Goal: Information Seeking & Learning: Learn about a topic

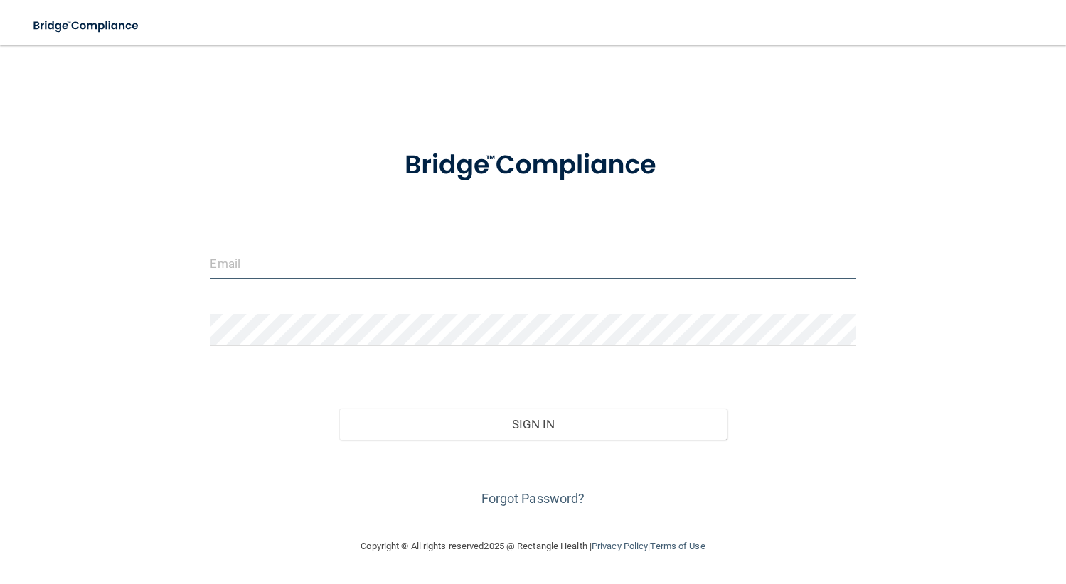
click at [372, 277] on input "email" at bounding box center [532, 263] width 645 height 32
type input "[EMAIL_ADDRESS][DOMAIN_NAME]"
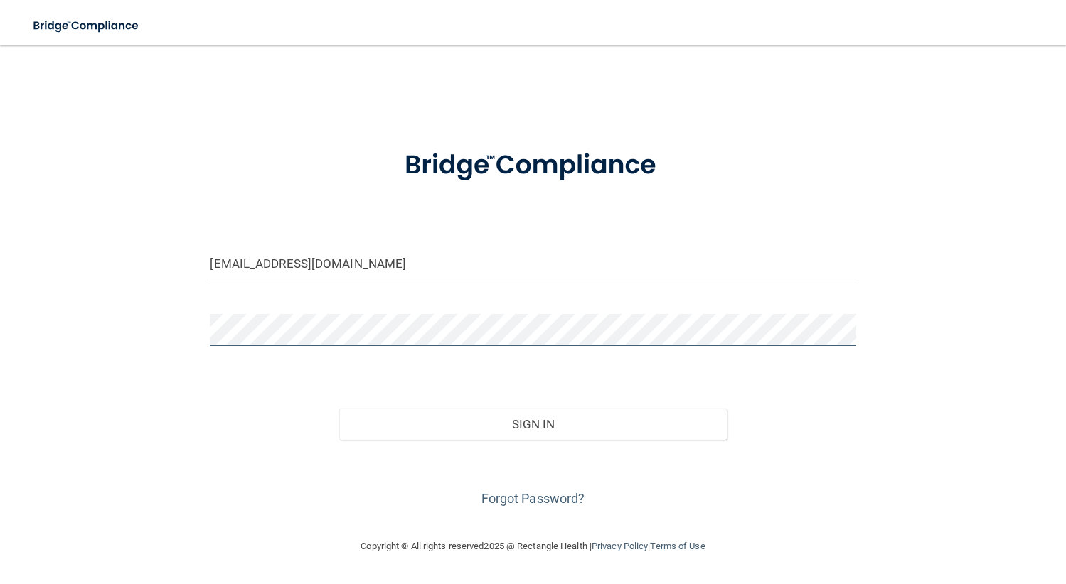
click at [339, 409] on button "Sign In" at bounding box center [532, 424] width 387 height 31
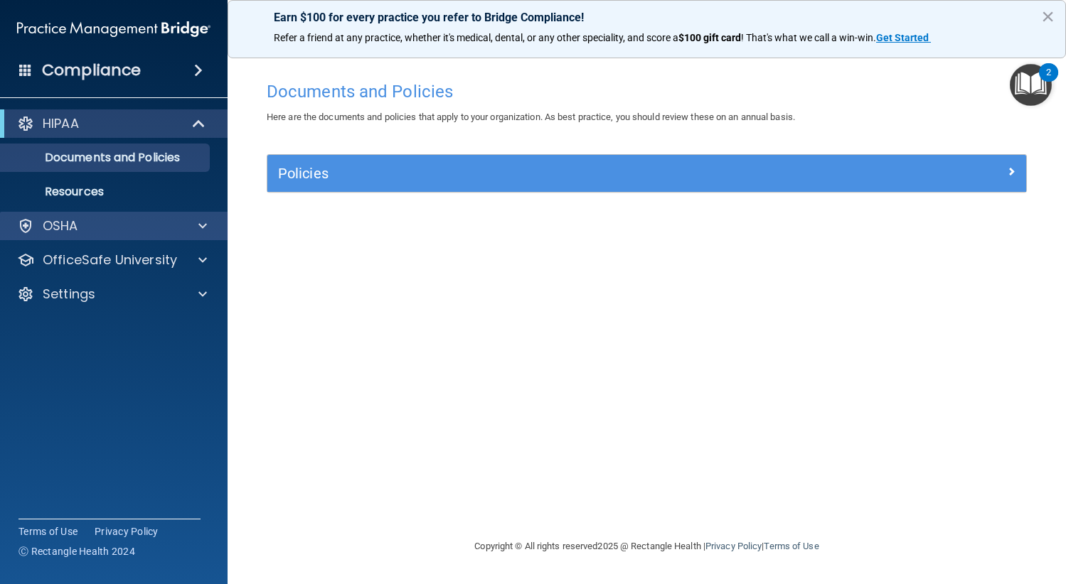
click at [179, 240] on div "OSHA" at bounding box center [114, 226] width 228 height 28
click at [204, 225] on span at bounding box center [202, 226] width 9 height 17
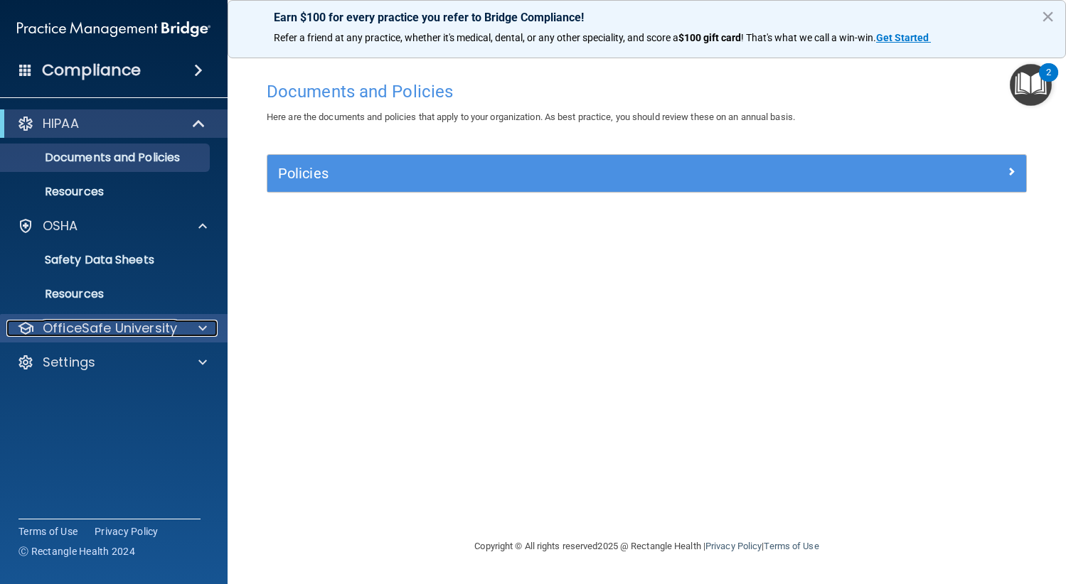
click at [176, 336] on div "OfficeSafe University" at bounding box center [94, 328] width 176 height 17
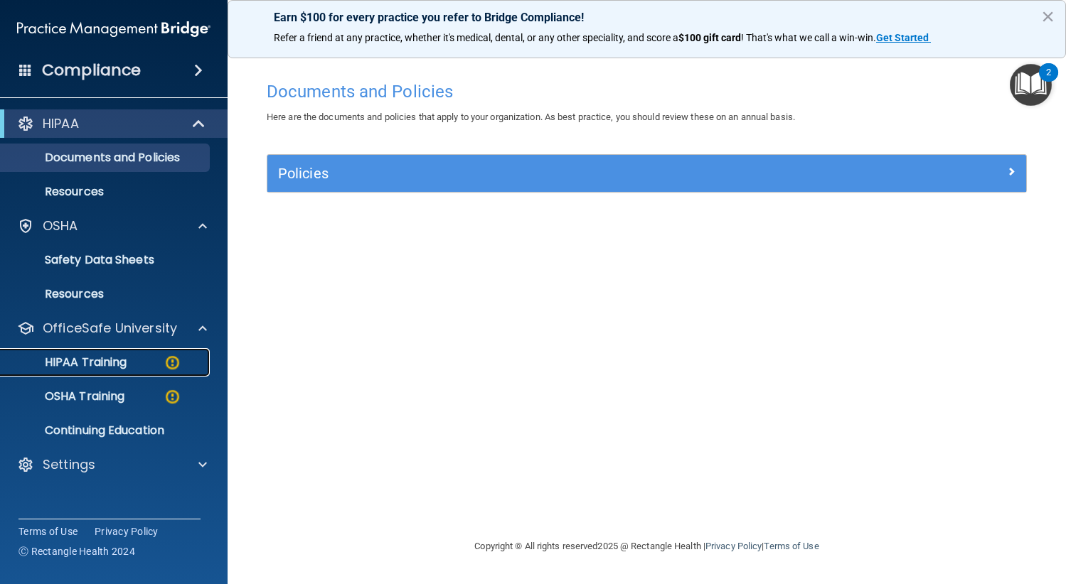
click at [139, 360] on div "HIPAA Training" at bounding box center [106, 362] width 194 height 14
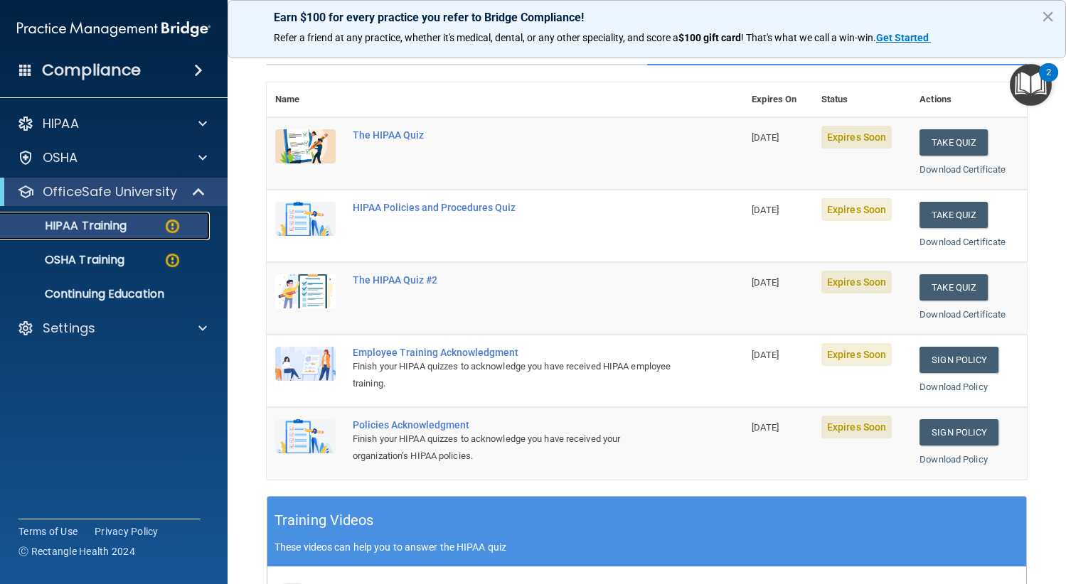
scroll to position [60, 0]
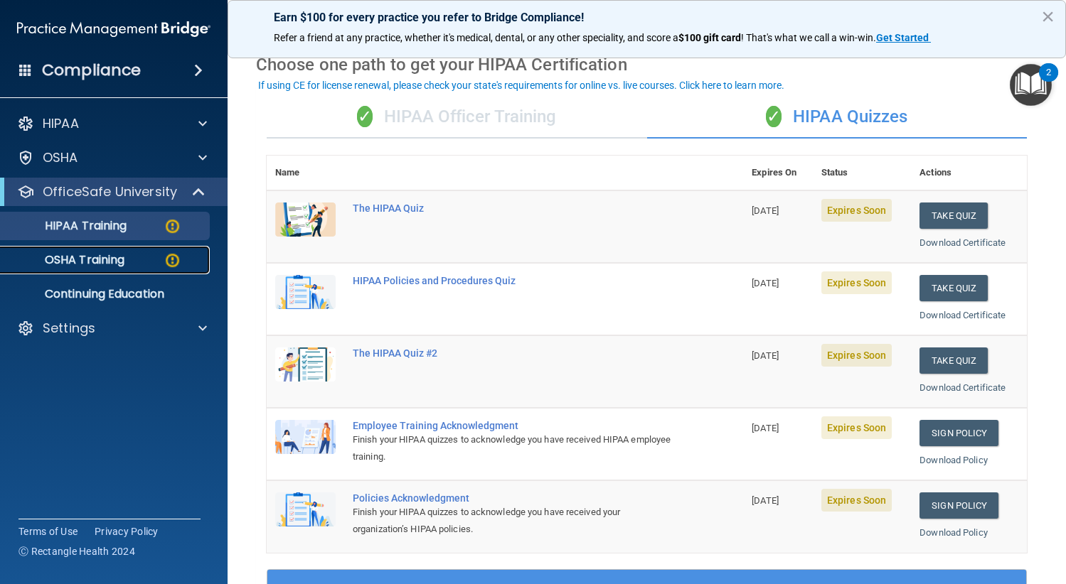
click at [53, 262] on p "OSHA Training" at bounding box center [66, 260] width 115 height 14
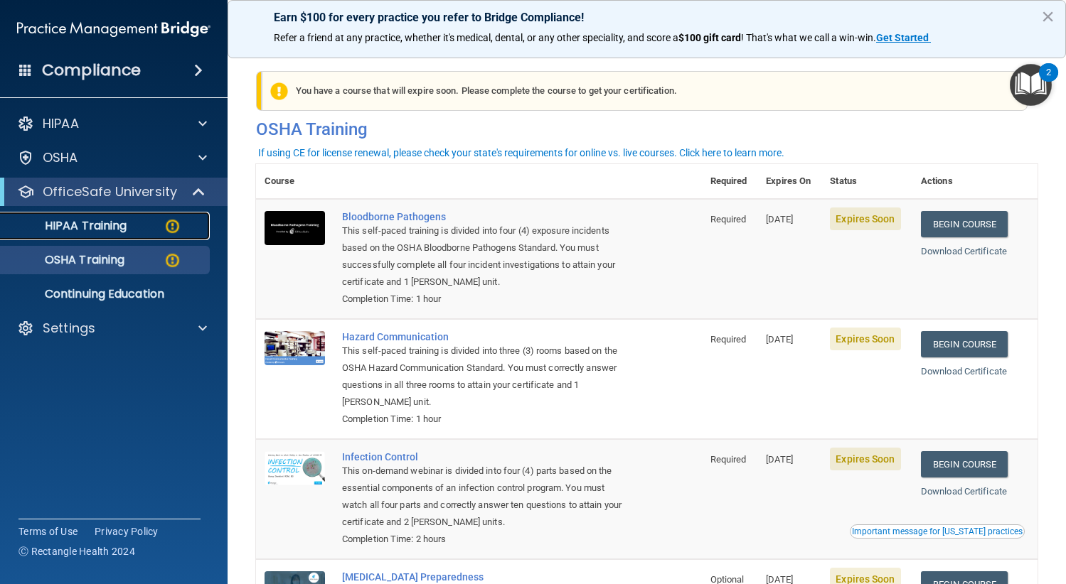
click at [55, 217] on link "HIPAA Training" at bounding box center [98, 226] width 224 height 28
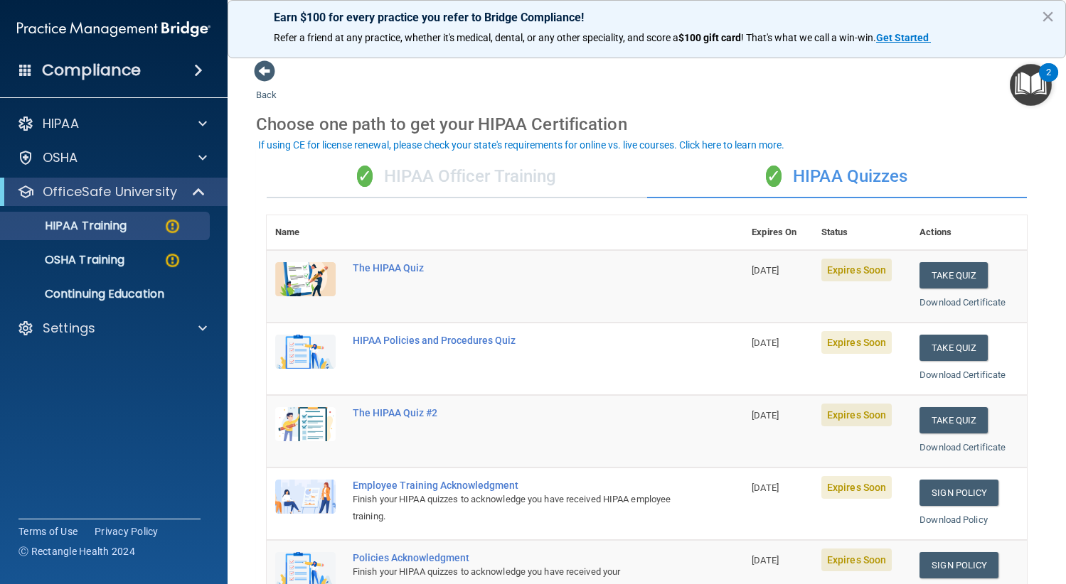
click at [492, 173] on div "✓ HIPAA Officer Training" at bounding box center [457, 177] width 380 height 43
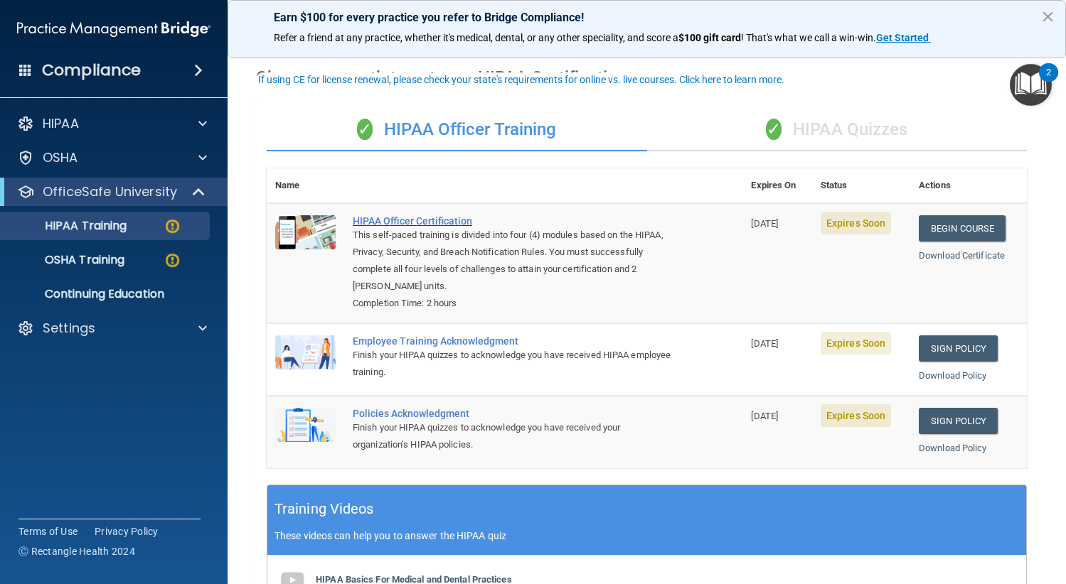
scroll to position [142, 0]
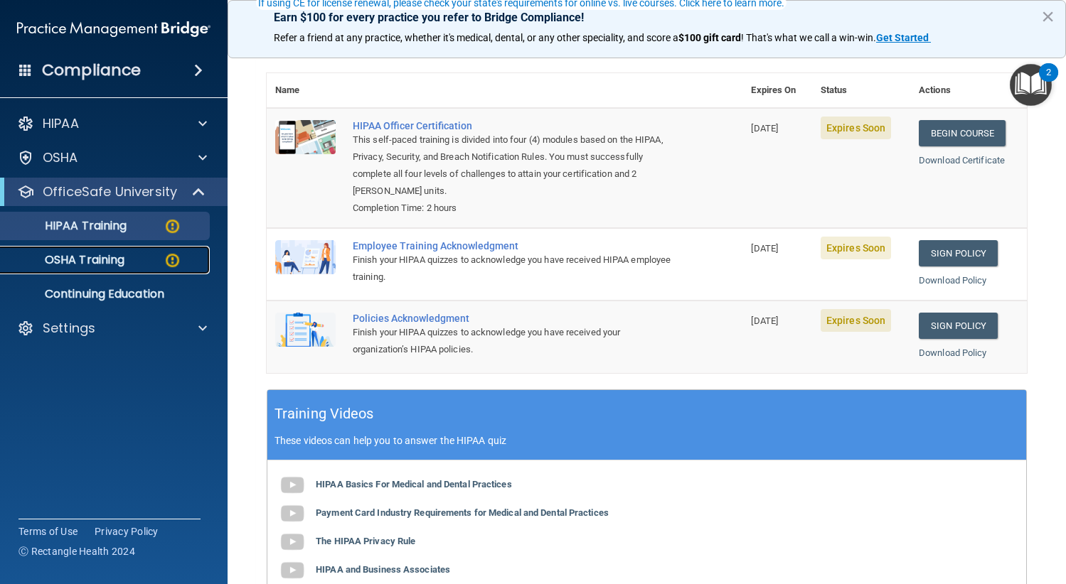
click at [109, 262] on p "OSHA Training" at bounding box center [66, 260] width 115 height 14
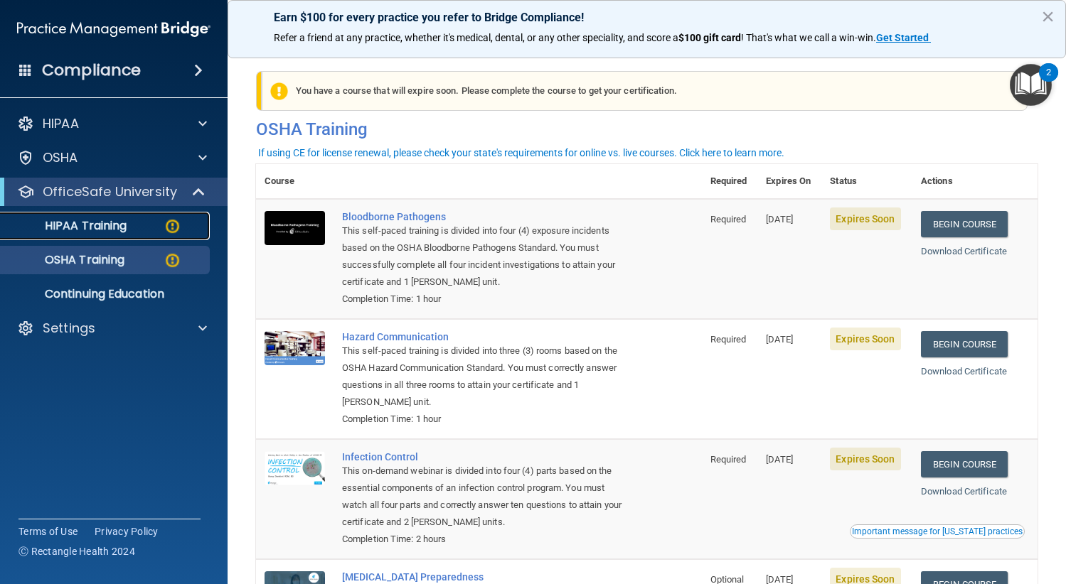
click at [124, 230] on p "HIPAA Training" at bounding box center [67, 226] width 117 height 14
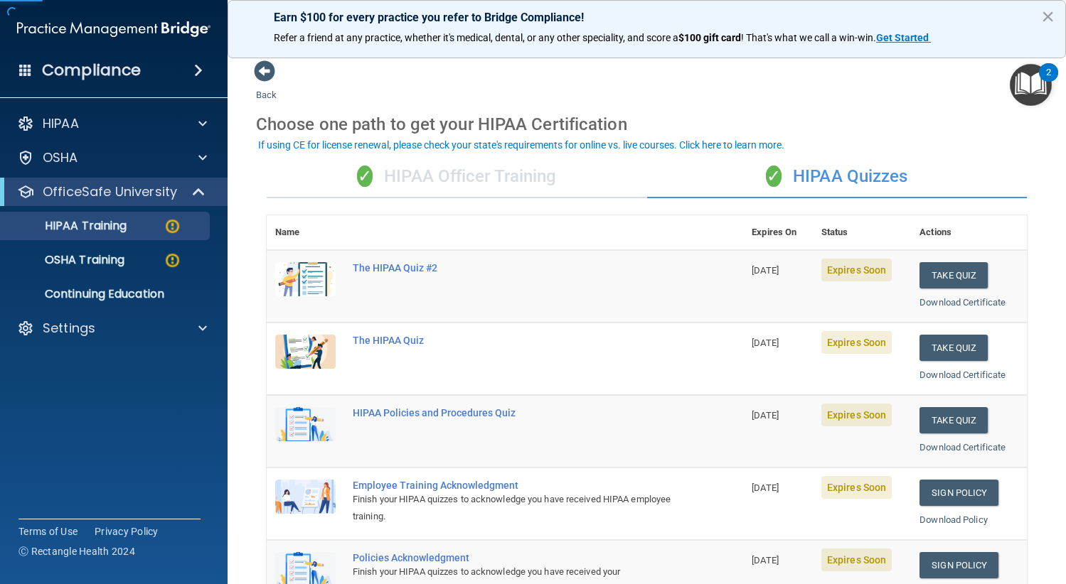
click at [439, 182] on div "✓ HIPAA Officer Training" at bounding box center [457, 177] width 380 height 43
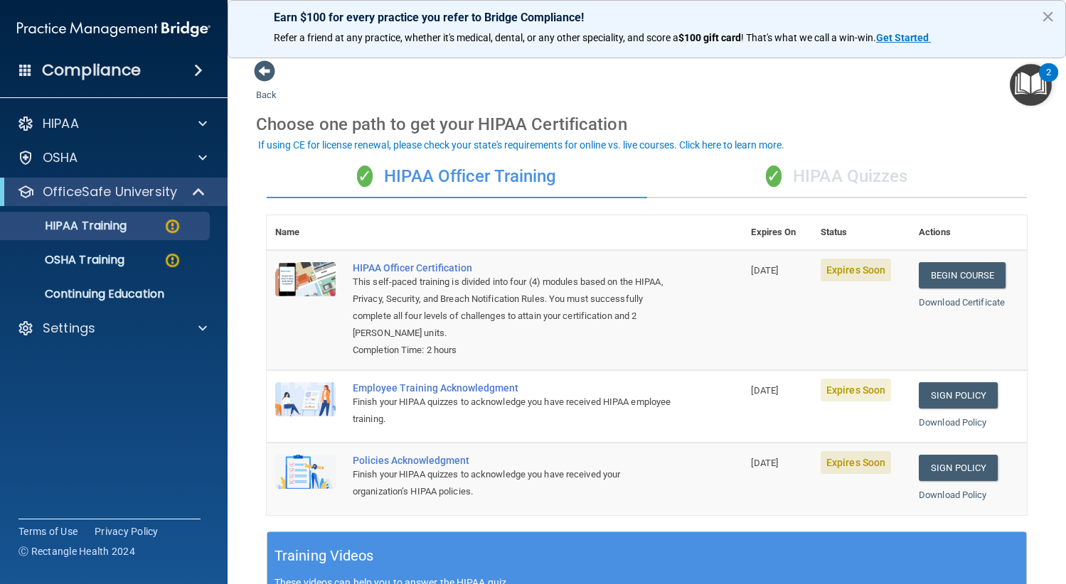
click at [502, 217] on th at bounding box center [543, 232] width 398 height 35
click at [967, 272] on link "Begin Course" at bounding box center [961, 275] width 87 height 26
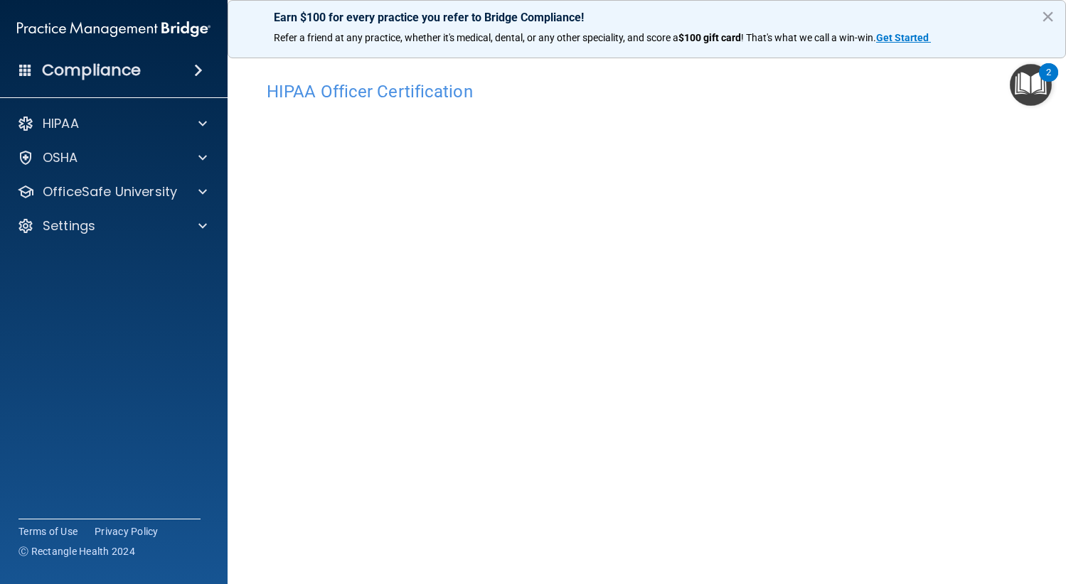
scroll to position [49, 0]
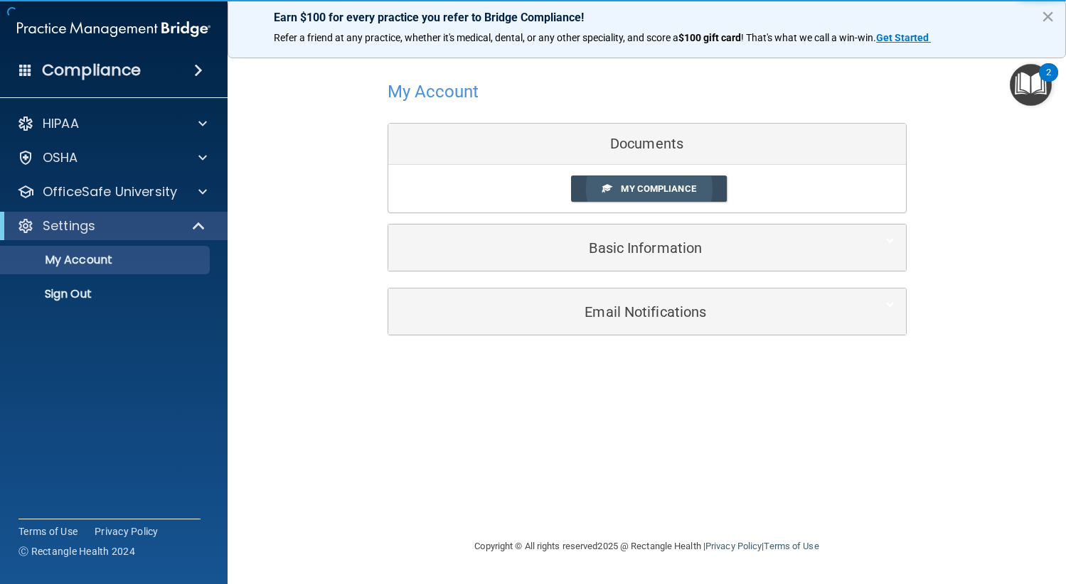
click at [658, 193] on span "My Compliance" at bounding box center [658, 188] width 75 height 11
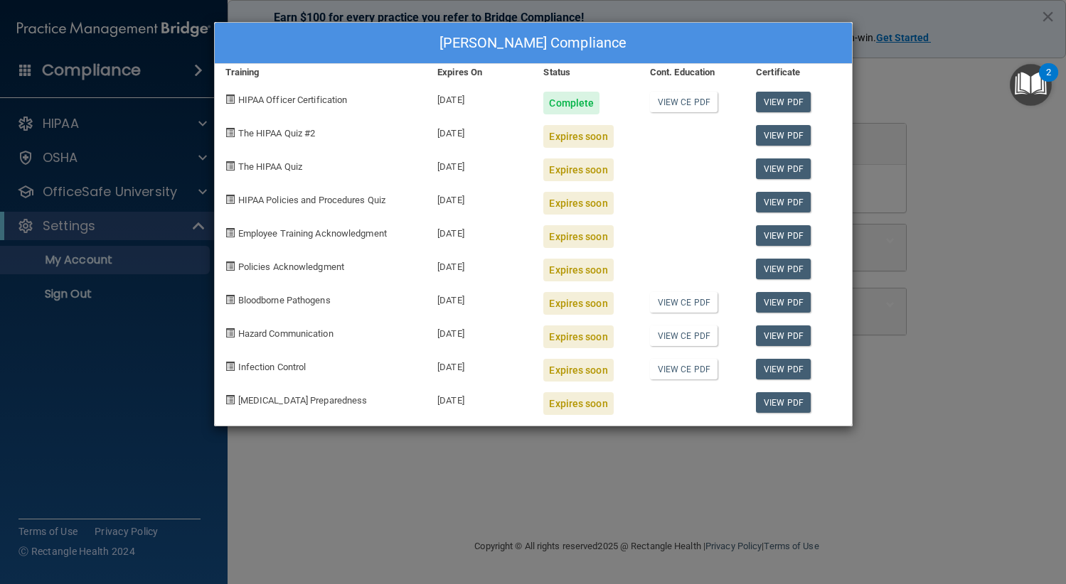
click at [951, 21] on div "Adriana Godinez's Compliance Training Expires On Status Cont. Education Certifi…" at bounding box center [533, 292] width 1066 height 584
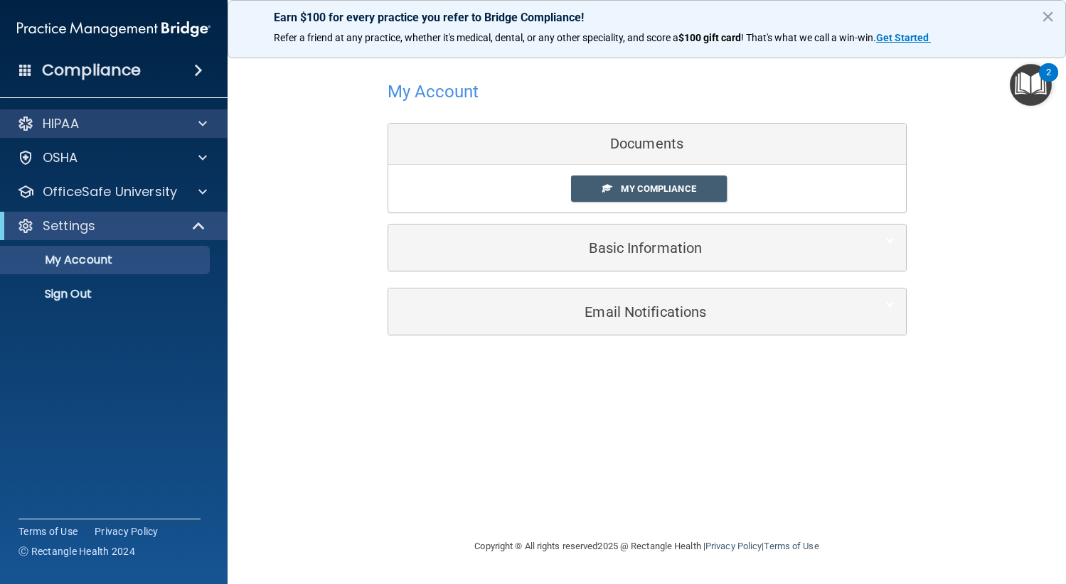
click at [186, 132] on div "HIPAA" at bounding box center [114, 123] width 228 height 28
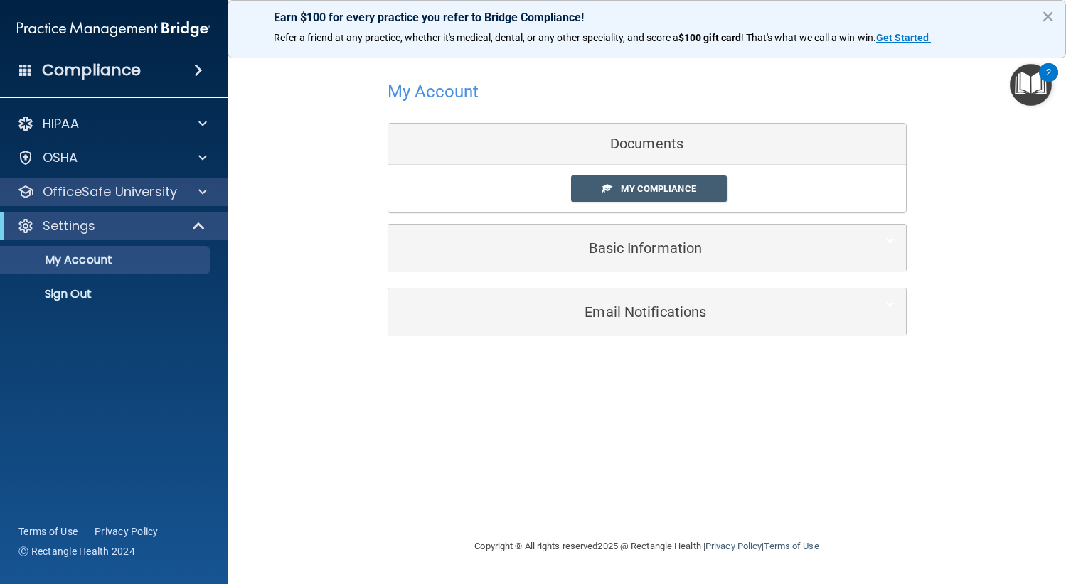
click at [192, 182] on div "OfficeSafe University" at bounding box center [114, 192] width 228 height 28
click at [198, 191] on div at bounding box center [201, 191] width 36 height 17
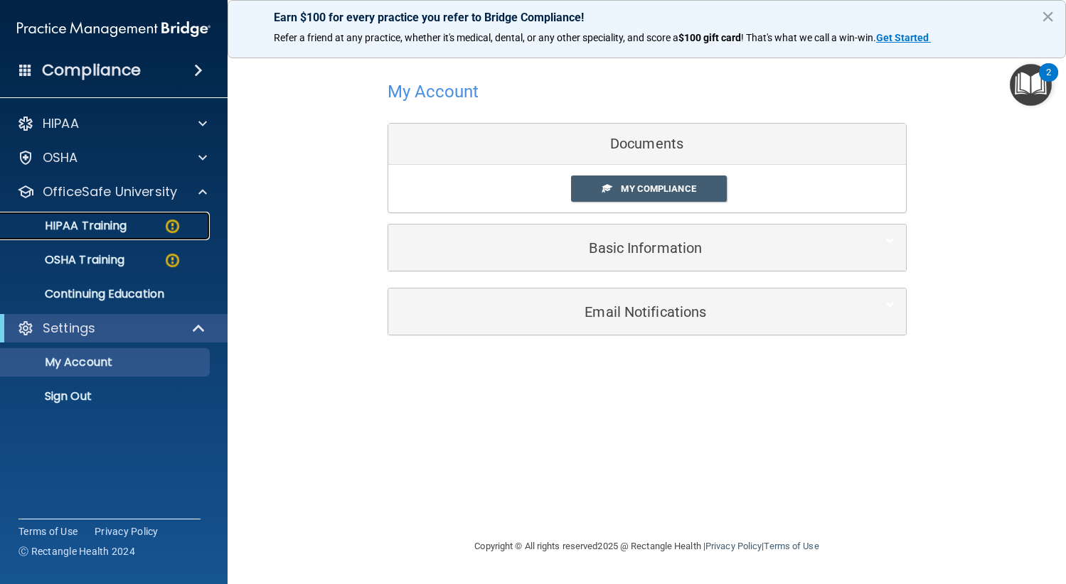
click at [125, 229] on p "HIPAA Training" at bounding box center [67, 226] width 117 height 14
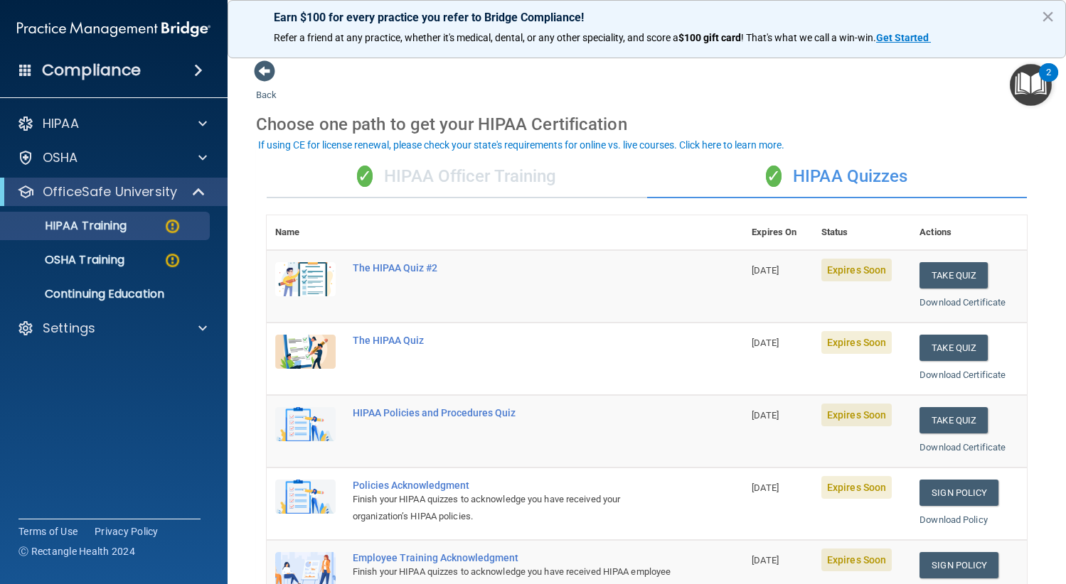
click at [431, 192] on div "✓ HIPAA Officer Training" at bounding box center [457, 177] width 380 height 43
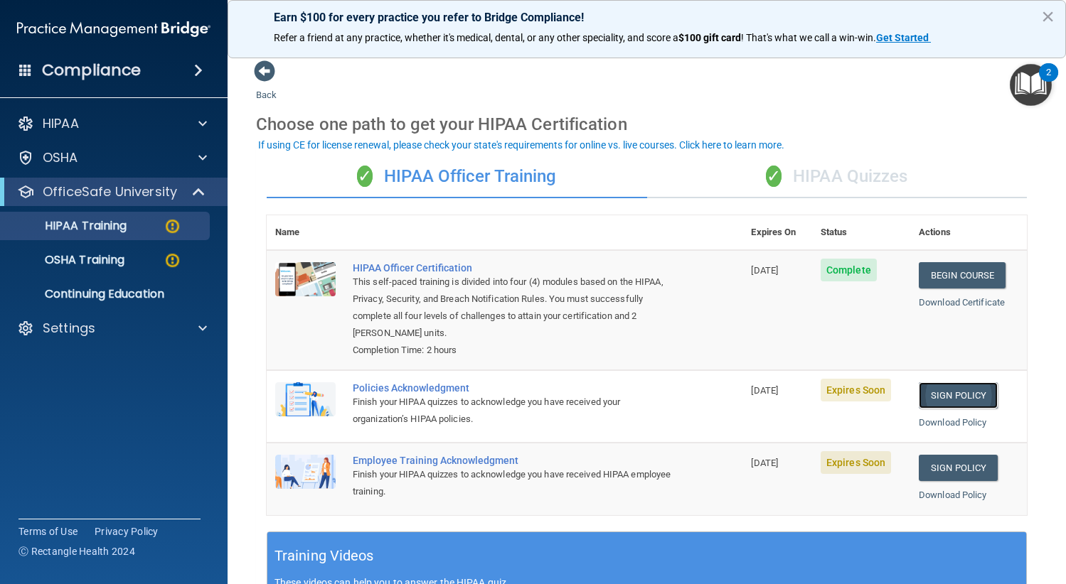
click at [938, 394] on link "Sign Policy" at bounding box center [957, 395] width 79 height 26
click at [801, 165] on div "✓ HIPAA Quizzes" at bounding box center [837, 177] width 380 height 43
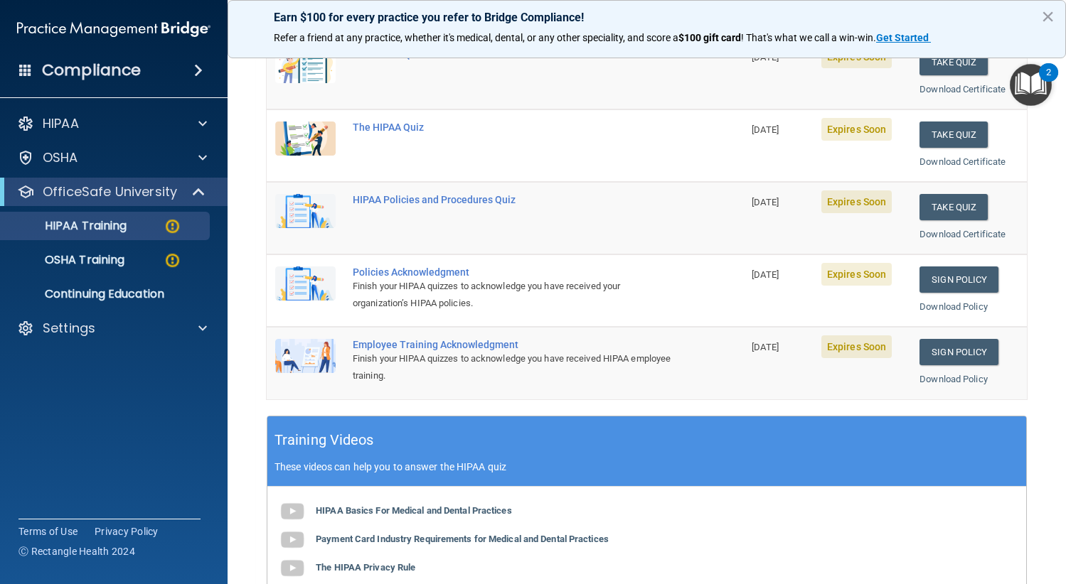
scroll to position [142, 0]
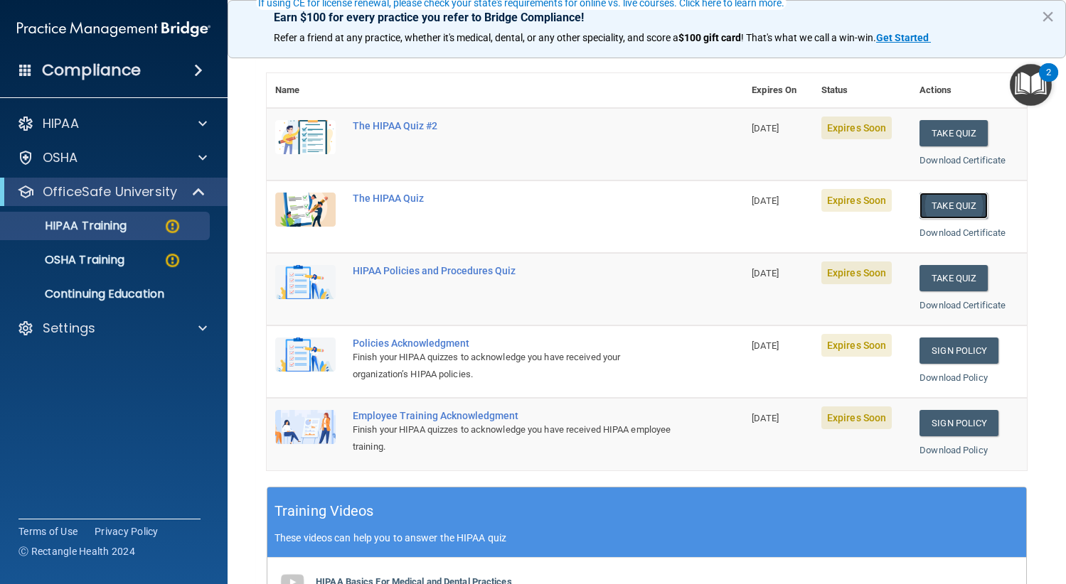
click at [958, 214] on button "Take Quiz" at bounding box center [953, 206] width 68 height 26
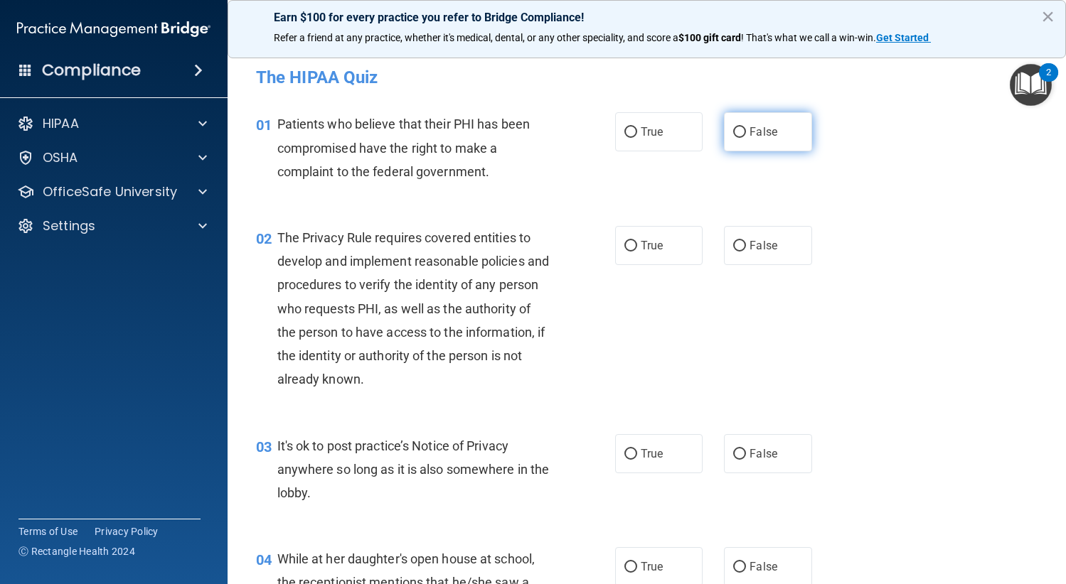
click at [724, 146] on label "False" at bounding box center [768, 131] width 88 height 39
click at [733, 138] on input "False" at bounding box center [739, 132] width 13 height 11
radio input "true"
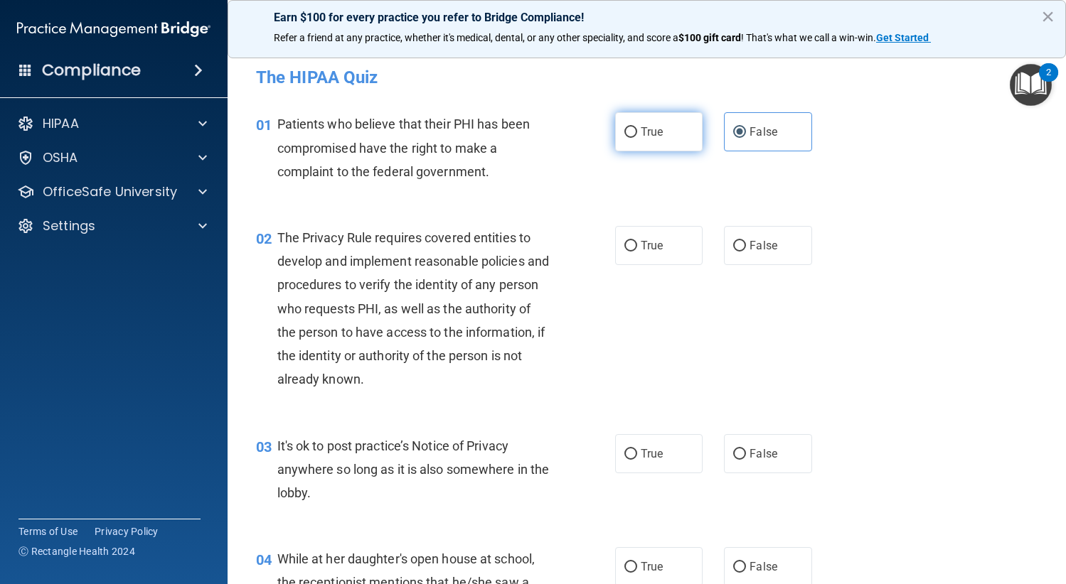
click at [684, 141] on label "True" at bounding box center [659, 131] width 88 height 39
click at [637, 138] on input "True" at bounding box center [630, 132] width 13 height 11
radio input "true"
radio input "false"
click at [645, 252] on label "True" at bounding box center [659, 245] width 88 height 39
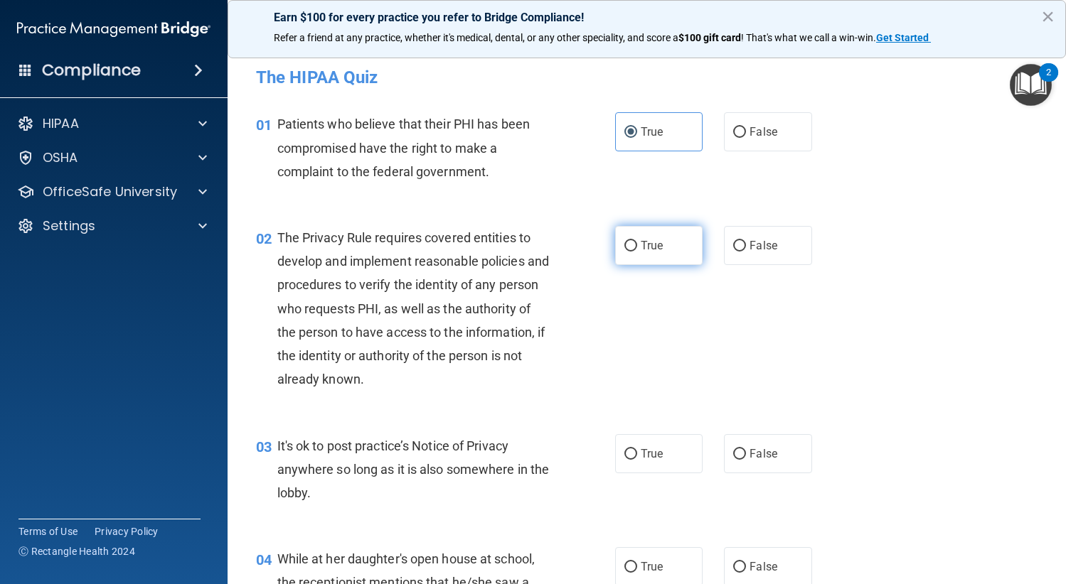
click at [637, 252] on input "True" at bounding box center [630, 246] width 13 height 11
radio input "true"
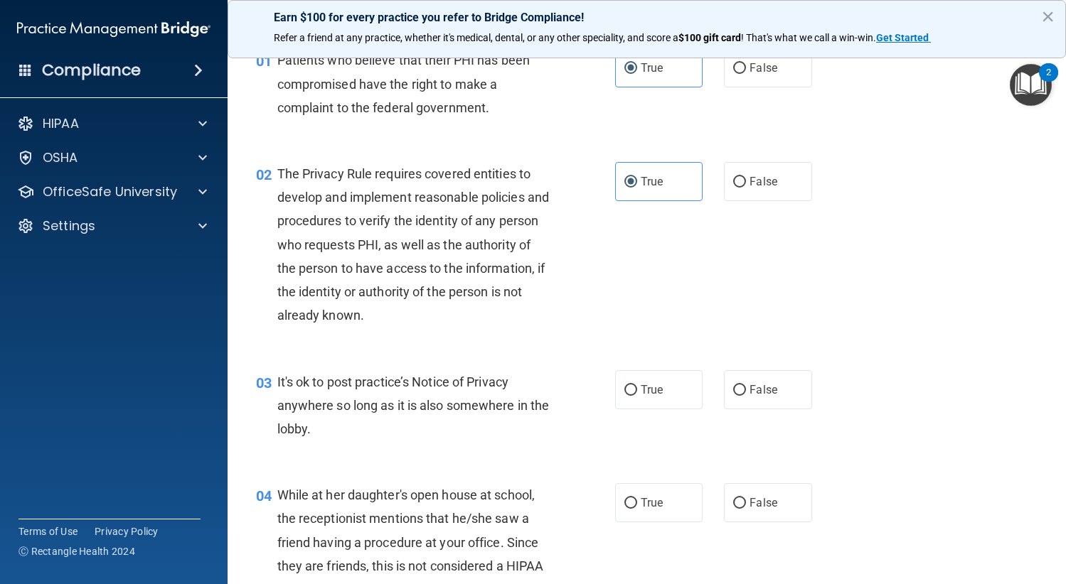
scroll to position [142, 0]
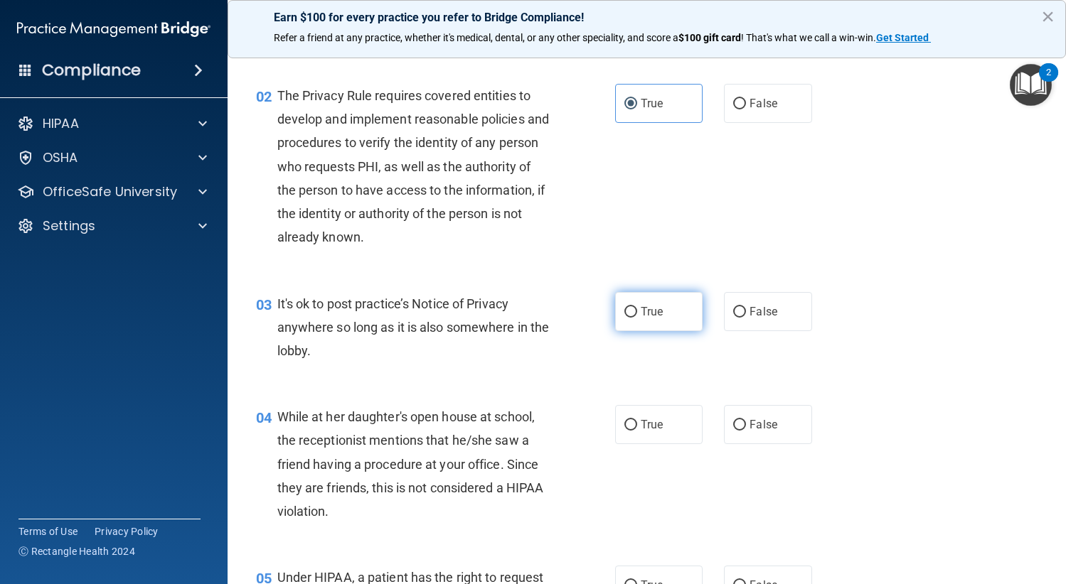
click at [672, 328] on label "True" at bounding box center [659, 311] width 88 height 39
click at [637, 318] on input "True" at bounding box center [630, 312] width 13 height 11
radio input "true"
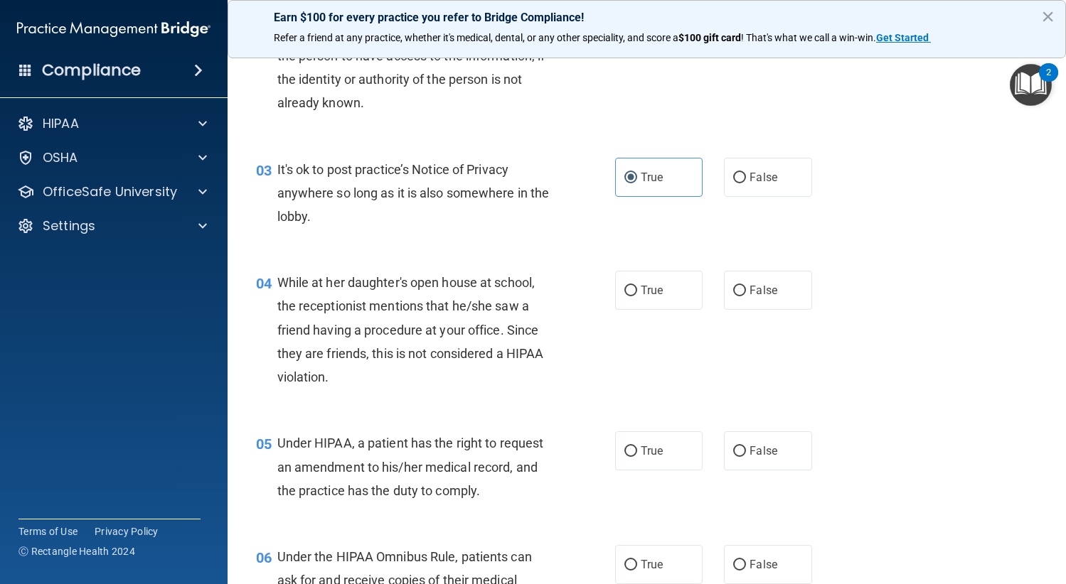
scroll to position [284, 0]
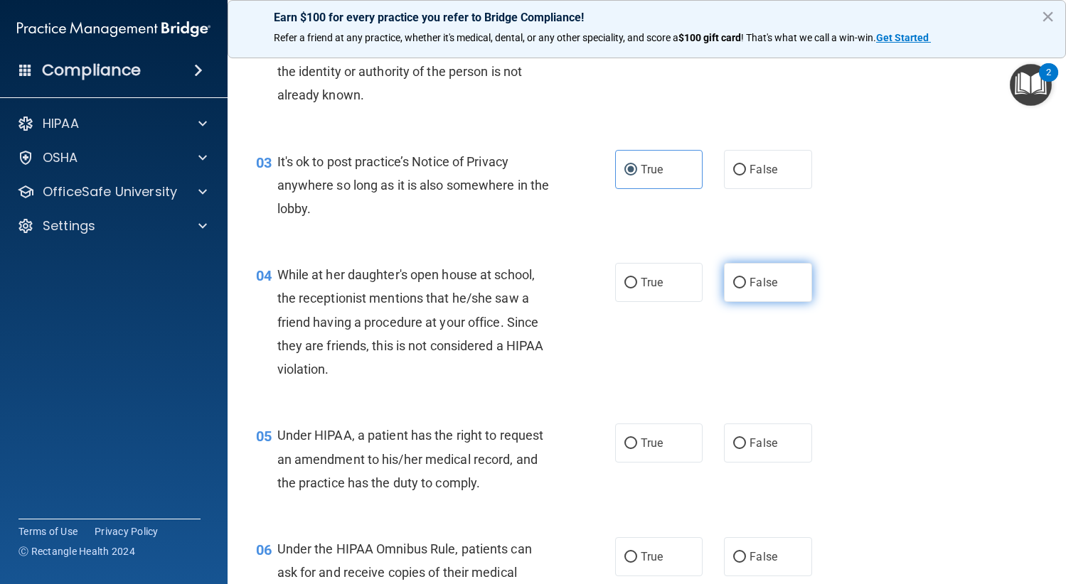
click at [752, 295] on label "False" at bounding box center [768, 282] width 88 height 39
click at [746, 289] on input "False" at bounding box center [739, 283] width 13 height 11
radio input "true"
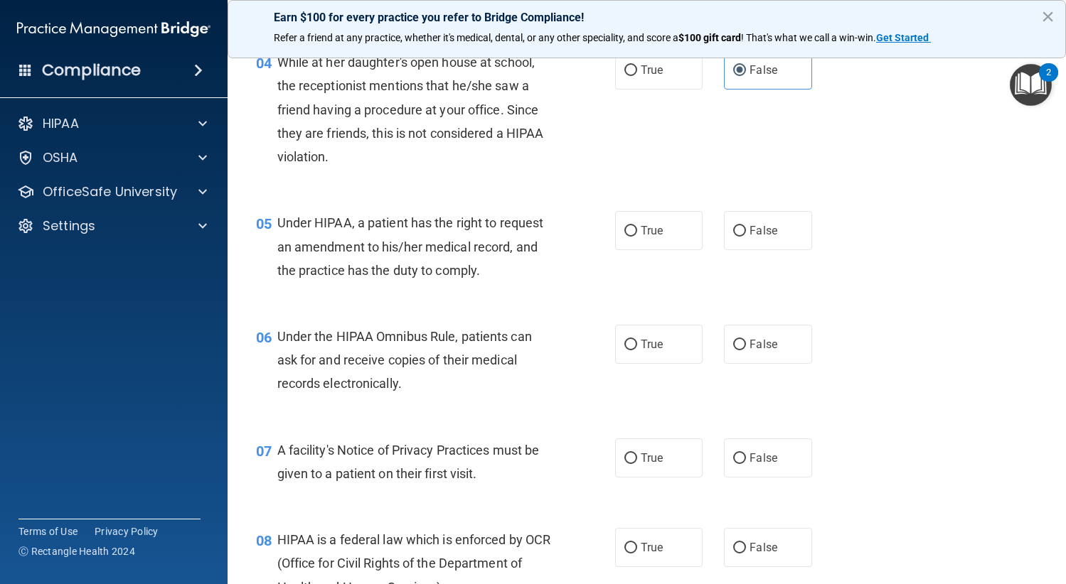
scroll to position [498, 0]
click at [606, 225] on div "05 Under HIPAA, a patient has the right to request an amendment to his/her medi…" at bounding box center [436, 249] width 402 height 78
click at [624, 227] on input "True" at bounding box center [630, 230] width 13 height 11
radio input "true"
click at [700, 343] on div "True False" at bounding box center [720, 343] width 211 height 39
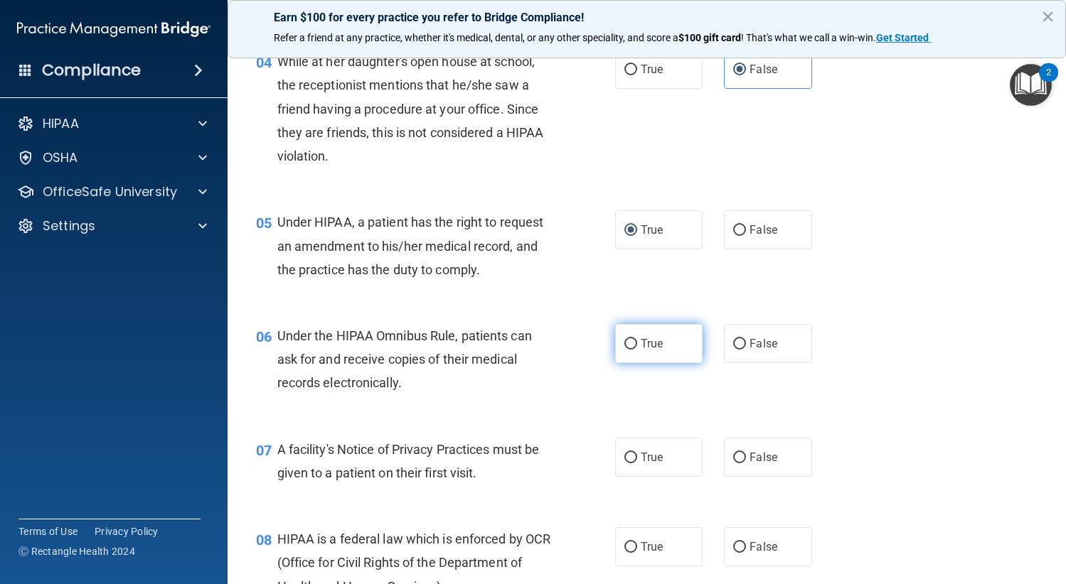
click at [661, 345] on label "True" at bounding box center [659, 343] width 88 height 39
click at [637, 345] on input "True" at bounding box center [630, 344] width 13 height 11
radio input "true"
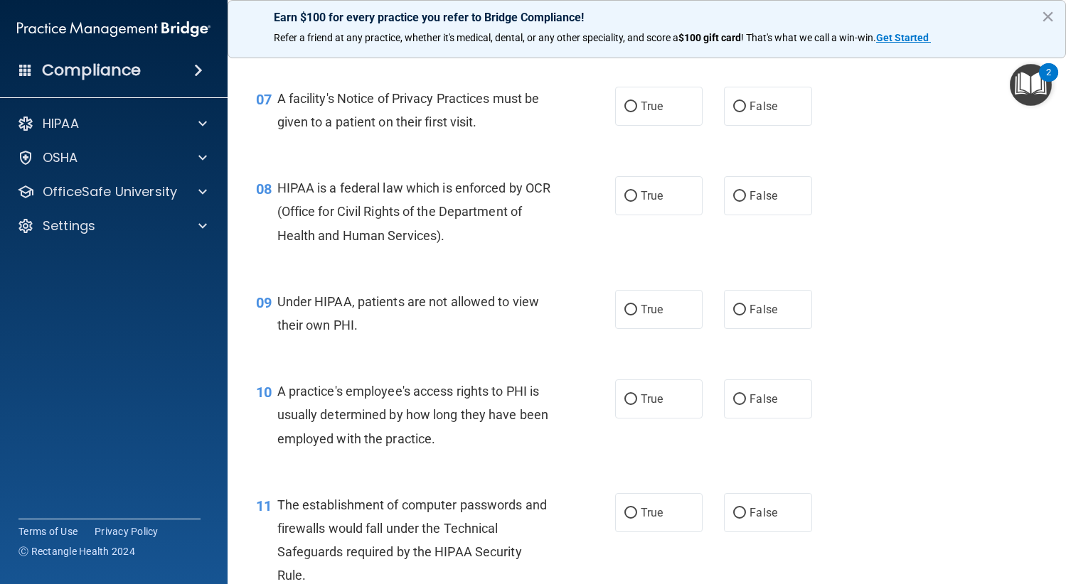
scroll to position [853, 0]
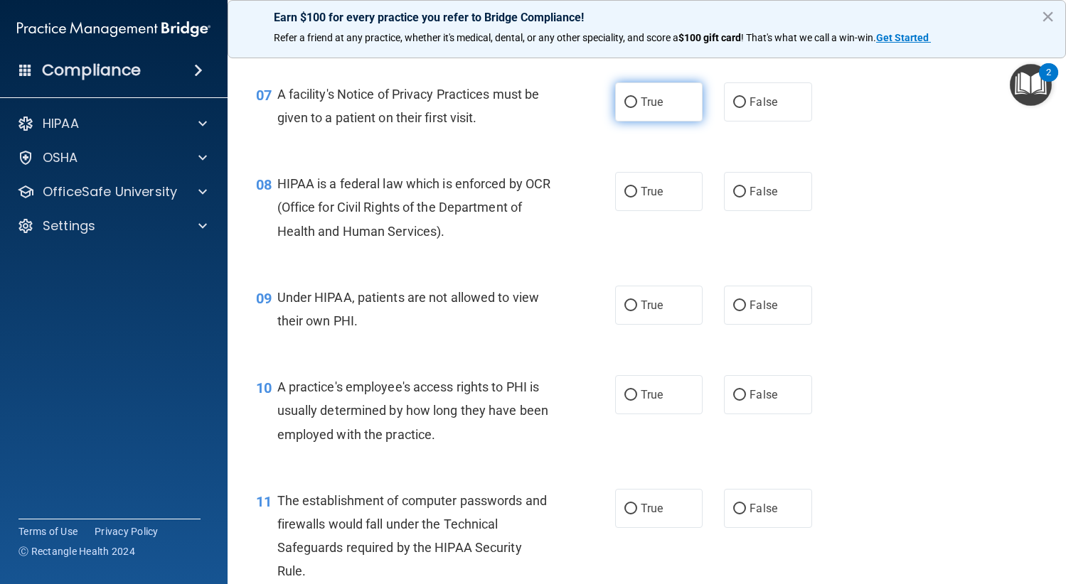
click at [643, 116] on label "True" at bounding box center [659, 101] width 88 height 39
click at [637, 108] on input "True" at bounding box center [630, 102] width 13 height 11
radio input "true"
click at [624, 194] on input "True" at bounding box center [630, 192] width 13 height 11
radio input "true"
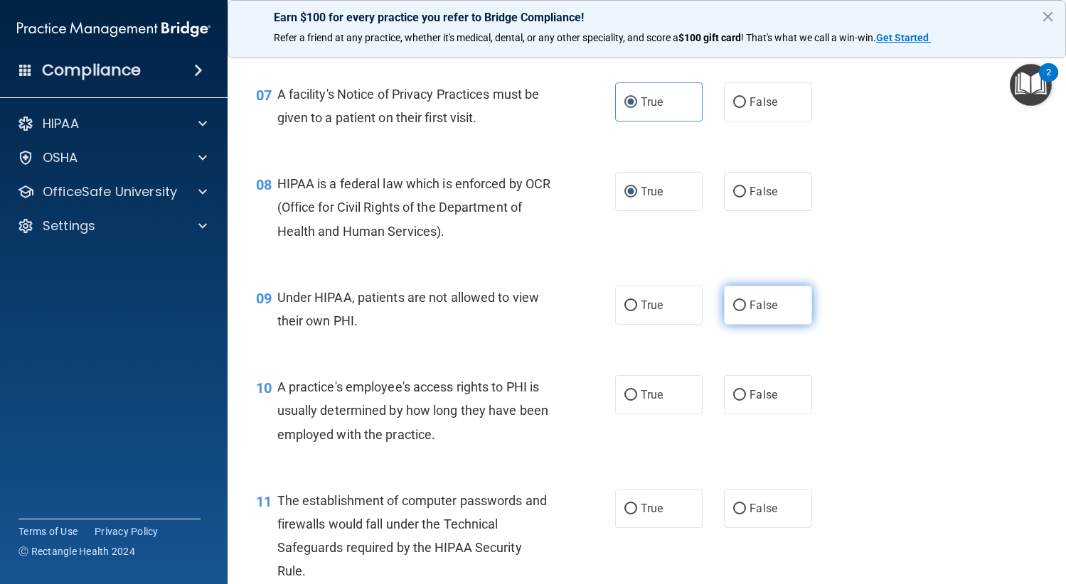
click at [773, 316] on label "False" at bounding box center [768, 305] width 88 height 39
click at [746, 311] on input "False" at bounding box center [739, 306] width 13 height 11
radio input "true"
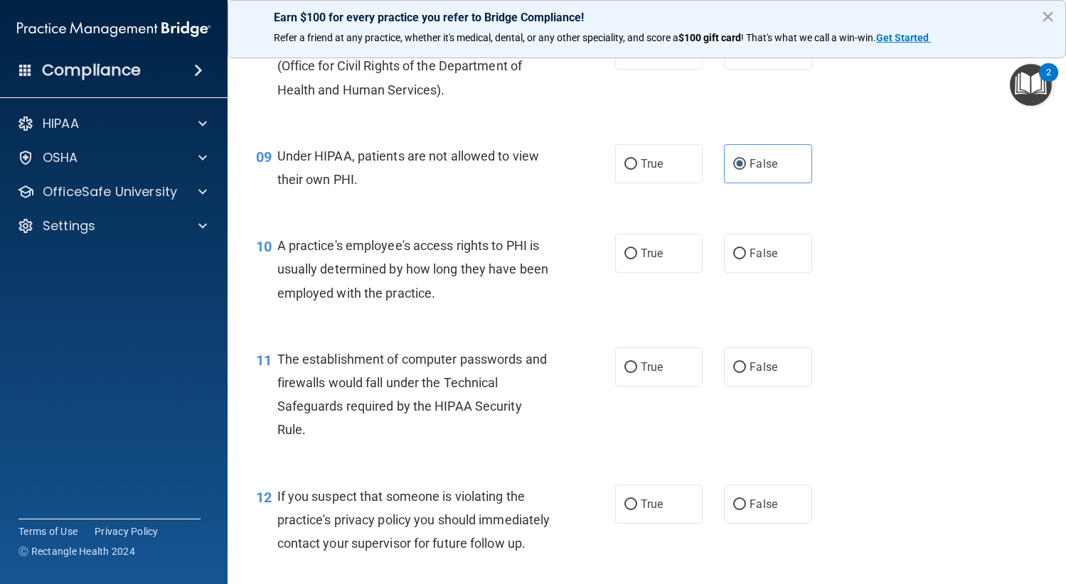
scroll to position [995, 0]
click at [770, 262] on label "False" at bounding box center [768, 252] width 88 height 39
click at [746, 259] on input "False" at bounding box center [739, 253] width 13 height 11
radio input "true"
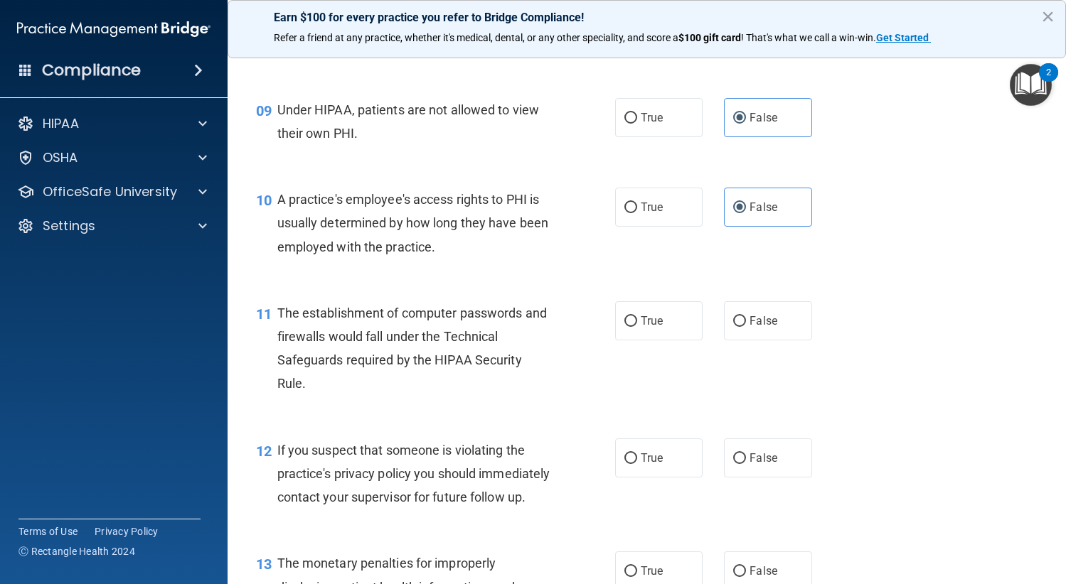
scroll to position [1066, 0]
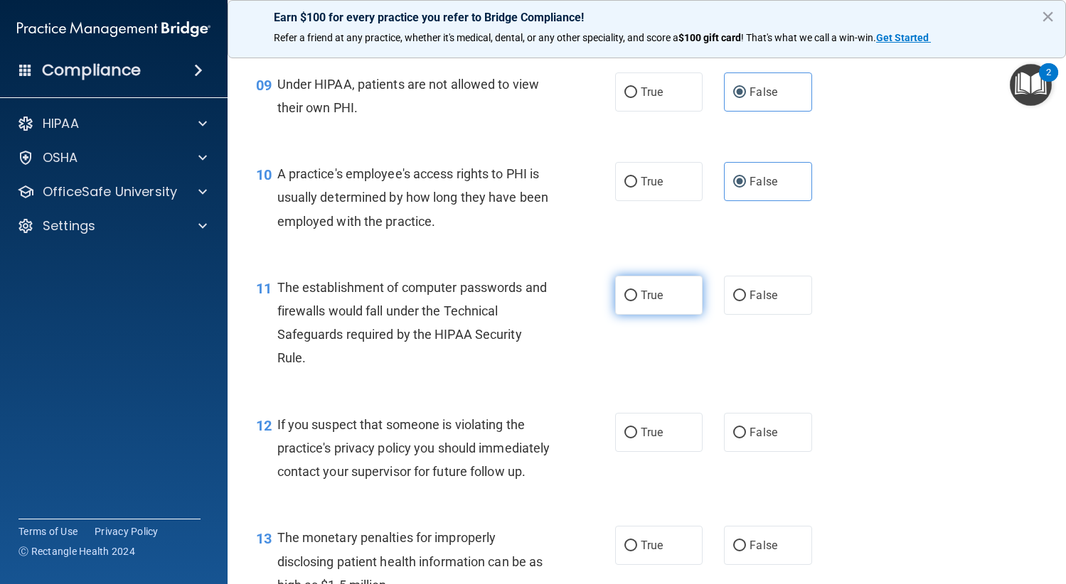
click at [651, 311] on label "True" at bounding box center [659, 295] width 88 height 39
click at [637, 301] on input "True" at bounding box center [630, 296] width 13 height 11
radio input "true"
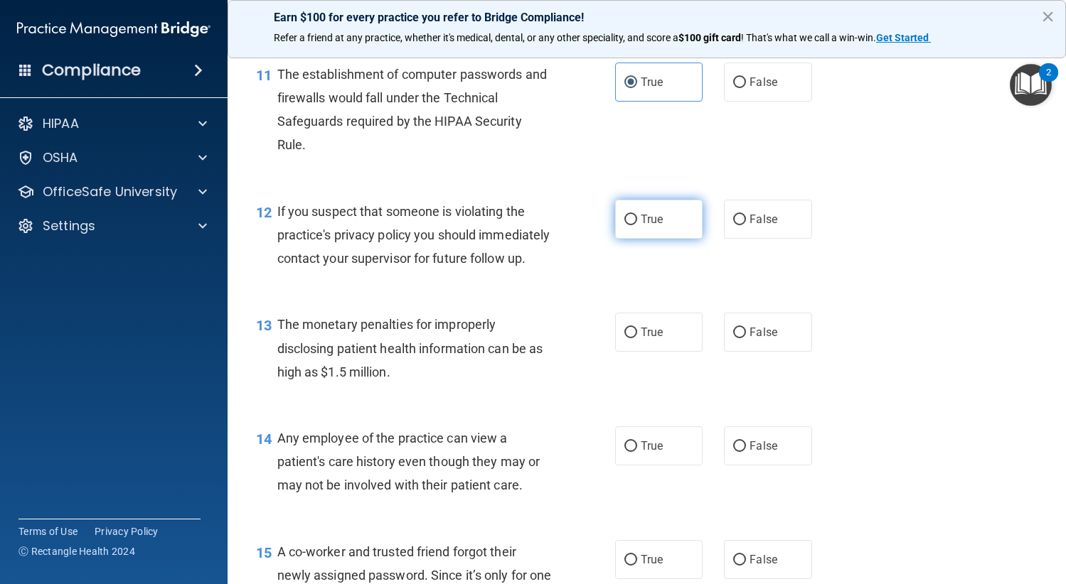
click at [640, 224] on span "True" at bounding box center [651, 220] width 22 height 14
click at [637, 224] on input "True" at bounding box center [630, 220] width 13 height 11
radio input "true"
click at [663, 344] on label "True" at bounding box center [659, 332] width 88 height 39
click at [637, 338] on input "True" at bounding box center [630, 333] width 13 height 11
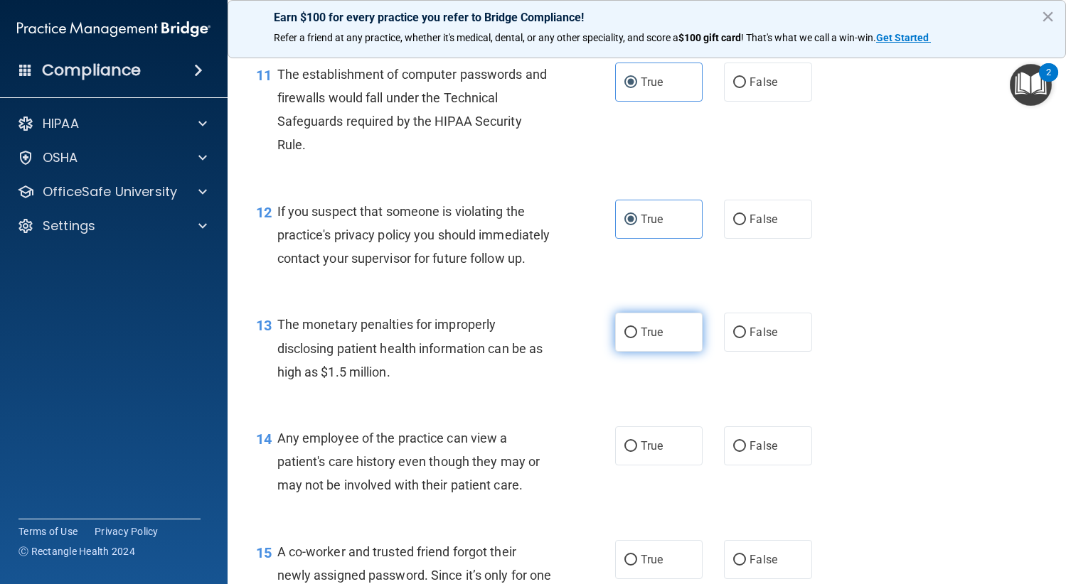
radio input "true"
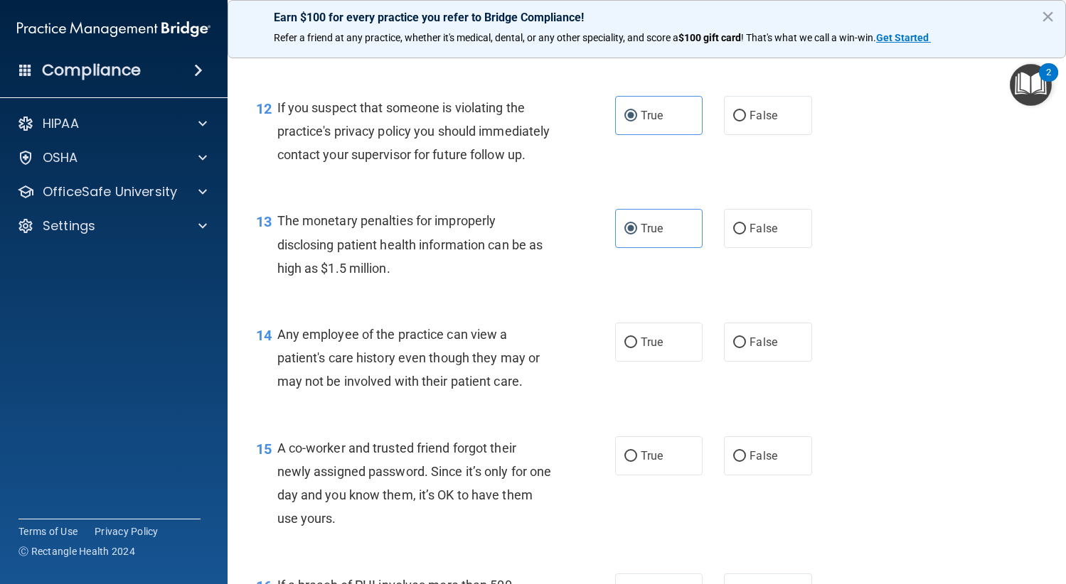
scroll to position [1564, 0]
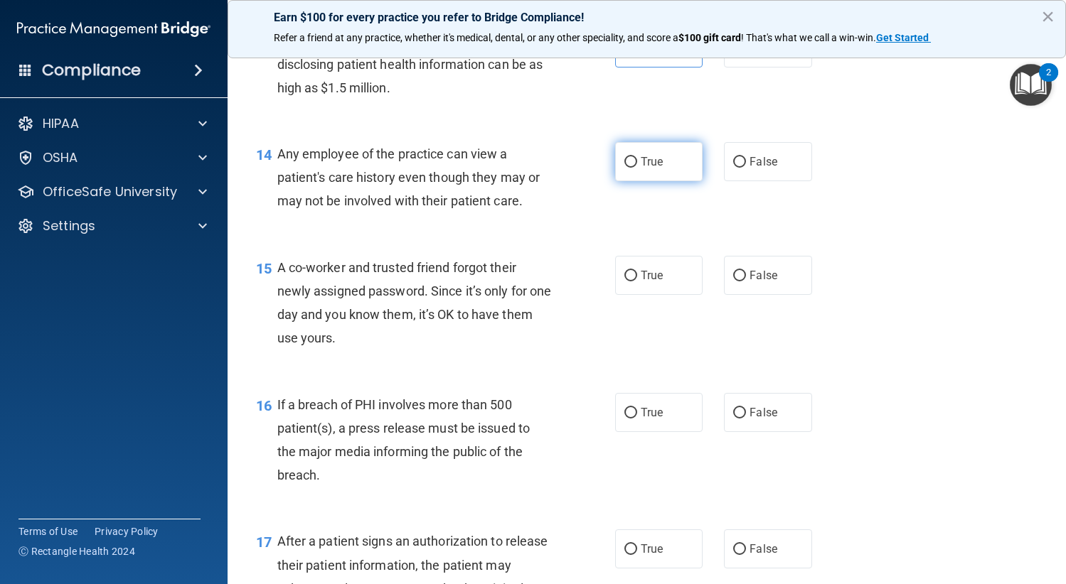
click at [660, 181] on label "True" at bounding box center [659, 161] width 88 height 39
click at [637, 168] on input "True" at bounding box center [630, 162] width 13 height 11
radio input "true"
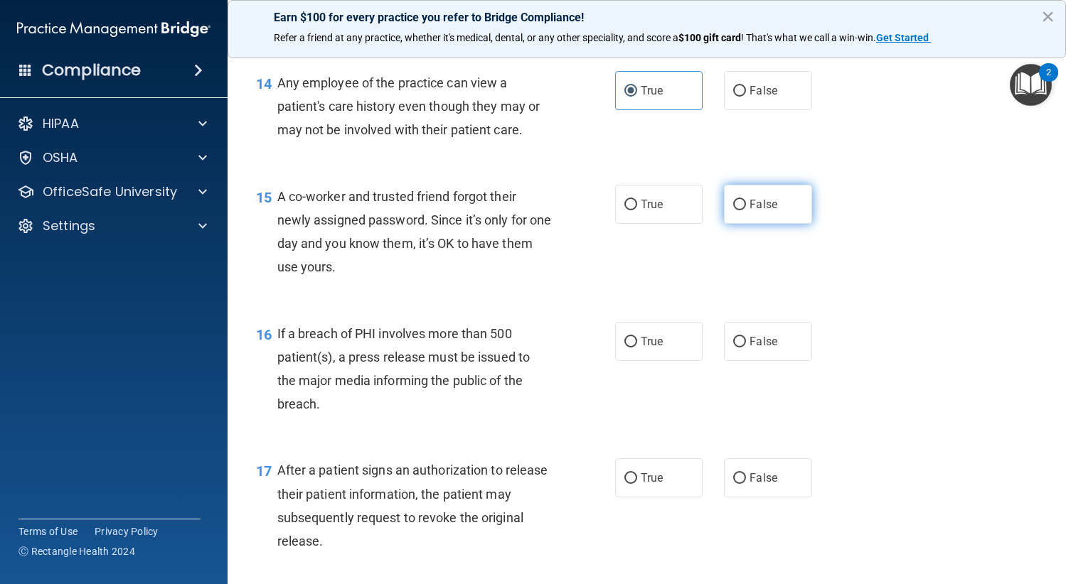
click at [758, 211] on span "False" at bounding box center [763, 205] width 28 height 14
click at [746, 210] on input "False" at bounding box center [739, 205] width 13 height 11
radio input "true"
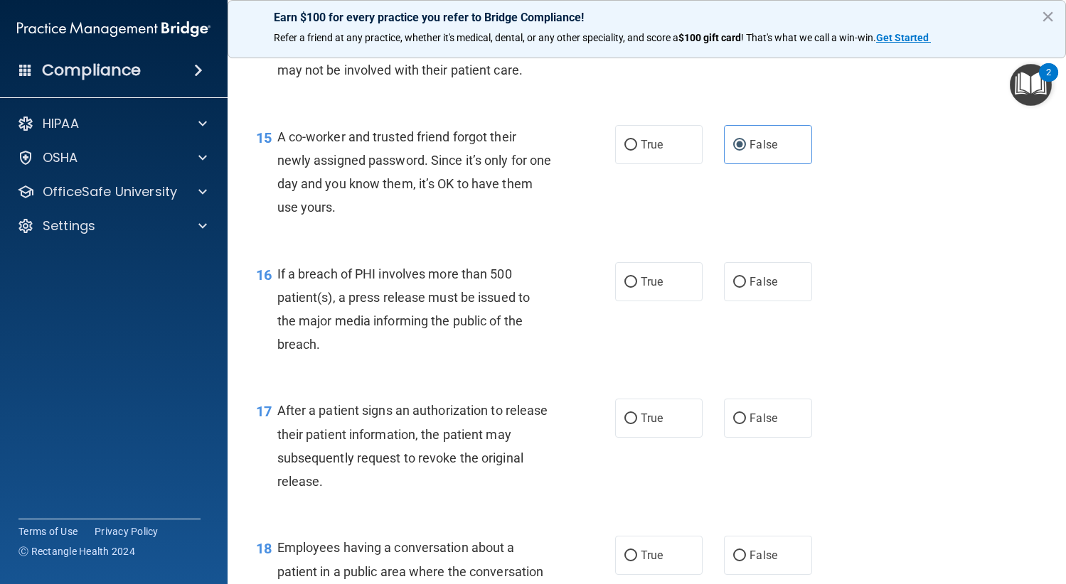
scroll to position [1848, 0]
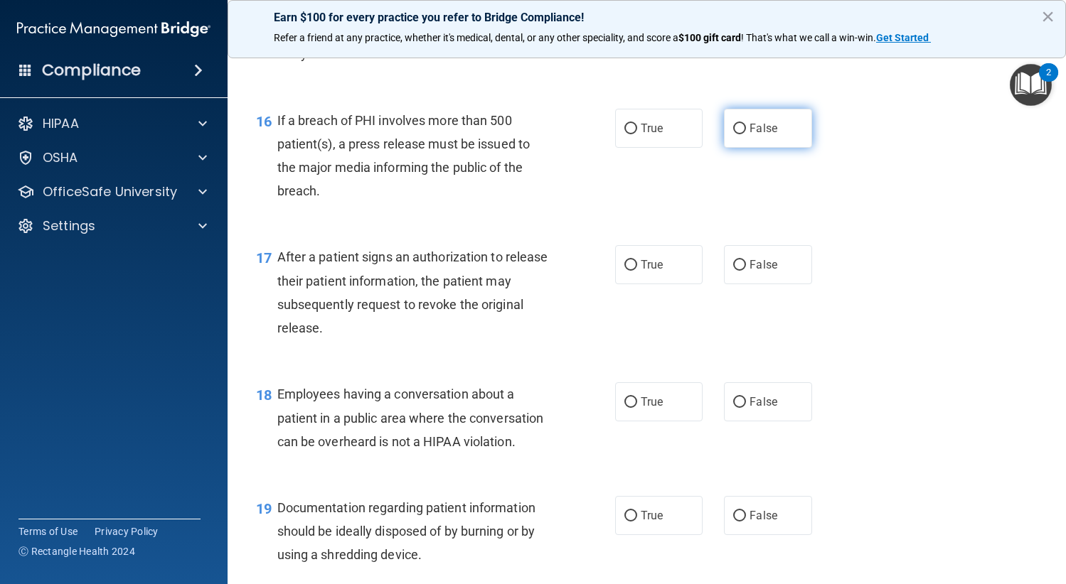
click at [771, 148] on label "False" at bounding box center [768, 128] width 88 height 39
click at [746, 134] on input "False" at bounding box center [739, 129] width 13 height 11
radio input "true"
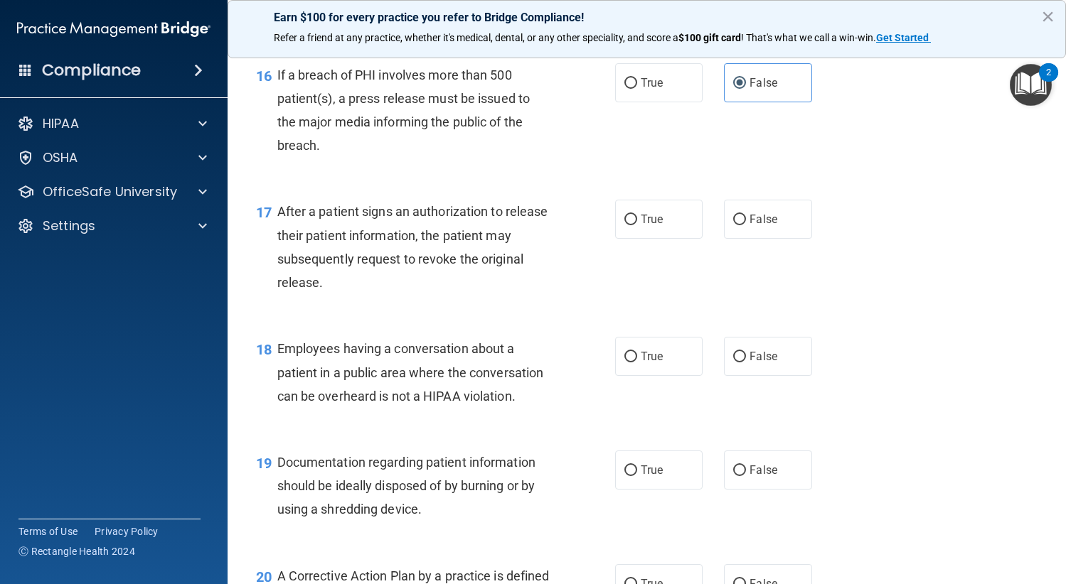
scroll to position [1919, 0]
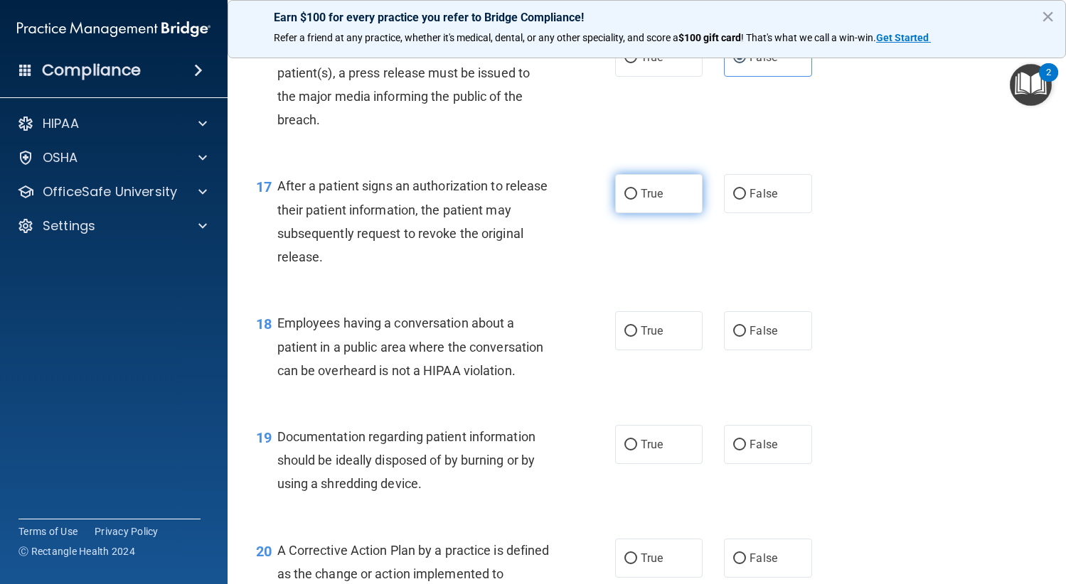
click at [646, 200] on span "True" at bounding box center [651, 194] width 22 height 14
click at [637, 200] on input "True" at bounding box center [630, 194] width 13 height 11
radio input "true"
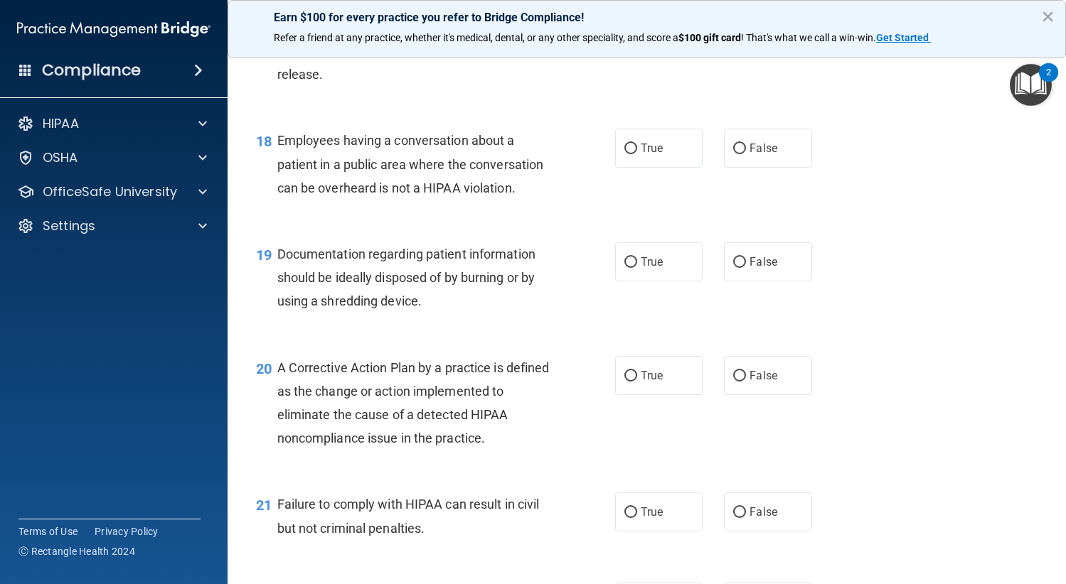
scroll to position [2133, 0]
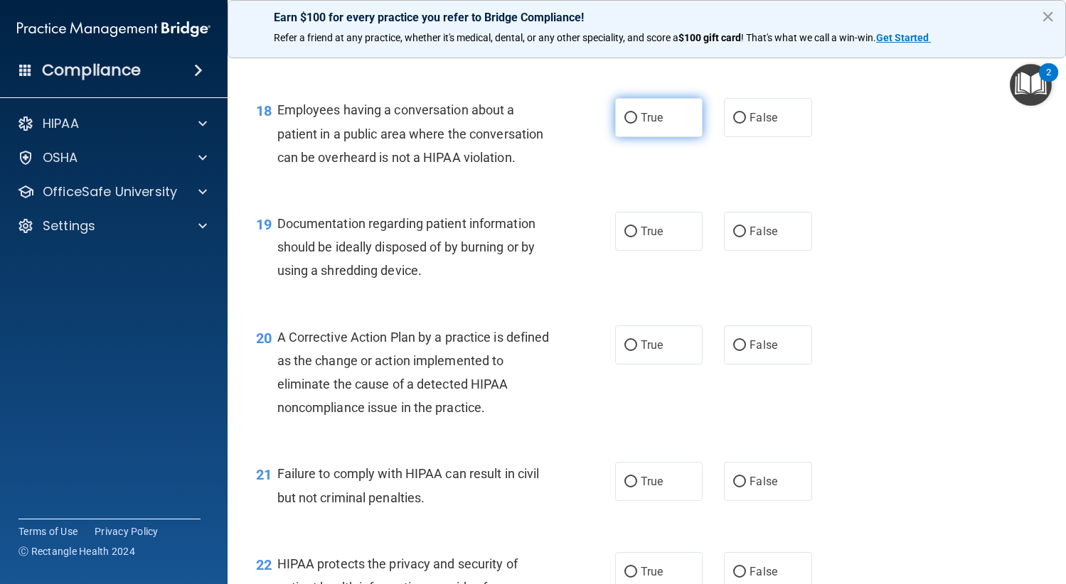
click at [659, 137] on label "True" at bounding box center [659, 117] width 88 height 39
click at [637, 124] on input "True" at bounding box center [630, 118] width 13 height 11
radio input "true"
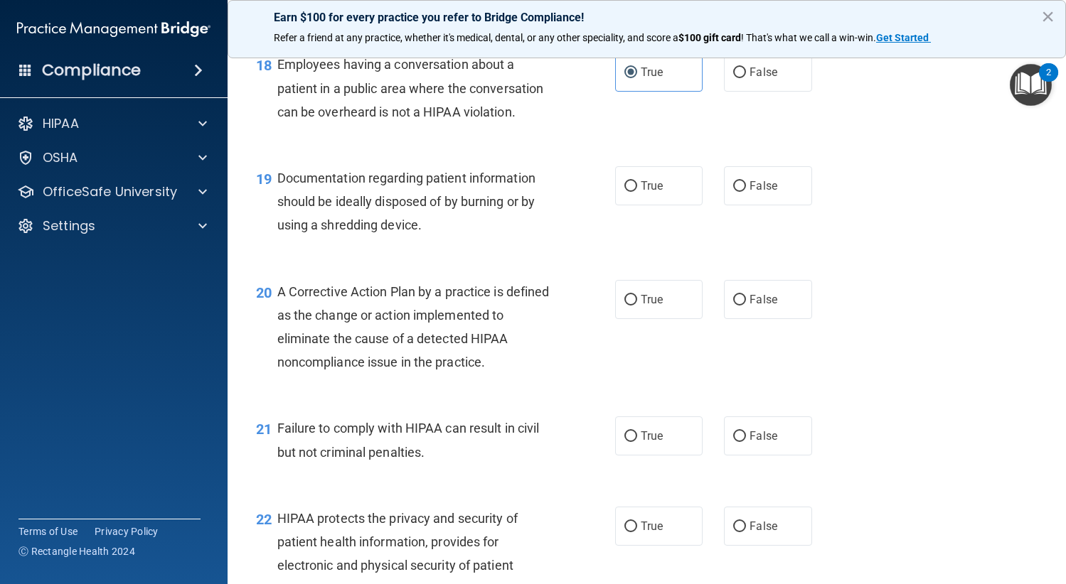
scroll to position [2204, 0]
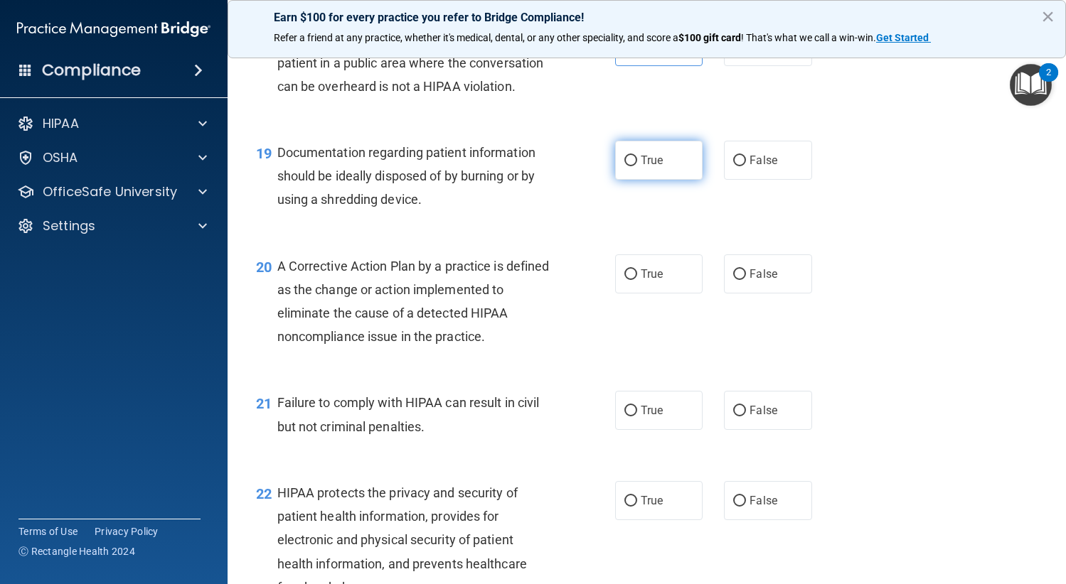
click at [691, 180] on label "True" at bounding box center [659, 160] width 88 height 39
click at [637, 166] on input "True" at bounding box center [630, 161] width 13 height 11
radio input "true"
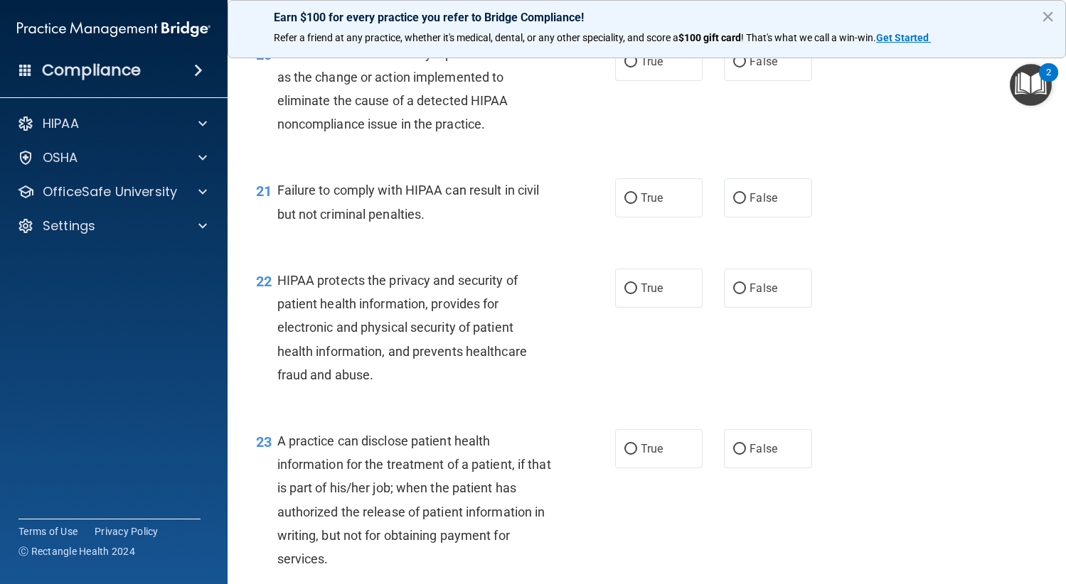
scroll to position [2417, 0]
click at [653, 80] on label "True" at bounding box center [659, 60] width 88 height 39
click at [637, 67] on input "True" at bounding box center [630, 61] width 13 height 11
radio input "true"
click at [657, 204] on span "True" at bounding box center [651, 198] width 22 height 14
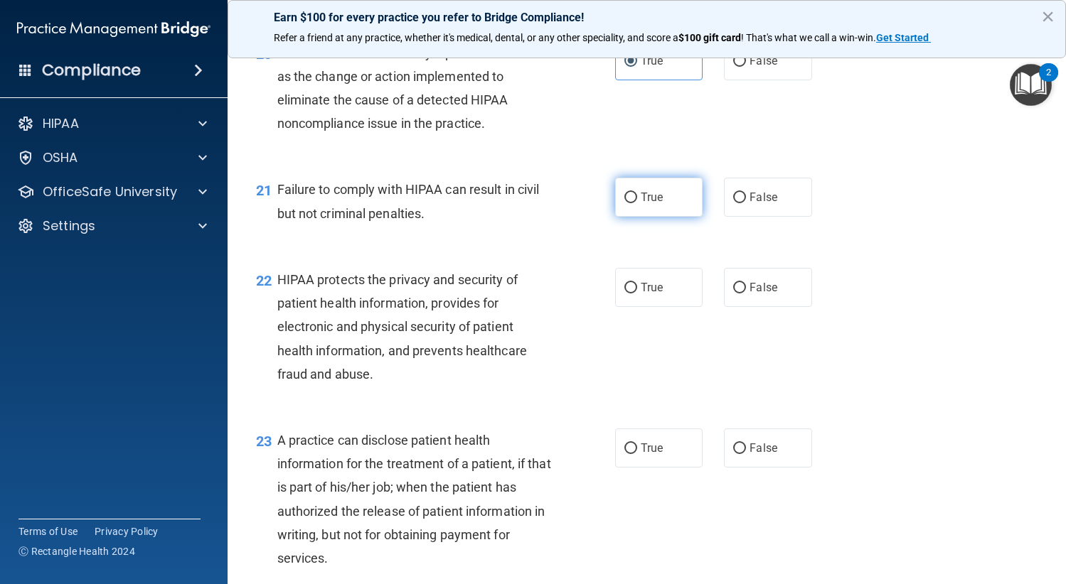
click at [637, 203] on input "True" at bounding box center [630, 198] width 13 height 11
radio input "true"
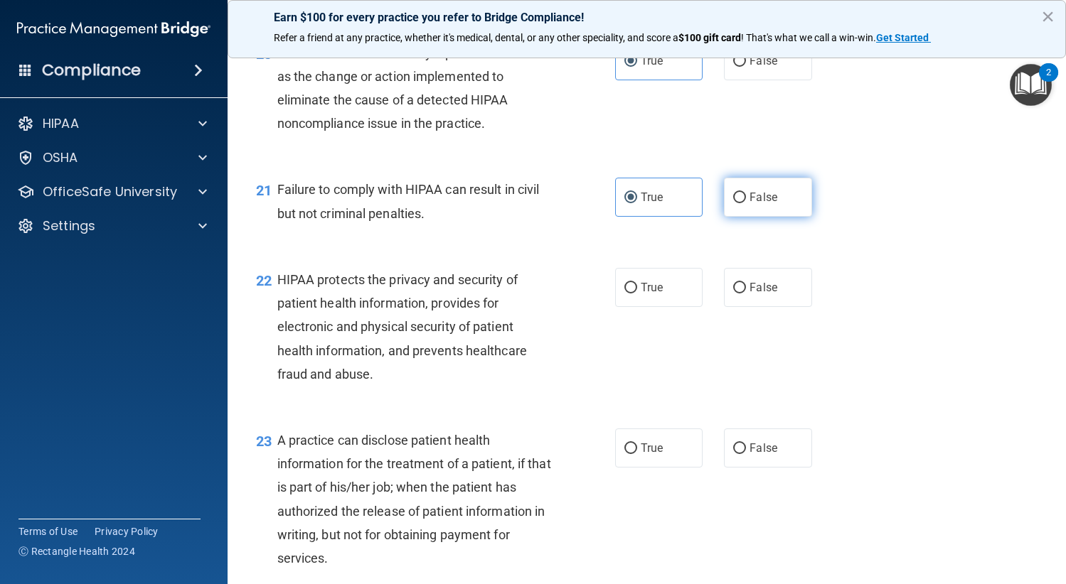
click at [791, 217] on label "False" at bounding box center [768, 197] width 88 height 39
click at [746, 203] on input "False" at bounding box center [739, 198] width 13 height 11
radio input "true"
radio input "false"
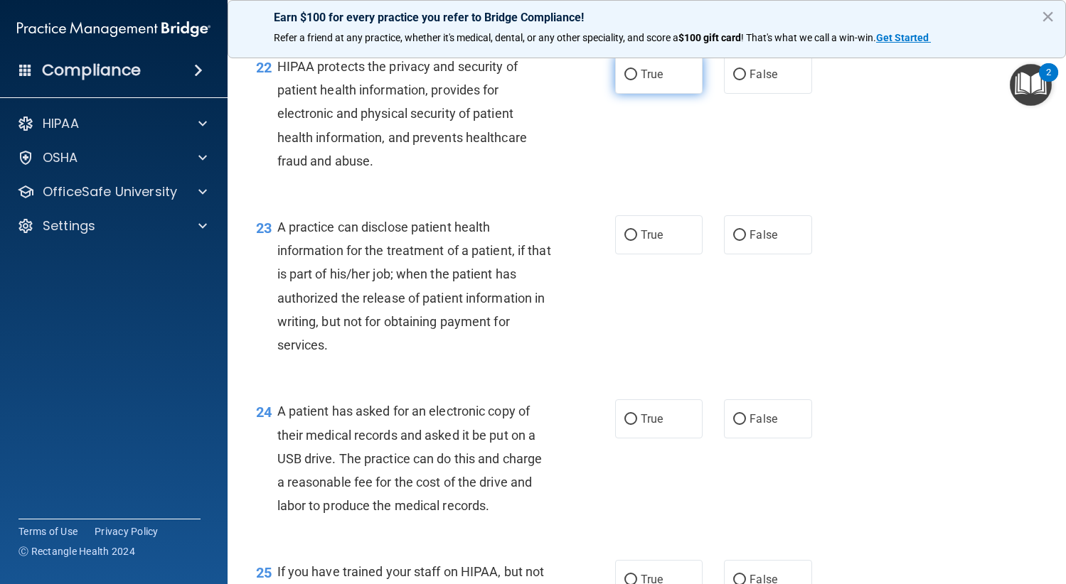
click at [617, 94] on label "True" at bounding box center [659, 74] width 88 height 39
click at [624, 80] on input "True" at bounding box center [630, 75] width 13 height 11
radio input "true"
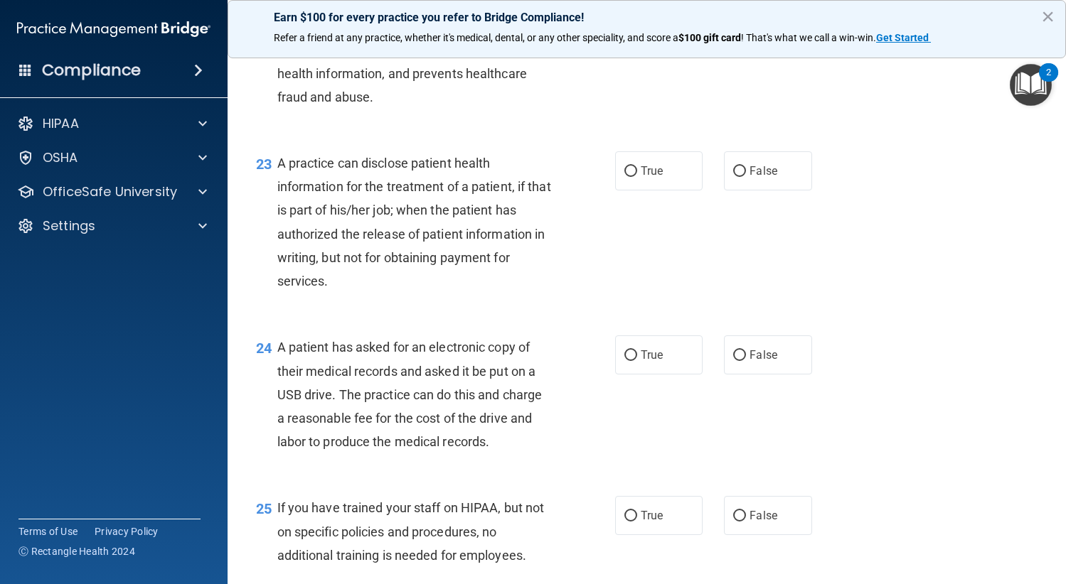
scroll to position [2772, 0]
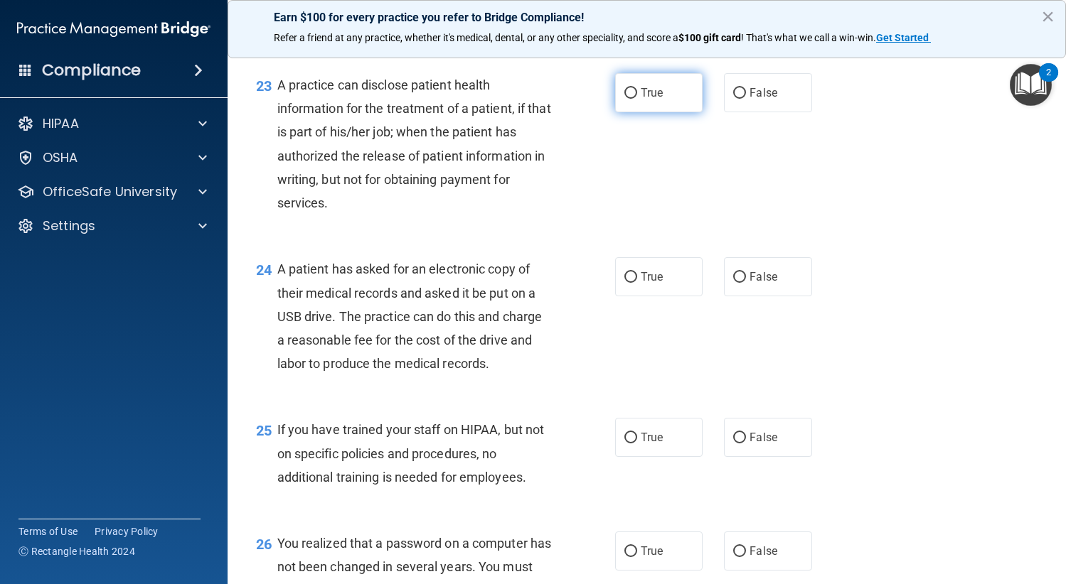
click at [622, 112] on label "True" at bounding box center [659, 92] width 88 height 39
click at [624, 99] on input "True" at bounding box center [630, 93] width 13 height 11
radio input "true"
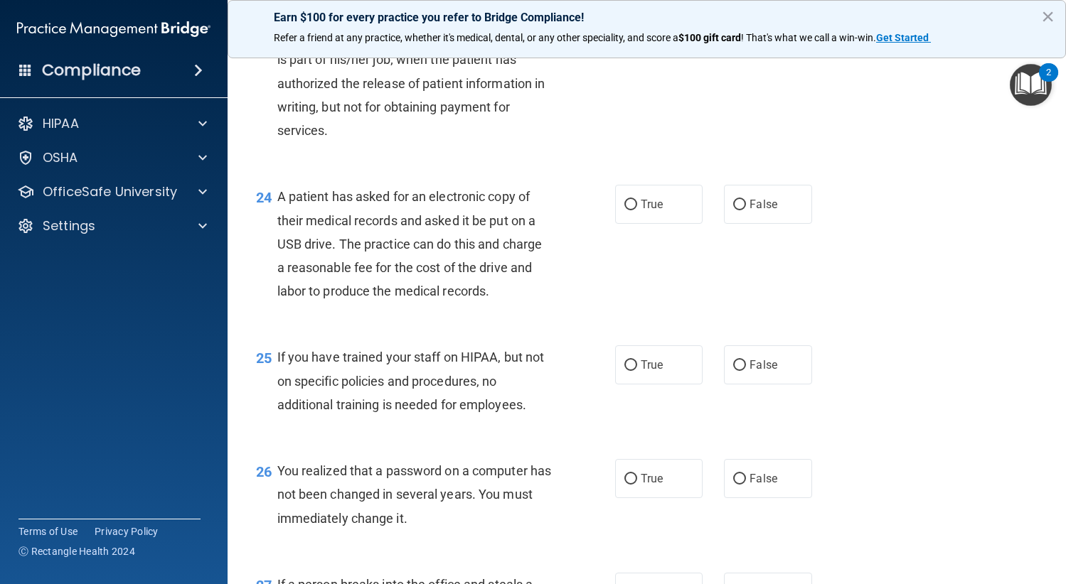
scroll to position [2915, 0]
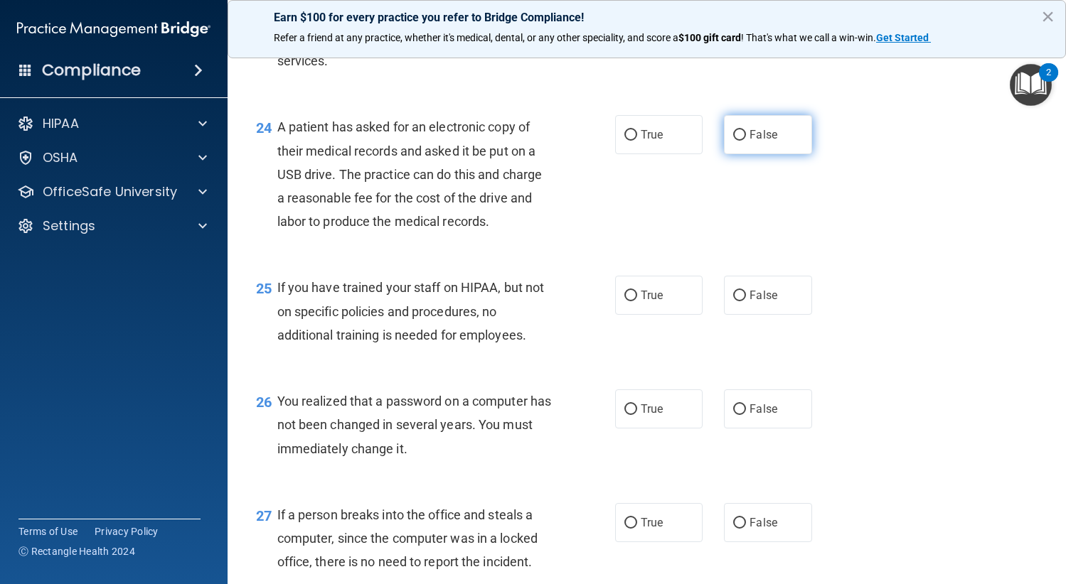
click at [778, 154] on label "False" at bounding box center [768, 134] width 88 height 39
click at [746, 141] on input "False" at bounding box center [739, 135] width 13 height 11
radio input "true"
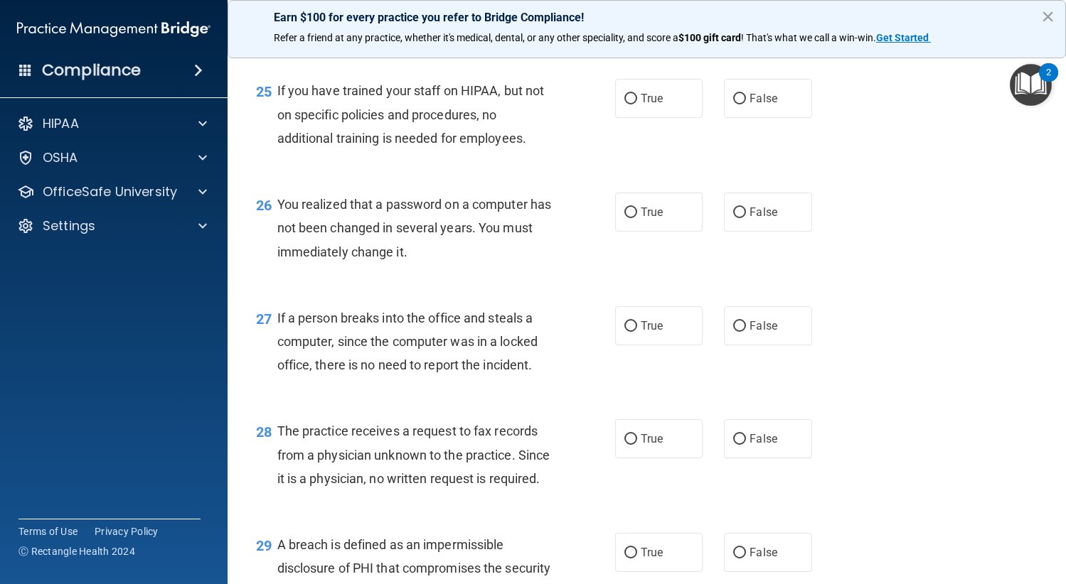
scroll to position [3128, 0]
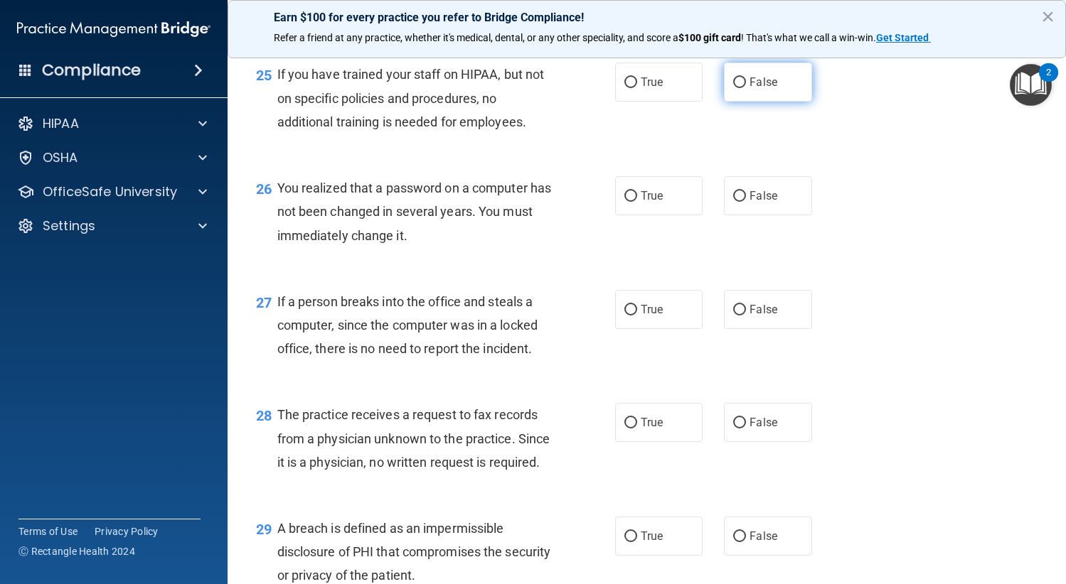
click at [767, 89] on span "False" at bounding box center [763, 82] width 28 height 14
click at [746, 88] on input "False" at bounding box center [739, 82] width 13 height 11
radio input "true"
click at [754, 203] on span "False" at bounding box center [763, 196] width 28 height 14
click at [746, 202] on input "False" at bounding box center [739, 196] width 13 height 11
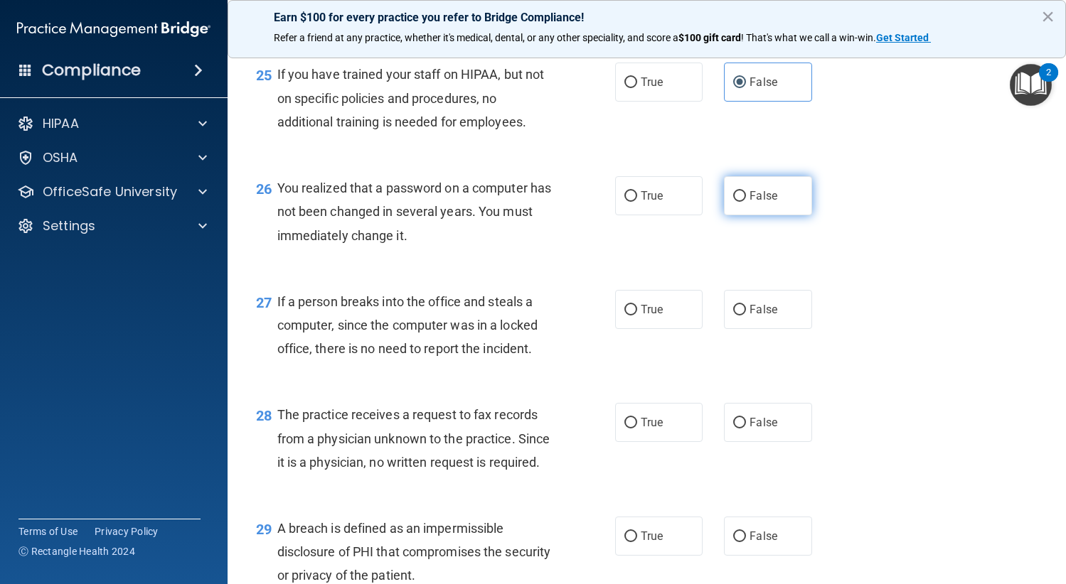
radio input "true"
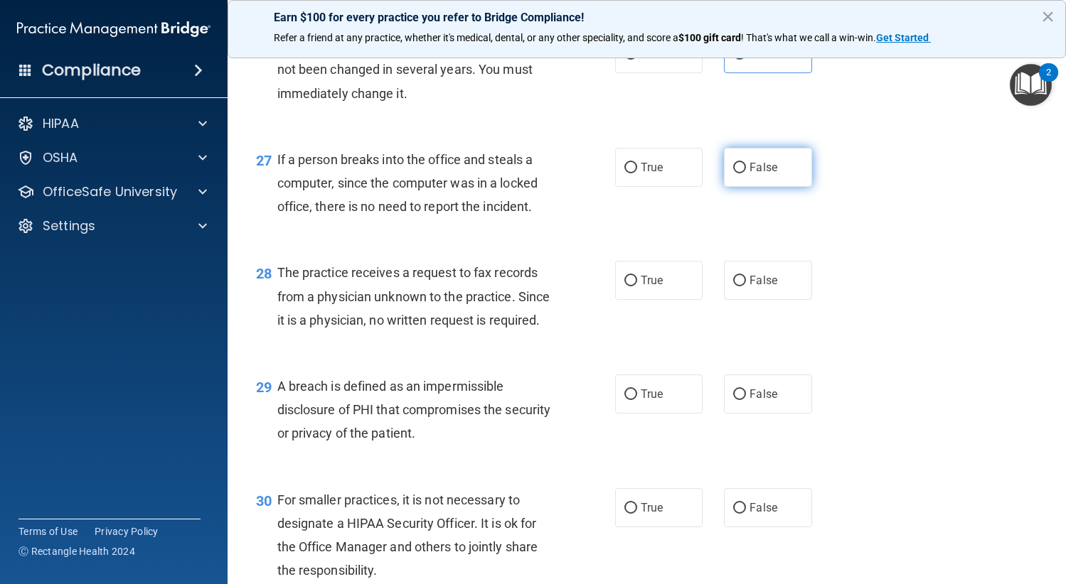
click at [759, 174] on span "False" at bounding box center [763, 168] width 28 height 14
click at [746, 173] on input "False" at bounding box center [739, 168] width 13 height 11
radio input "true"
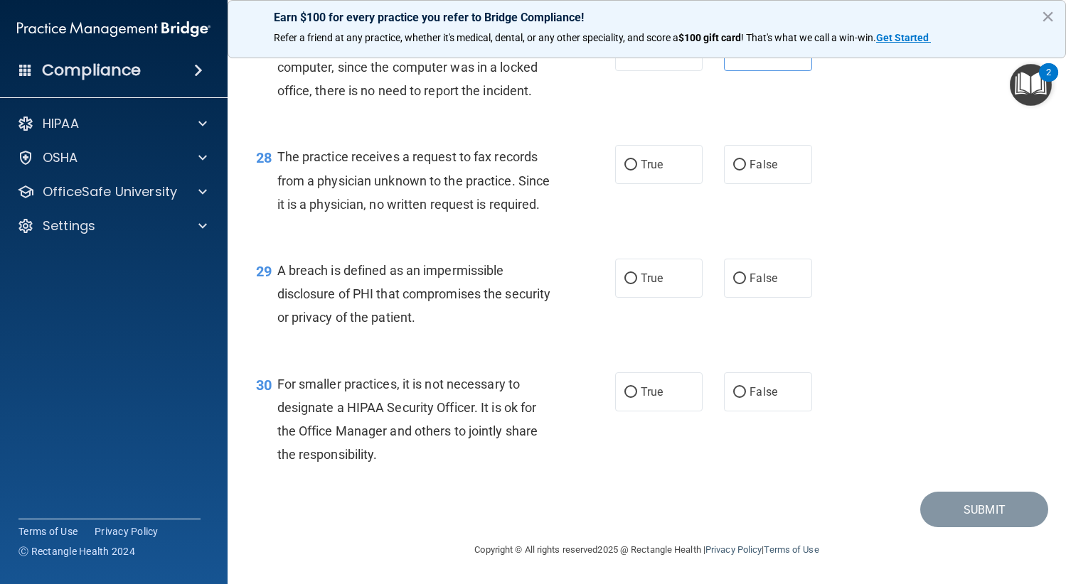
scroll to position [3433, 0]
click at [808, 146] on div "True False" at bounding box center [720, 164] width 211 height 39
click at [788, 146] on label "False" at bounding box center [768, 164] width 88 height 39
click at [746, 160] on input "False" at bounding box center [739, 165] width 13 height 11
radio input "true"
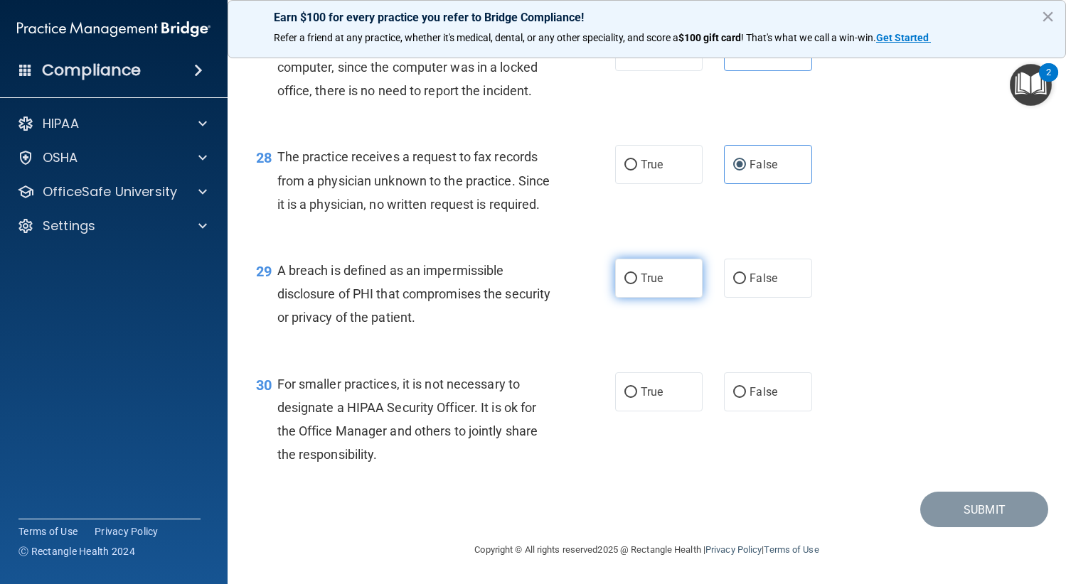
click at [675, 279] on label "True" at bounding box center [659, 278] width 88 height 39
click at [637, 279] on input "True" at bounding box center [630, 279] width 13 height 11
radio input "true"
click at [777, 388] on label "False" at bounding box center [768, 391] width 88 height 39
click at [746, 388] on input "False" at bounding box center [739, 392] width 13 height 11
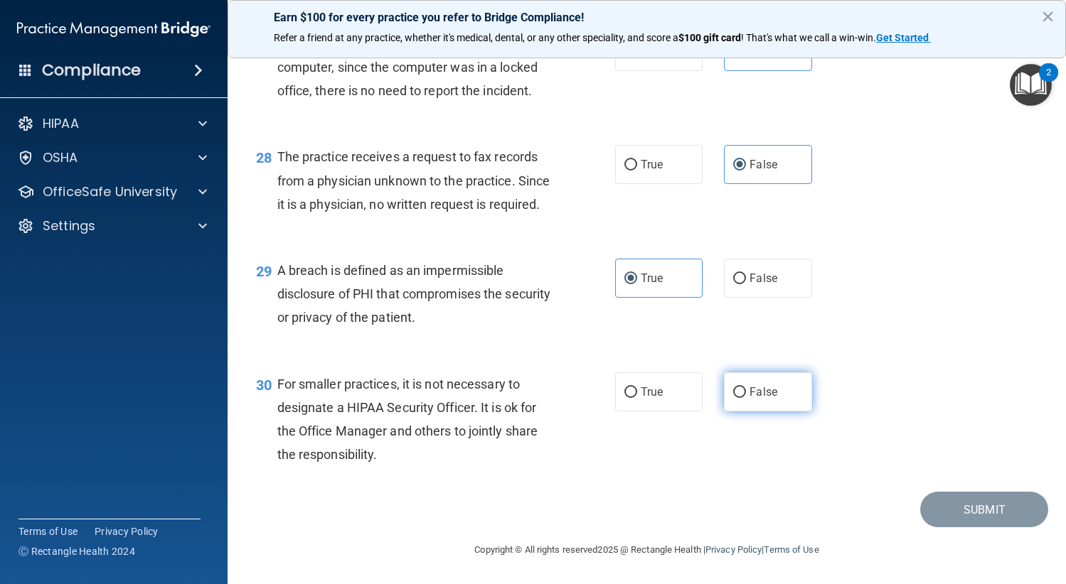
radio input "true"
click at [962, 516] on button "Submit" at bounding box center [984, 510] width 128 height 36
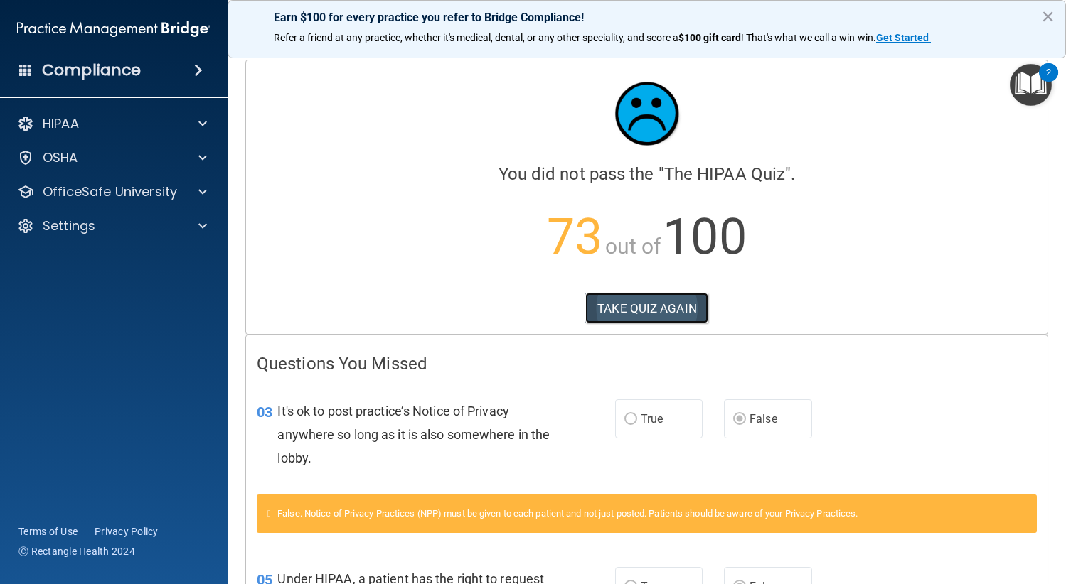
click at [665, 298] on button "TAKE QUIZ AGAIN" at bounding box center [646, 308] width 123 height 31
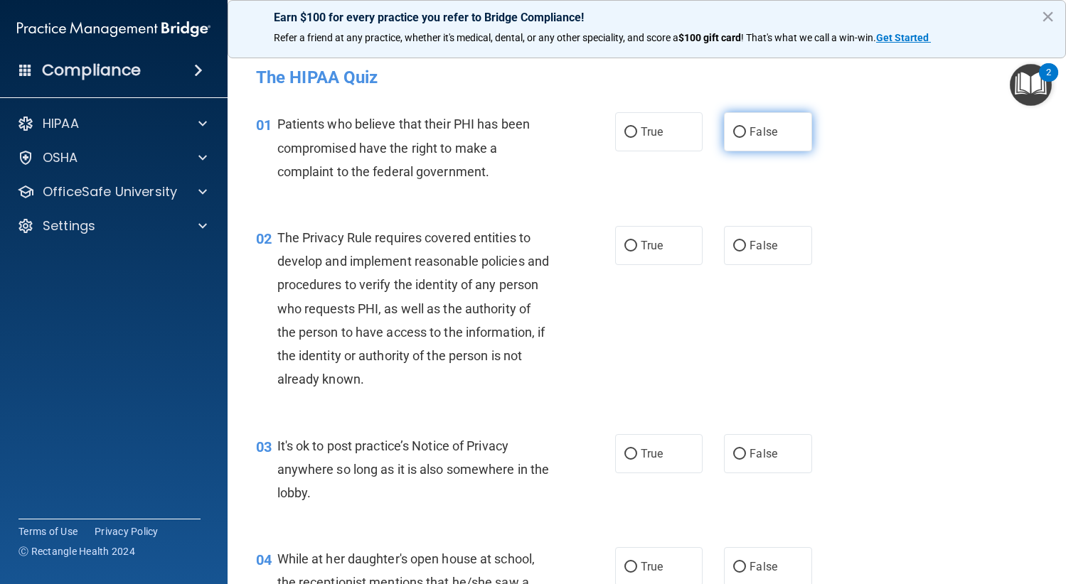
click at [769, 125] on span "False" at bounding box center [763, 132] width 28 height 14
click at [746, 127] on input "False" at bounding box center [739, 132] width 13 height 11
radio input "true"
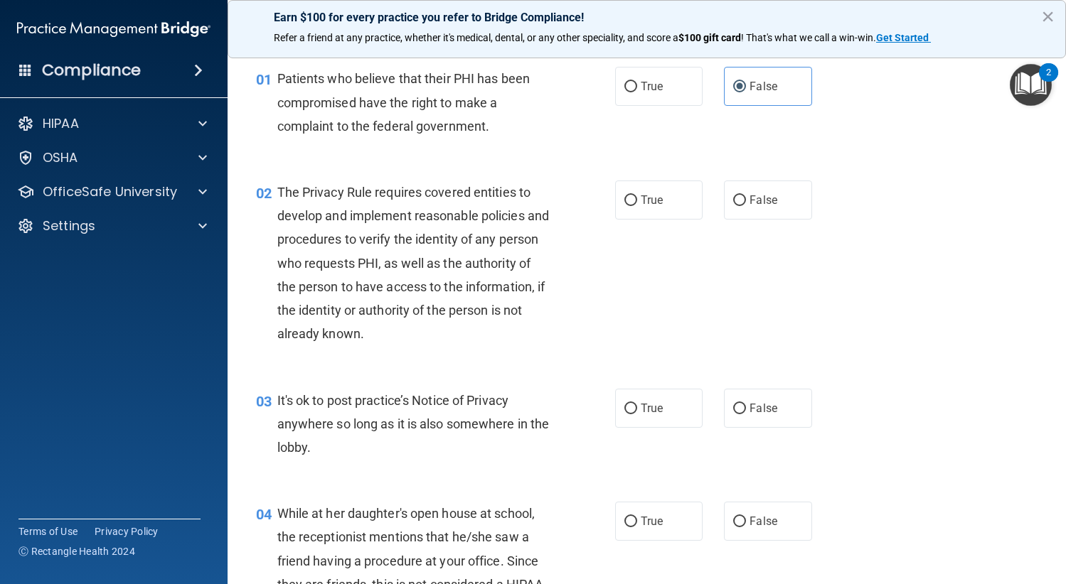
scroll to position [71, 0]
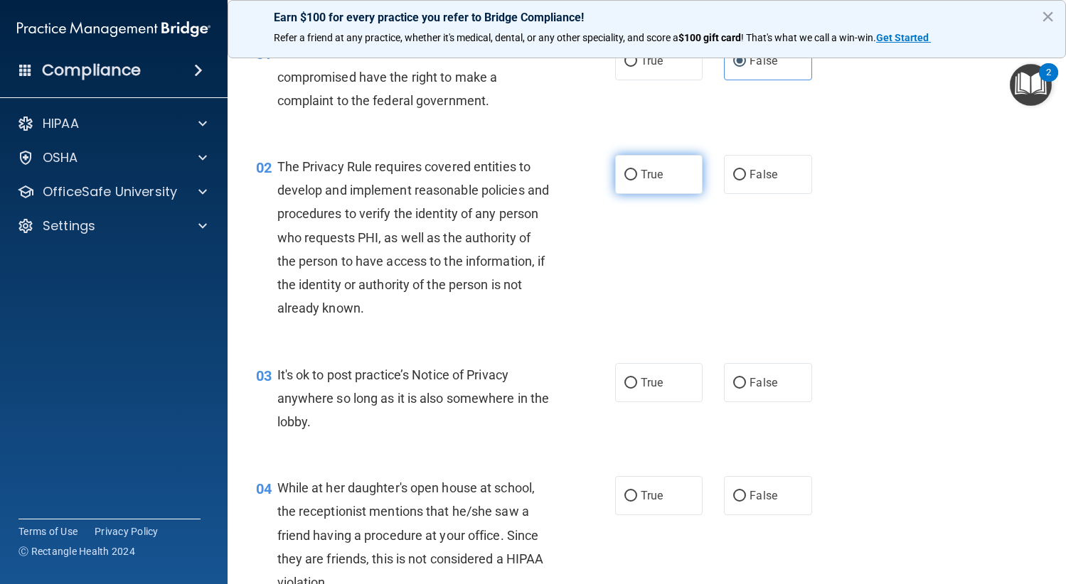
click at [665, 180] on label "True" at bounding box center [659, 174] width 88 height 39
click at [637, 180] on input "True" at bounding box center [630, 175] width 13 height 11
radio input "true"
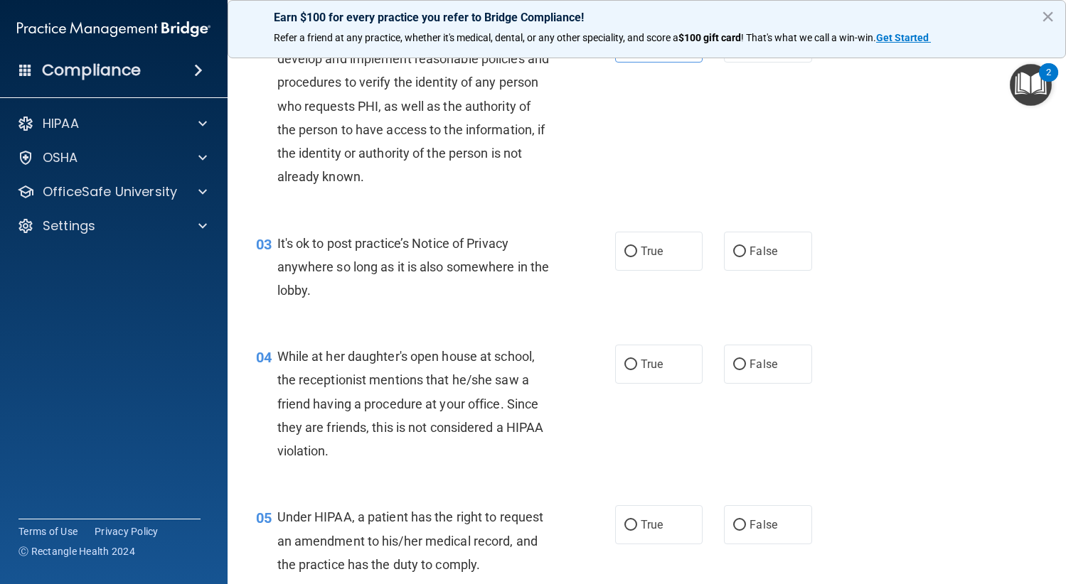
scroll to position [213, 0]
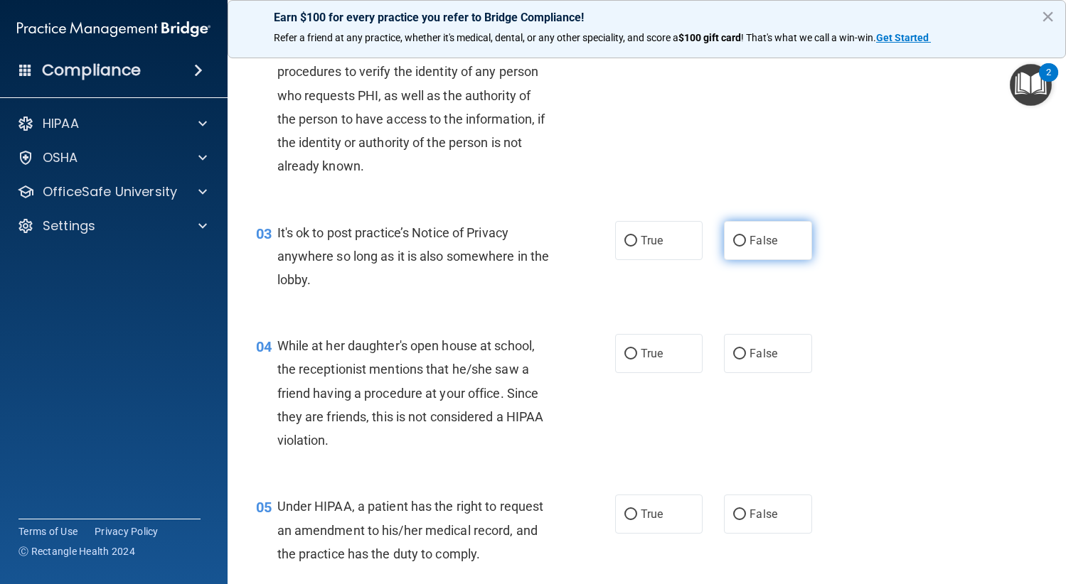
click at [738, 252] on label "False" at bounding box center [768, 240] width 88 height 39
click at [738, 247] on input "False" at bounding box center [739, 241] width 13 height 11
radio input "true"
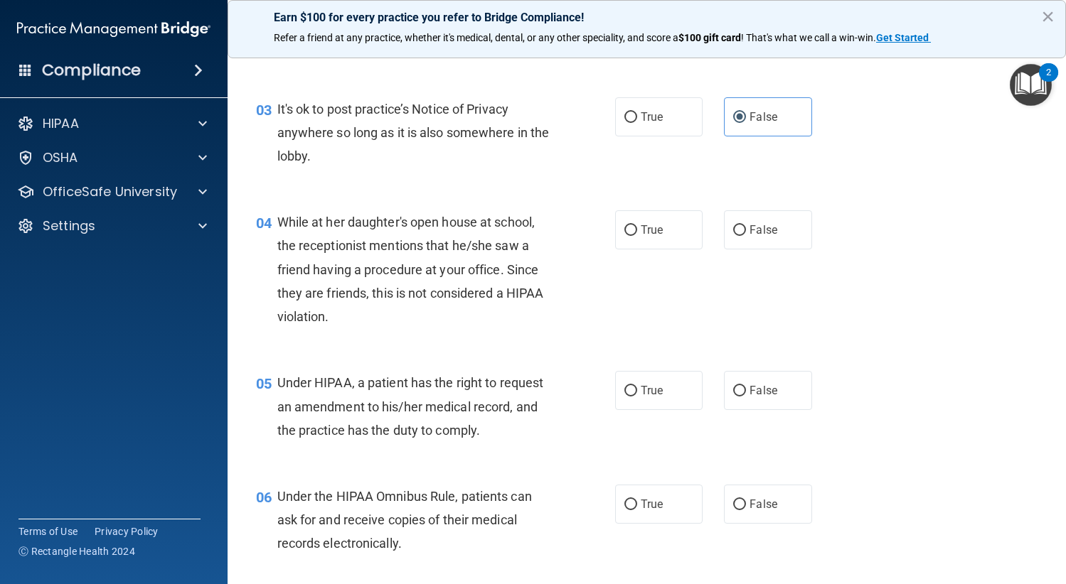
scroll to position [355, 0]
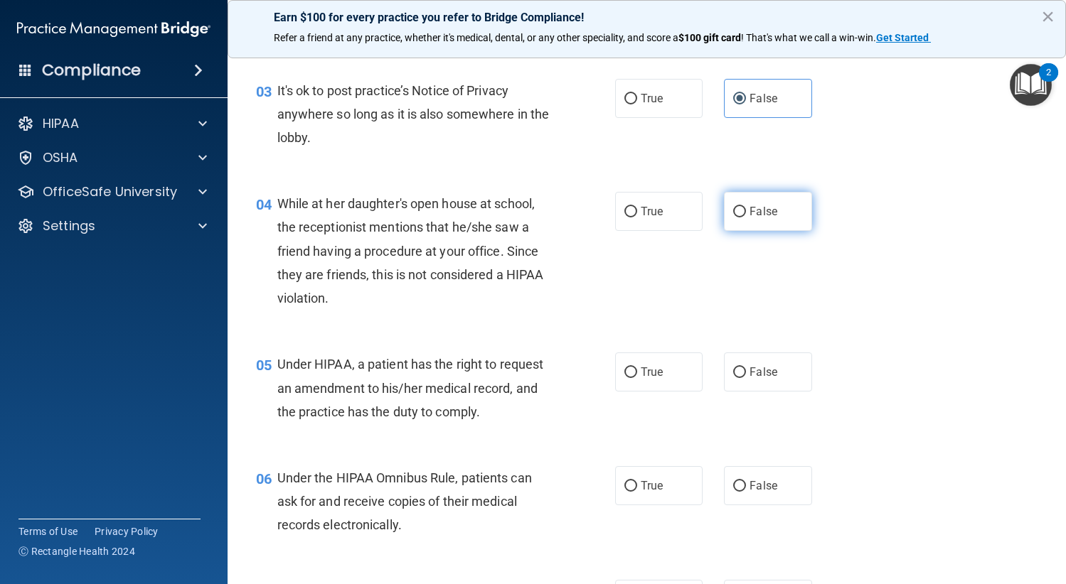
click at [756, 211] on span "False" at bounding box center [763, 212] width 28 height 14
click at [746, 211] on input "False" at bounding box center [739, 212] width 13 height 11
radio input "true"
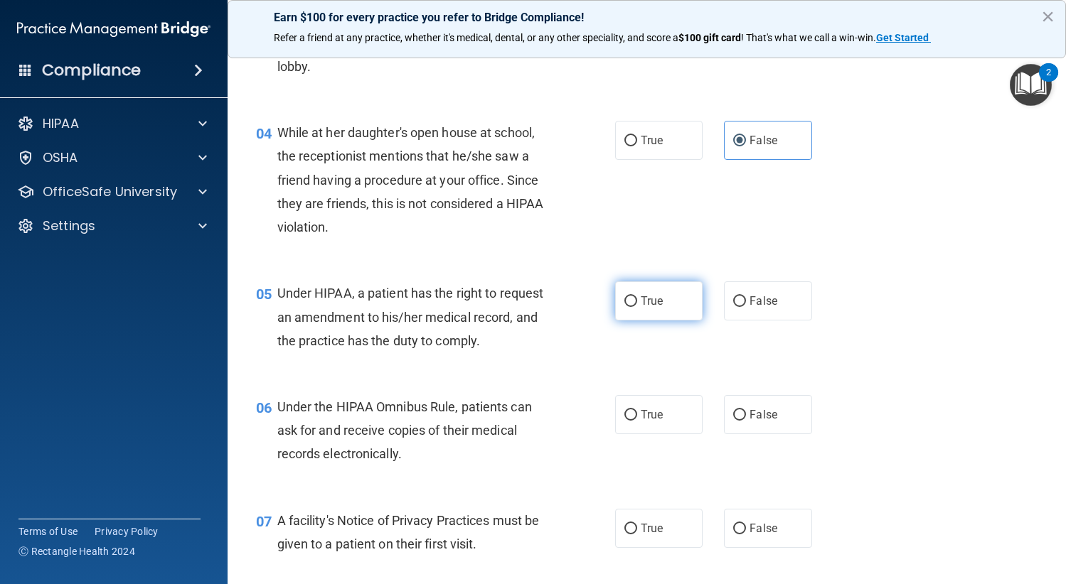
click at [640, 304] on span "True" at bounding box center [651, 301] width 22 height 14
click at [637, 304] on input "True" at bounding box center [630, 301] width 13 height 11
radio input "true"
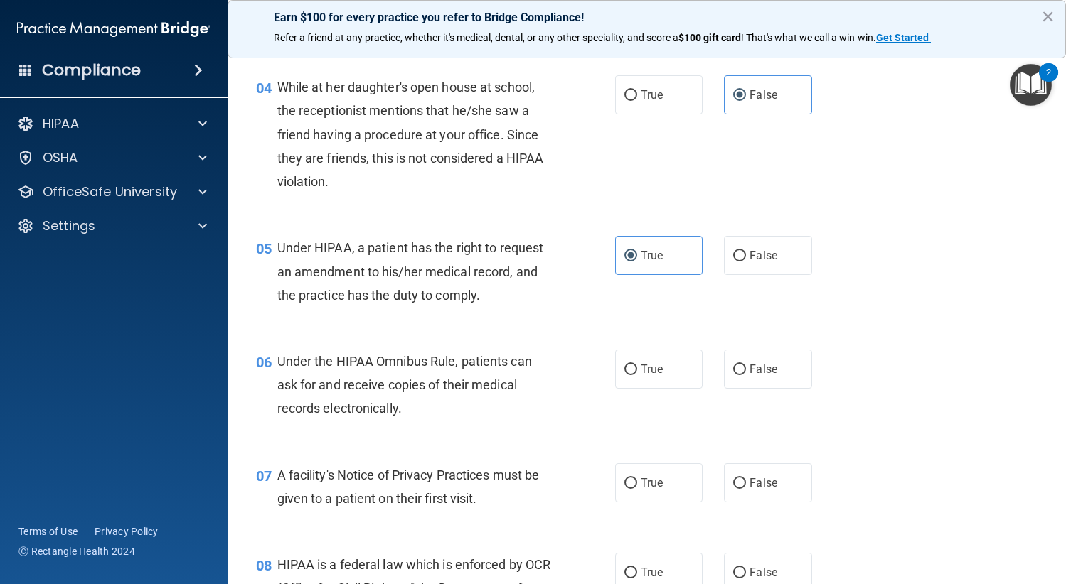
scroll to position [498, 0]
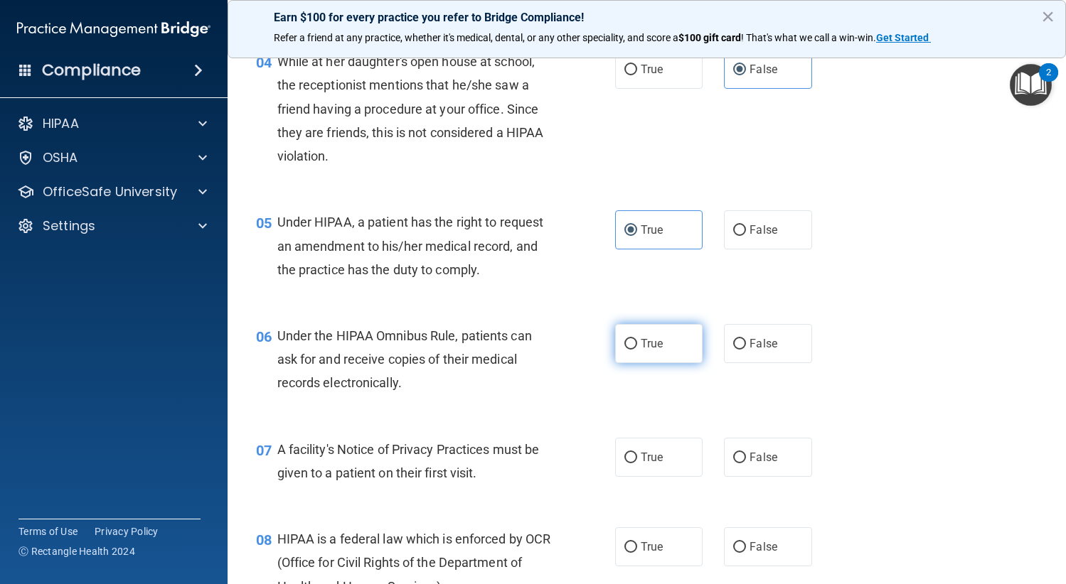
click at [655, 338] on span "True" at bounding box center [651, 344] width 22 height 14
click at [637, 339] on input "True" at bounding box center [630, 344] width 13 height 11
radio input "true"
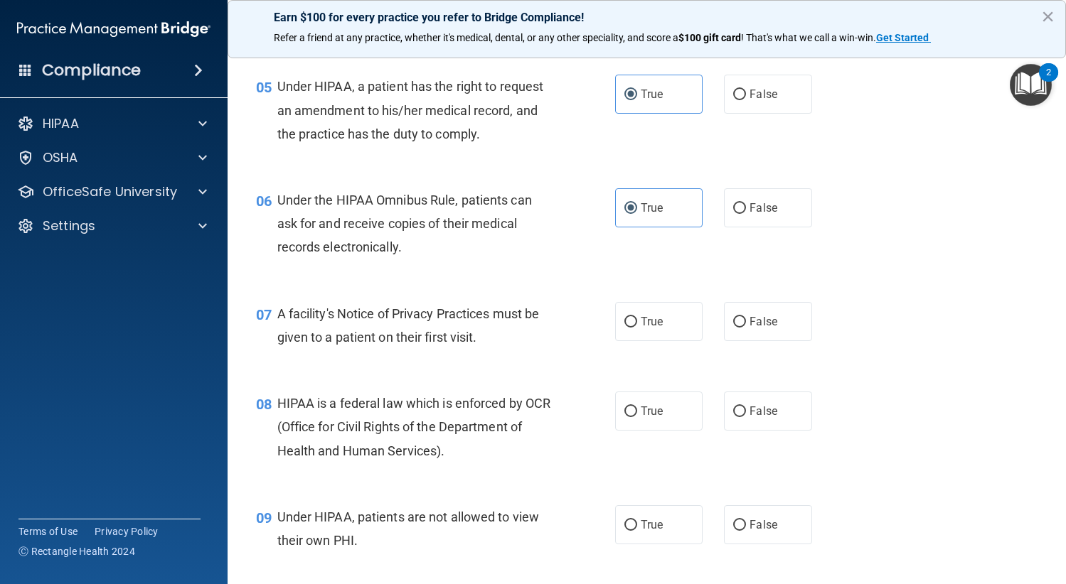
scroll to position [640, 0]
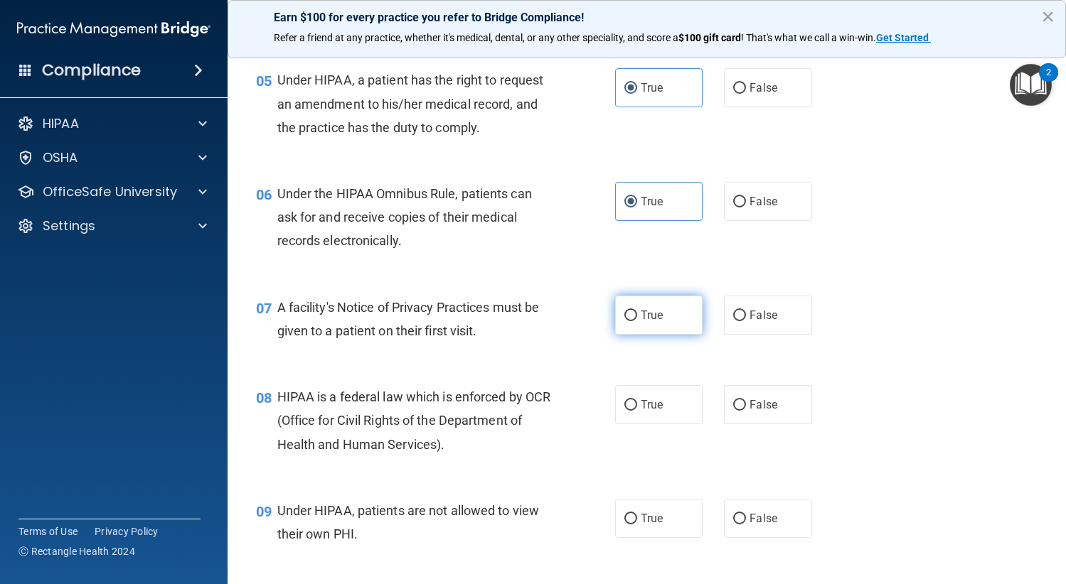
click at [640, 322] on label "True" at bounding box center [659, 315] width 88 height 39
click at [637, 321] on input "True" at bounding box center [630, 316] width 13 height 11
radio input "true"
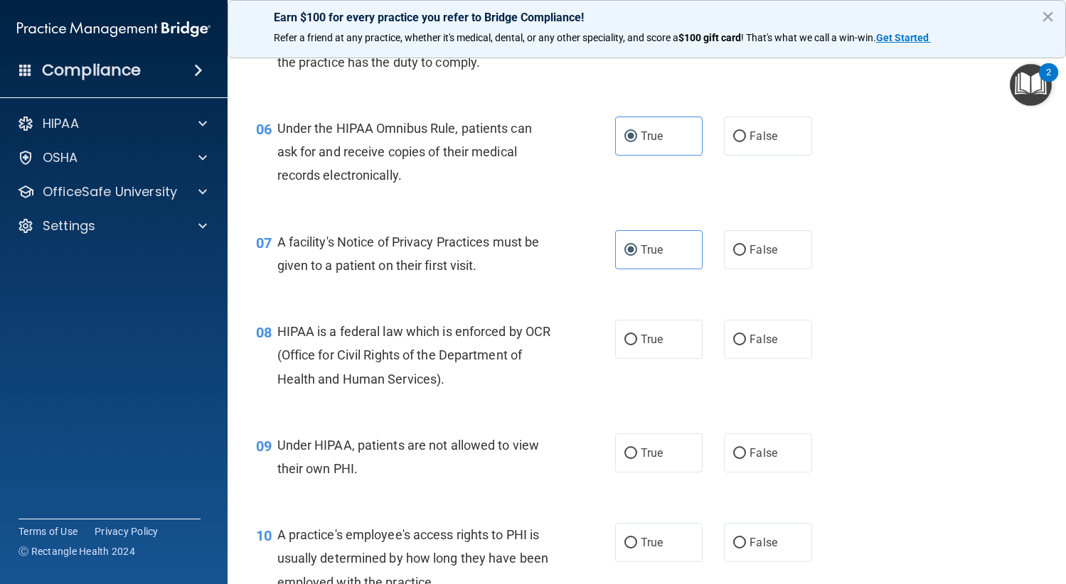
scroll to position [782, 0]
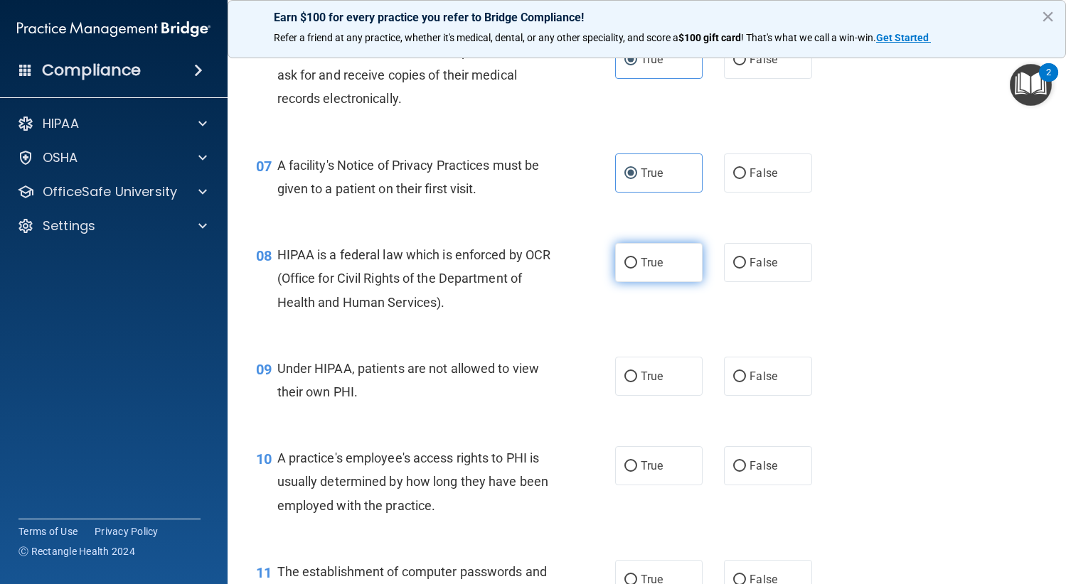
click at [648, 272] on label "True" at bounding box center [659, 262] width 88 height 39
click at [637, 269] on input "True" at bounding box center [630, 263] width 13 height 11
radio input "true"
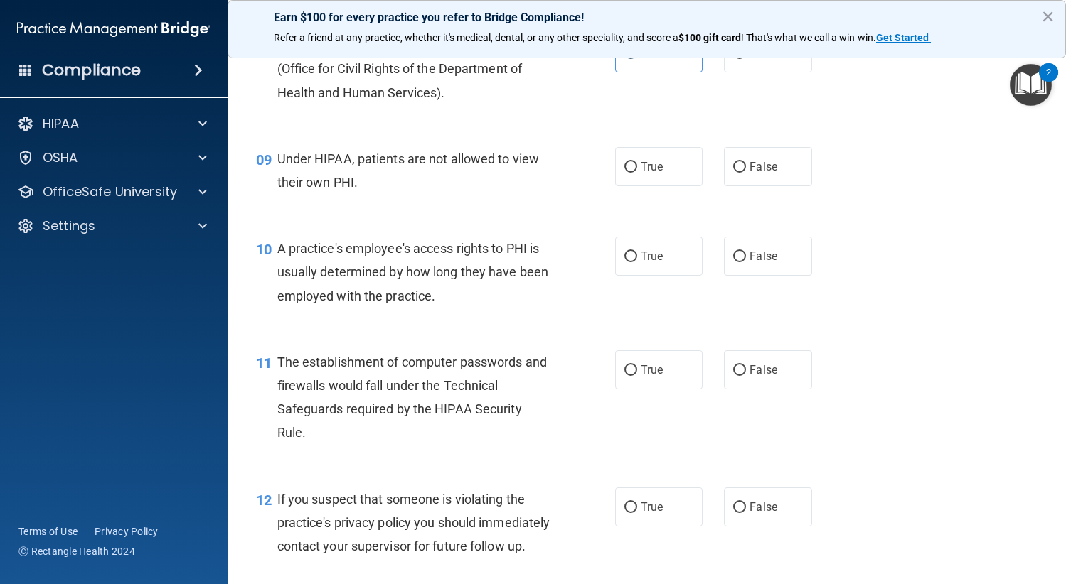
scroll to position [995, 0]
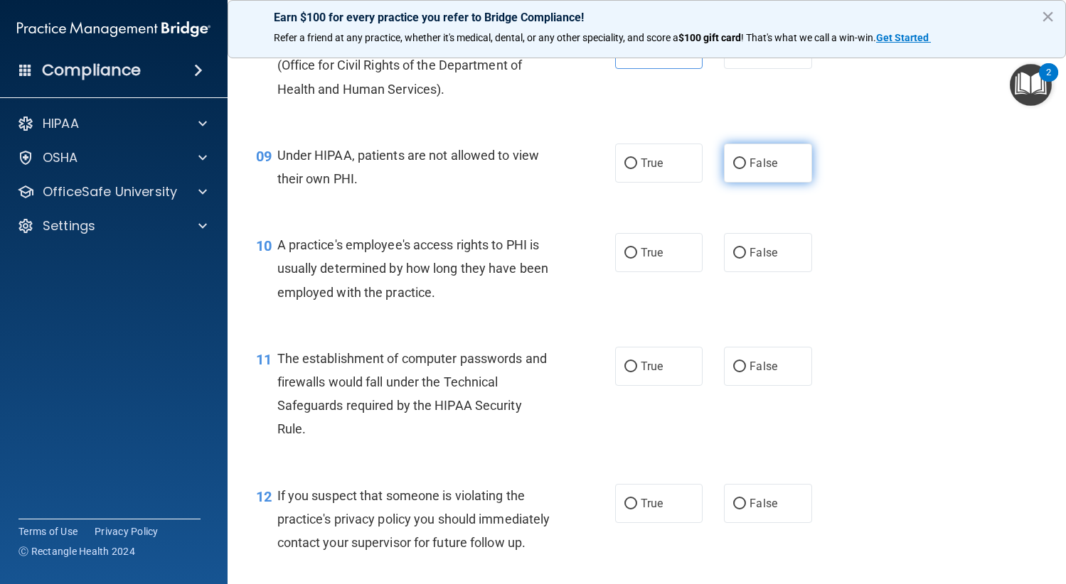
click at [741, 167] on label "False" at bounding box center [768, 163] width 88 height 39
click at [741, 167] on input "False" at bounding box center [739, 164] width 13 height 11
radio input "true"
click at [766, 257] on span "False" at bounding box center [763, 253] width 28 height 14
click at [746, 257] on input "False" at bounding box center [739, 253] width 13 height 11
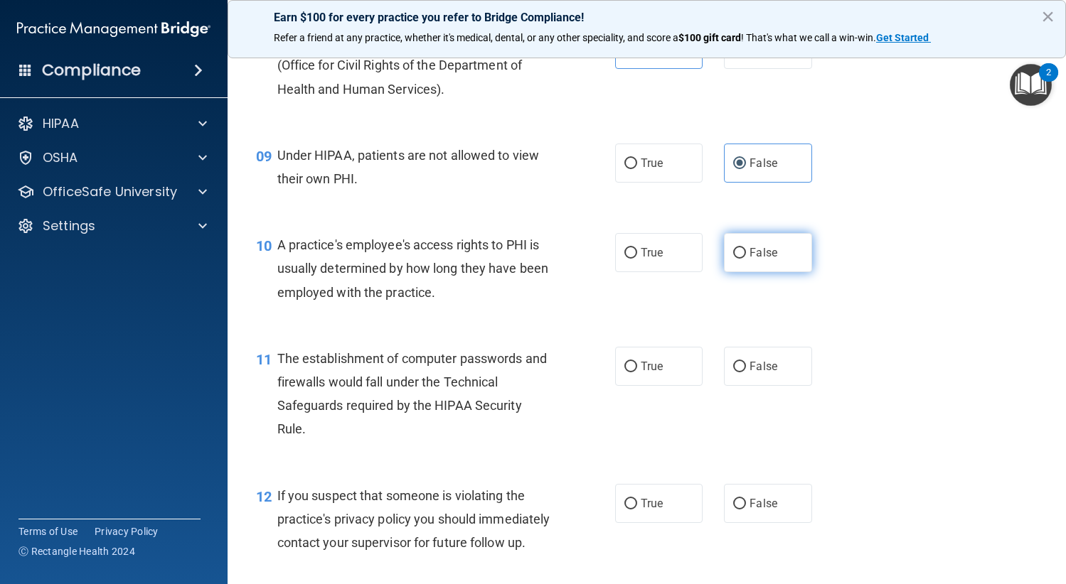
radio input "true"
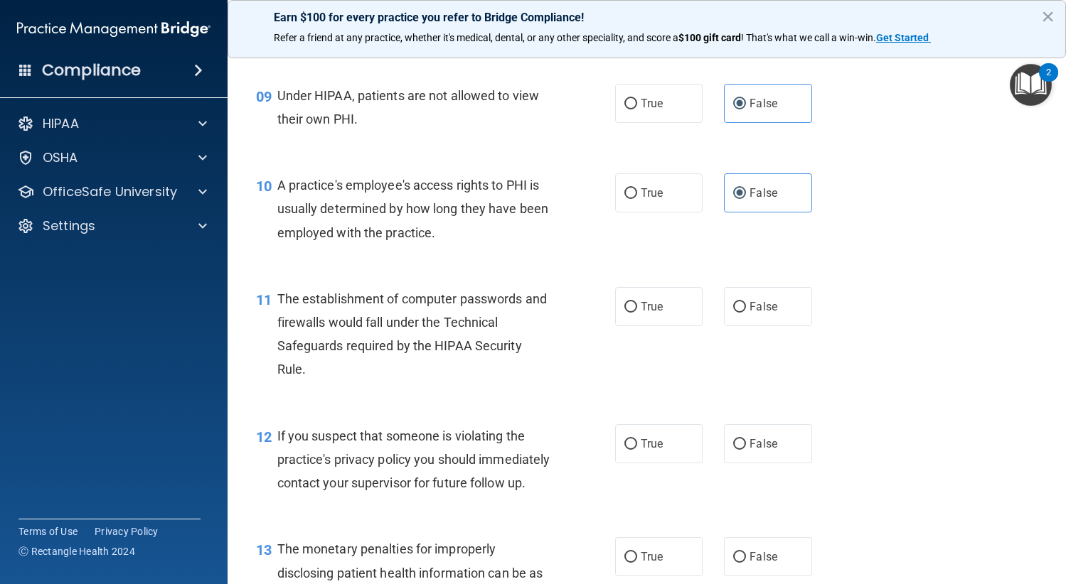
scroll to position [1137, 0]
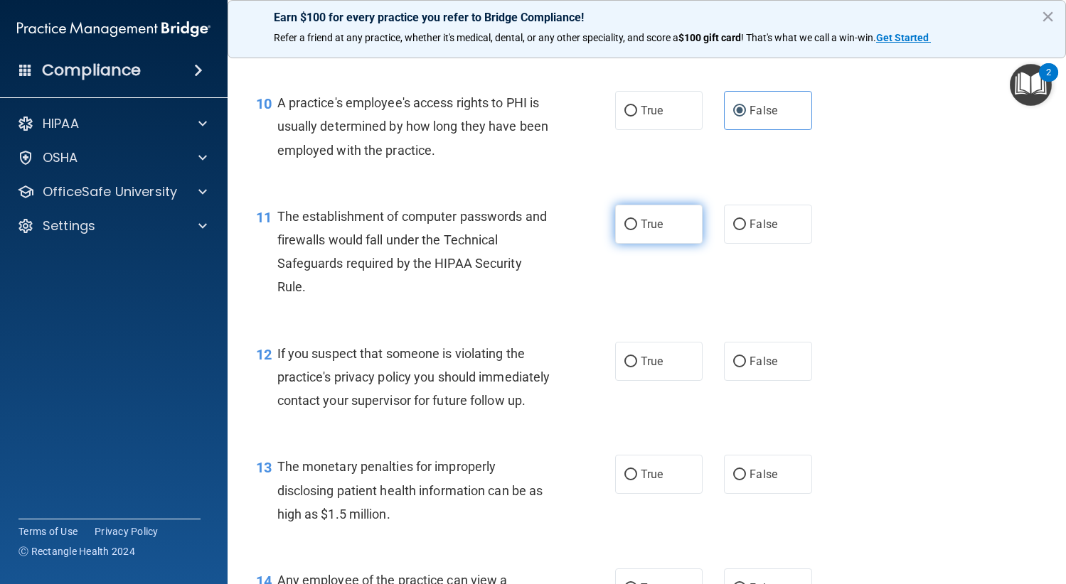
click at [634, 231] on label "True" at bounding box center [659, 224] width 88 height 39
click at [634, 230] on input "True" at bounding box center [630, 225] width 13 height 11
radio input "true"
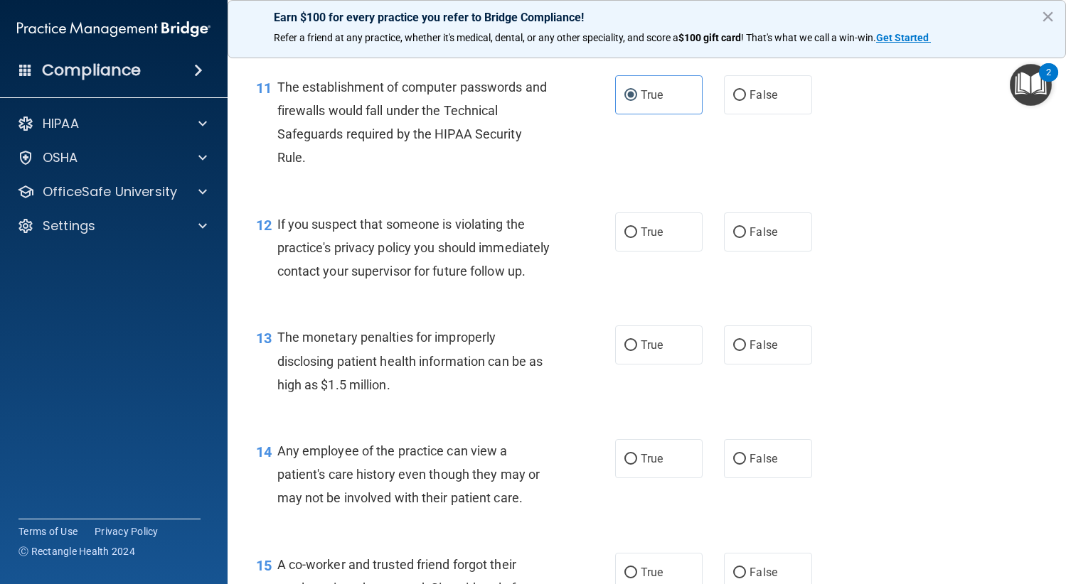
scroll to position [1280, 0]
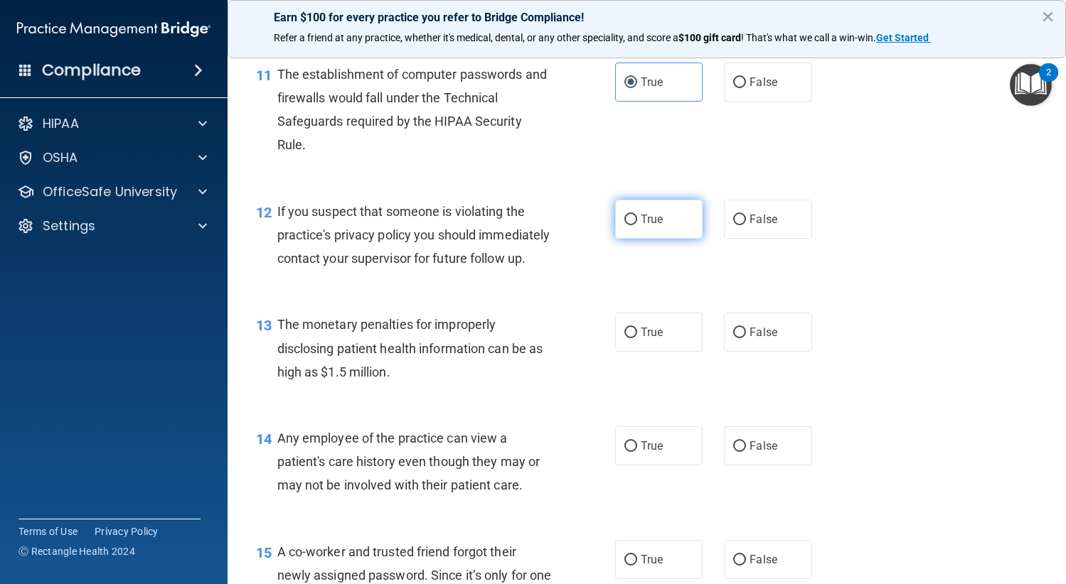
click at [669, 217] on label "True" at bounding box center [659, 219] width 88 height 39
click at [637, 217] on input "True" at bounding box center [630, 220] width 13 height 11
radio input "true"
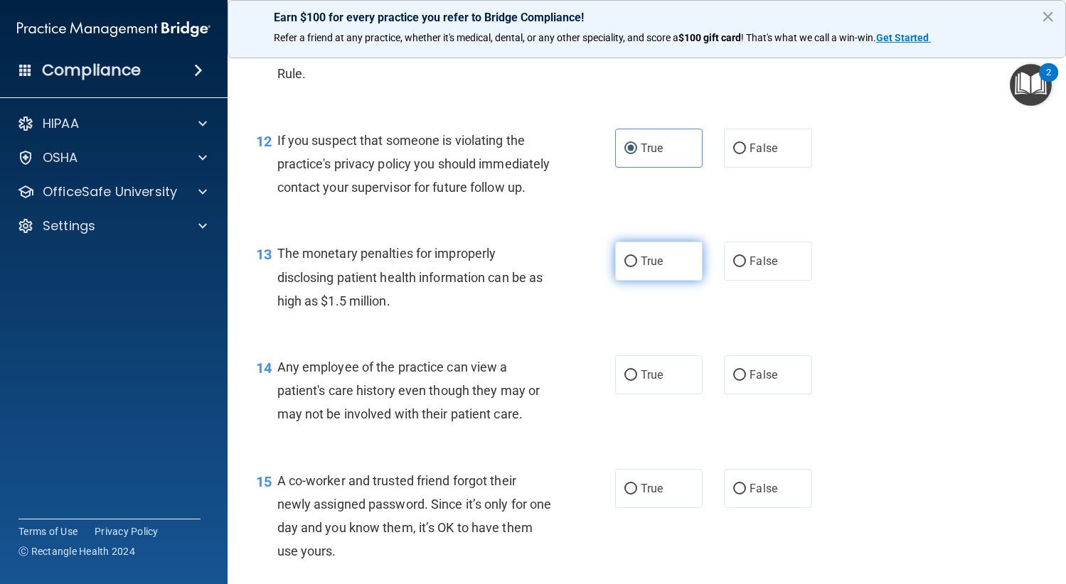
click at [650, 281] on label "True" at bounding box center [659, 261] width 88 height 39
click at [637, 267] on input "True" at bounding box center [630, 262] width 13 height 11
radio input "true"
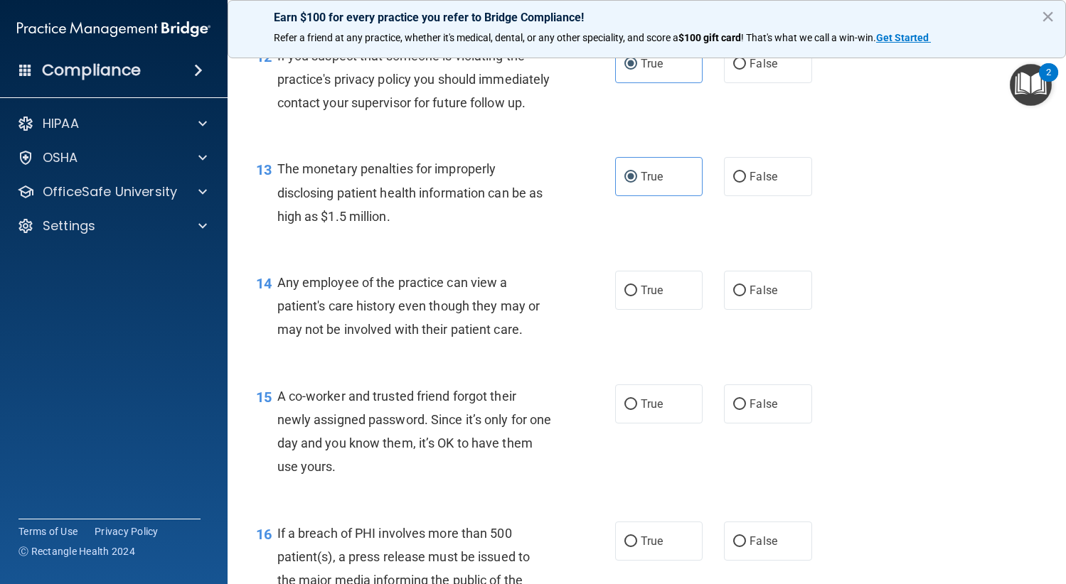
scroll to position [1564, 0]
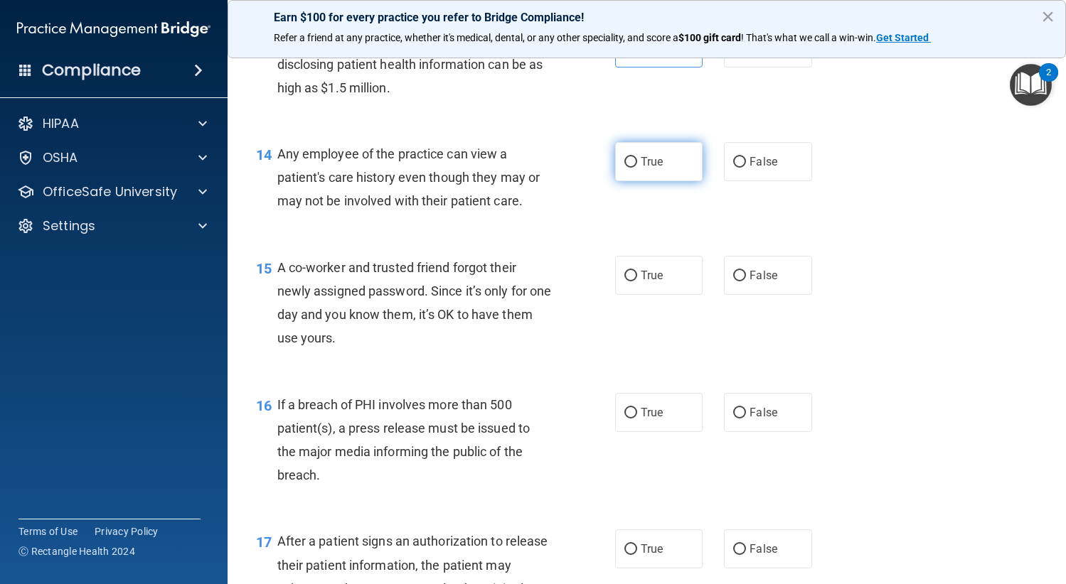
click at [665, 181] on label "True" at bounding box center [659, 161] width 88 height 39
click at [637, 168] on input "True" at bounding box center [630, 162] width 13 height 11
radio input "true"
click at [752, 291] on label "False" at bounding box center [768, 275] width 88 height 39
click at [746, 281] on input "False" at bounding box center [739, 276] width 13 height 11
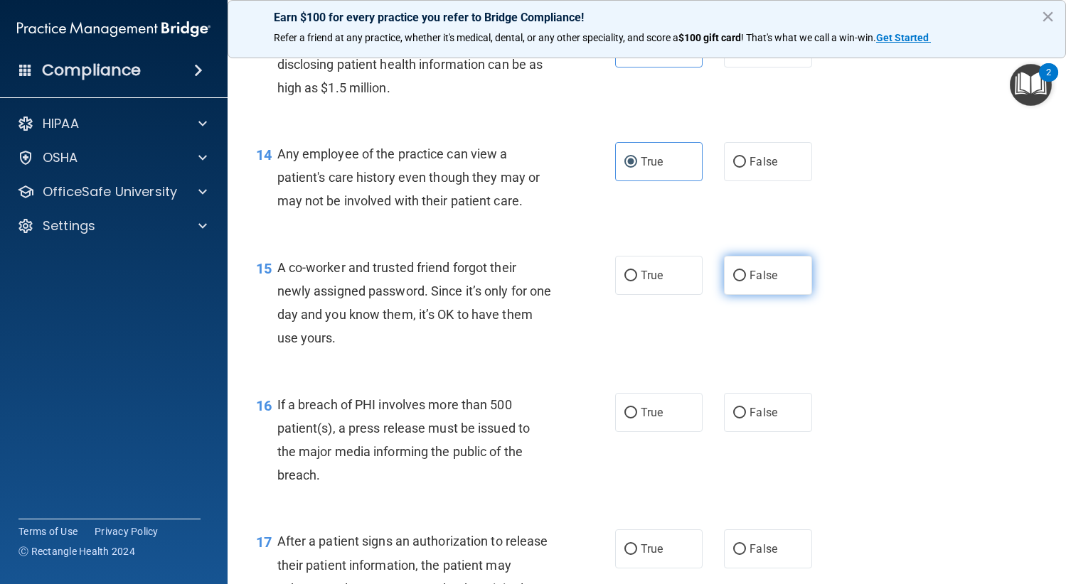
radio input "true"
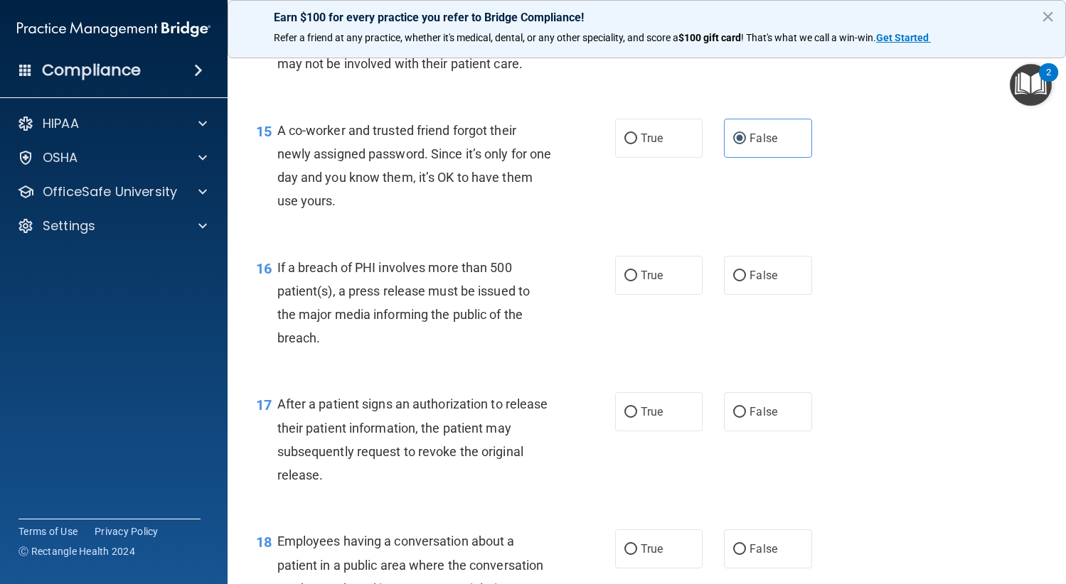
scroll to position [1706, 0]
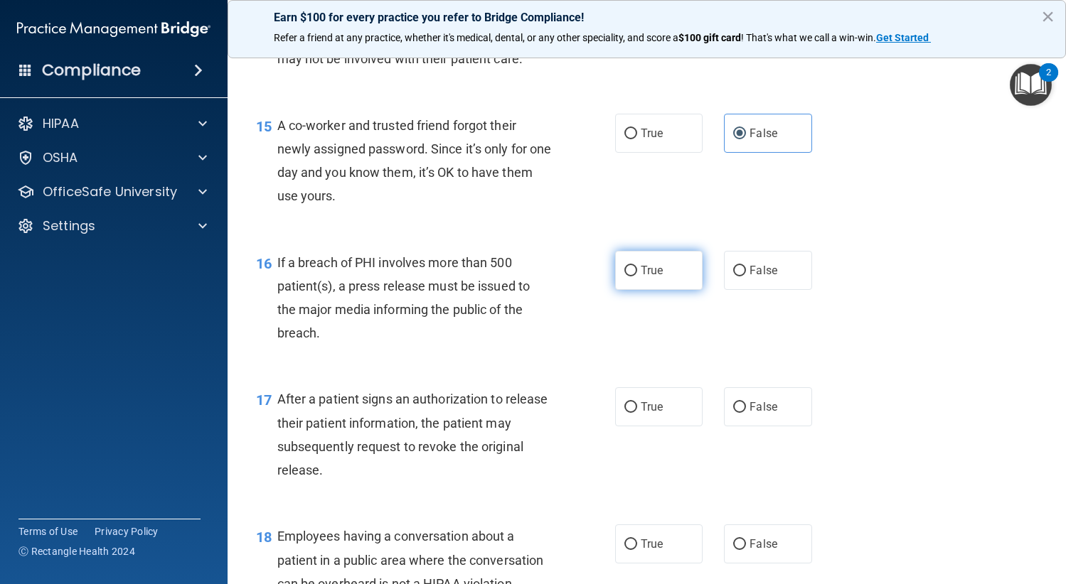
click at [640, 277] on span "True" at bounding box center [651, 271] width 22 height 14
click at [637, 277] on input "True" at bounding box center [630, 271] width 13 height 11
radio input "true"
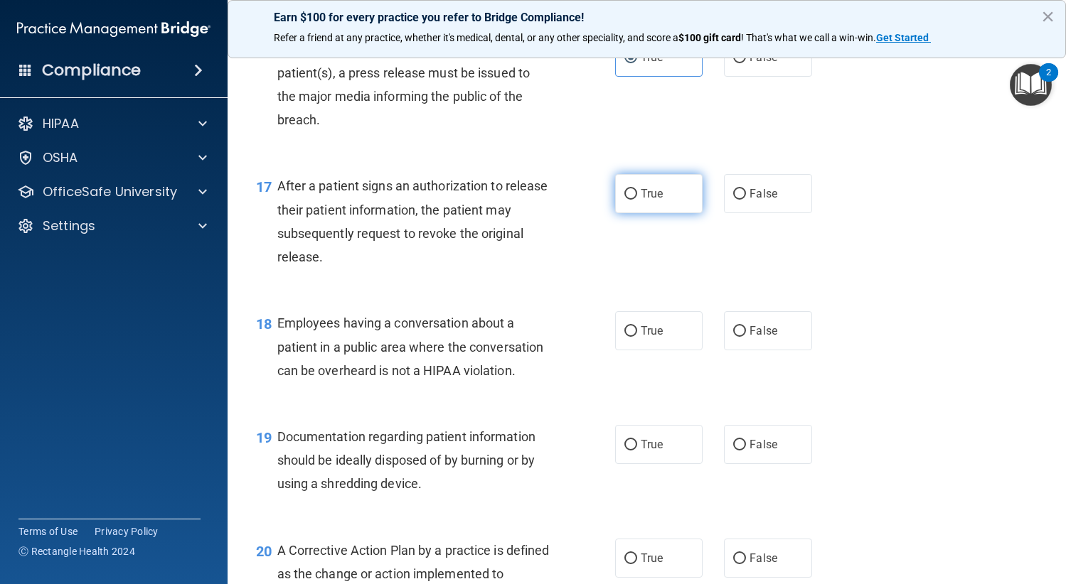
click at [666, 213] on label "True" at bounding box center [659, 193] width 88 height 39
click at [637, 200] on input "True" at bounding box center [630, 194] width 13 height 11
radio input "true"
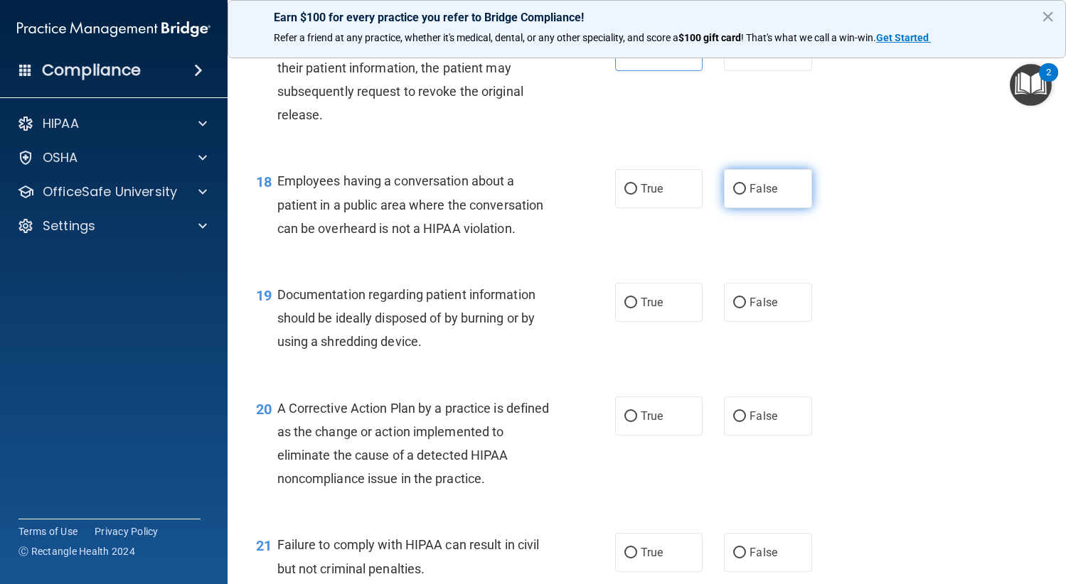
click at [734, 195] on input "False" at bounding box center [739, 189] width 13 height 11
radio input "true"
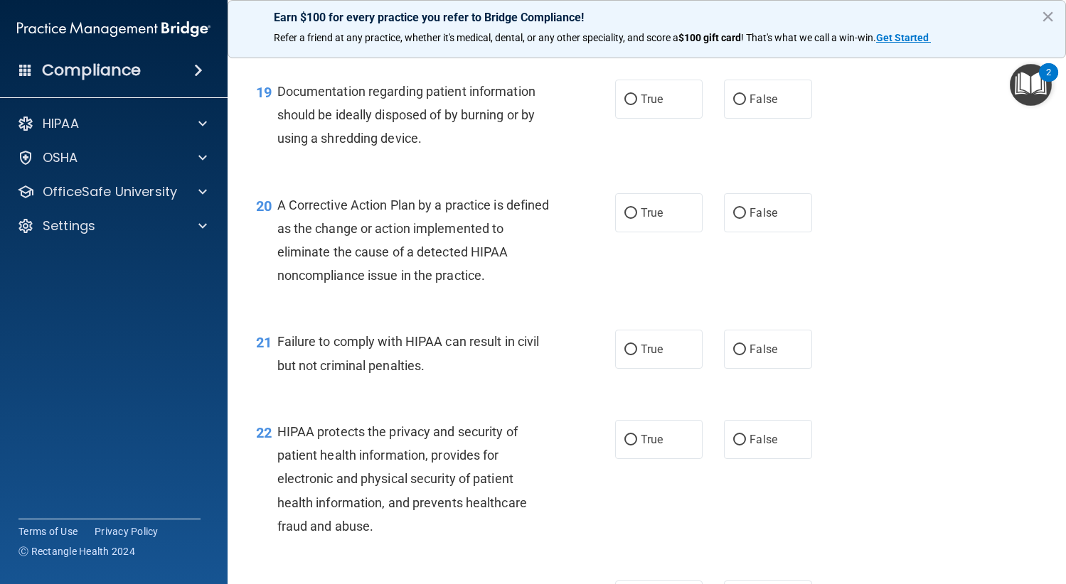
scroll to position [2275, 0]
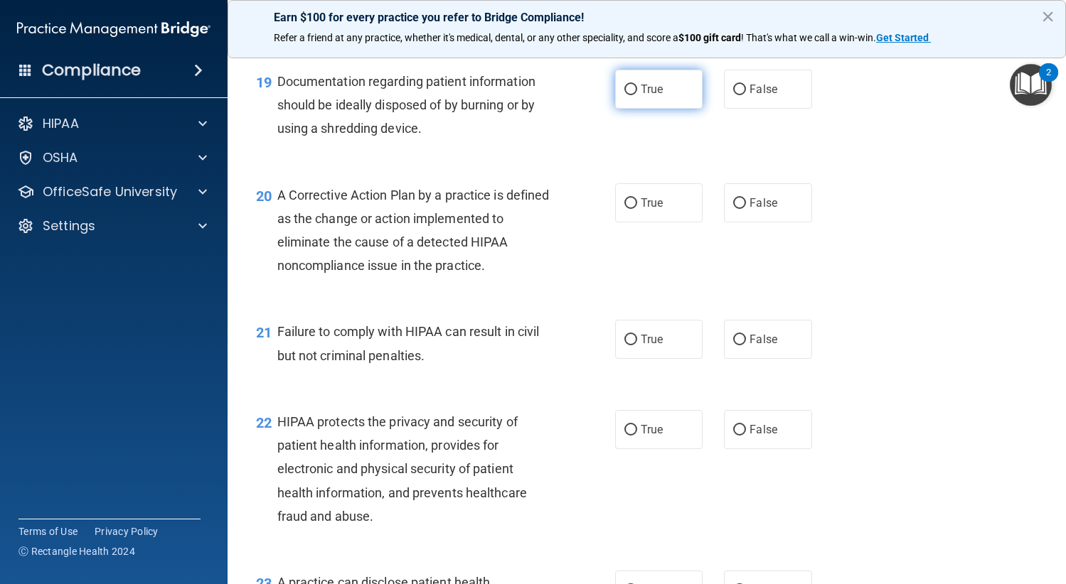
click at [644, 109] on label "True" at bounding box center [659, 89] width 88 height 39
click at [637, 95] on input "True" at bounding box center [630, 90] width 13 height 11
radio input "true"
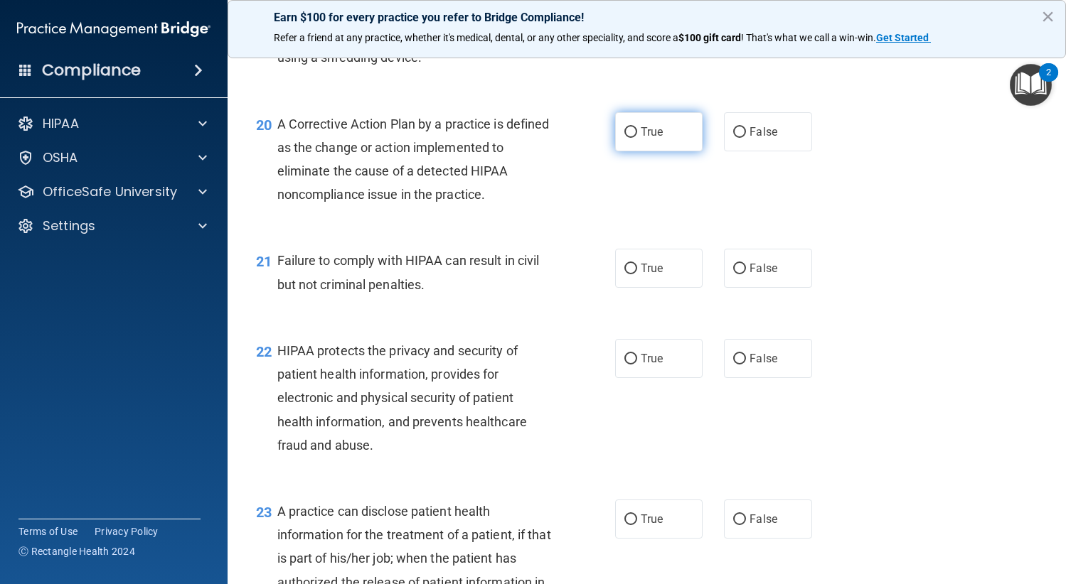
click at [646, 139] on span "True" at bounding box center [651, 132] width 22 height 14
click at [637, 138] on input "True" at bounding box center [630, 132] width 13 height 11
radio input "true"
click at [783, 288] on label "False" at bounding box center [768, 268] width 88 height 39
click at [746, 274] on input "False" at bounding box center [739, 269] width 13 height 11
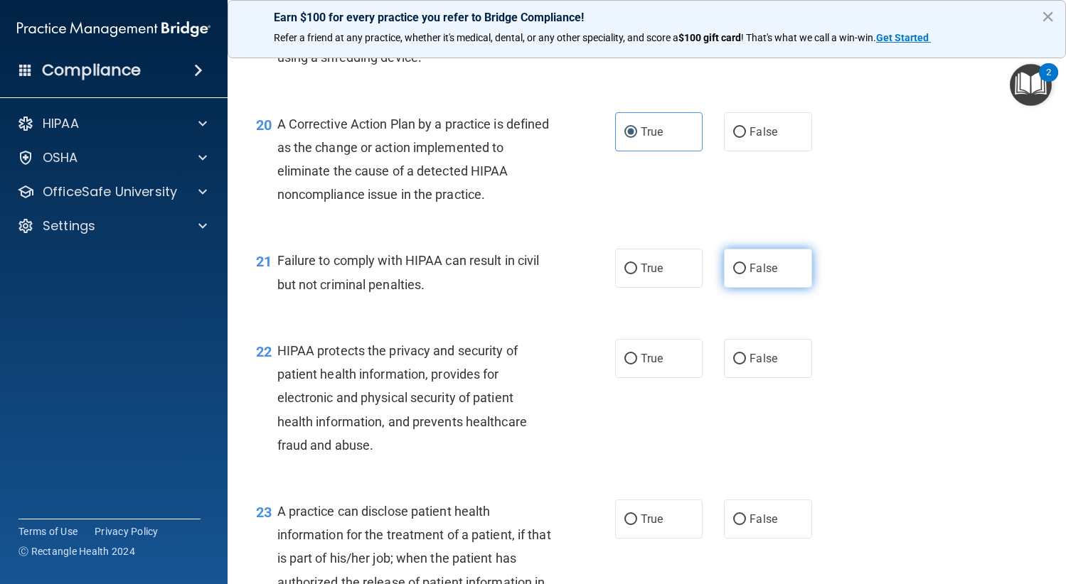
radio input "true"
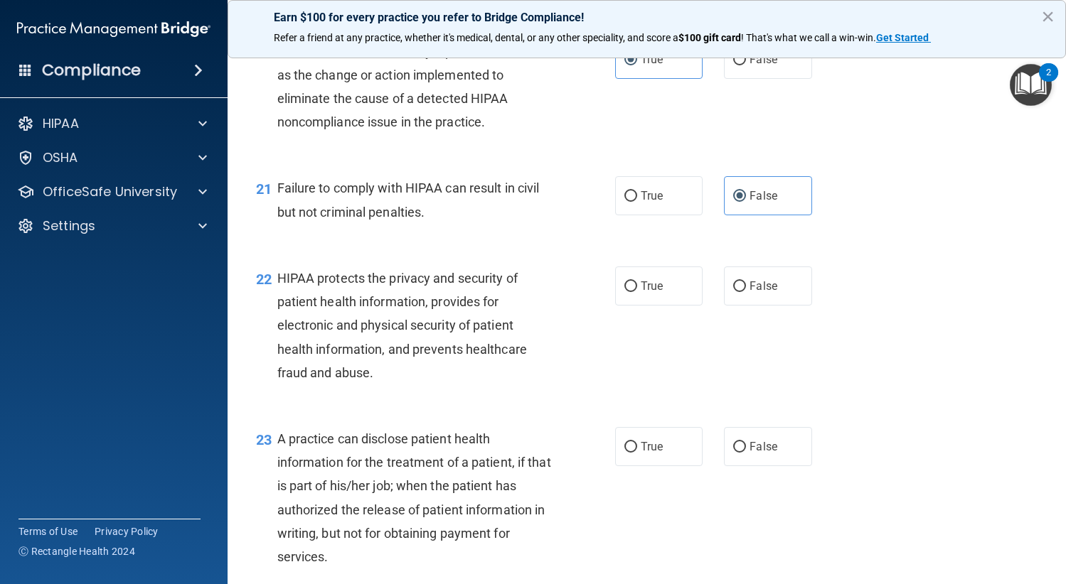
scroll to position [2488, 0]
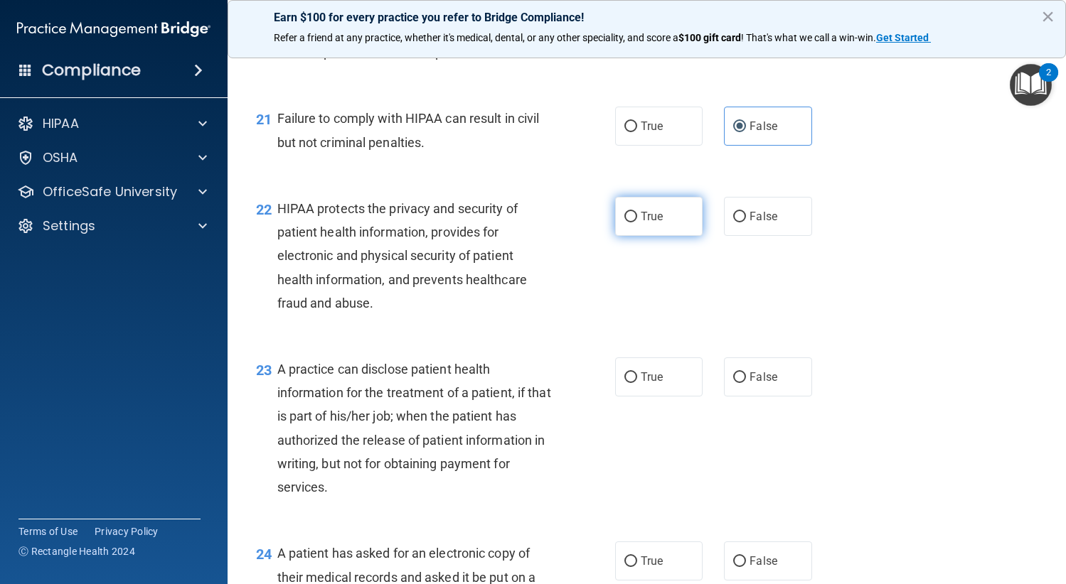
click at [655, 223] on span "True" at bounding box center [651, 217] width 22 height 14
click at [637, 222] on input "True" at bounding box center [630, 217] width 13 height 11
radio input "true"
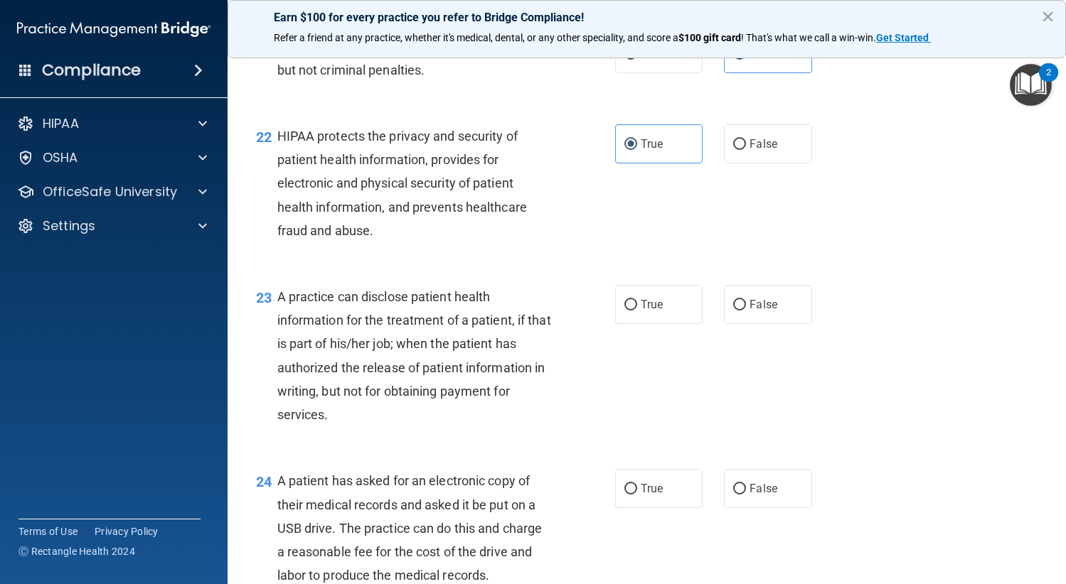
scroll to position [2701, 0]
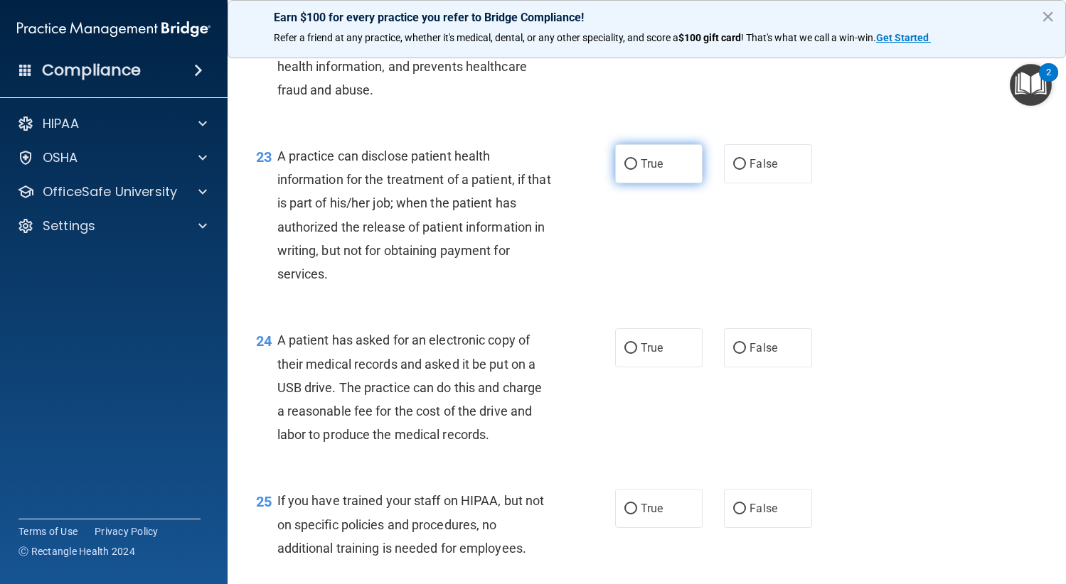
click at [664, 183] on label "True" at bounding box center [659, 163] width 88 height 39
click at [637, 170] on input "True" at bounding box center [630, 164] width 13 height 11
radio input "true"
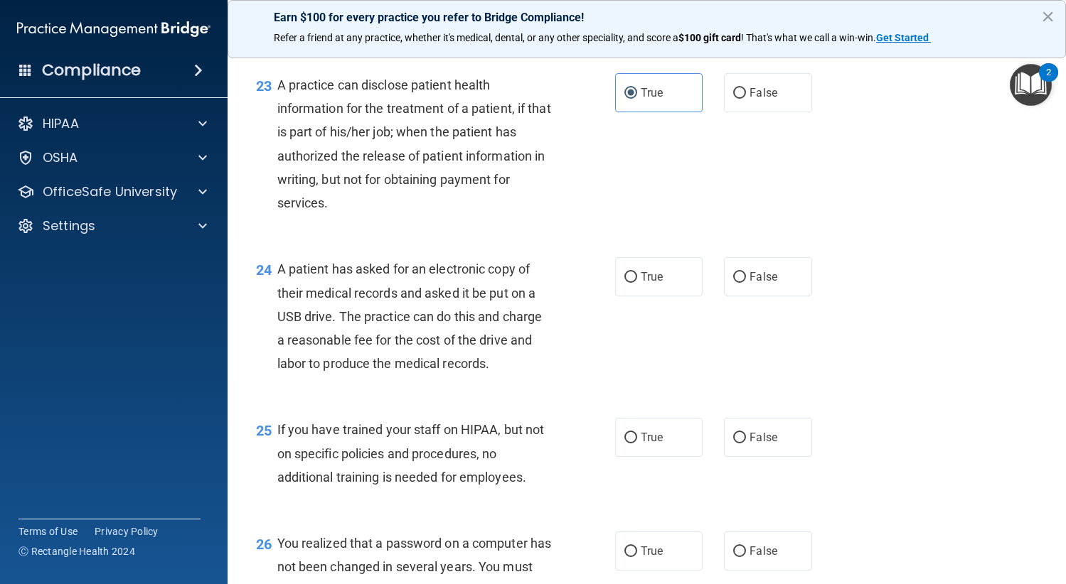
scroll to position [2843, 0]
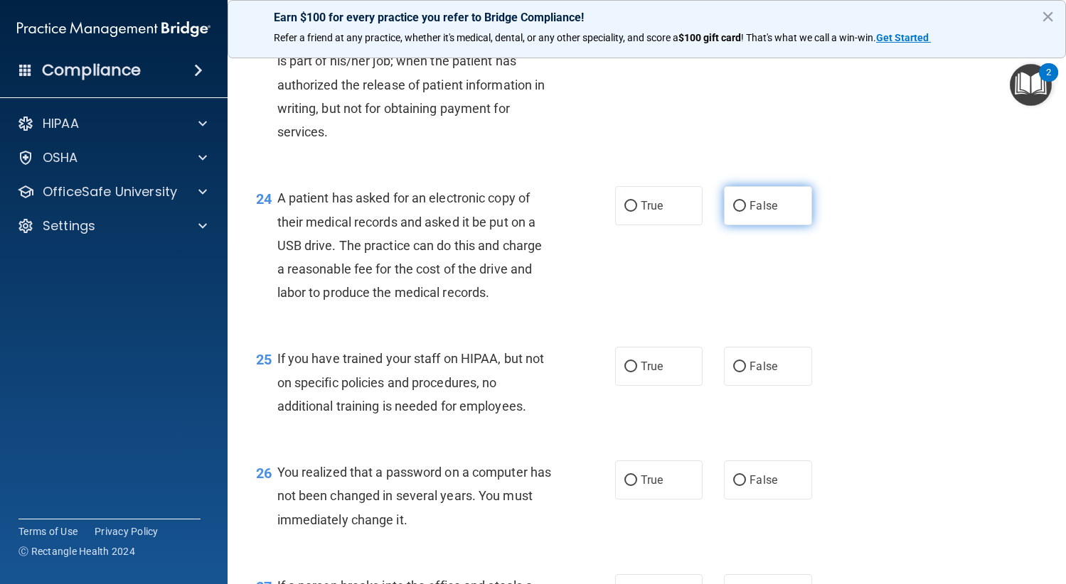
click at [790, 225] on label "False" at bounding box center [768, 205] width 88 height 39
click at [746, 212] on input "False" at bounding box center [739, 206] width 13 height 11
radio input "true"
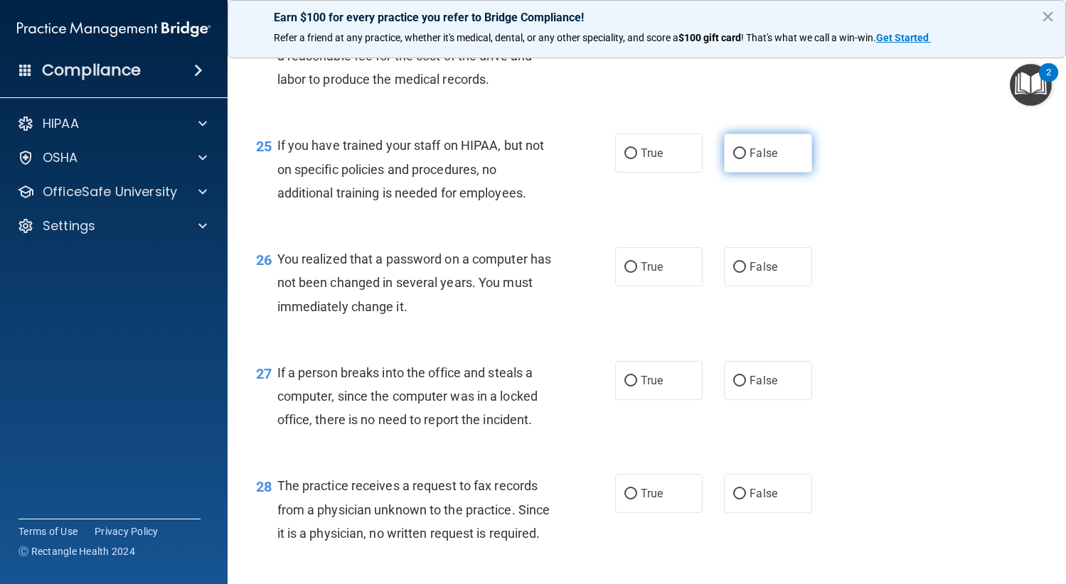
click at [751, 160] on span "False" at bounding box center [763, 153] width 28 height 14
click at [746, 159] on input "False" at bounding box center [739, 154] width 13 height 11
radio input "true"
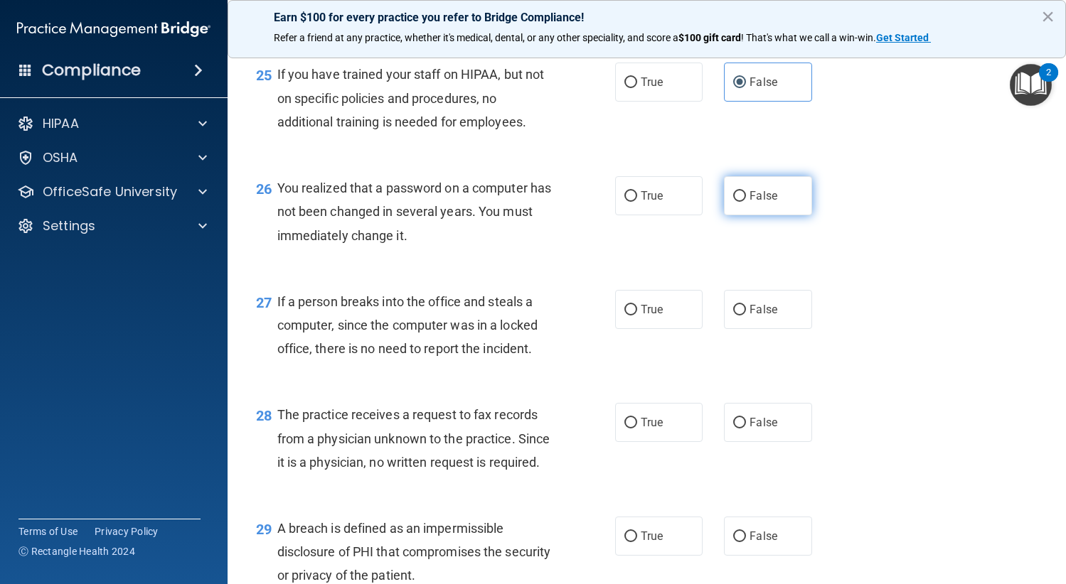
click at [746, 215] on label "False" at bounding box center [768, 195] width 88 height 39
click at [746, 202] on input "False" at bounding box center [739, 196] width 13 height 11
radio input "true"
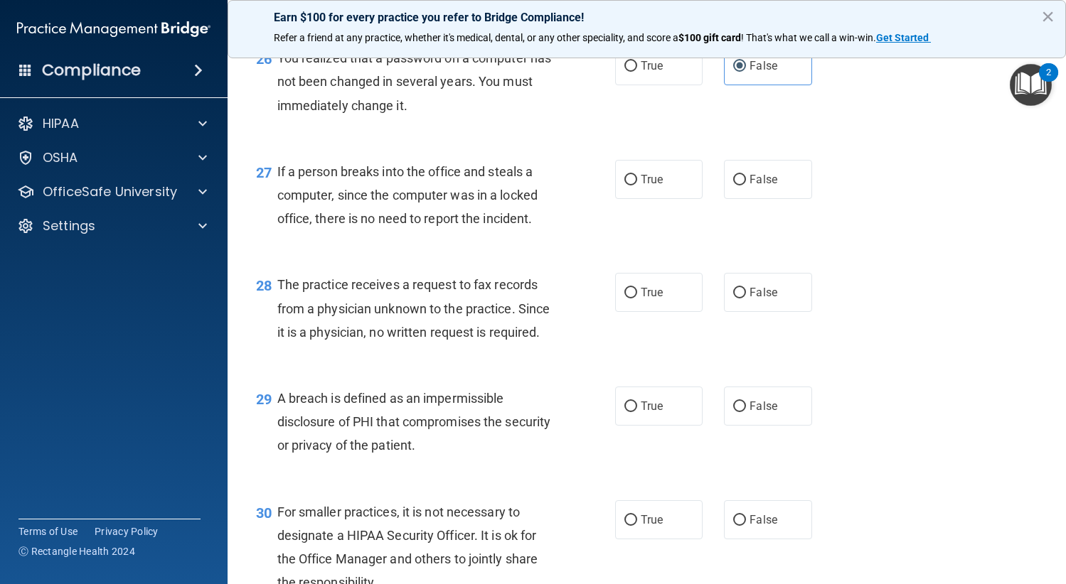
scroll to position [3270, 0]
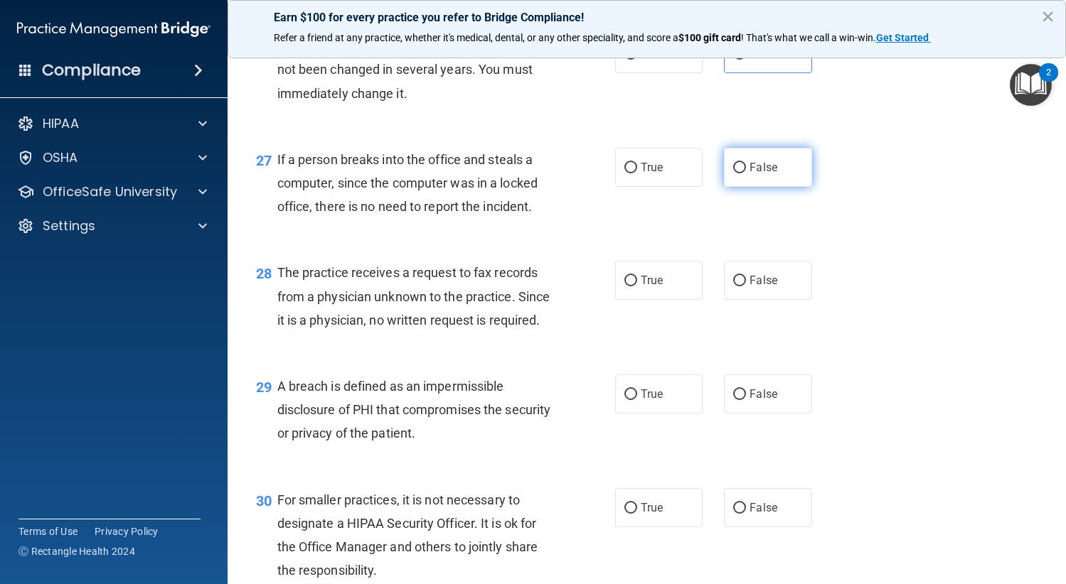
click at [778, 187] on label "False" at bounding box center [768, 167] width 88 height 39
click at [746, 173] on input "False" at bounding box center [739, 168] width 13 height 11
radio input "true"
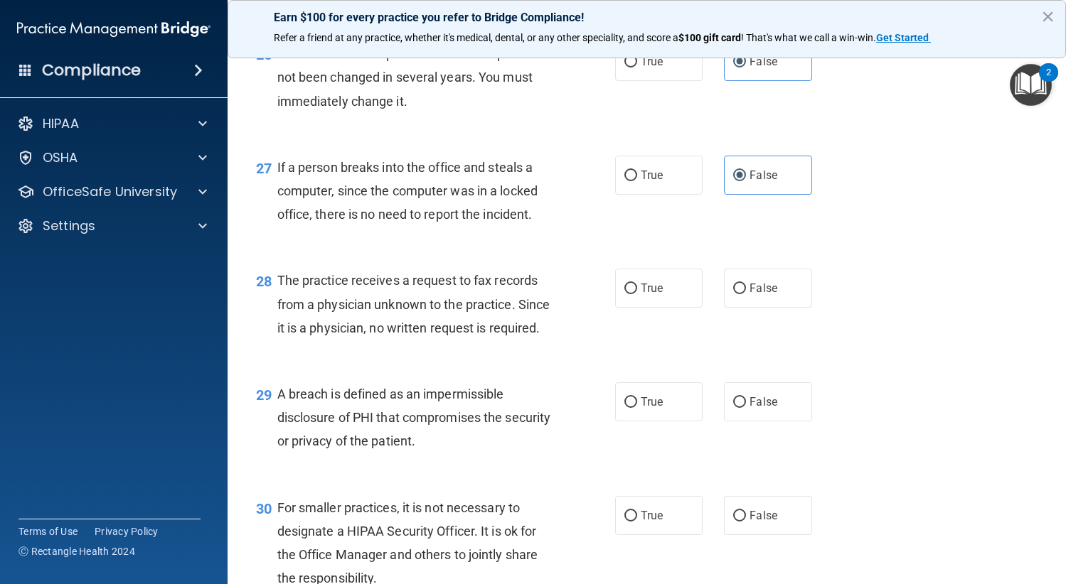
scroll to position [3341, 0]
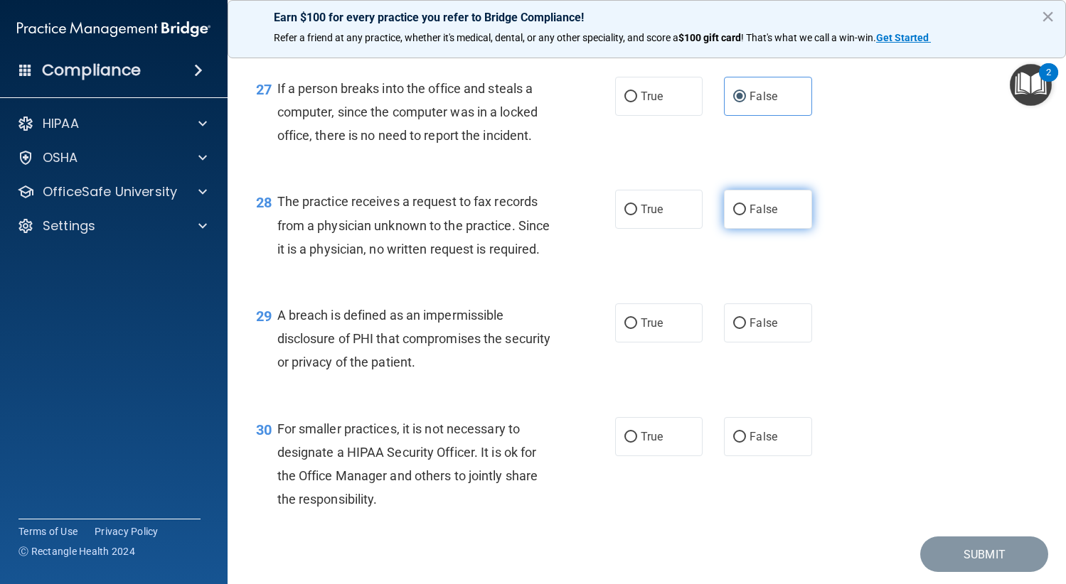
click at [739, 215] on input "False" at bounding box center [739, 210] width 13 height 11
radio input "true"
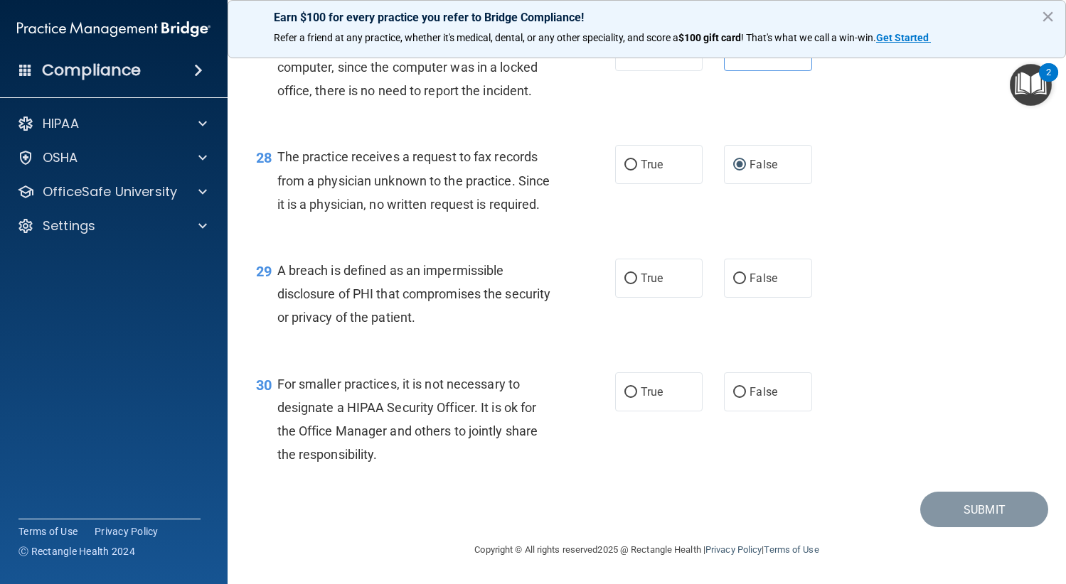
scroll to position [3412, 0]
click at [656, 298] on label "True" at bounding box center [659, 278] width 88 height 39
click at [637, 284] on input "True" at bounding box center [630, 279] width 13 height 11
radio input "true"
click at [739, 398] on input "False" at bounding box center [739, 392] width 13 height 11
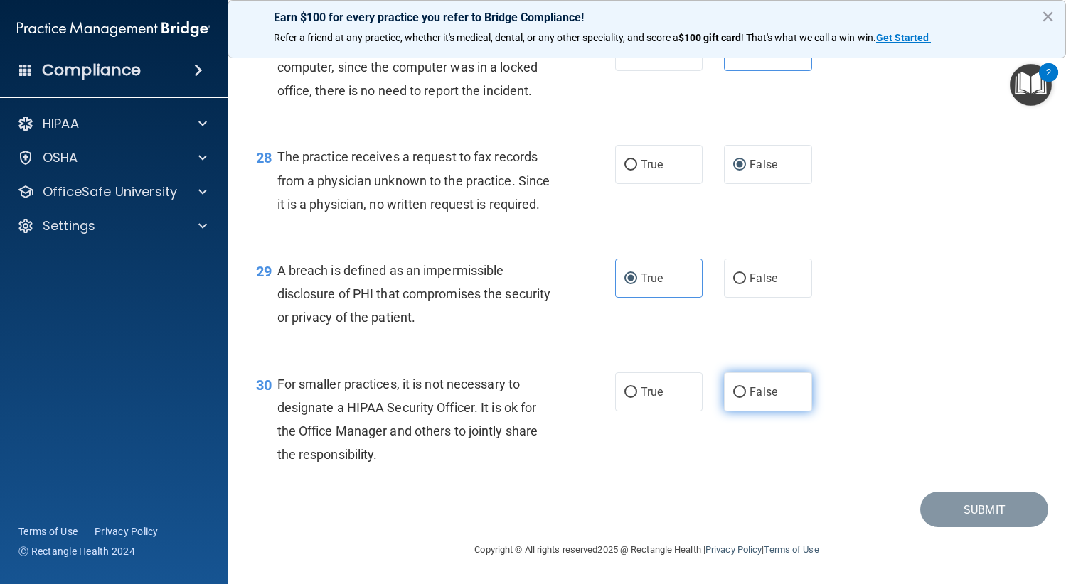
radio input "true"
click at [994, 528] on button "Submit" at bounding box center [984, 510] width 128 height 36
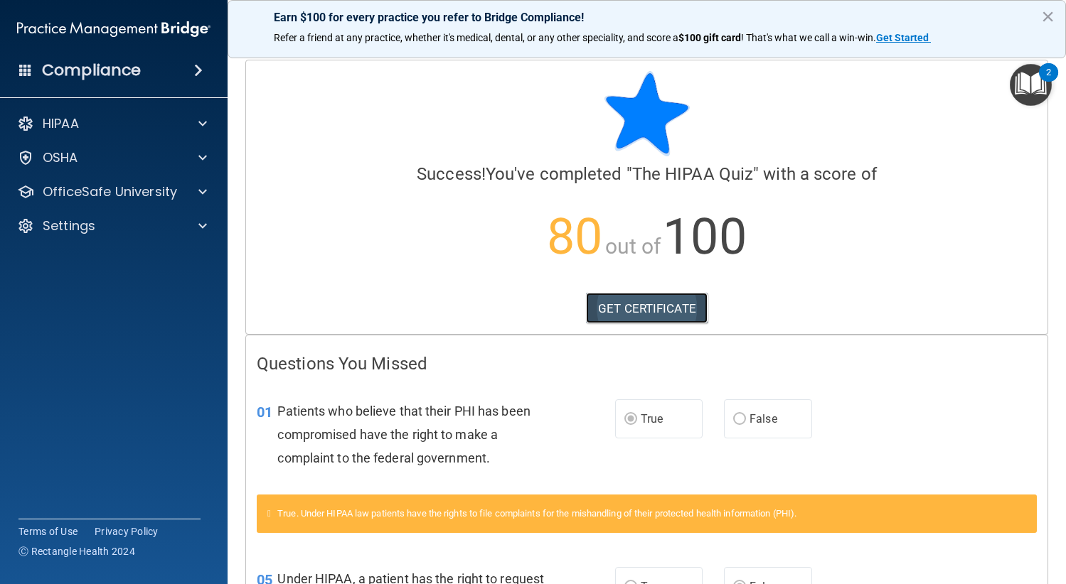
click at [654, 311] on link "GET CERTIFICATE" at bounding box center [647, 308] width 122 height 31
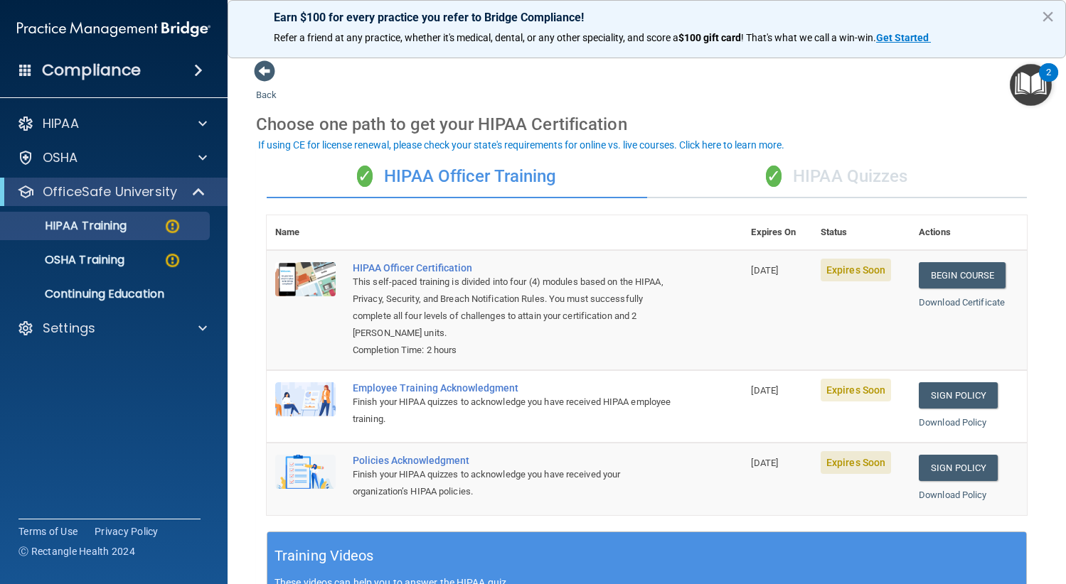
click at [826, 177] on div "✓ HIPAA Quizzes" at bounding box center [837, 177] width 380 height 43
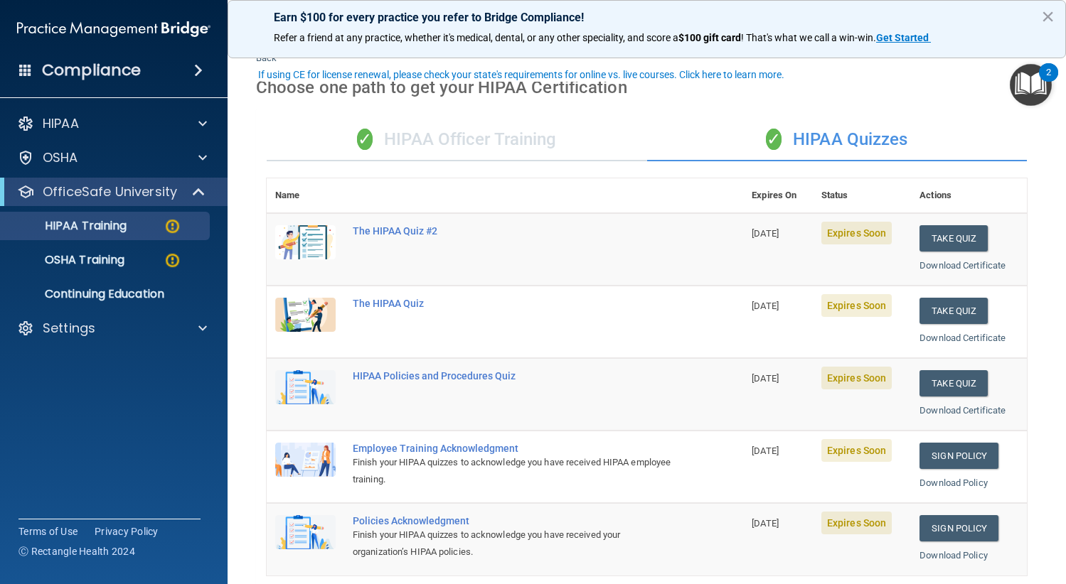
scroll to position [71, 0]
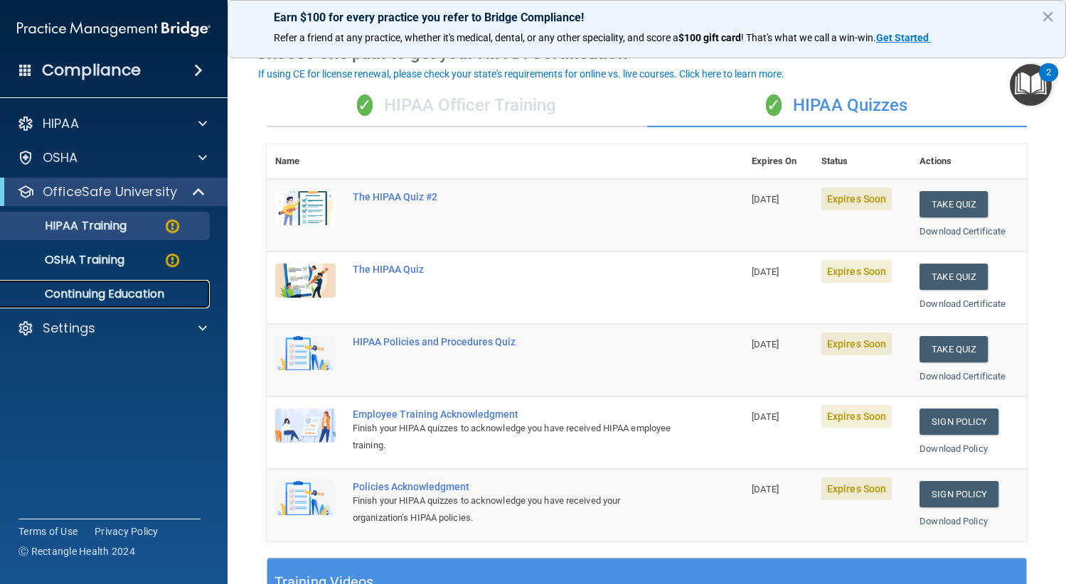
drag, startPoint x: 108, startPoint y: 293, endPoint x: 151, endPoint y: 291, distance: 43.4
click at [108, 293] on p "Continuing Education" at bounding box center [106, 294] width 194 height 14
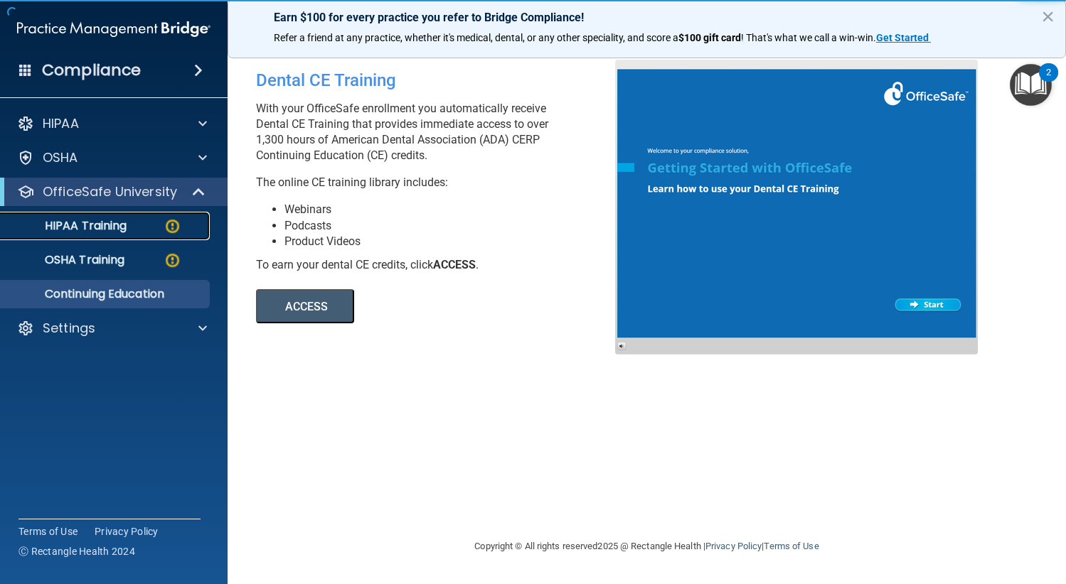
click at [98, 235] on link "HIPAA Training" at bounding box center [98, 226] width 224 height 28
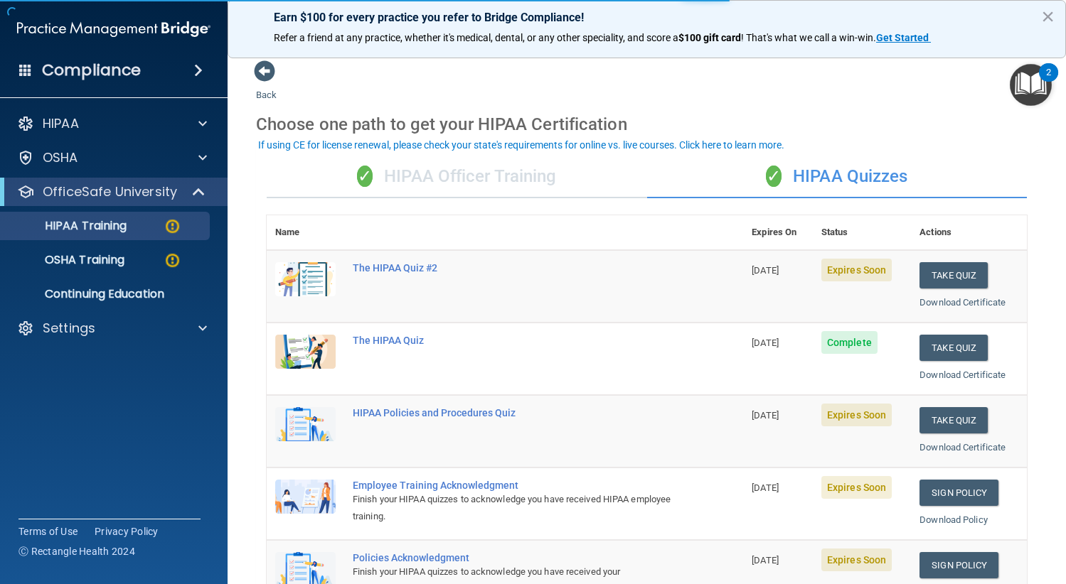
click at [476, 185] on div "✓ HIPAA Officer Training" at bounding box center [457, 177] width 380 height 43
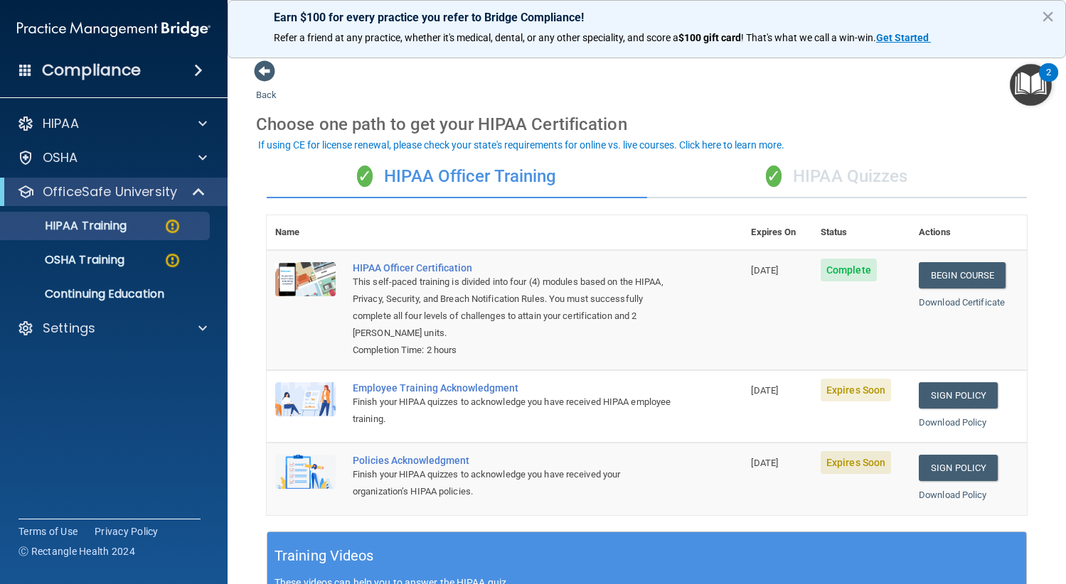
click at [827, 169] on div "✓ HIPAA Quizzes" at bounding box center [837, 177] width 380 height 43
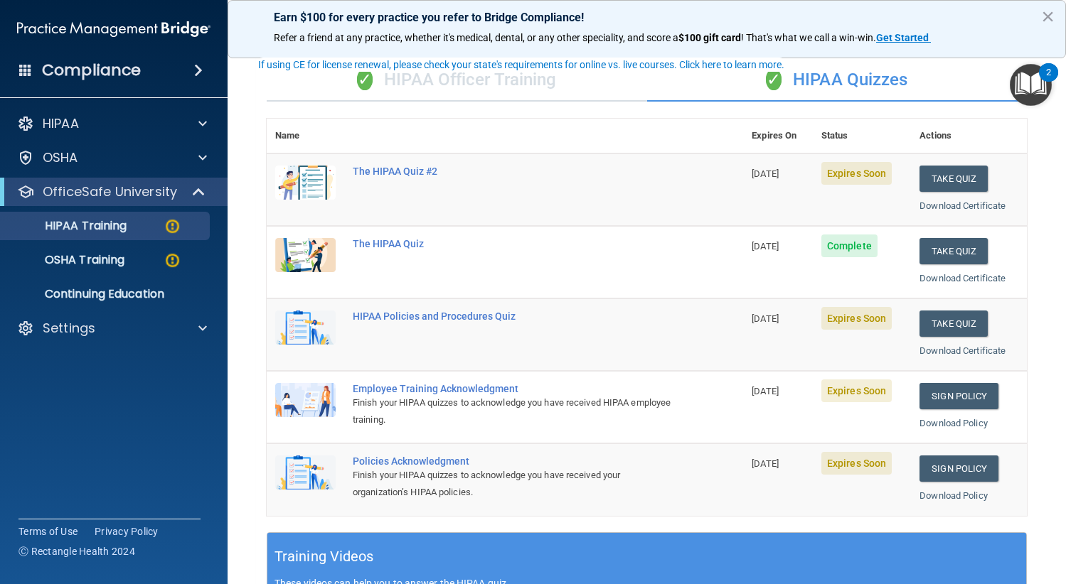
scroll to position [71, 0]
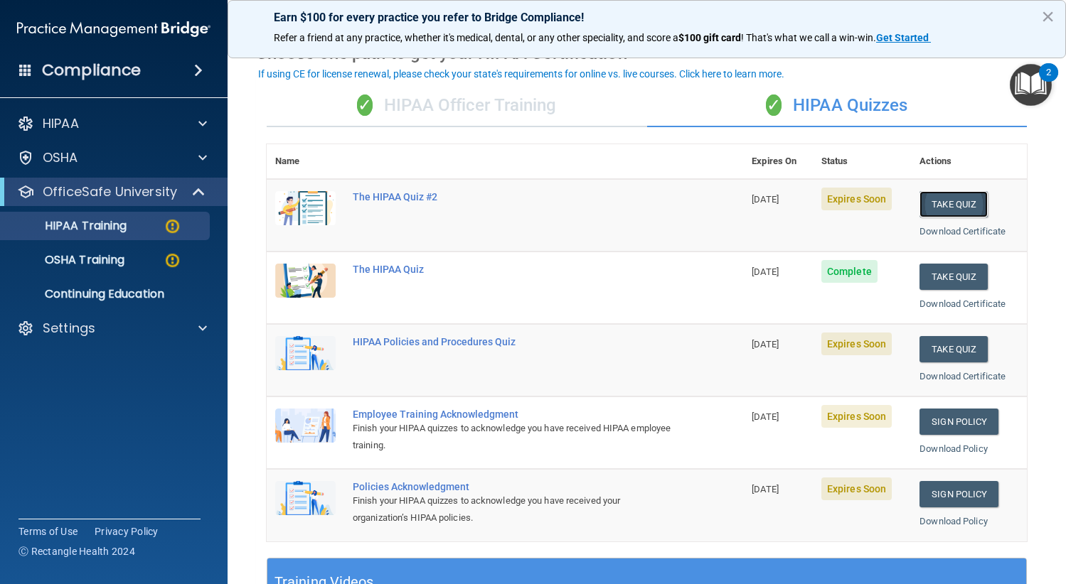
click at [956, 201] on button "Take Quiz" at bounding box center [953, 204] width 68 height 26
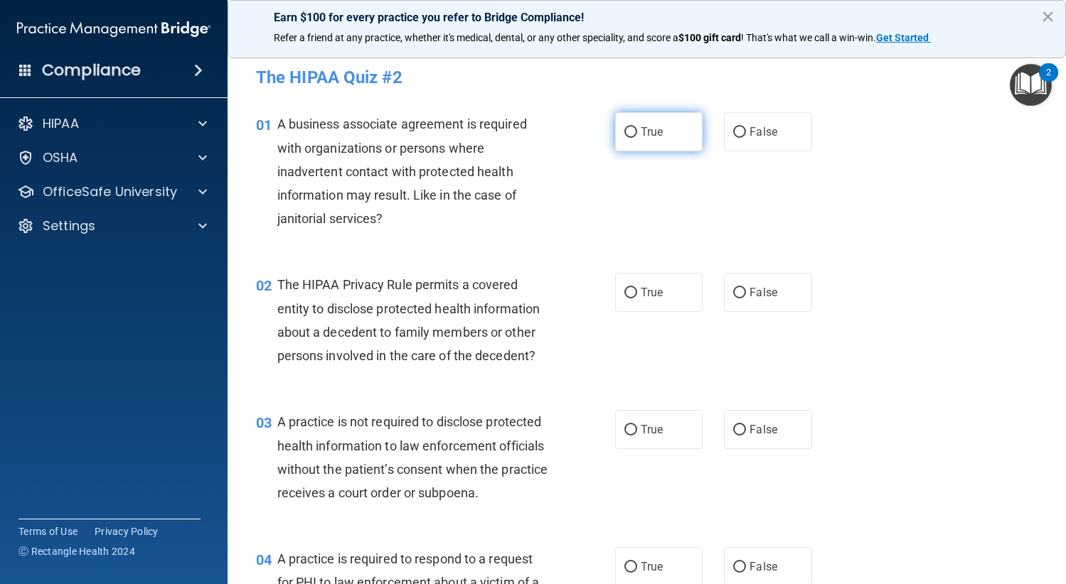
click at [649, 135] on span "True" at bounding box center [651, 132] width 22 height 14
click at [637, 135] on input "True" at bounding box center [630, 132] width 13 height 11
radio input "true"
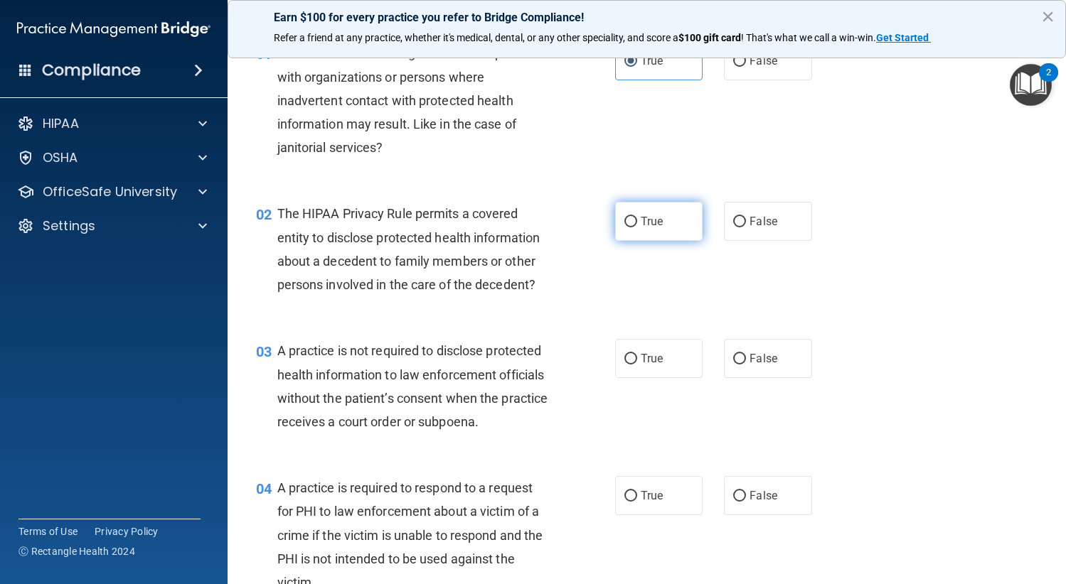
click at [680, 218] on label "True" at bounding box center [659, 221] width 88 height 39
click at [637, 218] on input "True" at bounding box center [630, 222] width 13 height 11
radio input "true"
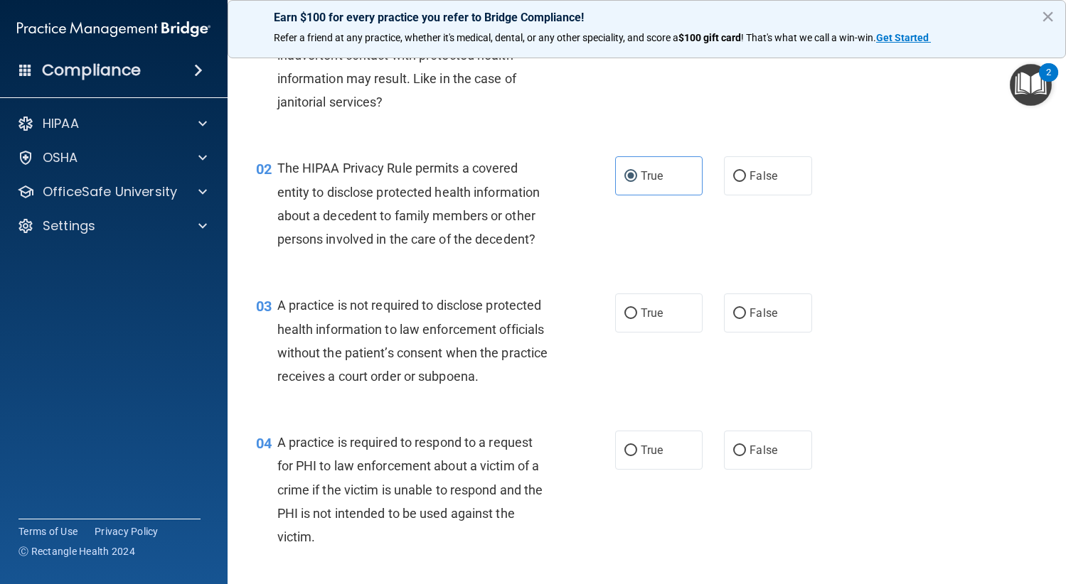
scroll to position [142, 0]
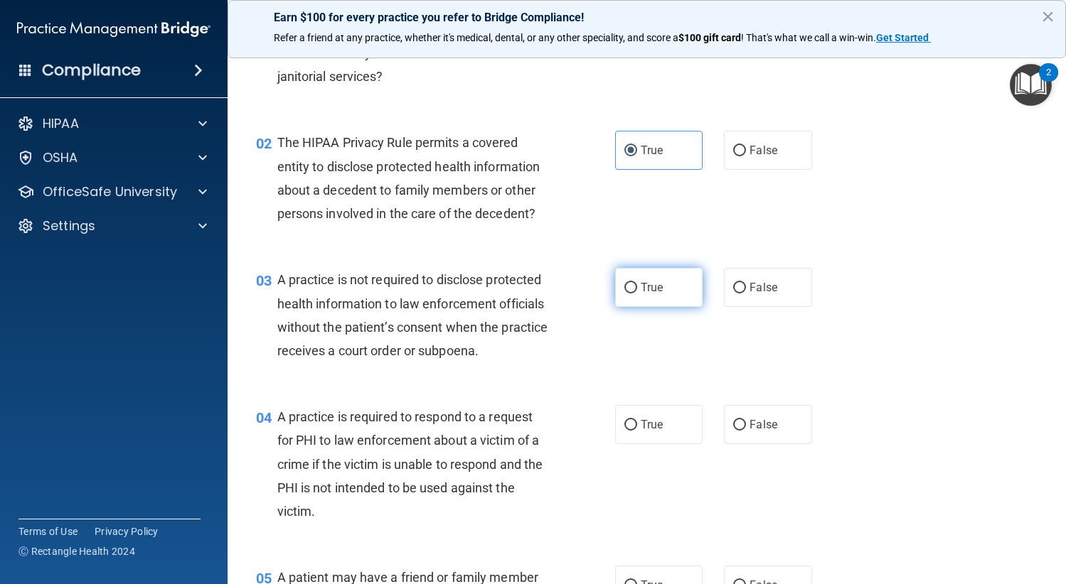
click at [669, 297] on label "True" at bounding box center [659, 287] width 88 height 39
click at [637, 294] on input "True" at bounding box center [630, 288] width 13 height 11
radio input "true"
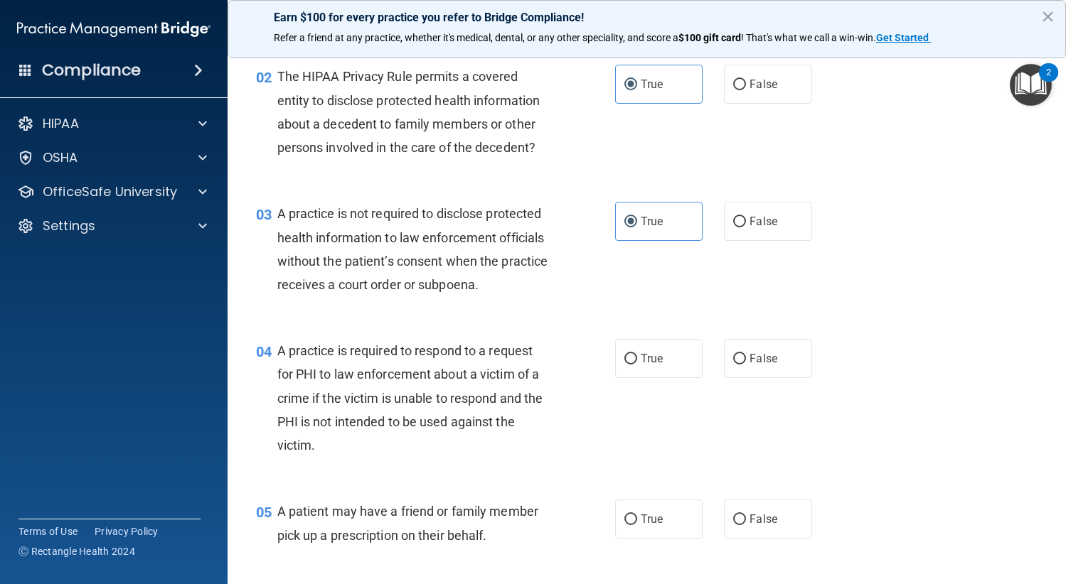
scroll to position [284, 0]
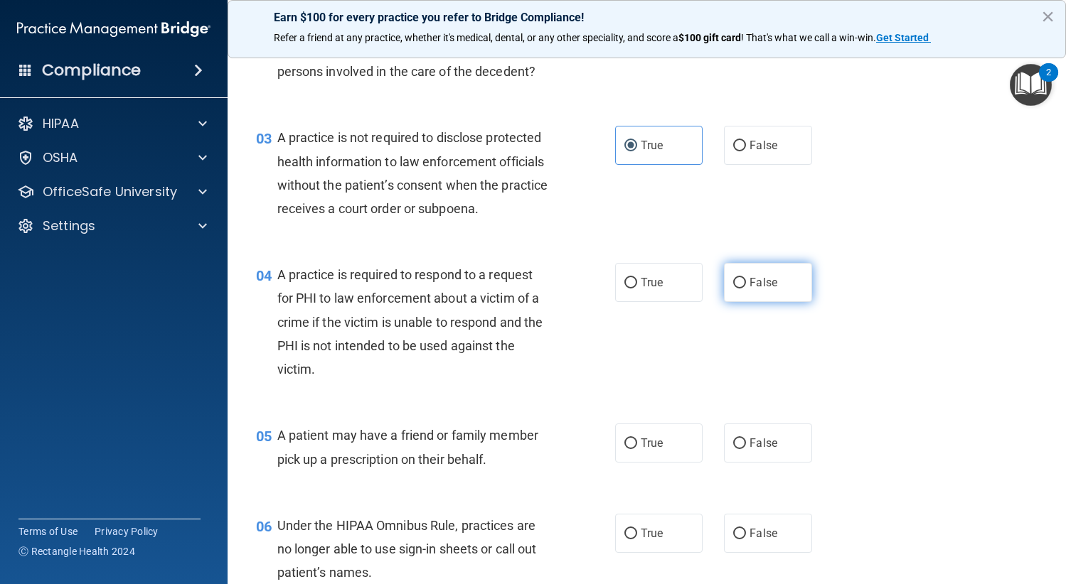
click at [758, 291] on label "False" at bounding box center [768, 282] width 88 height 39
click at [746, 289] on input "False" at bounding box center [739, 283] width 13 height 11
radio input "true"
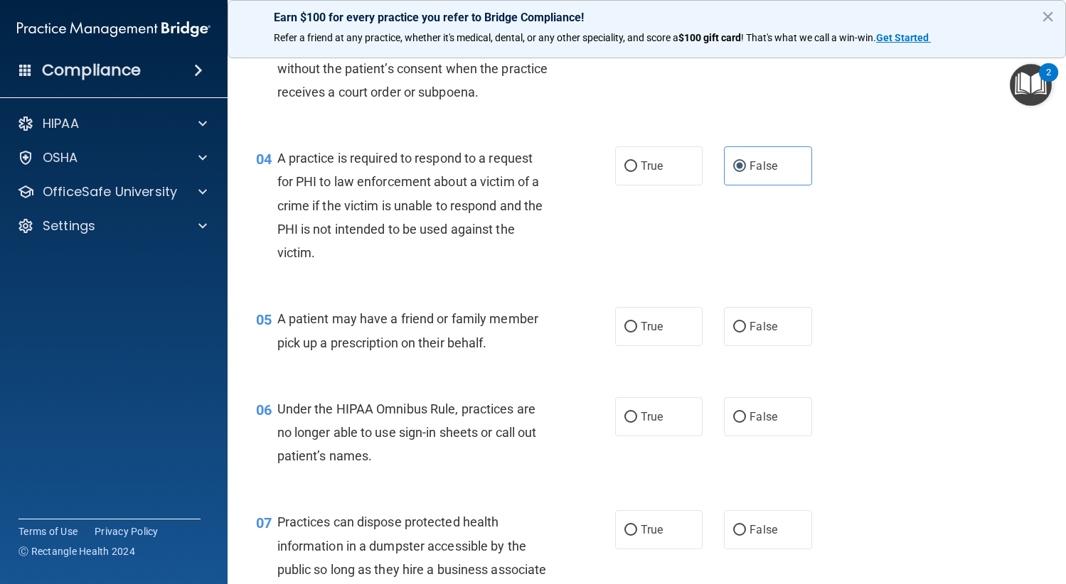
scroll to position [427, 0]
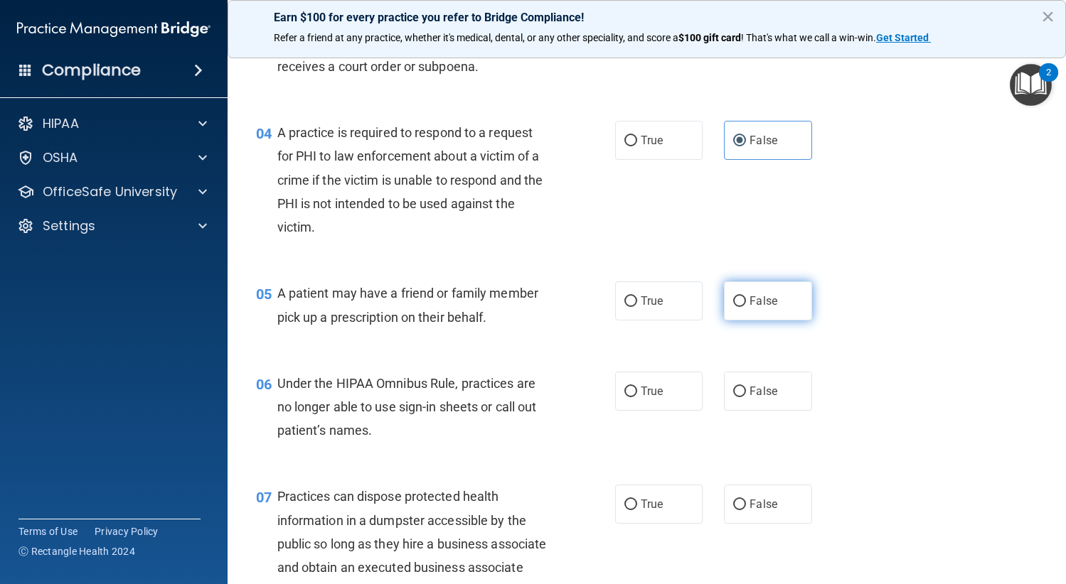
click at [767, 300] on span "False" at bounding box center [763, 301] width 28 height 14
click at [746, 300] on input "False" at bounding box center [739, 301] width 13 height 11
radio input "true"
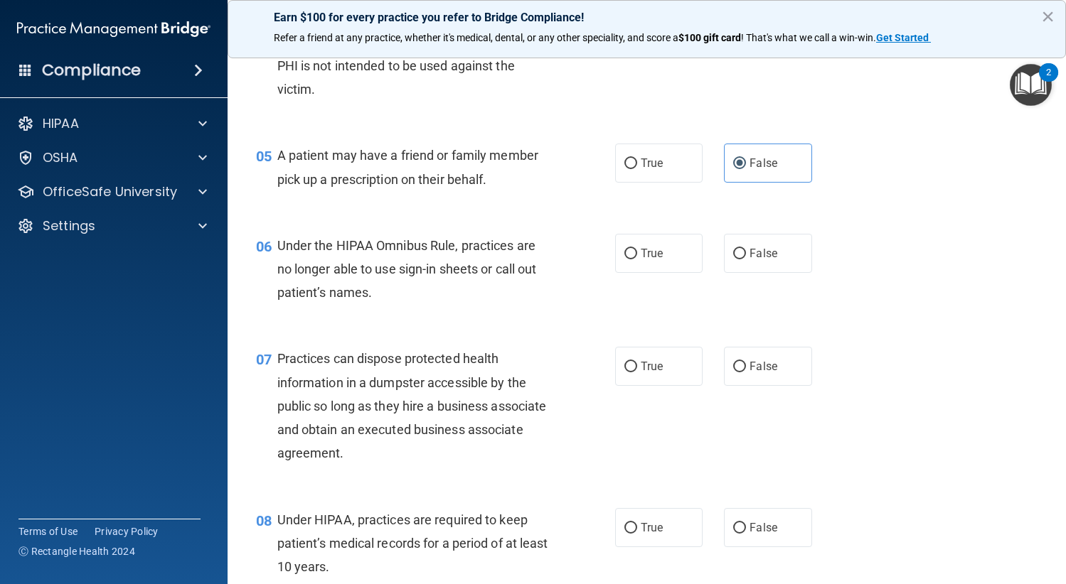
scroll to position [569, 0]
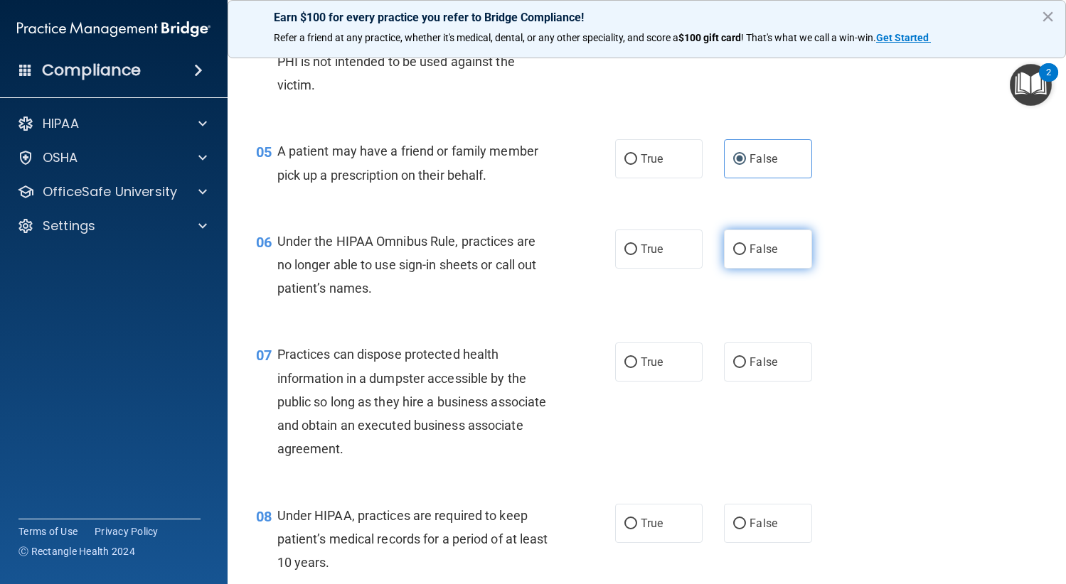
click at [780, 254] on label "False" at bounding box center [768, 249] width 88 height 39
click at [746, 254] on input "False" at bounding box center [739, 250] width 13 height 11
radio input "true"
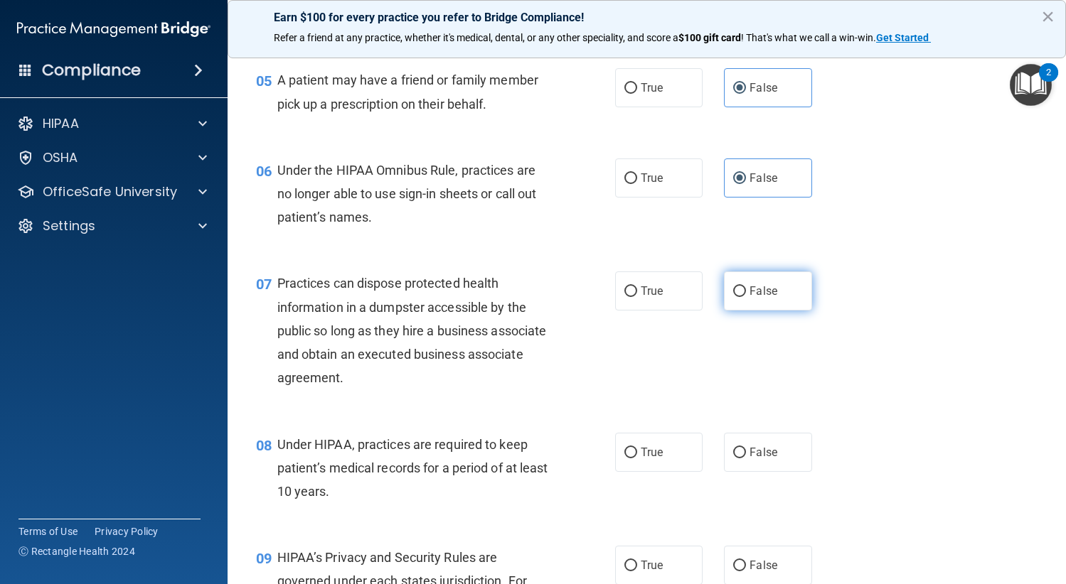
click at [763, 303] on label "False" at bounding box center [768, 291] width 88 height 39
click at [746, 297] on input "False" at bounding box center [739, 291] width 13 height 11
radio input "true"
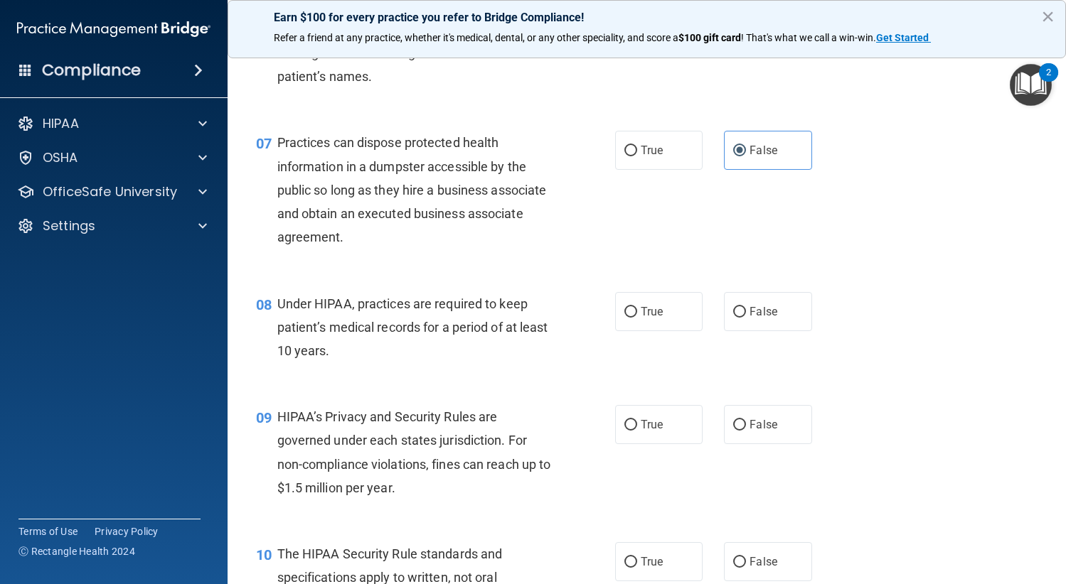
scroll to position [782, 0]
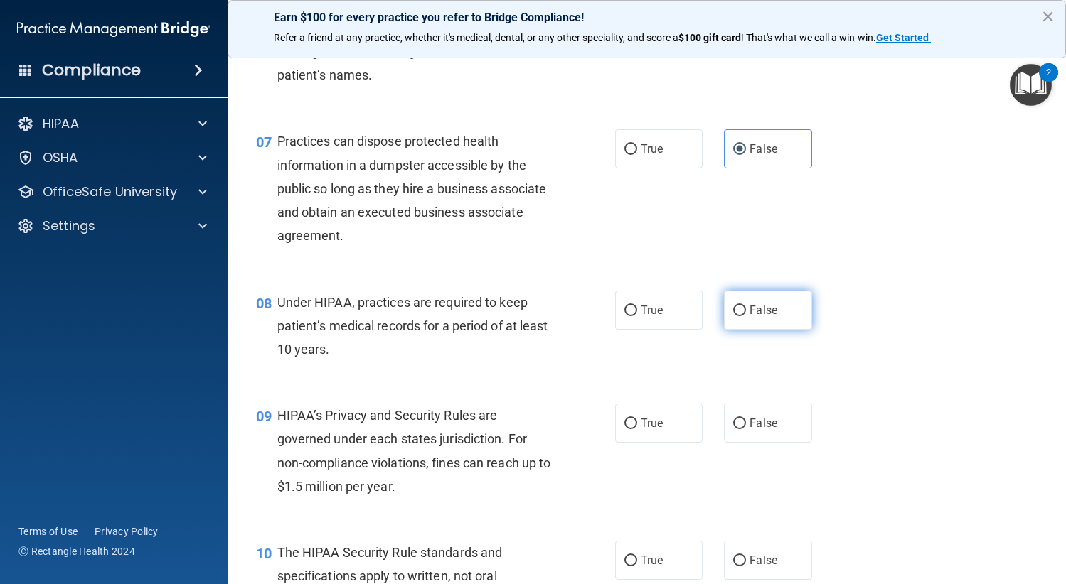
click at [742, 298] on label "False" at bounding box center [768, 310] width 88 height 39
click at [742, 306] on input "False" at bounding box center [739, 311] width 13 height 11
radio input "true"
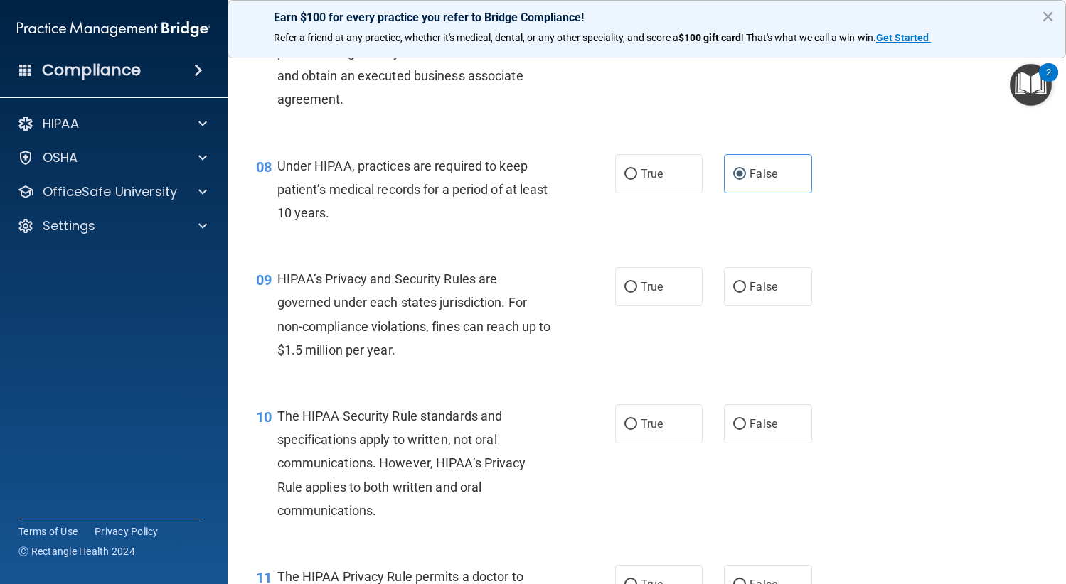
scroll to position [924, 0]
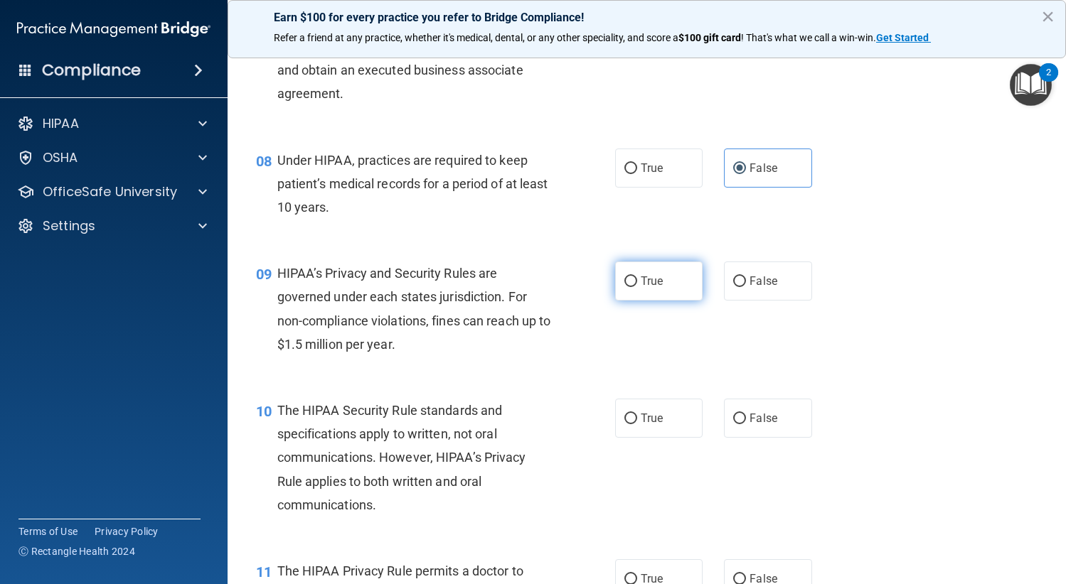
click at [643, 284] on span "True" at bounding box center [651, 281] width 22 height 14
click at [637, 284] on input "True" at bounding box center [630, 282] width 13 height 11
radio input "true"
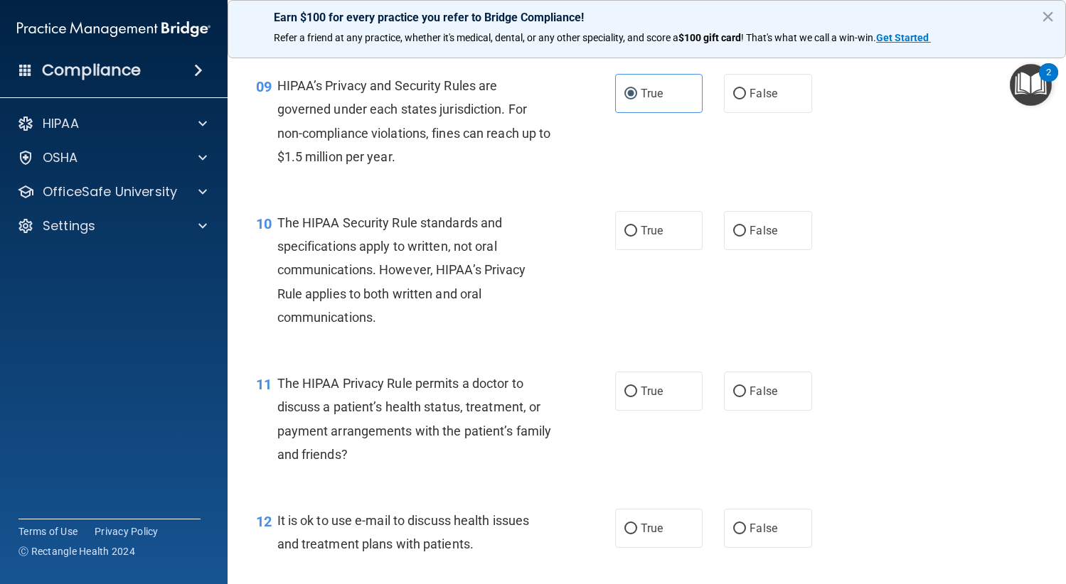
scroll to position [1137, 0]
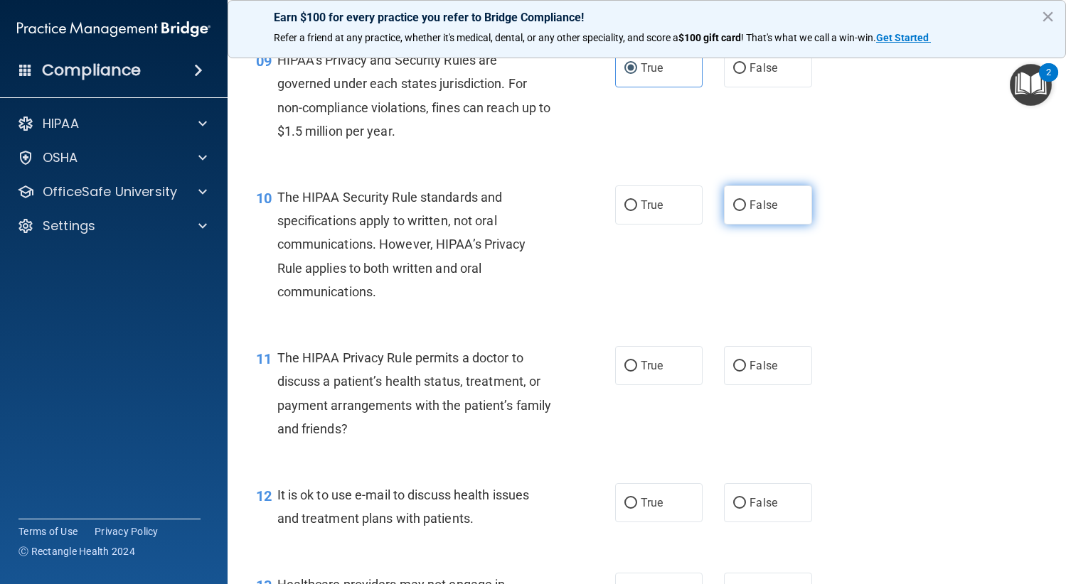
click at [767, 210] on span "False" at bounding box center [763, 205] width 28 height 14
click at [746, 210] on input "False" at bounding box center [739, 205] width 13 height 11
radio input "true"
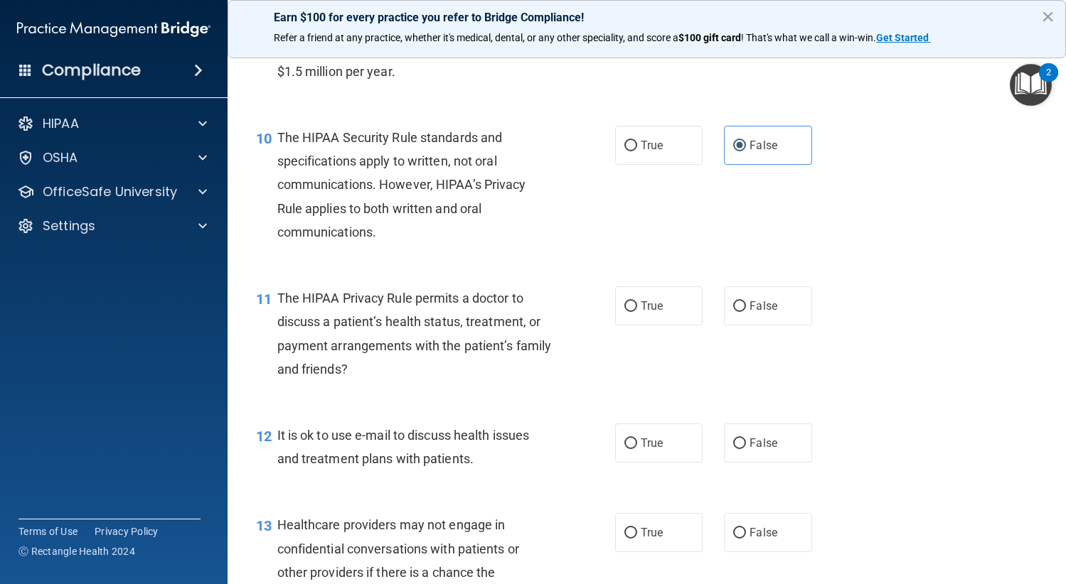
scroll to position [1280, 0]
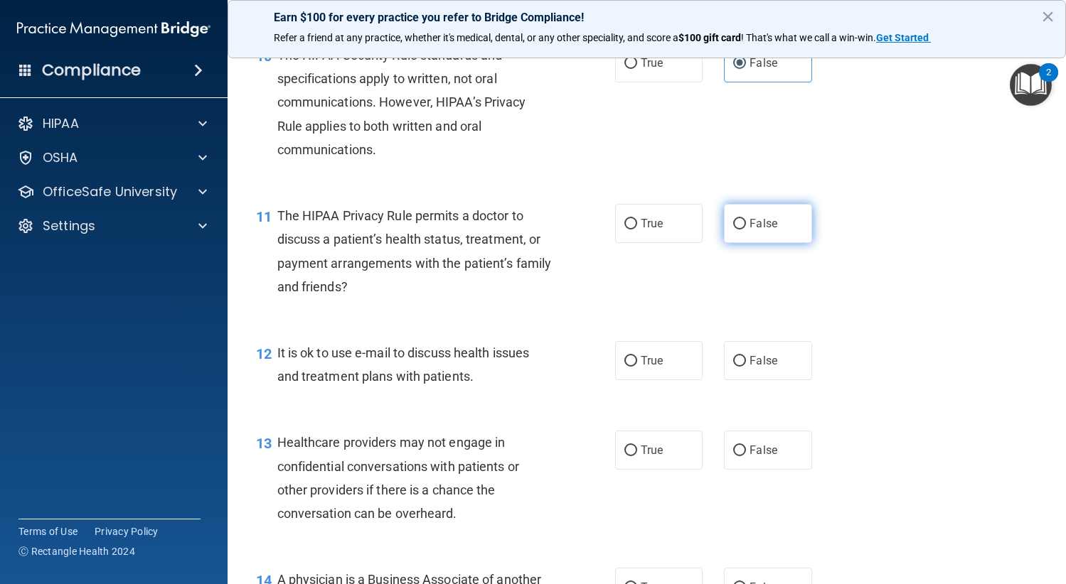
click at [788, 222] on label "False" at bounding box center [768, 223] width 88 height 39
click at [746, 222] on input "False" at bounding box center [739, 224] width 13 height 11
radio input "true"
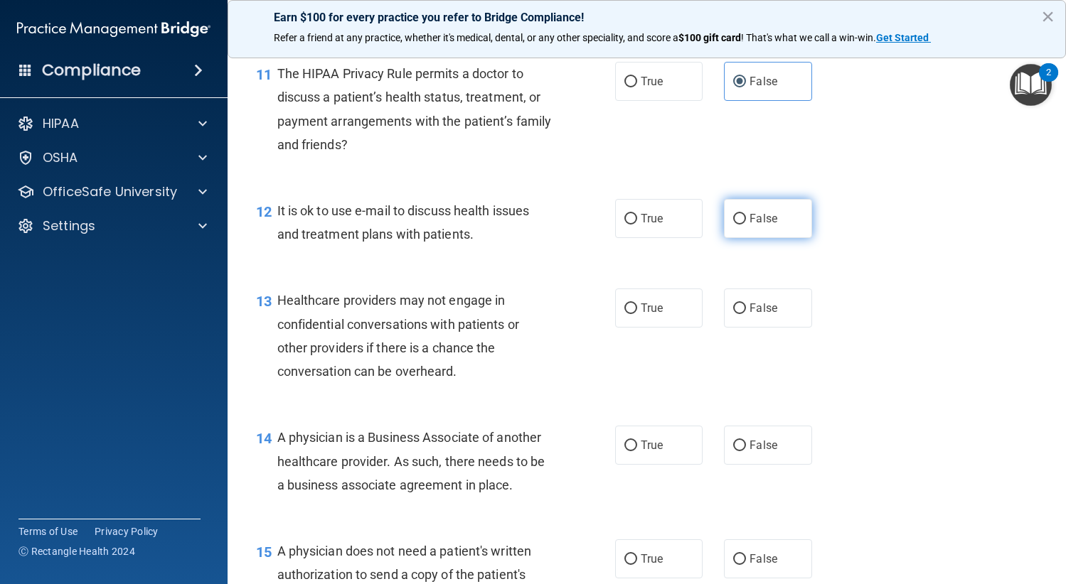
click at [766, 235] on label "False" at bounding box center [768, 218] width 88 height 39
click at [746, 225] on input "False" at bounding box center [739, 219] width 13 height 11
radio input "true"
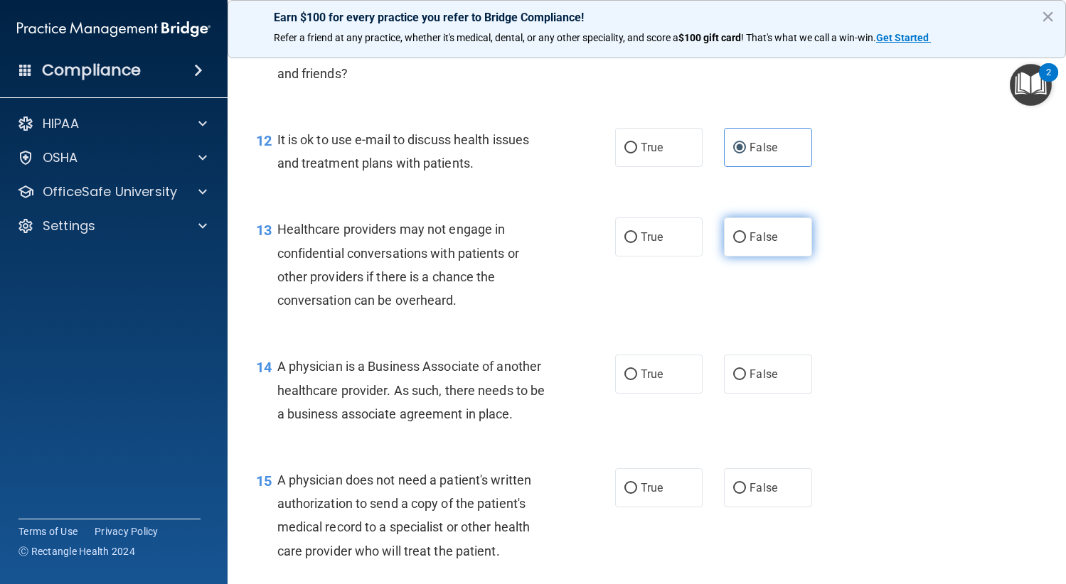
click at [760, 240] on span "False" at bounding box center [763, 237] width 28 height 14
click at [746, 240] on input "False" at bounding box center [739, 237] width 13 height 11
radio input "true"
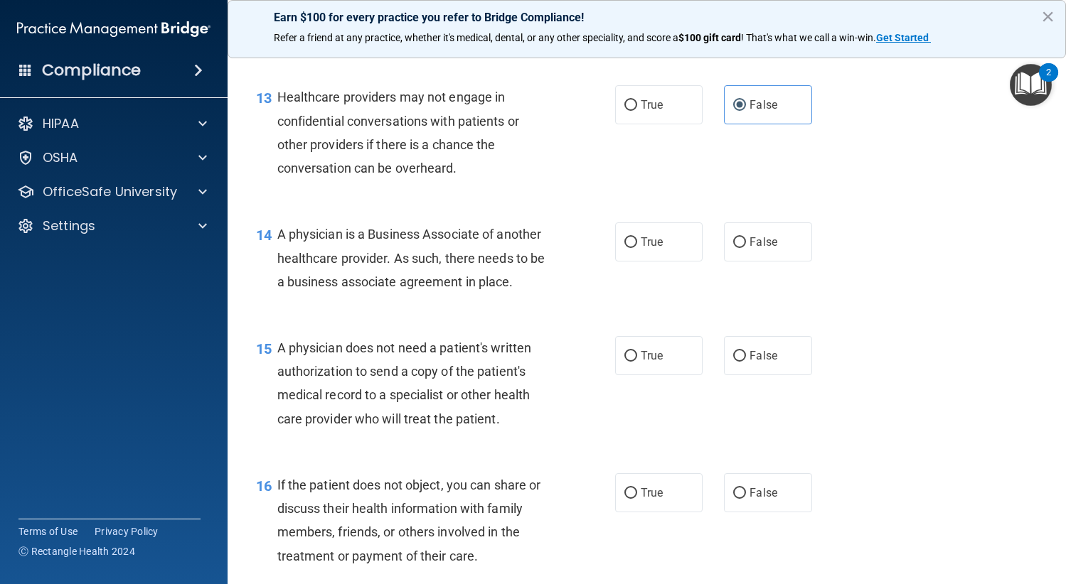
scroll to position [1635, 0]
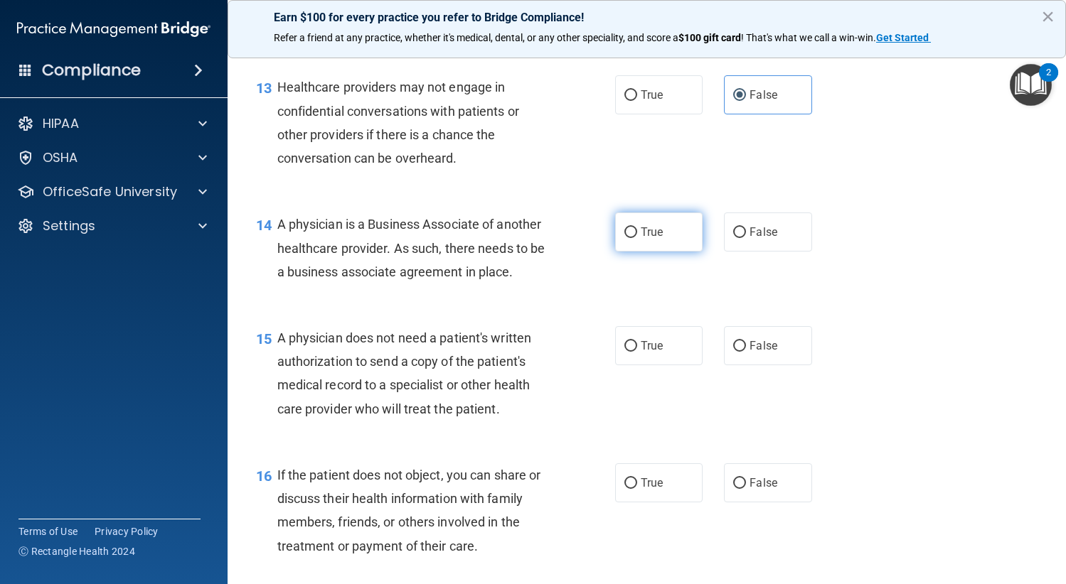
click at [645, 228] on span "True" at bounding box center [651, 232] width 22 height 14
click at [637, 228] on input "True" at bounding box center [630, 232] width 13 height 11
radio input "true"
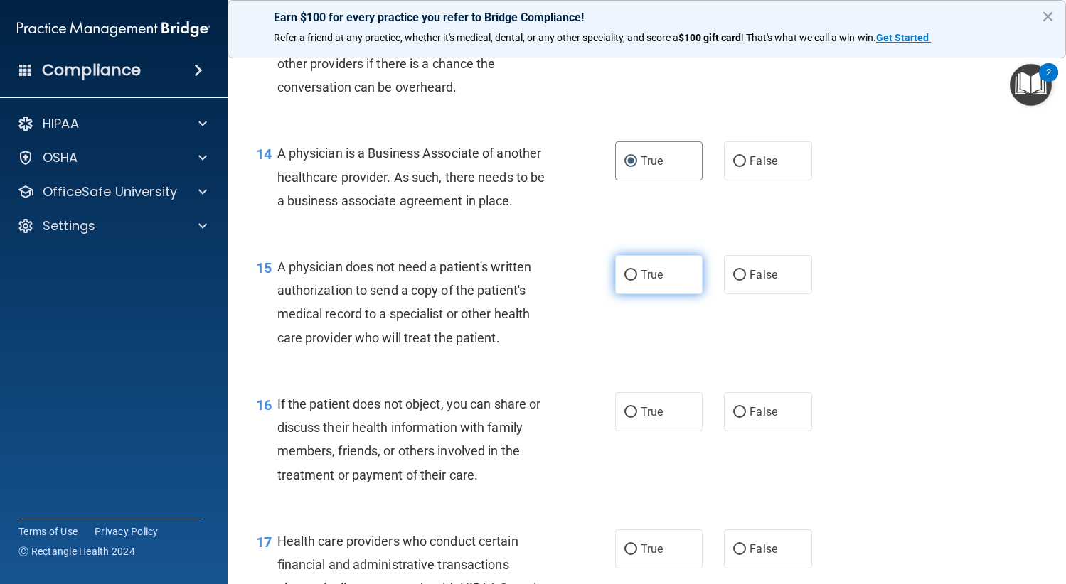
click at [634, 268] on label "True" at bounding box center [659, 274] width 88 height 39
click at [634, 270] on input "True" at bounding box center [630, 275] width 13 height 11
radio input "true"
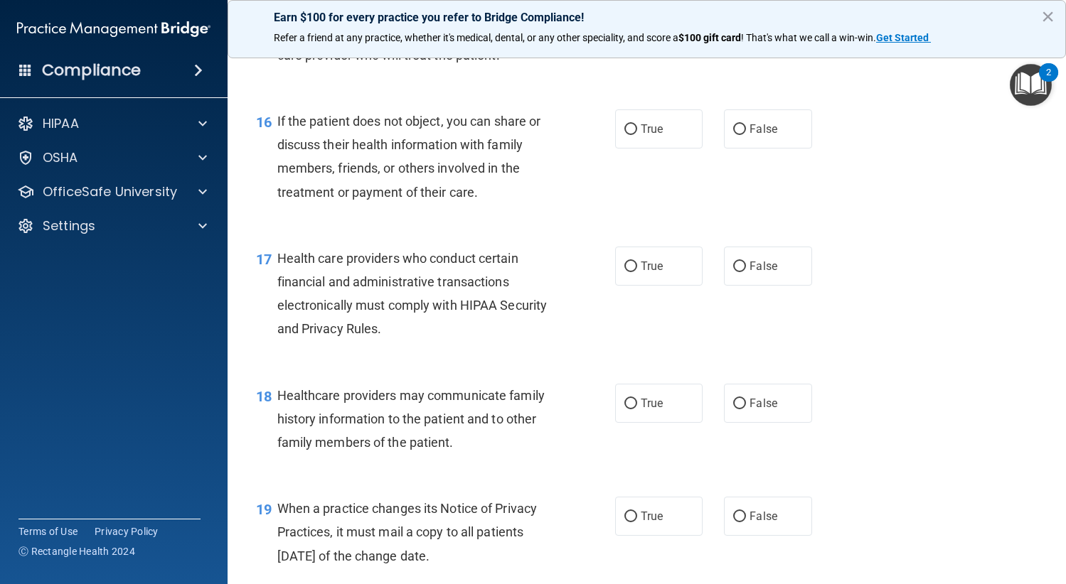
scroll to position [1990, 0]
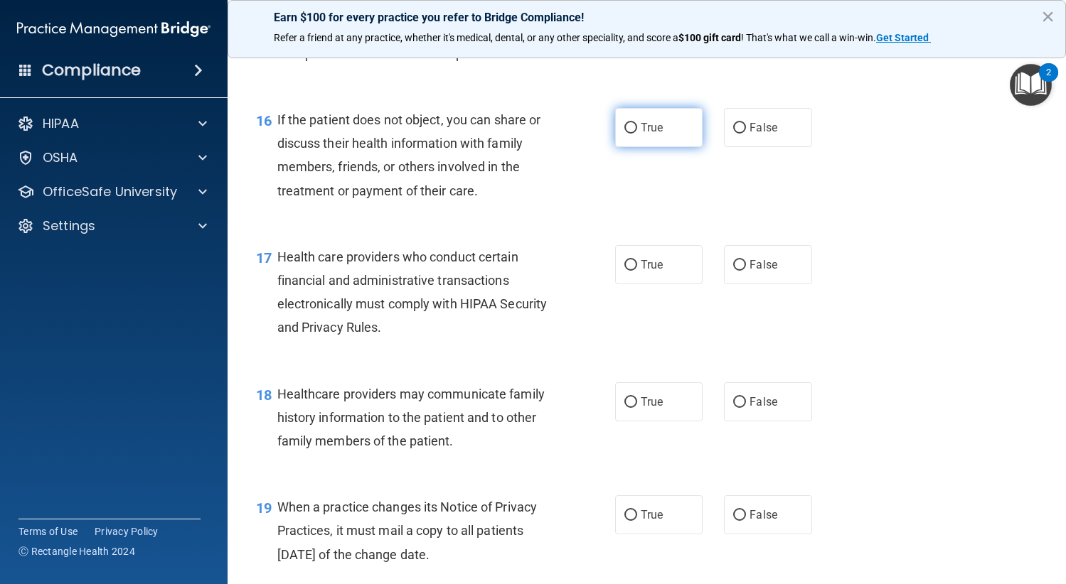
click at [680, 139] on label "True" at bounding box center [659, 127] width 88 height 39
click at [637, 134] on input "True" at bounding box center [630, 128] width 13 height 11
radio input "true"
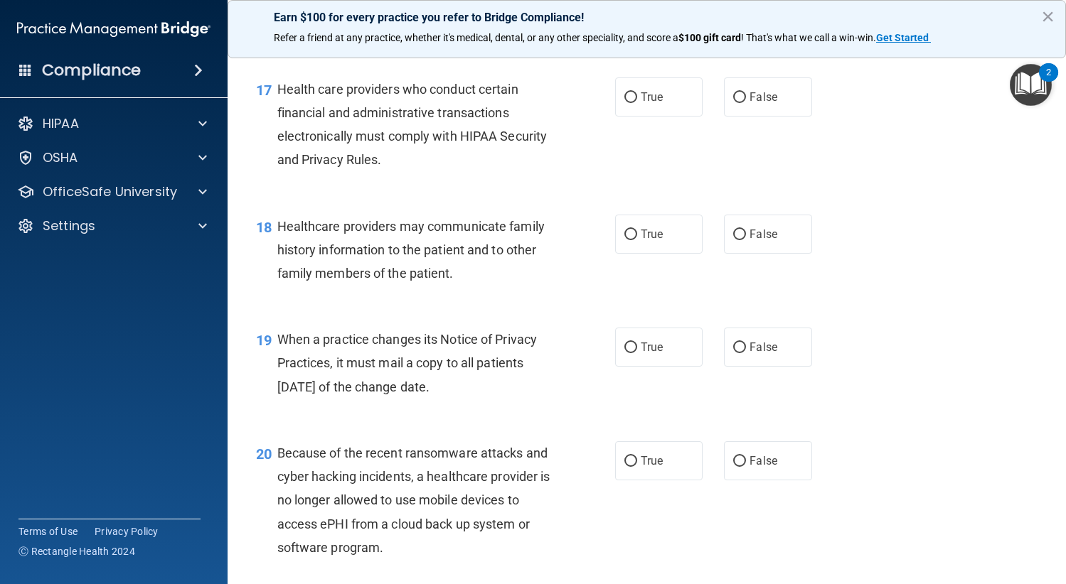
scroll to position [2133, 0]
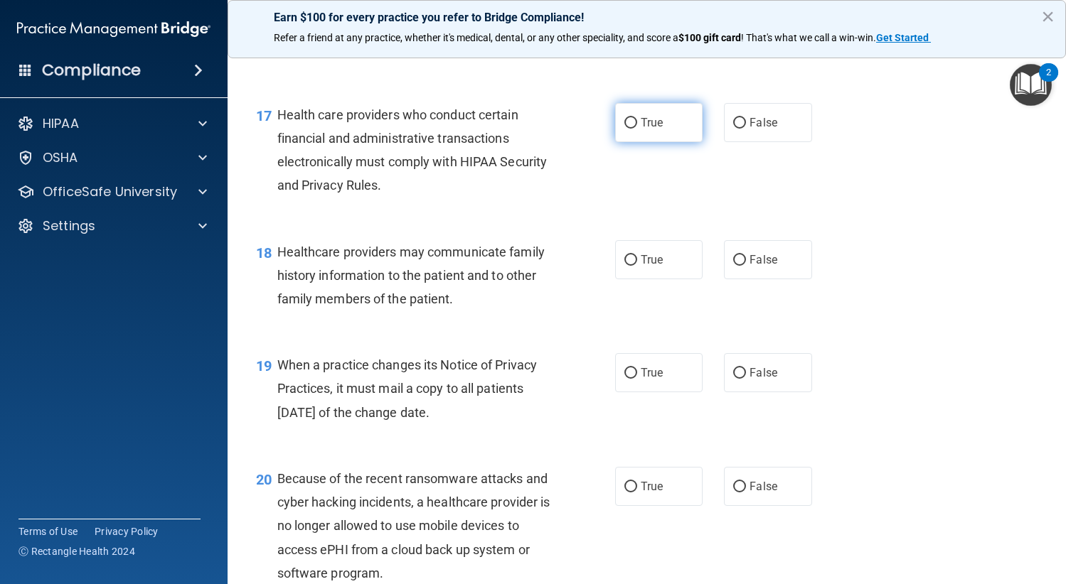
click at [673, 114] on label "True" at bounding box center [659, 122] width 88 height 39
click at [637, 118] on input "True" at bounding box center [630, 123] width 13 height 11
radio input "true"
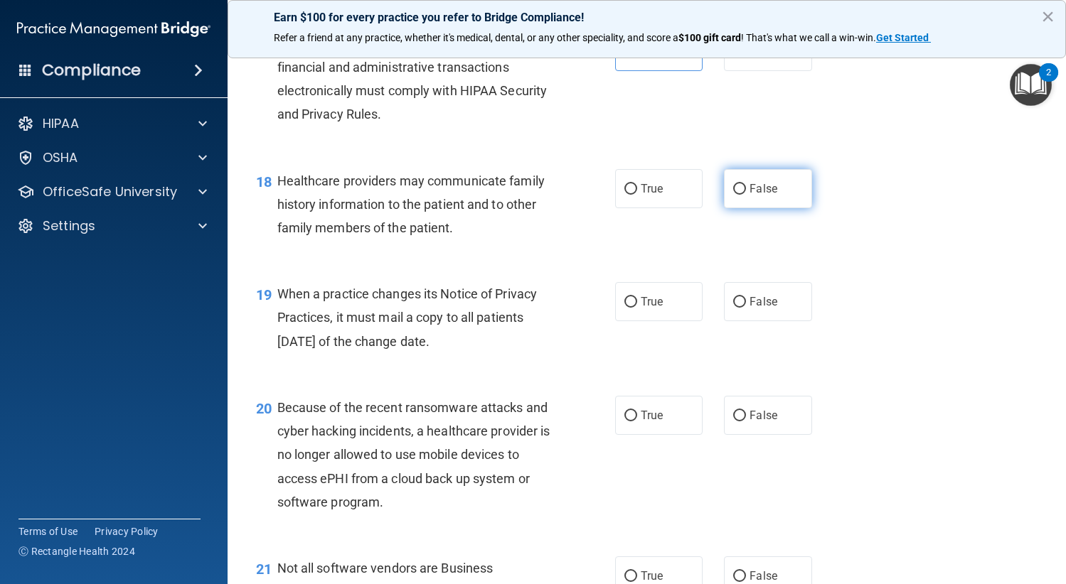
click at [768, 191] on span "False" at bounding box center [763, 189] width 28 height 14
click at [746, 191] on input "False" at bounding box center [739, 189] width 13 height 11
radio input "true"
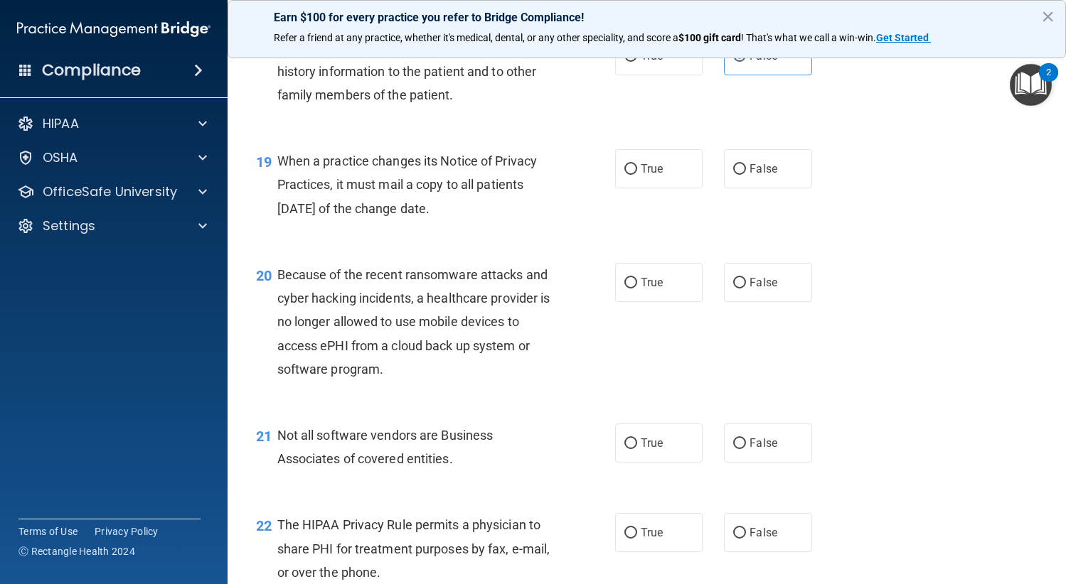
scroll to position [2346, 0]
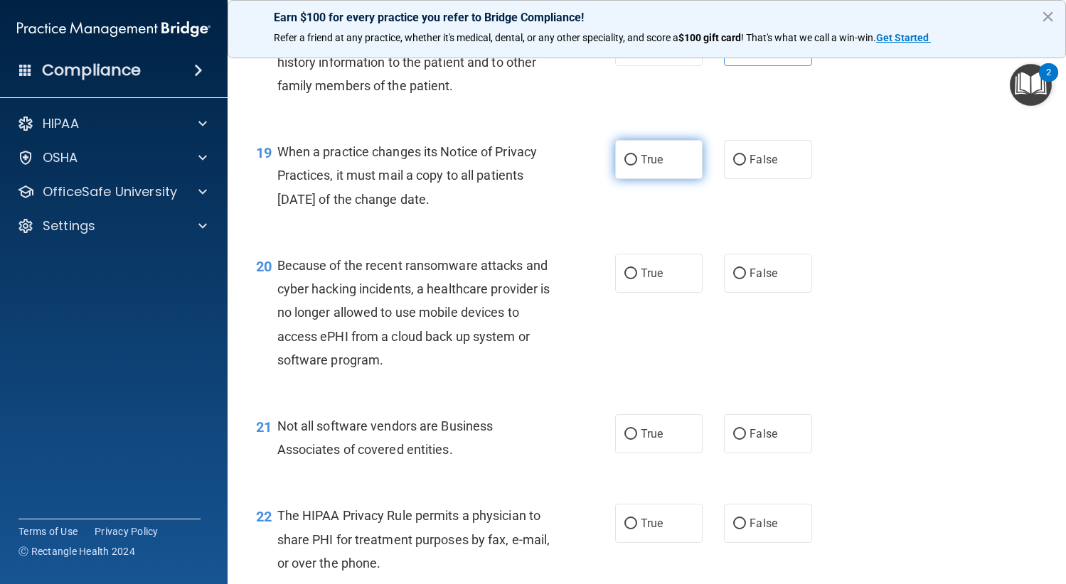
click at [624, 156] on input "True" at bounding box center [630, 160] width 13 height 11
radio input "true"
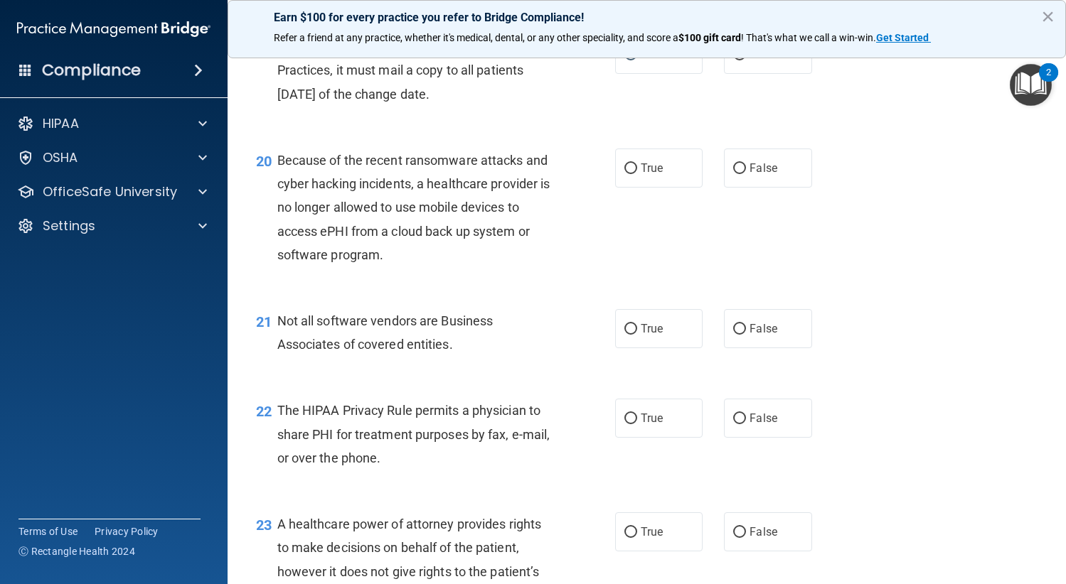
scroll to position [2488, 0]
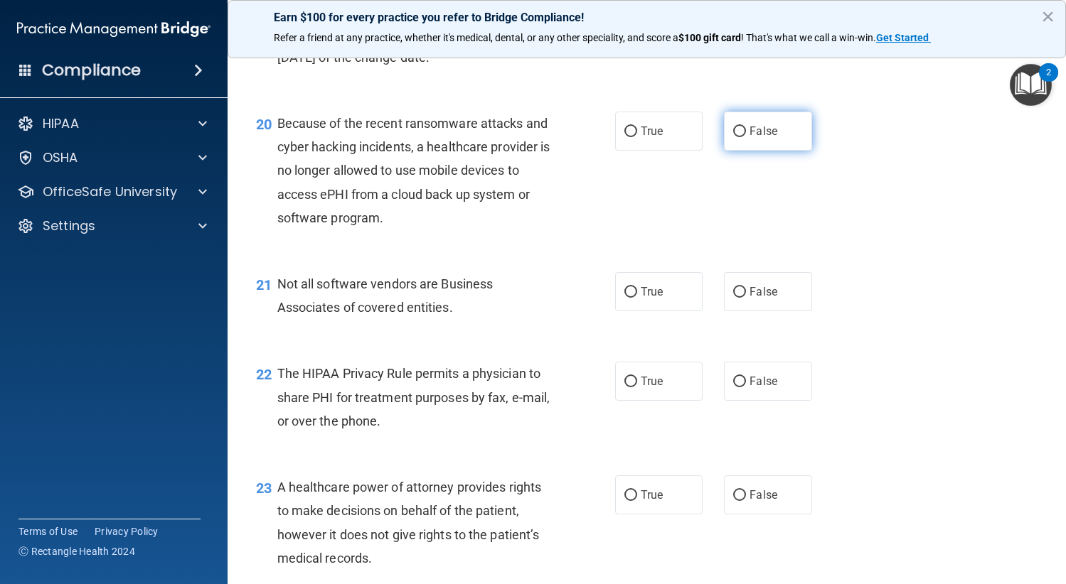
click at [777, 139] on label "False" at bounding box center [768, 131] width 88 height 39
click at [746, 137] on input "False" at bounding box center [739, 132] width 13 height 11
radio input "true"
click at [670, 303] on label "True" at bounding box center [659, 291] width 88 height 39
click at [637, 298] on input "True" at bounding box center [630, 292] width 13 height 11
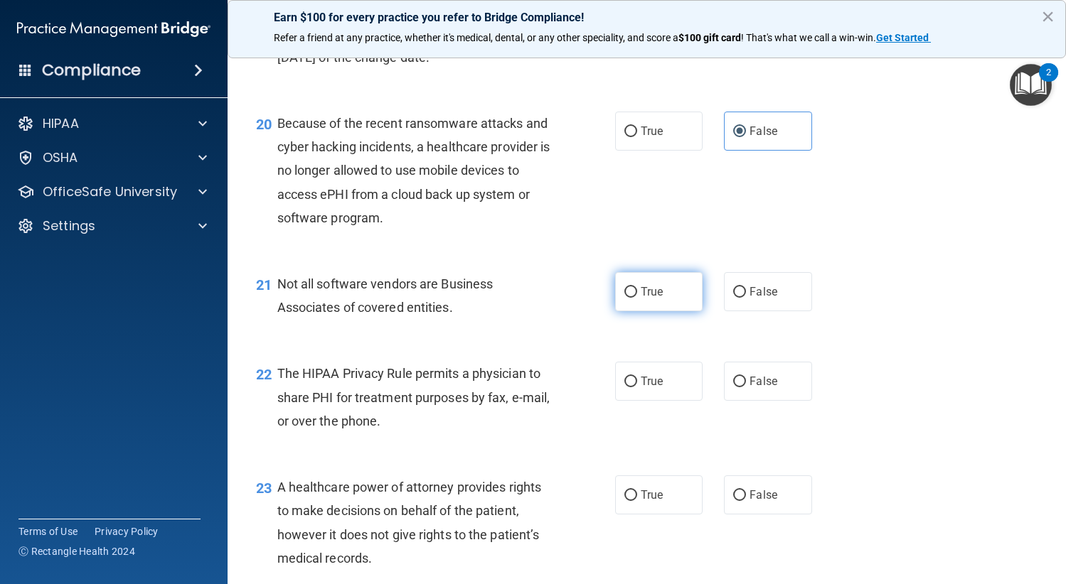
radio input "true"
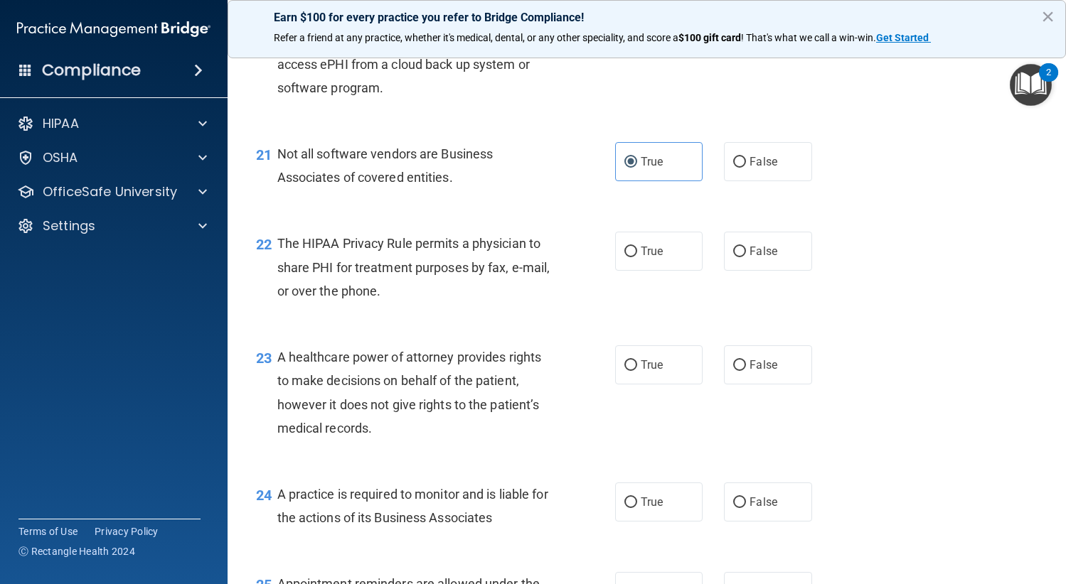
scroll to position [2630, 0]
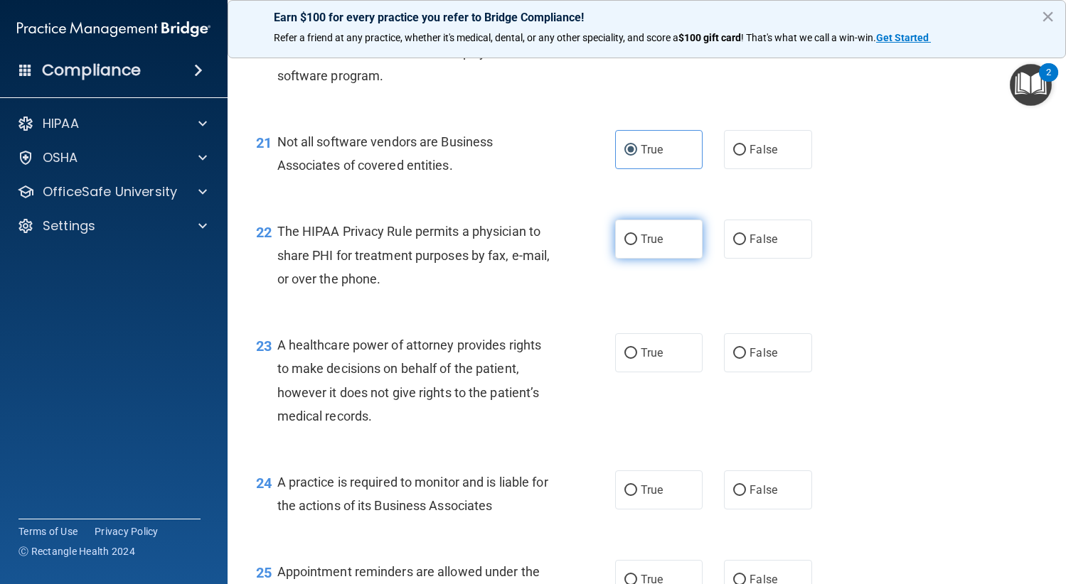
click at [665, 242] on label "True" at bounding box center [659, 239] width 88 height 39
click at [637, 242] on input "True" at bounding box center [630, 240] width 13 height 11
radio input "true"
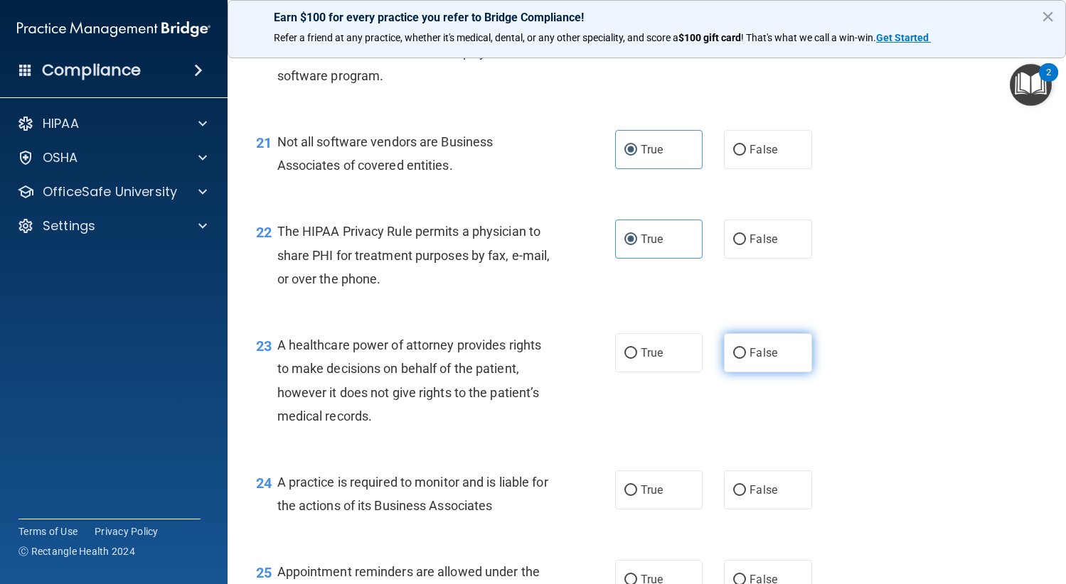
click at [776, 367] on label "False" at bounding box center [768, 352] width 88 height 39
click at [746, 359] on input "False" at bounding box center [739, 353] width 13 height 11
radio input "true"
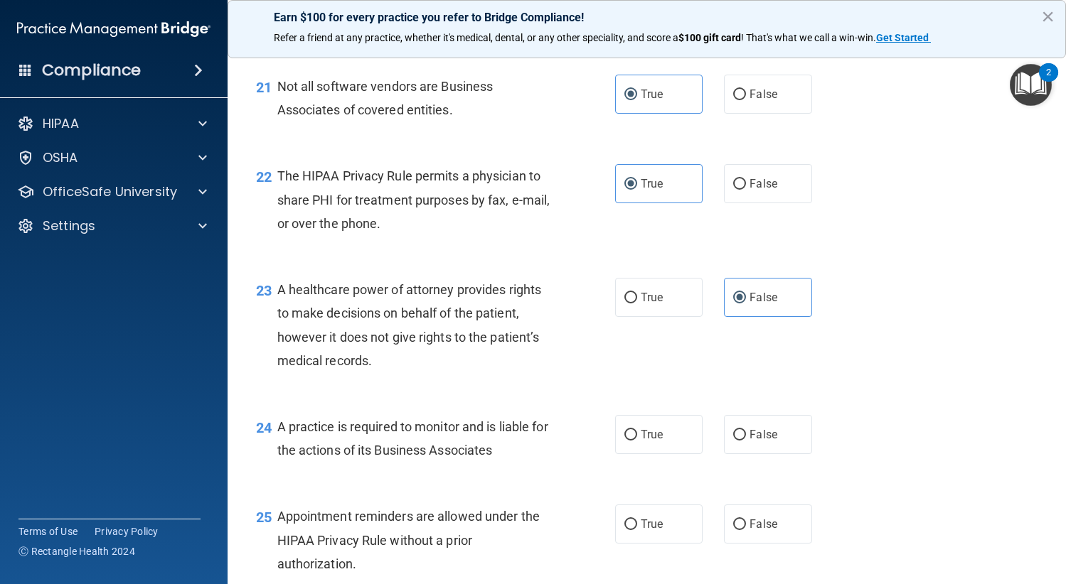
scroll to position [2772, 0]
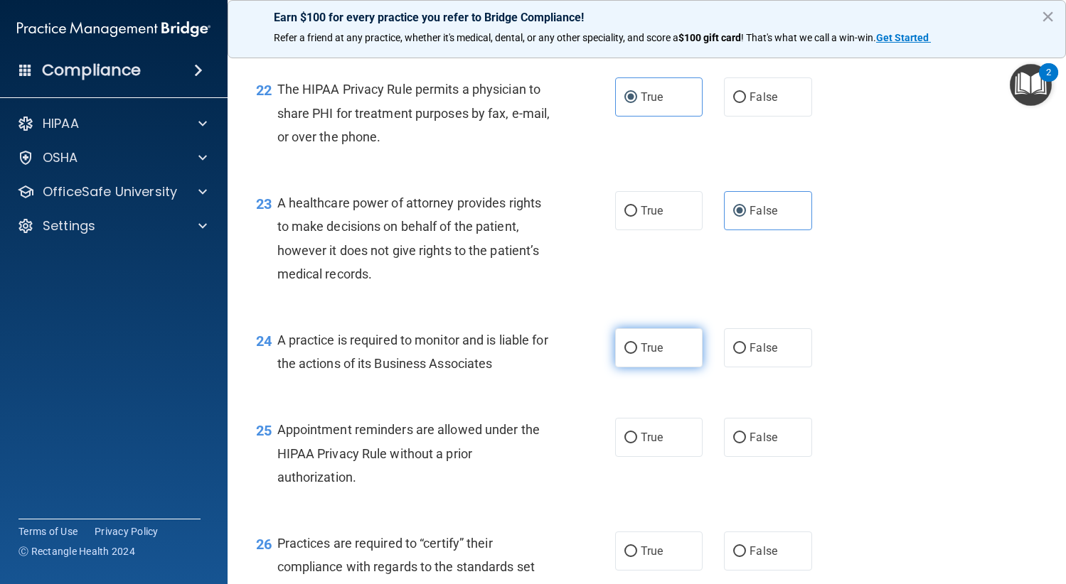
click at [674, 347] on label "True" at bounding box center [659, 347] width 88 height 39
click at [637, 347] on input "True" at bounding box center [630, 348] width 13 height 11
radio input "true"
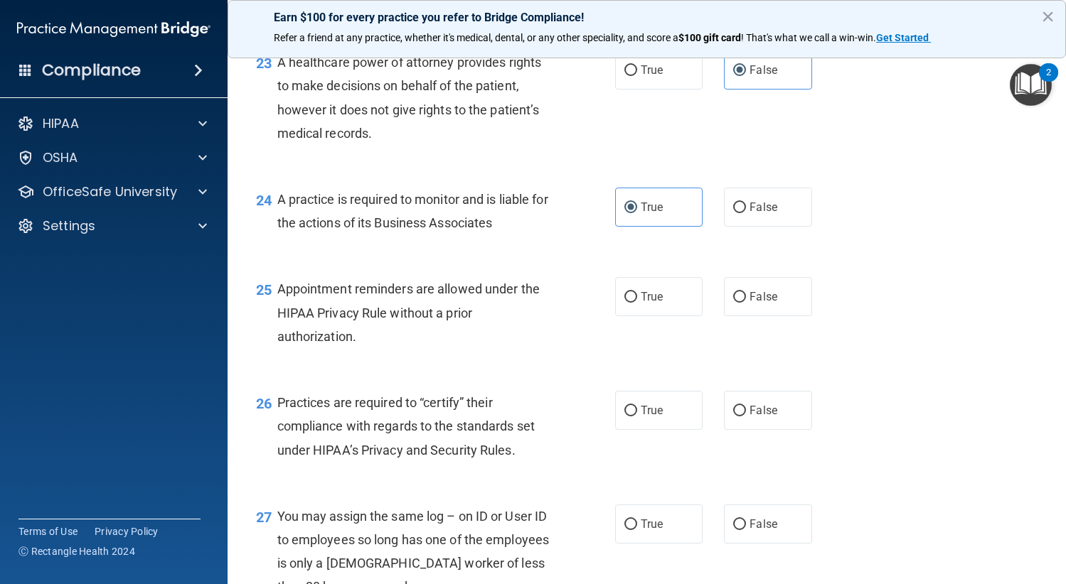
scroll to position [2915, 0]
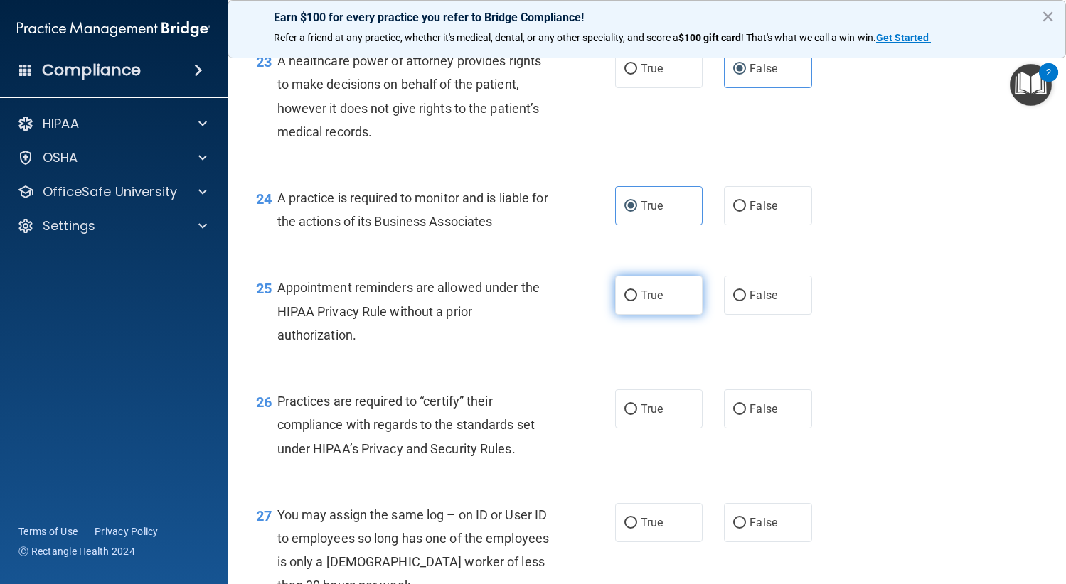
click at [640, 296] on span "True" at bounding box center [651, 296] width 22 height 14
click at [635, 296] on input "True" at bounding box center [630, 296] width 13 height 11
radio input "true"
click at [622, 416] on label "True" at bounding box center [659, 409] width 88 height 39
click at [624, 415] on input "True" at bounding box center [630, 409] width 13 height 11
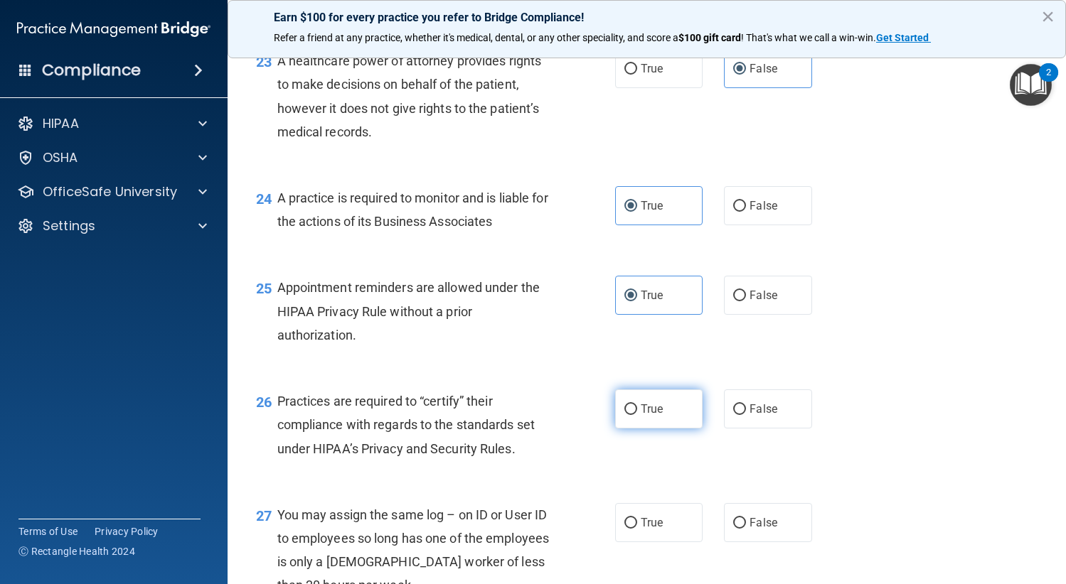
radio input "true"
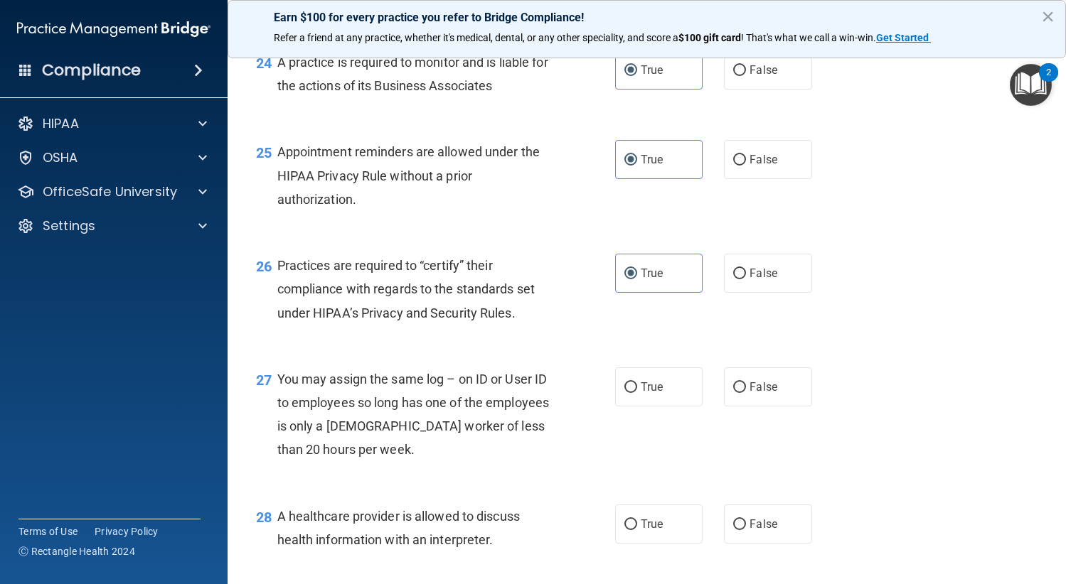
scroll to position [3057, 0]
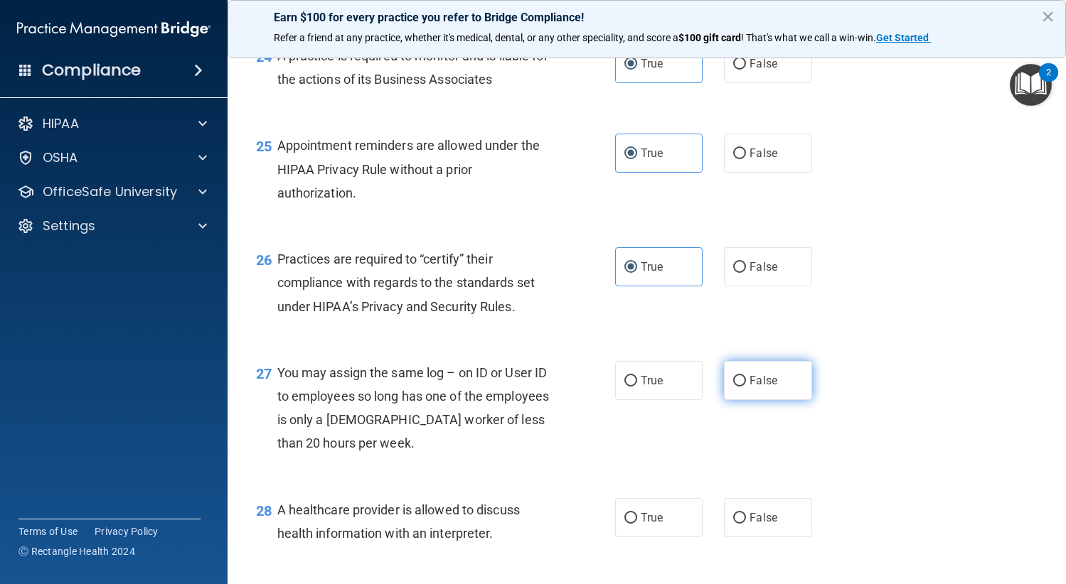
click at [736, 397] on label "False" at bounding box center [768, 380] width 88 height 39
click at [736, 387] on input "False" at bounding box center [739, 381] width 13 height 11
radio input "true"
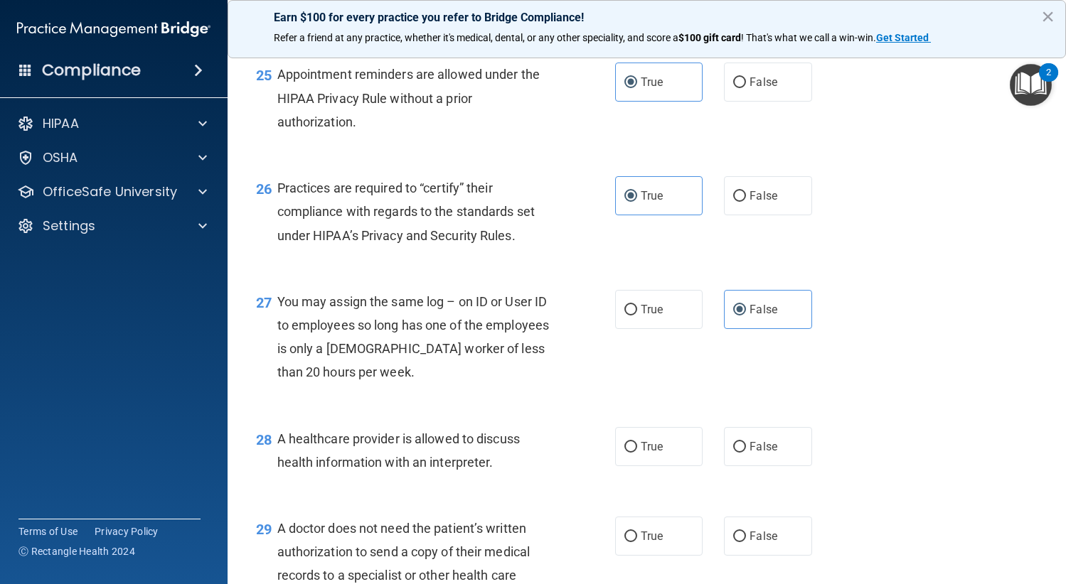
scroll to position [3199, 0]
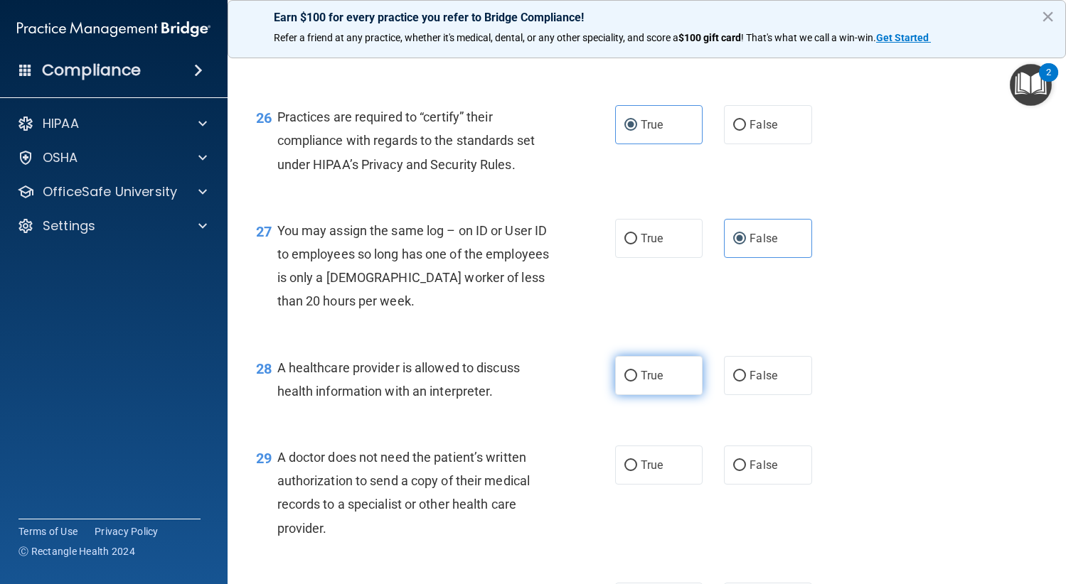
click at [627, 380] on input "True" at bounding box center [630, 376] width 13 height 11
radio input "true"
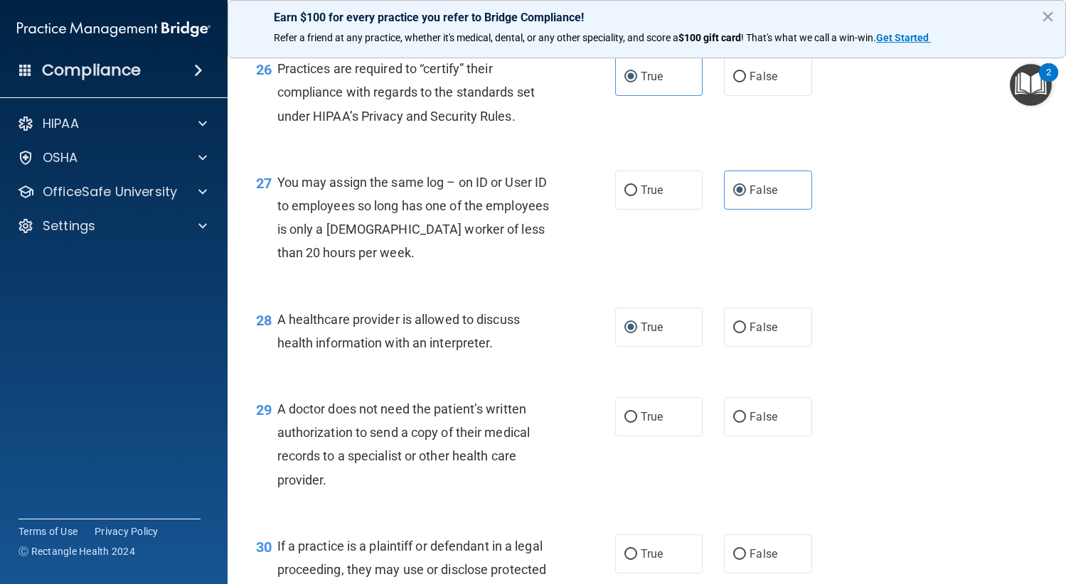
scroll to position [3341, 0]
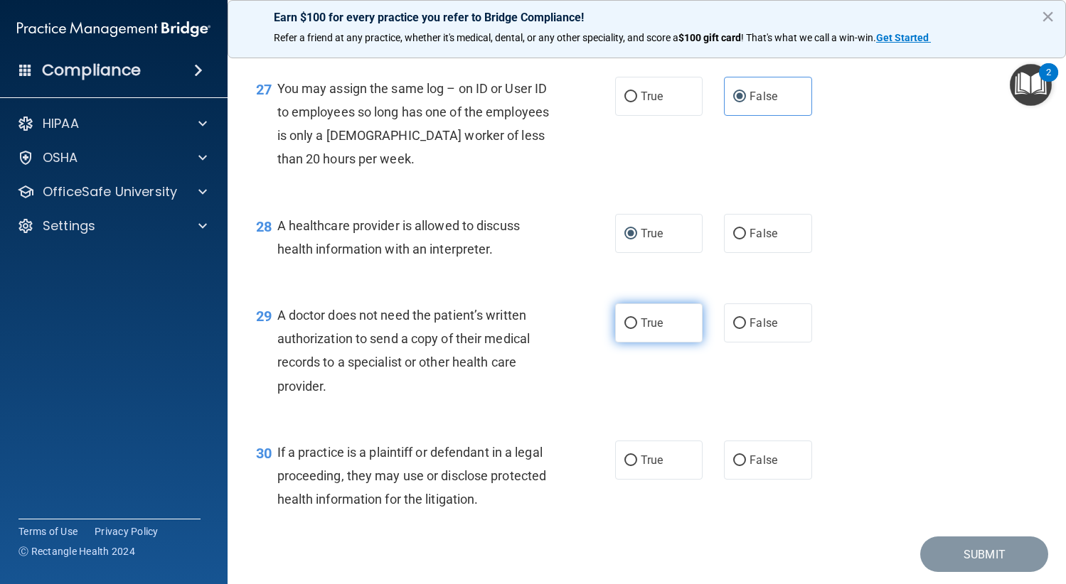
click at [640, 325] on span "True" at bounding box center [651, 323] width 22 height 14
click at [637, 325] on input "True" at bounding box center [630, 323] width 13 height 11
radio input "true"
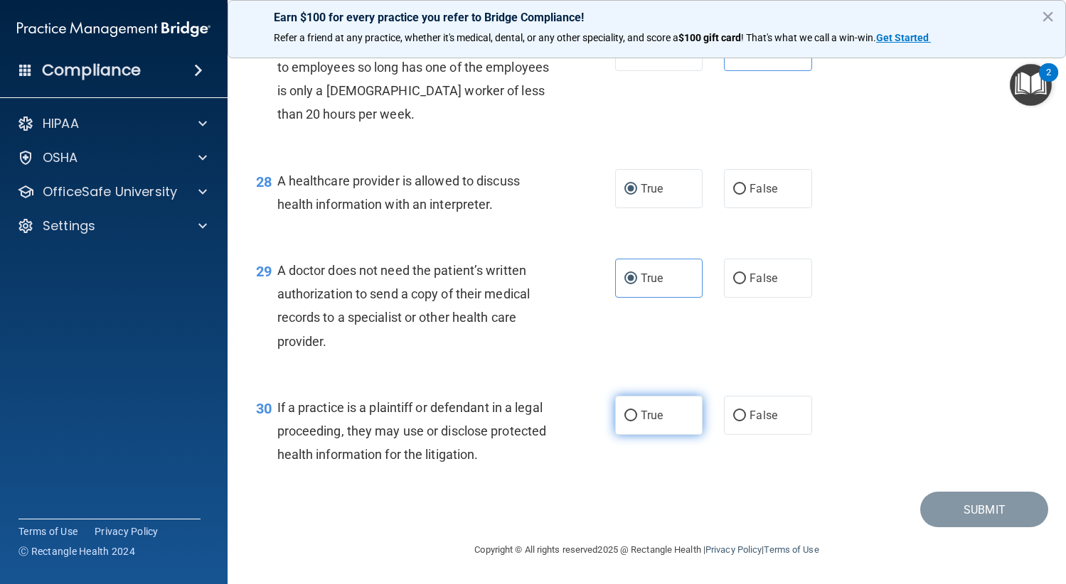
click at [676, 411] on label "True" at bounding box center [659, 415] width 88 height 39
click at [637, 411] on input "True" at bounding box center [630, 416] width 13 height 11
radio input "true"
click at [940, 509] on button "Submit" at bounding box center [984, 510] width 128 height 36
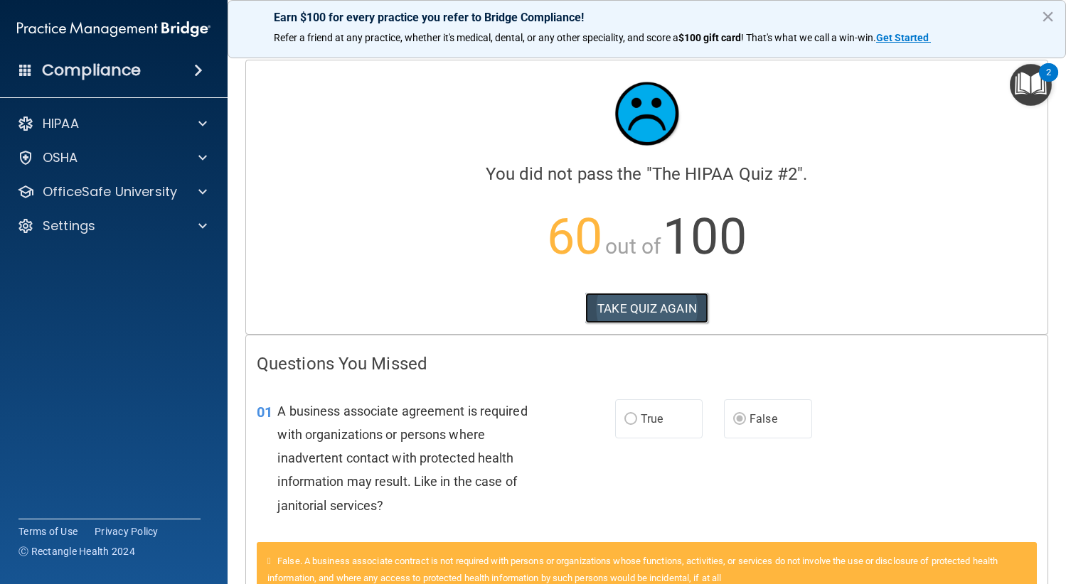
click at [631, 296] on button "TAKE QUIZ AGAIN" at bounding box center [646, 308] width 123 height 31
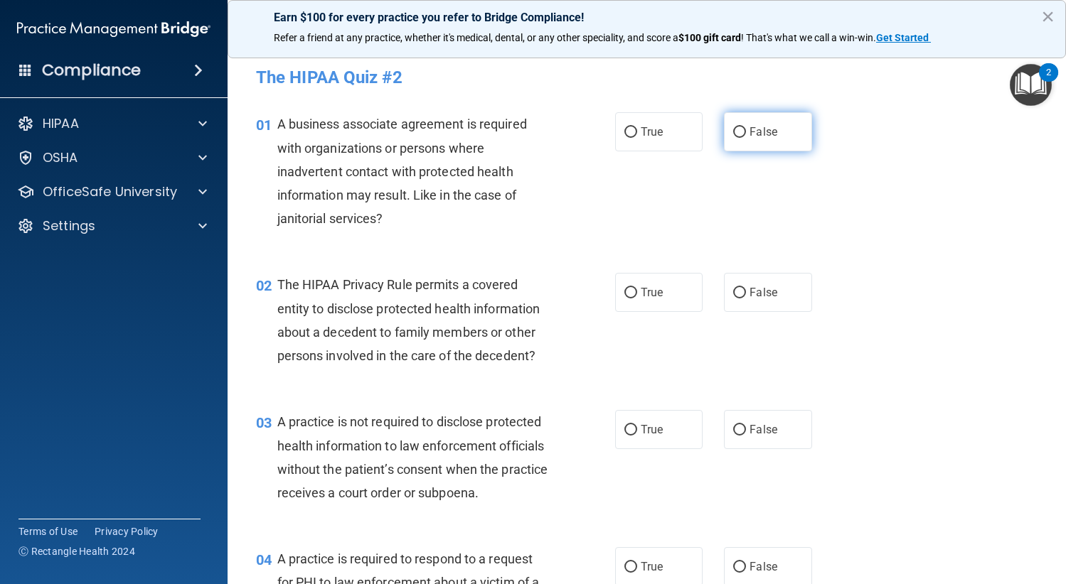
click at [756, 137] on span "False" at bounding box center [763, 132] width 28 height 14
click at [746, 137] on input "False" at bounding box center [739, 132] width 13 height 11
radio input "true"
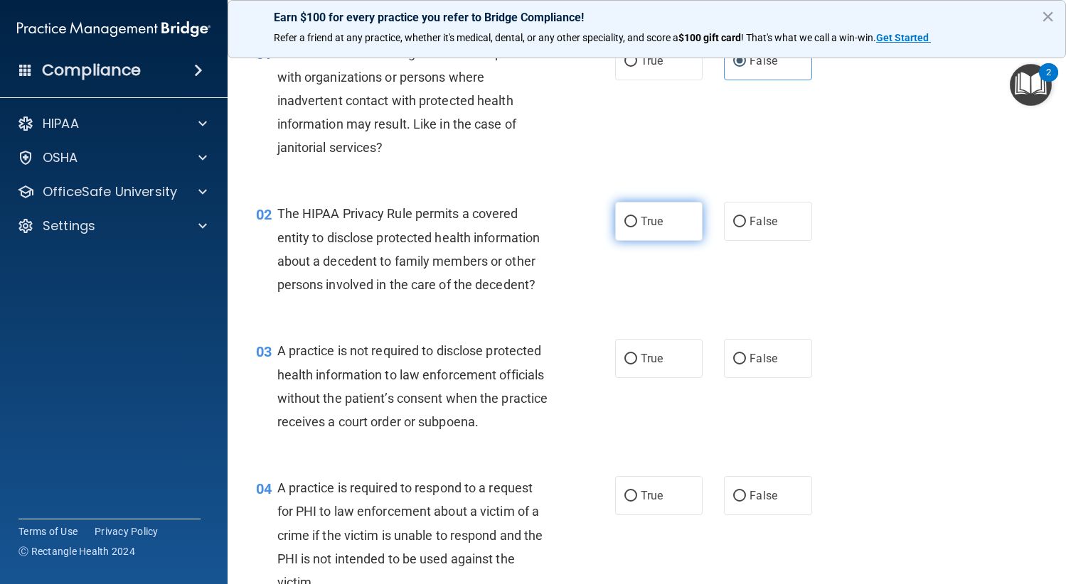
click at [660, 218] on label "True" at bounding box center [659, 221] width 88 height 39
click at [637, 218] on input "True" at bounding box center [630, 222] width 13 height 11
radio input "true"
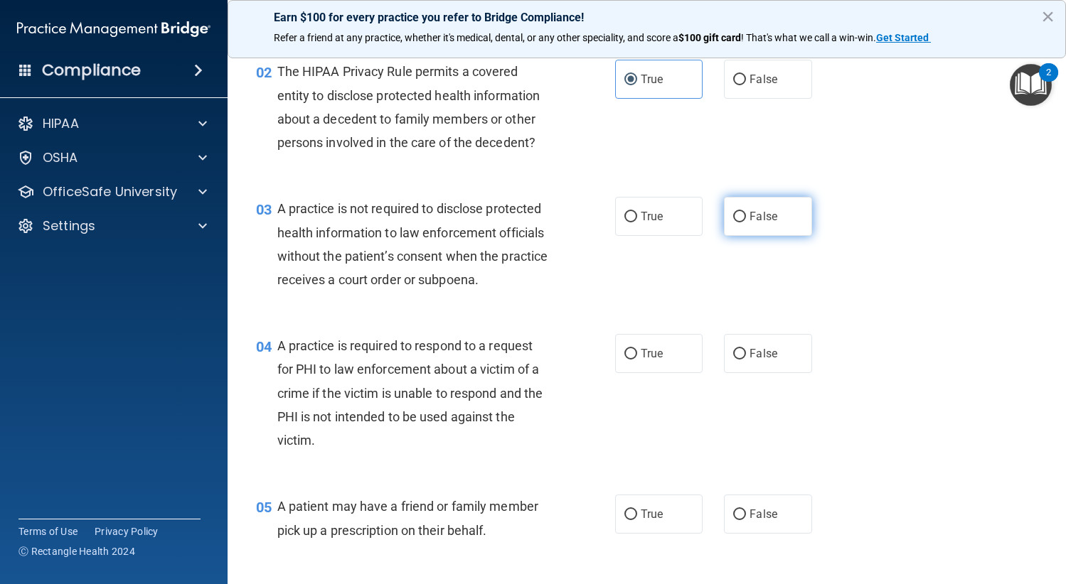
click at [739, 226] on label "False" at bounding box center [768, 216] width 88 height 39
click at [739, 222] on input "False" at bounding box center [739, 217] width 13 height 11
radio input "true"
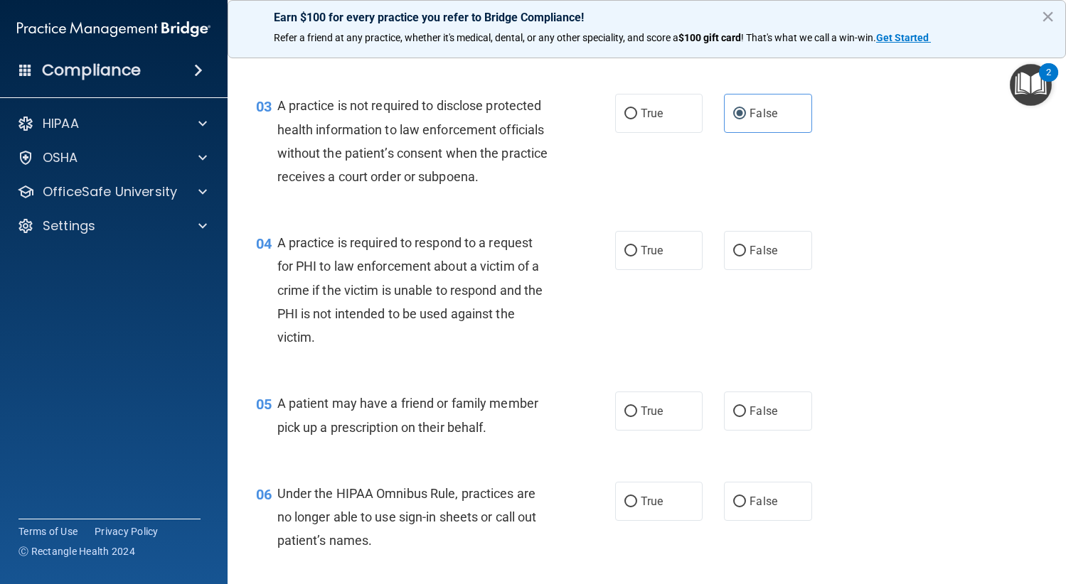
scroll to position [427, 0]
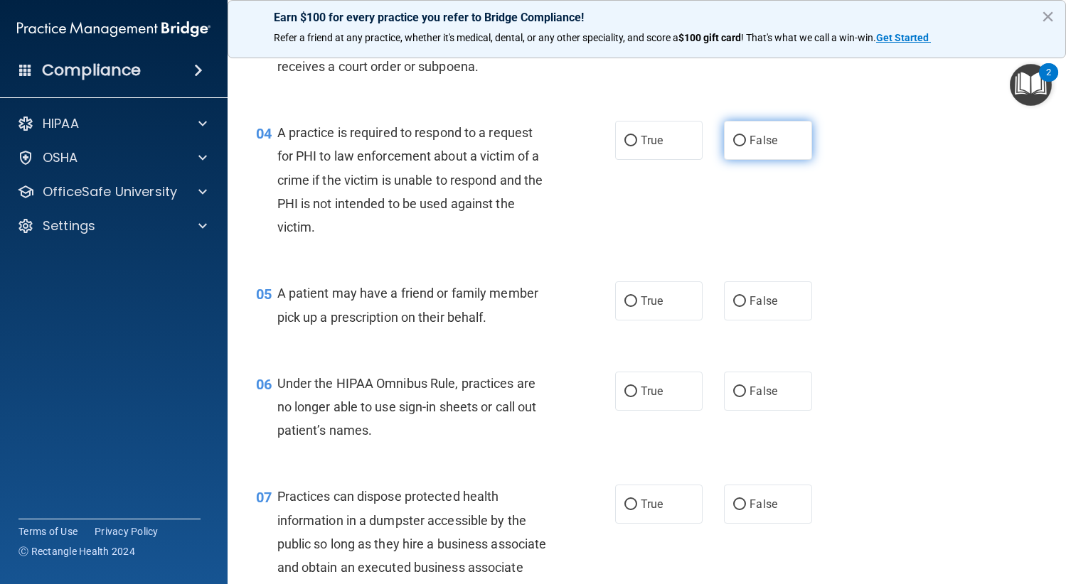
click at [779, 143] on label "False" at bounding box center [768, 140] width 88 height 39
click at [746, 143] on input "False" at bounding box center [739, 141] width 13 height 11
radio input "true"
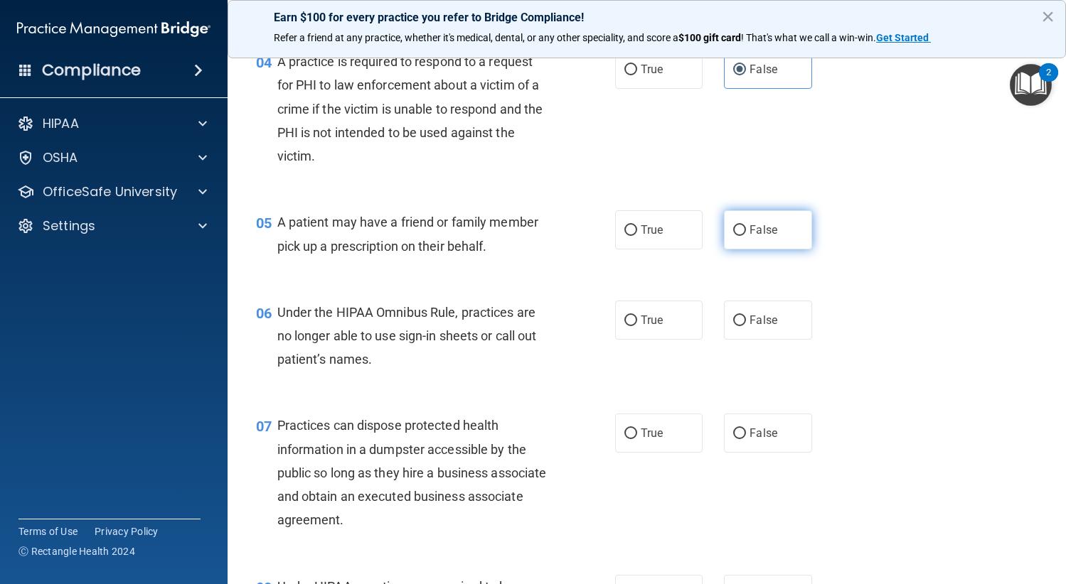
click at [749, 233] on span "False" at bounding box center [763, 230] width 28 height 14
click at [746, 233] on input "False" at bounding box center [739, 230] width 13 height 11
radio input "true"
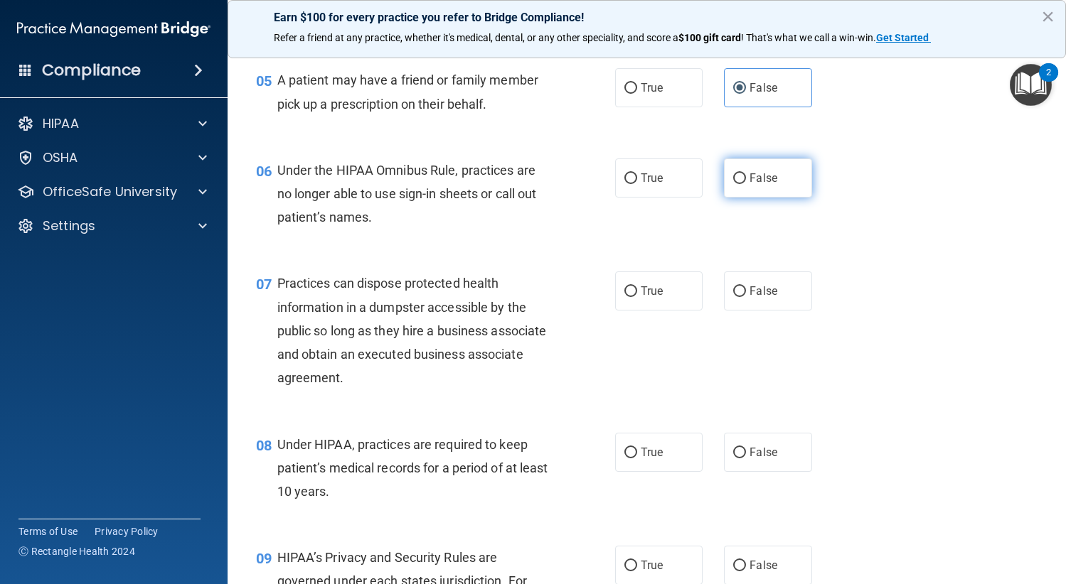
click at [769, 179] on span "False" at bounding box center [763, 178] width 28 height 14
click at [746, 179] on input "False" at bounding box center [739, 178] width 13 height 11
radio input "true"
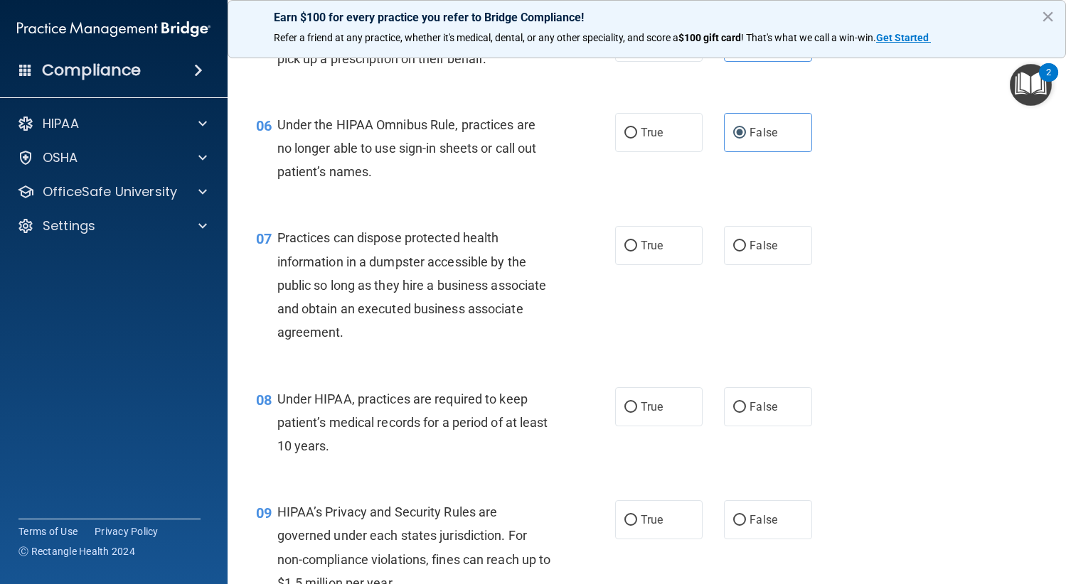
scroll to position [711, 0]
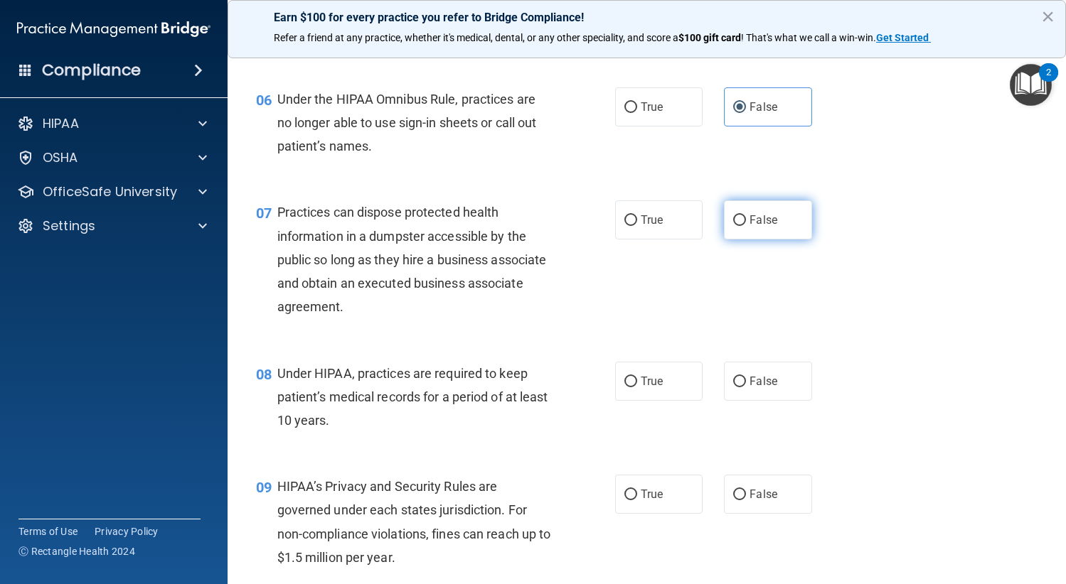
click at [749, 220] on span "False" at bounding box center [763, 220] width 28 height 14
click at [744, 220] on input "False" at bounding box center [739, 220] width 13 height 11
radio input "true"
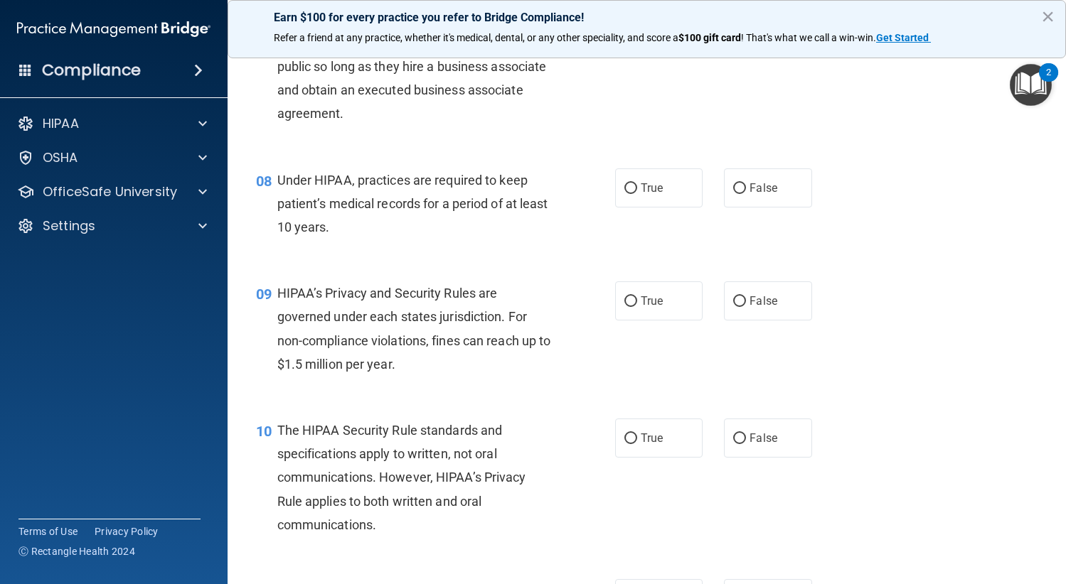
scroll to position [924, 0]
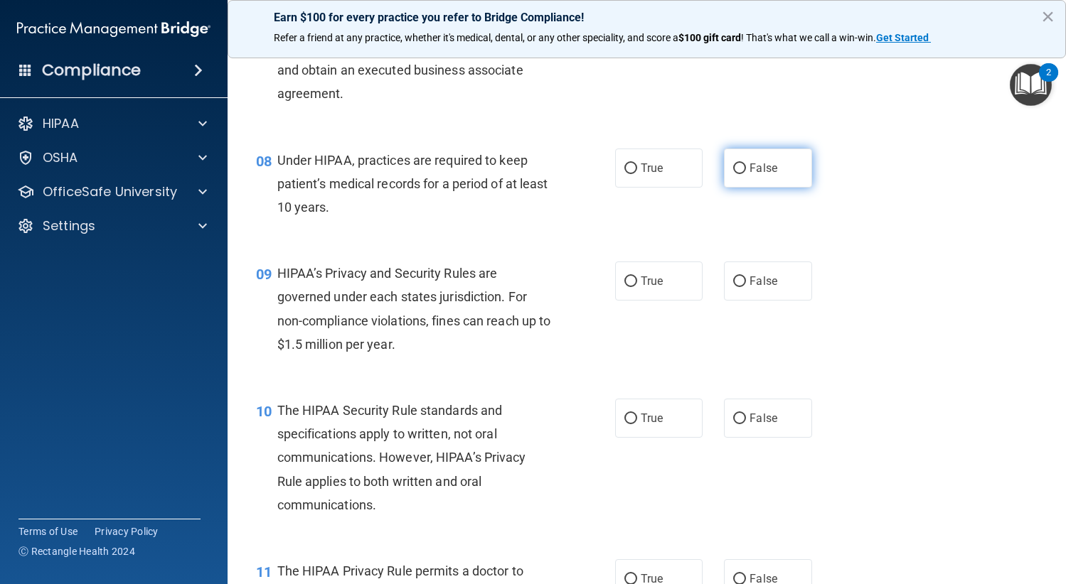
click at [753, 176] on label "False" at bounding box center [768, 168] width 88 height 39
click at [746, 174] on input "False" at bounding box center [739, 168] width 13 height 11
radio input "true"
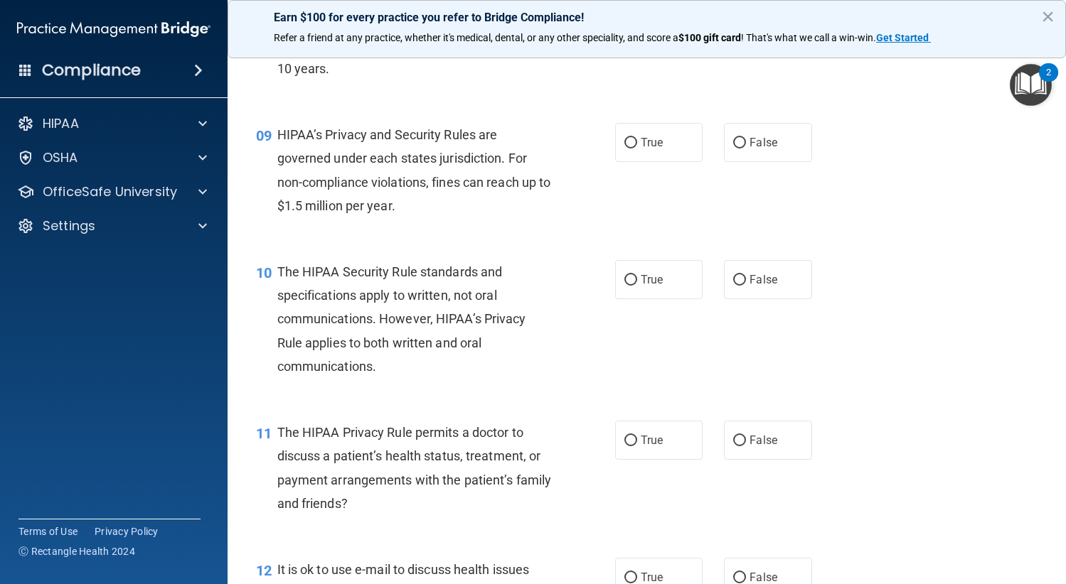
scroll to position [1066, 0]
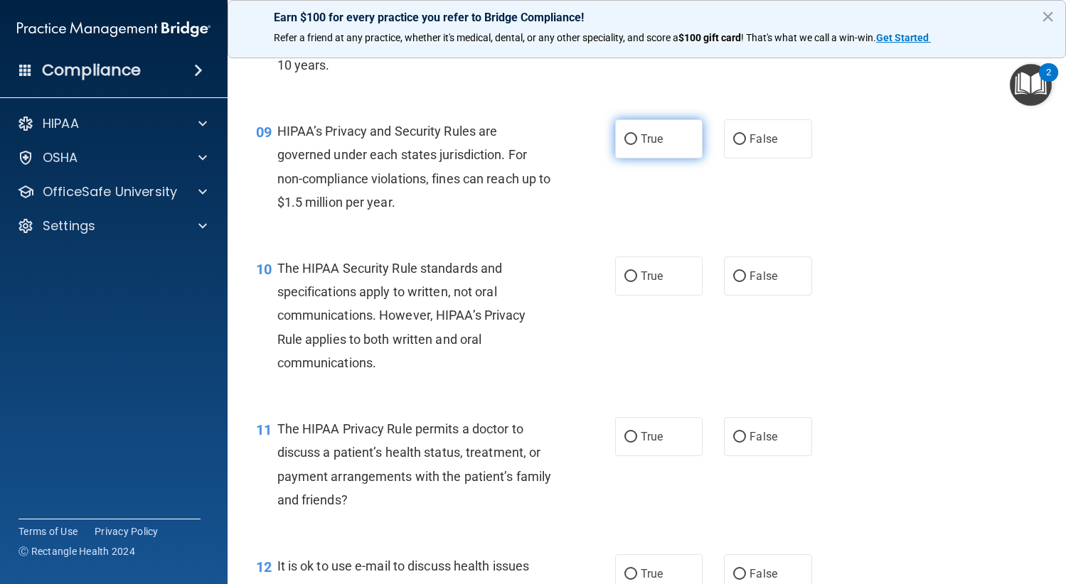
click at [674, 144] on label "True" at bounding box center [659, 138] width 88 height 39
click at [637, 144] on input "True" at bounding box center [630, 139] width 13 height 11
radio input "true"
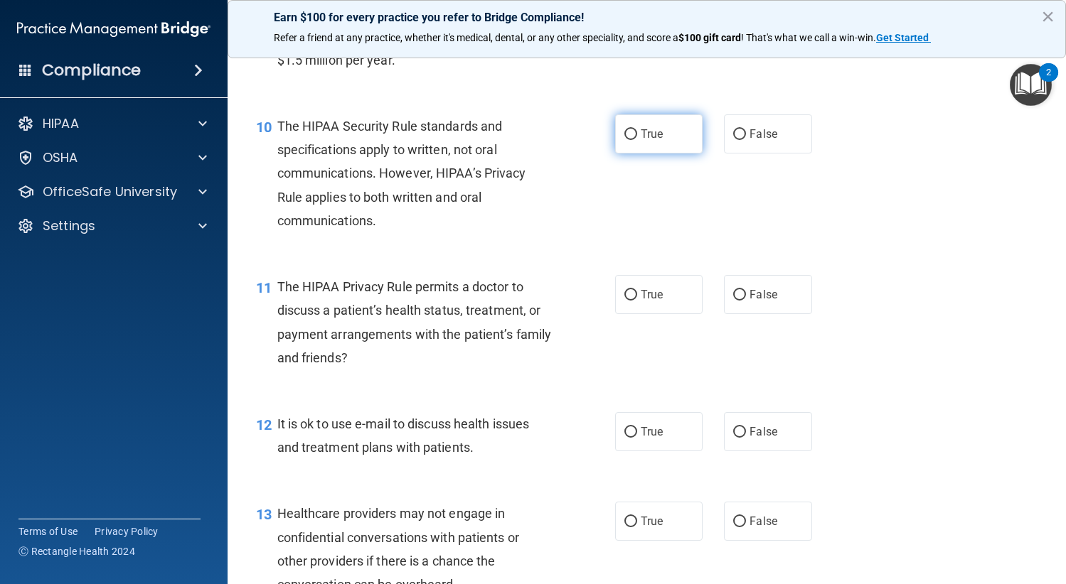
click at [670, 121] on label "True" at bounding box center [659, 133] width 88 height 39
click at [637, 129] on input "True" at bounding box center [630, 134] width 13 height 11
radio input "true"
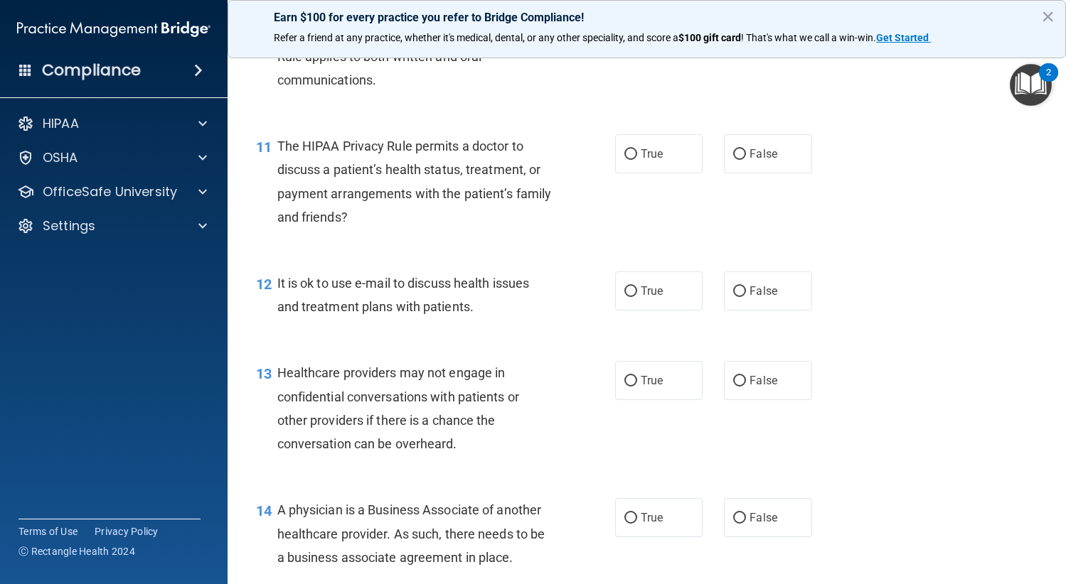
scroll to position [1351, 0]
click at [747, 168] on label "False" at bounding box center [768, 152] width 88 height 39
click at [746, 159] on input "False" at bounding box center [739, 153] width 13 height 11
radio input "true"
click at [620, 281] on label "True" at bounding box center [659, 289] width 88 height 39
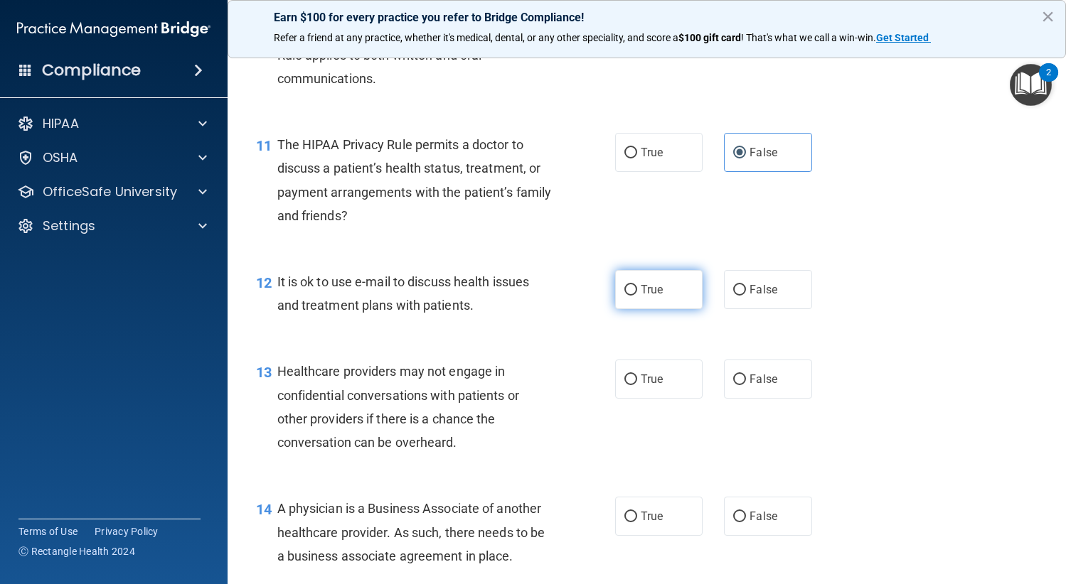
click at [624, 285] on input "True" at bounding box center [630, 290] width 13 height 11
radio input "true"
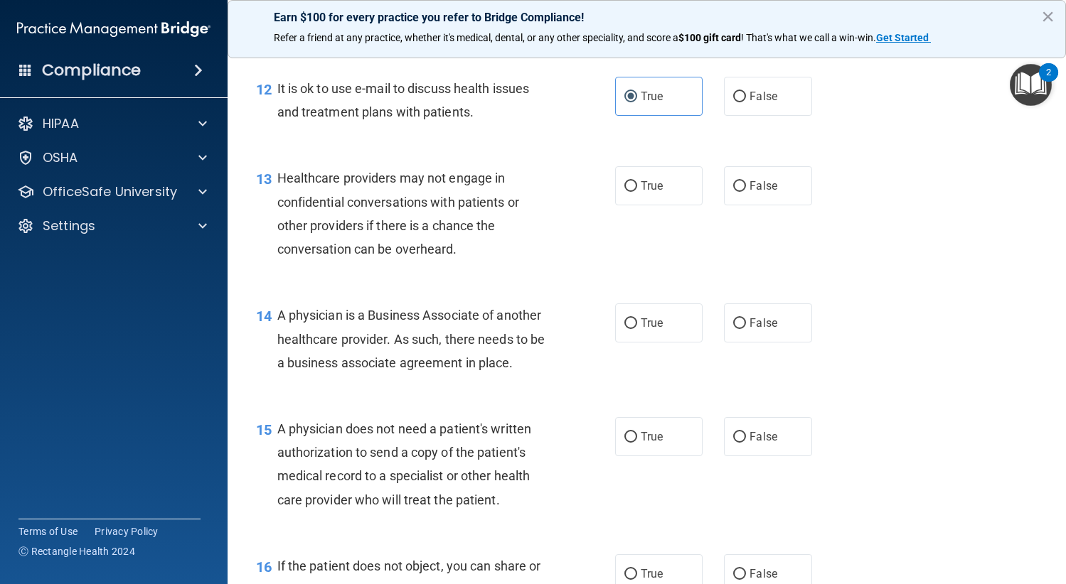
scroll to position [1564, 0]
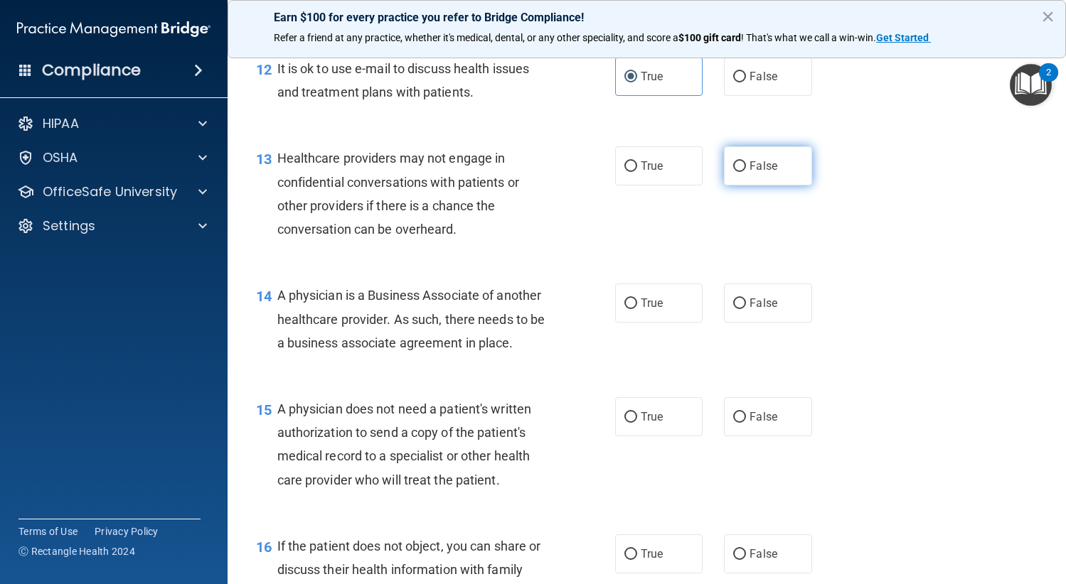
drag, startPoint x: 733, startPoint y: 168, endPoint x: 712, endPoint y: 177, distance: 22.3
click at [733, 168] on input "False" at bounding box center [739, 166] width 13 height 11
radio input "true"
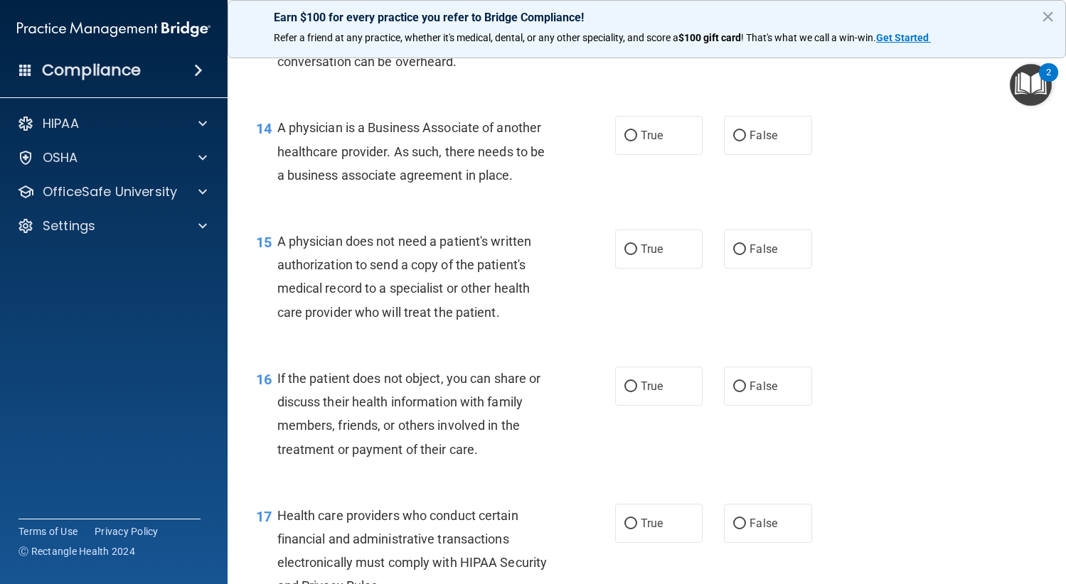
scroll to position [1706, 0]
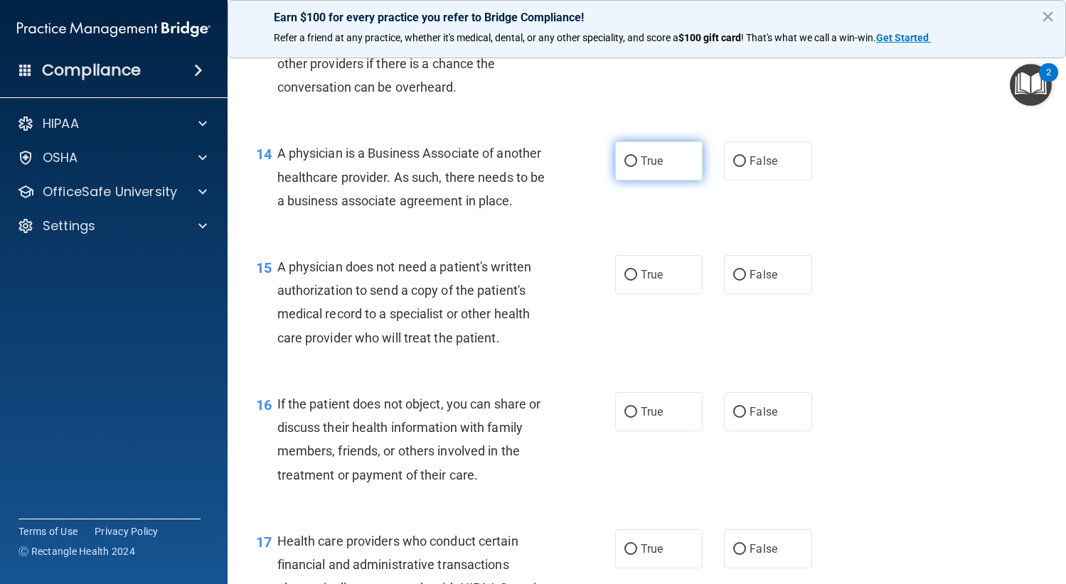
click at [663, 166] on label "True" at bounding box center [659, 160] width 88 height 39
click at [637, 166] on input "True" at bounding box center [630, 161] width 13 height 11
radio input "true"
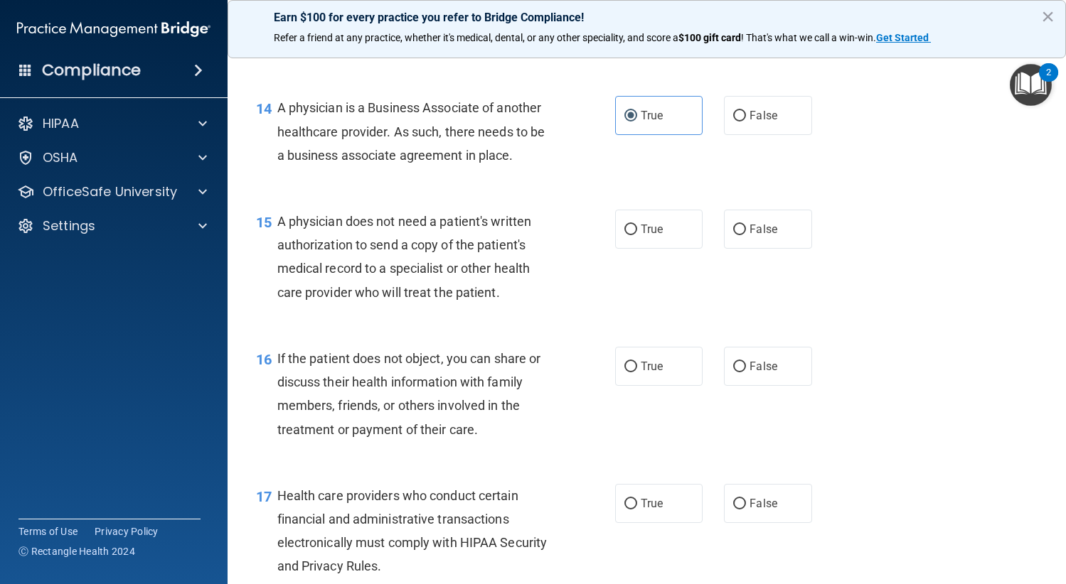
scroll to position [1777, 0]
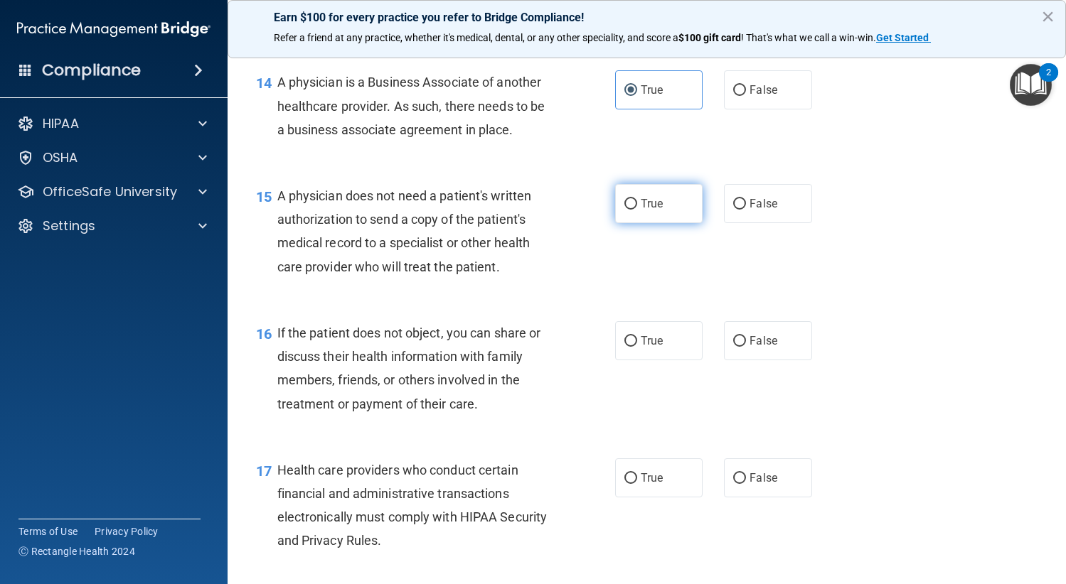
click at [655, 211] on label "True" at bounding box center [659, 203] width 88 height 39
click at [637, 210] on input "True" at bounding box center [630, 204] width 13 height 11
radio input "true"
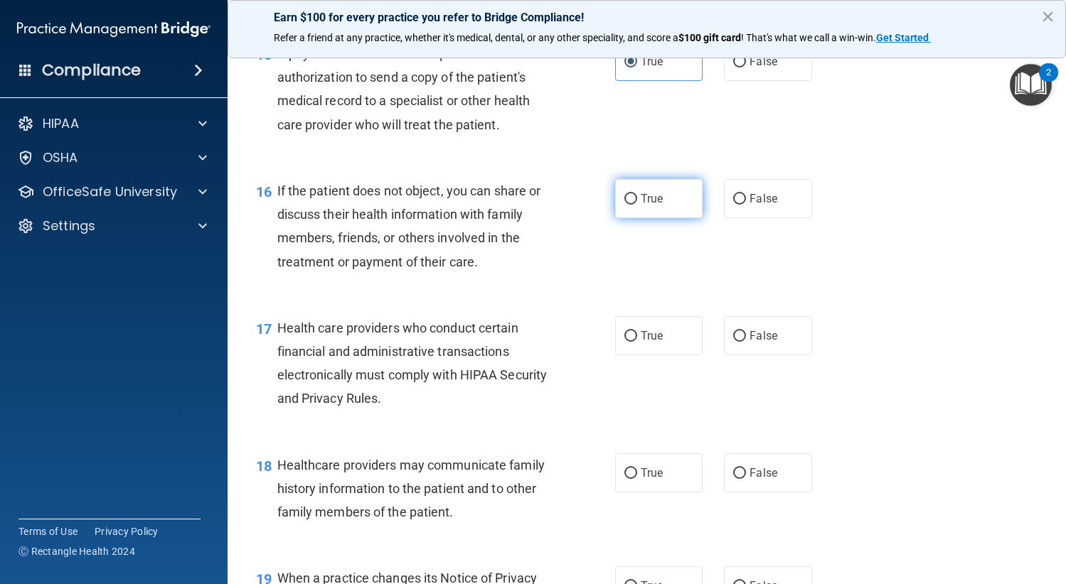
click at [689, 200] on label "True" at bounding box center [659, 198] width 88 height 39
click at [637, 200] on input "True" at bounding box center [630, 199] width 13 height 11
radio input "true"
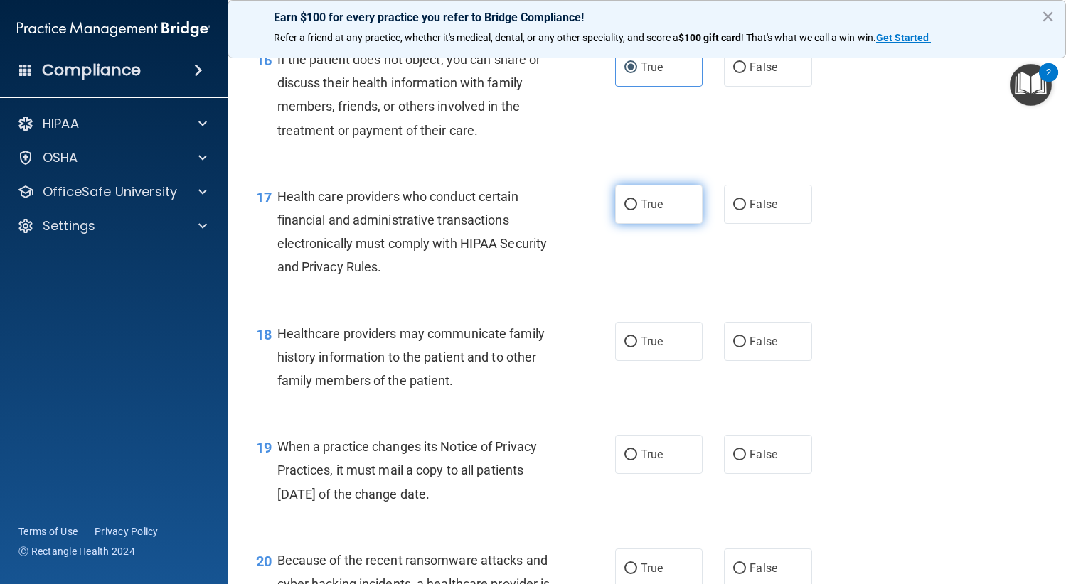
scroll to position [2061, 0]
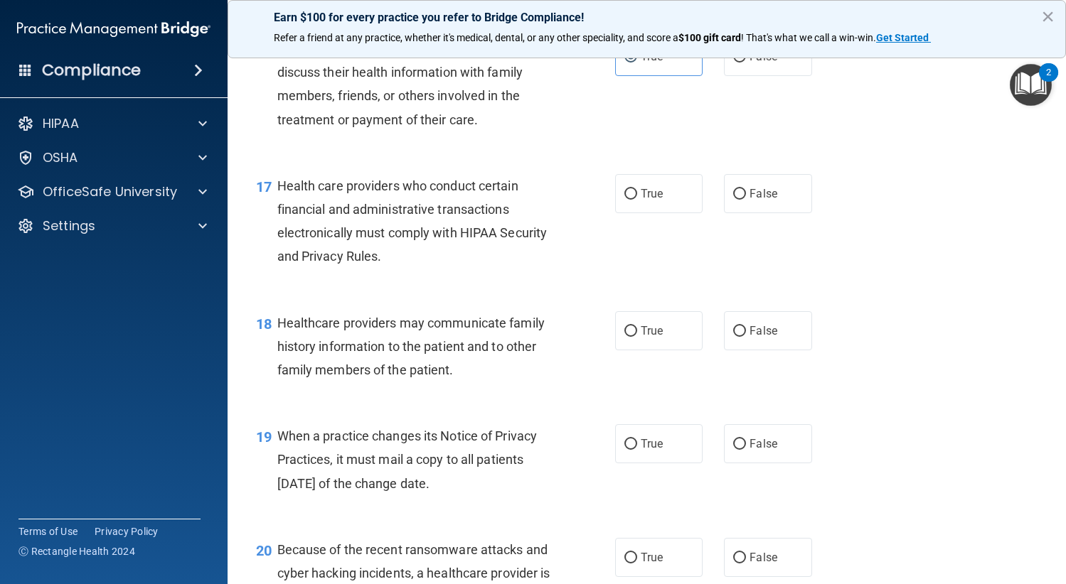
drag, startPoint x: 643, startPoint y: 216, endPoint x: 651, endPoint y: 209, distance: 11.1
click at [643, 215] on div "17 Health care providers who conduct certain financial and administrative trans…" at bounding box center [646, 224] width 803 height 137
click at [654, 204] on label "True" at bounding box center [659, 193] width 88 height 39
click at [637, 200] on input "True" at bounding box center [630, 194] width 13 height 11
radio input "true"
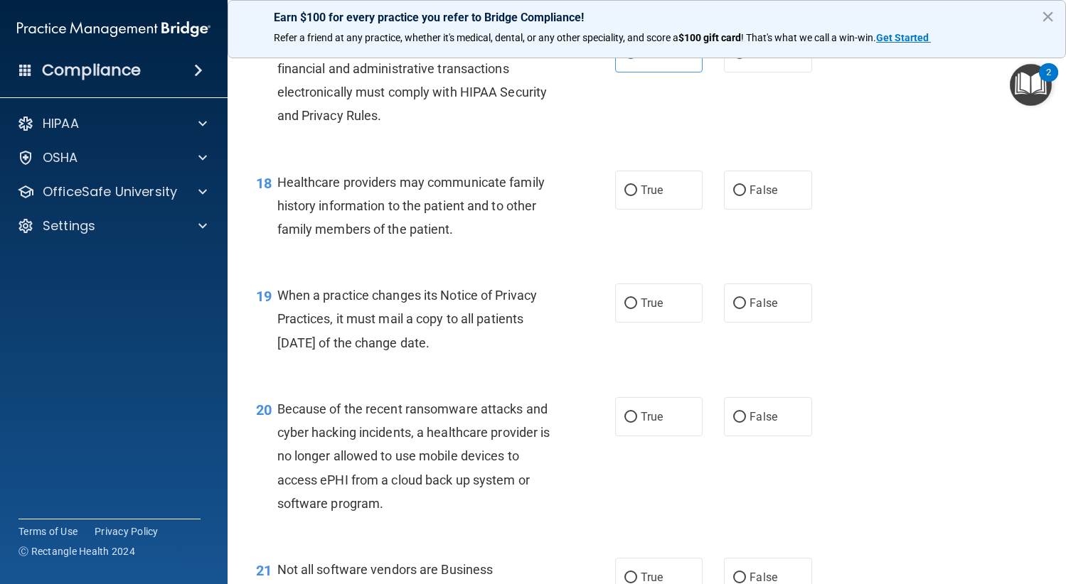
scroll to position [2204, 0]
click at [766, 204] on label "False" at bounding box center [768, 188] width 88 height 39
click at [746, 195] on input "False" at bounding box center [739, 189] width 13 height 11
radio input "true"
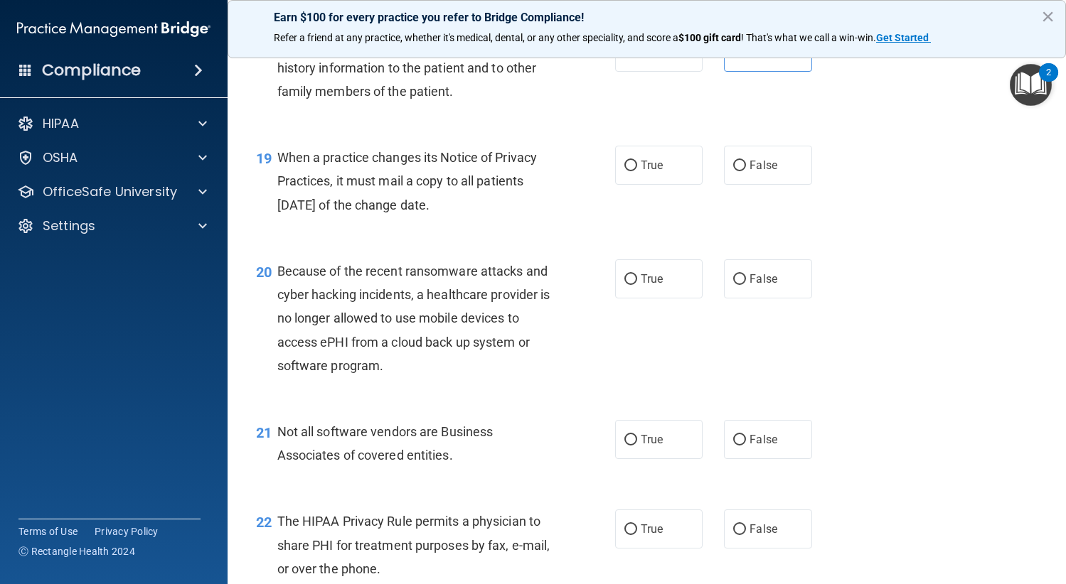
scroll to position [2346, 0]
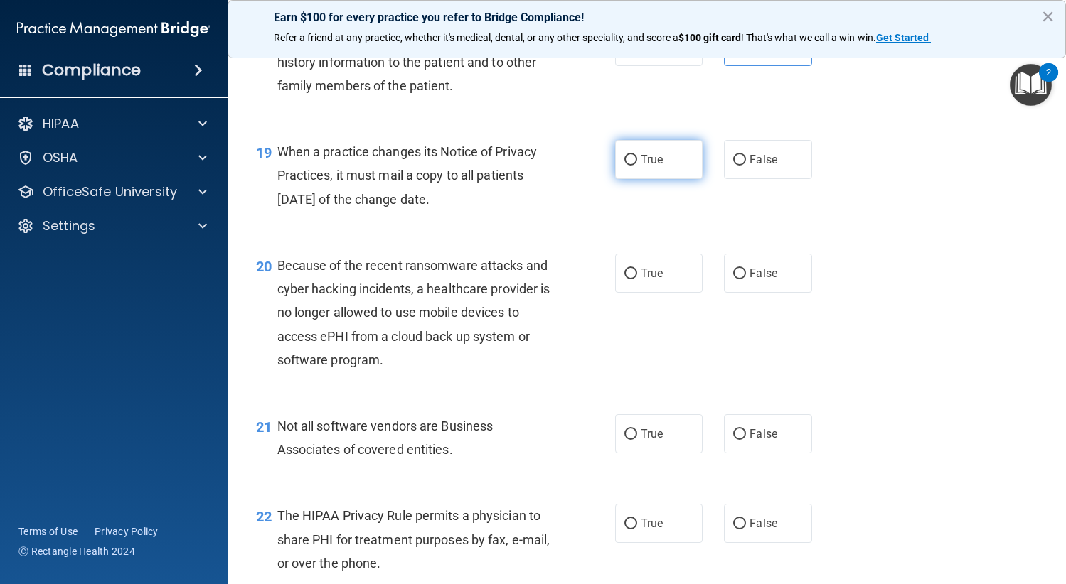
click at [669, 156] on label "True" at bounding box center [659, 159] width 88 height 39
click at [637, 156] on input "True" at bounding box center [630, 160] width 13 height 11
radio input "true"
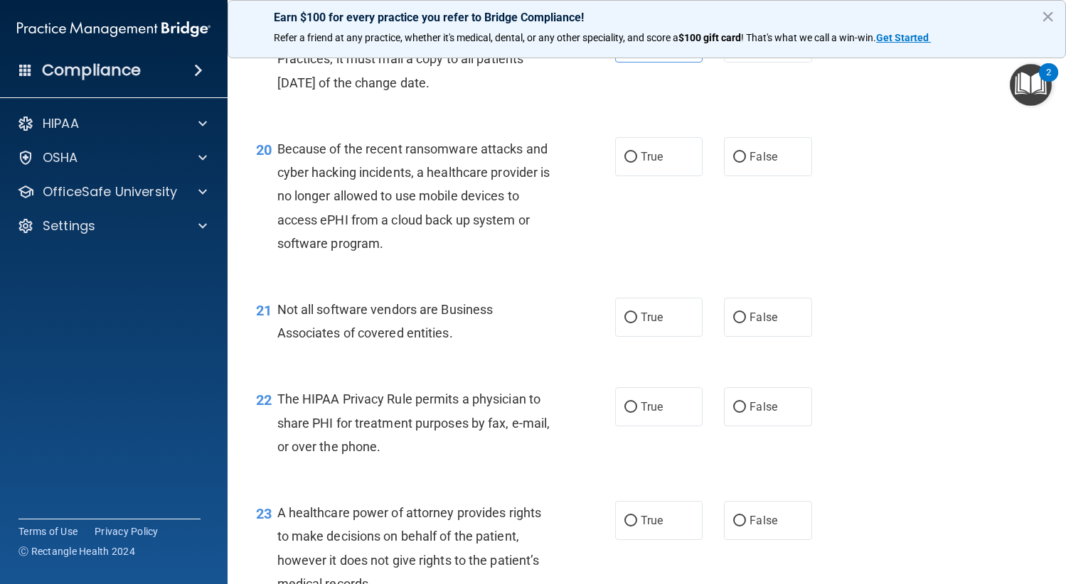
scroll to position [2488, 0]
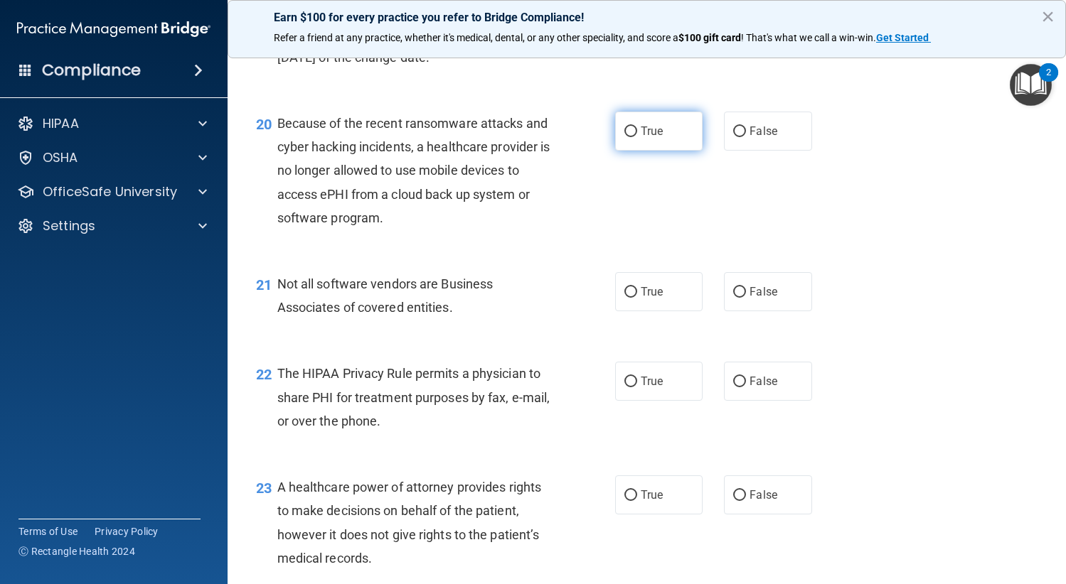
click at [647, 136] on span "True" at bounding box center [651, 131] width 22 height 14
click at [637, 136] on input "True" at bounding box center [630, 132] width 13 height 11
radio input "true"
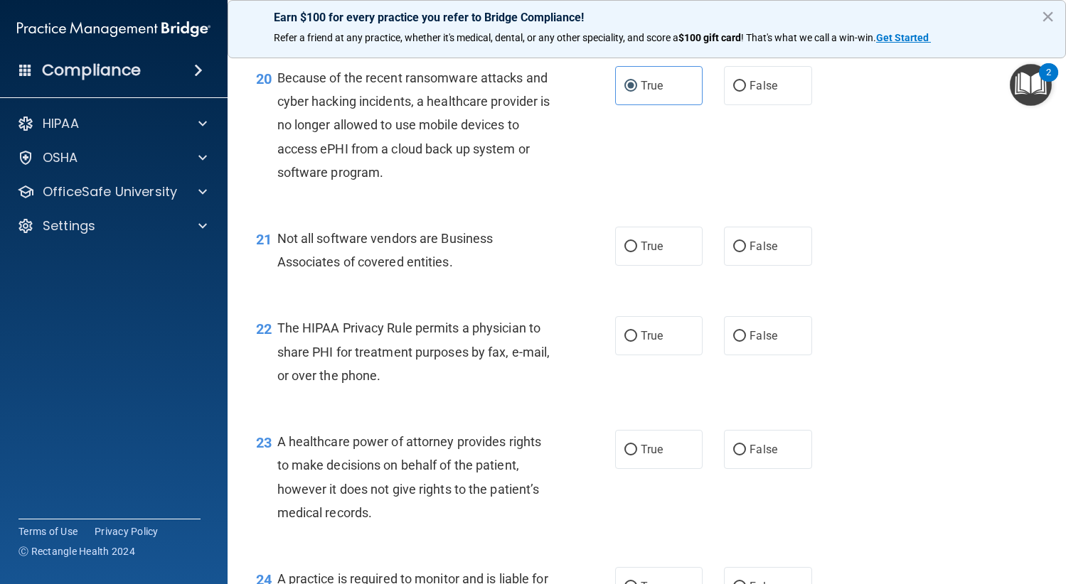
scroll to position [2559, 0]
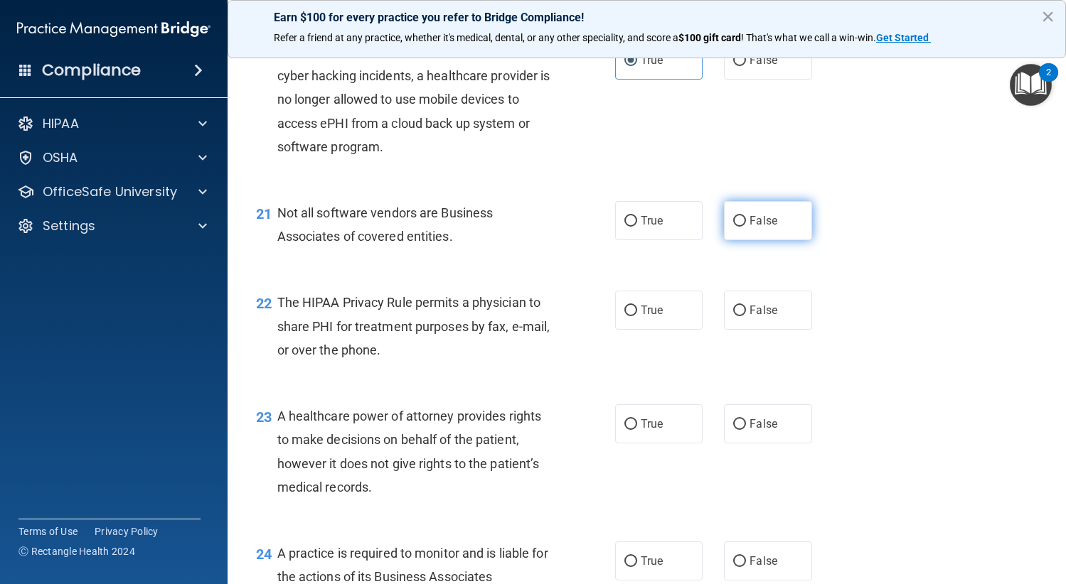
click at [748, 227] on label "False" at bounding box center [768, 220] width 88 height 39
click at [746, 227] on input "False" at bounding box center [739, 221] width 13 height 11
radio input "true"
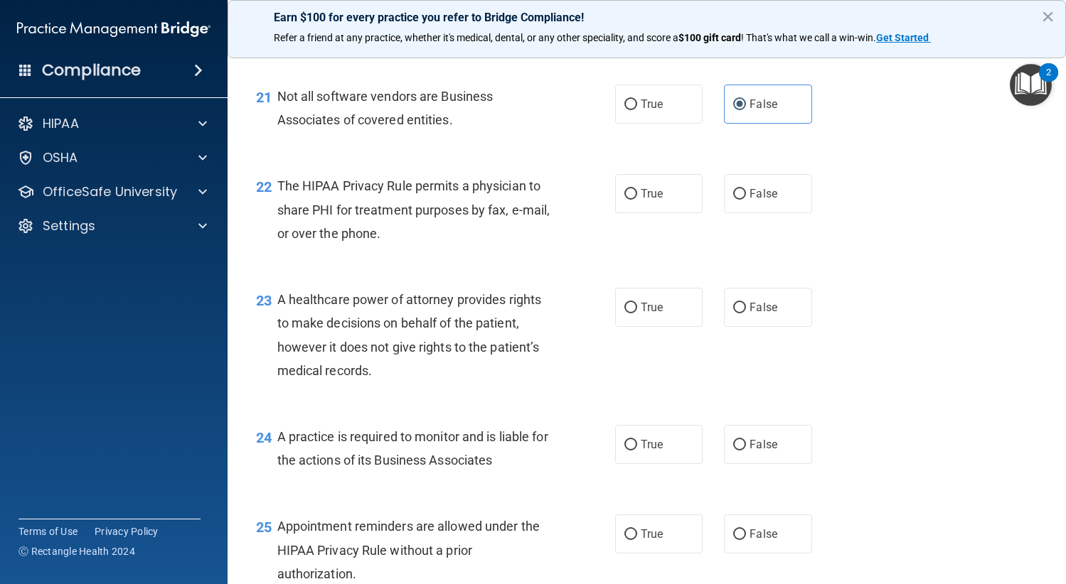
scroll to position [2701, 0]
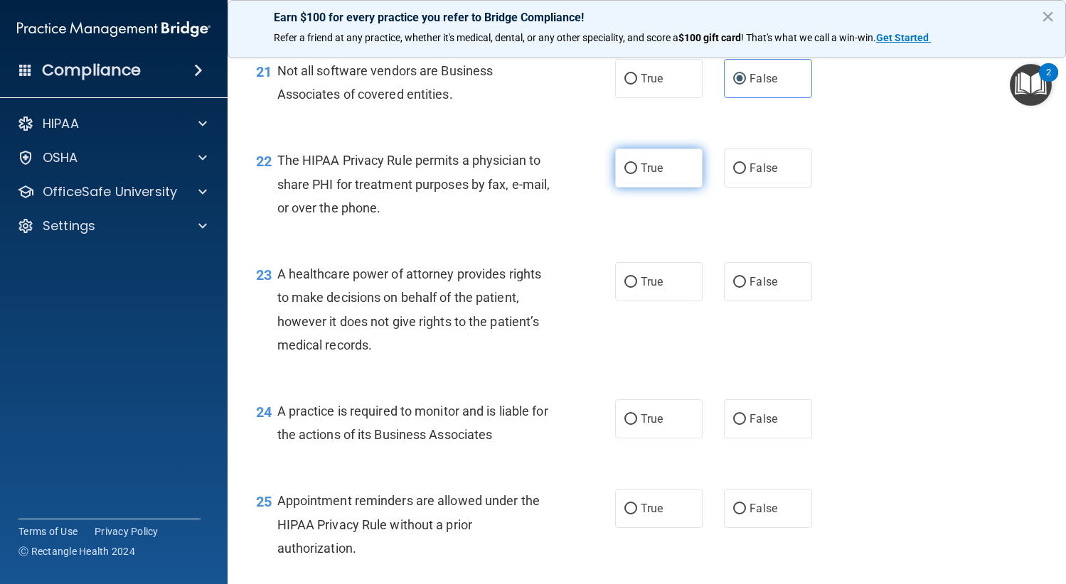
click at [654, 182] on label "True" at bounding box center [659, 168] width 88 height 39
click at [637, 174] on input "True" at bounding box center [630, 168] width 13 height 11
radio input "true"
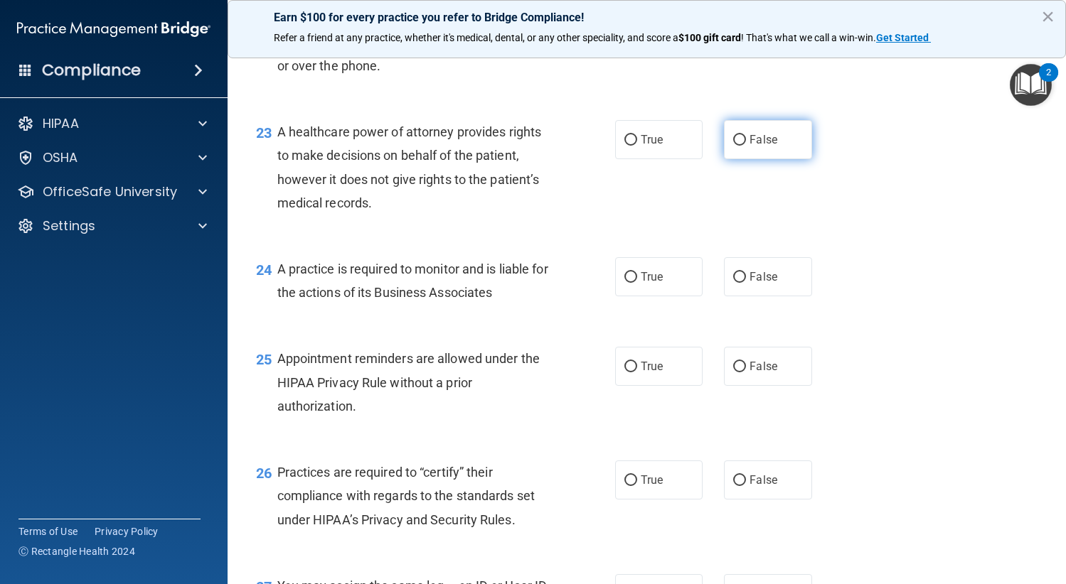
click at [776, 147] on label "False" at bounding box center [768, 139] width 88 height 39
click at [746, 146] on input "False" at bounding box center [739, 140] width 13 height 11
radio input "true"
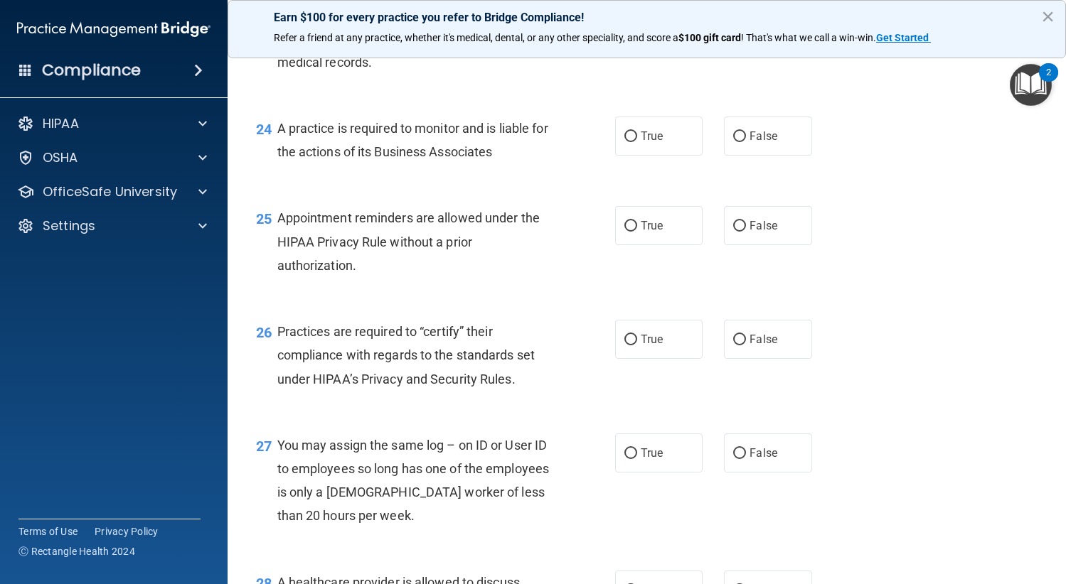
scroll to position [2986, 0]
click at [634, 139] on label "True" at bounding box center [659, 134] width 88 height 39
click at [634, 139] on input "True" at bounding box center [630, 135] width 13 height 11
radio input "true"
click at [658, 242] on label "True" at bounding box center [659, 224] width 88 height 39
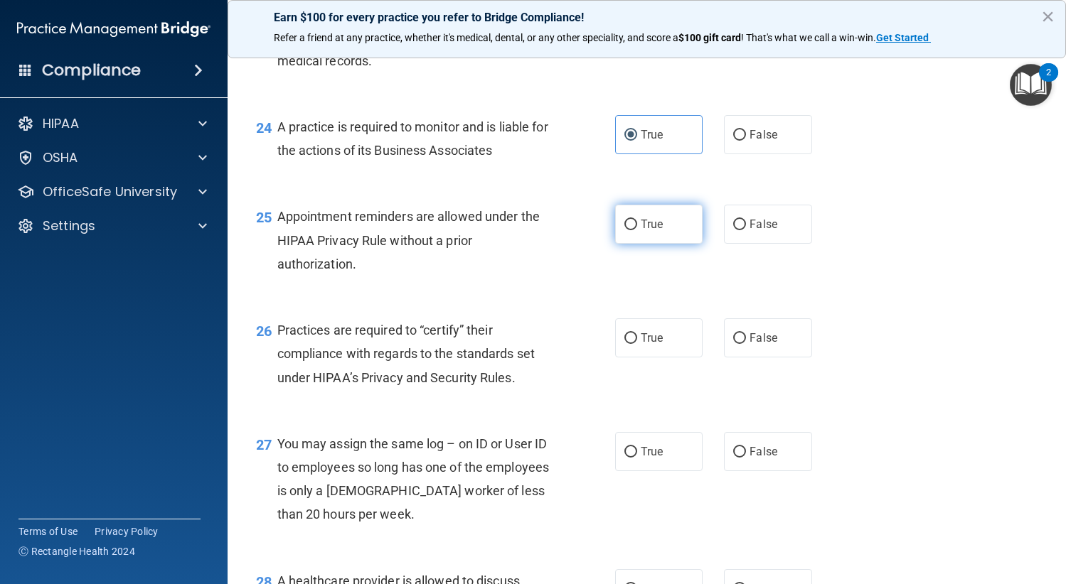
click at [637, 230] on input "True" at bounding box center [630, 225] width 13 height 11
radio input "true"
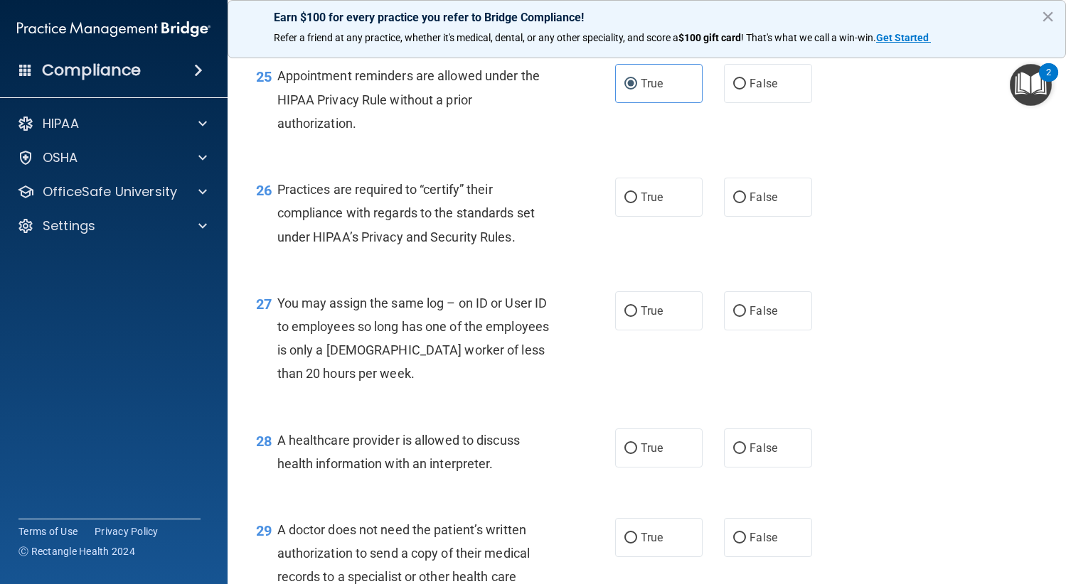
scroll to position [3128, 0]
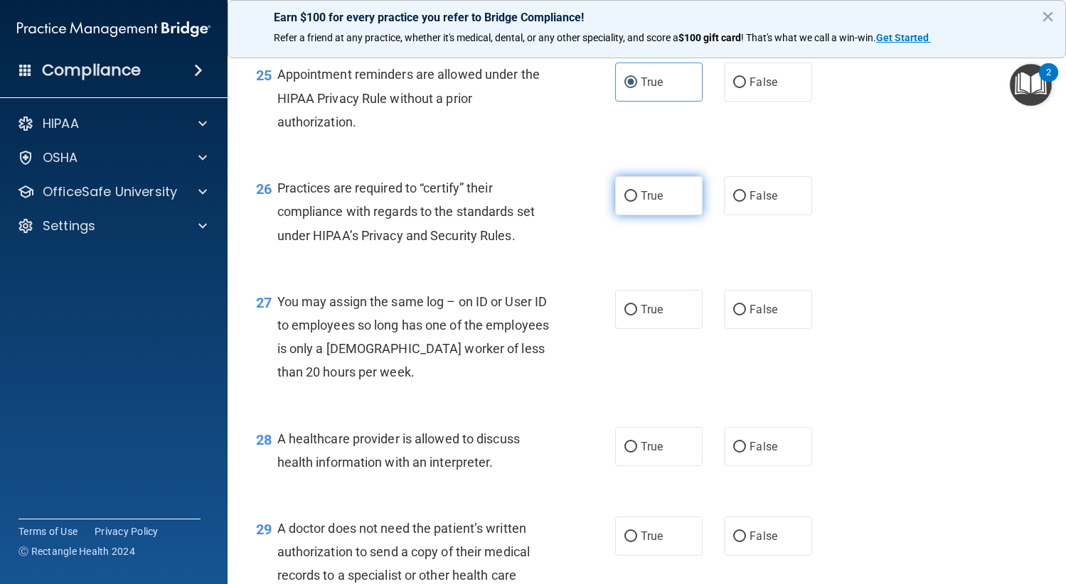
click at [678, 194] on label "True" at bounding box center [659, 195] width 88 height 39
click at [637, 194] on input "True" at bounding box center [630, 196] width 13 height 11
radio input "true"
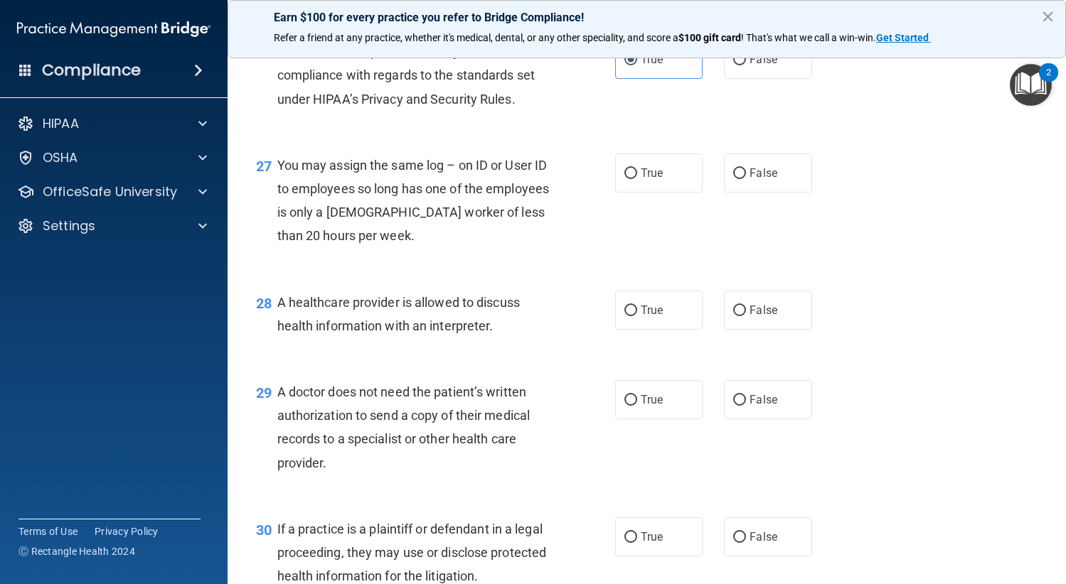
scroll to position [3270, 0]
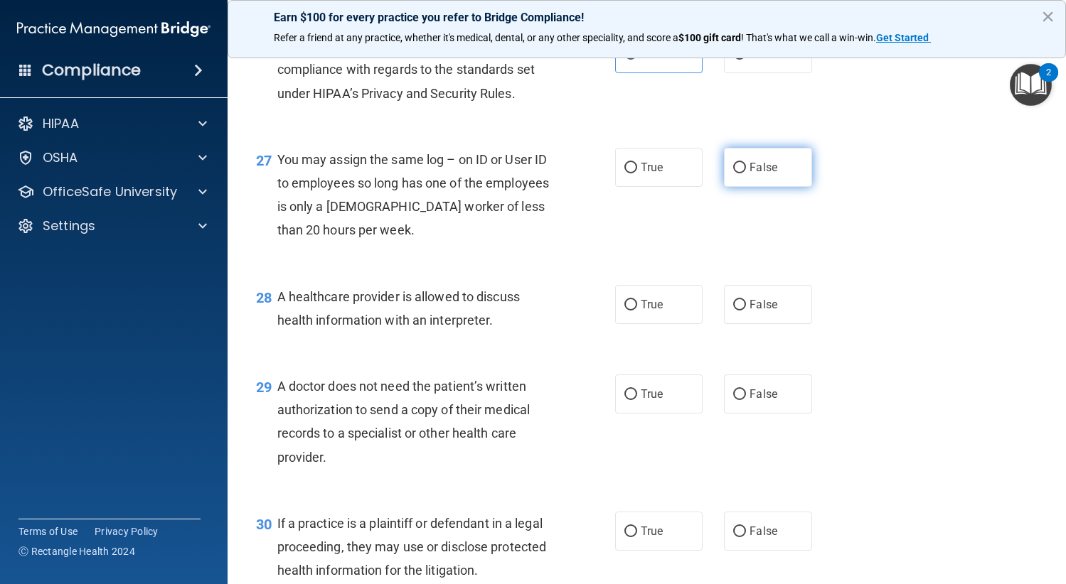
click at [792, 173] on label "False" at bounding box center [768, 167] width 88 height 39
click at [746, 173] on input "False" at bounding box center [739, 168] width 13 height 11
radio input "true"
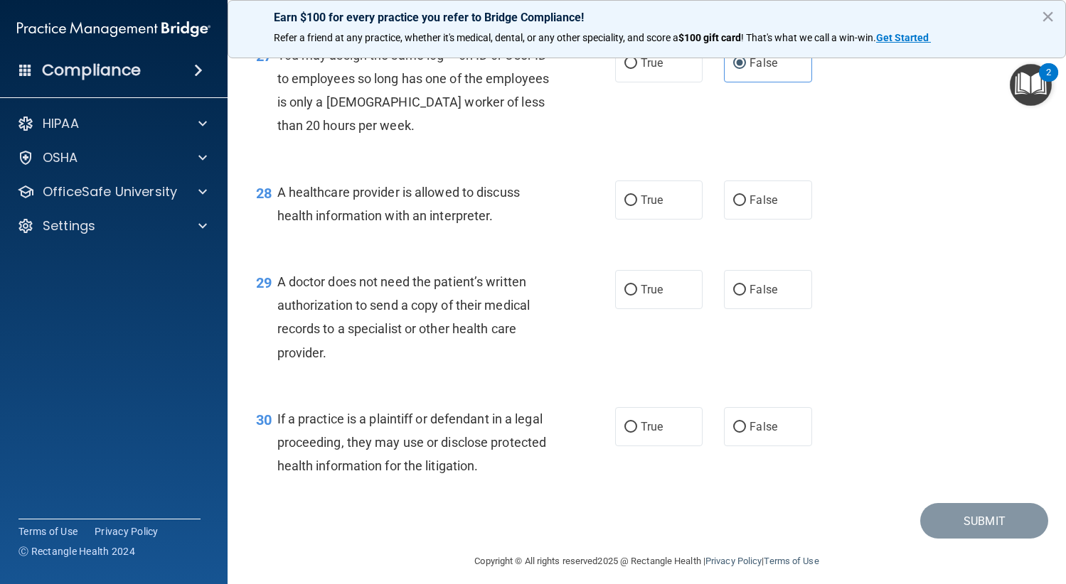
scroll to position [3386, 0]
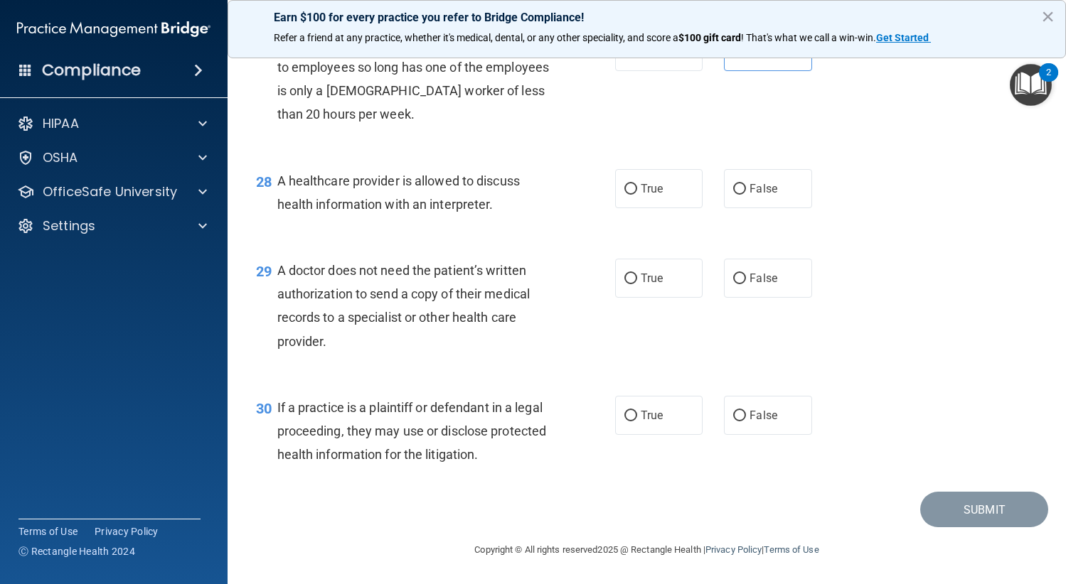
click at [648, 213] on div "28 A healthcare provider is allowed to discuss health information with an inter…" at bounding box center [646, 196] width 803 height 90
click at [652, 206] on label "True" at bounding box center [659, 188] width 88 height 39
click at [637, 195] on input "True" at bounding box center [630, 189] width 13 height 11
radio input "true"
click at [625, 291] on label "True" at bounding box center [659, 278] width 88 height 39
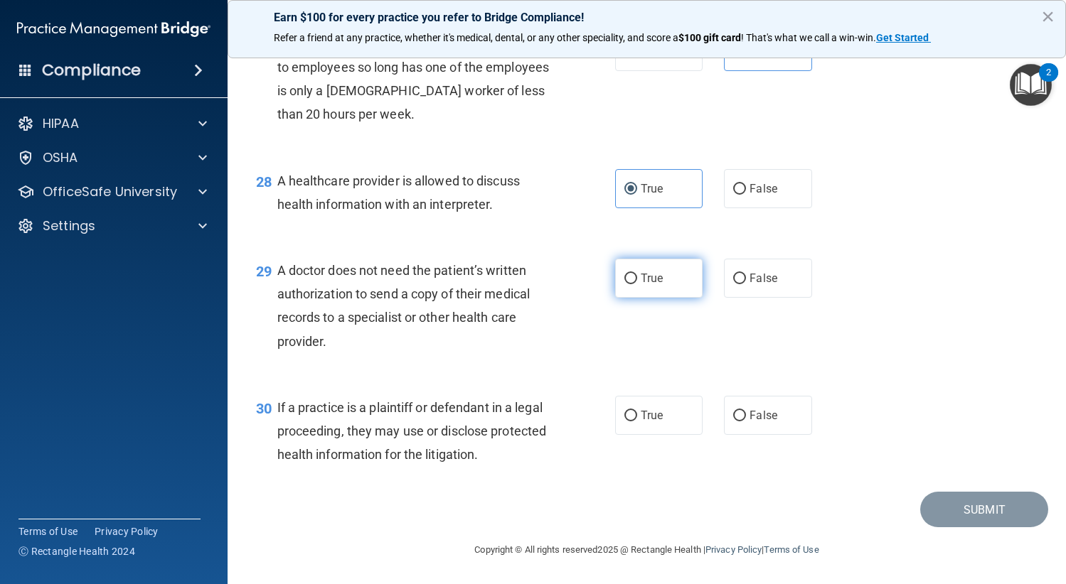
click at [625, 284] on input "True" at bounding box center [630, 279] width 13 height 11
radio input "true"
click at [637, 425] on label "True" at bounding box center [659, 415] width 88 height 39
click at [637, 422] on input "True" at bounding box center [630, 416] width 13 height 11
radio input "true"
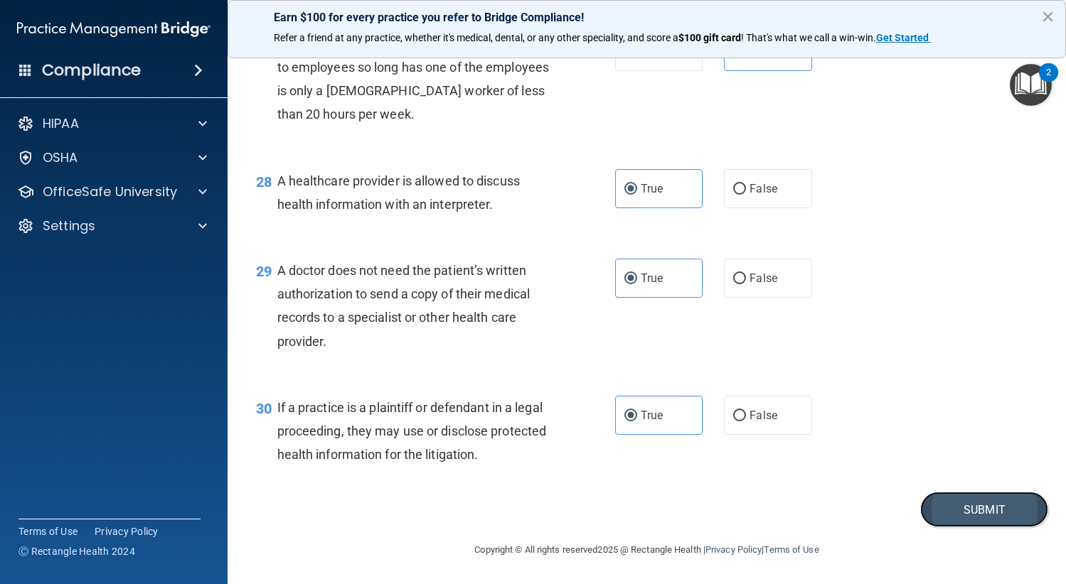
click at [971, 521] on button "Submit" at bounding box center [984, 510] width 128 height 36
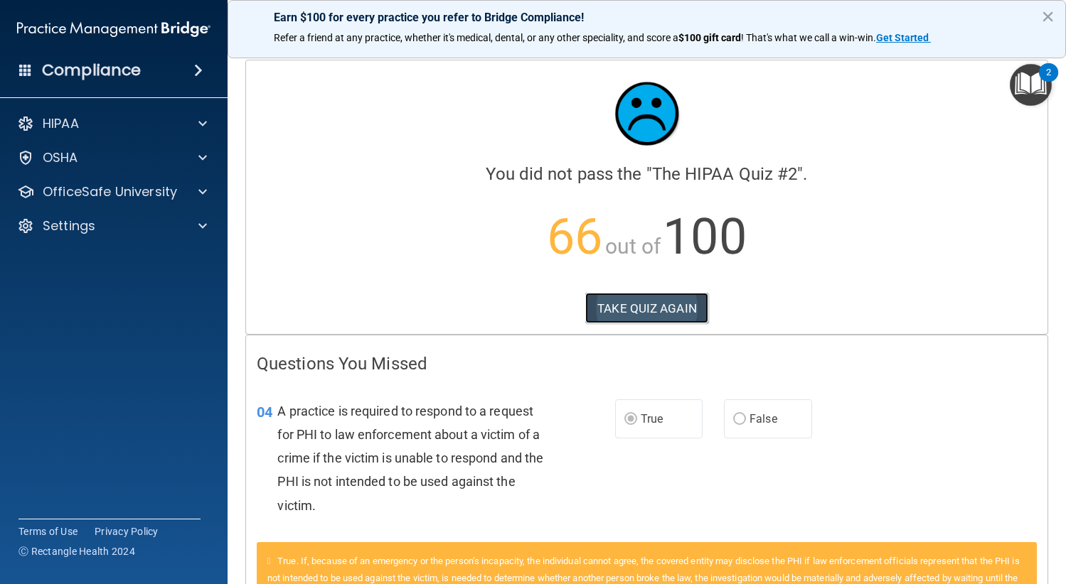
click at [632, 306] on button "TAKE QUIZ AGAIN" at bounding box center [646, 308] width 123 height 31
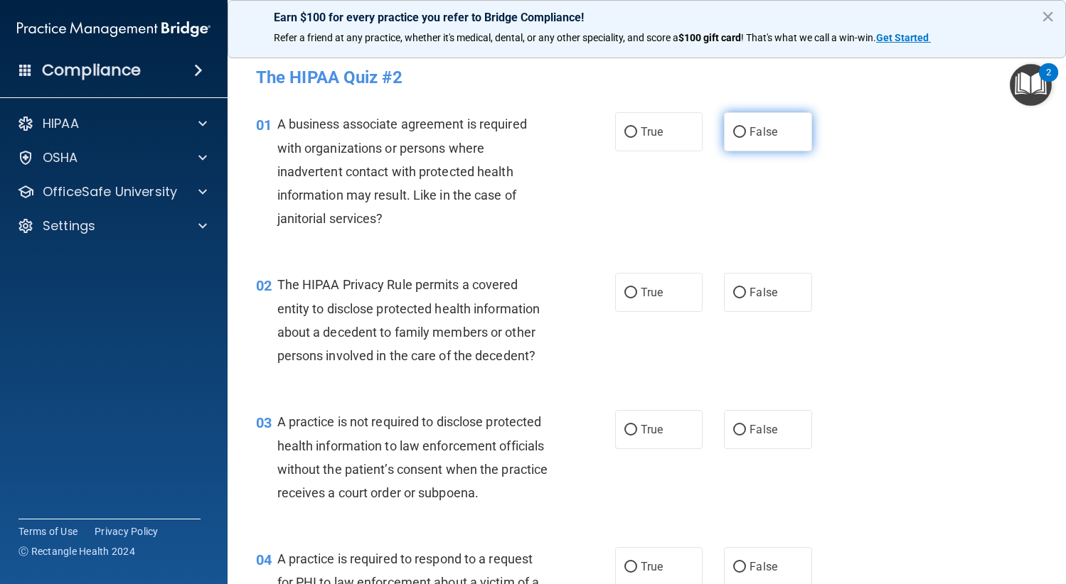
click at [724, 138] on label "False" at bounding box center [768, 131] width 88 height 39
click at [733, 138] on input "False" at bounding box center [739, 132] width 13 height 11
radio input "true"
click at [648, 292] on span "True" at bounding box center [651, 293] width 22 height 14
click at [637, 292] on input "True" at bounding box center [630, 293] width 13 height 11
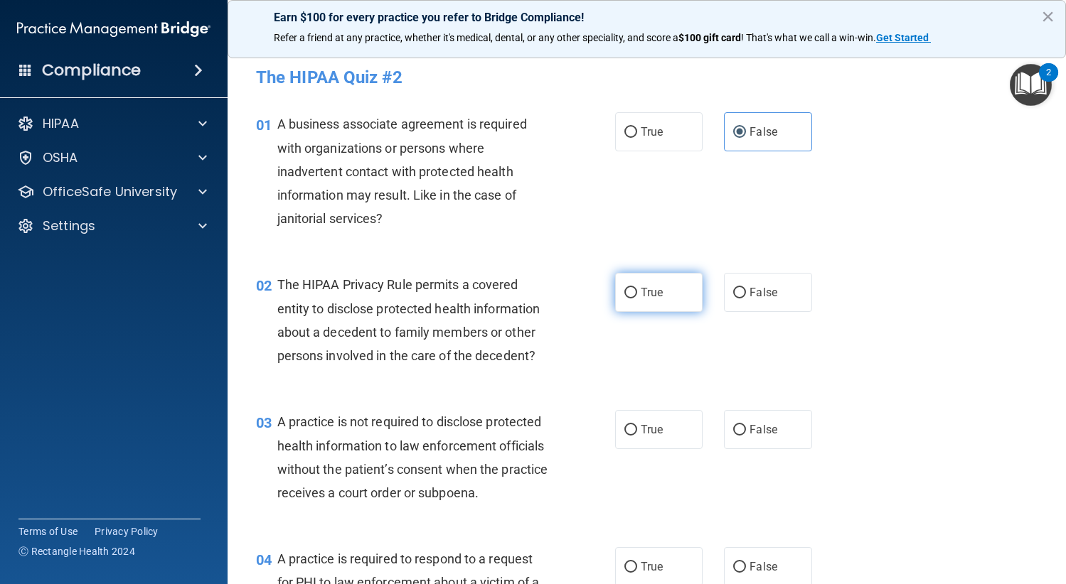
radio input "true"
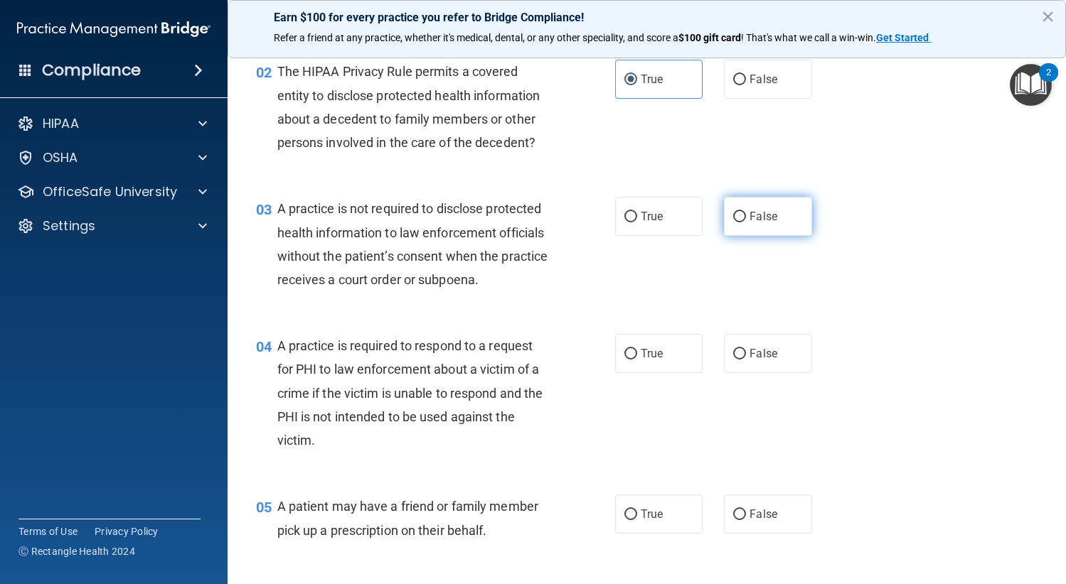
click at [759, 225] on label "False" at bounding box center [768, 216] width 88 height 39
click at [746, 222] on input "False" at bounding box center [739, 217] width 13 height 11
radio input "true"
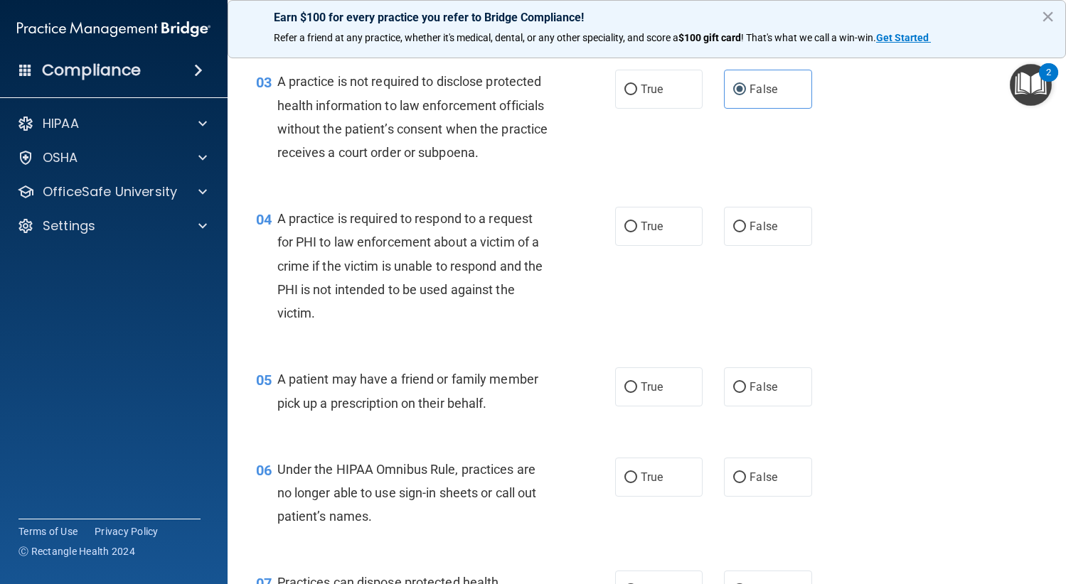
scroll to position [355, 0]
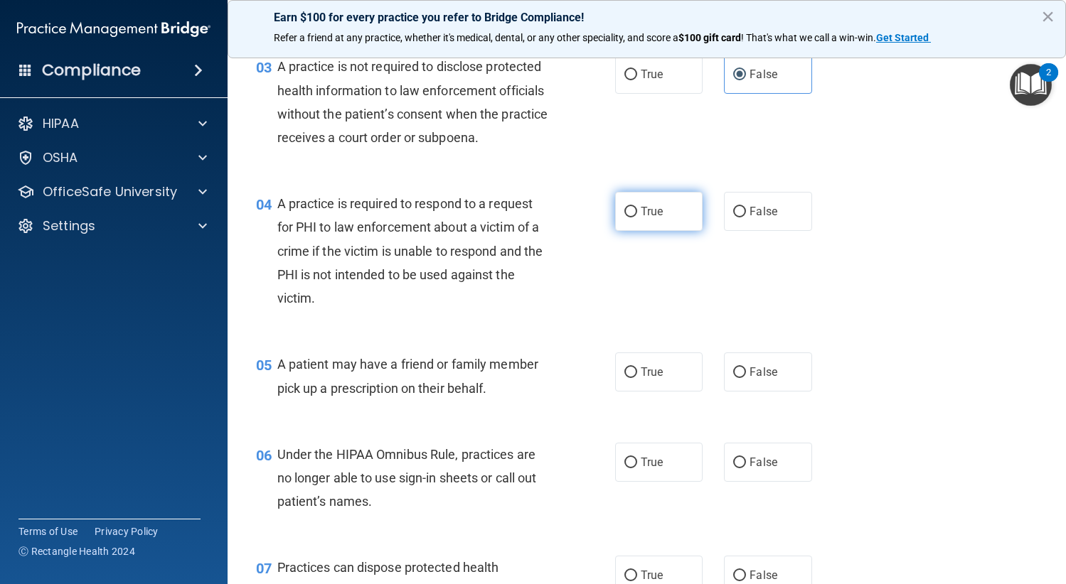
click at [642, 210] on span "True" at bounding box center [651, 212] width 22 height 14
click at [637, 210] on input "True" at bounding box center [630, 212] width 13 height 11
radio input "true"
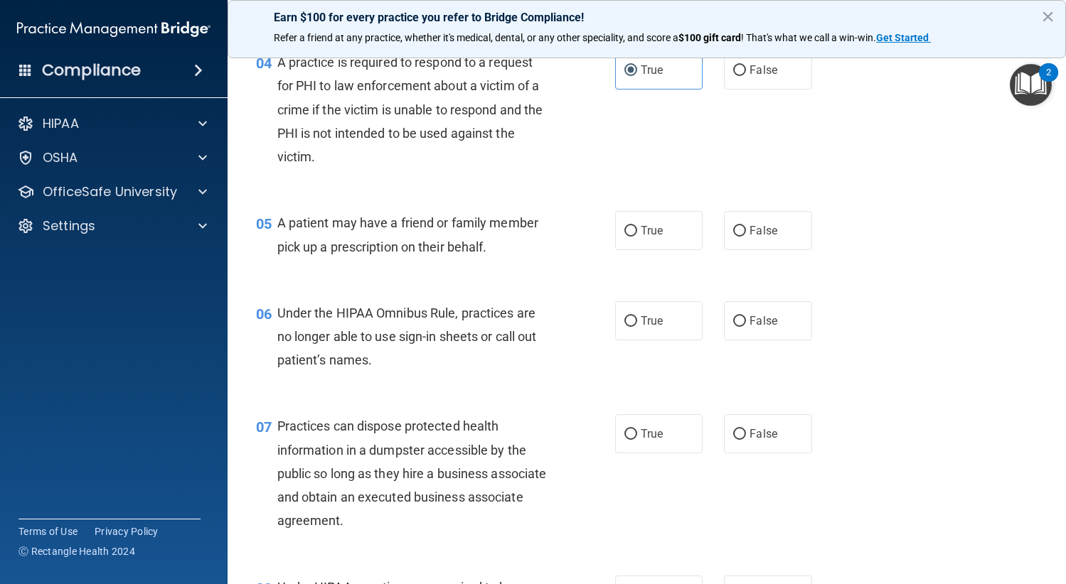
scroll to position [498, 0]
click at [624, 230] on input "True" at bounding box center [630, 230] width 13 height 11
radio input "true"
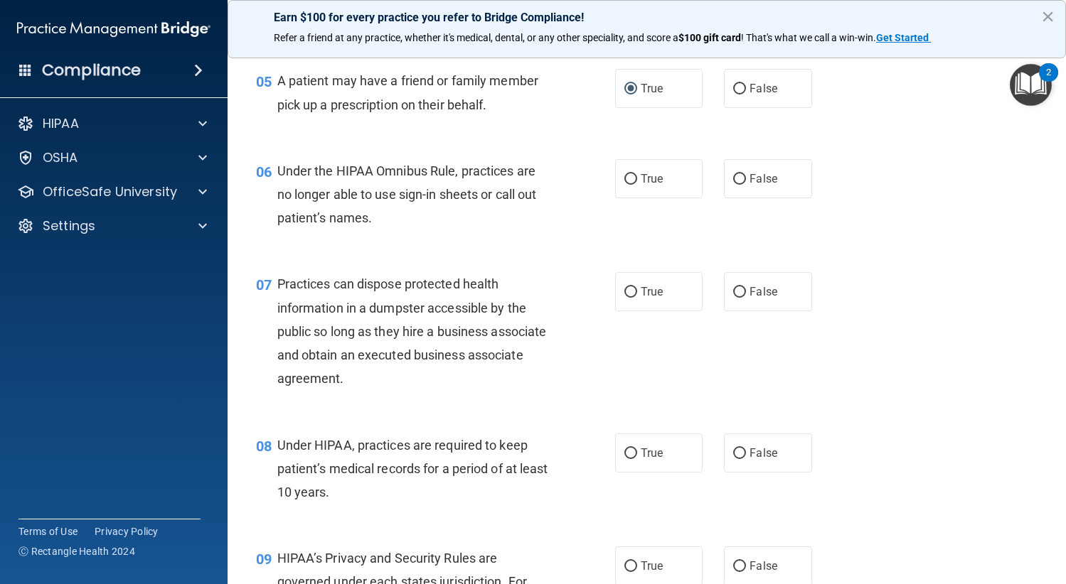
scroll to position [640, 0]
click at [750, 191] on label "False" at bounding box center [768, 178] width 88 height 39
click at [746, 184] on input "False" at bounding box center [739, 178] width 13 height 11
radio input "true"
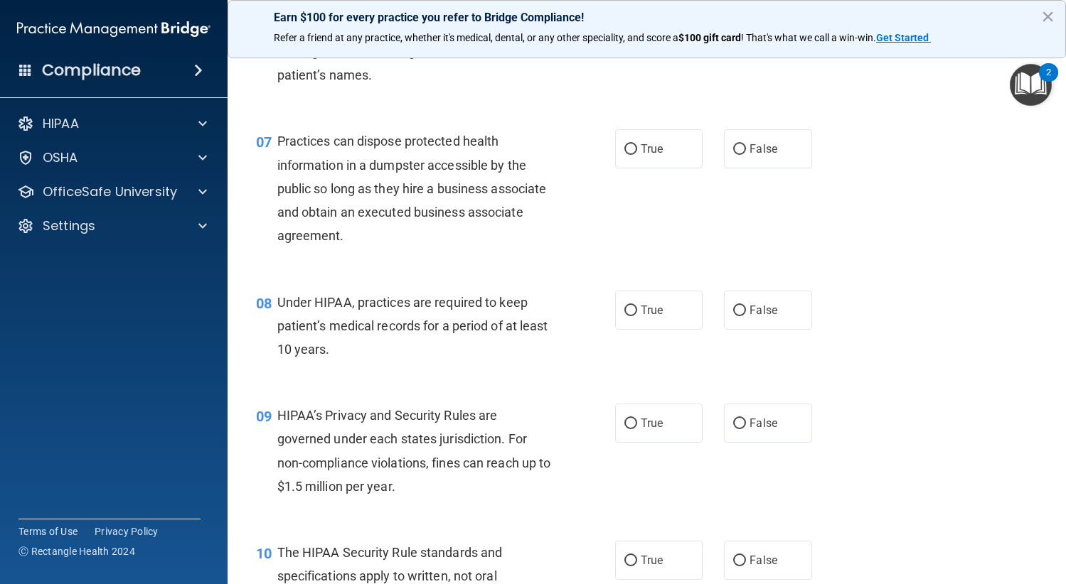
scroll to position [853, 0]
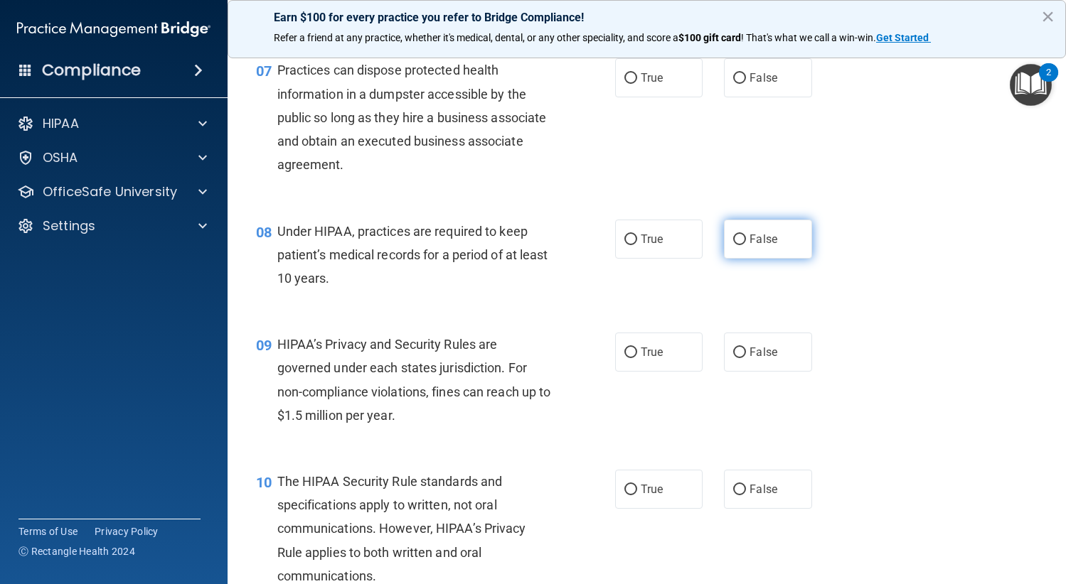
click at [741, 239] on label "False" at bounding box center [768, 239] width 88 height 39
click at [741, 239] on input "False" at bounding box center [739, 240] width 13 height 11
radio input "true"
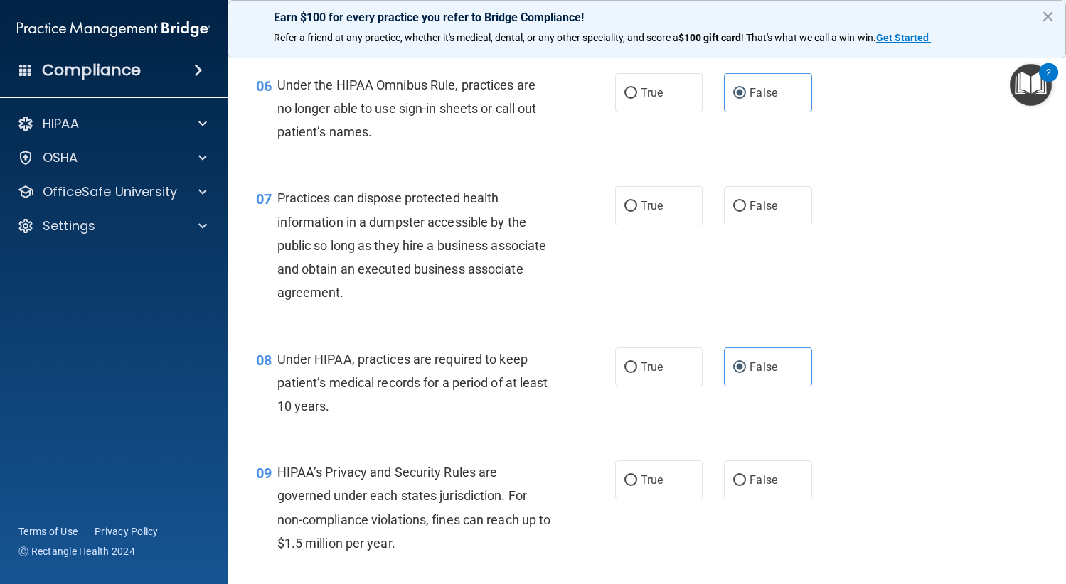
scroll to position [711, 0]
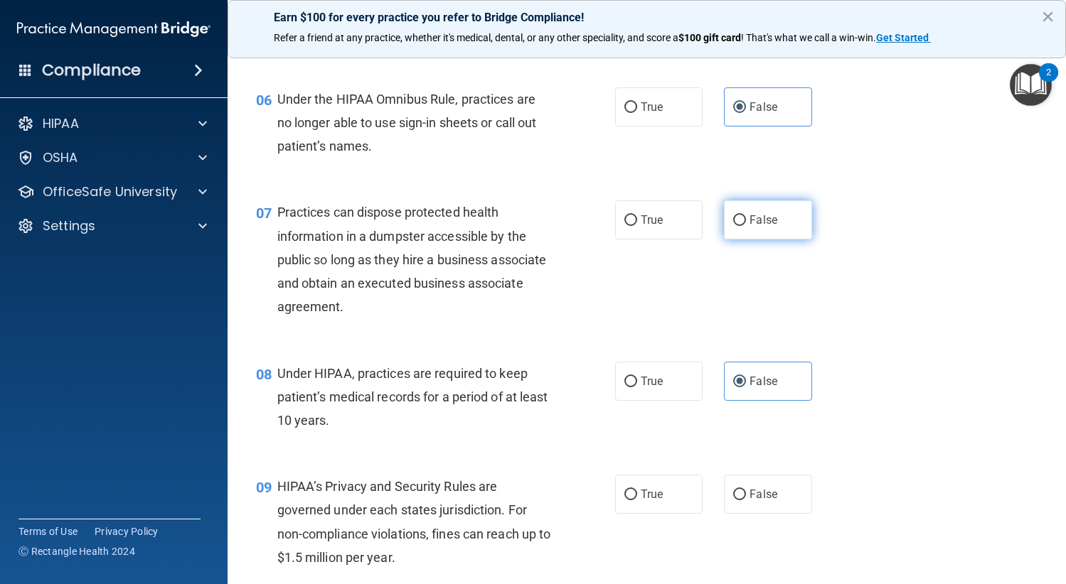
click at [781, 218] on label "False" at bounding box center [768, 219] width 88 height 39
click at [746, 218] on input "False" at bounding box center [739, 220] width 13 height 11
radio input "true"
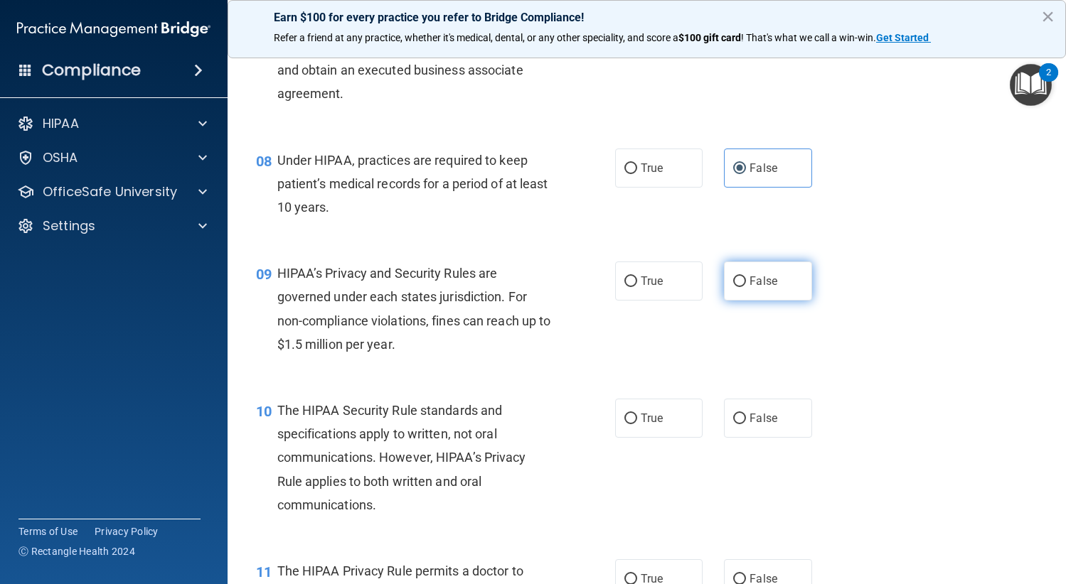
click at [760, 287] on span "False" at bounding box center [763, 281] width 28 height 14
click at [746, 287] on input "False" at bounding box center [739, 282] width 13 height 11
radio input "true"
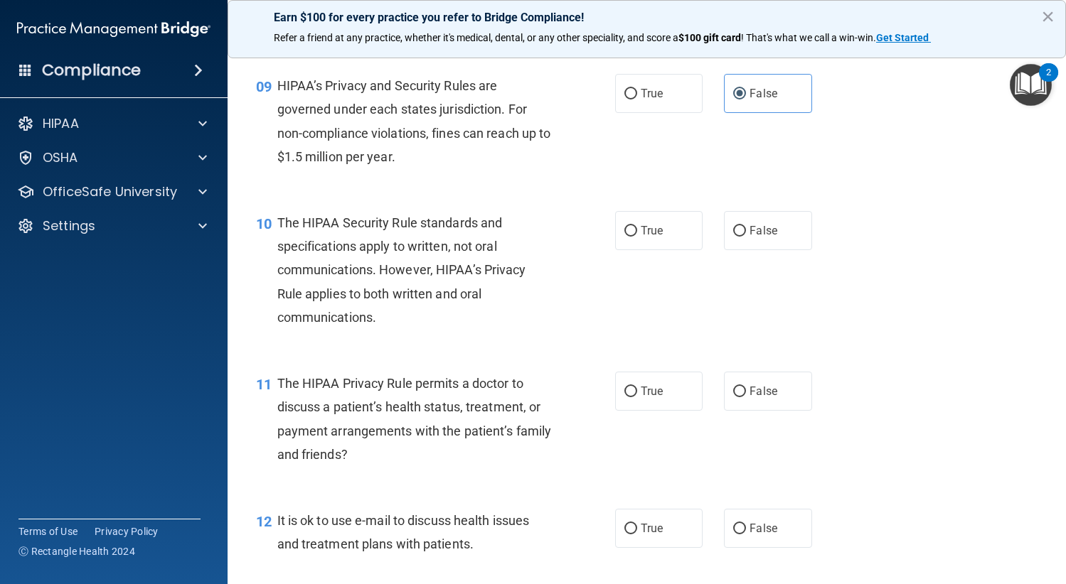
scroll to position [1137, 0]
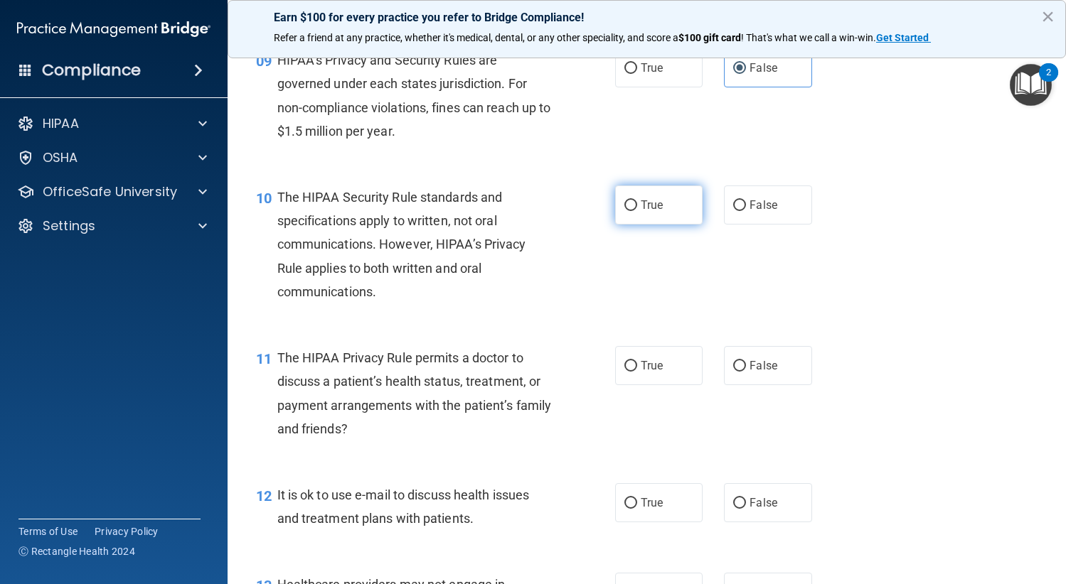
click at [638, 213] on label "True" at bounding box center [659, 205] width 88 height 39
click at [637, 211] on input "True" at bounding box center [630, 205] width 13 height 11
radio input "true"
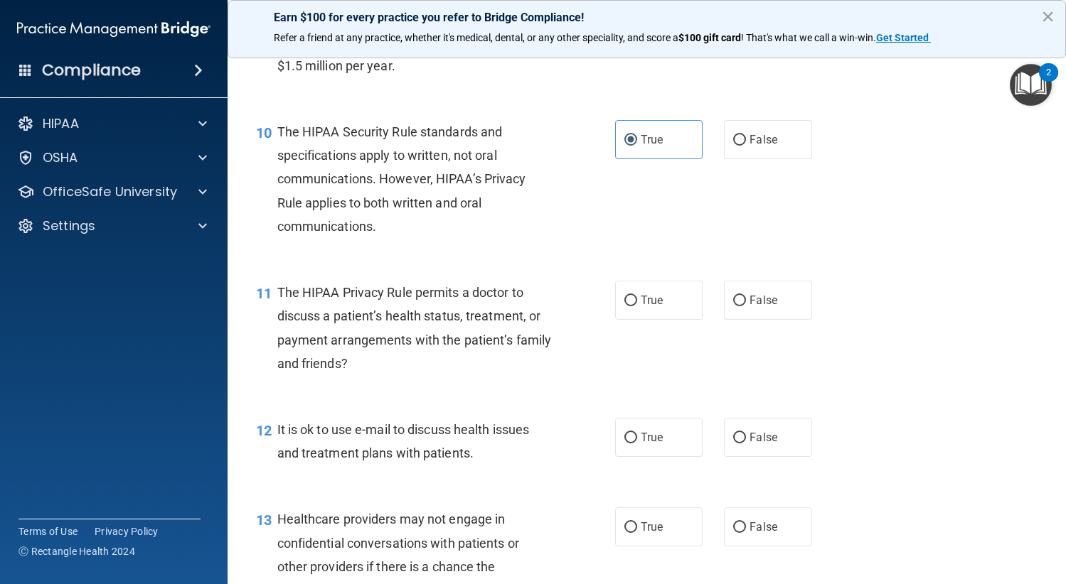
scroll to position [1351, 0]
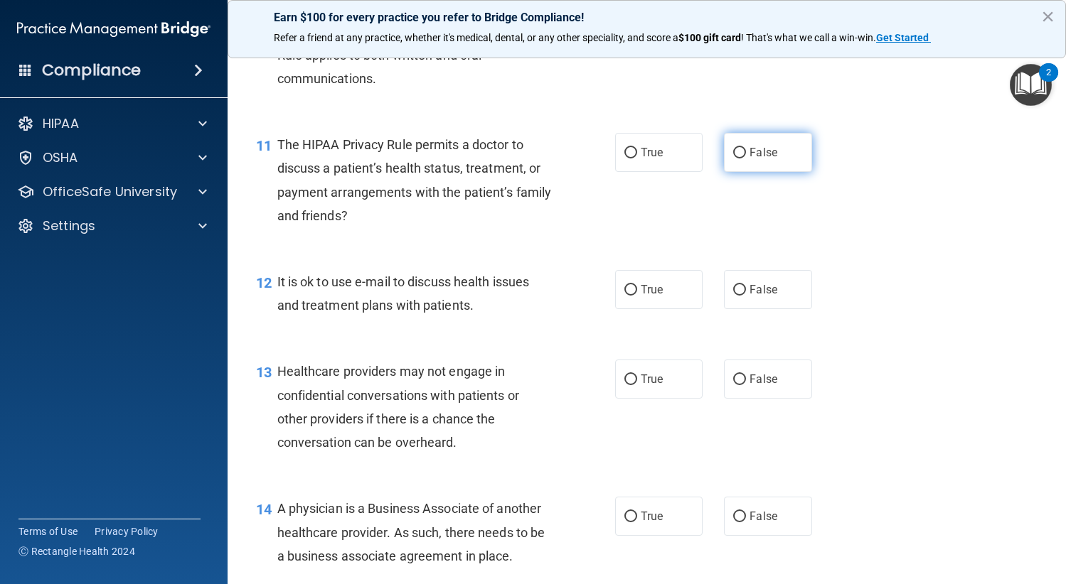
click at [787, 158] on label "False" at bounding box center [768, 152] width 88 height 39
click at [746, 158] on input "False" at bounding box center [739, 153] width 13 height 11
radio input "true"
click at [644, 283] on span "True" at bounding box center [651, 290] width 22 height 14
click at [637, 285] on input "True" at bounding box center [630, 290] width 13 height 11
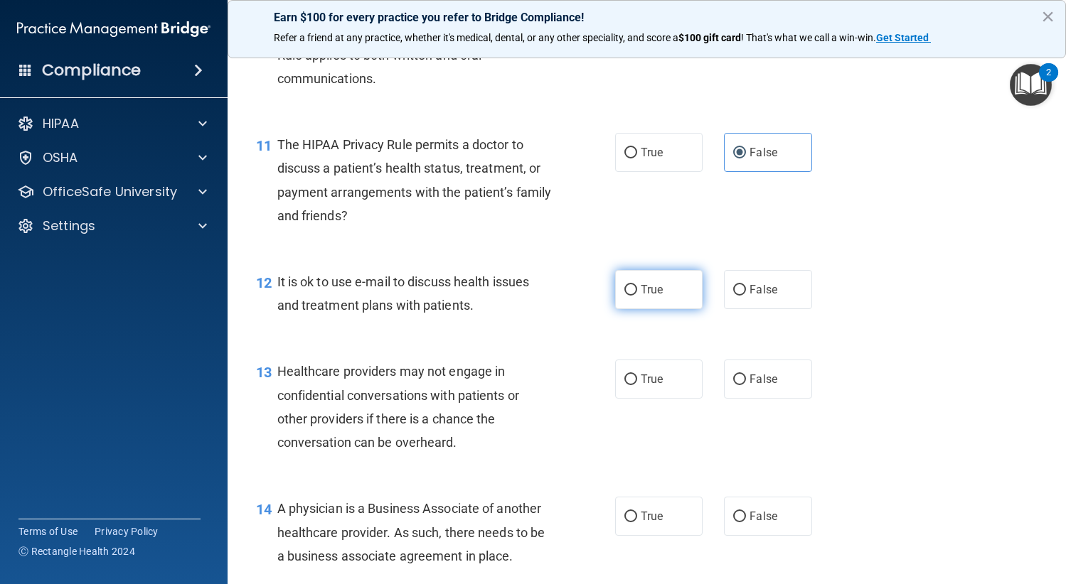
radio input "true"
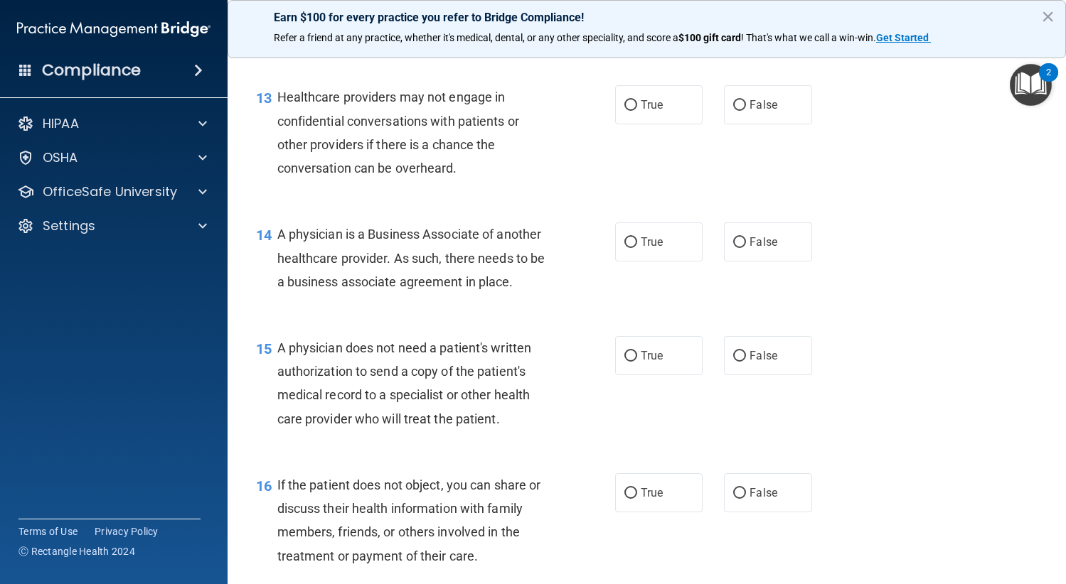
scroll to position [1635, 0]
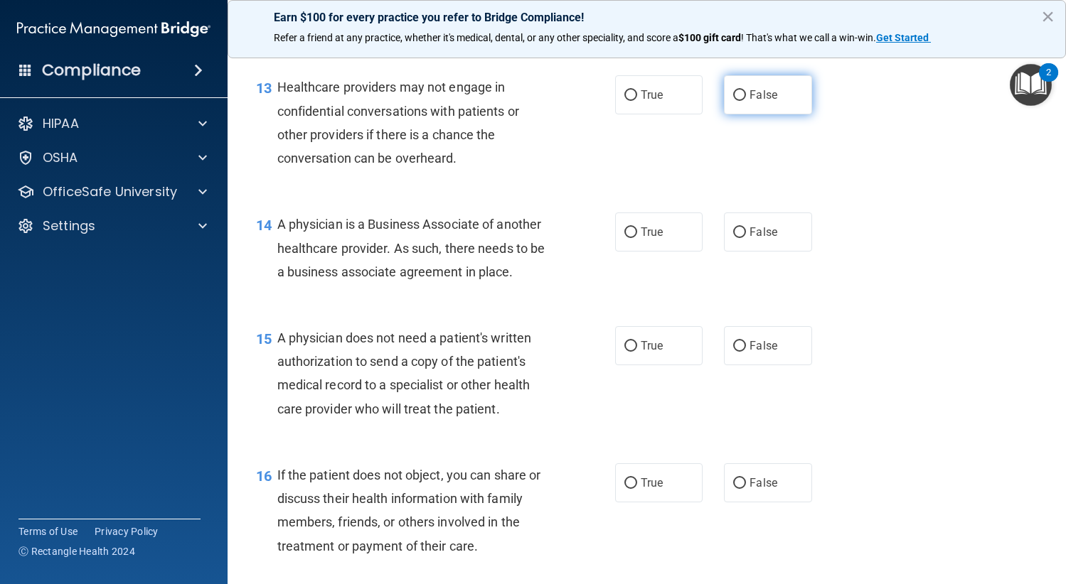
click at [766, 92] on span "False" at bounding box center [763, 95] width 28 height 14
click at [746, 92] on input "False" at bounding box center [739, 95] width 13 height 11
radio input "true"
click at [771, 239] on label "False" at bounding box center [768, 232] width 88 height 39
click at [746, 238] on input "False" at bounding box center [739, 232] width 13 height 11
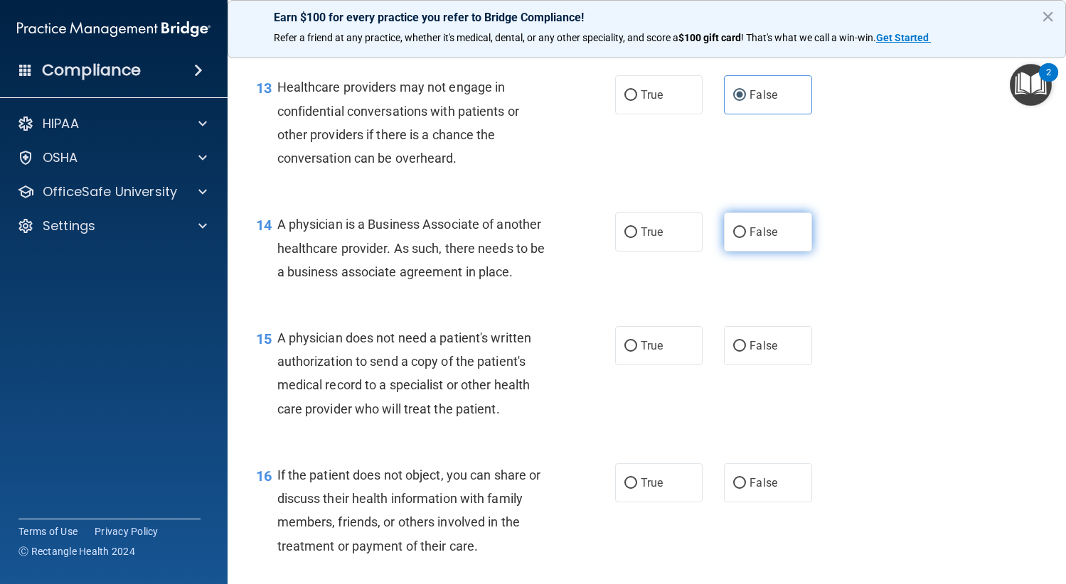
radio input "true"
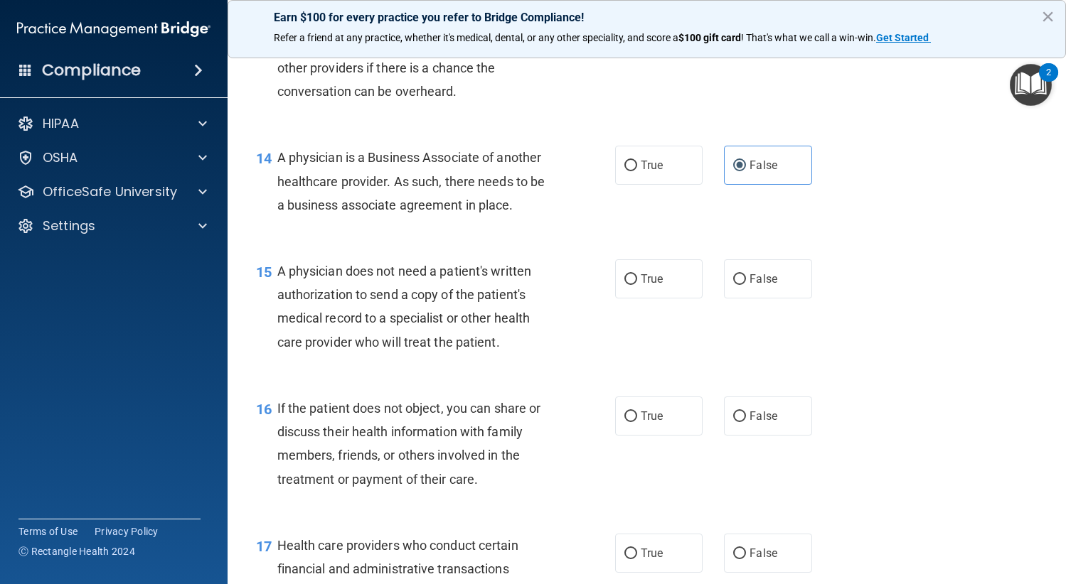
scroll to position [1777, 0]
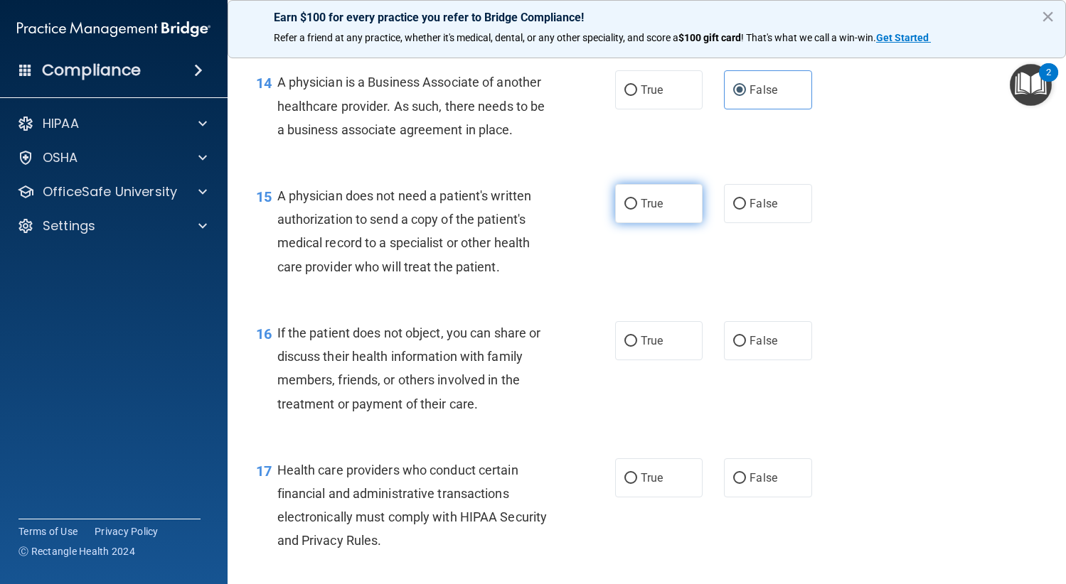
click at [679, 194] on label "True" at bounding box center [659, 203] width 88 height 39
click at [637, 199] on input "True" at bounding box center [630, 204] width 13 height 11
radio input "true"
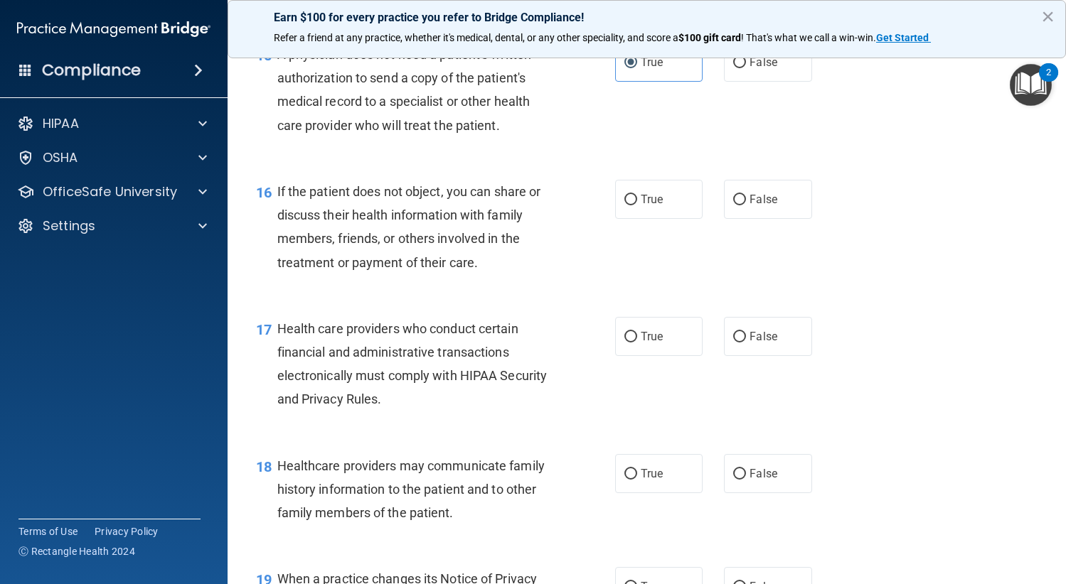
scroll to position [1990, 0]
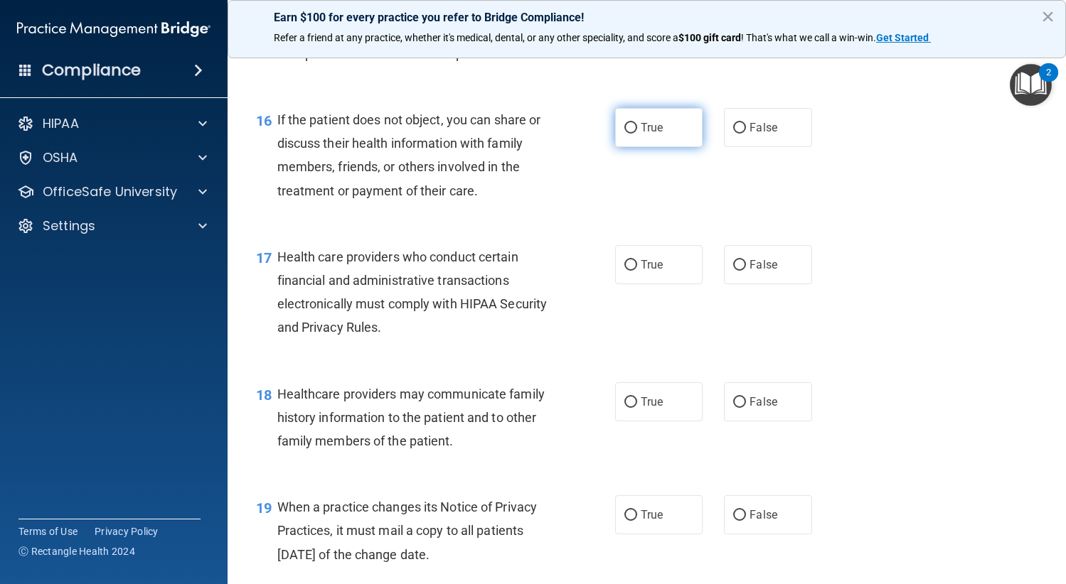
click at [650, 132] on span "True" at bounding box center [651, 128] width 22 height 14
click at [637, 132] on input "True" at bounding box center [630, 128] width 13 height 11
radio input "true"
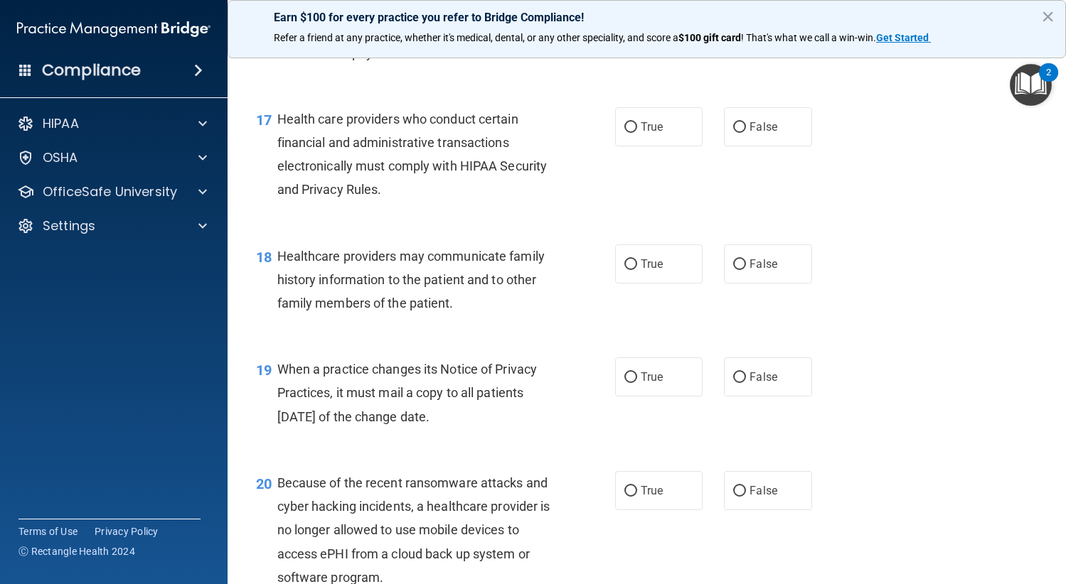
scroll to position [2133, 0]
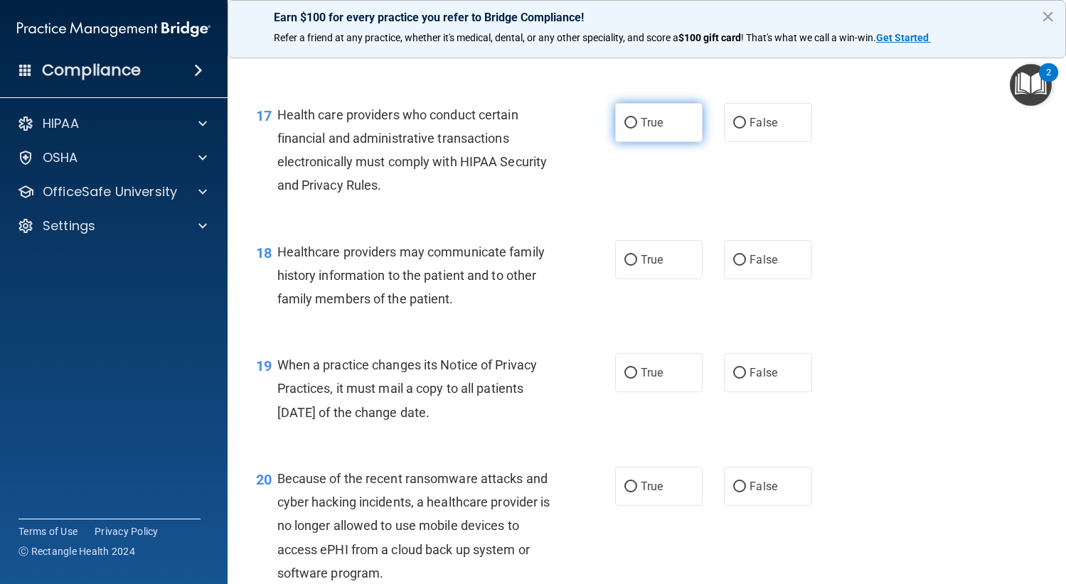
click at [643, 133] on label "True" at bounding box center [659, 122] width 88 height 39
click at [637, 129] on input "True" at bounding box center [630, 123] width 13 height 11
radio input "true"
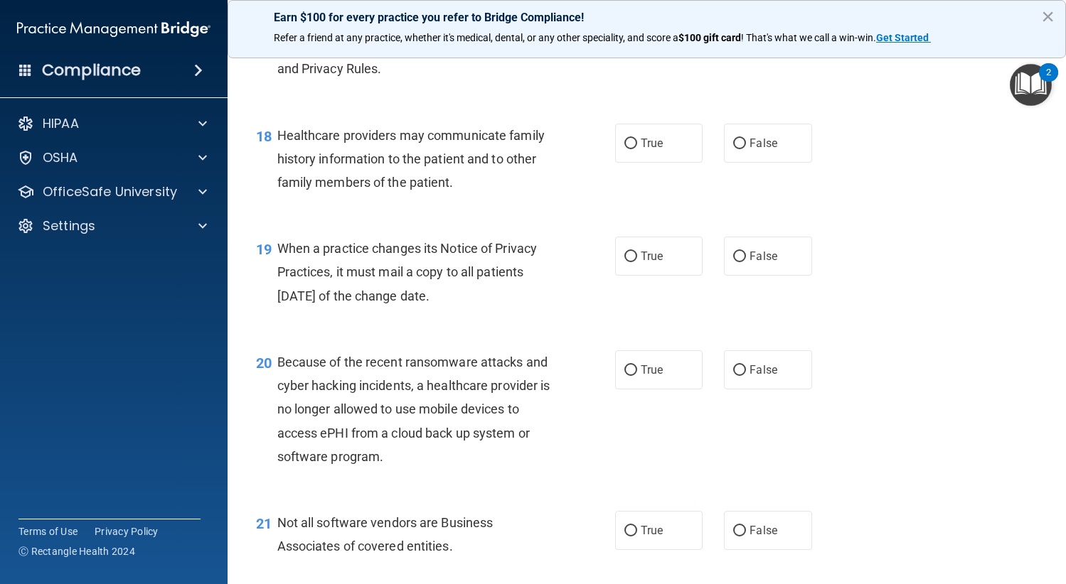
scroll to position [2275, 0]
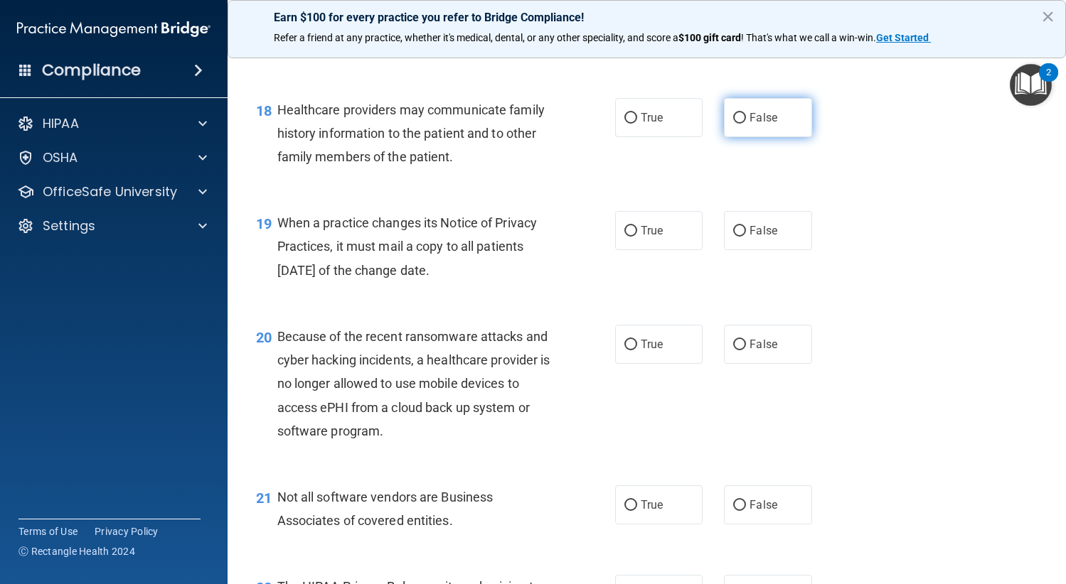
click at [790, 125] on label "False" at bounding box center [768, 117] width 88 height 39
click at [746, 124] on input "False" at bounding box center [739, 118] width 13 height 11
radio input "true"
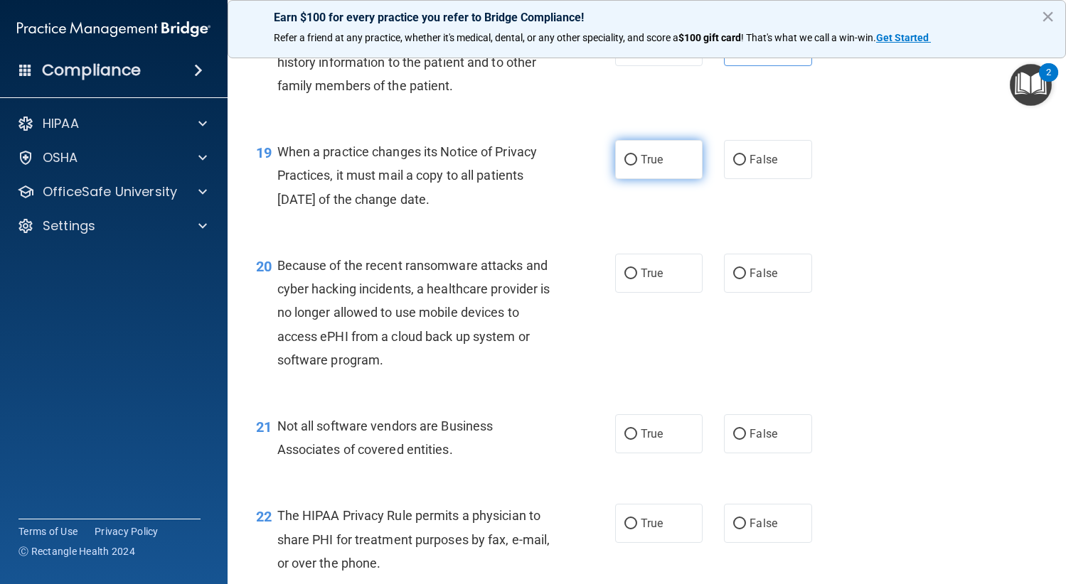
click at [649, 161] on span "True" at bounding box center [651, 160] width 22 height 14
click at [637, 161] on input "True" at bounding box center [630, 160] width 13 height 11
radio input "true"
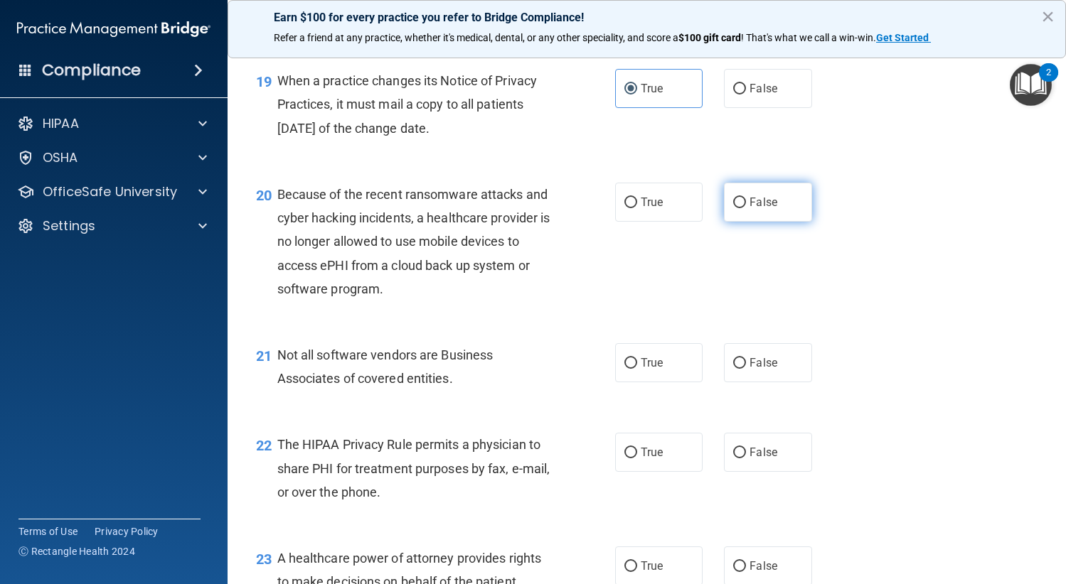
click at [788, 189] on label "False" at bounding box center [768, 202] width 88 height 39
click at [746, 198] on input "False" at bounding box center [739, 203] width 13 height 11
radio input "true"
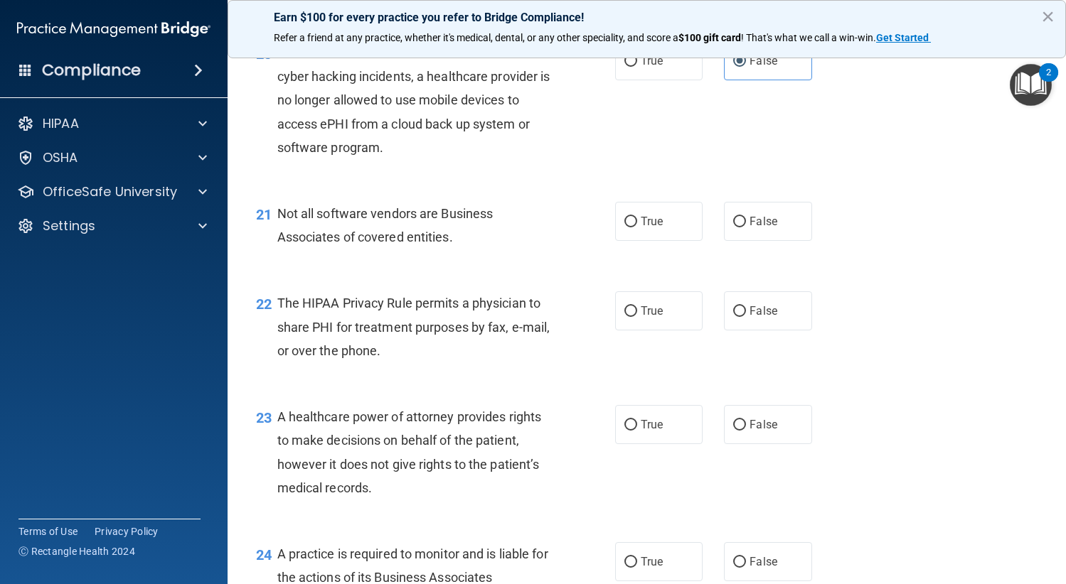
scroll to position [2559, 0]
click at [646, 213] on label "True" at bounding box center [659, 220] width 88 height 39
click at [637, 216] on input "True" at bounding box center [630, 221] width 13 height 11
radio input "true"
click at [650, 305] on span "True" at bounding box center [651, 311] width 22 height 14
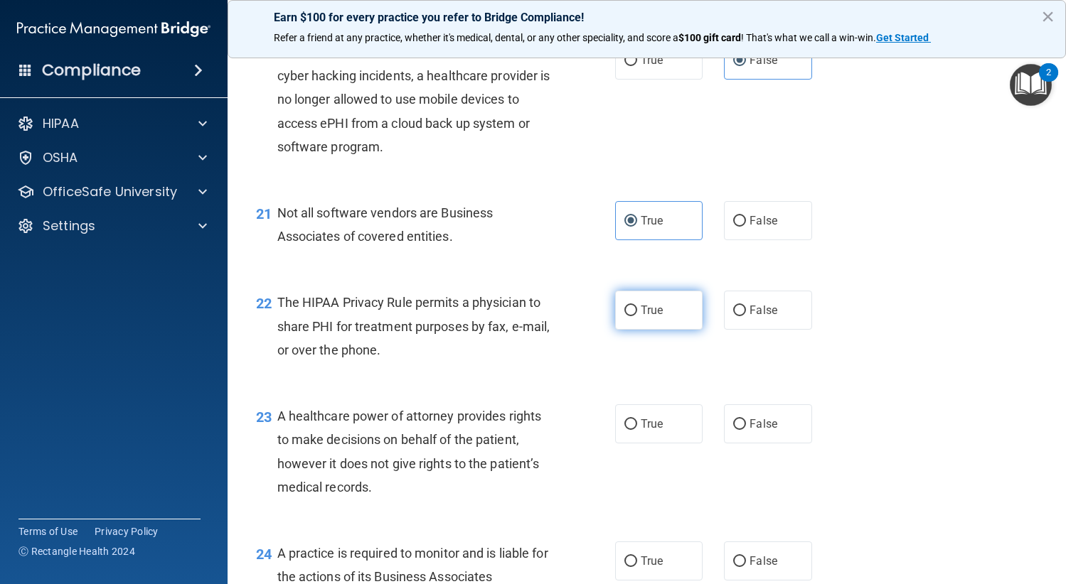
click at [637, 306] on input "True" at bounding box center [630, 311] width 13 height 11
radio input "true"
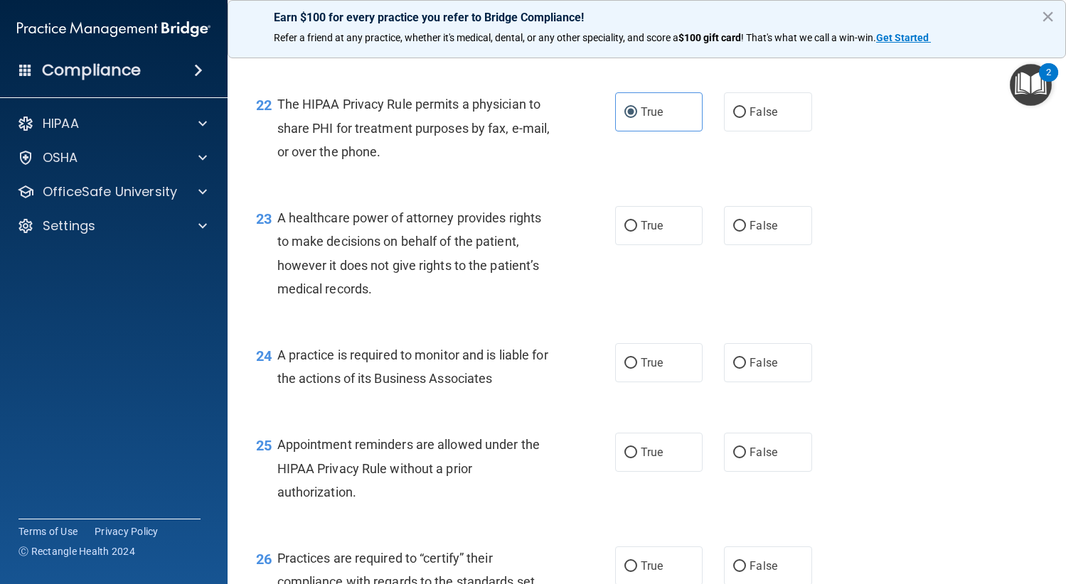
scroll to position [2772, 0]
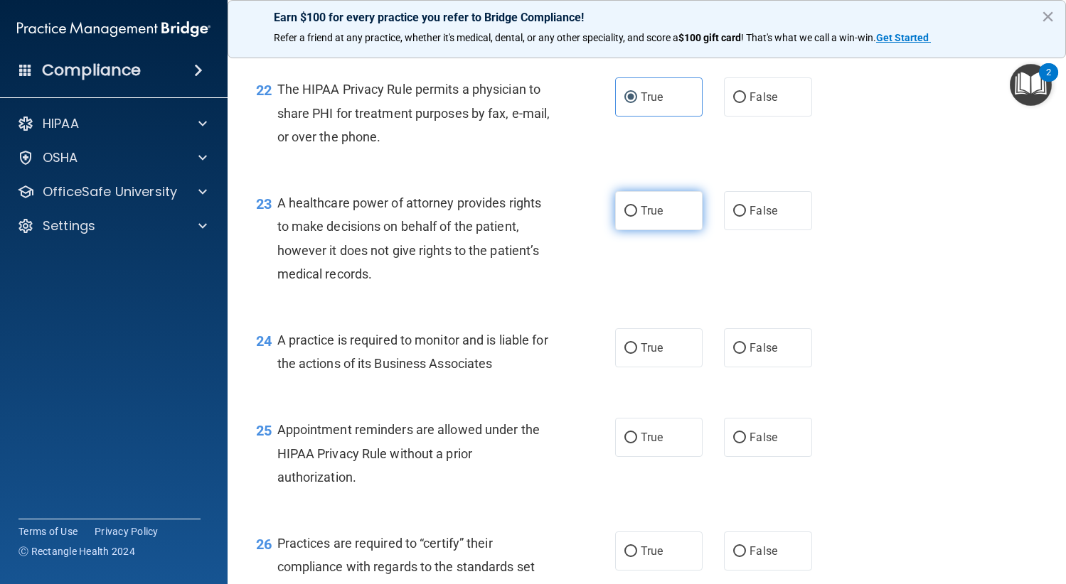
click at [687, 214] on label "True" at bounding box center [659, 210] width 88 height 39
click at [637, 214] on input "True" at bounding box center [630, 211] width 13 height 11
radio input "true"
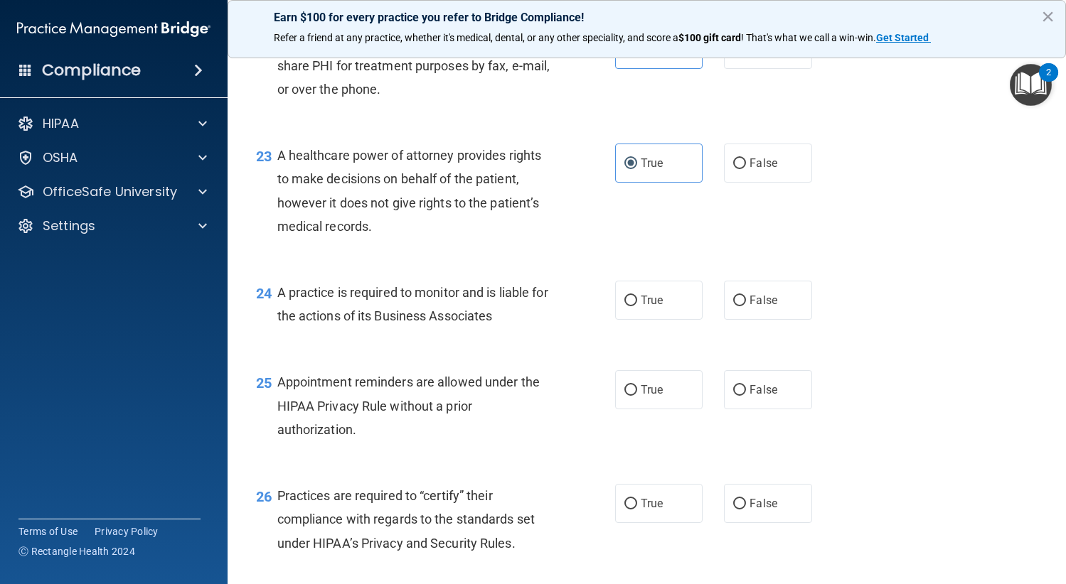
scroll to position [2915, 0]
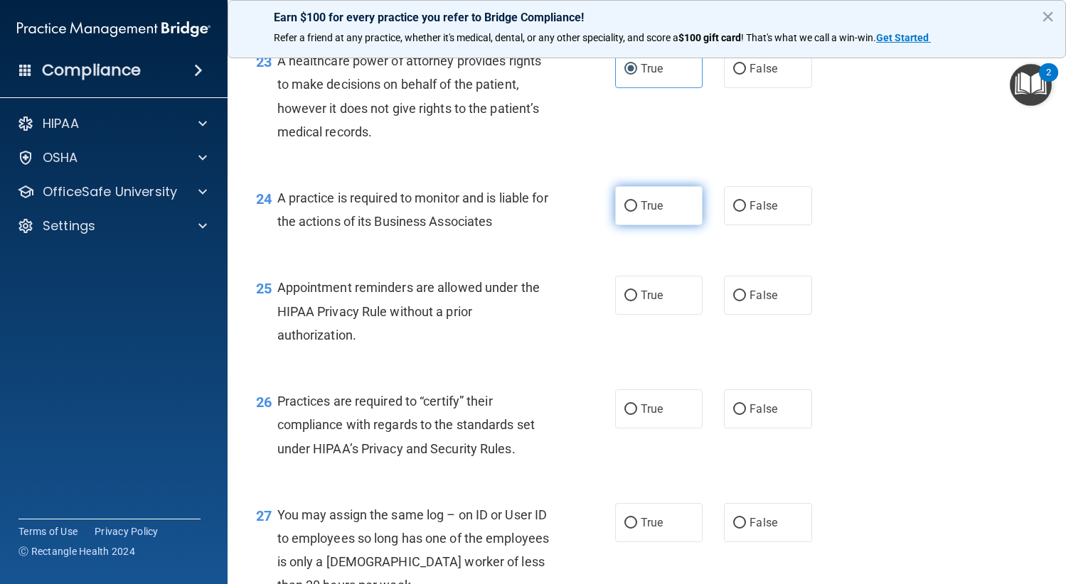
click at [629, 205] on input "True" at bounding box center [630, 206] width 13 height 11
radio input "true"
click at [664, 296] on label "True" at bounding box center [659, 295] width 88 height 39
click at [637, 296] on input "True" at bounding box center [630, 296] width 13 height 11
radio input "true"
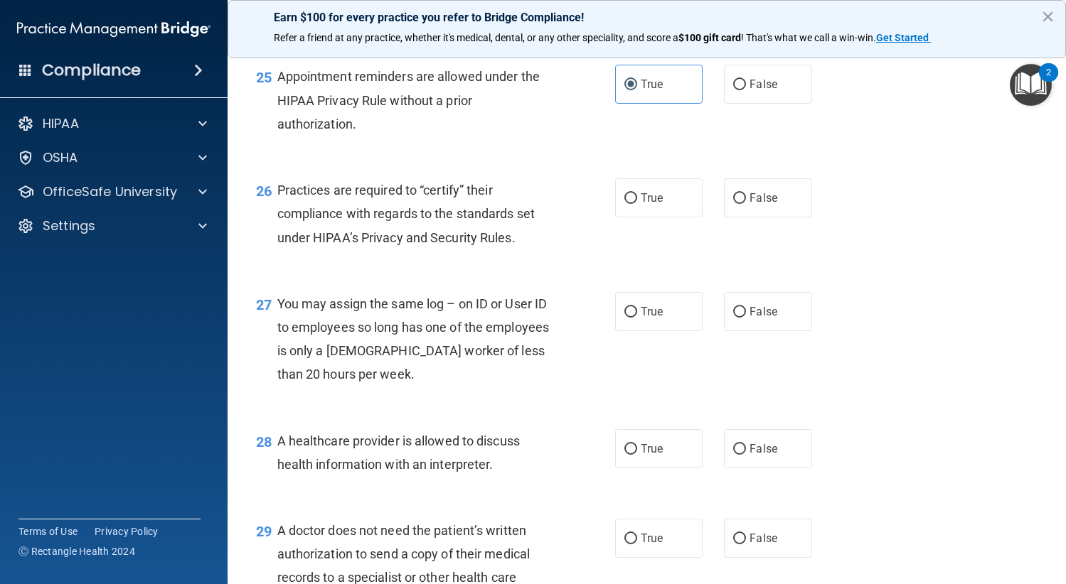
scroll to position [3128, 0]
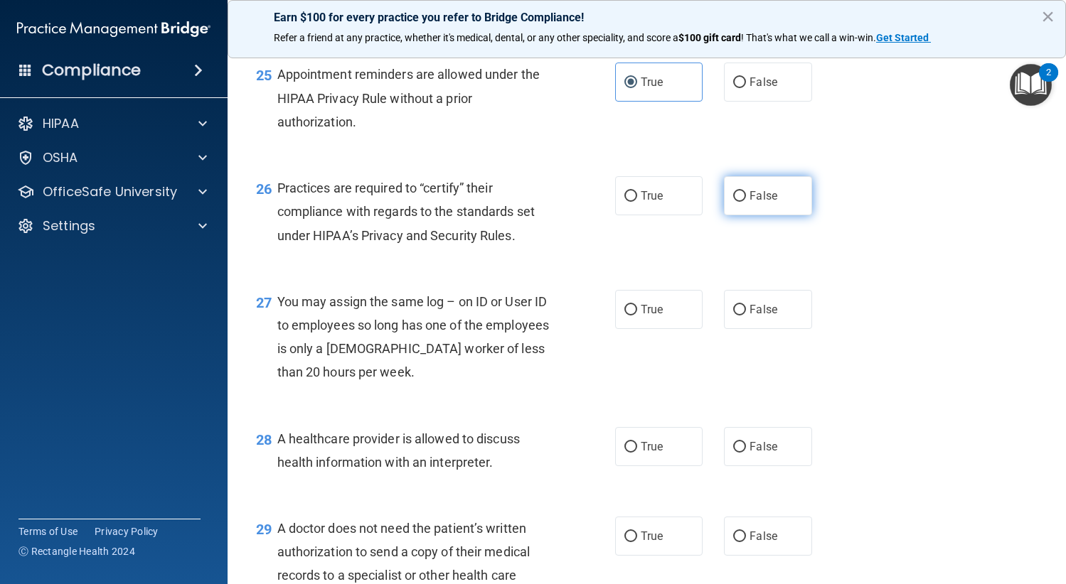
click at [744, 205] on label "False" at bounding box center [768, 195] width 88 height 39
click at [744, 202] on input "False" at bounding box center [739, 196] width 13 height 11
radio input "true"
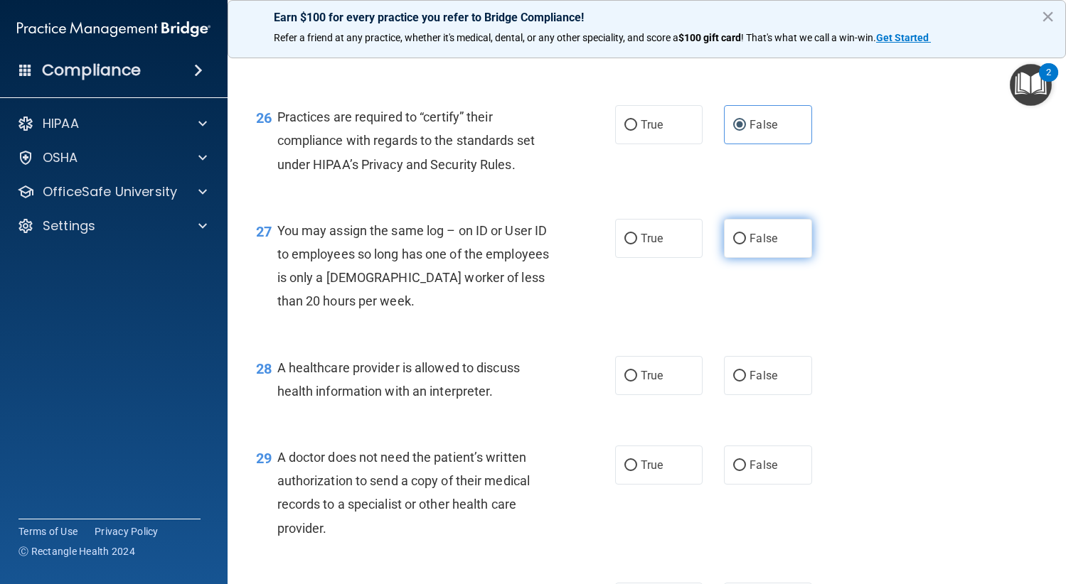
click at [751, 236] on span "False" at bounding box center [763, 239] width 28 height 14
click at [746, 236] on input "False" at bounding box center [739, 239] width 13 height 11
radio input "true"
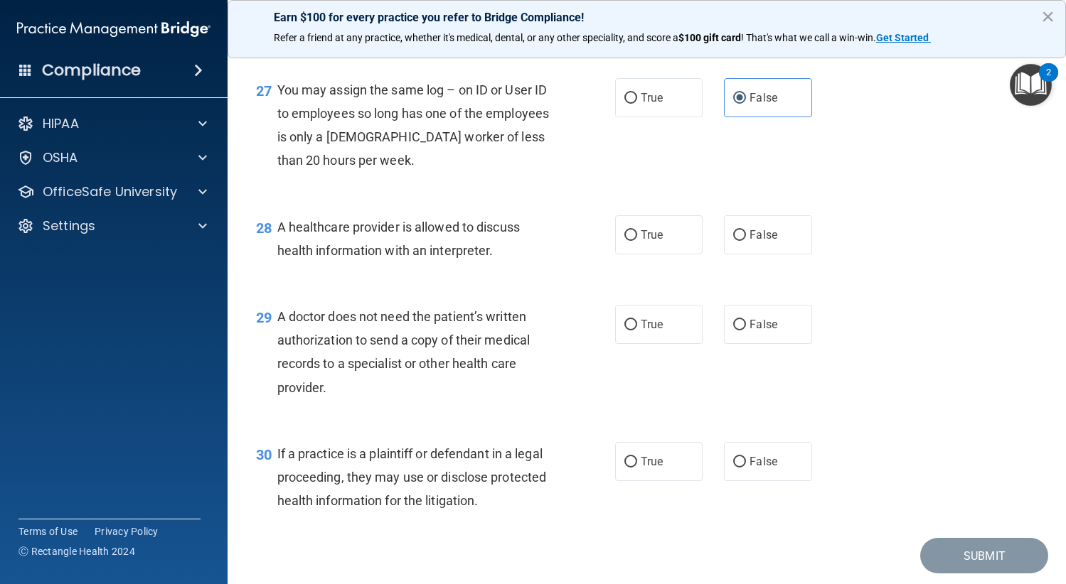
scroll to position [3341, 0]
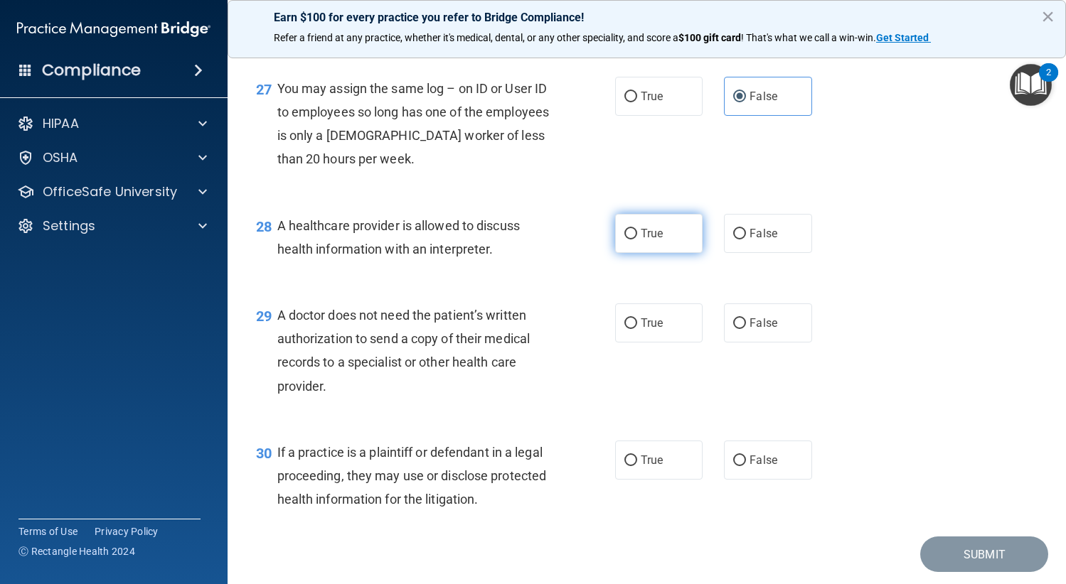
click at [660, 240] on label "True" at bounding box center [659, 233] width 88 height 39
click at [637, 240] on input "True" at bounding box center [630, 234] width 13 height 11
radio input "true"
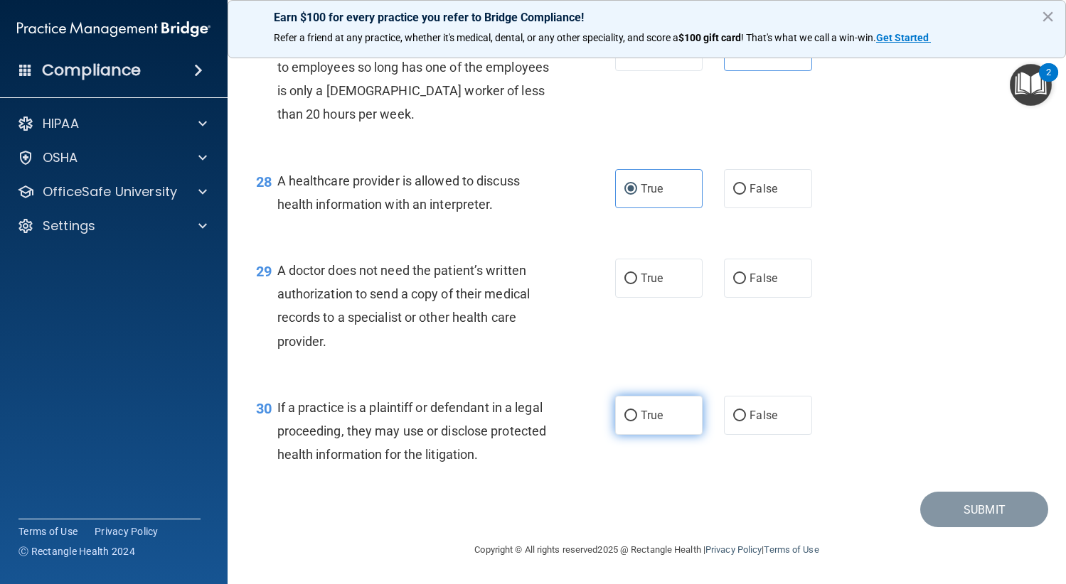
click at [620, 396] on label "True" at bounding box center [659, 415] width 88 height 39
click at [624, 411] on input "True" at bounding box center [630, 416] width 13 height 11
radio input "true"
click at [649, 286] on label "True" at bounding box center [659, 278] width 88 height 39
click at [637, 284] on input "True" at bounding box center [630, 279] width 13 height 11
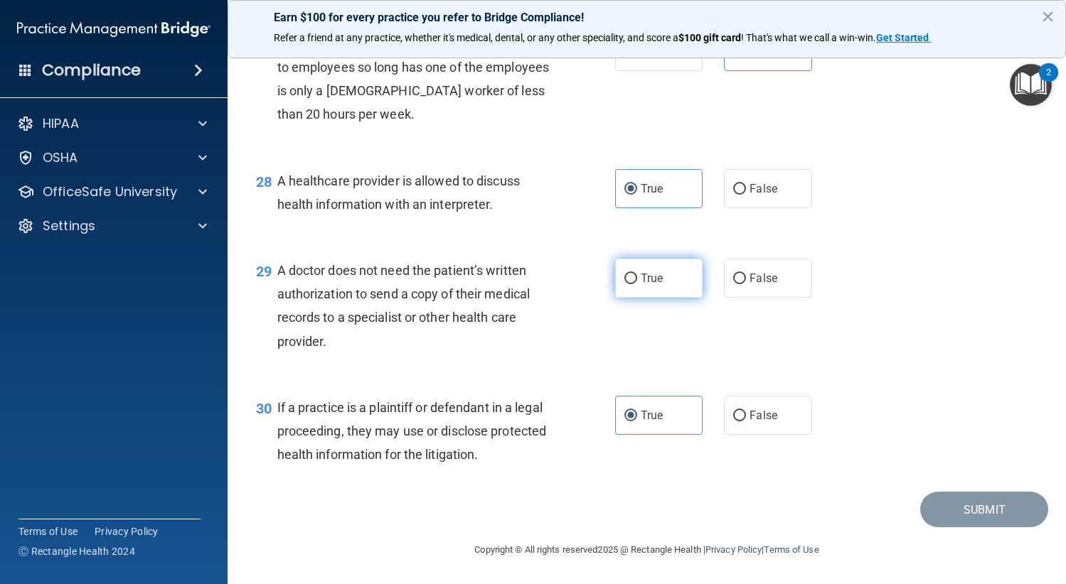
radio input "true"
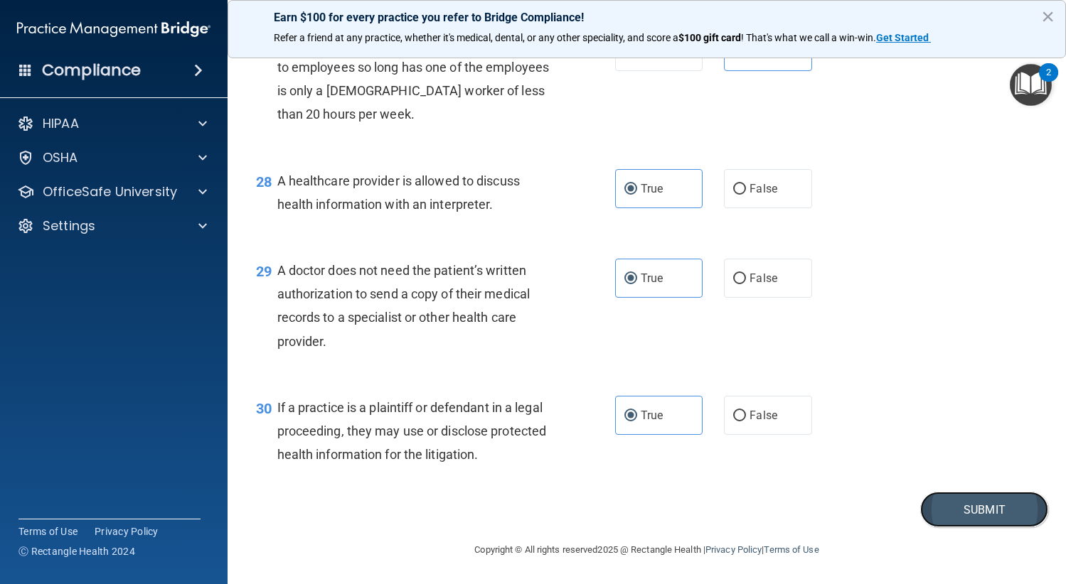
click at [945, 521] on button "Submit" at bounding box center [984, 510] width 128 height 36
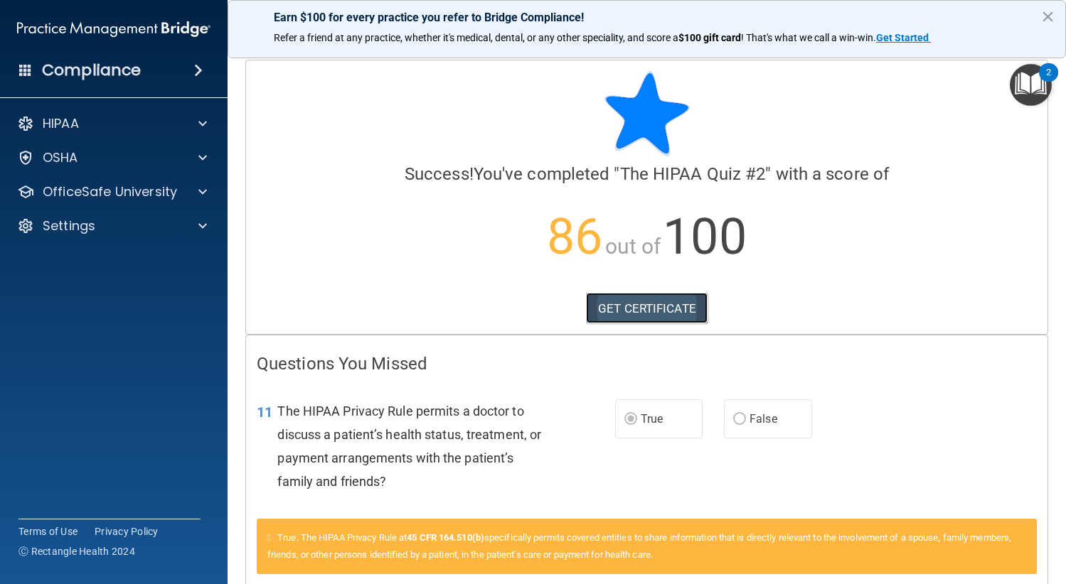
click at [641, 309] on link "GET CERTIFICATE" at bounding box center [647, 308] width 122 height 31
click at [140, 161] on div "OSHA" at bounding box center [94, 157] width 176 height 17
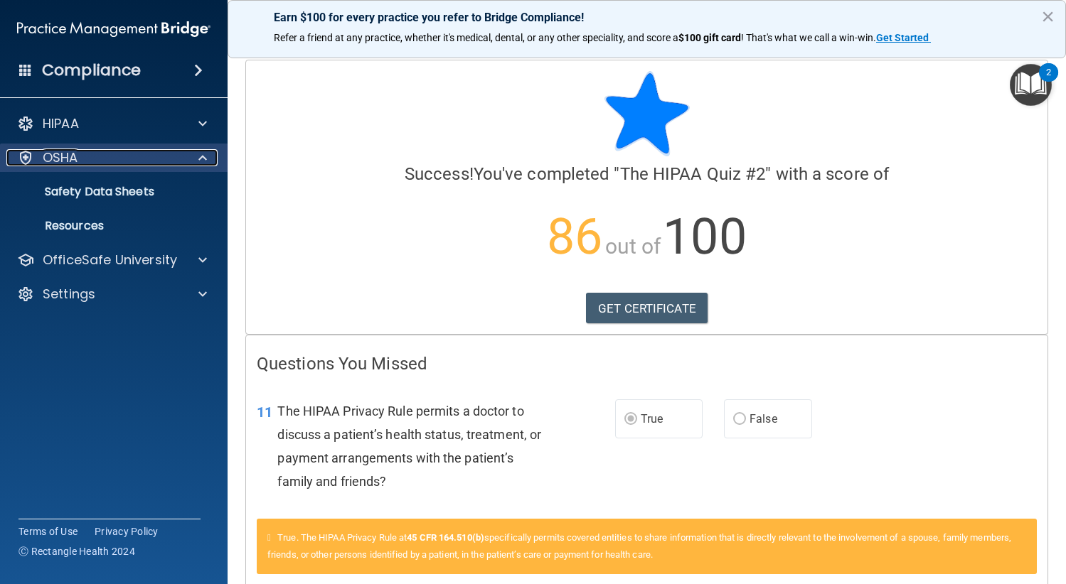
click at [140, 161] on div "OSHA" at bounding box center [94, 157] width 176 height 17
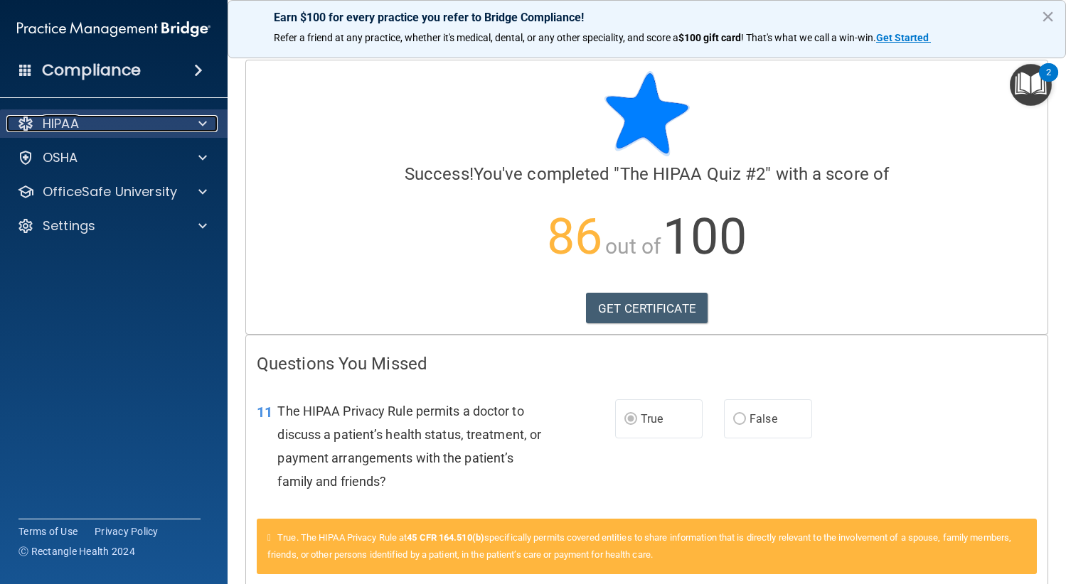
click at [179, 129] on div "HIPAA" at bounding box center [94, 123] width 176 height 17
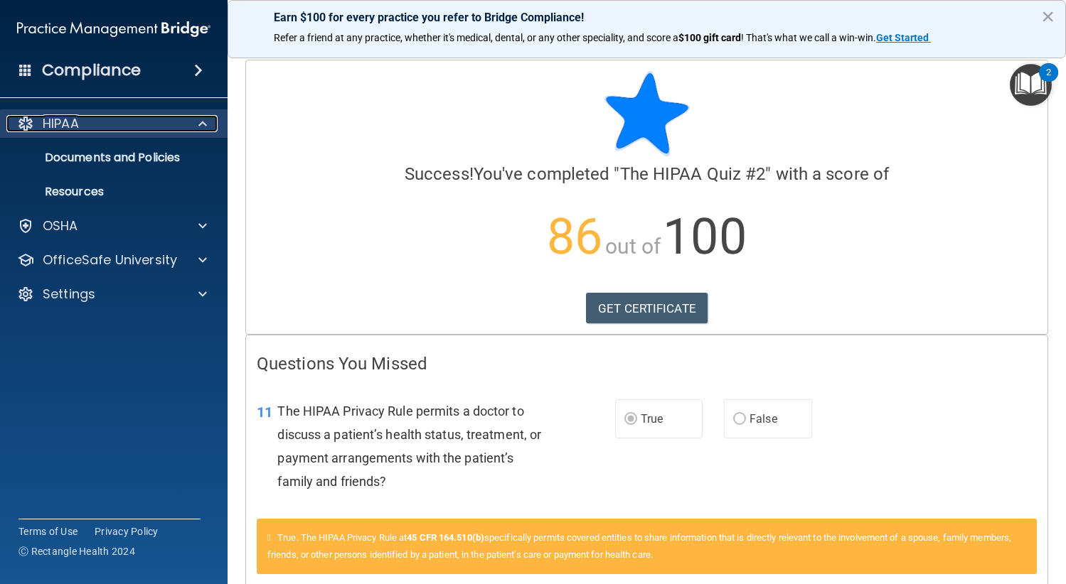
click at [179, 129] on div "HIPAA" at bounding box center [94, 123] width 176 height 17
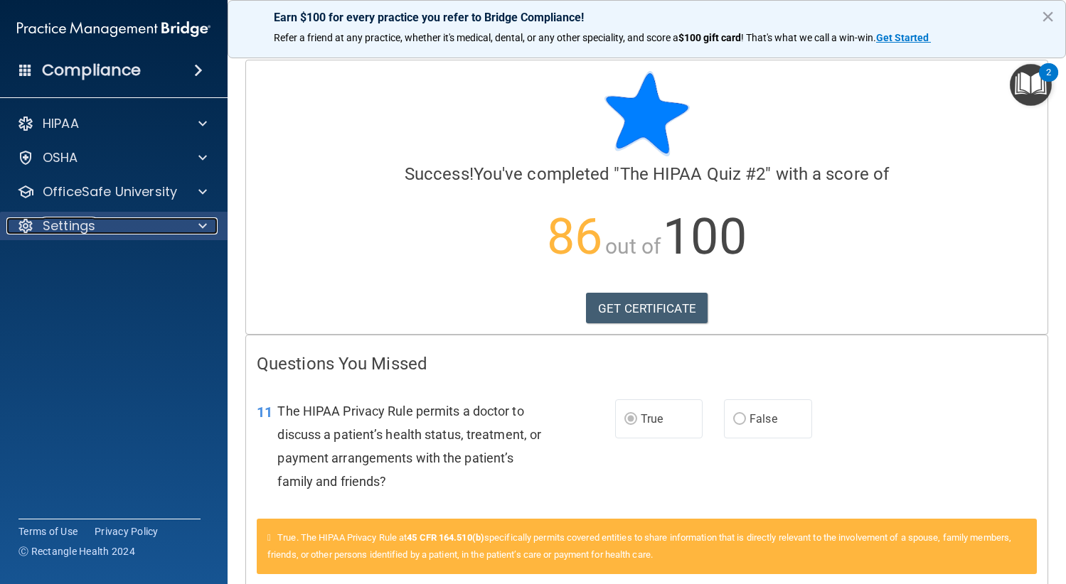
click at [193, 227] on div at bounding box center [201, 226] width 36 height 17
click at [193, 226] on div at bounding box center [201, 226] width 36 height 17
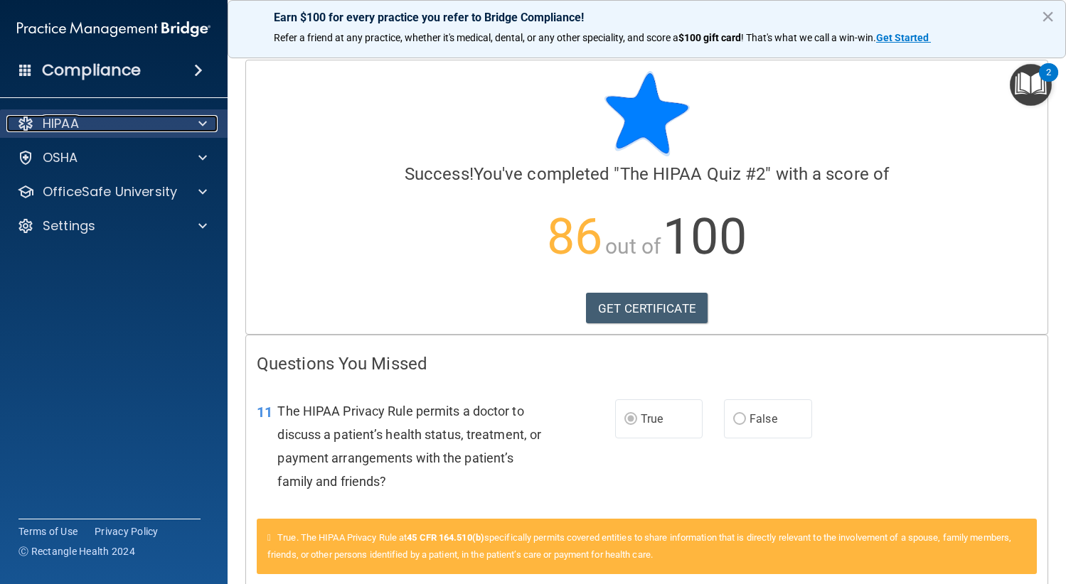
click at [200, 131] on span at bounding box center [202, 123] width 9 height 17
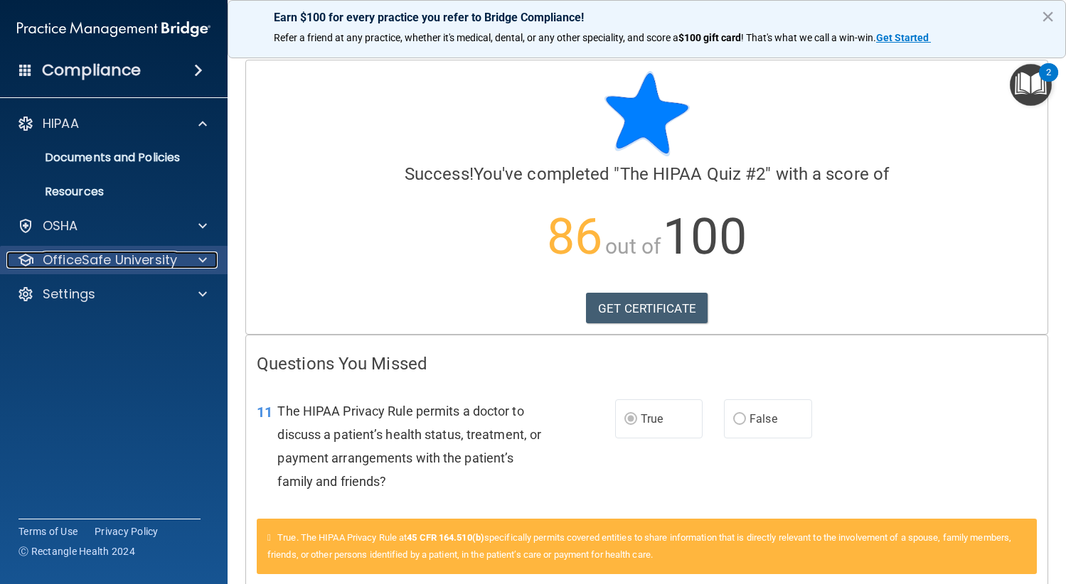
click at [154, 252] on p "OfficeSafe University" at bounding box center [110, 260] width 134 height 17
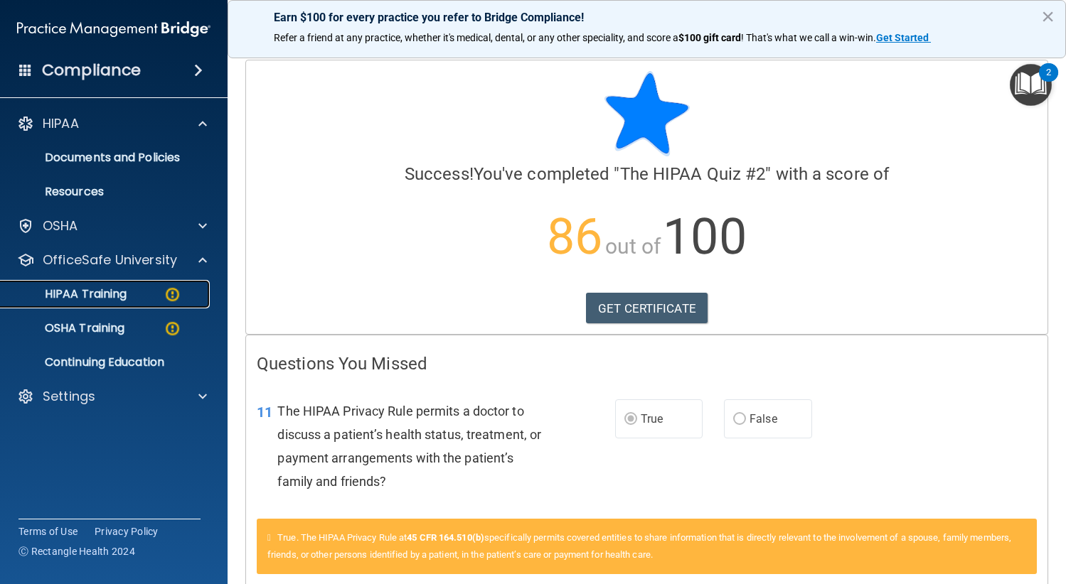
click at [133, 291] on div "HIPAA Training" at bounding box center [106, 294] width 194 height 14
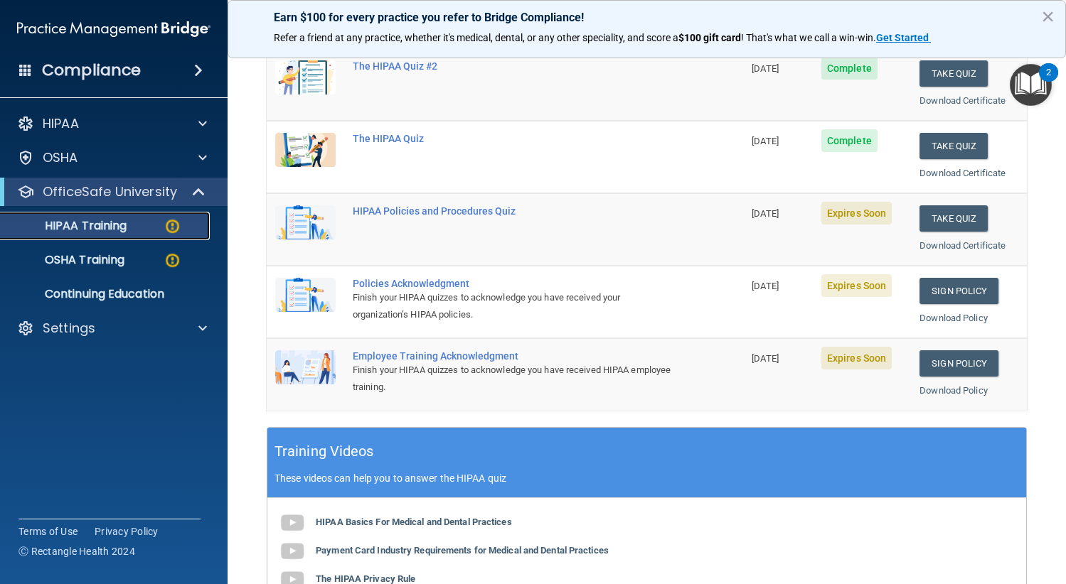
scroll to position [131, 0]
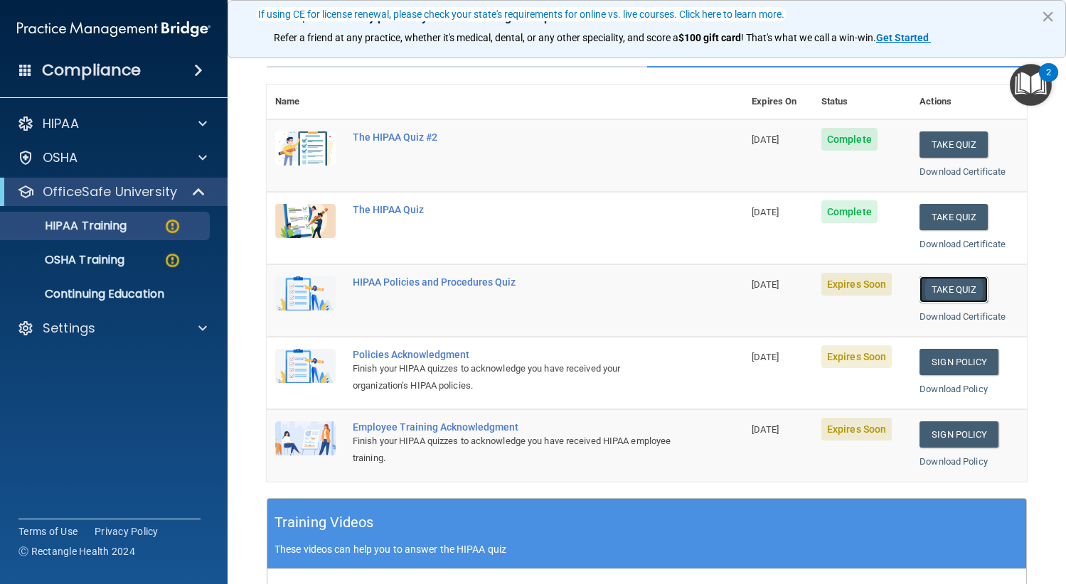
click at [940, 291] on button "Take Quiz" at bounding box center [953, 290] width 68 height 26
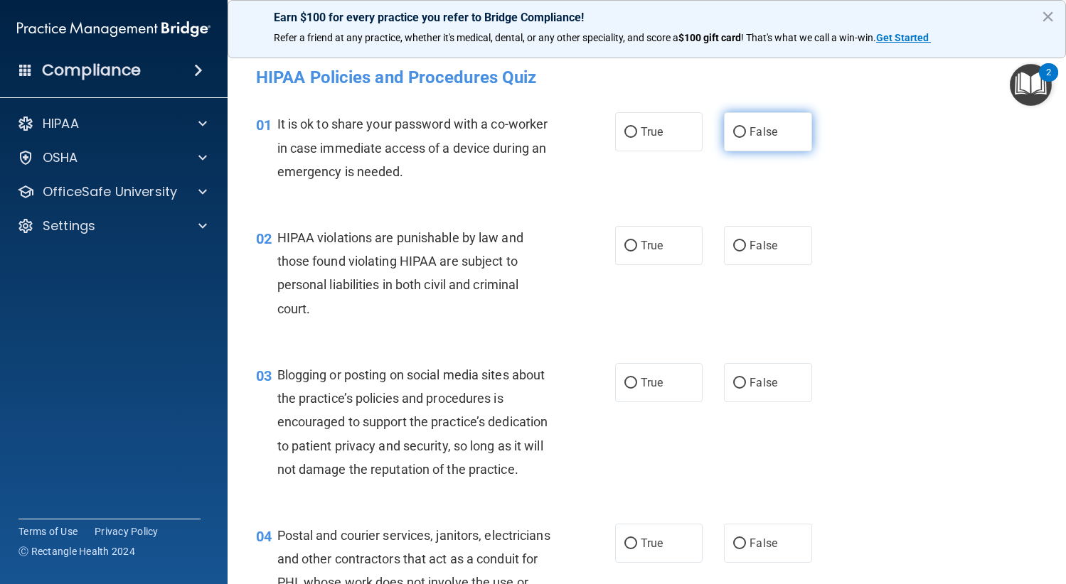
click at [779, 126] on label "False" at bounding box center [768, 131] width 88 height 39
click at [746, 127] on input "False" at bounding box center [739, 132] width 13 height 11
radio input "true"
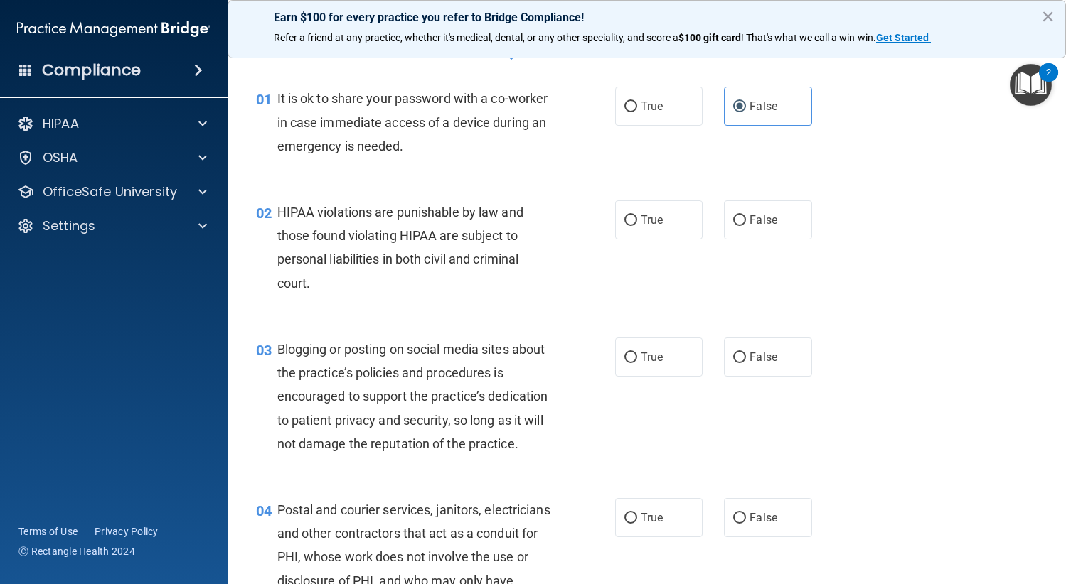
scroll to position [71, 0]
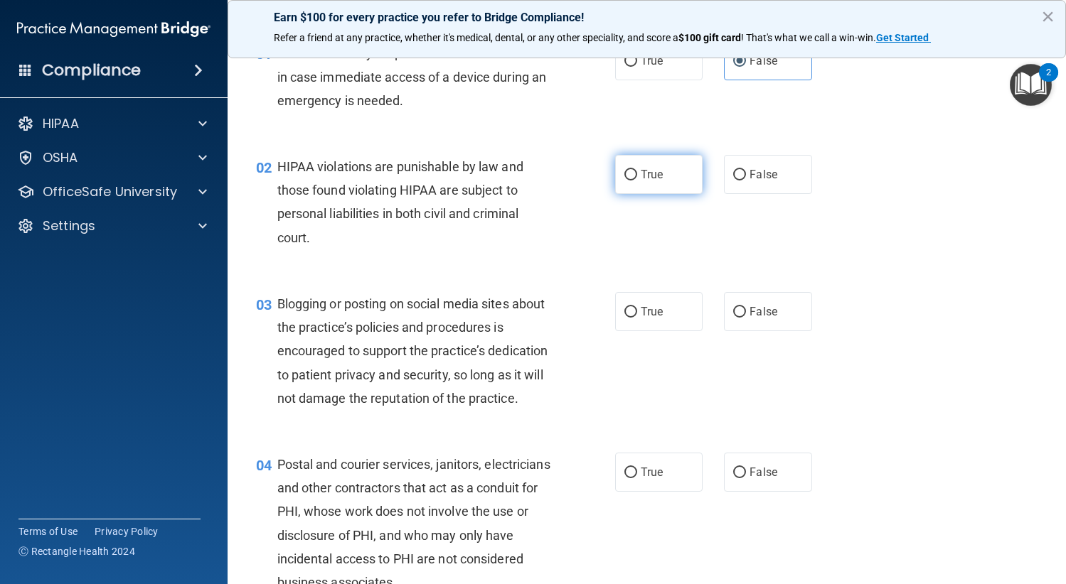
click at [645, 181] on label "True" at bounding box center [659, 174] width 88 height 39
click at [637, 181] on input "True" at bounding box center [630, 175] width 13 height 11
radio input "true"
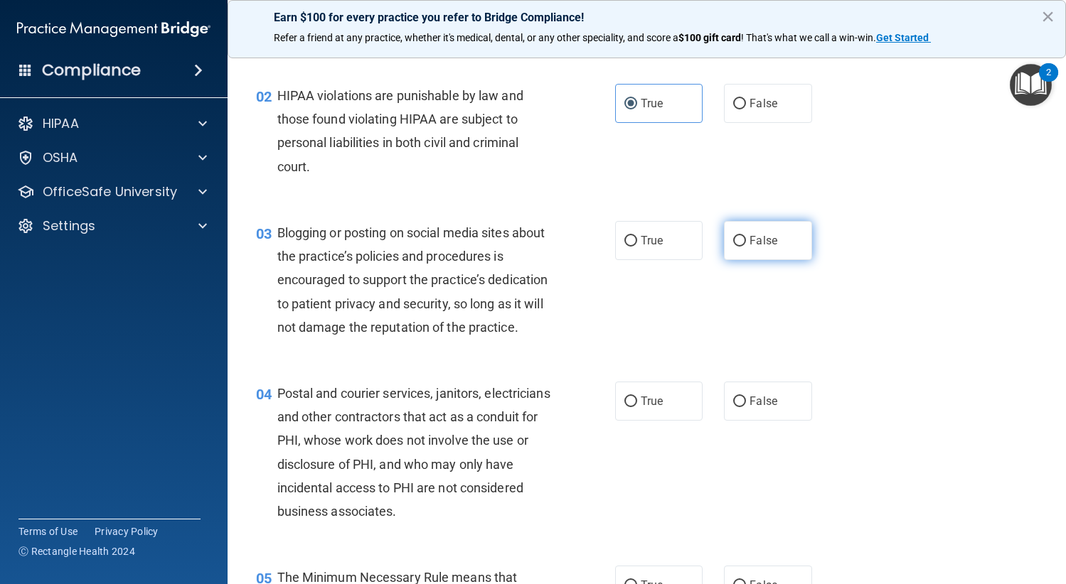
click at [763, 240] on span "False" at bounding box center [763, 241] width 28 height 14
click at [746, 240] on input "False" at bounding box center [739, 241] width 13 height 11
radio input "true"
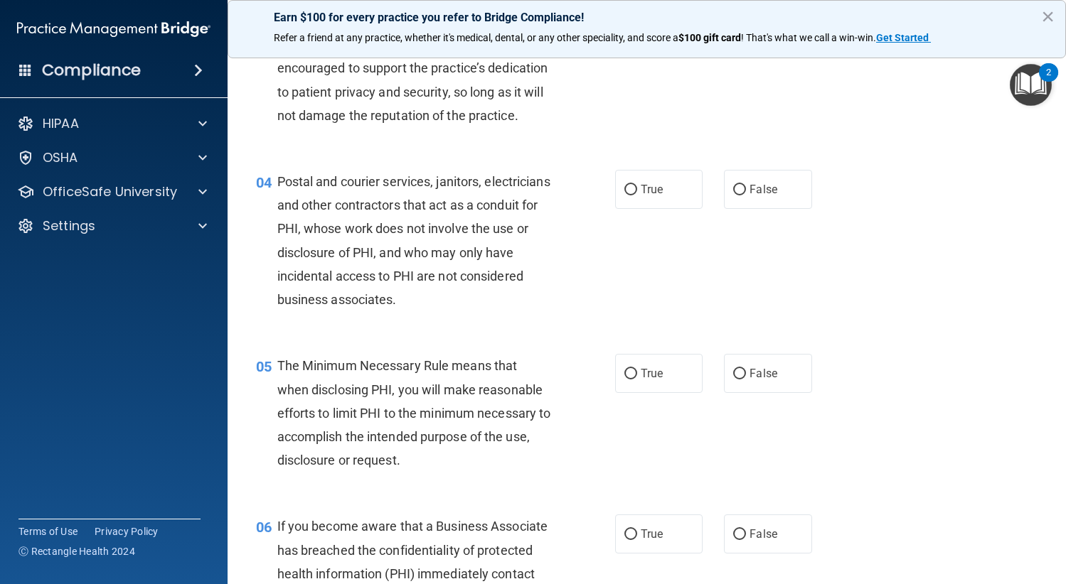
scroll to position [355, 0]
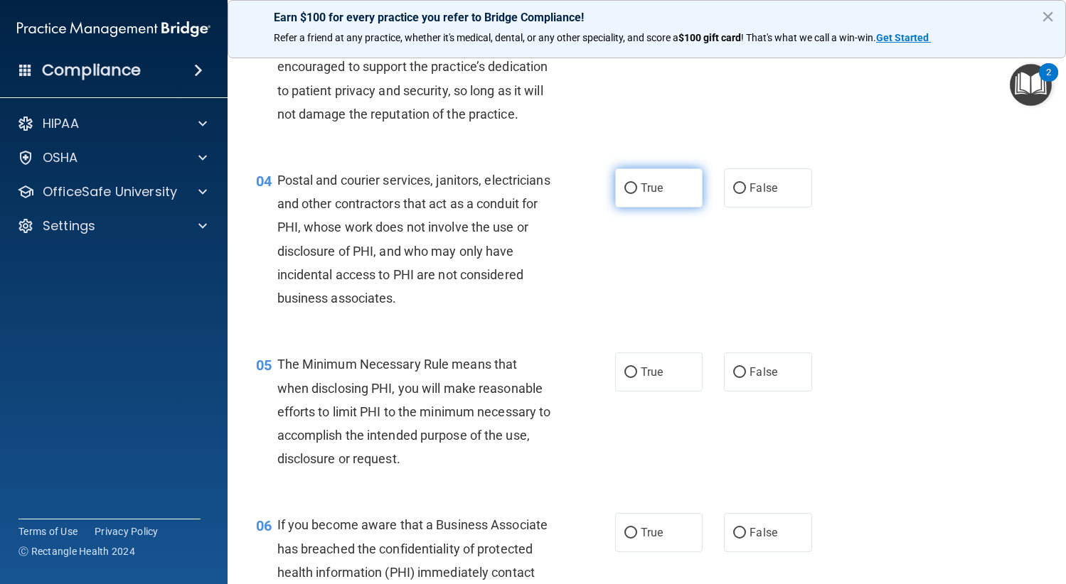
click at [649, 208] on label "True" at bounding box center [659, 187] width 88 height 39
click at [637, 194] on input "True" at bounding box center [630, 188] width 13 height 11
radio input "true"
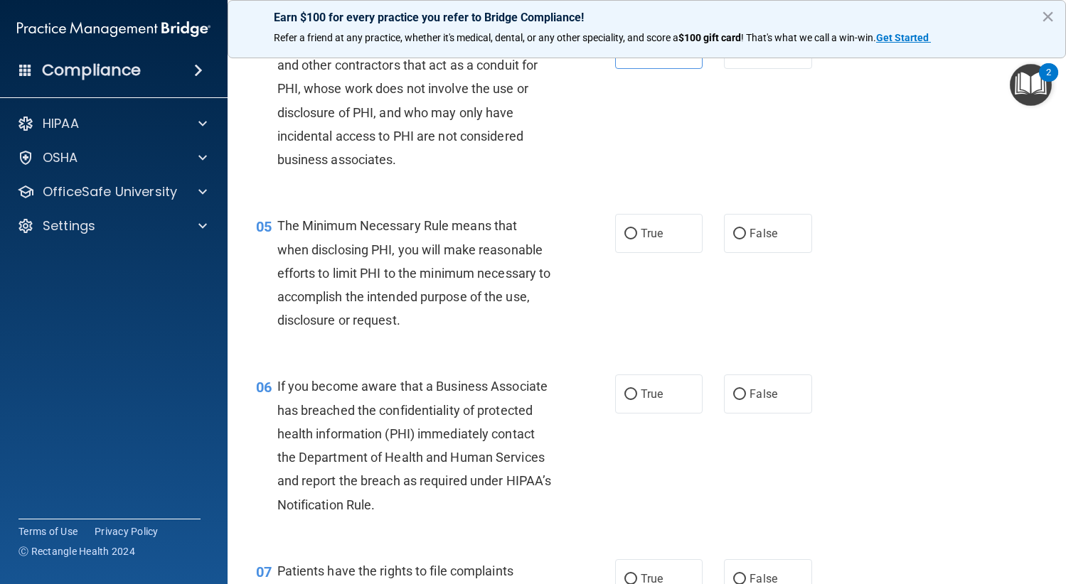
scroll to position [498, 0]
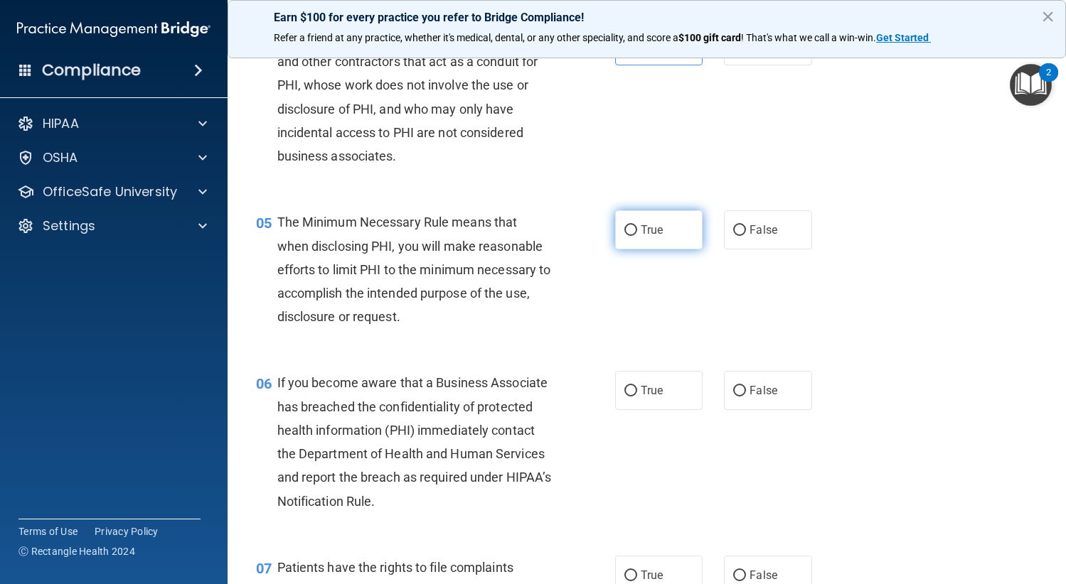
click at [643, 250] on label "True" at bounding box center [659, 229] width 88 height 39
click at [637, 236] on input "True" at bounding box center [630, 230] width 13 height 11
radio input "true"
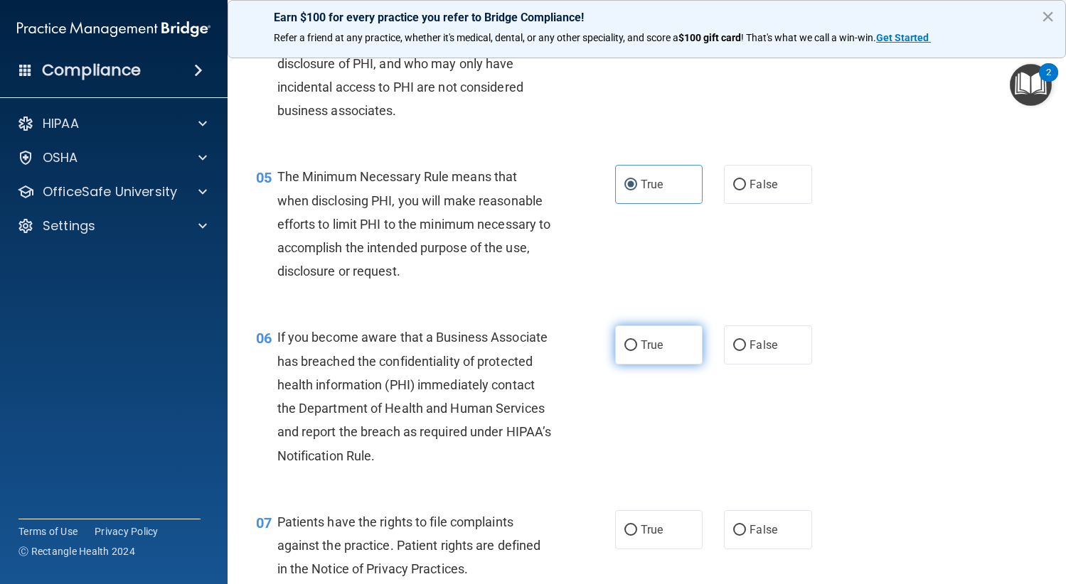
scroll to position [569, 0]
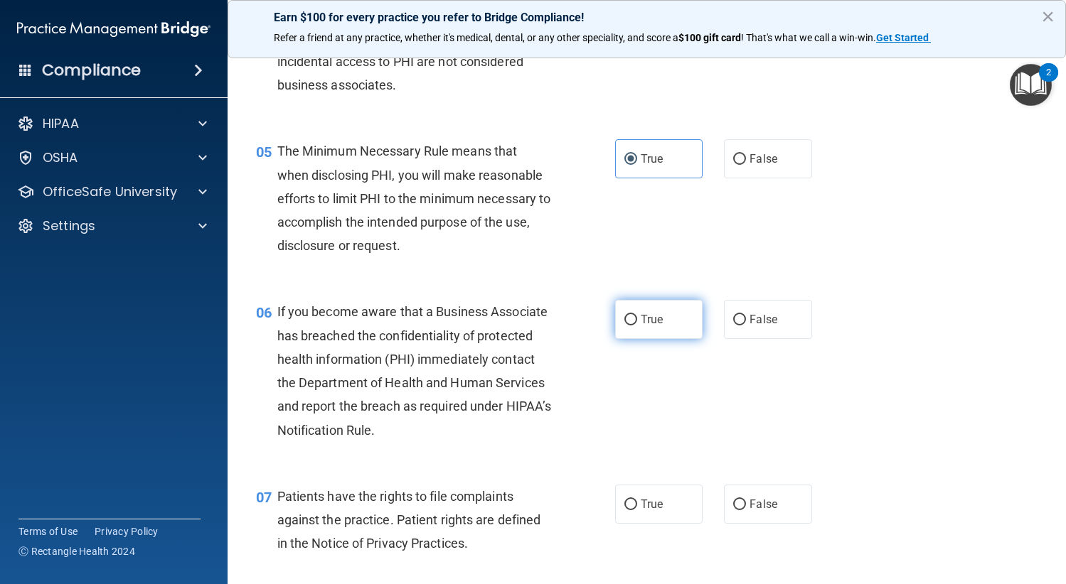
click at [669, 339] on label "True" at bounding box center [659, 319] width 88 height 39
click at [637, 326] on input "True" at bounding box center [630, 320] width 13 height 11
radio input "true"
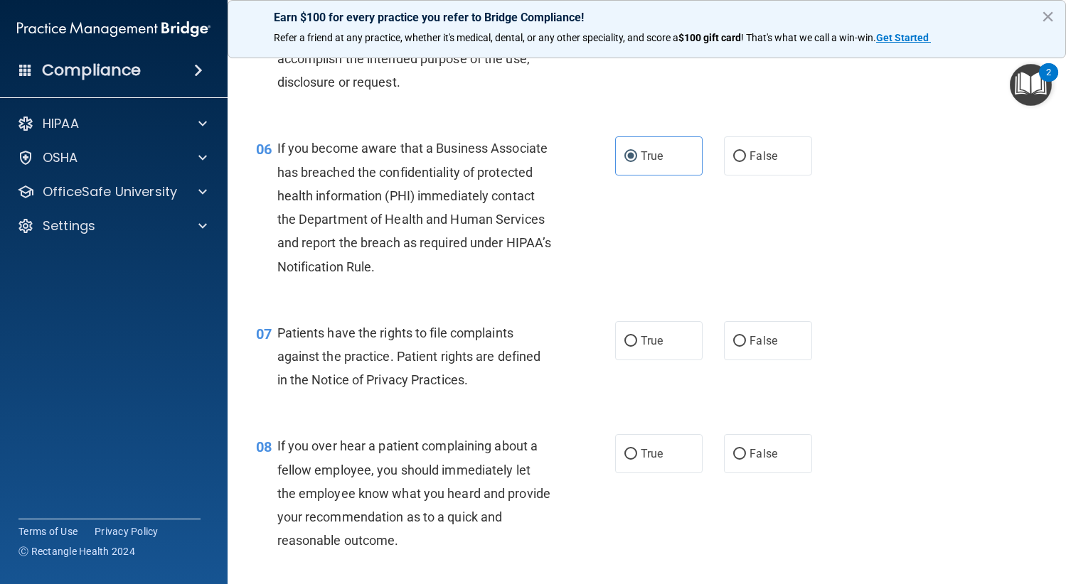
scroll to position [782, 0]
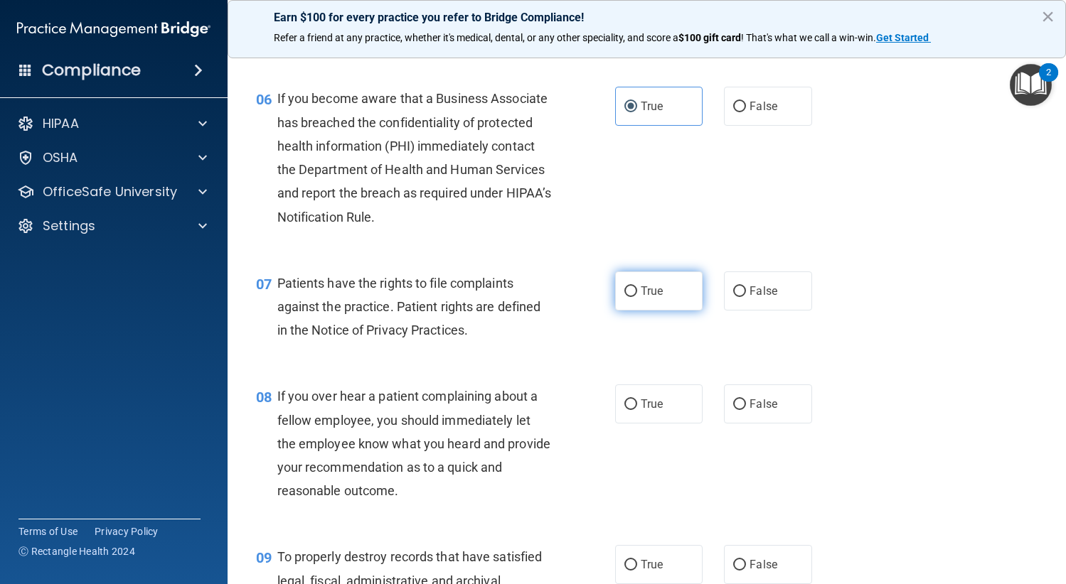
click at [643, 298] on span "True" at bounding box center [651, 291] width 22 height 14
click at [637, 297] on input "True" at bounding box center [630, 291] width 13 height 11
radio input "true"
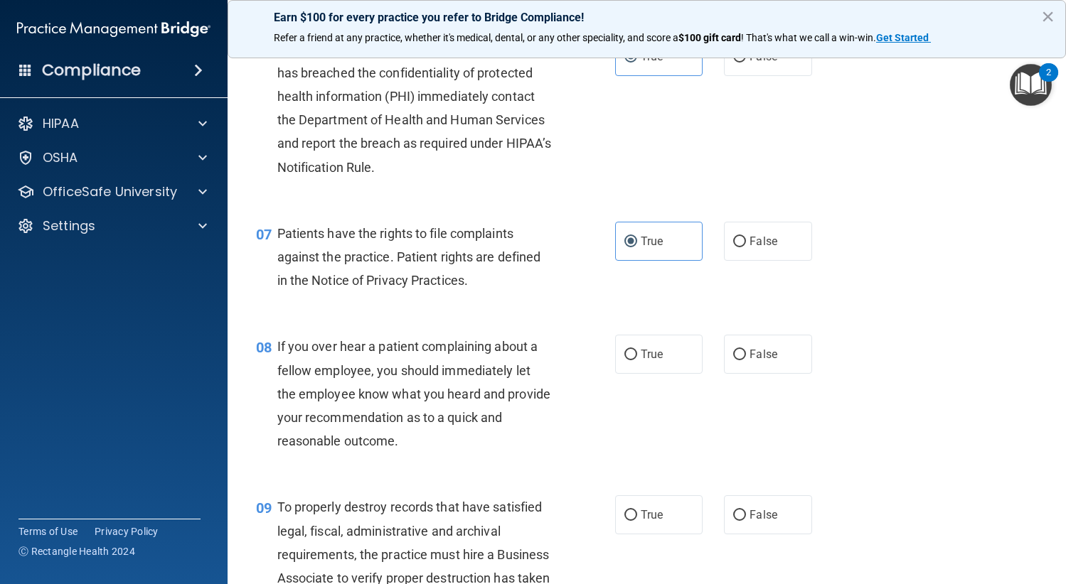
scroll to position [924, 0]
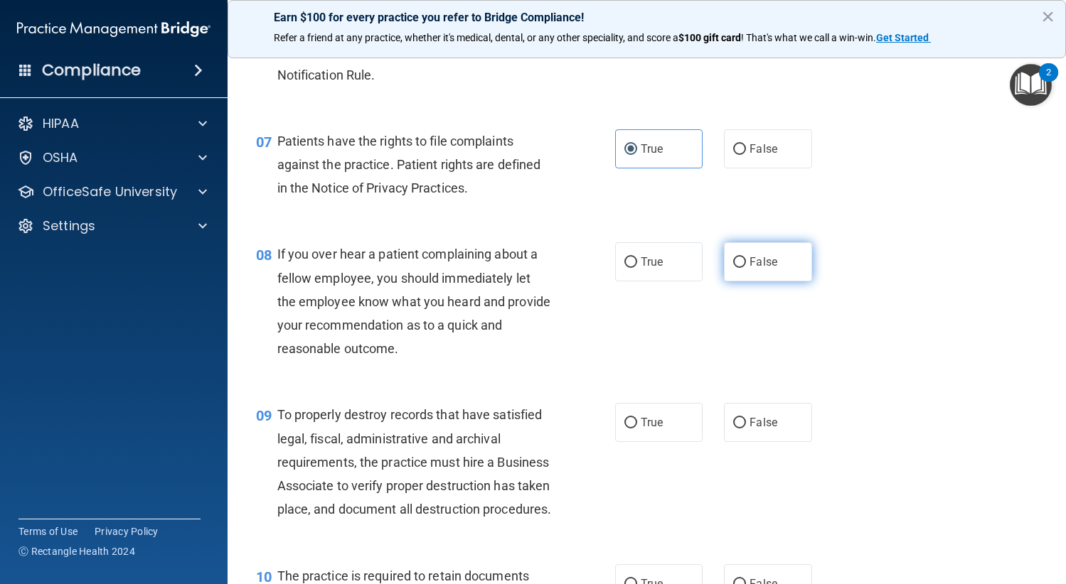
click at [768, 269] on span "False" at bounding box center [763, 262] width 28 height 14
click at [746, 268] on input "False" at bounding box center [739, 262] width 13 height 11
radio input "true"
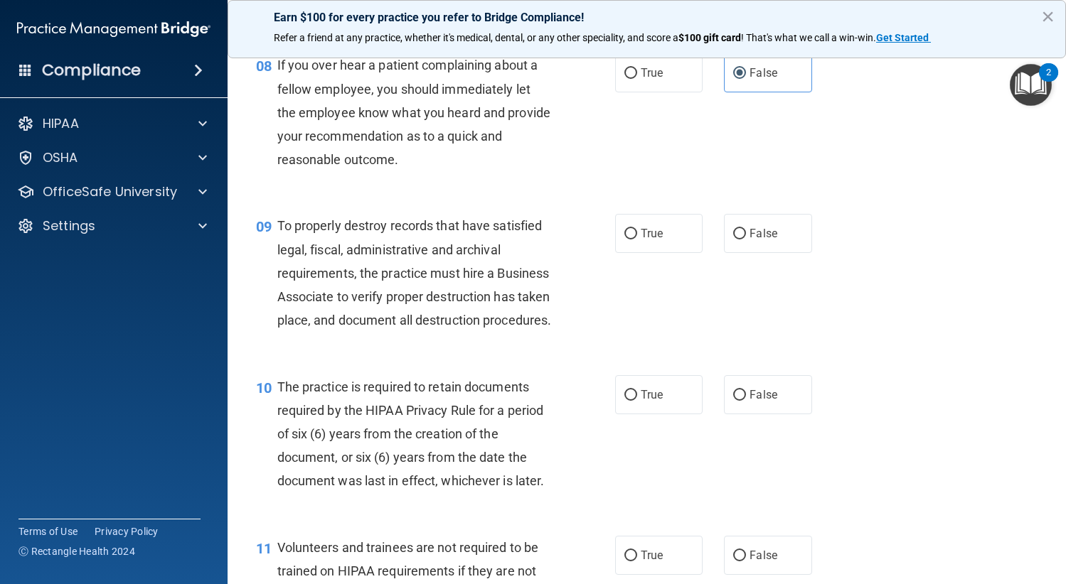
scroll to position [1208, 0]
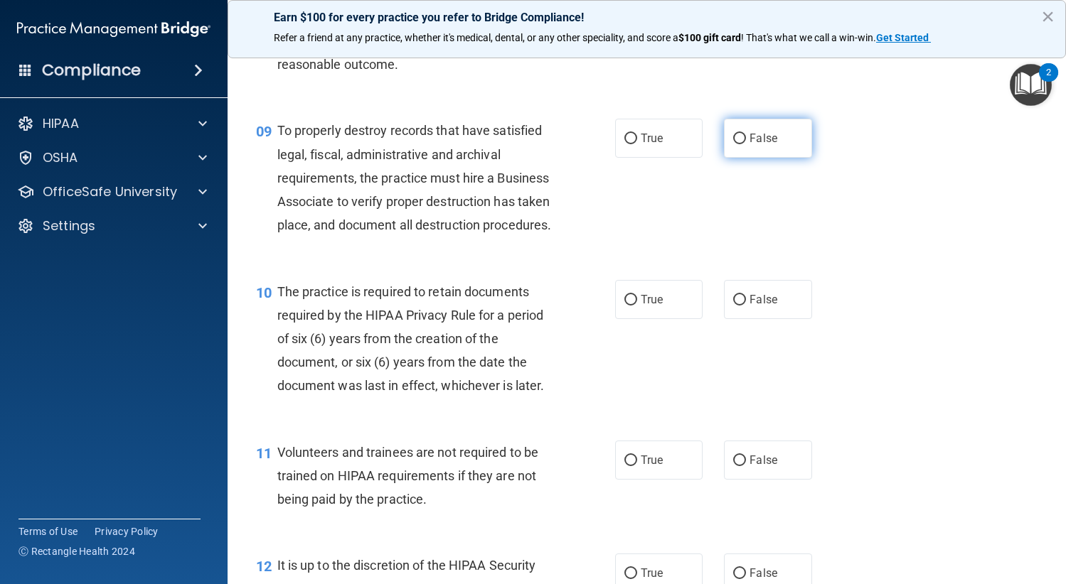
click at [759, 155] on label "False" at bounding box center [768, 138] width 88 height 39
click at [746, 144] on input "False" at bounding box center [739, 139] width 13 height 11
radio input "true"
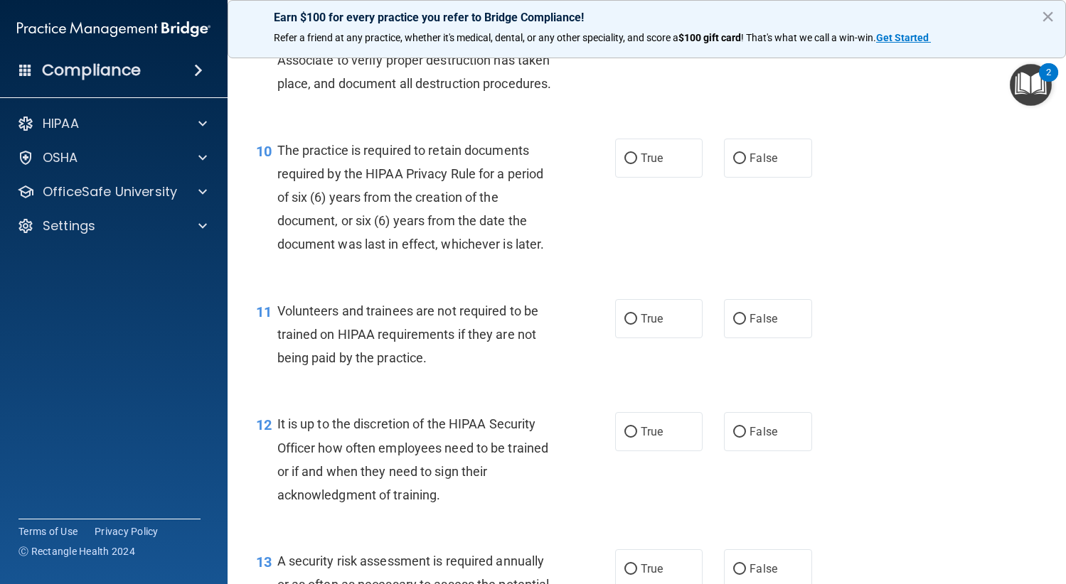
scroll to position [1351, 0]
click at [627, 163] on input "True" at bounding box center [630, 158] width 13 height 11
radio input "true"
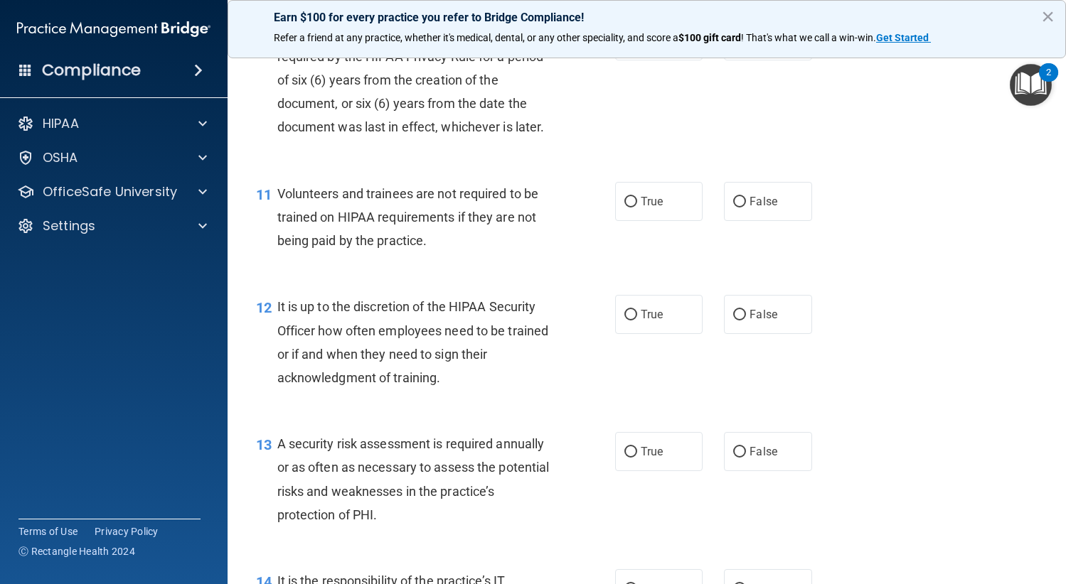
scroll to position [1493, 0]
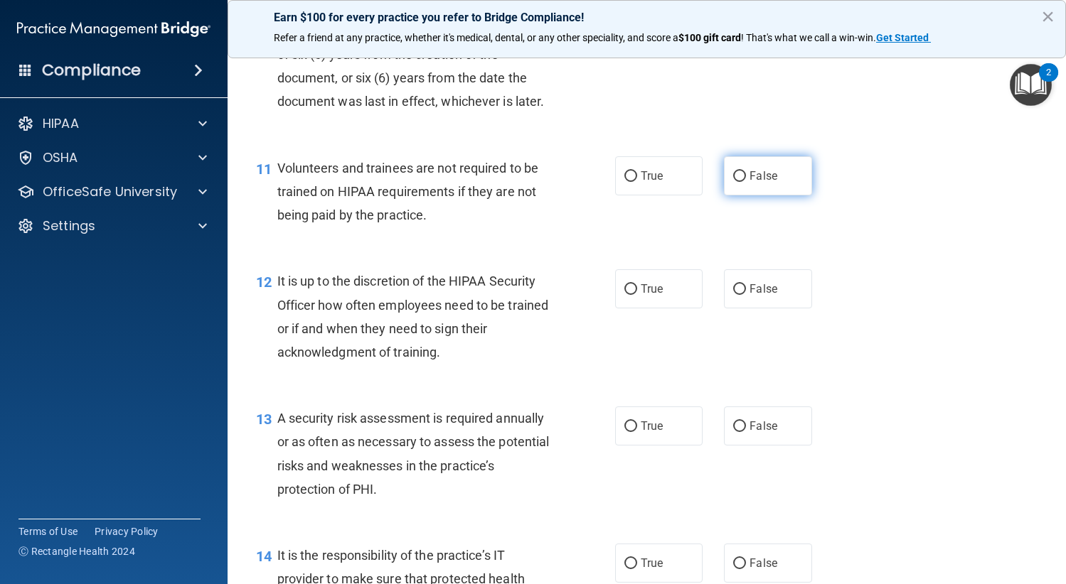
click at [760, 183] on span "False" at bounding box center [763, 176] width 28 height 14
click at [746, 182] on input "False" at bounding box center [739, 176] width 13 height 11
radio input "true"
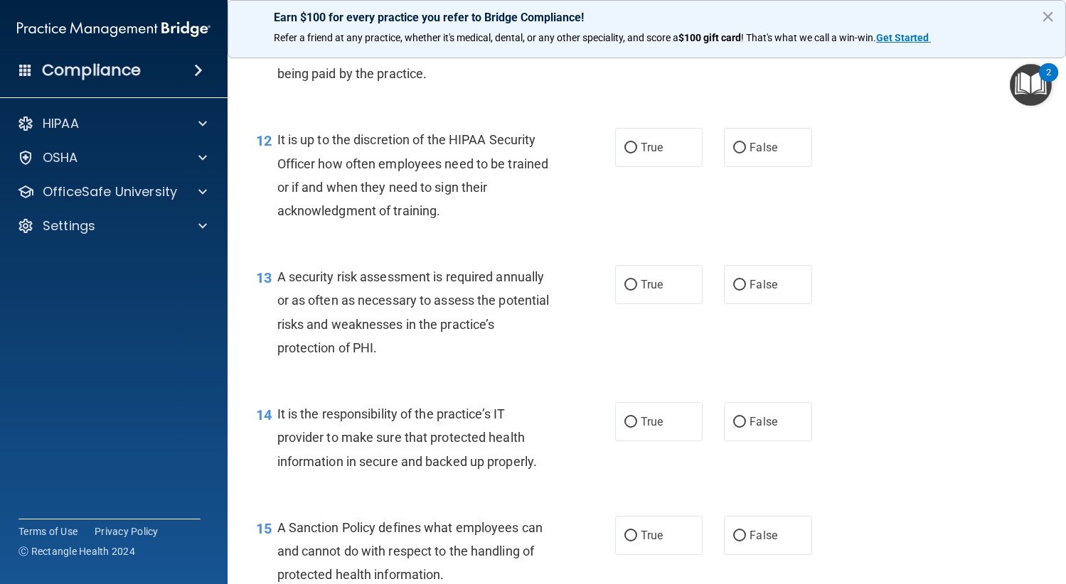
scroll to position [1635, 0]
click at [744, 166] on label "False" at bounding box center [768, 146] width 88 height 39
click at [744, 153] on input "False" at bounding box center [739, 147] width 13 height 11
radio input "true"
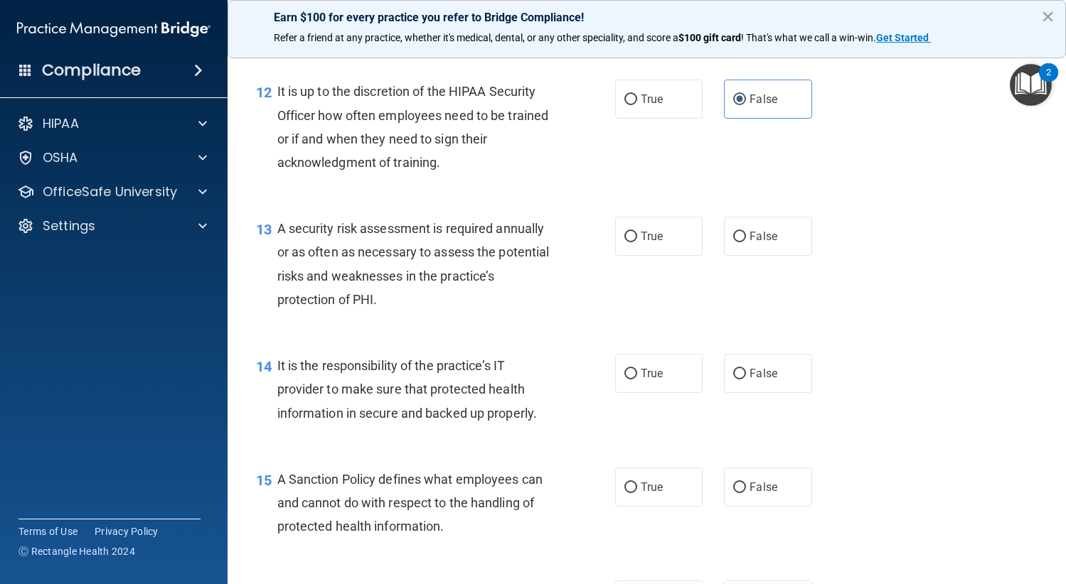
scroll to position [1777, 0]
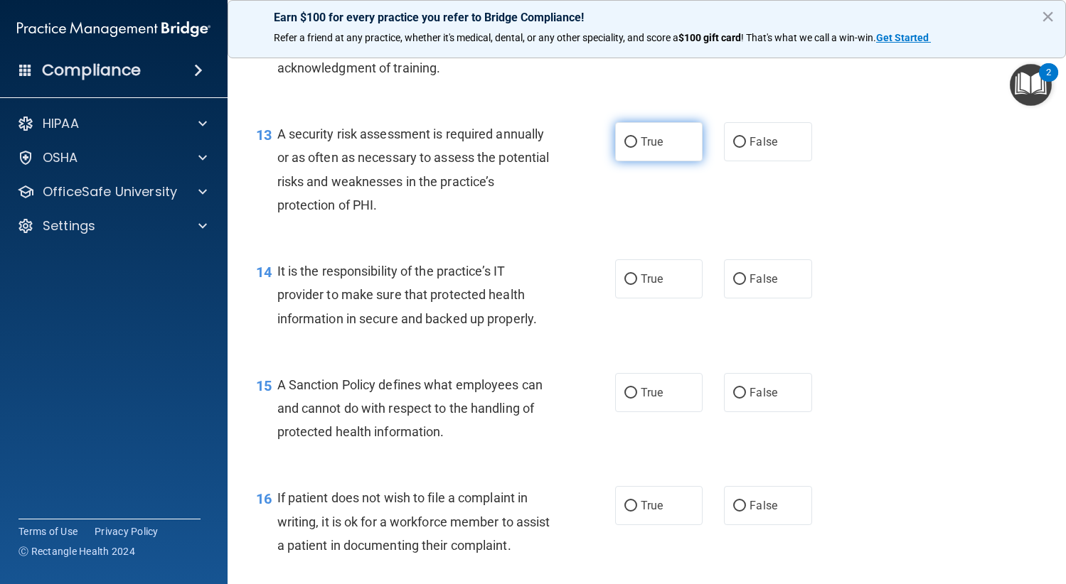
click at [655, 149] on span "True" at bounding box center [651, 142] width 22 height 14
click at [637, 148] on input "True" at bounding box center [630, 142] width 13 height 11
radio input "true"
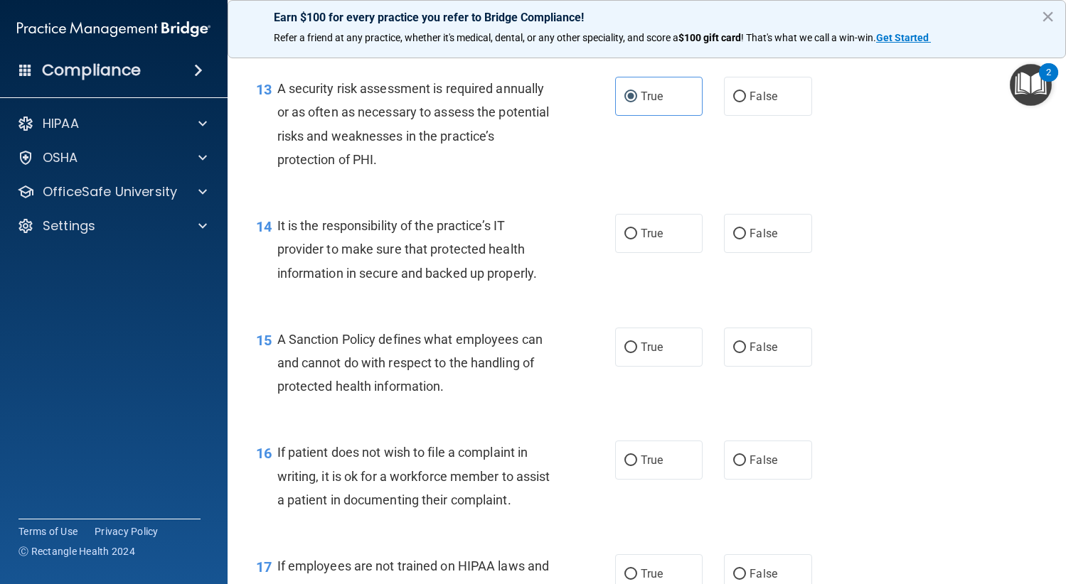
scroll to position [1848, 0]
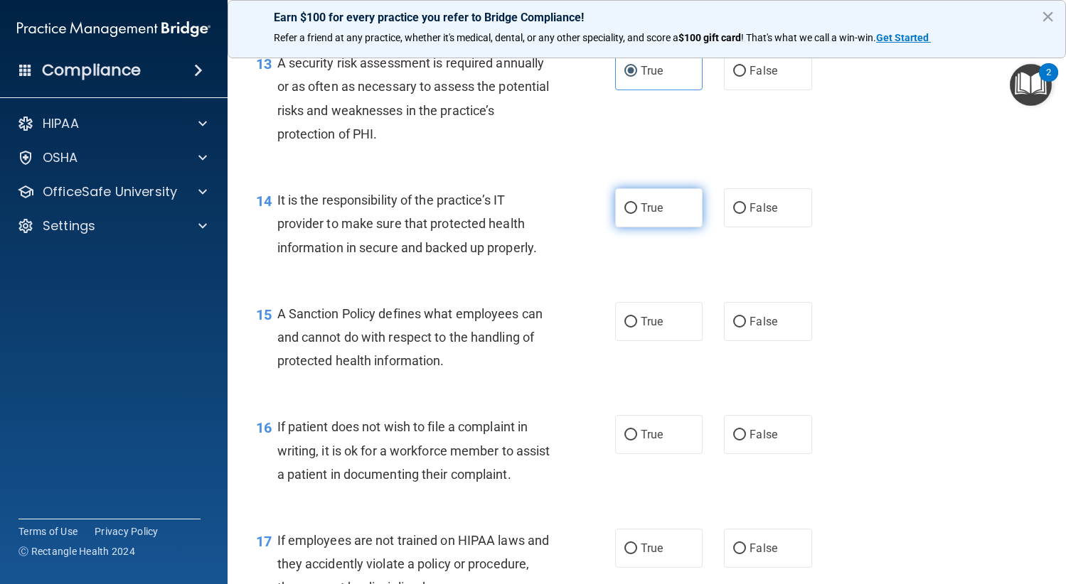
click at [653, 227] on label "True" at bounding box center [659, 207] width 88 height 39
click at [637, 214] on input "True" at bounding box center [630, 208] width 13 height 11
radio input "true"
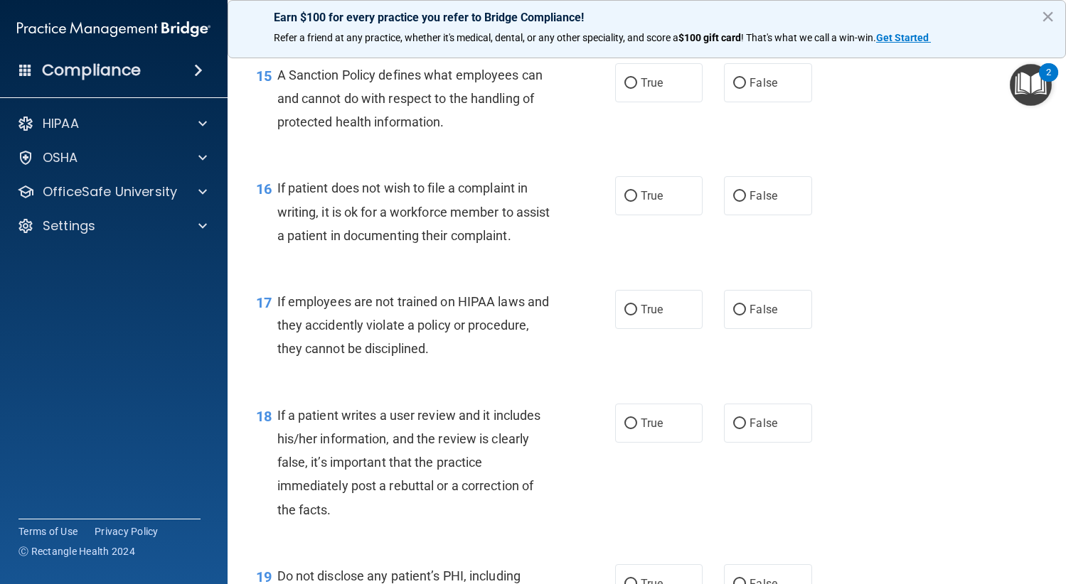
scroll to position [2061, 0]
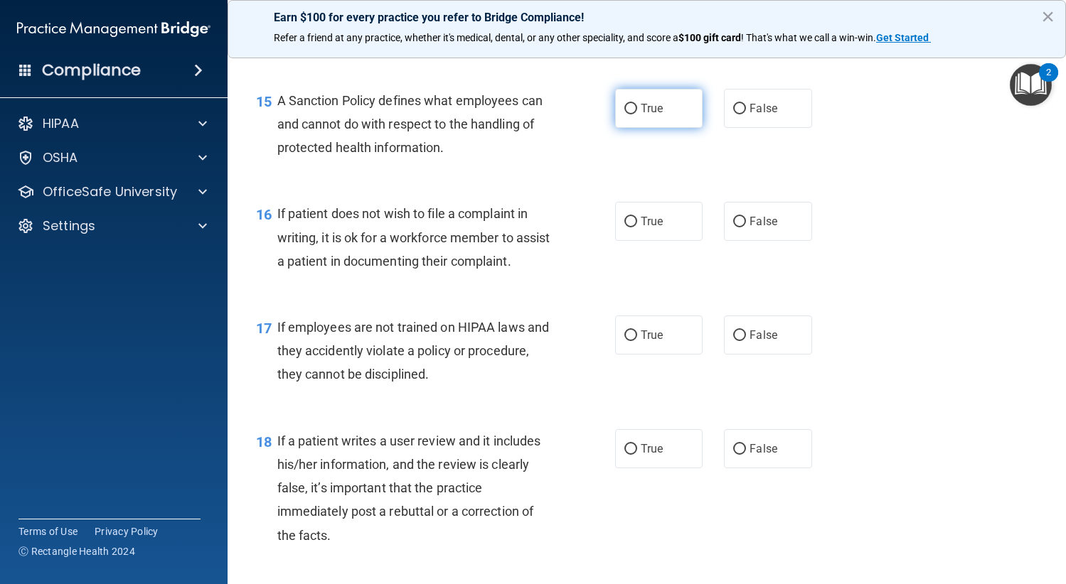
click at [664, 128] on label "True" at bounding box center [659, 108] width 88 height 39
click at [637, 114] on input "True" at bounding box center [630, 109] width 13 height 11
radio input "true"
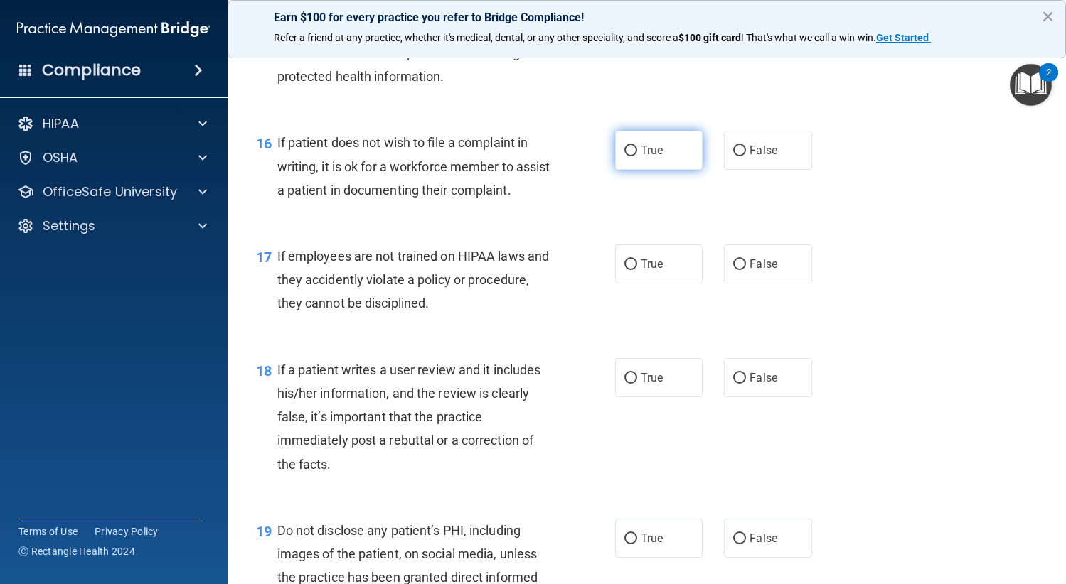
click at [658, 170] on label "True" at bounding box center [659, 150] width 88 height 39
click at [637, 156] on input "True" at bounding box center [630, 151] width 13 height 11
radio input "true"
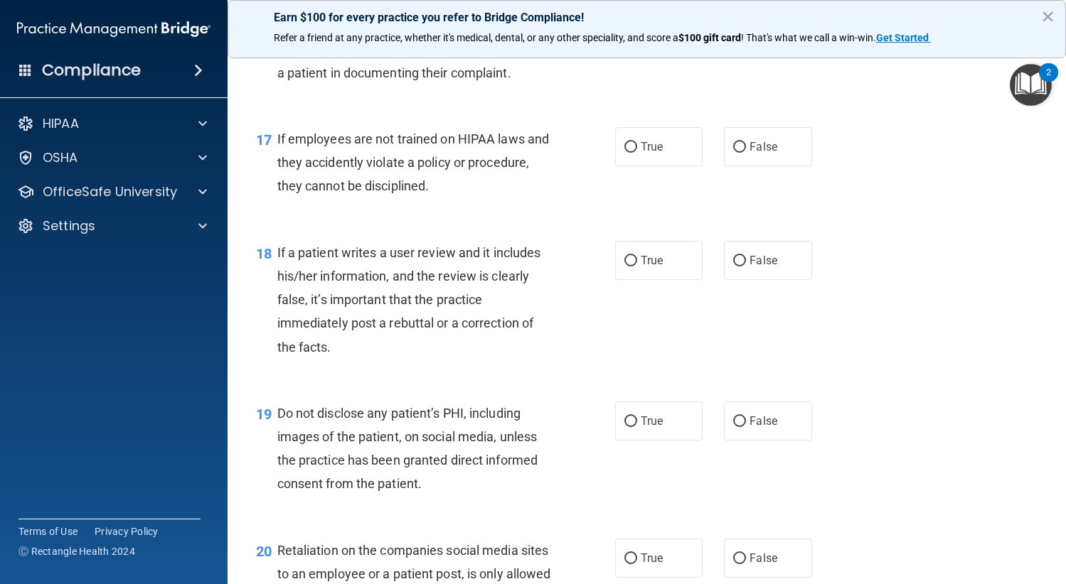
scroll to position [2275, 0]
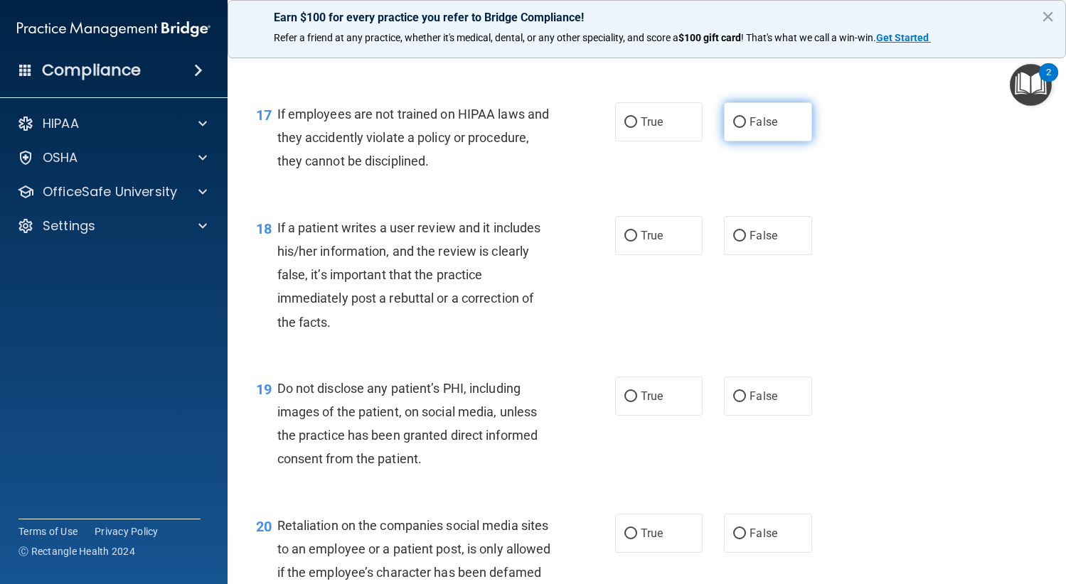
click at [753, 129] on span "False" at bounding box center [763, 122] width 28 height 14
click at [746, 128] on input "False" at bounding box center [739, 122] width 13 height 11
radio input "true"
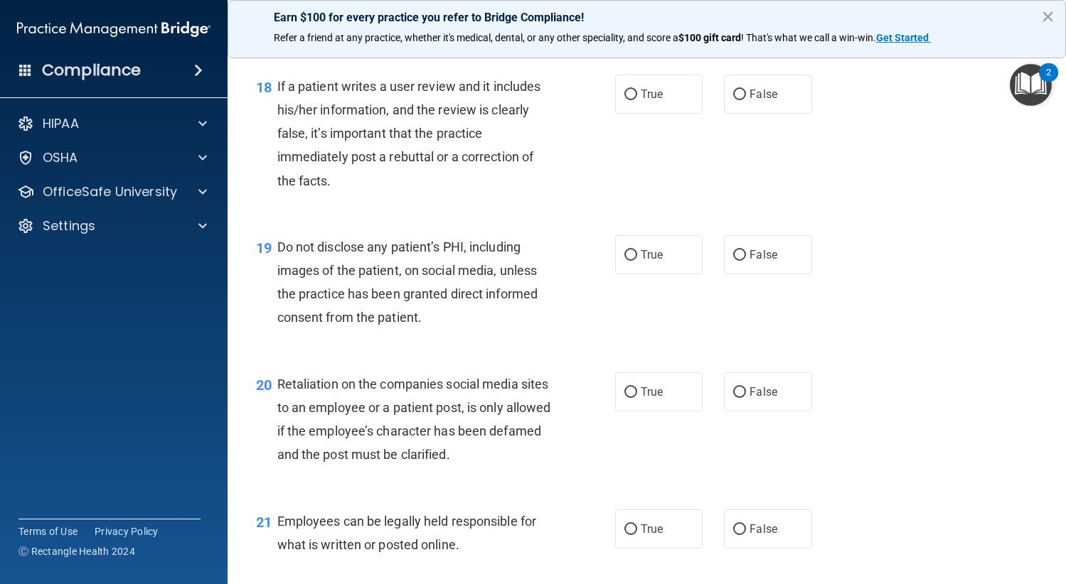
scroll to position [2417, 0]
click at [795, 113] on label "False" at bounding box center [768, 93] width 88 height 39
click at [746, 100] on input "False" at bounding box center [739, 94] width 13 height 11
radio input "true"
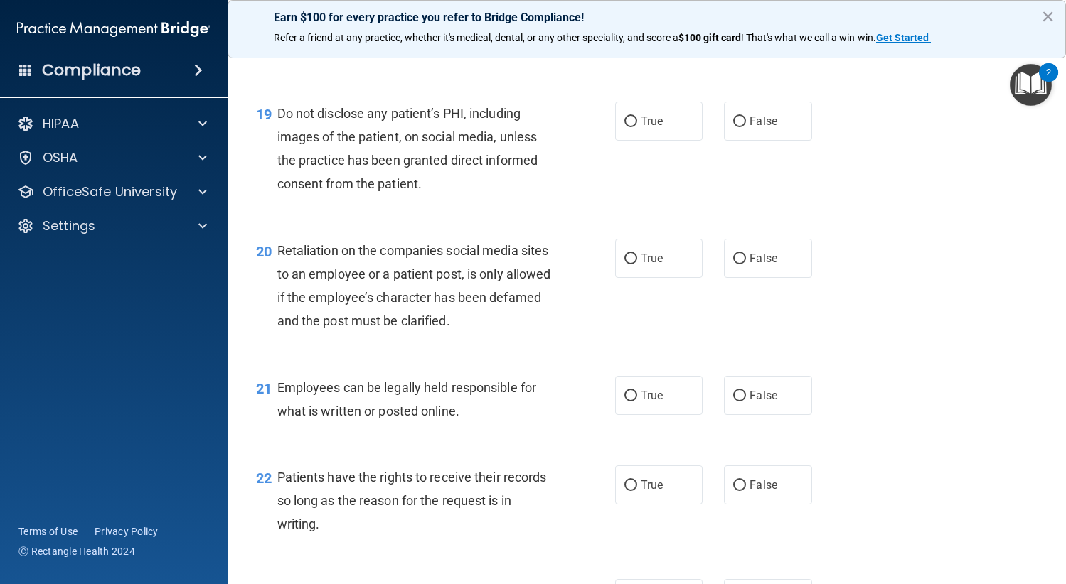
scroll to position [2559, 0]
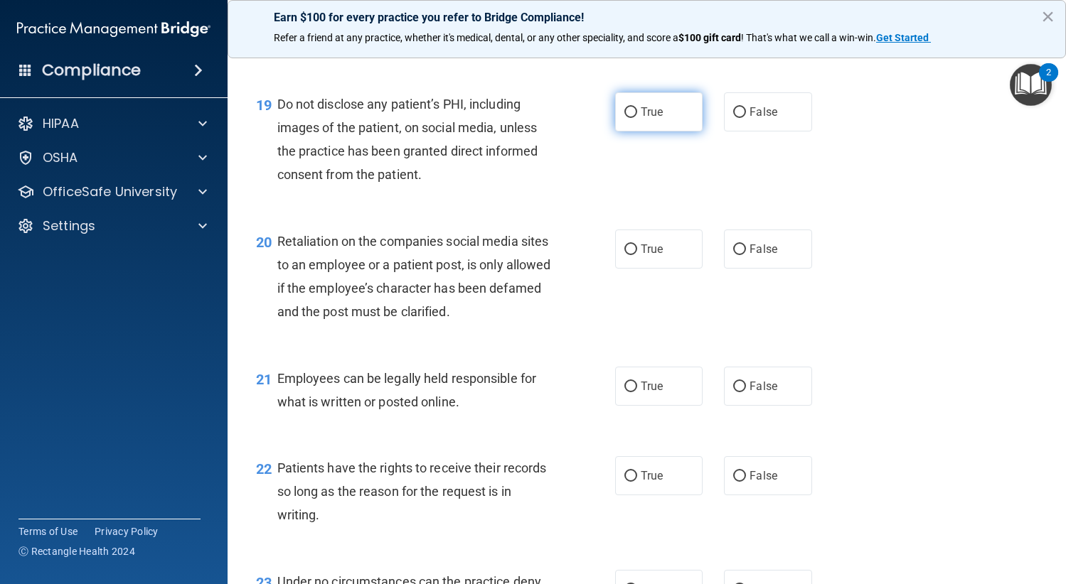
click at [672, 132] on label "True" at bounding box center [659, 111] width 88 height 39
click at [637, 118] on input "True" at bounding box center [630, 112] width 13 height 11
radio input "true"
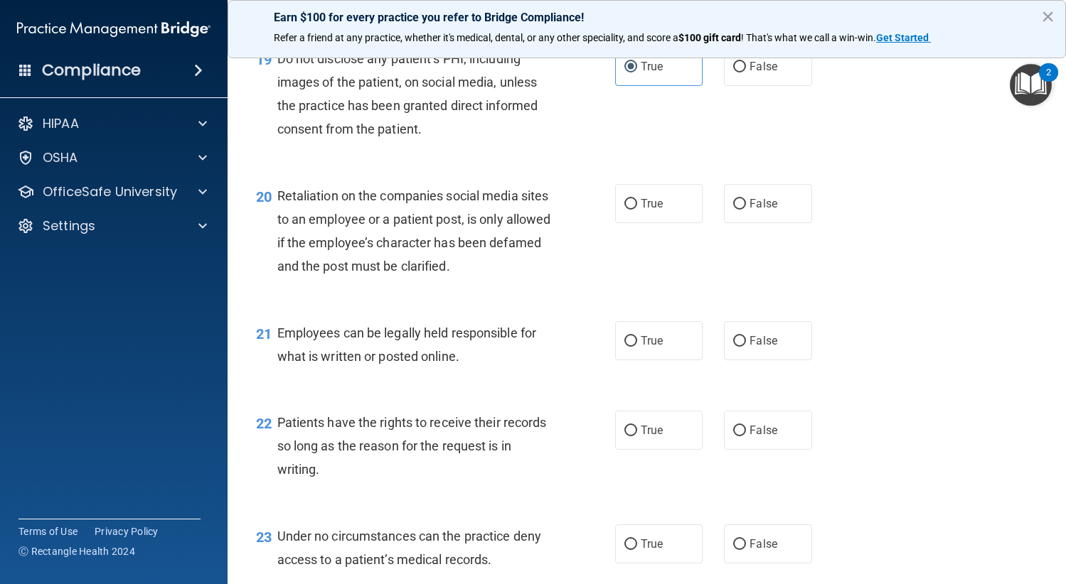
scroll to position [2630, 0]
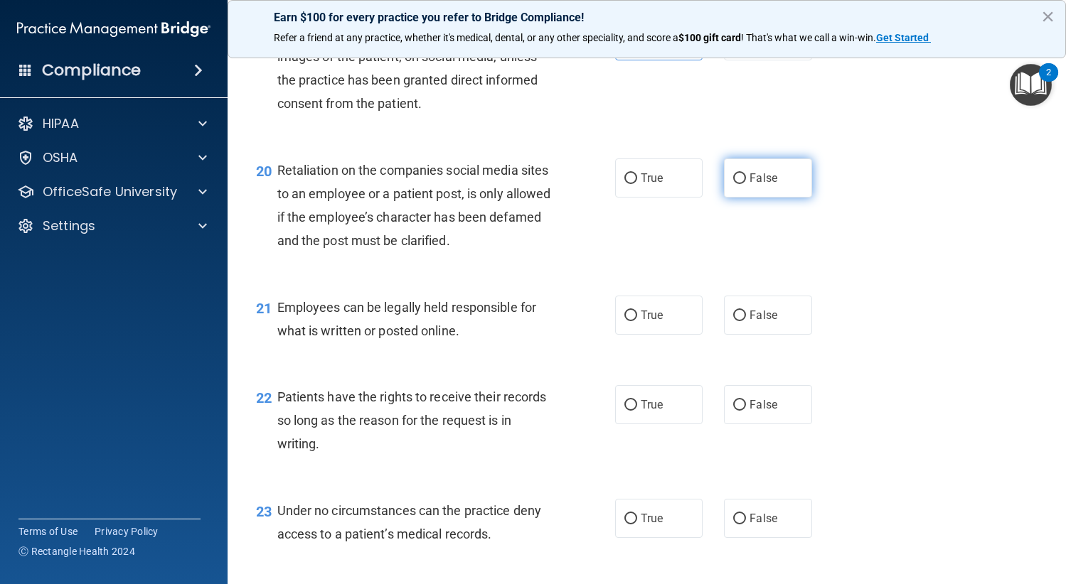
click at [754, 185] on span "False" at bounding box center [763, 178] width 28 height 14
click at [746, 184] on input "False" at bounding box center [739, 178] width 13 height 11
radio input "true"
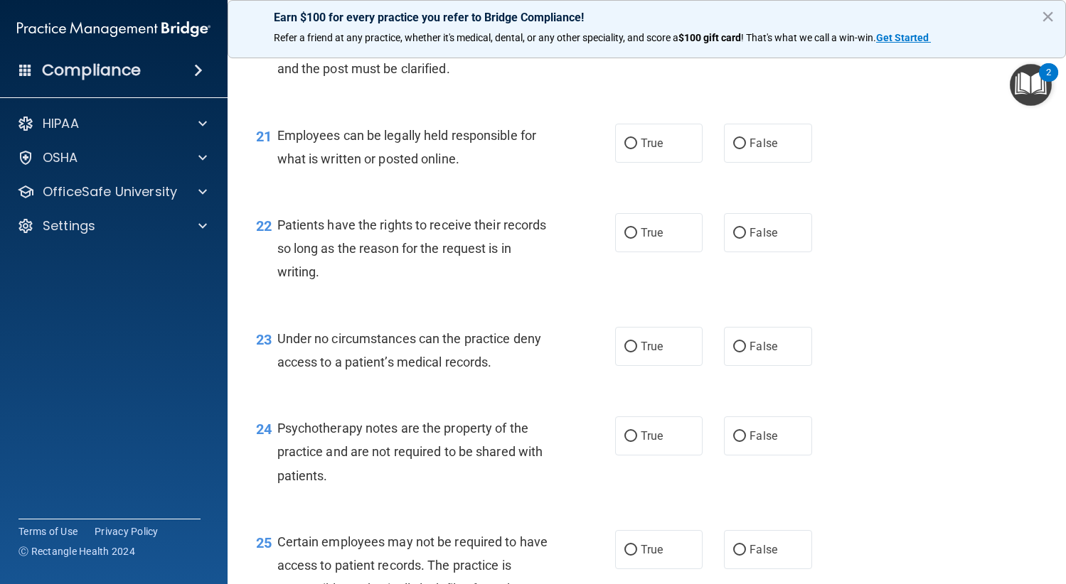
scroll to position [2843, 0]
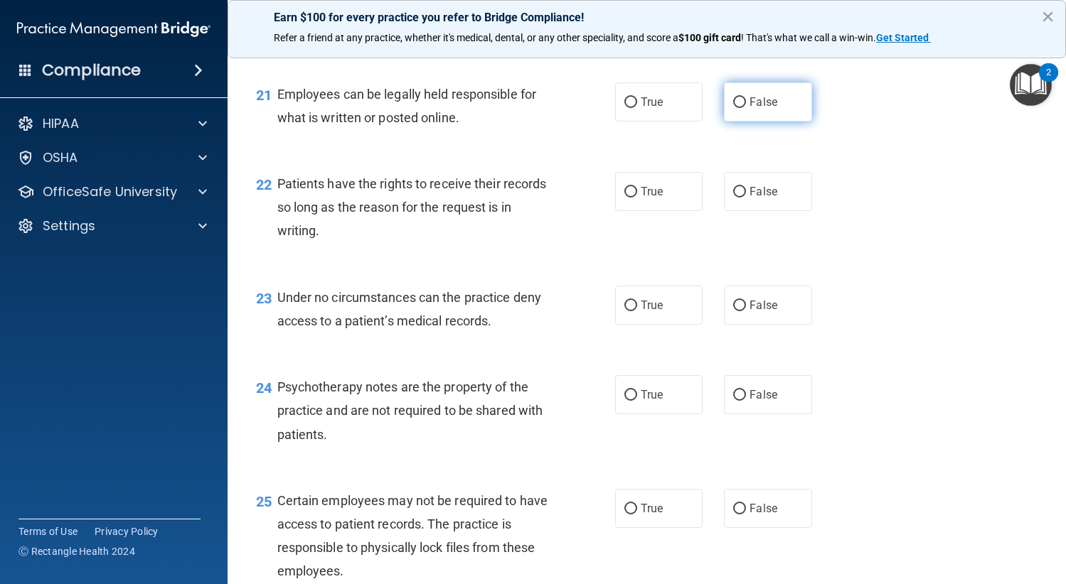
click at [786, 122] on label "False" at bounding box center [768, 101] width 88 height 39
click at [746, 108] on input "False" at bounding box center [739, 102] width 13 height 11
radio input "true"
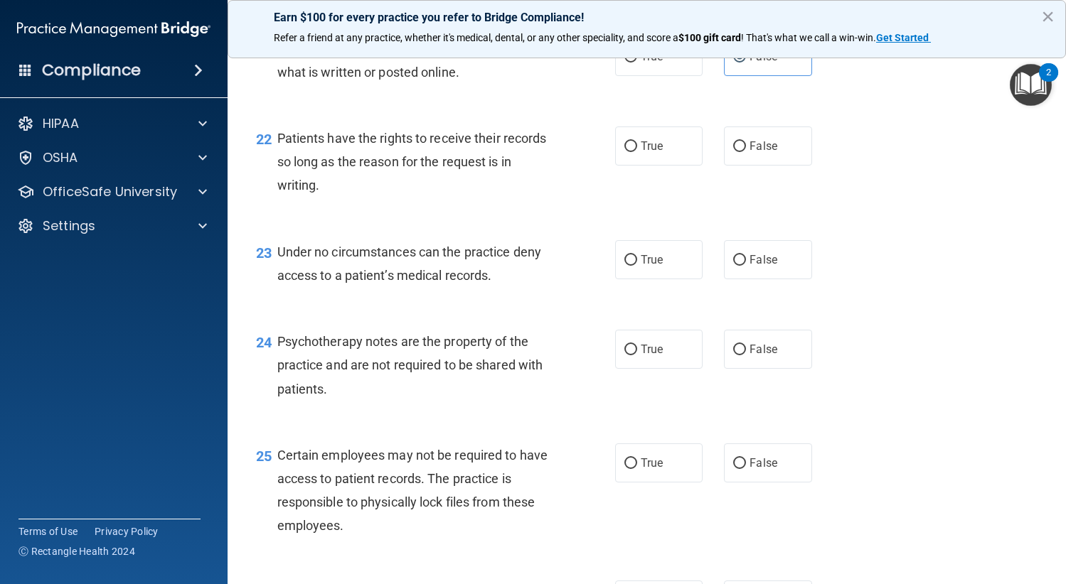
scroll to position [2915, 0]
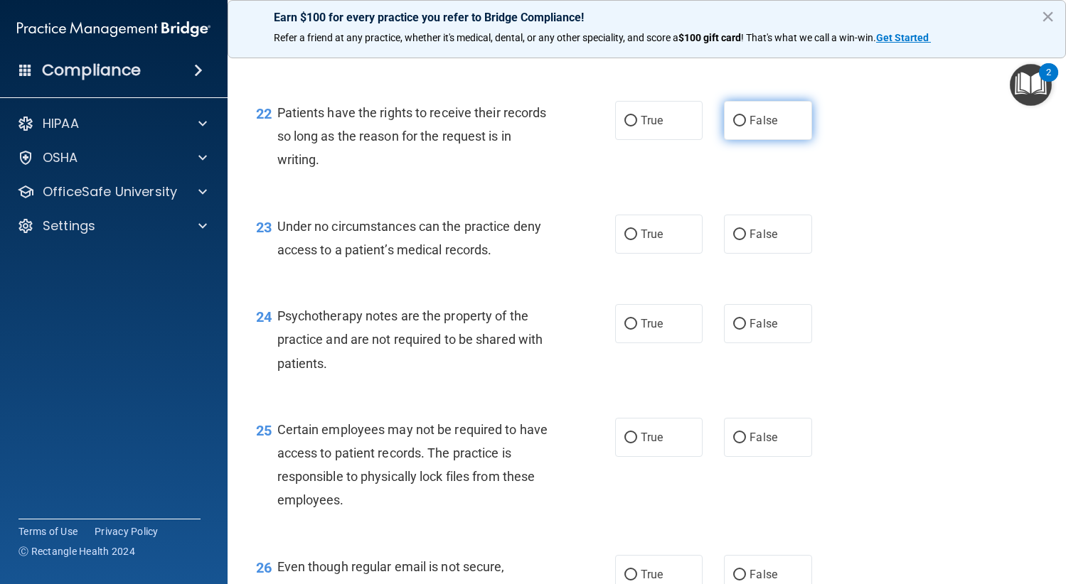
click at [749, 127] on span "False" at bounding box center [763, 121] width 28 height 14
click at [746, 127] on input "False" at bounding box center [739, 121] width 13 height 11
radio input "true"
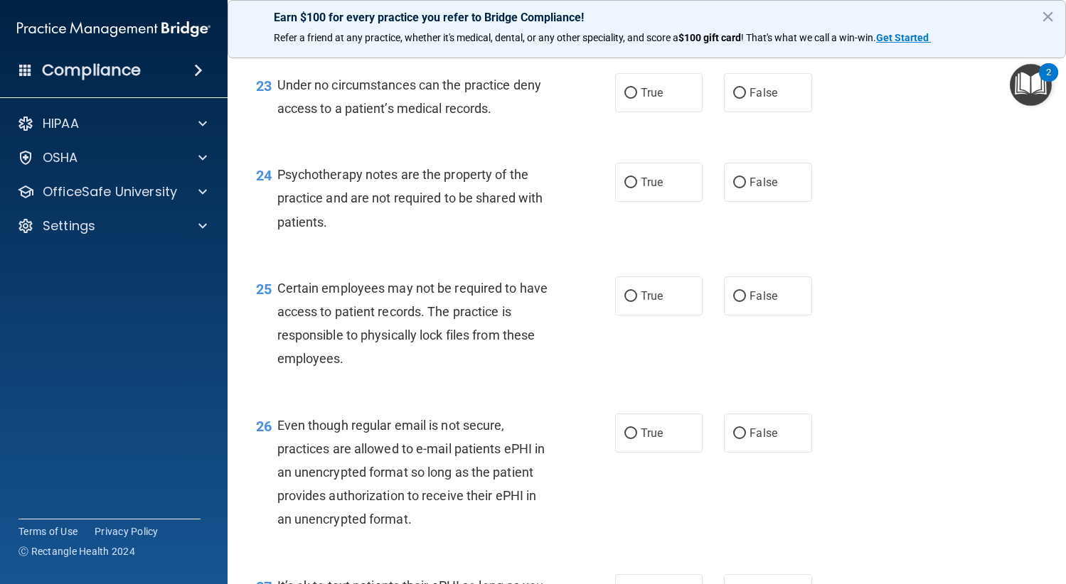
scroll to position [3057, 0]
click at [663, 112] on label "True" at bounding box center [659, 92] width 88 height 39
click at [637, 98] on input "True" at bounding box center [630, 92] width 13 height 11
radio input "true"
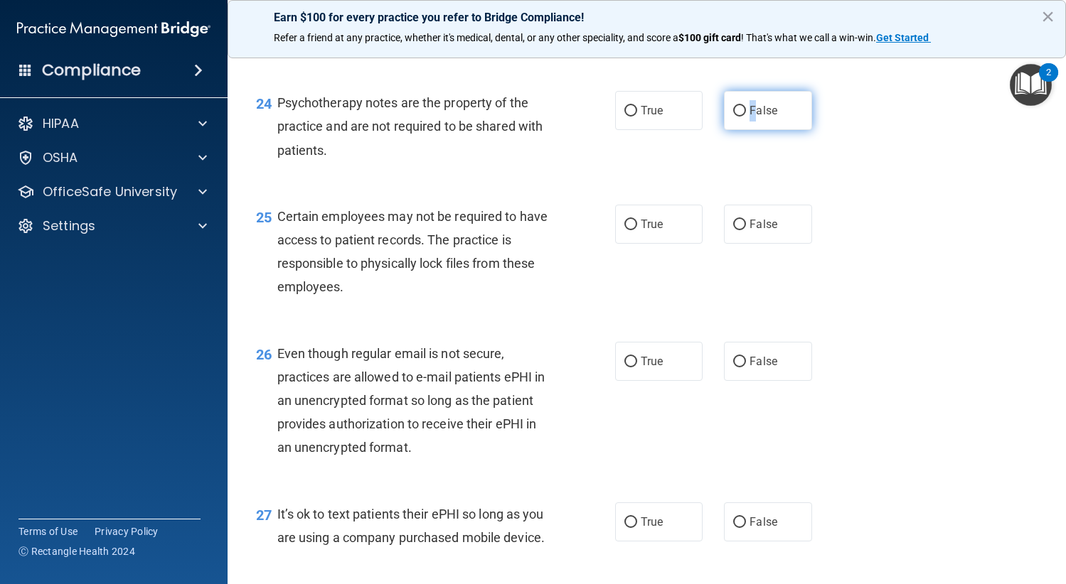
click at [749, 117] on span "False" at bounding box center [763, 111] width 28 height 14
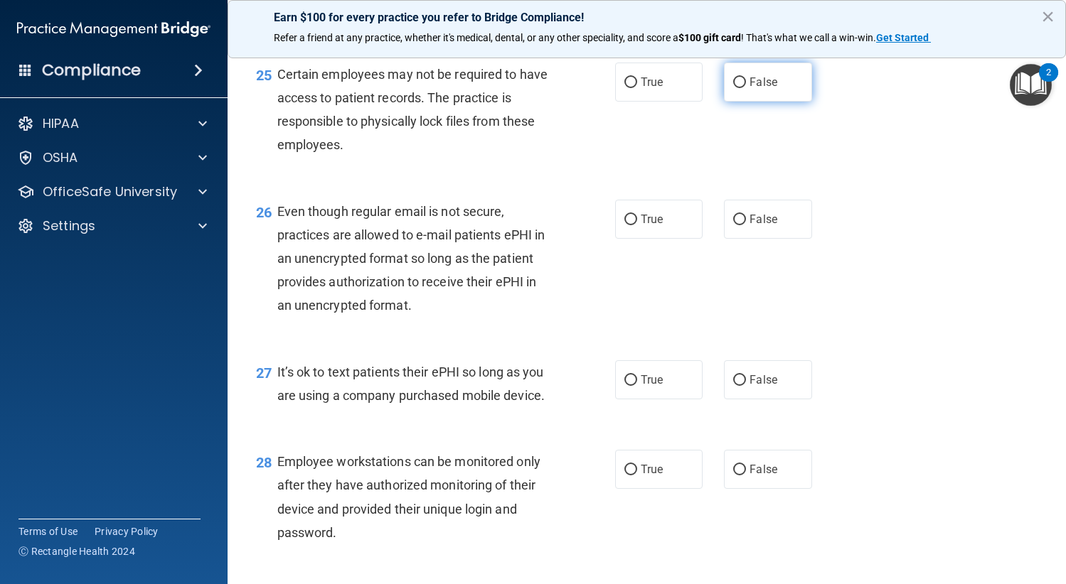
click at [754, 102] on label "False" at bounding box center [768, 82] width 88 height 39
click at [746, 88] on input "False" at bounding box center [739, 82] width 13 height 11
radio input "true"
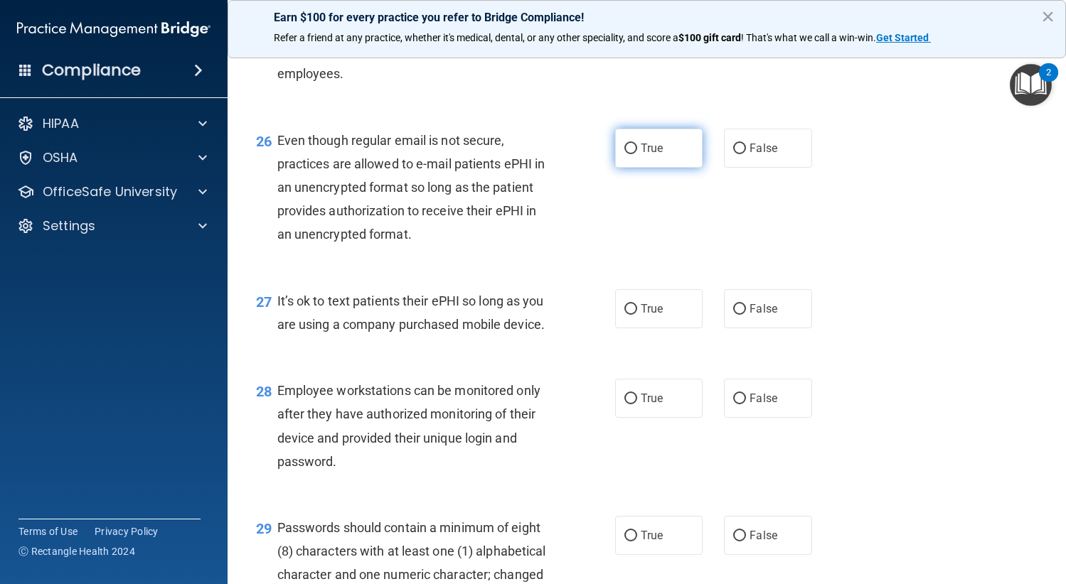
click at [624, 154] on input "True" at bounding box center [630, 149] width 13 height 11
radio input "true"
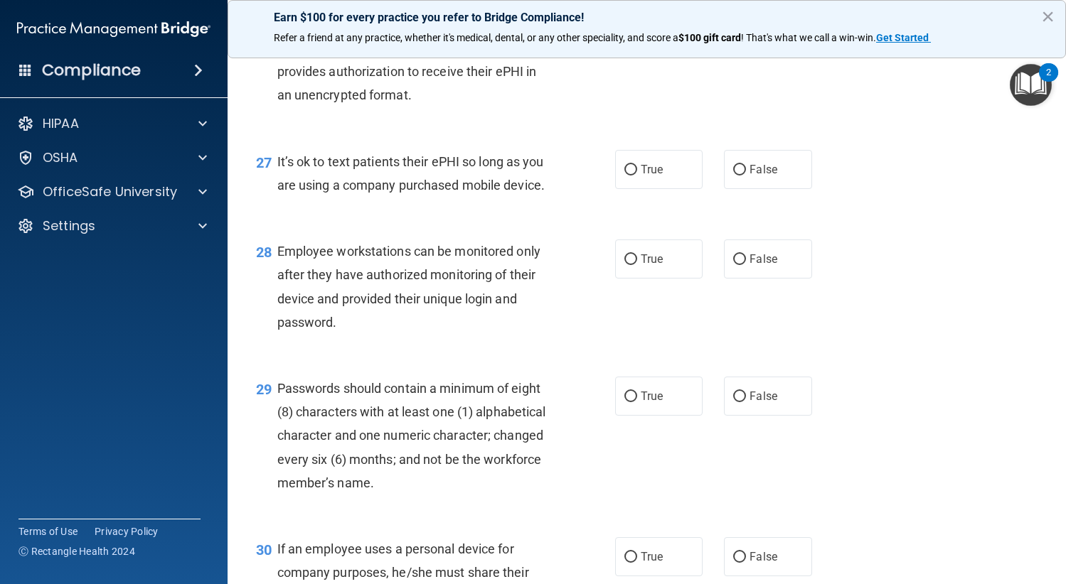
scroll to position [3483, 0]
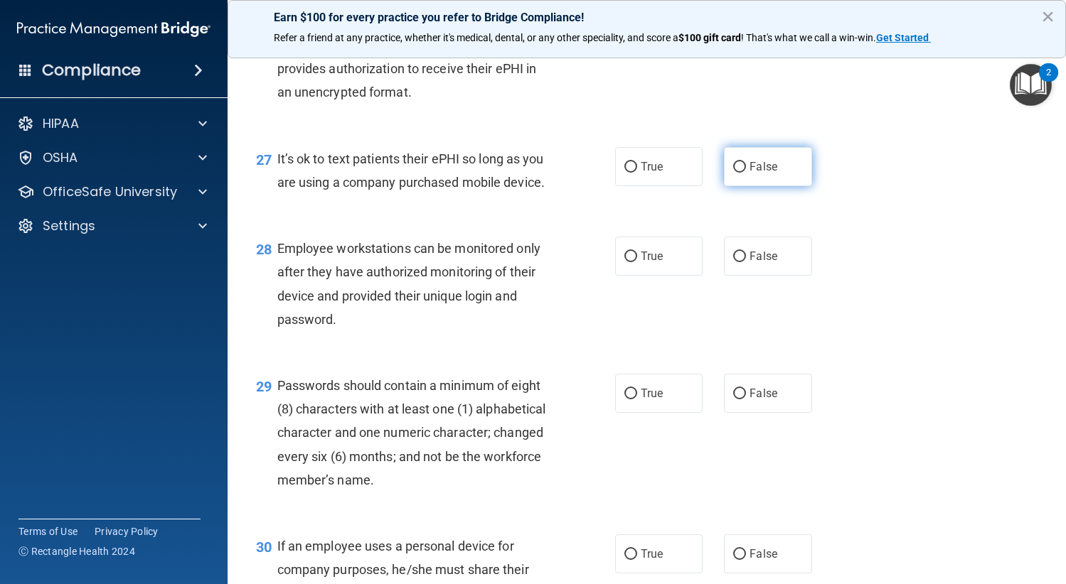
click at [750, 173] on span "False" at bounding box center [763, 167] width 28 height 14
click at [746, 173] on input "False" at bounding box center [739, 167] width 13 height 11
radio input "true"
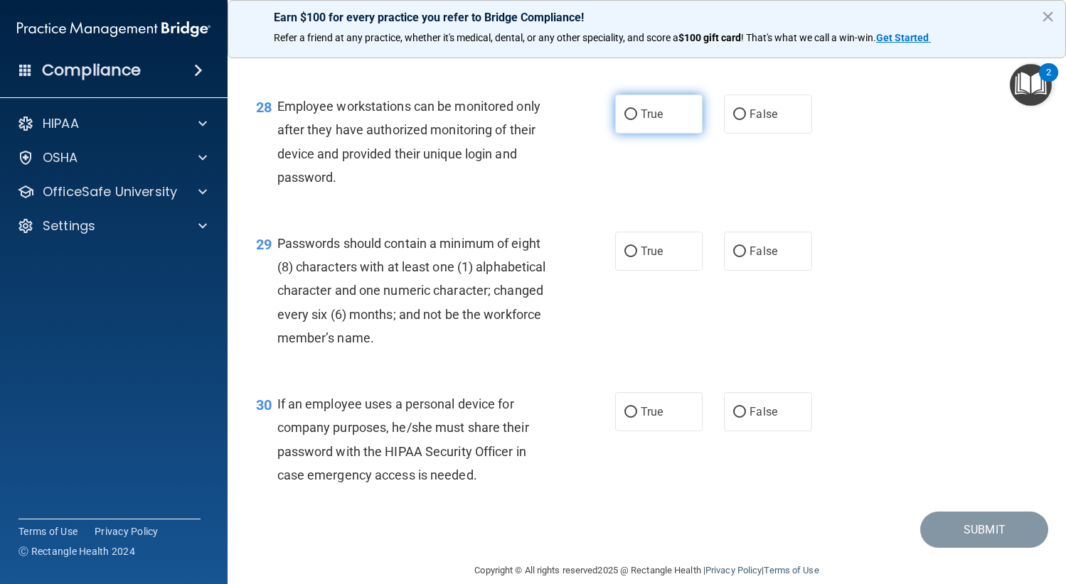
click at [646, 121] on span "True" at bounding box center [651, 114] width 22 height 14
click at [637, 120] on input "True" at bounding box center [630, 114] width 13 height 11
radio input "true"
click at [641, 258] on span "True" at bounding box center [651, 252] width 22 height 14
click at [637, 257] on input "True" at bounding box center [630, 252] width 13 height 11
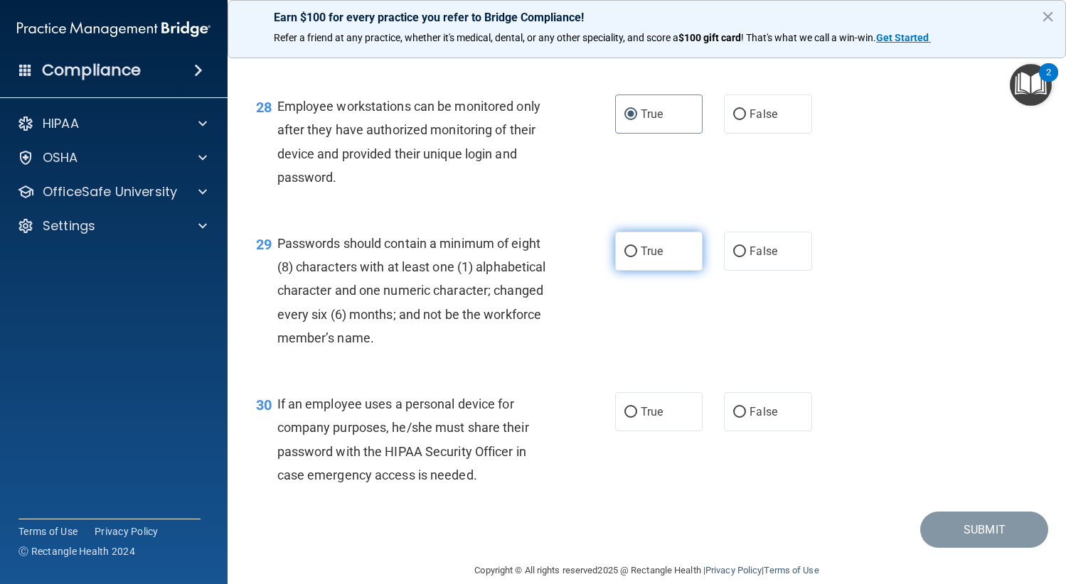
radio input "true"
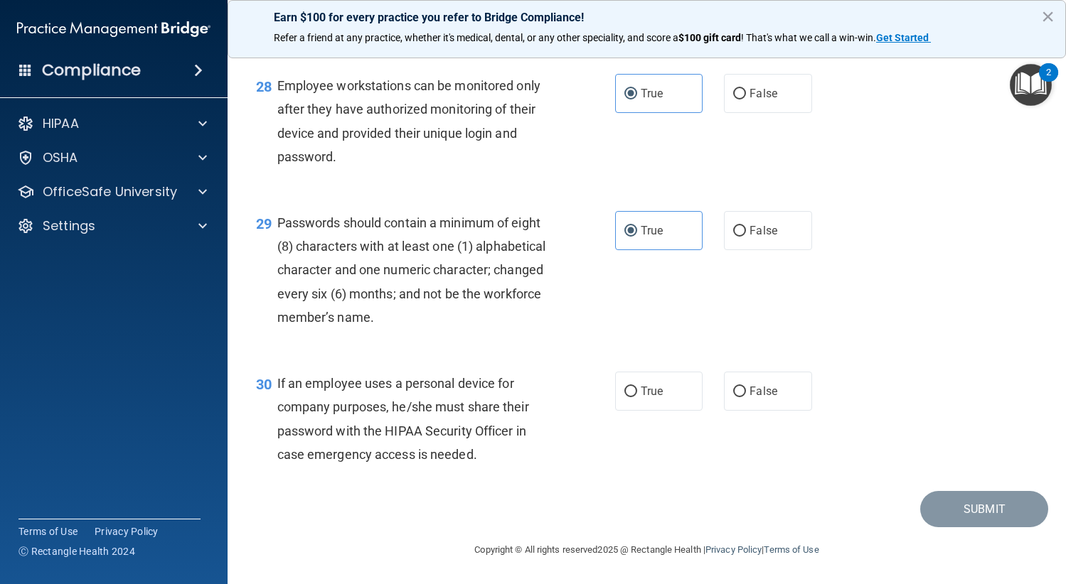
scroll to position [3716, 0]
click at [682, 395] on label "True" at bounding box center [659, 391] width 88 height 39
click at [637, 395] on input "True" at bounding box center [630, 392] width 13 height 11
radio input "true"
click at [734, 397] on input "False" at bounding box center [739, 392] width 13 height 11
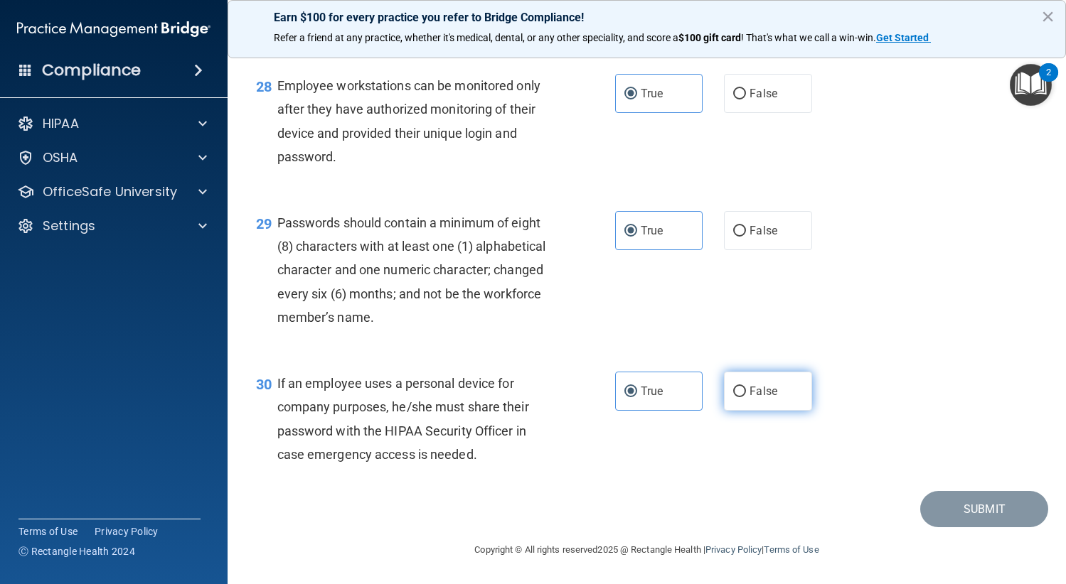
radio input "true"
click at [640, 387] on span "True" at bounding box center [651, 392] width 22 height 14
click at [637, 387] on input "True" at bounding box center [630, 392] width 13 height 11
radio input "true"
radio input "false"
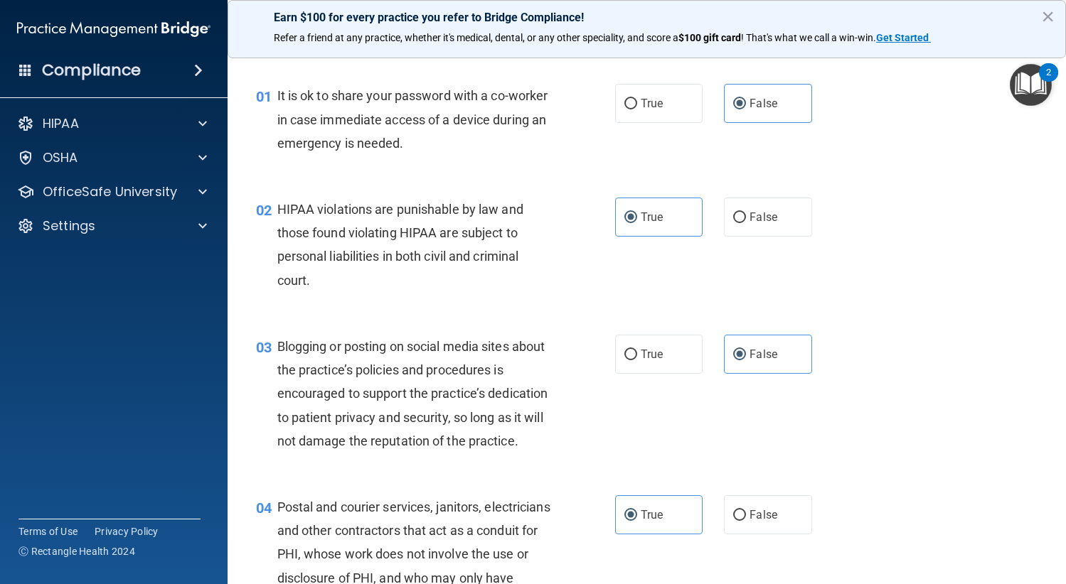
scroll to position [0, 0]
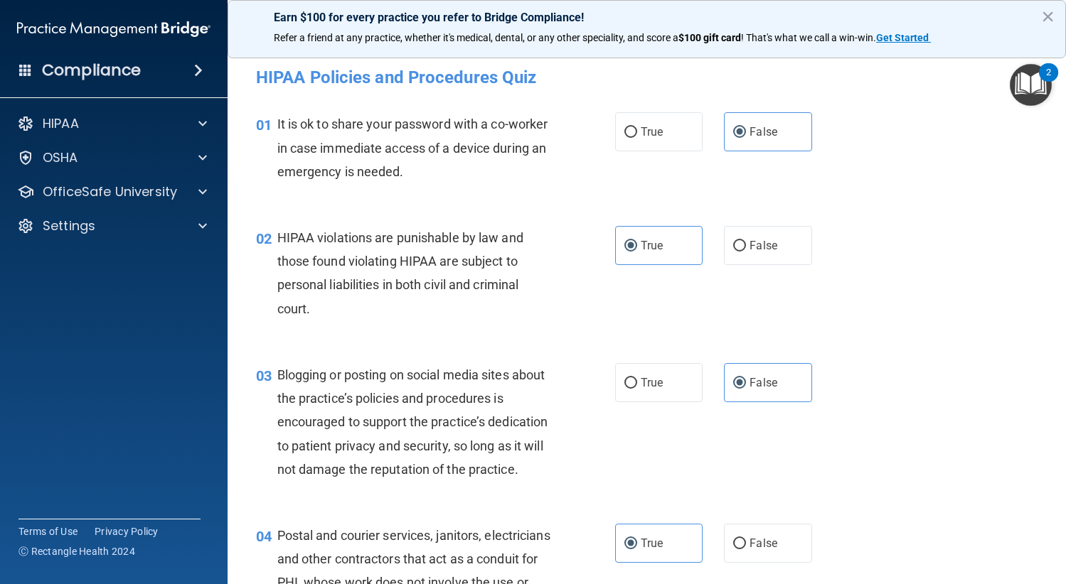
click at [938, 204] on div "01 It is ok to share your password with a co-worker in case immediate access of…" at bounding box center [646, 152] width 803 height 114
click at [649, 143] on label "True" at bounding box center [659, 131] width 88 height 39
click at [637, 138] on input "True" at bounding box center [630, 132] width 13 height 11
radio input "true"
click at [771, 141] on label "False" at bounding box center [768, 131] width 88 height 39
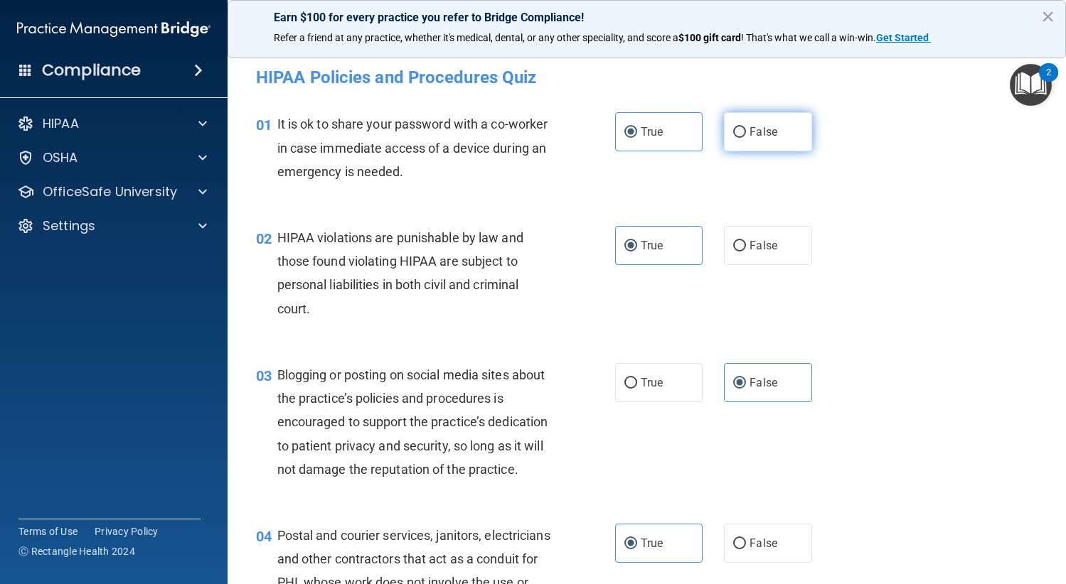
click at [746, 138] on input "False" at bounding box center [739, 132] width 13 height 11
radio input "true"
radio input "false"
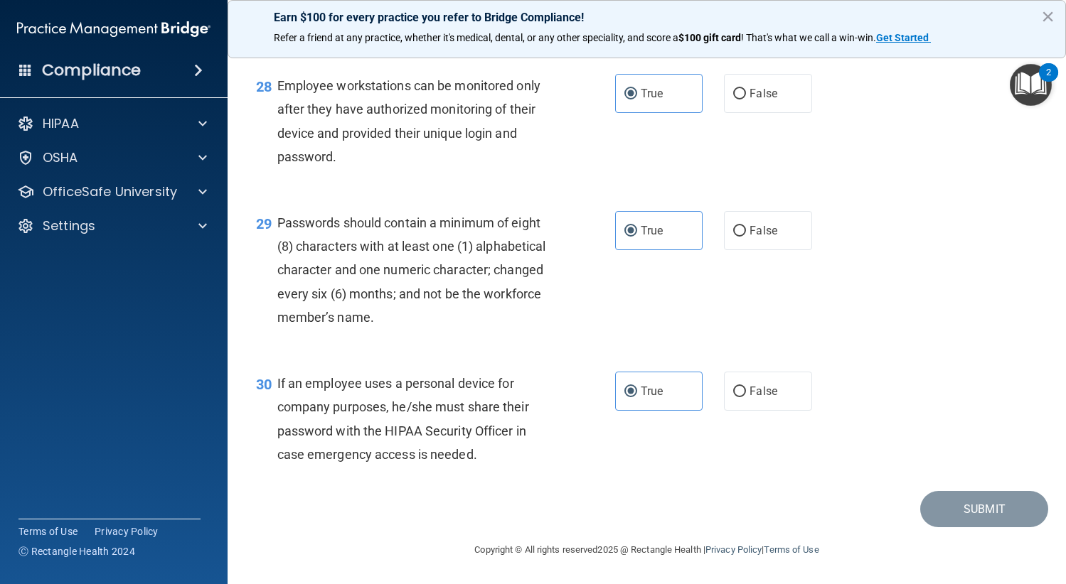
scroll to position [3716, 0]
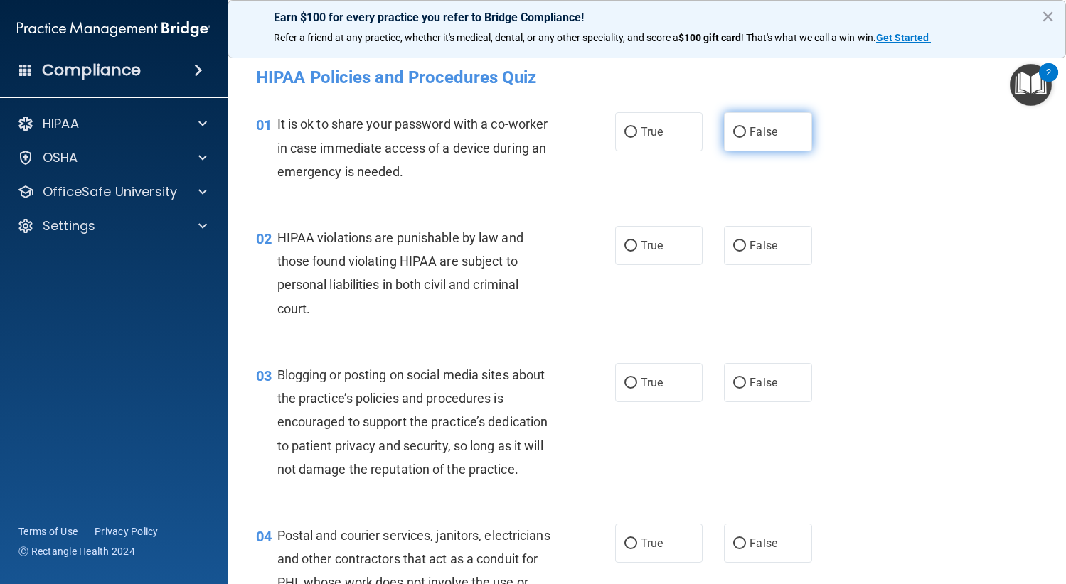
click at [769, 146] on label "False" at bounding box center [768, 131] width 88 height 39
click at [746, 138] on input "False" at bounding box center [739, 132] width 13 height 11
radio input "true"
click at [664, 239] on label "True" at bounding box center [659, 245] width 88 height 39
click at [637, 241] on input "True" at bounding box center [630, 246] width 13 height 11
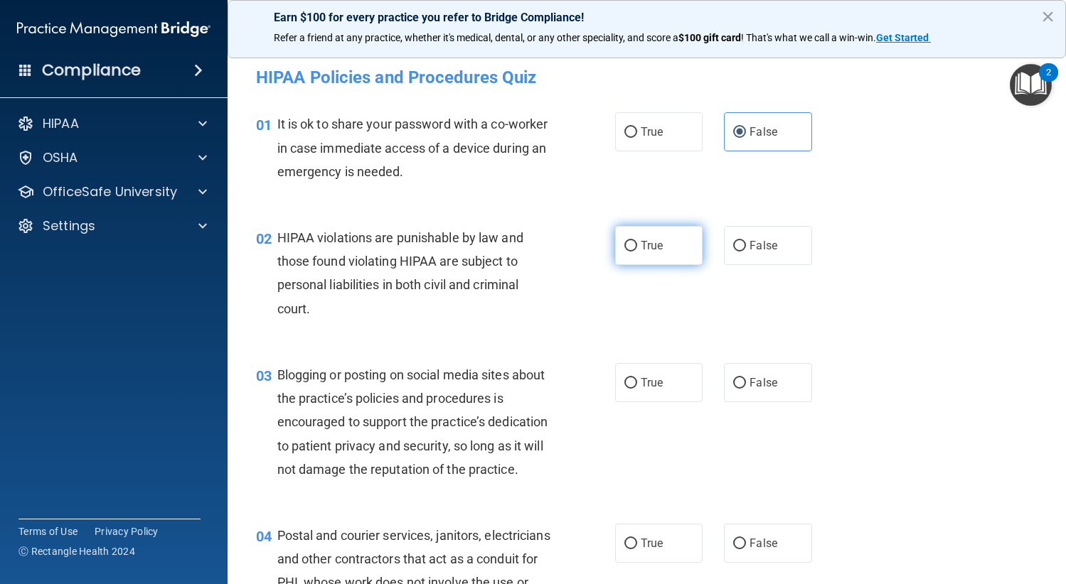
radio input "true"
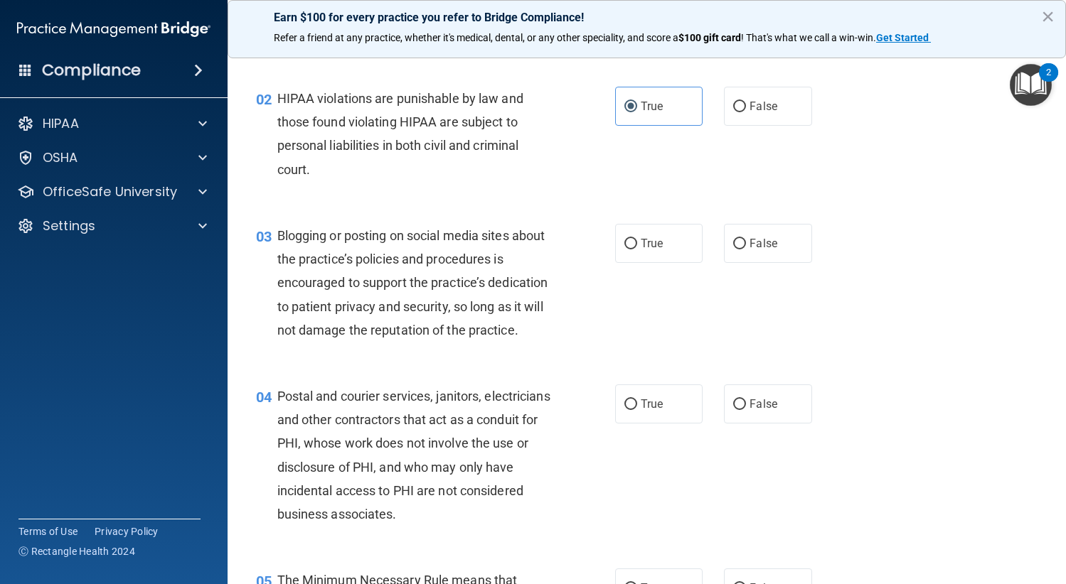
scroll to position [142, 0]
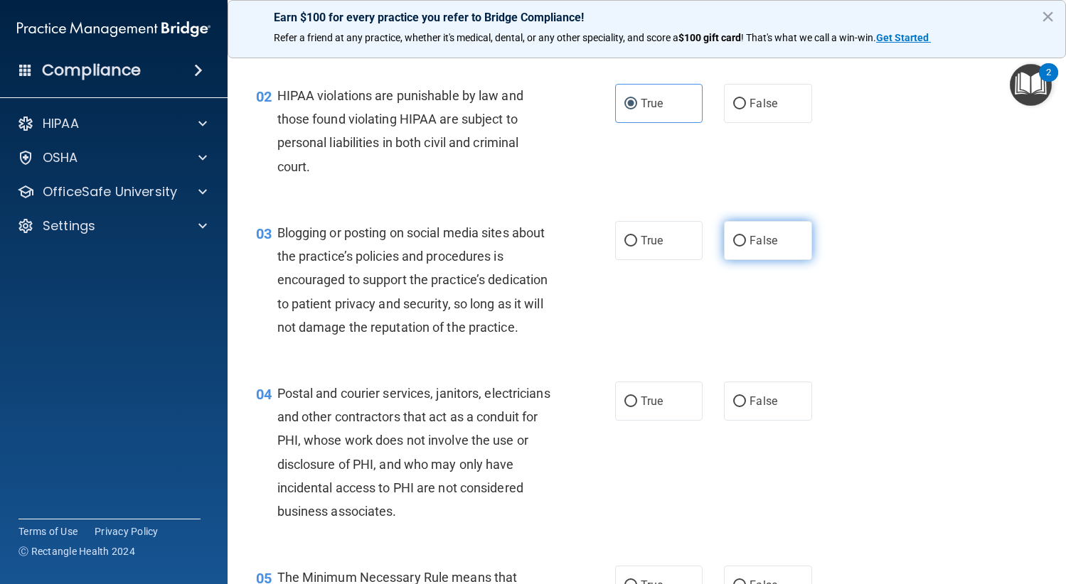
click at [767, 243] on span "False" at bounding box center [763, 241] width 28 height 14
click at [746, 243] on input "False" at bounding box center [739, 241] width 13 height 11
radio input "true"
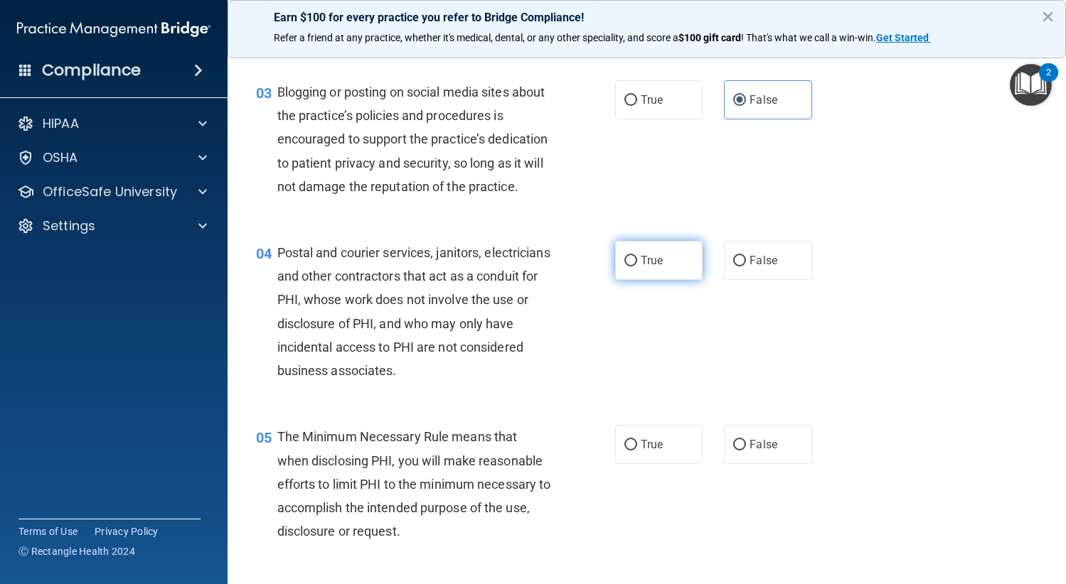
scroll to position [284, 0]
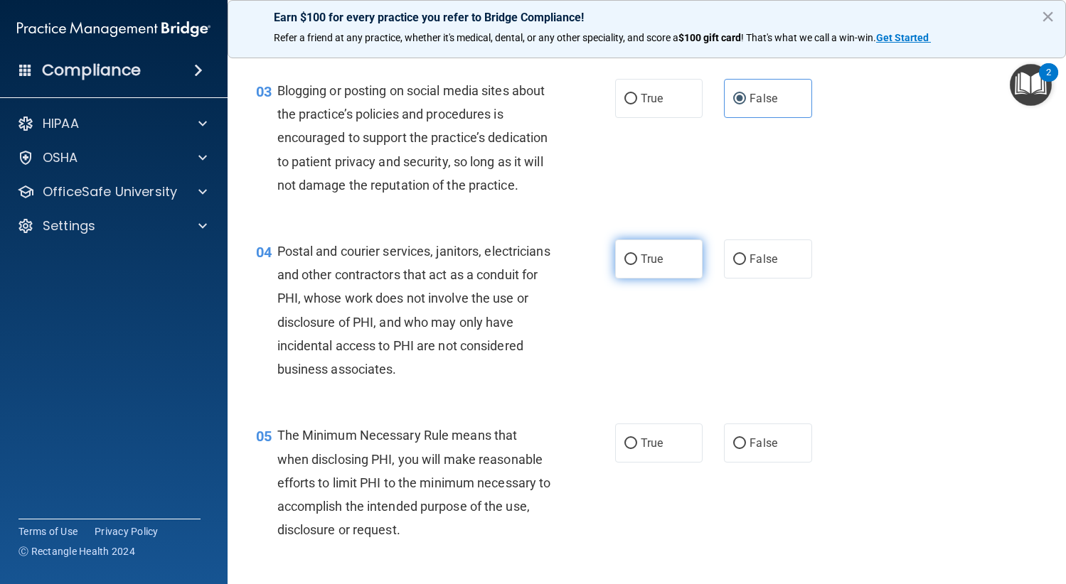
click at [670, 279] on label "True" at bounding box center [659, 259] width 88 height 39
click at [637, 265] on input "True" at bounding box center [630, 259] width 13 height 11
radio input "true"
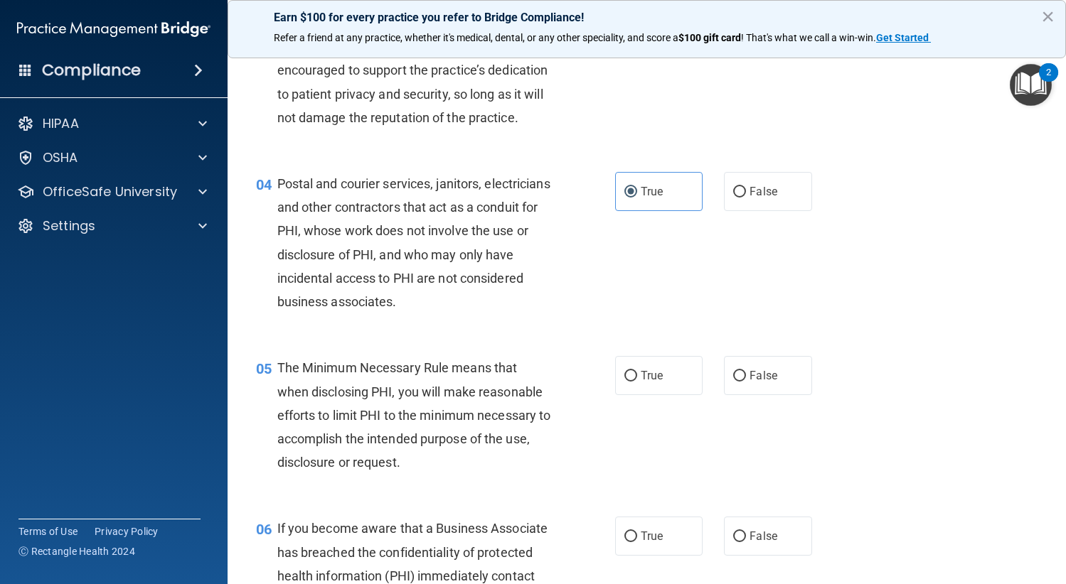
scroll to position [498, 0]
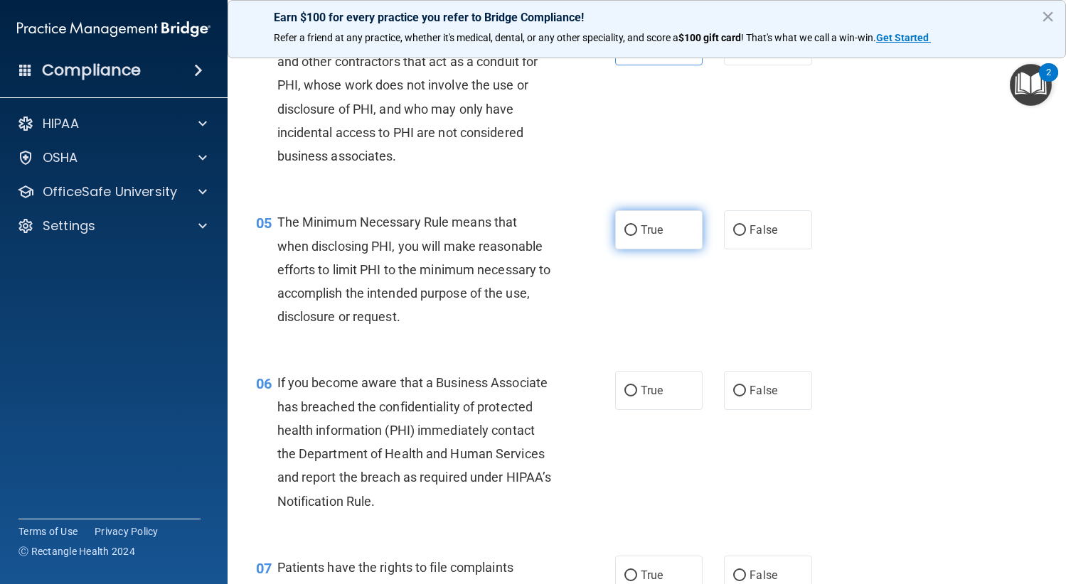
click at [633, 250] on label "True" at bounding box center [659, 229] width 88 height 39
click at [633, 236] on input "True" at bounding box center [630, 230] width 13 height 11
radio input "true"
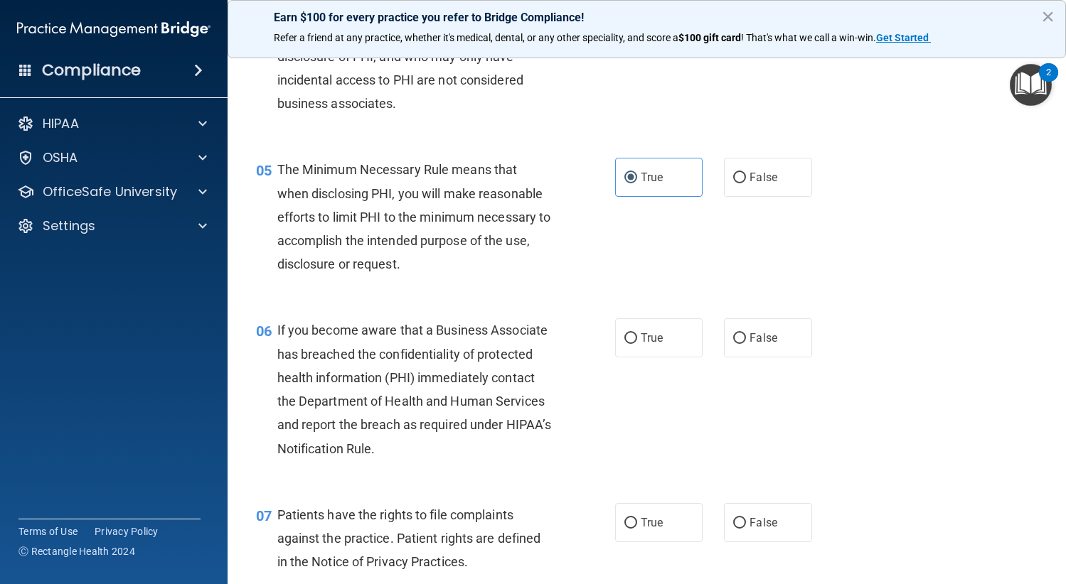
scroll to position [640, 0]
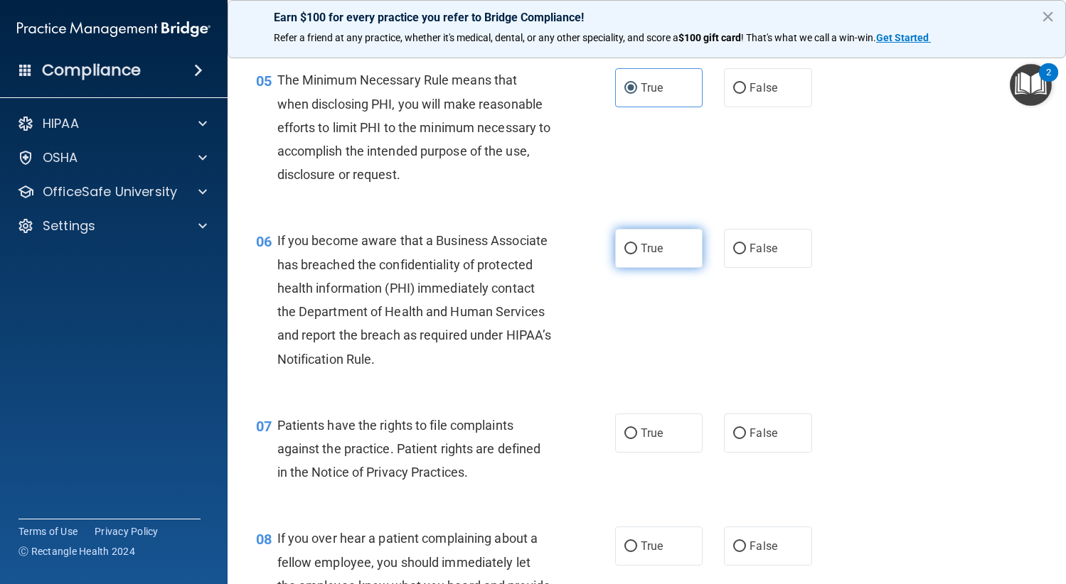
click at [674, 268] on label "True" at bounding box center [659, 248] width 88 height 39
click at [637, 254] on input "True" at bounding box center [630, 249] width 13 height 11
radio input "true"
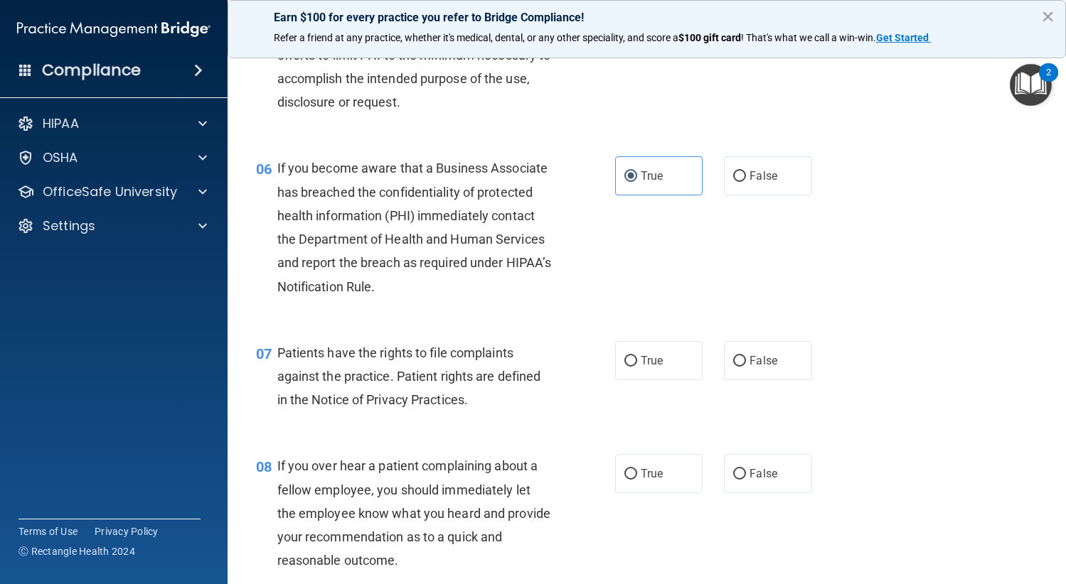
scroll to position [782, 0]
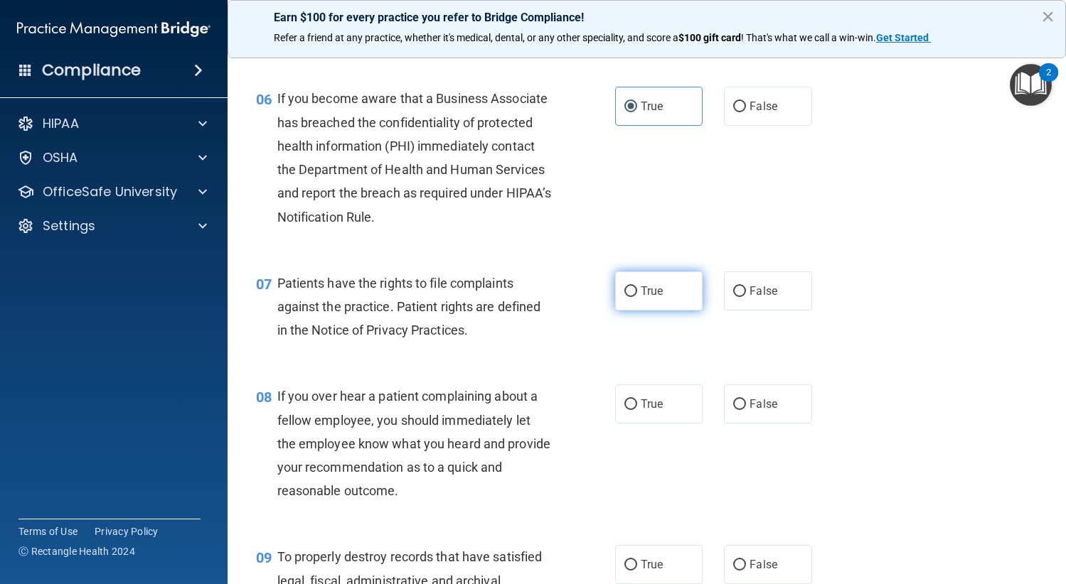
click at [663, 311] on label "True" at bounding box center [659, 291] width 88 height 39
click at [637, 297] on input "True" at bounding box center [630, 291] width 13 height 11
radio input "true"
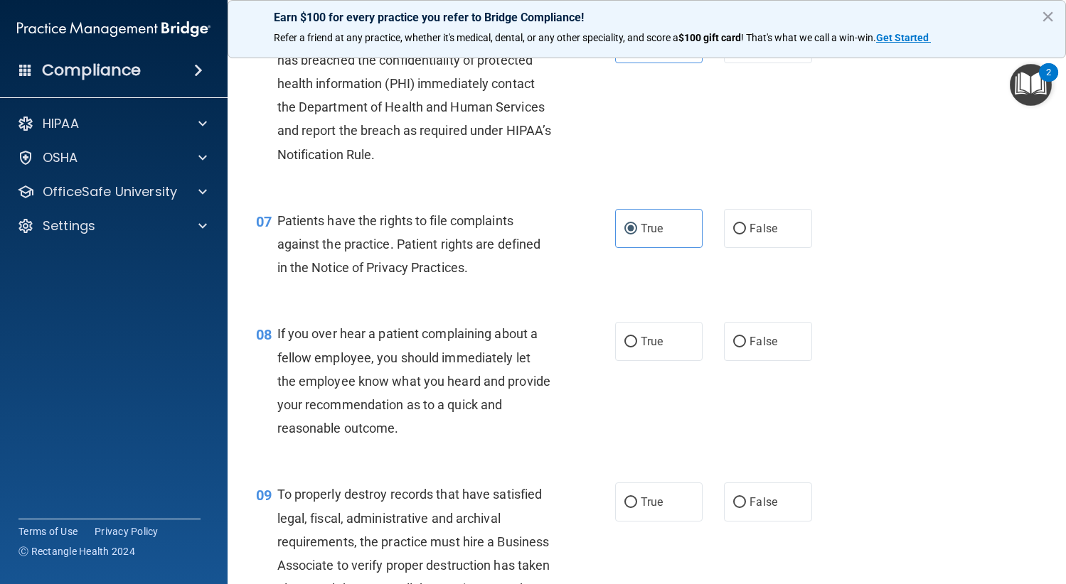
scroll to position [924, 0]
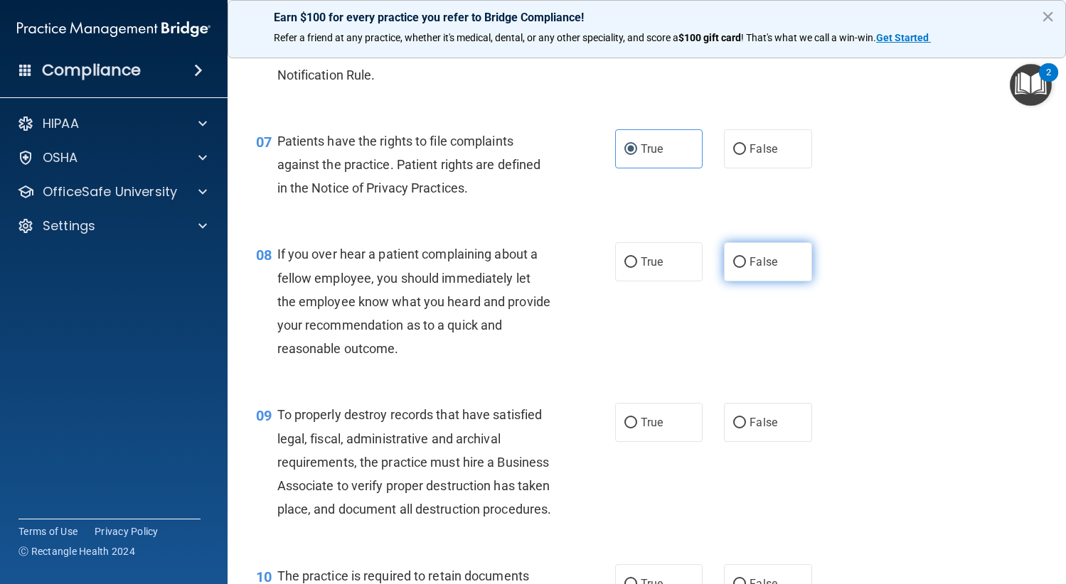
click at [763, 281] on label "False" at bounding box center [768, 261] width 88 height 39
click at [746, 268] on input "False" at bounding box center [739, 262] width 13 height 11
radio input "true"
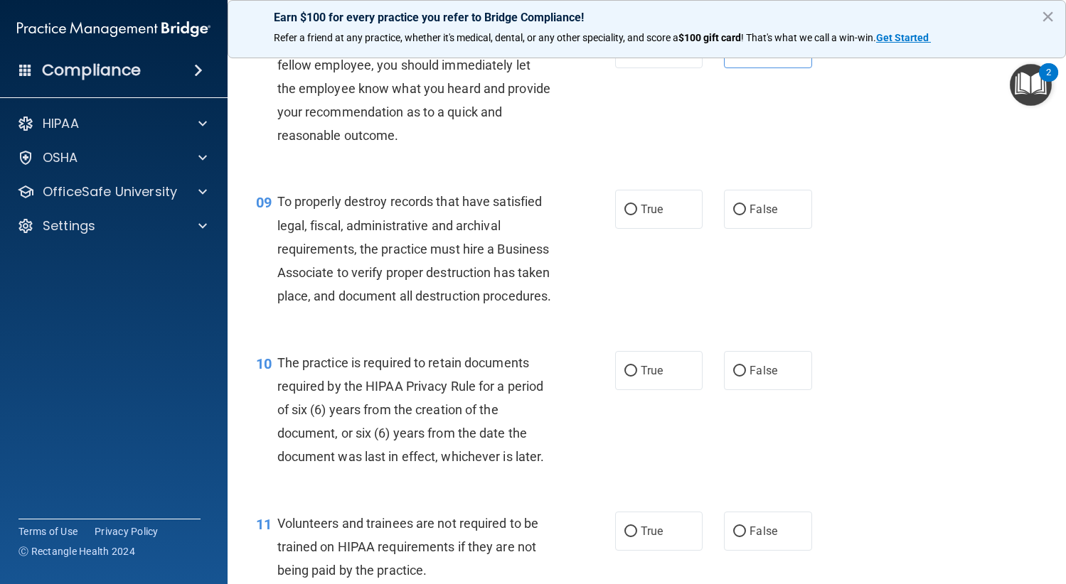
scroll to position [1208, 0]
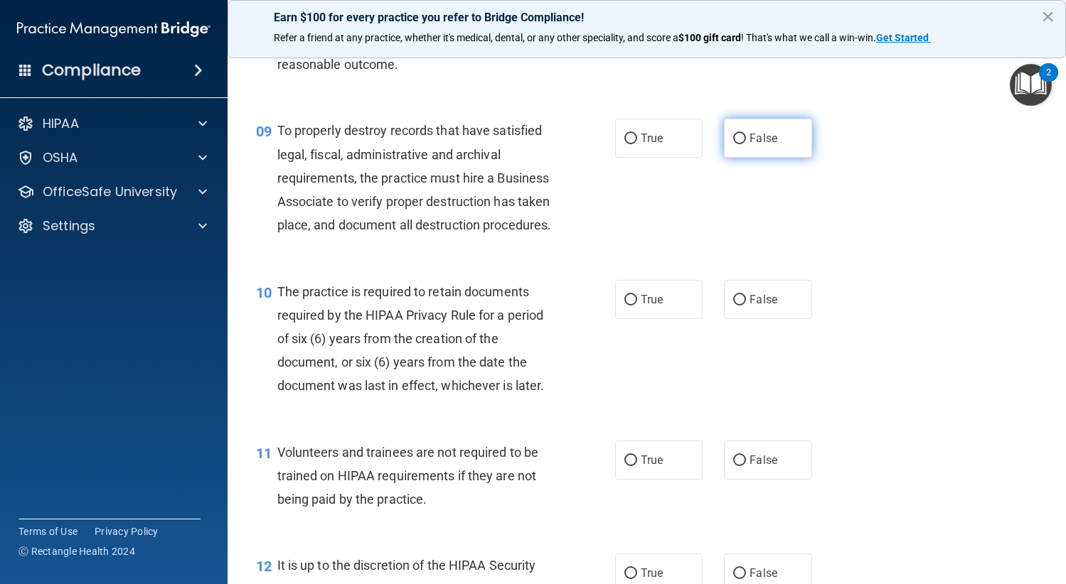
click at [757, 145] on span "False" at bounding box center [763, 139] width 28 height 14
click at [746, 144] on input "False" at bounding box center [739, 139] width 13 height 11
radio input "true"
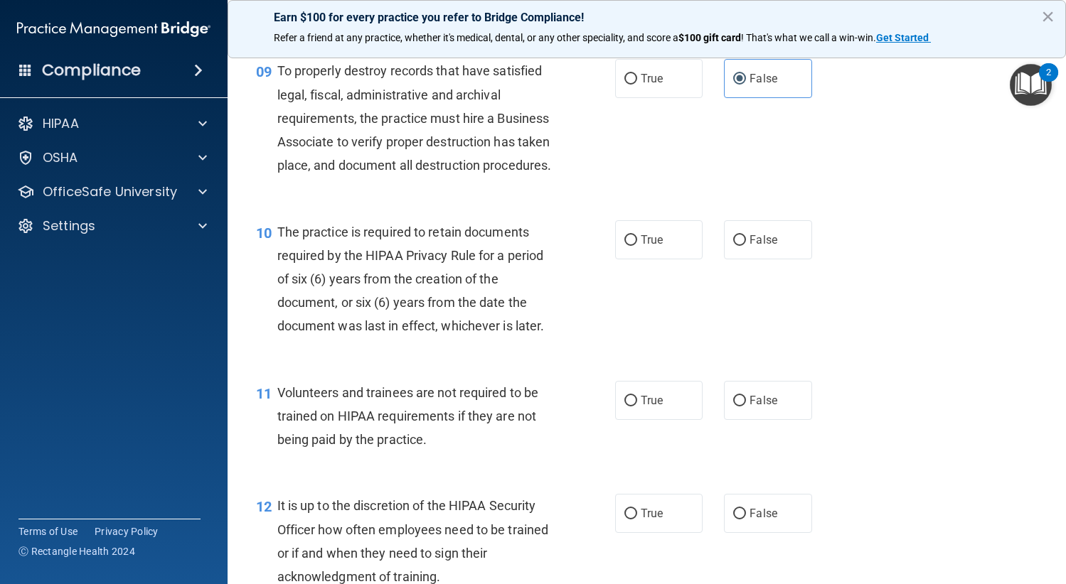
scroll to position [1351, 0]
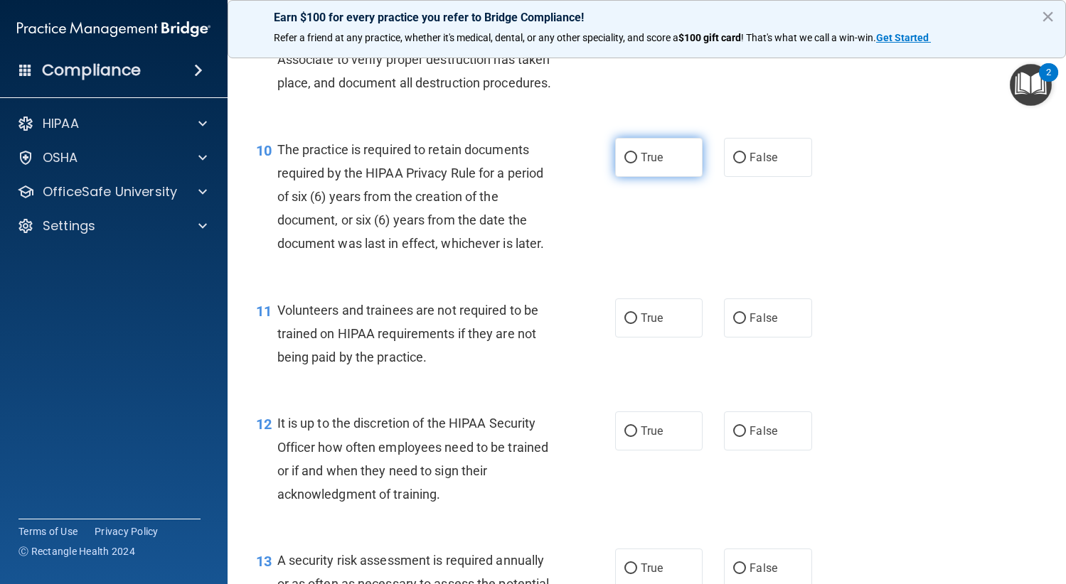
click at [677, 177] on label "True" at bounding box center [659, 157] width 88 height 39
click at [637, 163] on input "True" at bounding box center [630, 158] width 13 height 11
radio input "true"
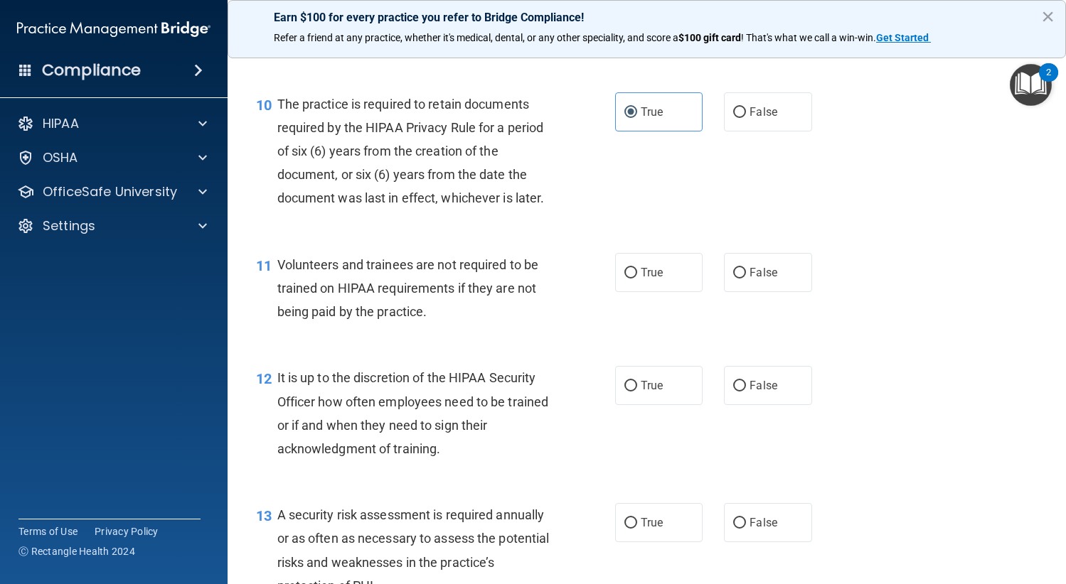
scroll to position [1493, 0]
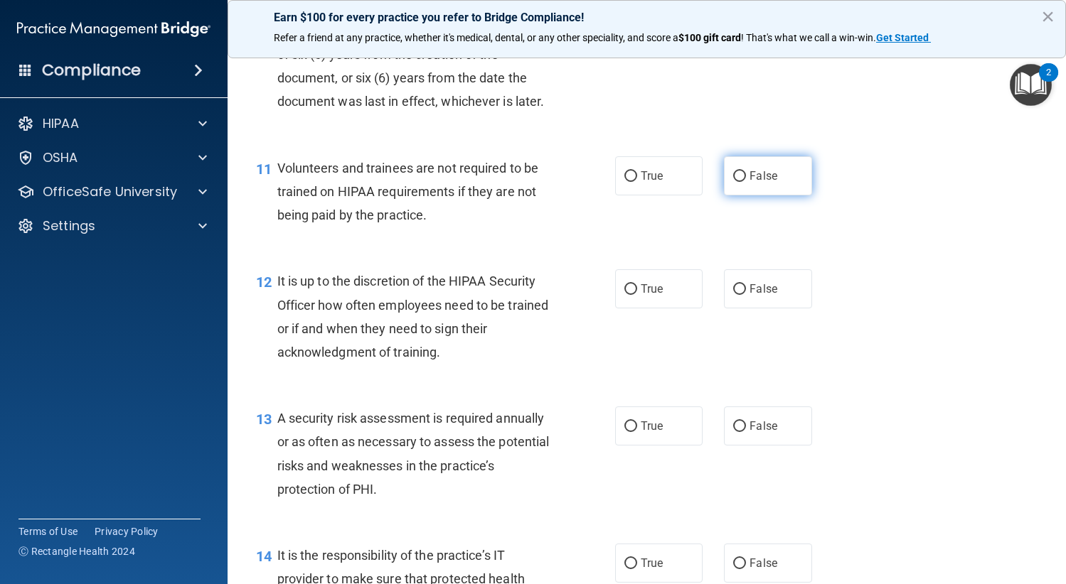
click at [753, 195] on label "False" at bounding box center [768, 175] width 88 height 39
click at [746, 182] on input "False" at bounding box center [739, 176] width 13 height 11
radio input "true"
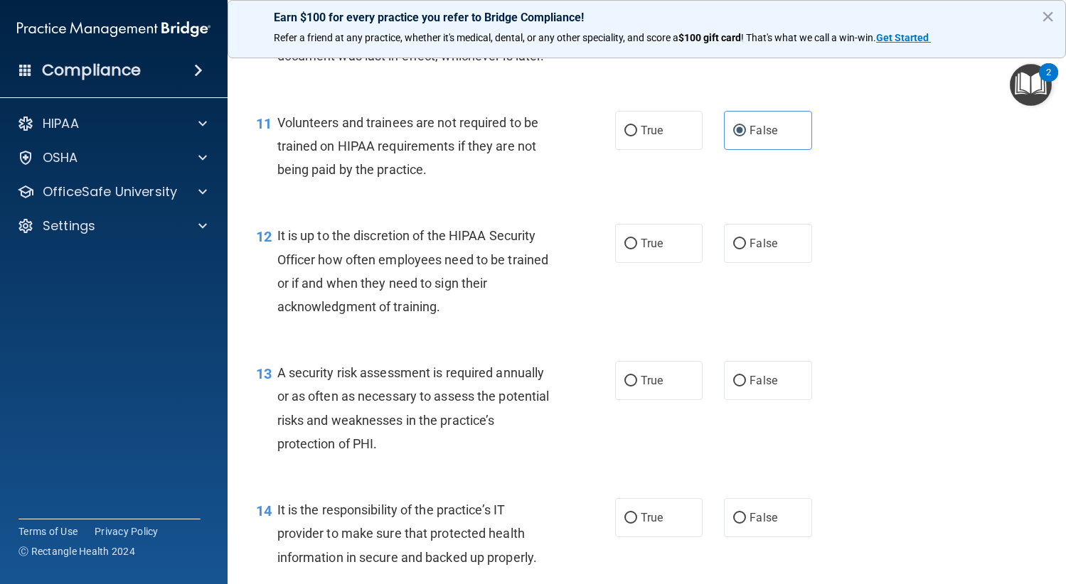
scroll to position [1564, 0]
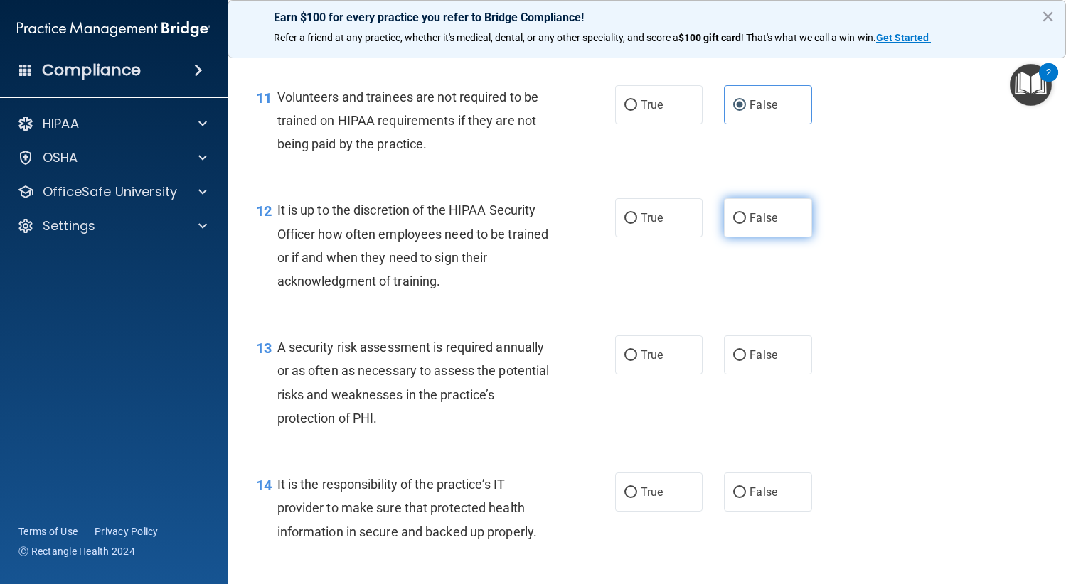
click at [749, 225] on span "False" at bounding box center [763, 218] width 28 height 14
click at [745, 224] on input "False" at bounding box center [739, 218] width 13 height 11
radio input "true"
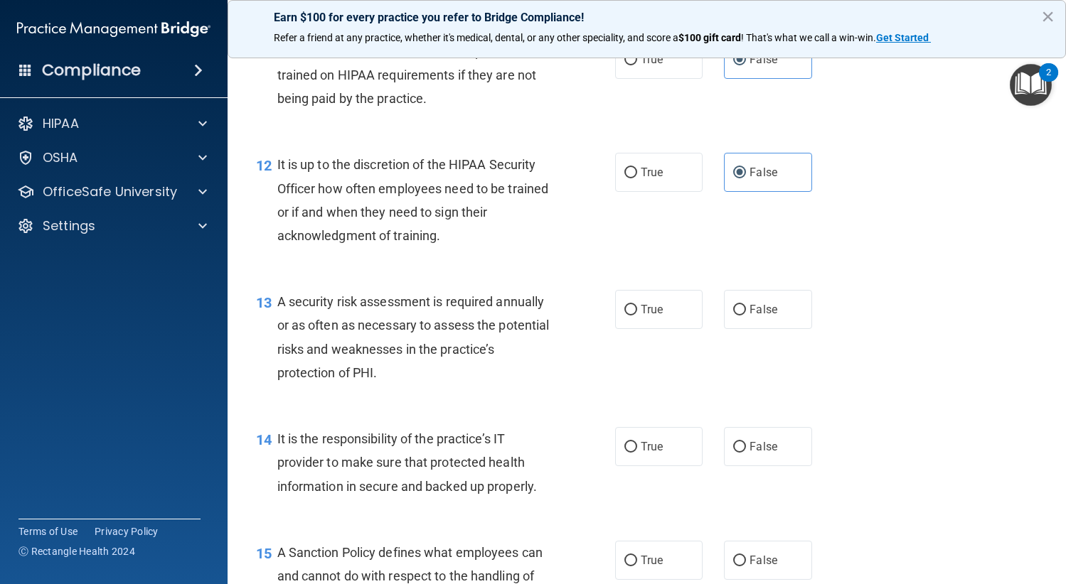
scroll to position [1635, 0]
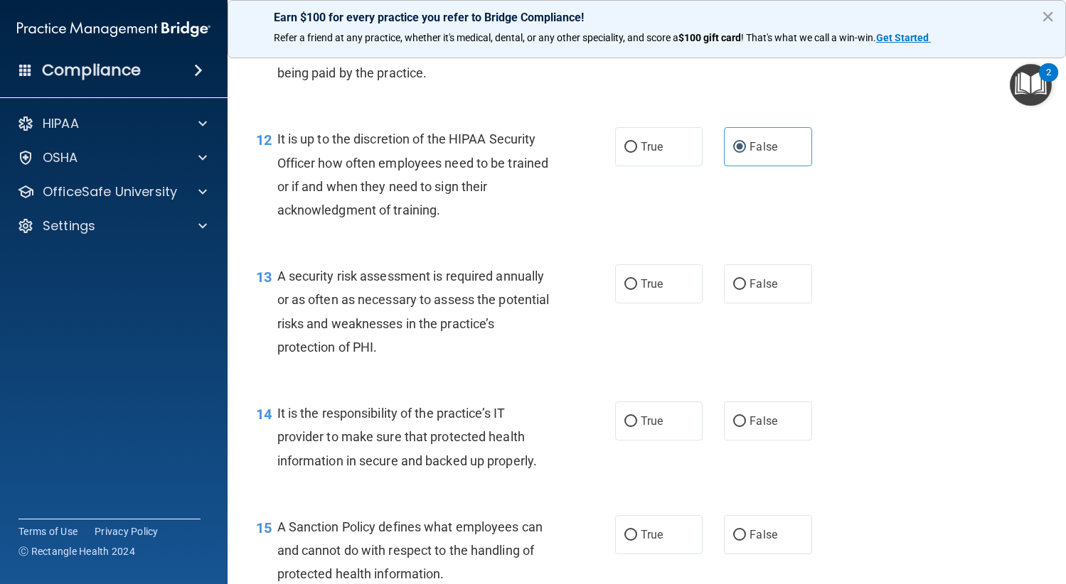
click at [708, 304] on div "True False" at bounding box center [720, 283] width 211 height 39
click at [667, 304] on label "True" at bounding box center [659, 283] width 88 height 39
click at [637, 290] on input "True" at bounding box center [630, 284] width 13 height 11
radio input "true"
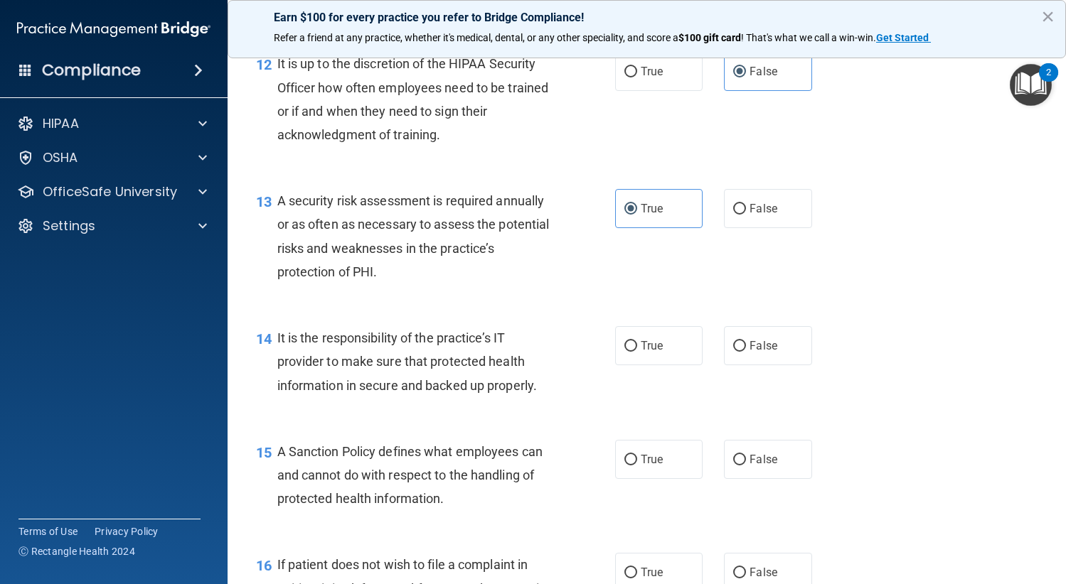
scroll to position [1848, 0]
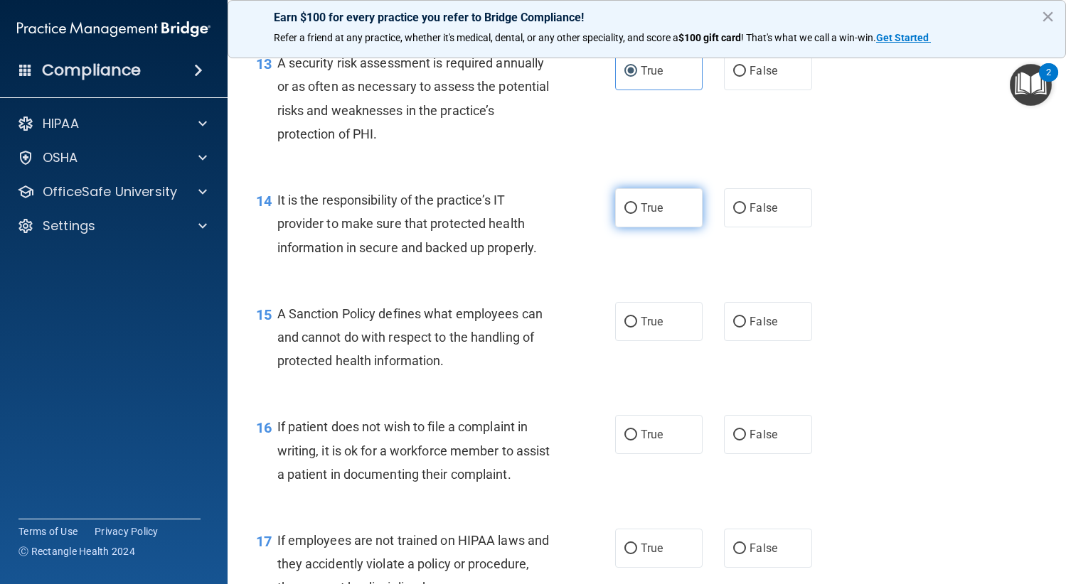
click at [640, 227] on label "True" at bounding box center [659, 207] width 88 height 39
click at [637, 214] on input "True" at bounding box center [630, 208] width 13 height 11
radio input "true"
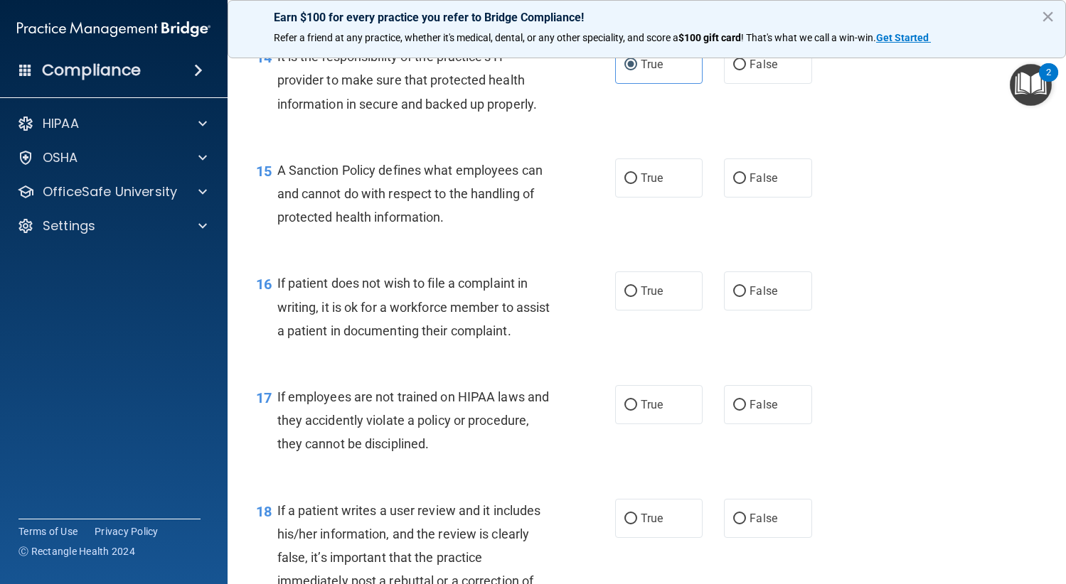
scroll to position [2061, 0]
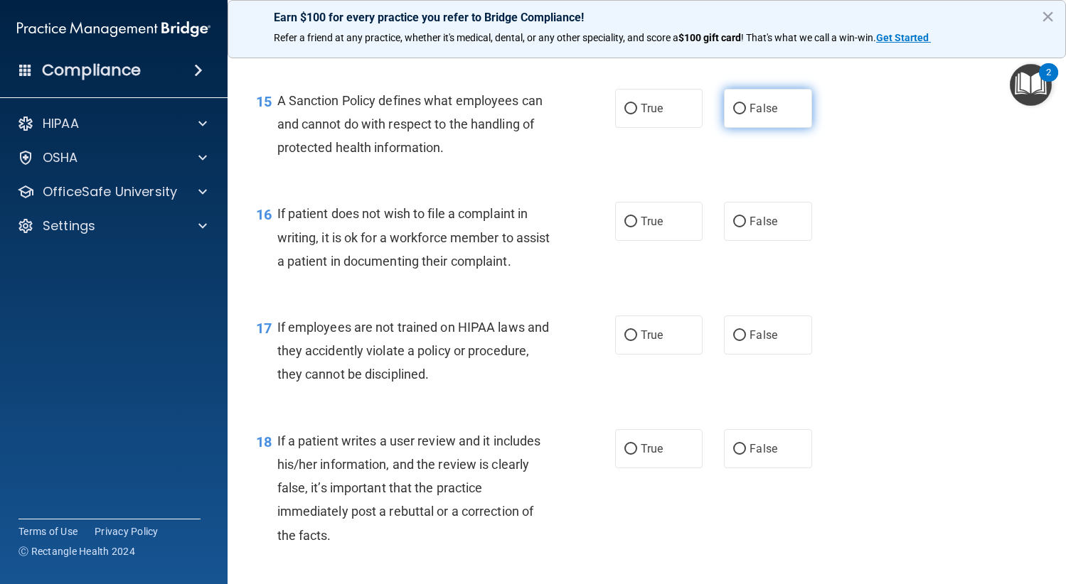
click at [787, 128] on label "False" at bounding box center [768, 108] width 88 height 39
click at [746, 114] on input "False" at bounding box center [739, 109] width 13 height 11
radio input "true"
drag, startPoint x: 675, startPoint y: 269, endPoint x: 633, endPoint y: 294, distance: 49.0
click at [675, 241] on label "True" at bounding box center [659, 221] width 88 height 39
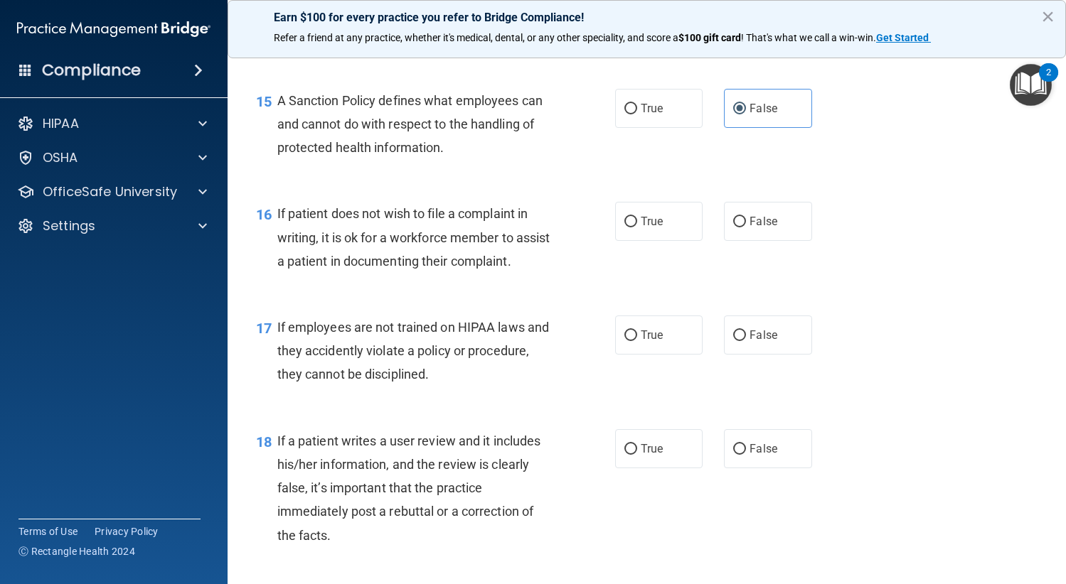
click at [637, 227] on input "True" at bounding box center [630, 222] width 13 height 11
radio input "true"
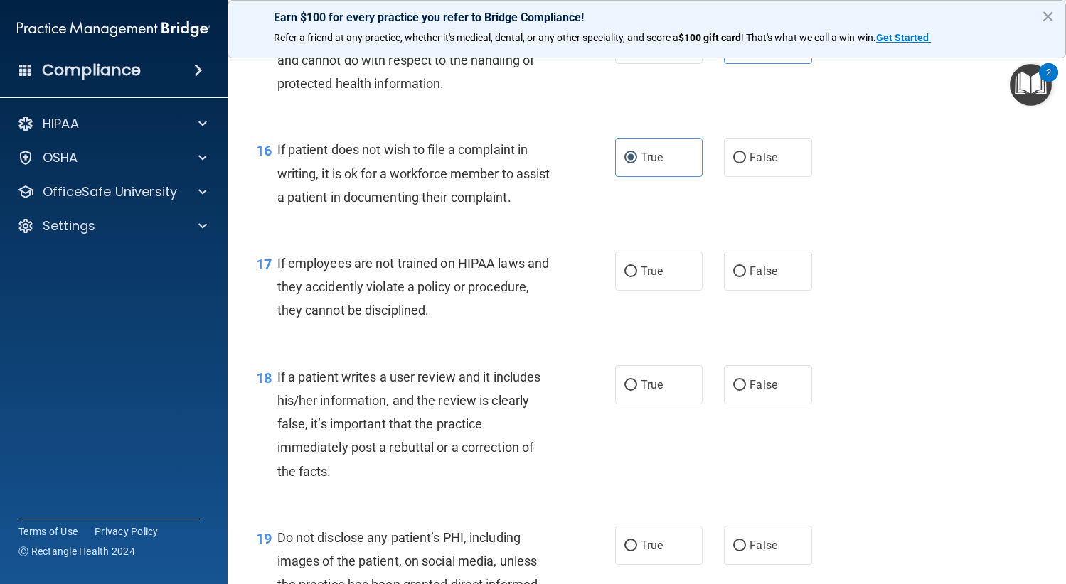
scroll to position [2204, 0]
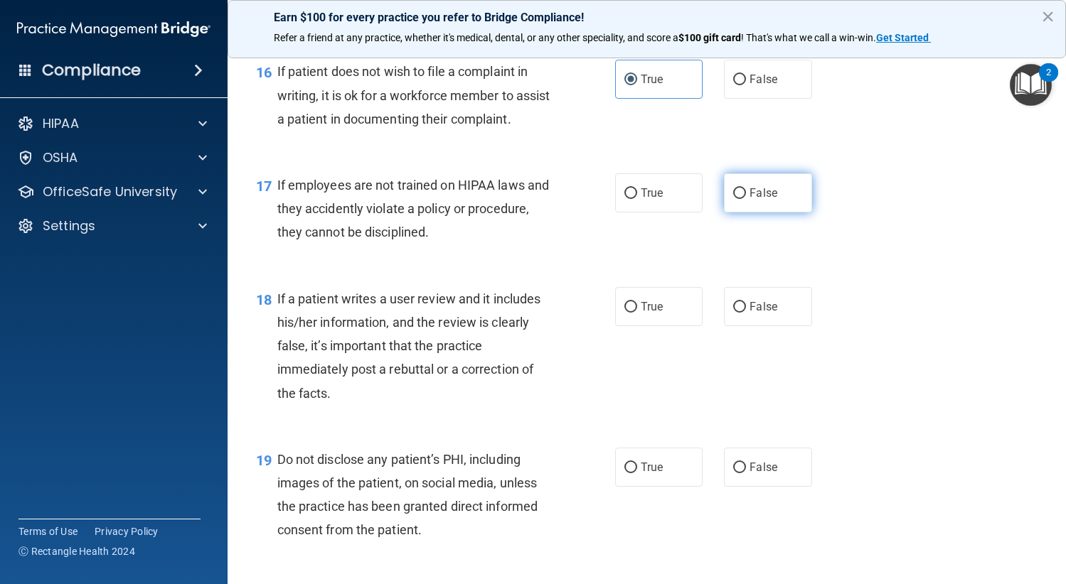
click at [761, 200] on span "False" at bounding box center [763, 193] width 28 height 14
click at [746, 199] on input "False" at bounding box center [739, 193] width 13 height 11
radio input "true"
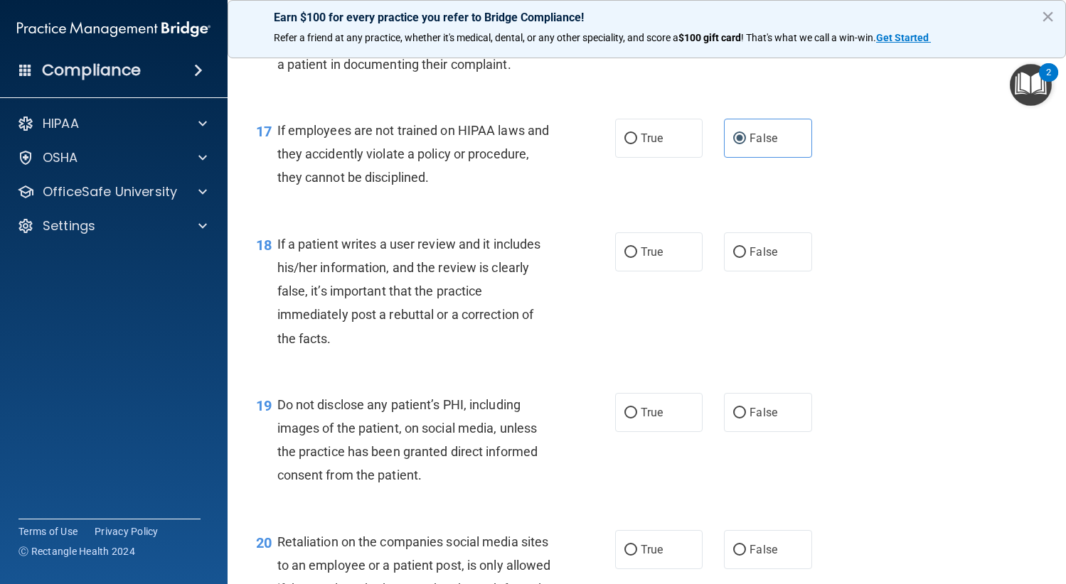
scroll to position [2346, 0]
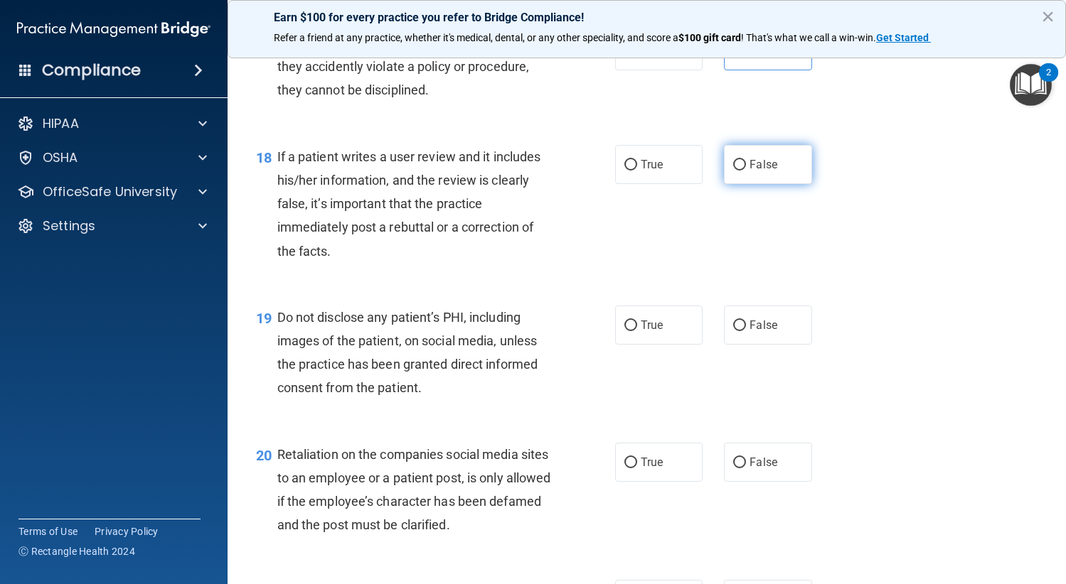
click at [765, 171] on span "False" at bounding box center [763, 165] width 28 height 14
click at [746, 171] on input "False" at bounding box center [739, 165] width 13 height 11
radio input "true"
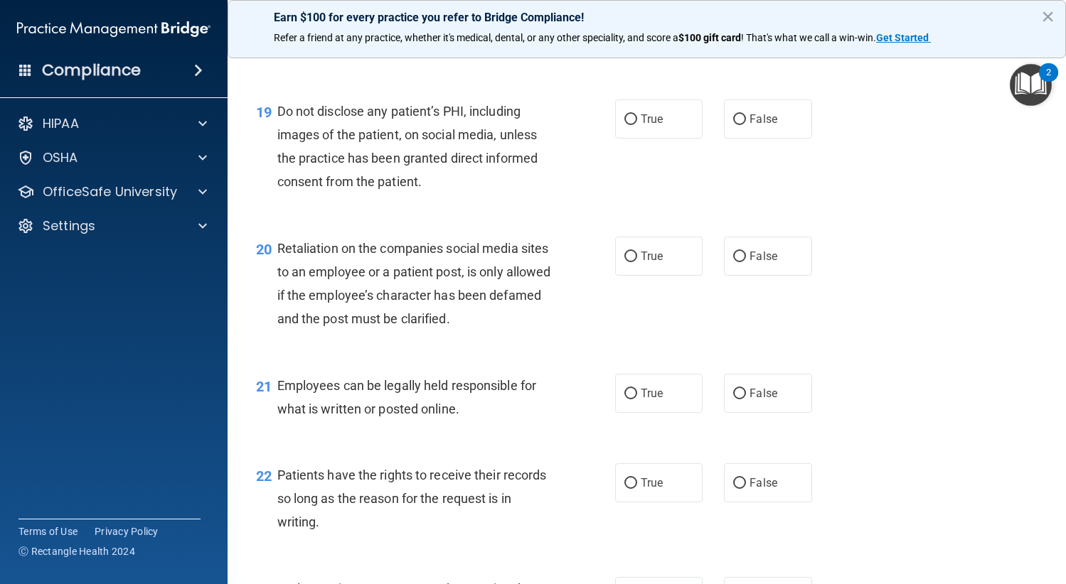
scroll to position [2559, 0]
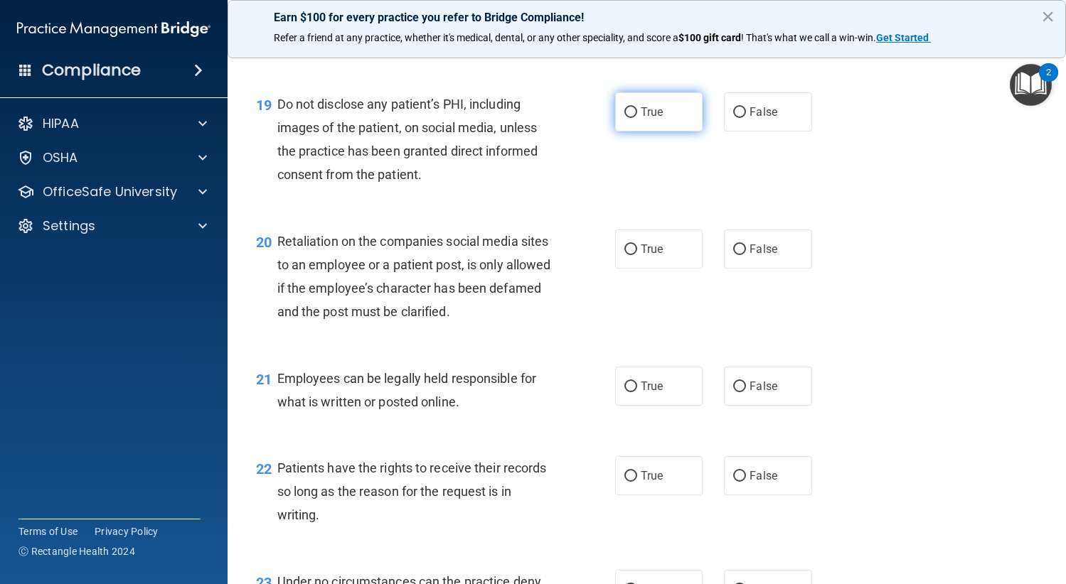
click at [647, 132] on label "True" at bounding box center [659, 111] width 88 height 39
click at [637, 118] on input "True" at bounding box center [630, 112] width 13 height 11
radio input "true"
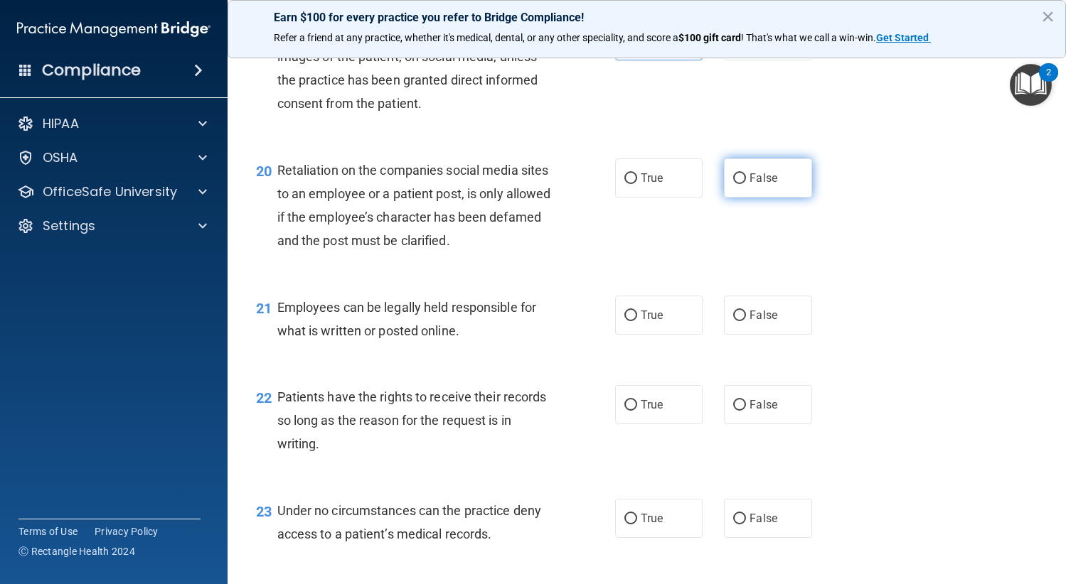
click at [759, 185] on span "False" at bounding box center [763, 178] width 28 height 14
click at [746, 184] on input "False" at bounding box center [739, 178] width 13 height 11
radio input "true"
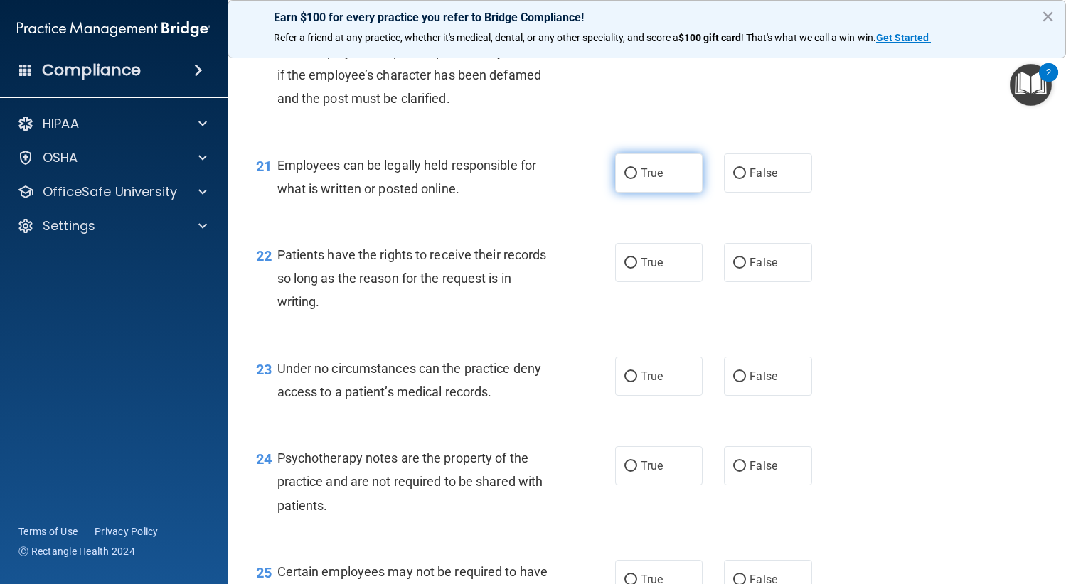
click at [680, 193] on label "True" at bounding box center [659, 173] width 88 height 39
click at [637, 179] on input "True" at bounding box center [630, 173] width 13 height 11
radio input "true"
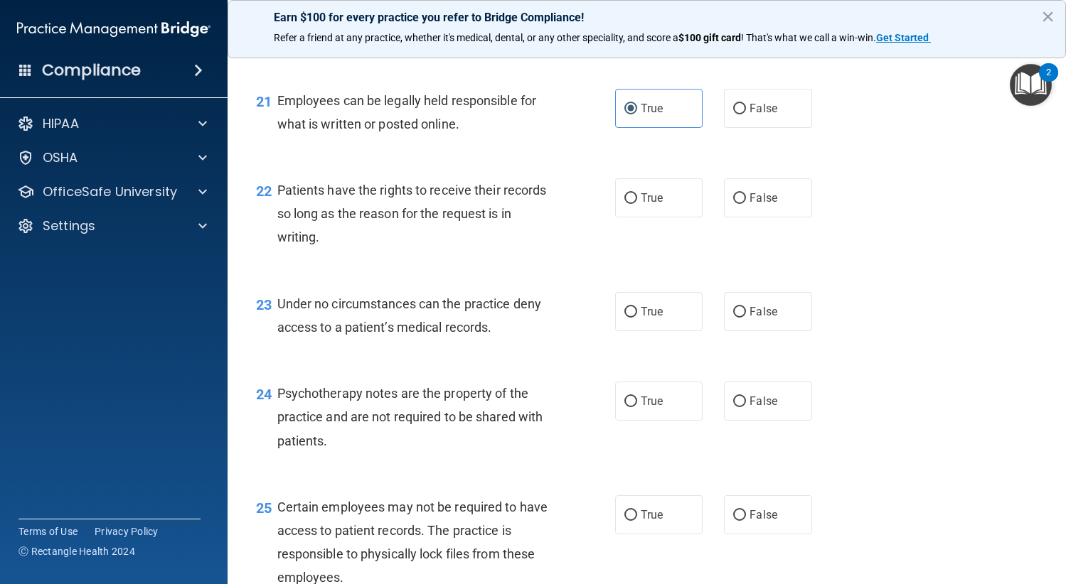
scroll to position [2915, 0]
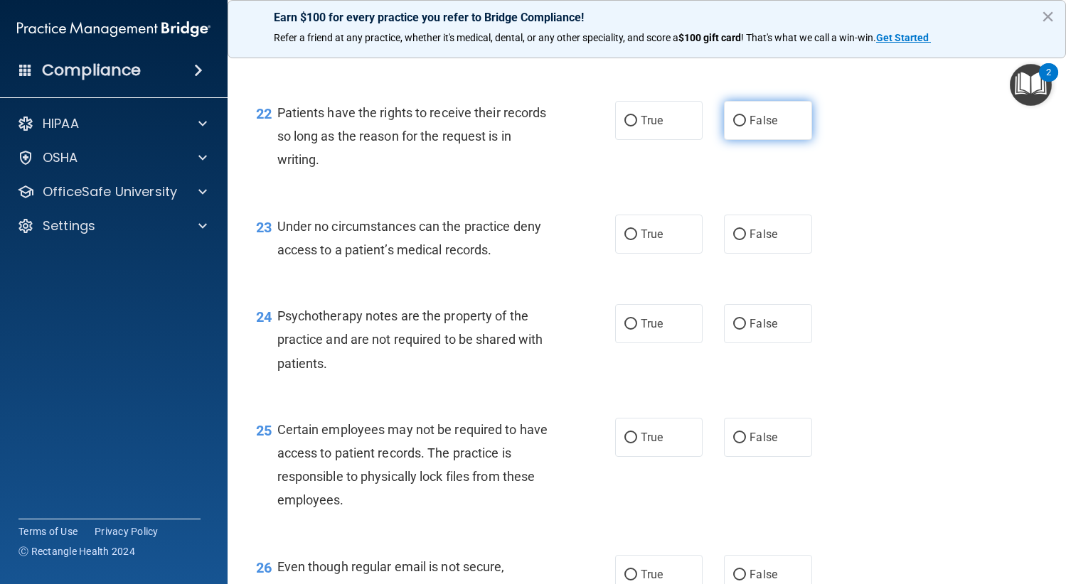
click at [736, 127] on input "False" at bounding box center [739, 121] width 13 height 11
radio input "true"
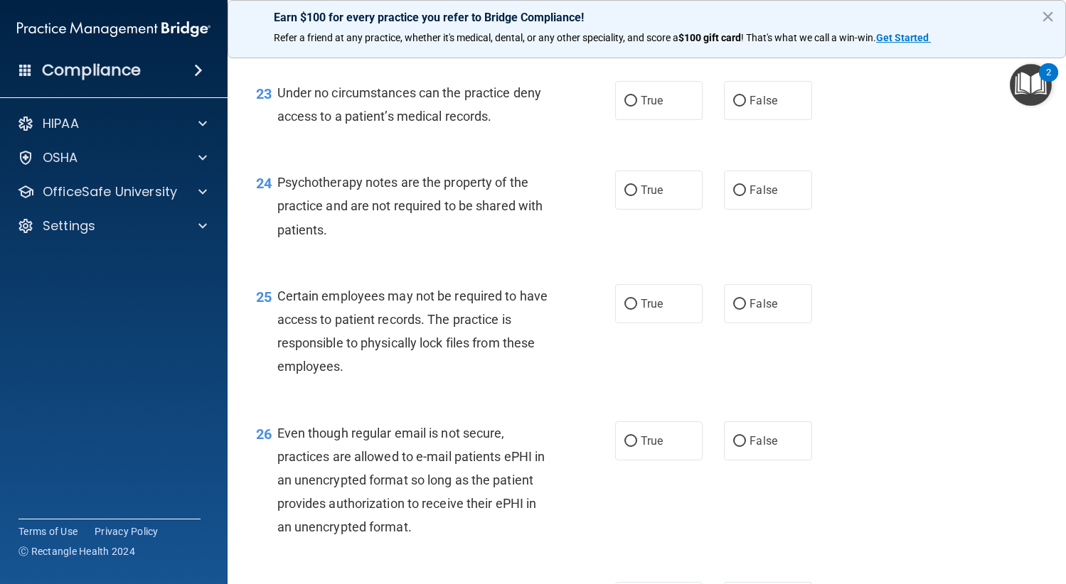
scroll to position [3057, 0]
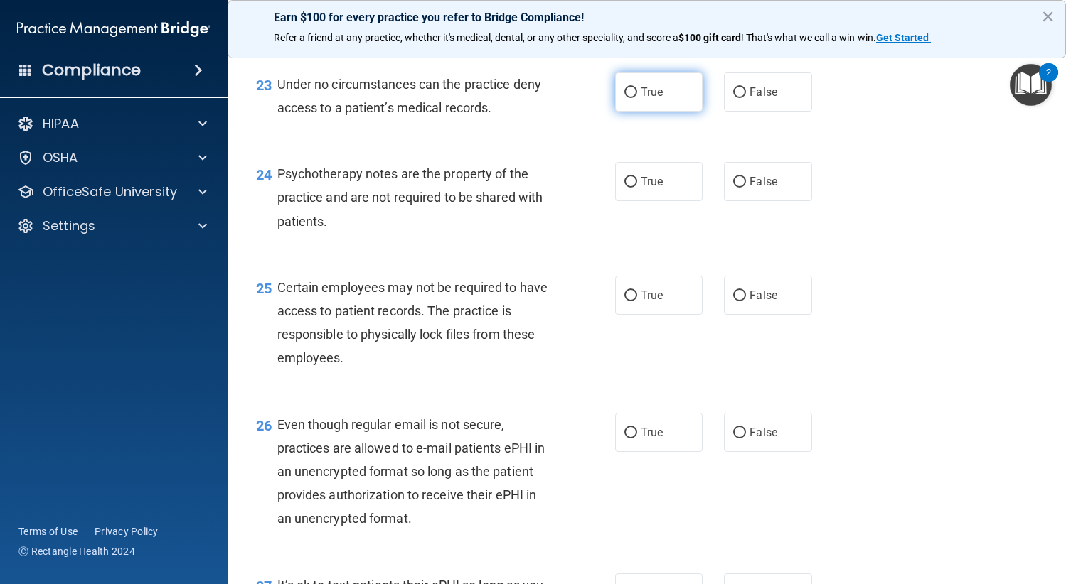
click at [653, 99] on span "True" at bounding box center [651, 92] width 22 height 14
click at [637, 98] on input "True" at bounding box center [630, 92] width 13 height 11
radio input "true"
click at [770, 201] on label "False" at bounding box center [768, 181] width 88 height 39
click at [746, 188] on input "False" at bounding box center [739, 182] width 13 height 11
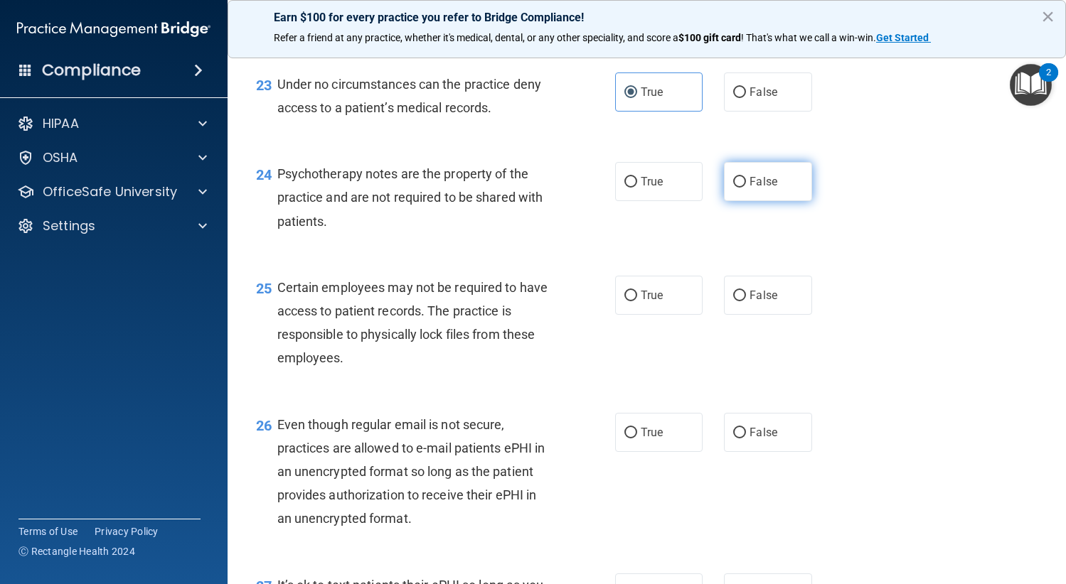
radio input "true"
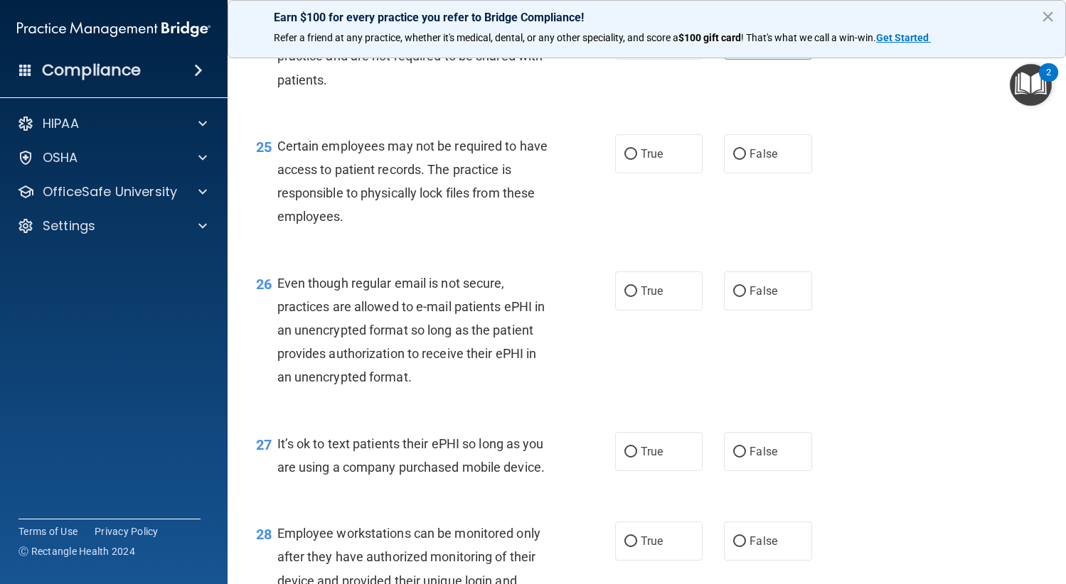
scroll to position [3199, 0]
click at [762, 160] on span "False" at bounding box center [763, 153] width 28 height 14
click at [746, 159] on input "False" at bounding box center [739, 154] width 13 height 11
radio input "true"
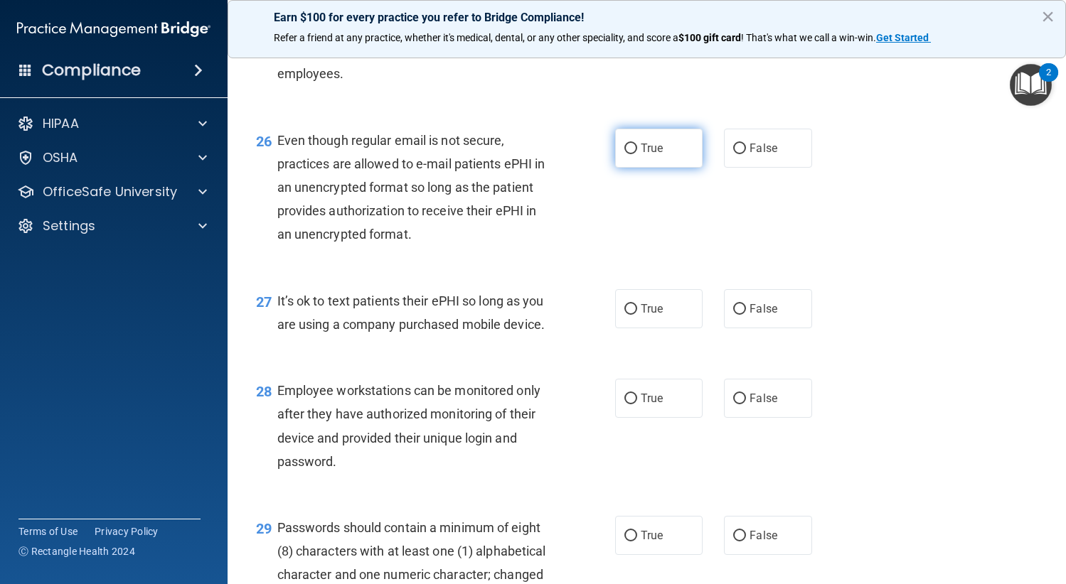
click at [647, 155] on span "True" at bounding box center [651, 148] width 22 height 14
click at [637, 154] on input "True" at bounding box center [630, 149] width 13 height 11
radio input "true"
click at [760, 328] on label "False" at bounding box center [768, 308] width 88 height 39
click at [746, 315] on input "False" at bounding box center [739, 309] width 13 height 11
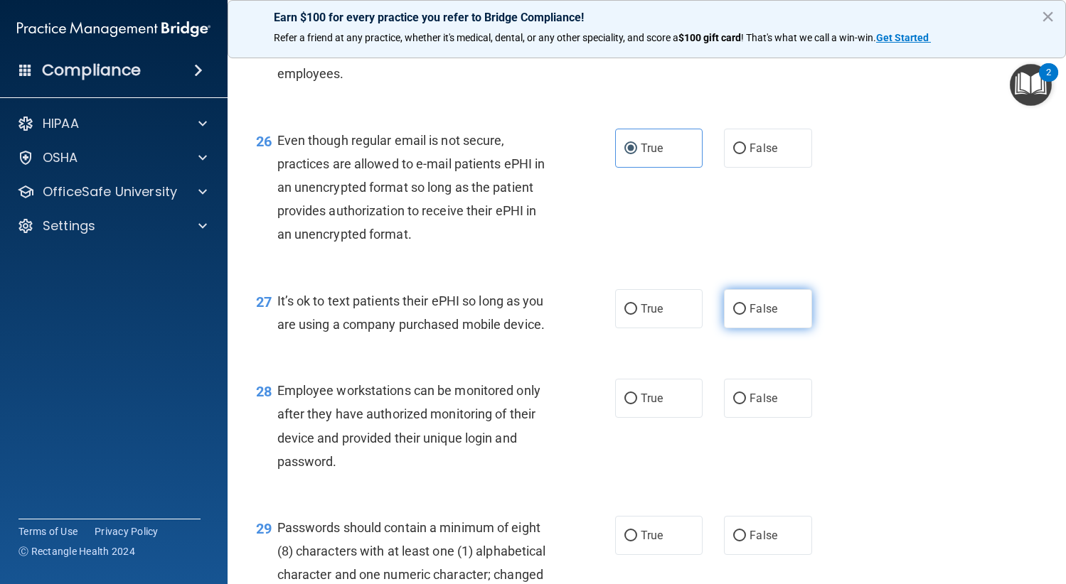
radio input "true"
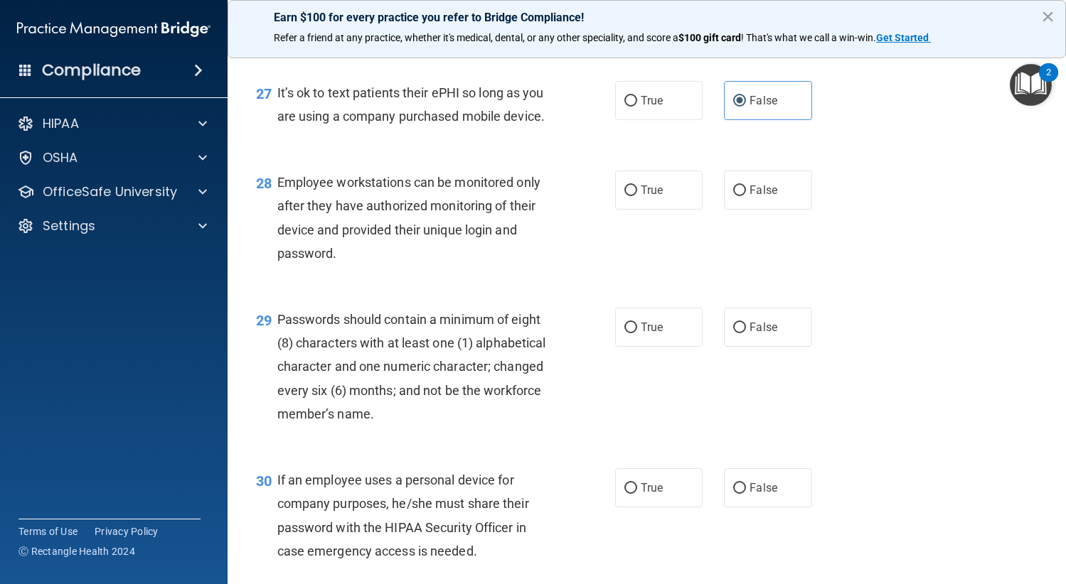
scroll to position [3554, 0]
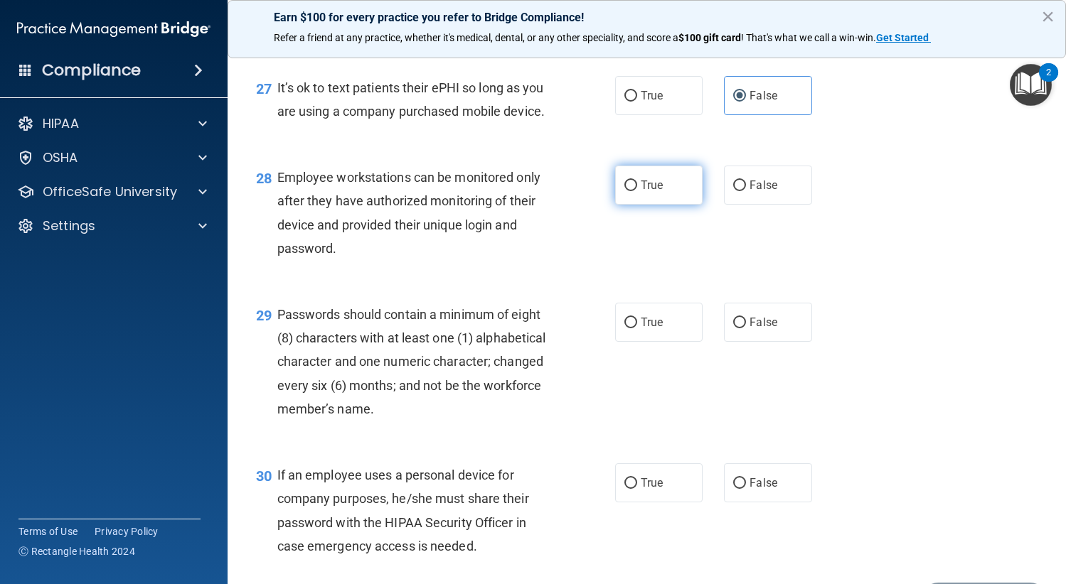
click at [657, 205] on label "True" at bounding box center [659, 185] width 88 height 39
click at [637, 191] on input "True" at bounding box center [630, 186] width 13 height 11
radio input "true"
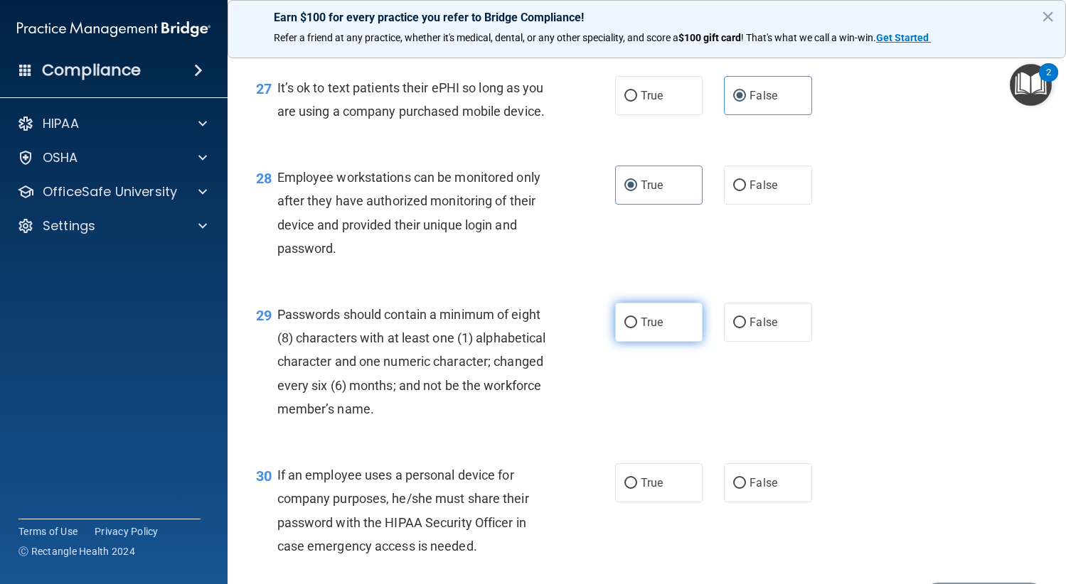
click at [674, 342] on label "True" at bounding box center [659, 322] width 88 height 39
click at [637, 328] on input "True" at bounding box center [630, 323] width 13 height 11
radio input "true"
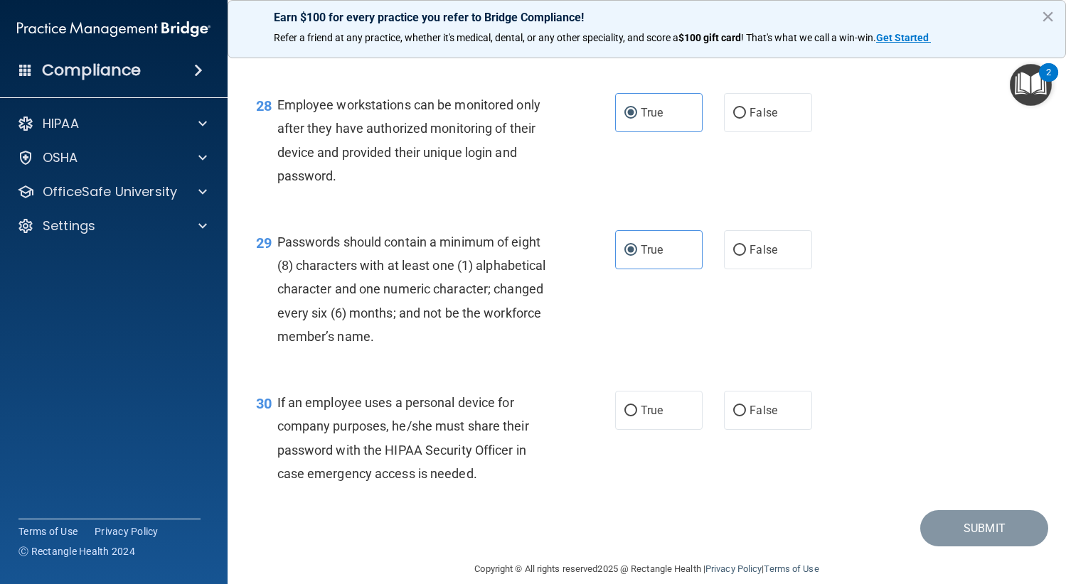
scroll to position [3696, 0]
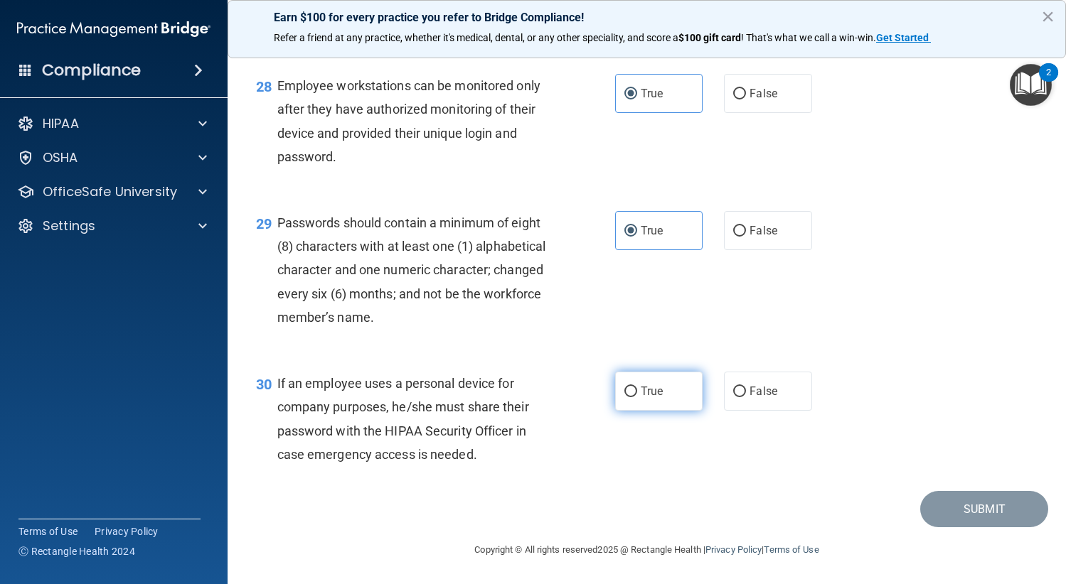
click at [663, 411] on label "True" at bounding box center [659, 391] width 88 height 39
click at [637, 397] on input "True" at bounding box center [630, 392] width 13 height 11
radio input "true"
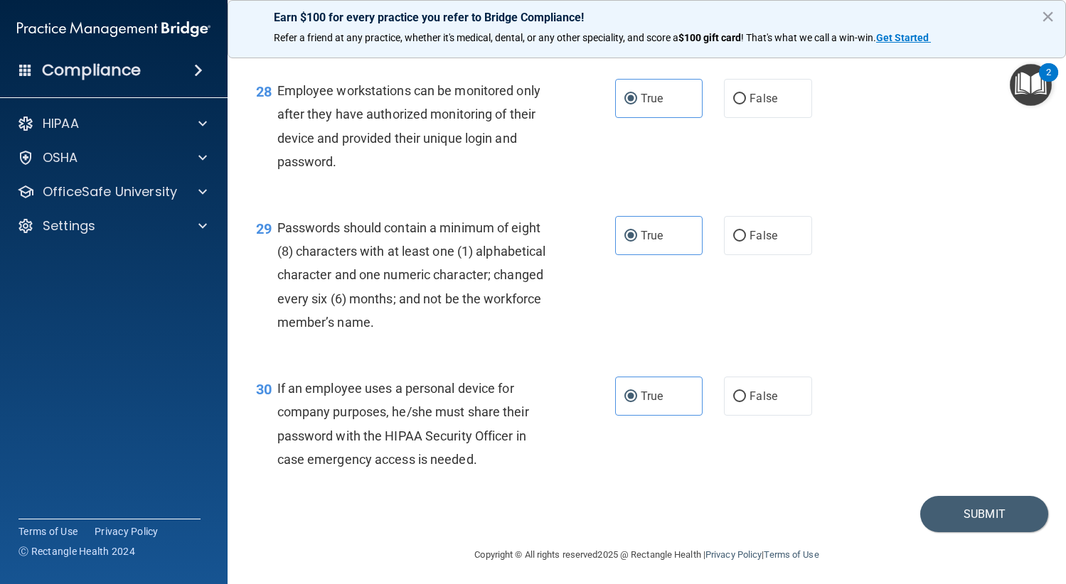
scroll to position [3645, 0]
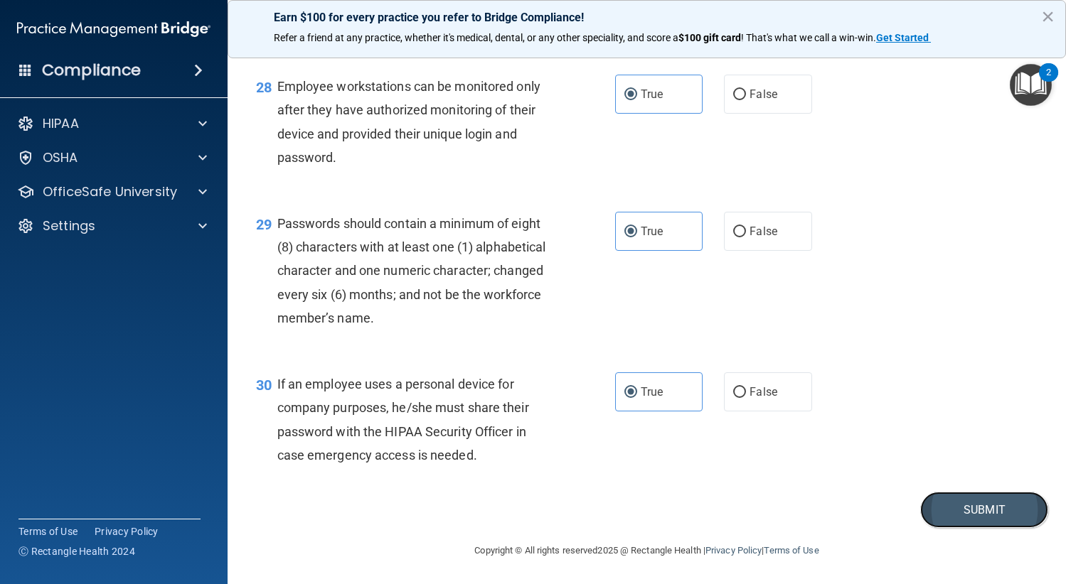
click at [972, 528] on button "Submit" at bounding box center [984, 510] width 128 height 36
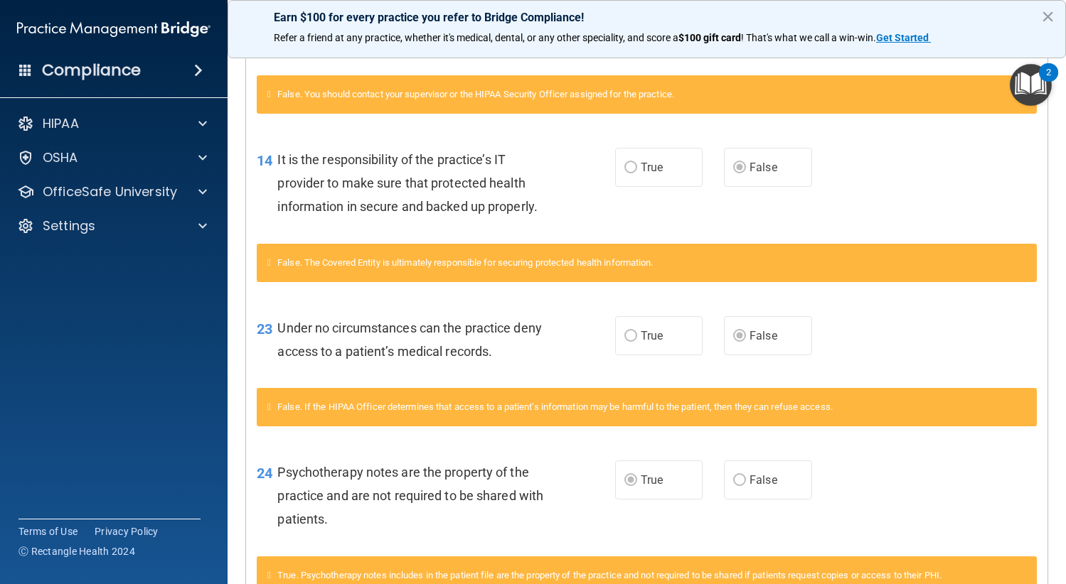
scroll to position [498, 0]
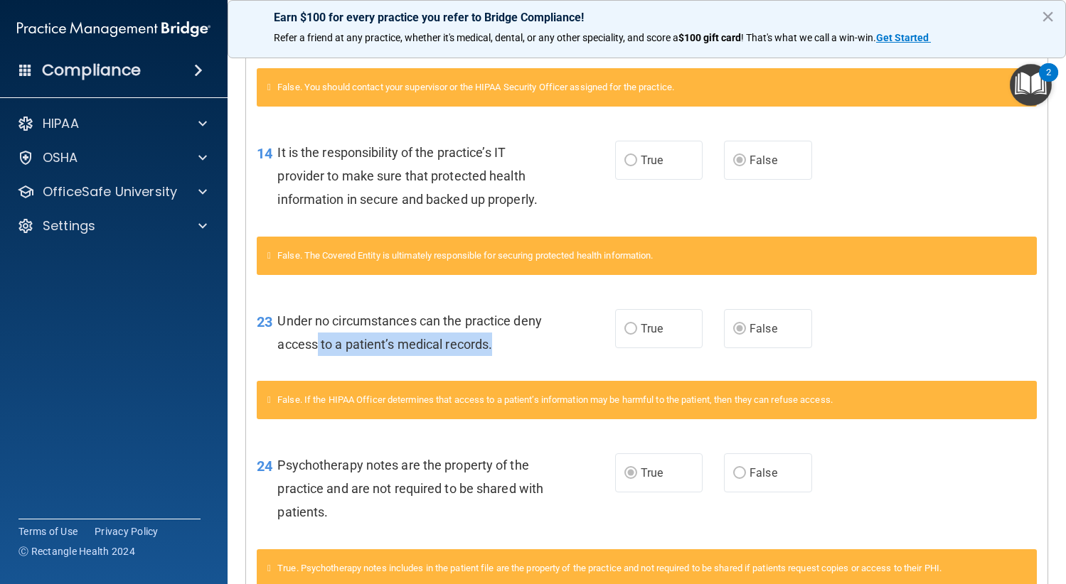
drag, startPoint x: 554, startPoint y: 350, endPoint x: 316, endPoint y: 339, distance: 239.1
click at [316, 339] on div "Under no circumstances can the practice deny access to a patient’s medical reco…" at bounding box center [419, 332] width 284 height 47
click at [515, 354] on div "Under no circumstances can the practice deny access to a patient’s medical reco…" at bounding box center [419, 332] width 284 height 47
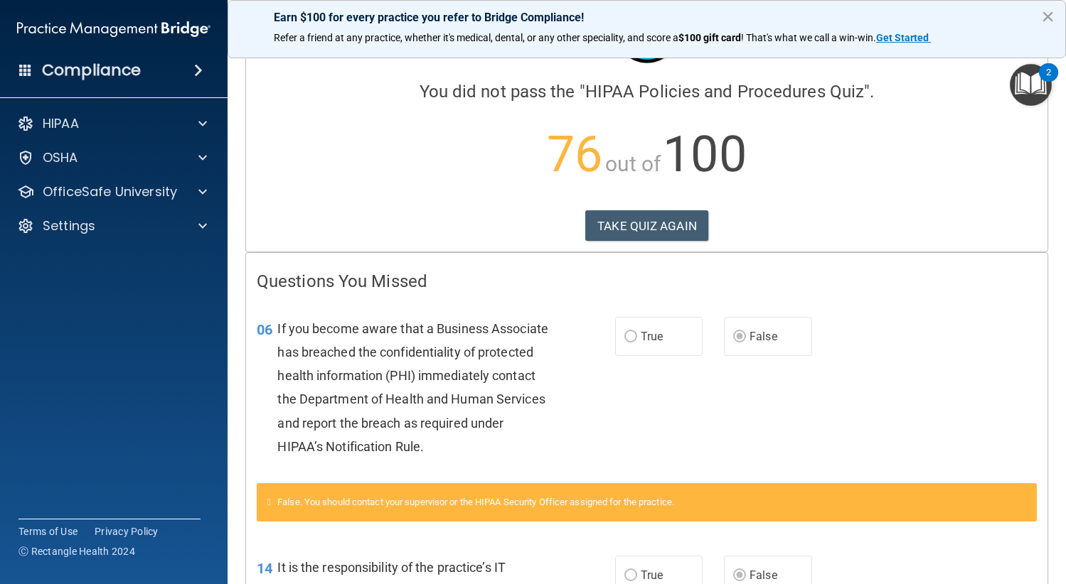
scroll to position [0, 0]
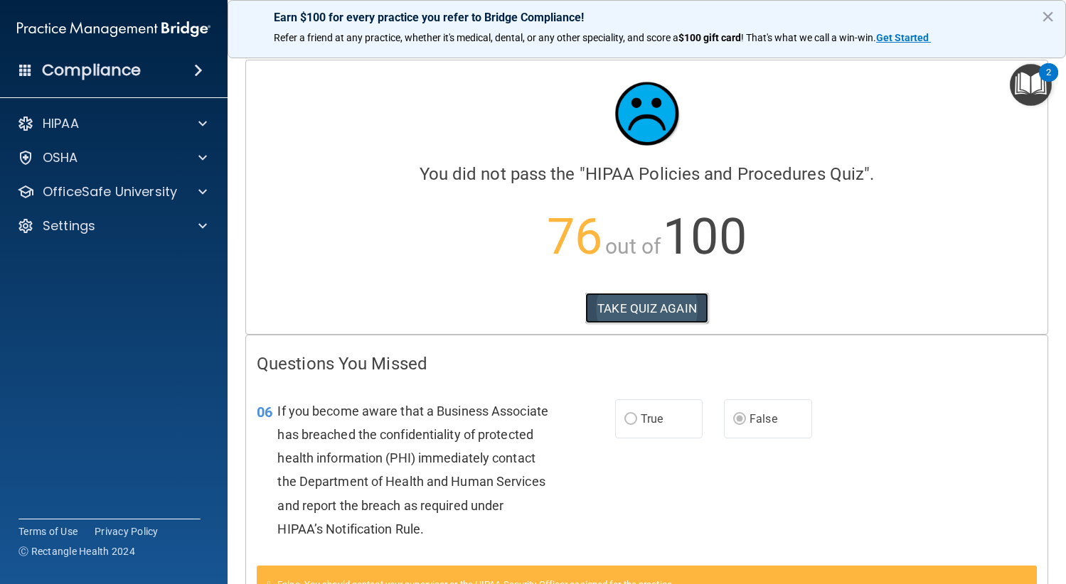
click at [628, 307] on button "TAKE QUIZ AGAIN" at bounding box center [646, 308] width 123 height 31
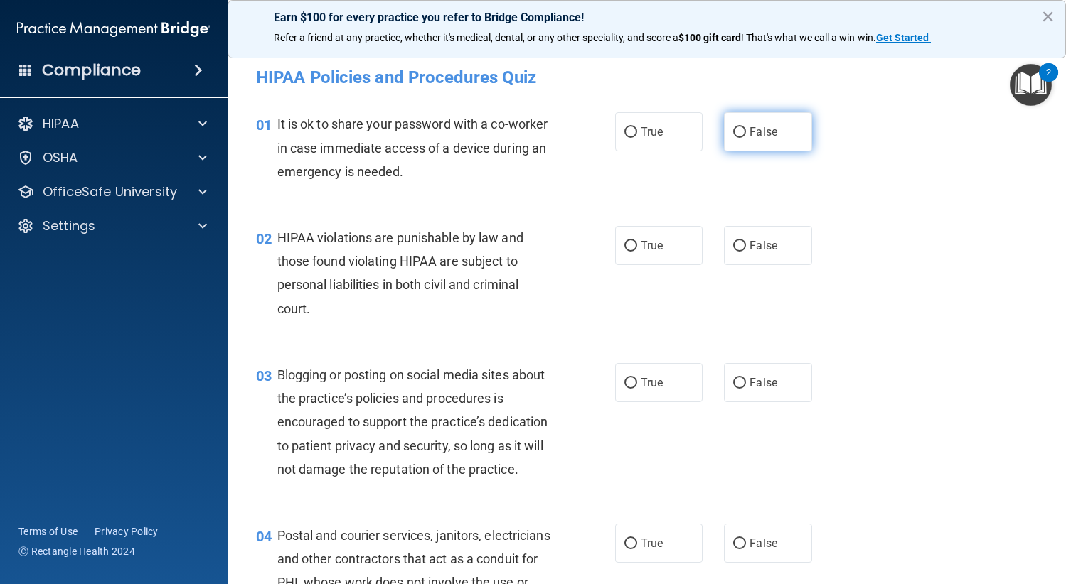
click at [783, 117] on label "False" at bounding box center [768, 131] width 88 height 39
click at [746, 127] on input "False" at bounding box center [739, 132] width 13 height 11
radio input "true"
click at [650, 247] on span "True" at bounding box center [651, 246] width 22 height 14
click at [637, 247] on input "True" at bounding box center [630, 246] width 13 height 11
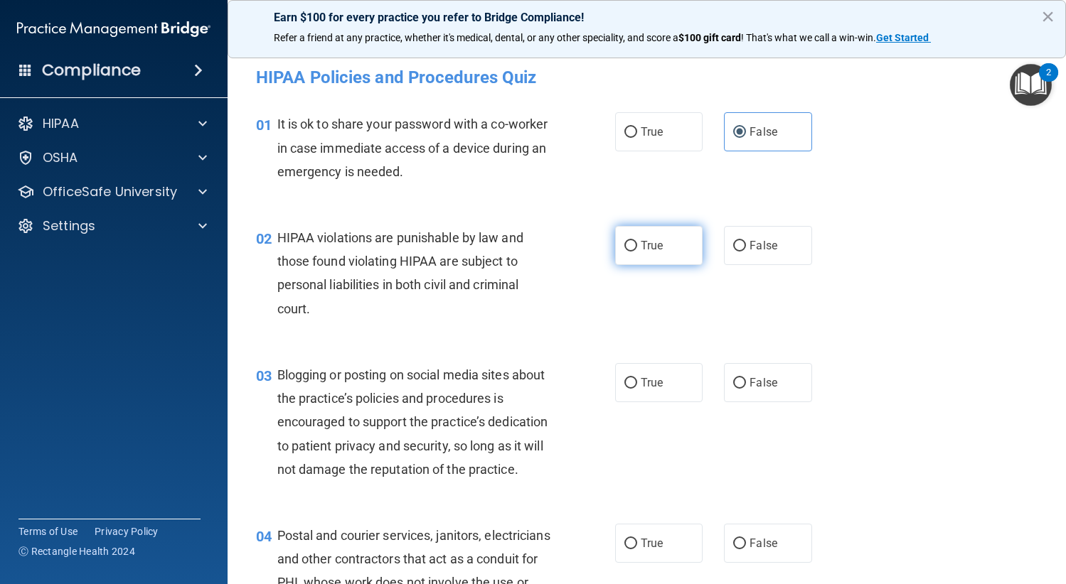
radio input "true"
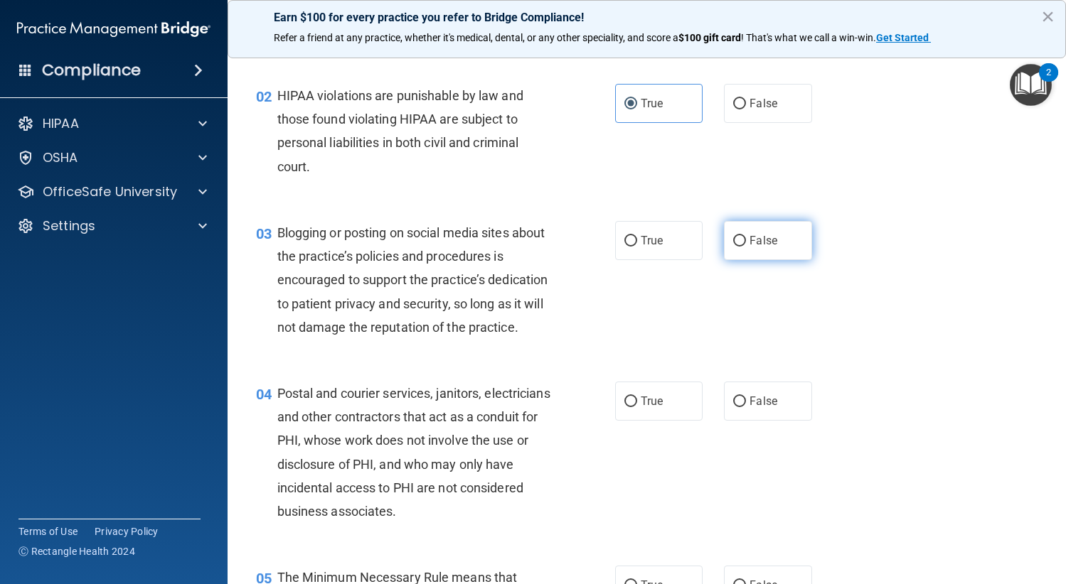
click at [782, 245] on label "False" at bounding box center [768, 240] width 88 height 39
click at [746, 245] on input "False" at bounding box center [739, 241] width 13 height 11
radio input "true"
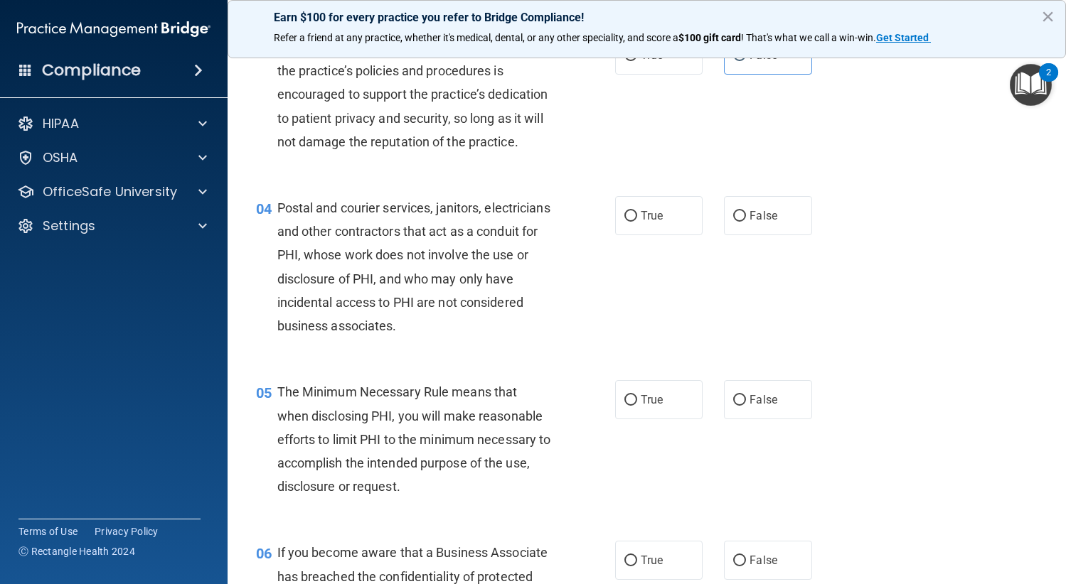
scroll to position [427, 0]
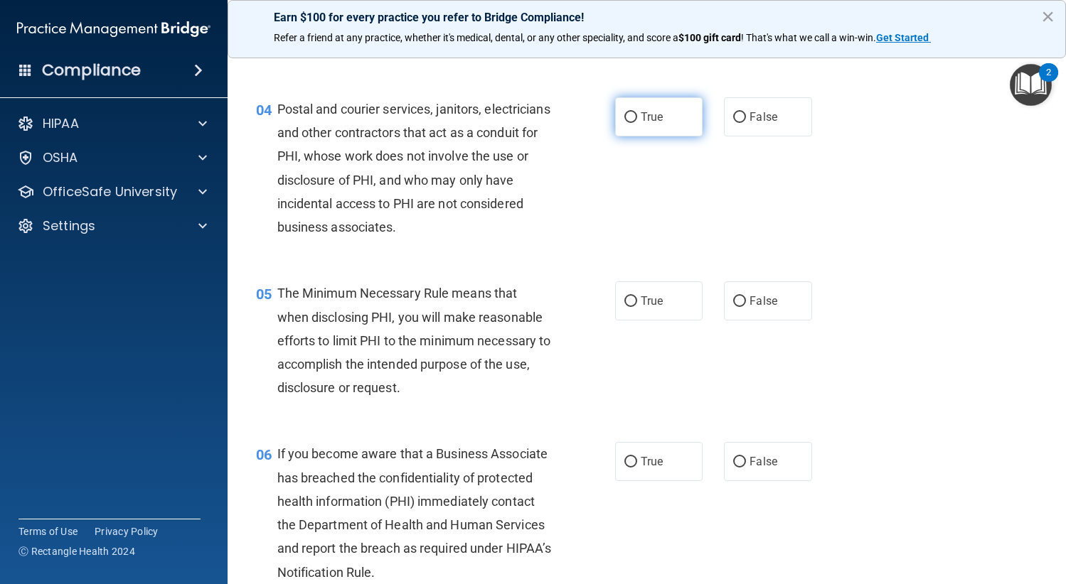
click at [656, 124] on span "True" at bounding box center [651, 117] width 22 height 14
click at [637, 123] on input "True" at bounding box center [630, 117] width 13 height 11
radio input "true"
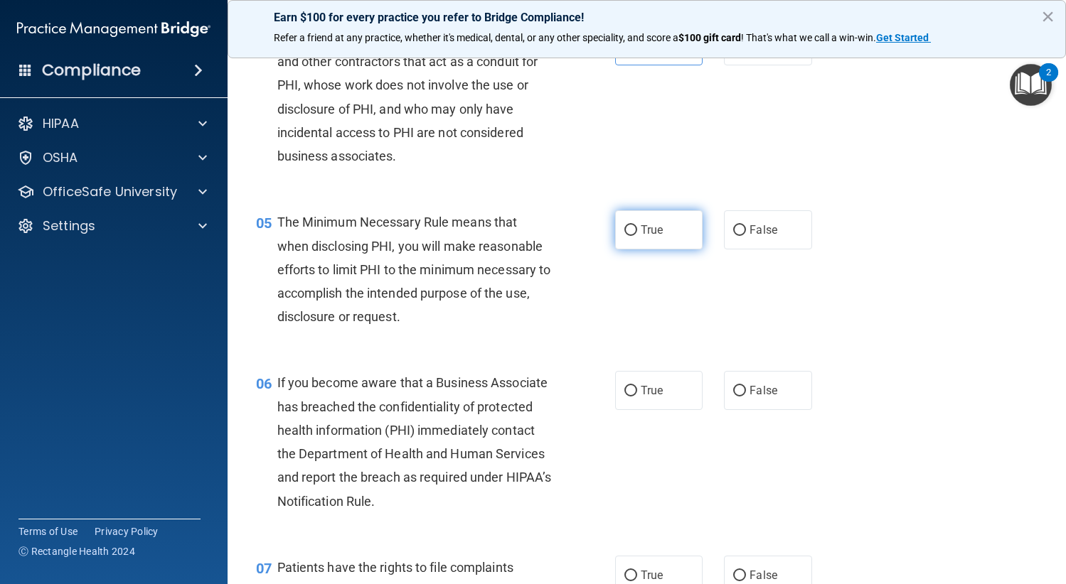
click at [633, 250] on label "True" at bounding box center [659, 229] width 88 height 39
click at [633, 236] on input "True" at bounding box center [630, 230] width 13 height 11
radio input "true"
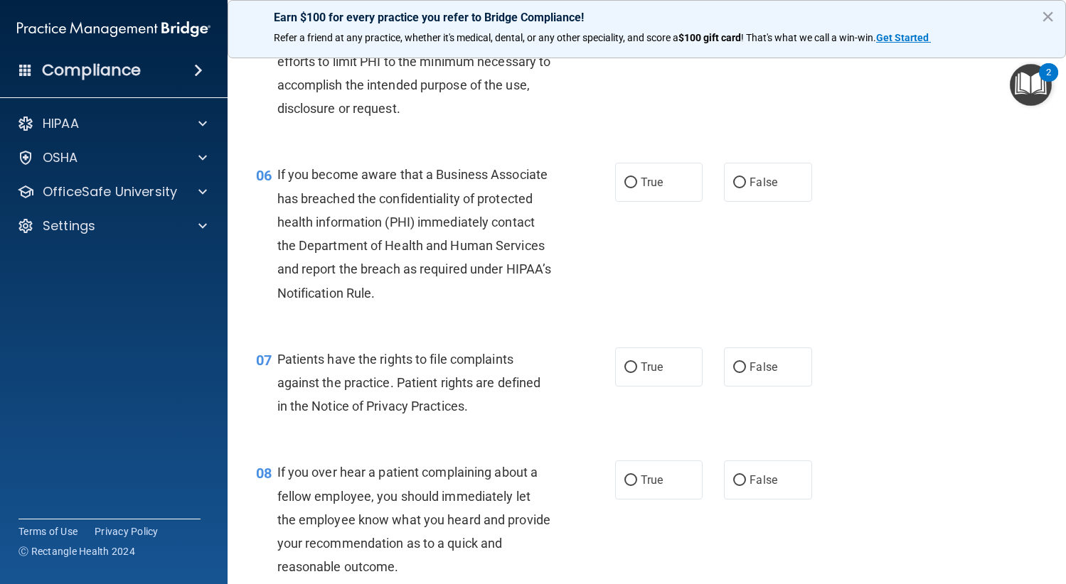
scroll to position [711, 0]
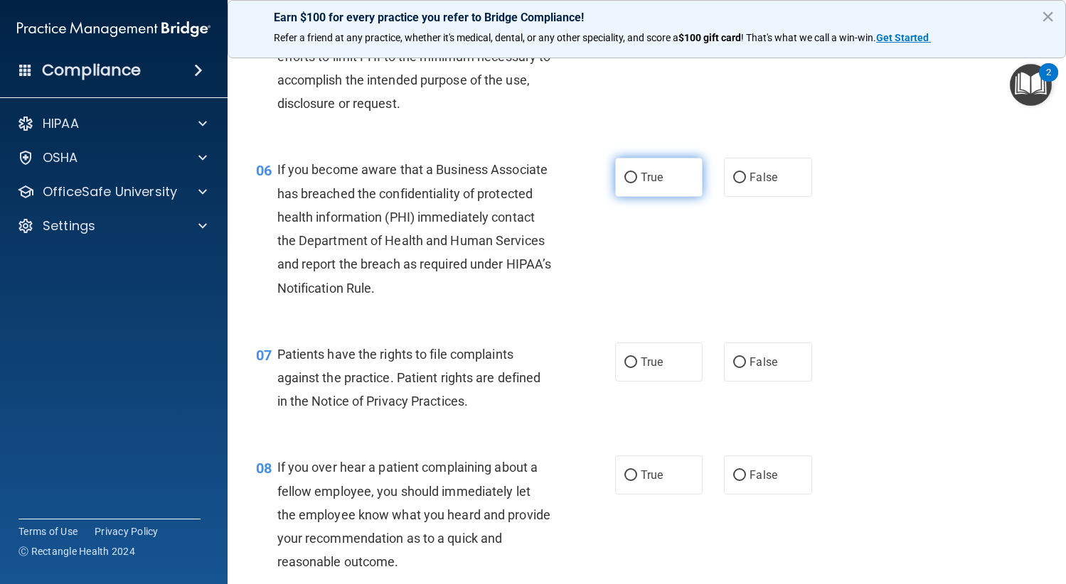
click at [630, 183] on input "True" at bounding box center [630, 178] width 13 height 11
radio input "true"
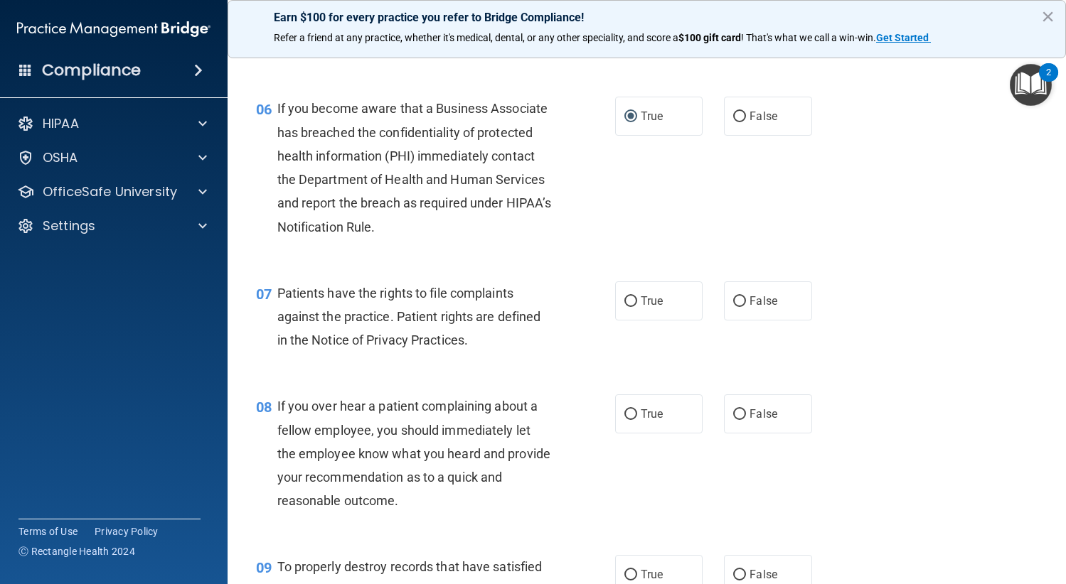
scroll to position [853, 0]
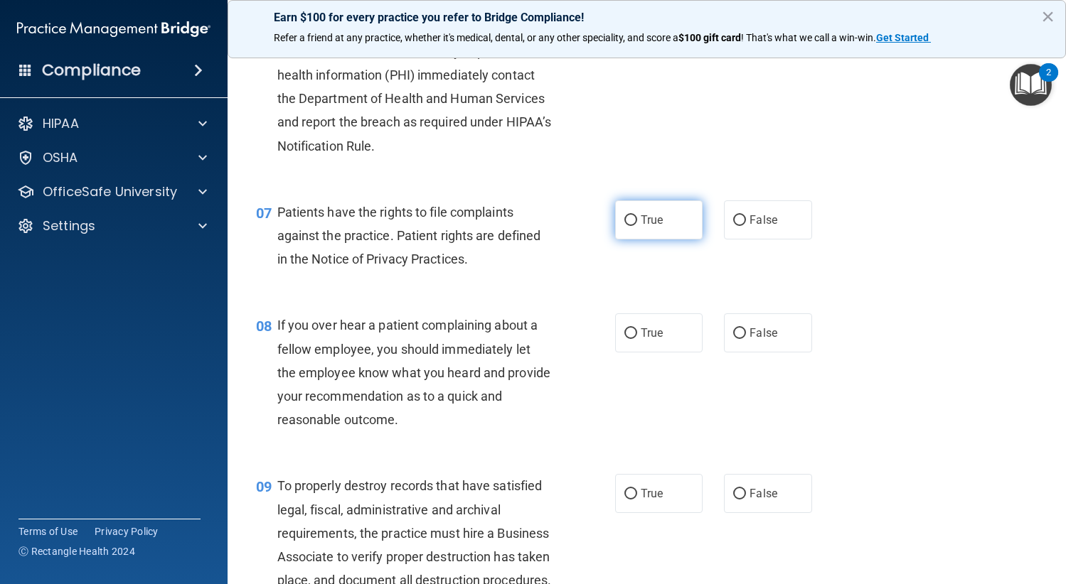
click at [625, 240] on label "True" at bounding box center [659, 219] width 88 height 39
click at [625, 226] on input "True" at bounding box center [630, 220] width 13 height 11
radio input "true"
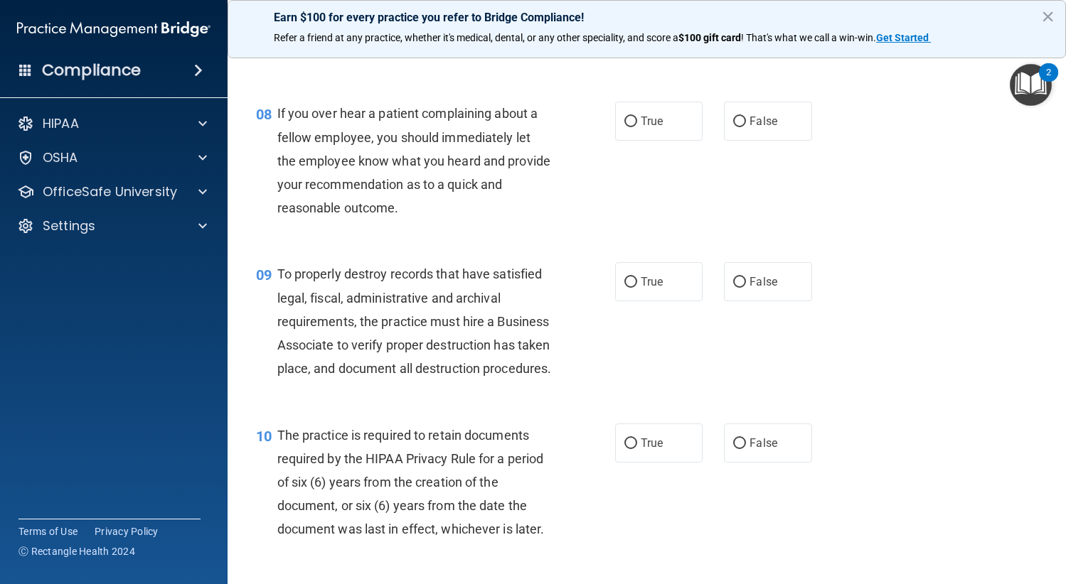
scroll to position [1066, 0]
click at [778, 139] on label "False" at bounding box center [768, 119] width 88 height 39
click at [746, 126] on input "False" at bounding box center [739, 120] width 13 height 11
radio input "true"
click at [657, 297] on label "True" at bounding box center [659, 280] width 88 height 39
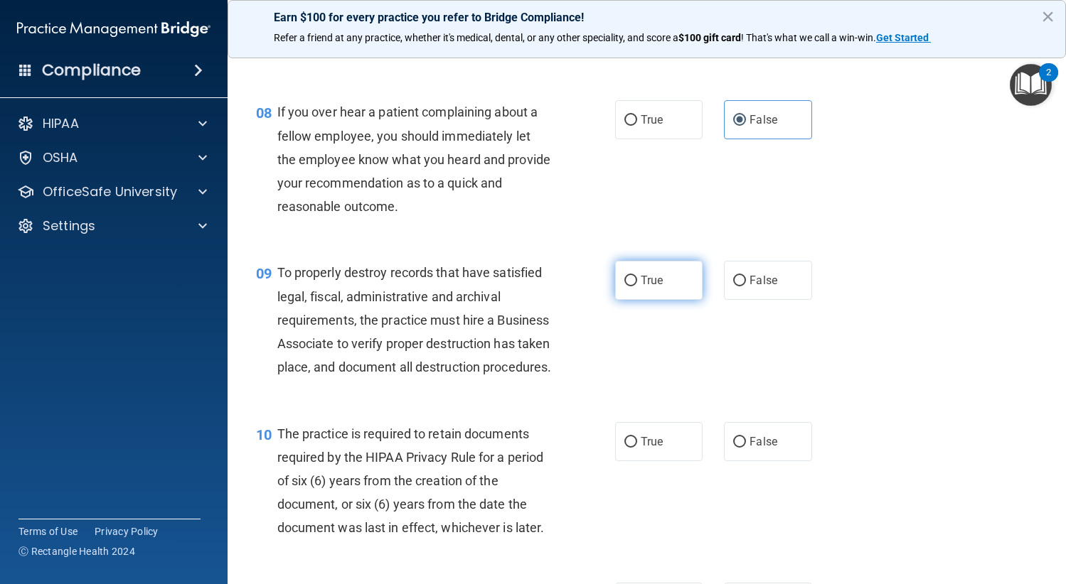
click at [637, 286] on input "True" at bounding box center [630, 281] width 13 height 11
radio input "true"
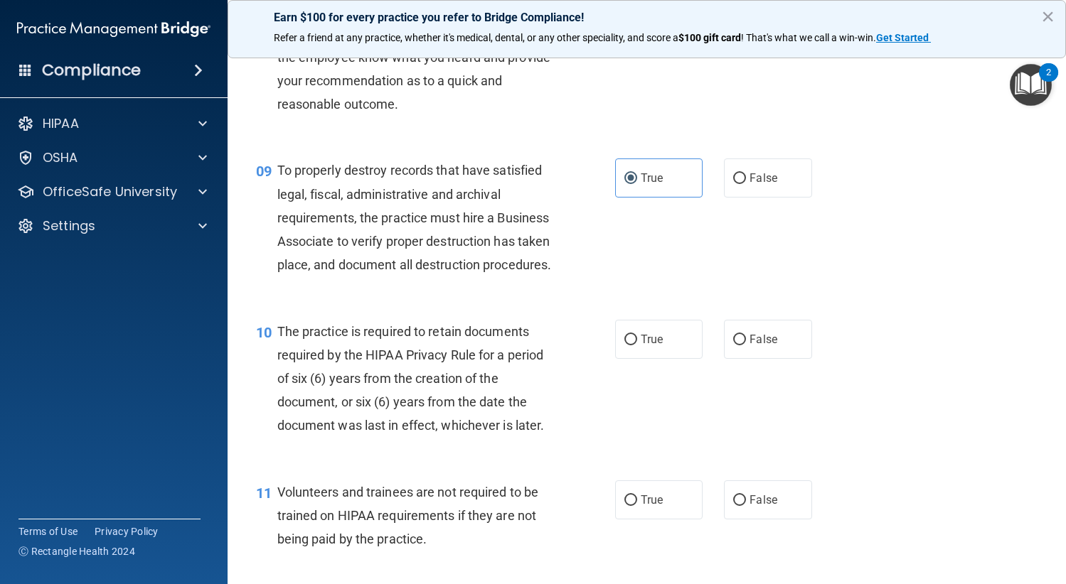
scroll to position [1280, 0]
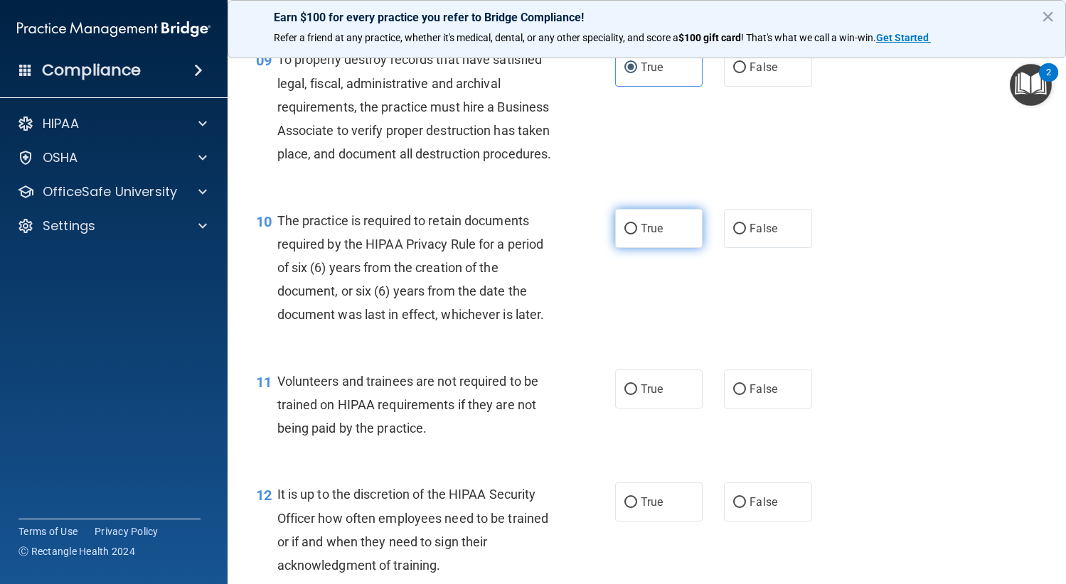
click at [673, 248] on label "True" at bounding box center [659, 228] width 88 height 39
click at [637, 235] on input "True" at bounding box center [630, 229] width 13 height 11
radio input "true"
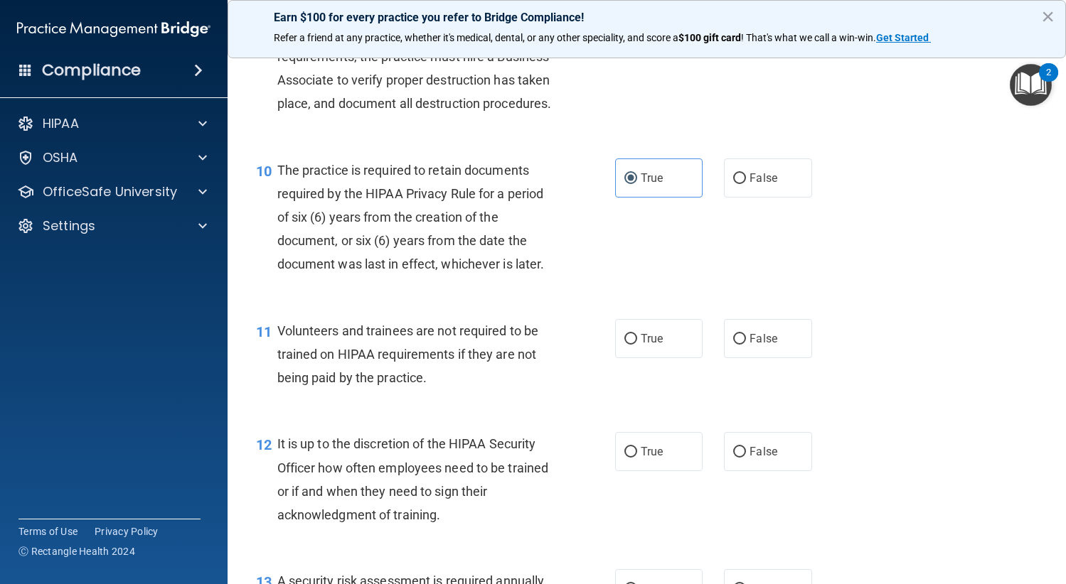
scroll to position [1564, 0]
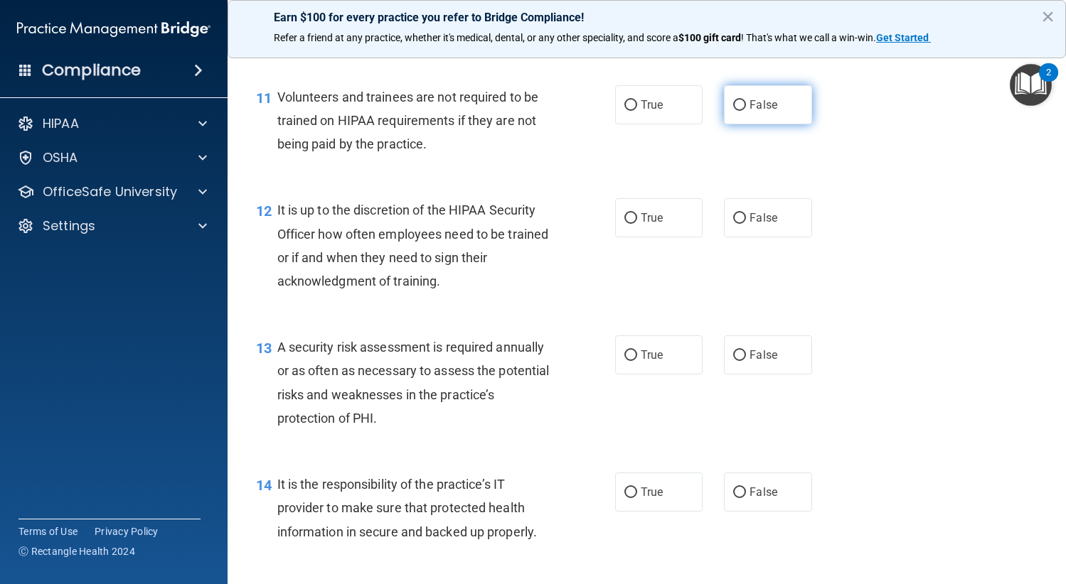
click at [749, 112] on span "False" at bounding box center [763, 105] width 28 height 14
click at [746, 111] on input "False" at bounding box center [739, 105] width 13 height 11
radio input "true"
click at [774, 237] on label "False" at bounding box center [768, 217] width 88 height 39
click at [746, 224] on input "False" at bounding box center [739, 218] width 13 height 11
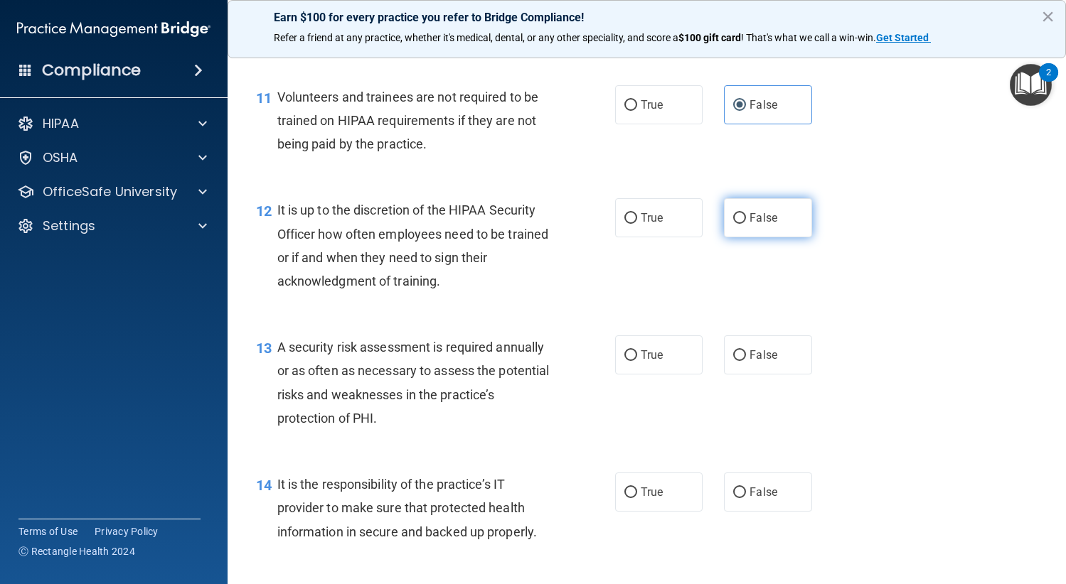
radio input "true"
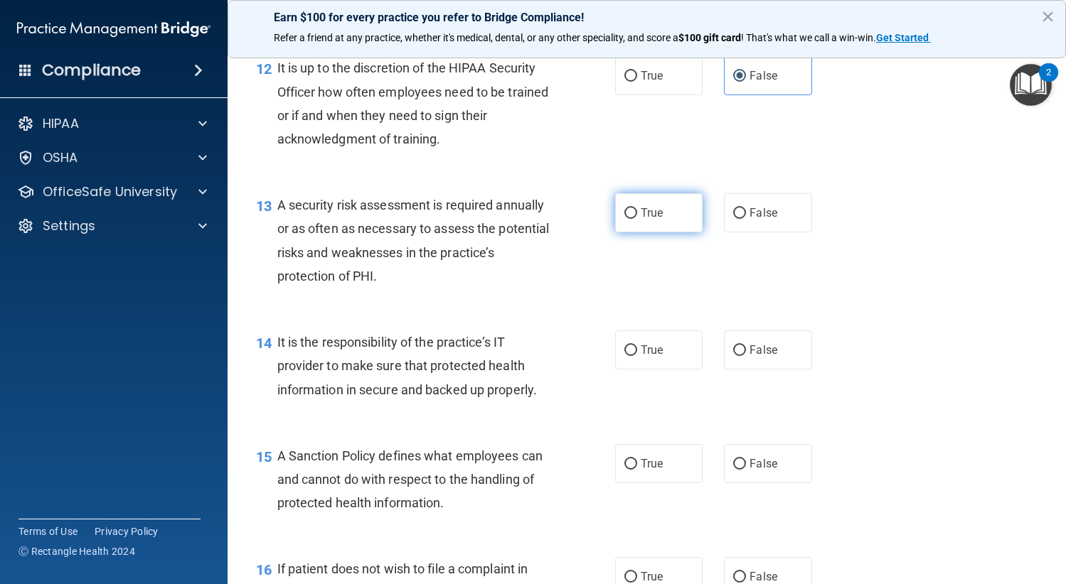
click at [643, 232] on label "True" at bounding box center [659, 212] width 88 height 39
click at [637, 219] on input "True" at bounding box center [630, 213] width 13 height 11
radio input "true"
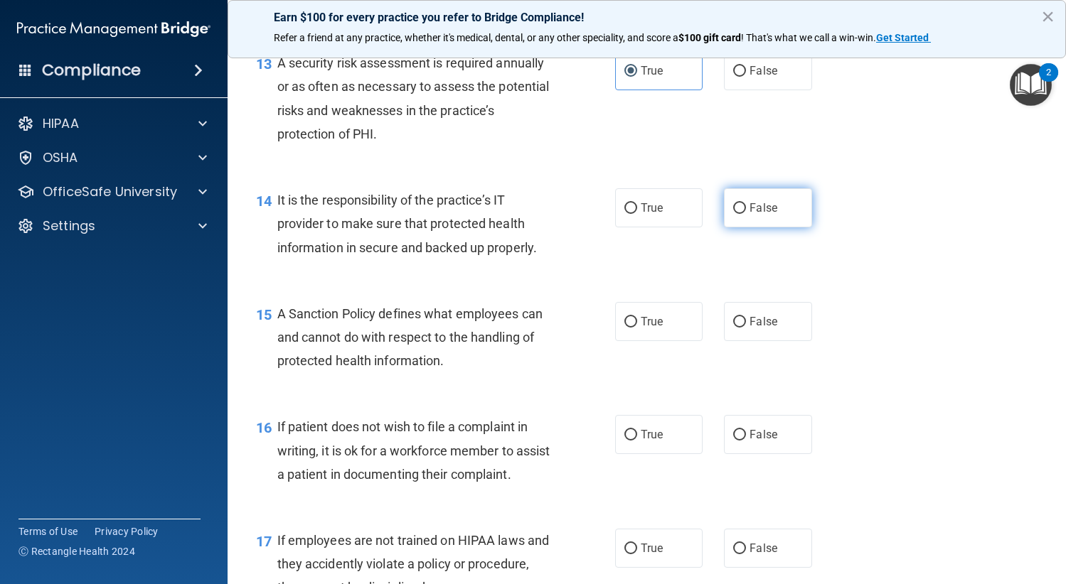
click at [751, 227] on label "False" at bounding box center [768, 207] width 88 height 39
click at [746, 214] on input "False" at bounding box center [739, 208] width 13 height 11
radio input "true"
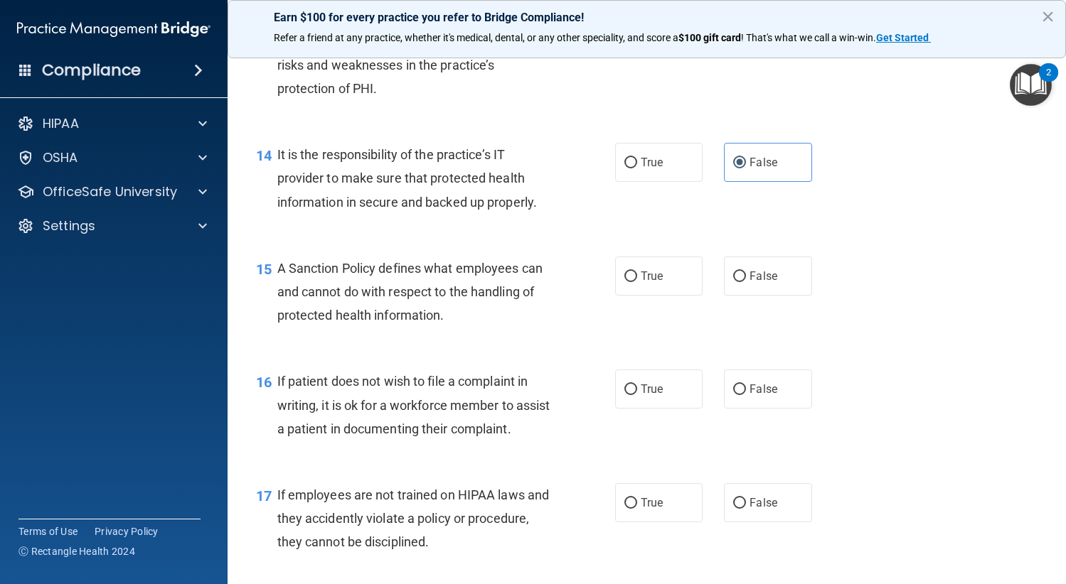
scroll to position [1919, 0]
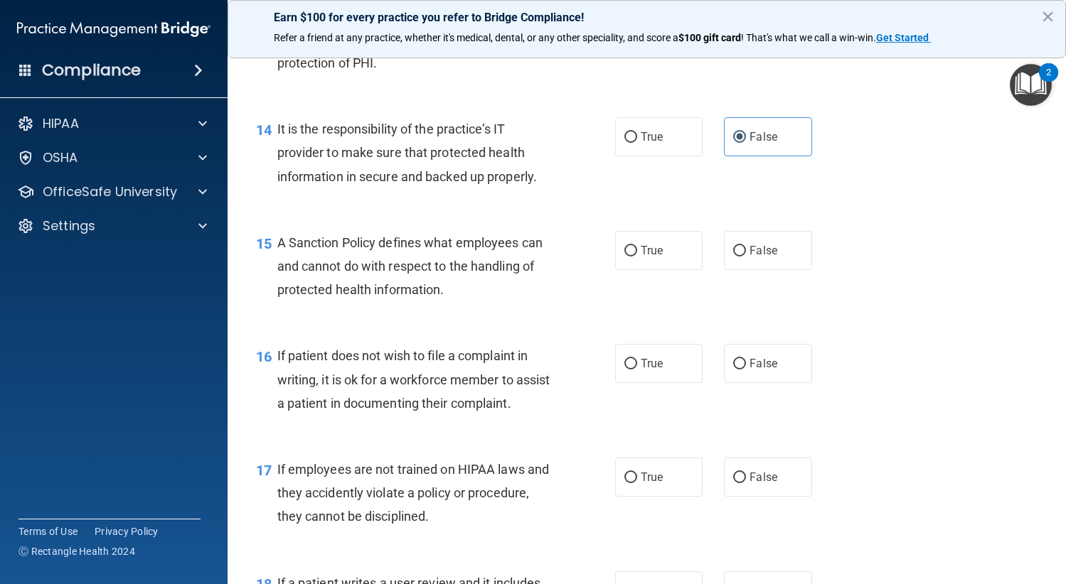
click at [745, 318] on div "15 A Sanction Policy defines what employees can and cannot do with respect to t…" at bounding box center [646, 270] width 803 height 114
drag, startPoint x: 766, startPoint y: 309, endPoint x: 723, endPoint y: 332, distance: 48.3
click at [766, 270] on label "False" at bounding box center [768, 250] width 88 height 39
click at [746, 257] on input "False" at bounding box center [739, 251] width 13 height 11
radio input "true"
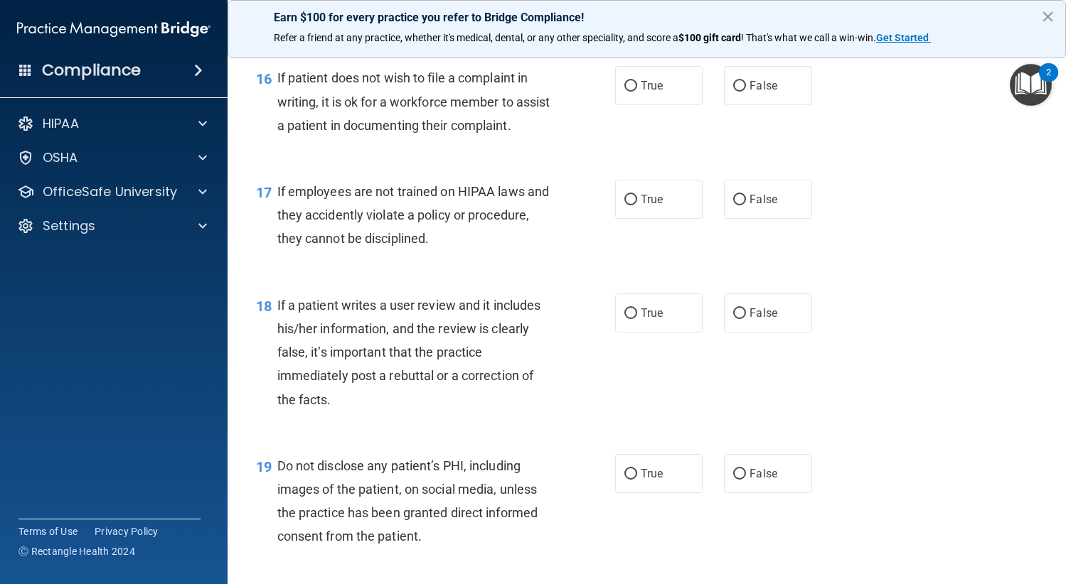
scroll to position [2204, 0]
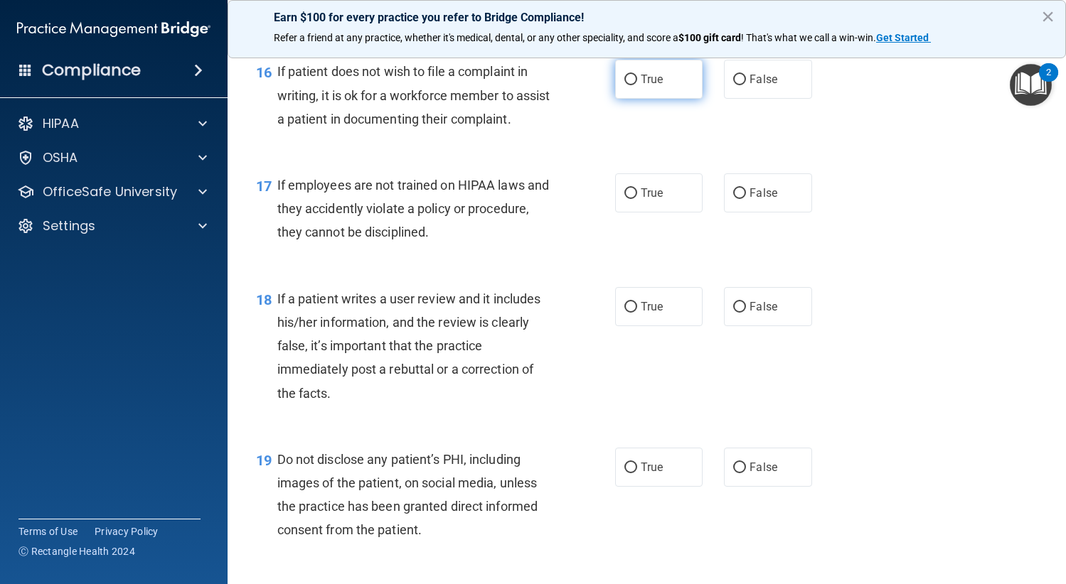
click at [653, 86] on span "True" at bounding box center [651, 80] width 22 height 14
click at [637, 85] on input "True" at bounding box center [630, 80] width 13 height 11
radio input "true"
click at [749, 200] on span "False" at bounding box center [763, 193] width 28 height 14
click at [743, 199] on input "False" at bounding box center [739, 193] width 13 height 11
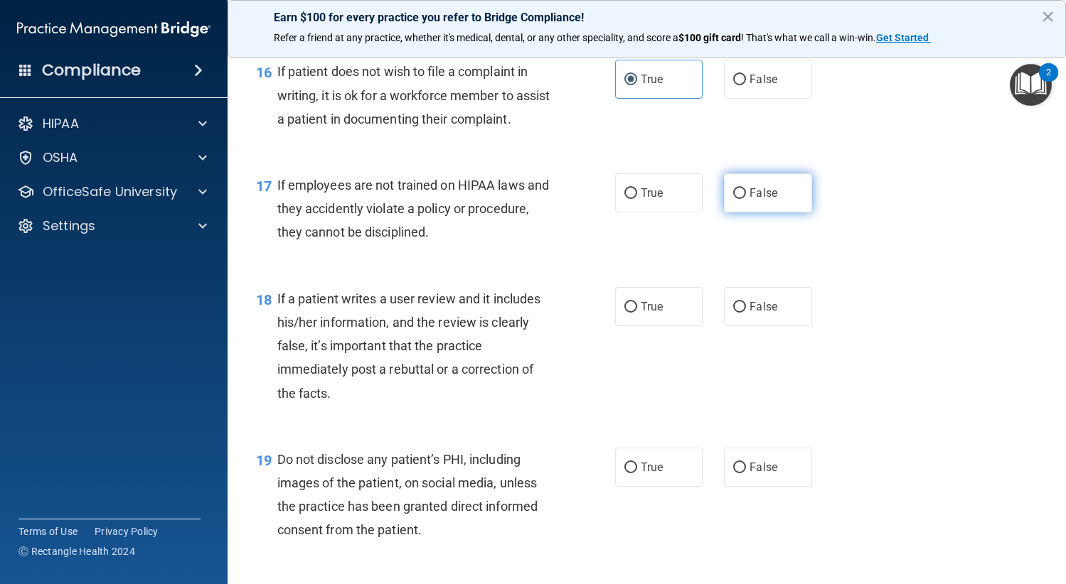
radio input "true"
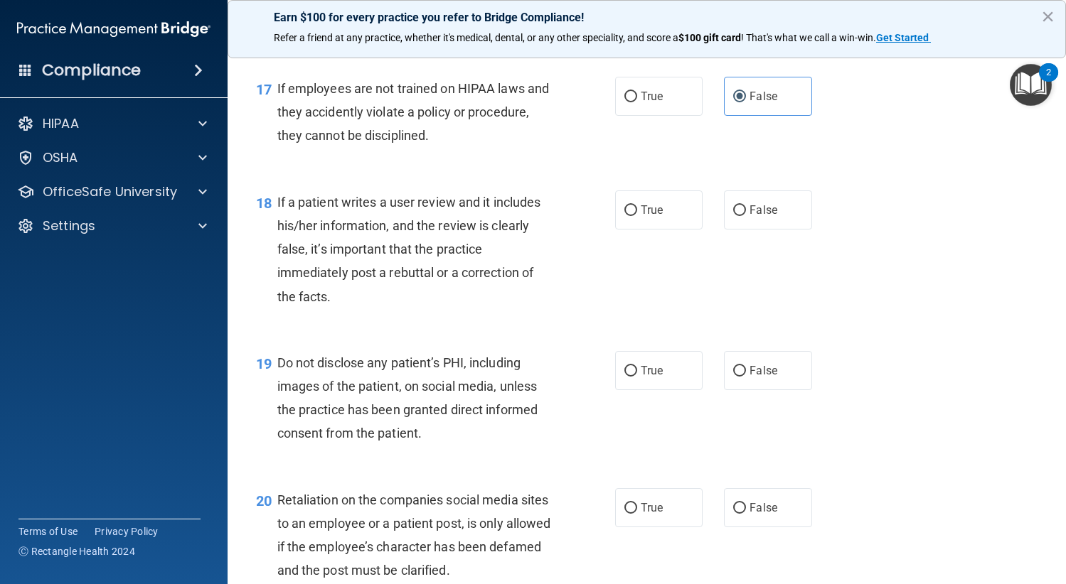
scroll to position [2275, 0]
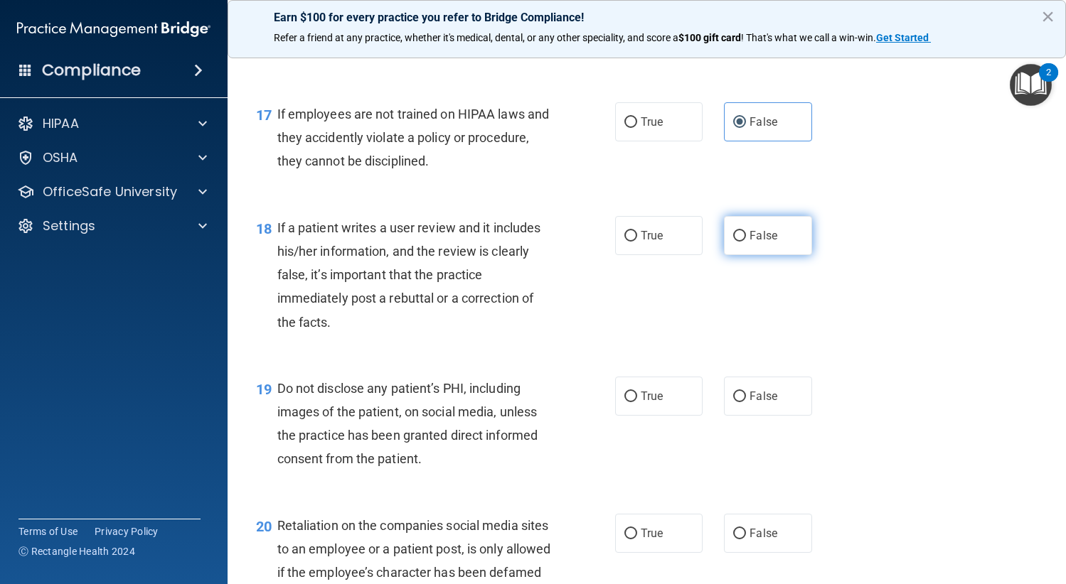
click at [791, 255] on label "False" at bounding box center [768, 235] width 88 height 39
click at [746, 242] on input "False" at bounding box center [739, 236] width 13 height 11
radio input "true"
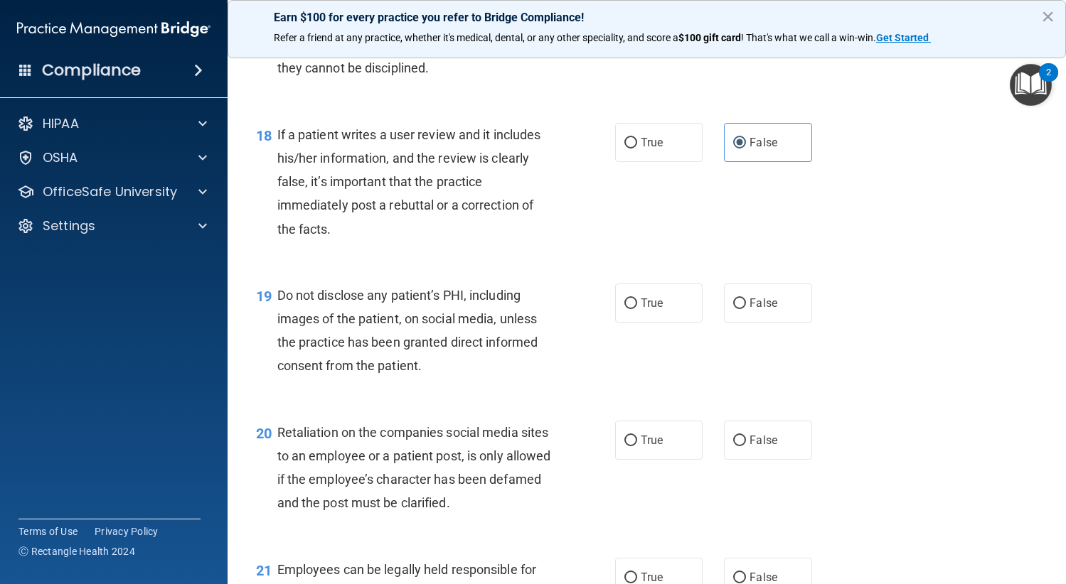
scroll to position [2559, 0]
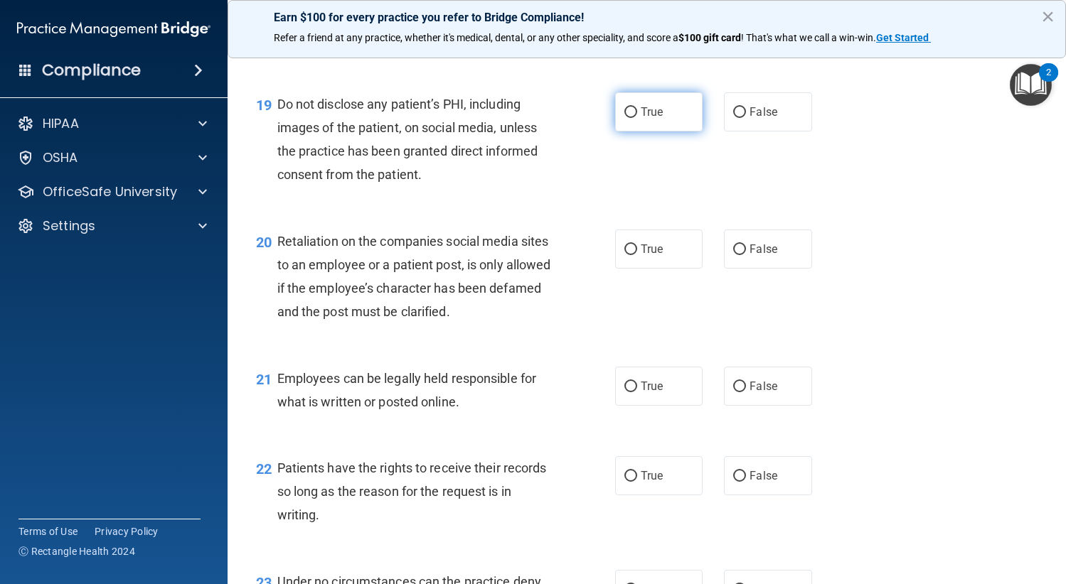
click at [646, 132] on label "True" at bounding box center [659, 111] width 88 height 39
click at [637, 118] on input "True" at bounding box center [630, 112] width 13 height 11
radio input "true"
click at [767, 269] on label "False" at bounding box center [768, 249] width 88 height 39
click at [746, 255] on input "False" at bounding box center [739, 250] width 13 height 11
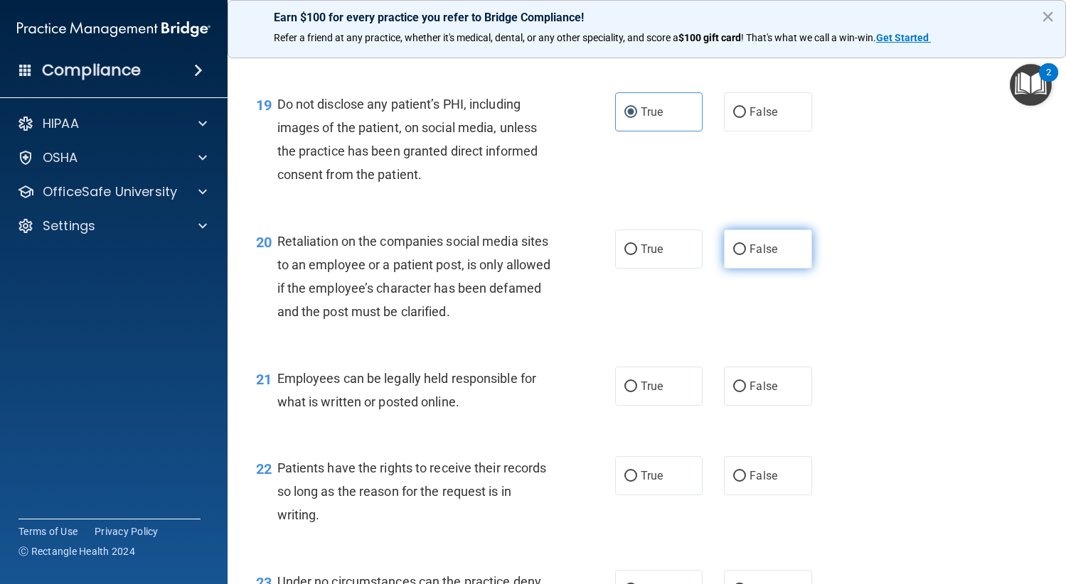
radio input "true"
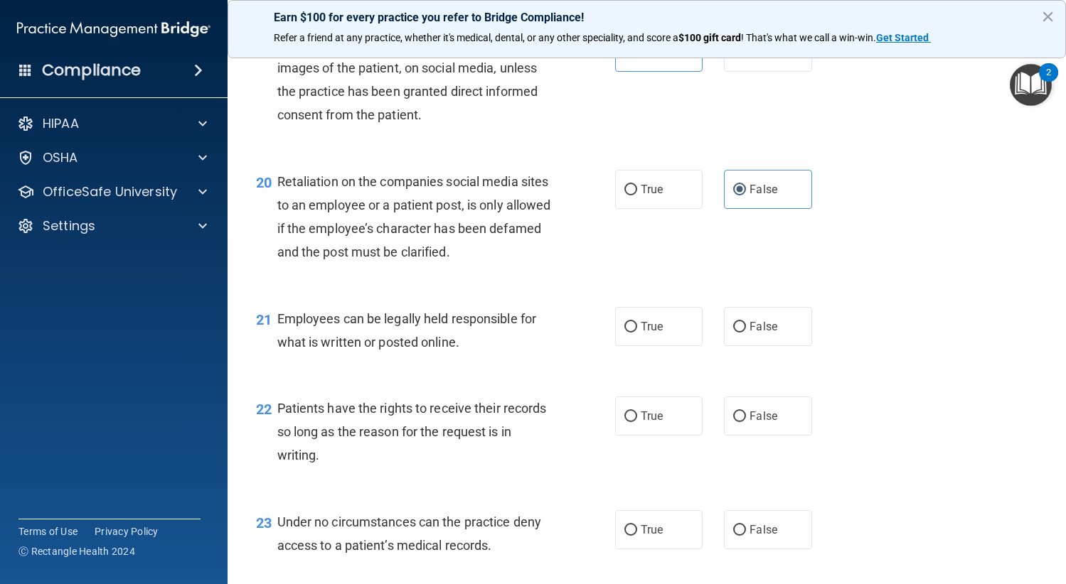
scroll to position [2701, 0]
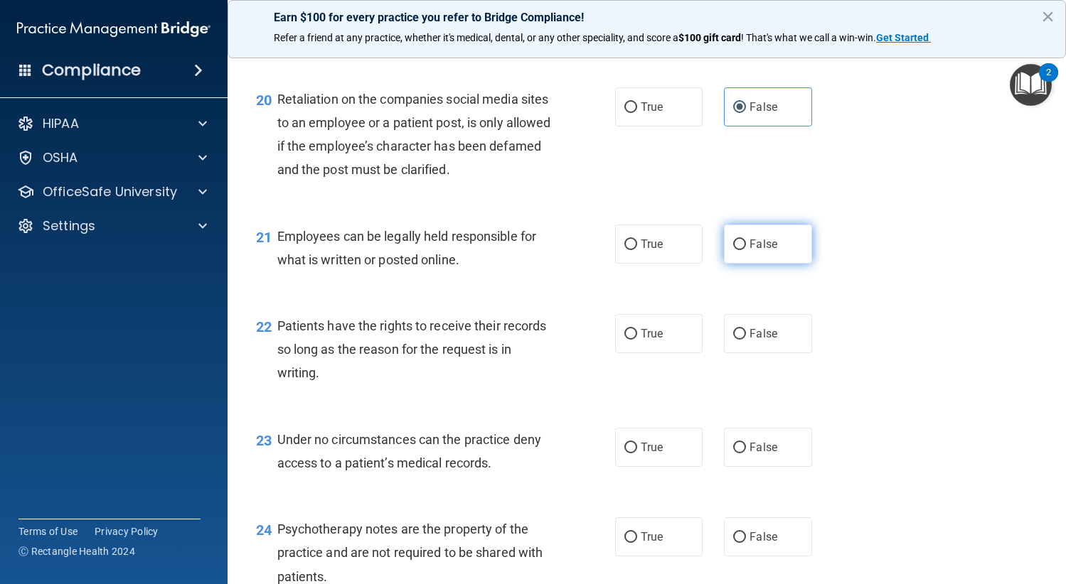
click at [771, 264] on label "False" at bounding box center [768, 244] width 88 height 39
click at [746, 250] on input "False" at bounding box center [739, 245] width 13 height 11
radio input "true"
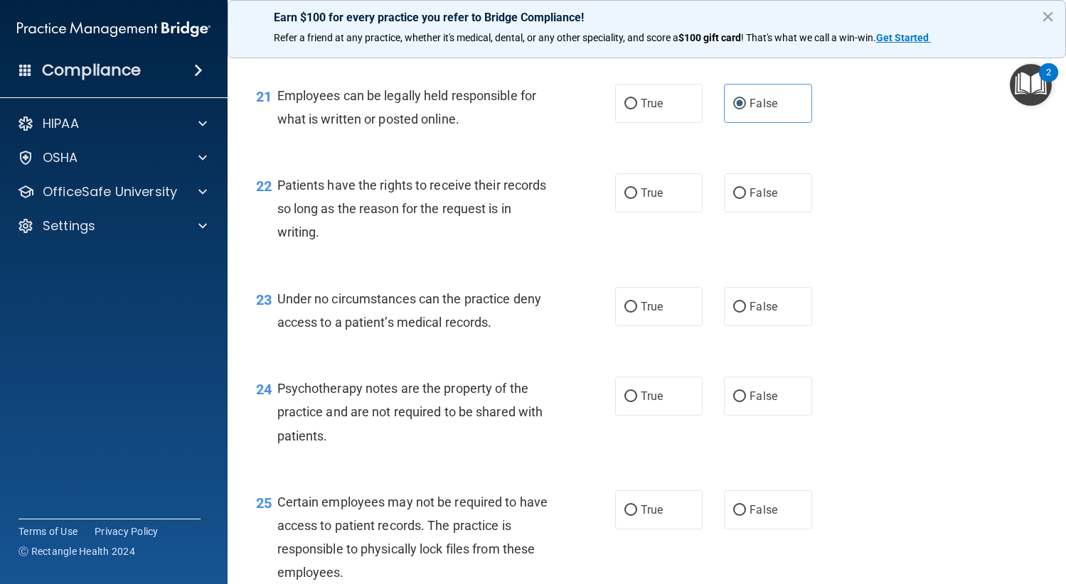
scroll to position [2843, 0]
click at [736, 211] on label "False" at bounding box center [768, 191] width 88 height 39
click at [736, 198] on input "False" at bounding box center [739, 192] width 13 height 11
radio input "true"
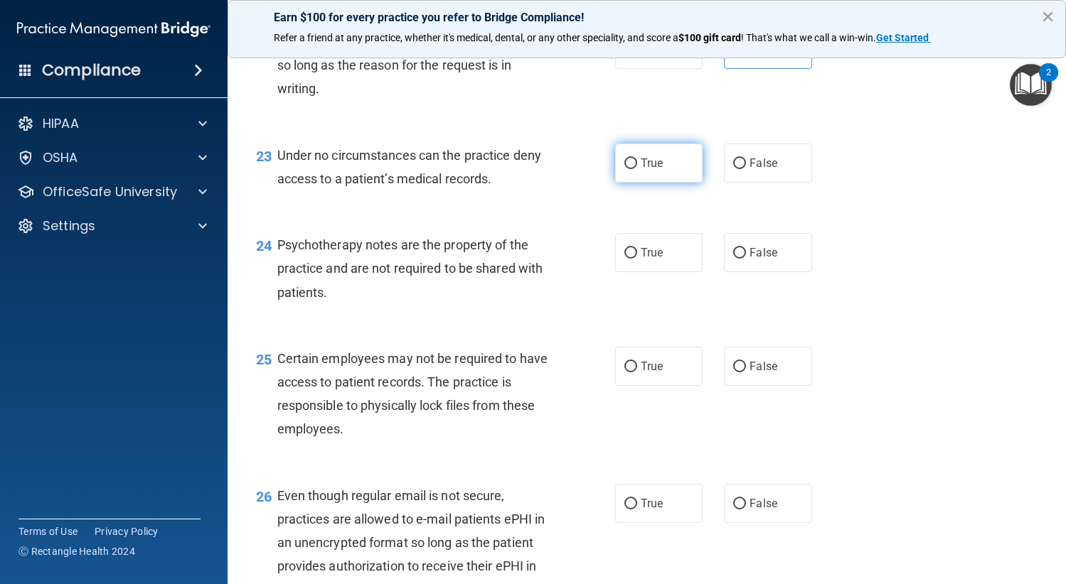
click at [640, 170] on span "True" at bounding box center [651, 163] width 22 height 14
click at [637, 169] on input "True" at bounding box center [630, 164] width 13 height 11
radio input "true"
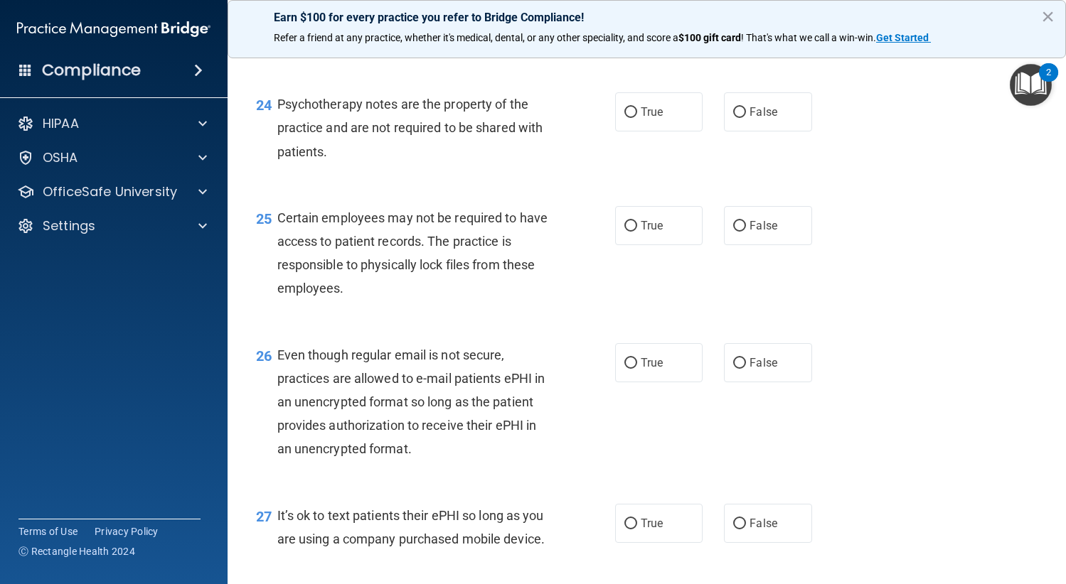
scroll to position [3128, 0]
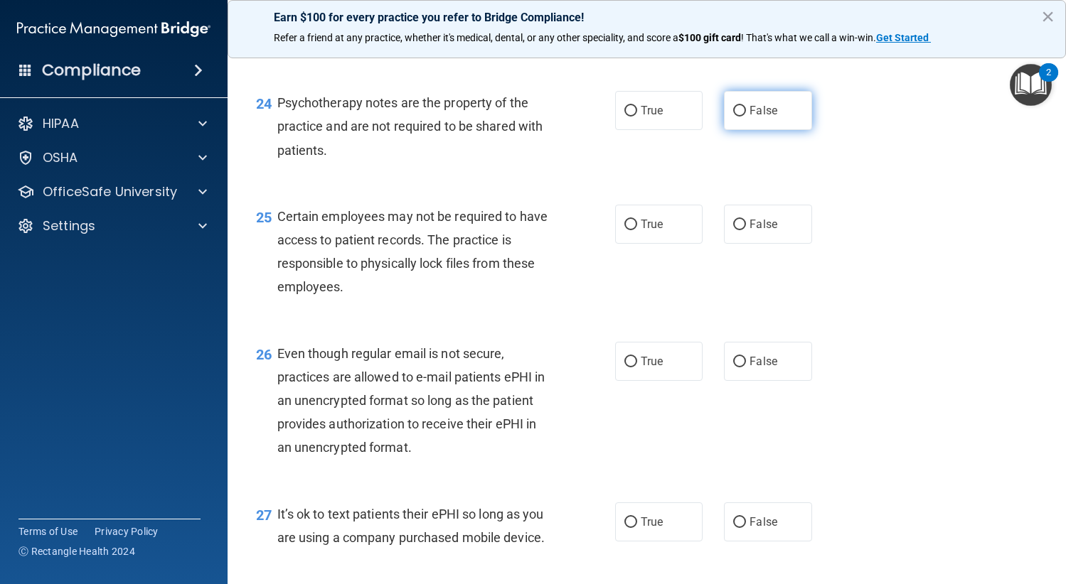
click at [764, 130] on label "False" at bounding box center [768, 110] width 88 height 39
click at [746, 117] on input "False" at bounding box center [739, 111] width 13 height 11
radio input "true"
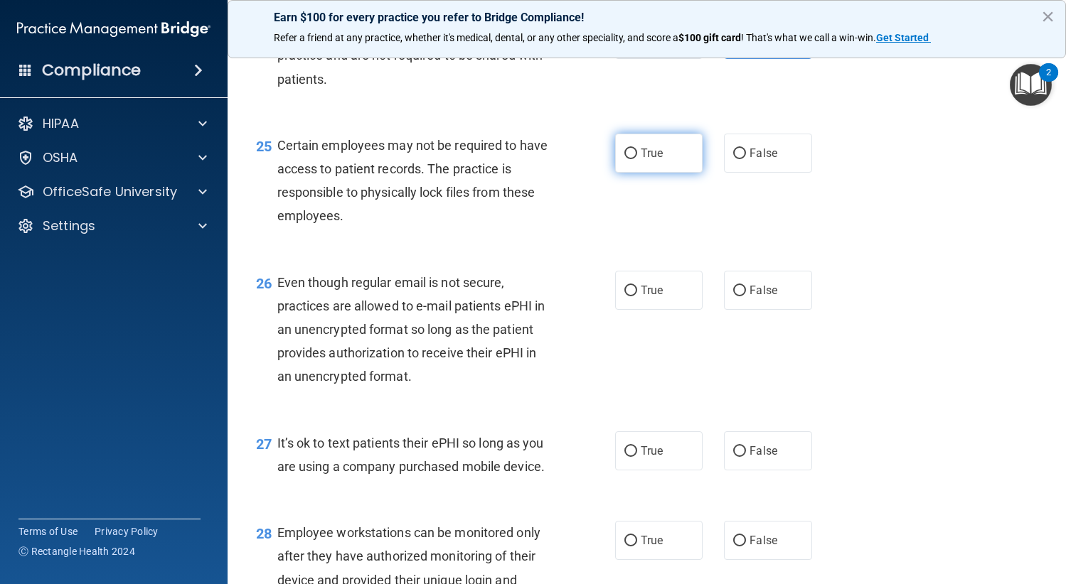
click at [655, 160] on span "True" at bounding box center [651, 153] width 22 height 14
click at [637, 159] on input "True" at bounding box center [630, 154] width 13 height 11
radio input "true"
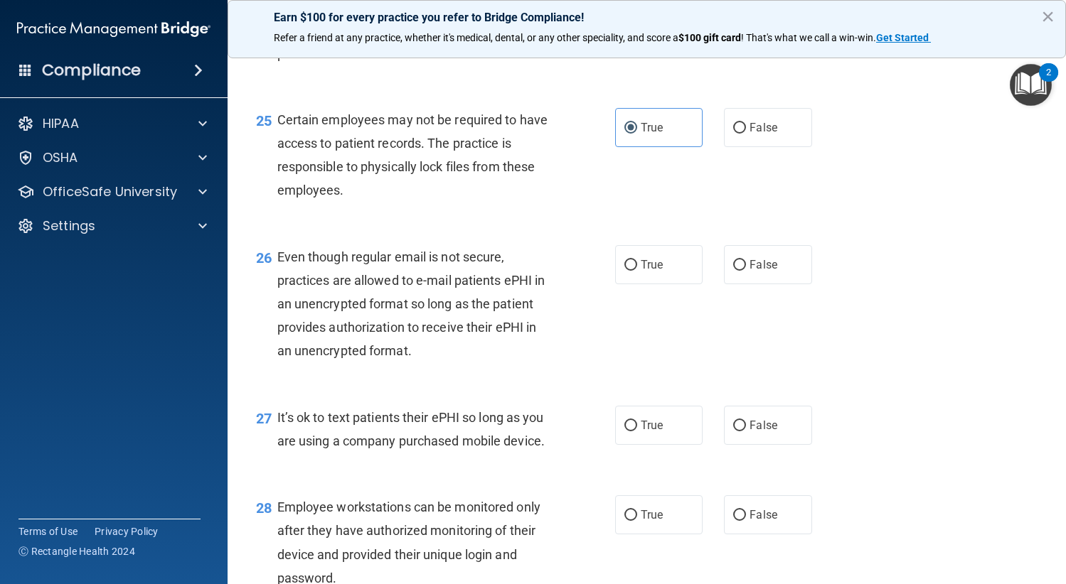
scroll to position [3270, 0]
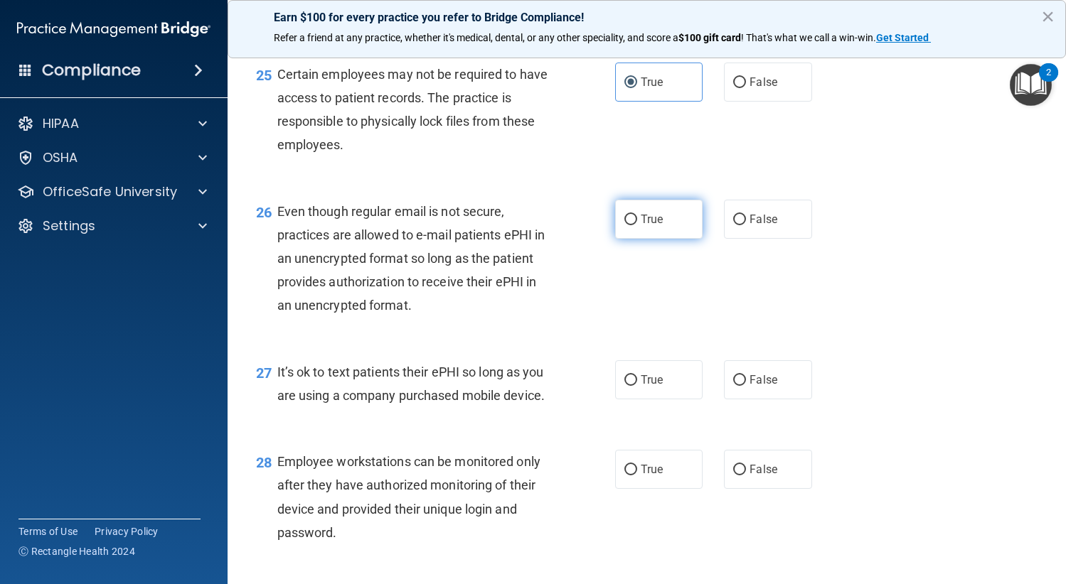
click at [682, 239] on label "True" at bounding box center [659, 219] width 88 height 39
click at [637, 225] on input "True" at bounding box center [630, 220] width 13 height 11
radio input "true"
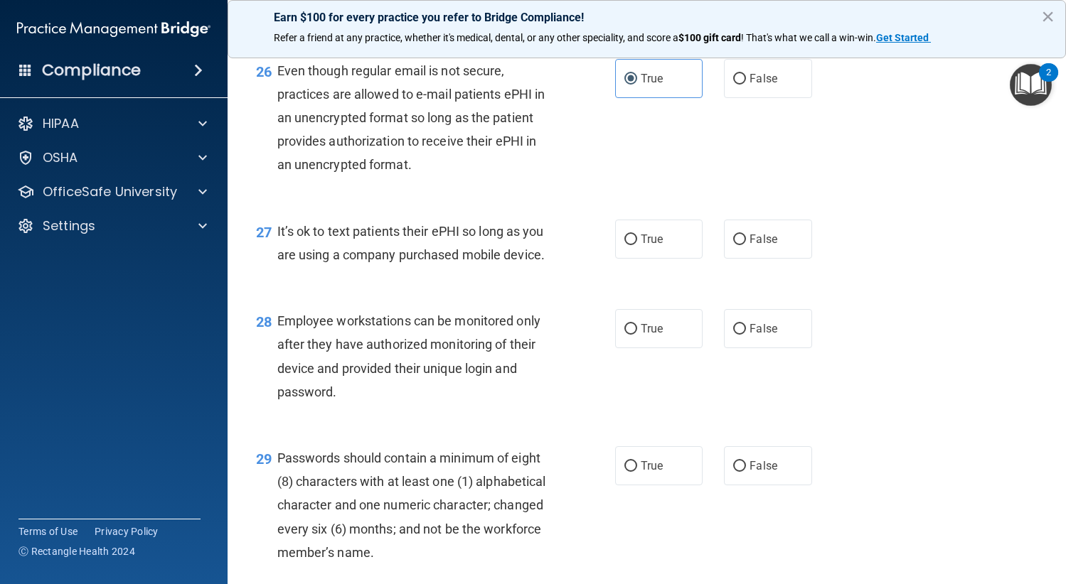
scroll to position [3412, 0]
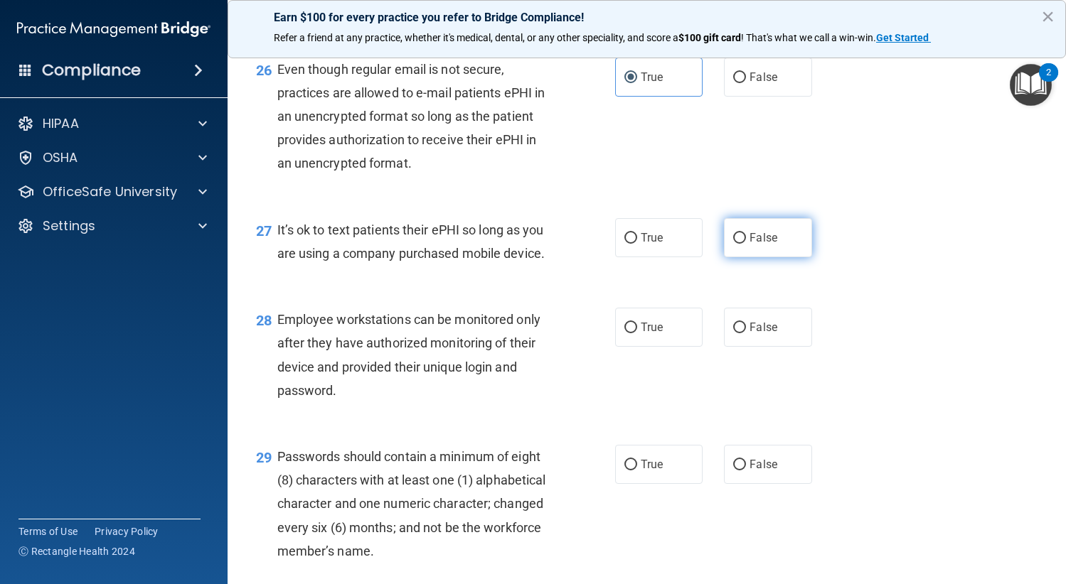
click at [756, 257] on label "False" at bounding box center [768, 237] width 88 height 39
click at [746, 244] on input "False" at bounding box center [739, 238] width 13 height 11
radio input "true"
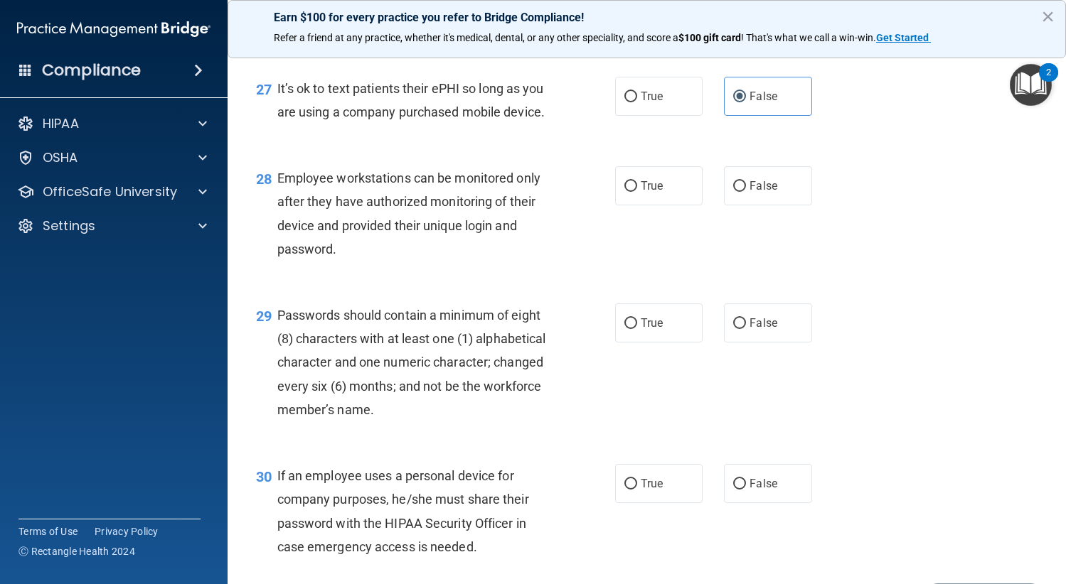
scroll to position [3554, 0]
click at [793, 205] on label "False" at bounding box center [768, 185] width 88 height 39
click at [746, 191] on input "False" at bounding box center [739, 186] width 13 height 11
radio input "true"
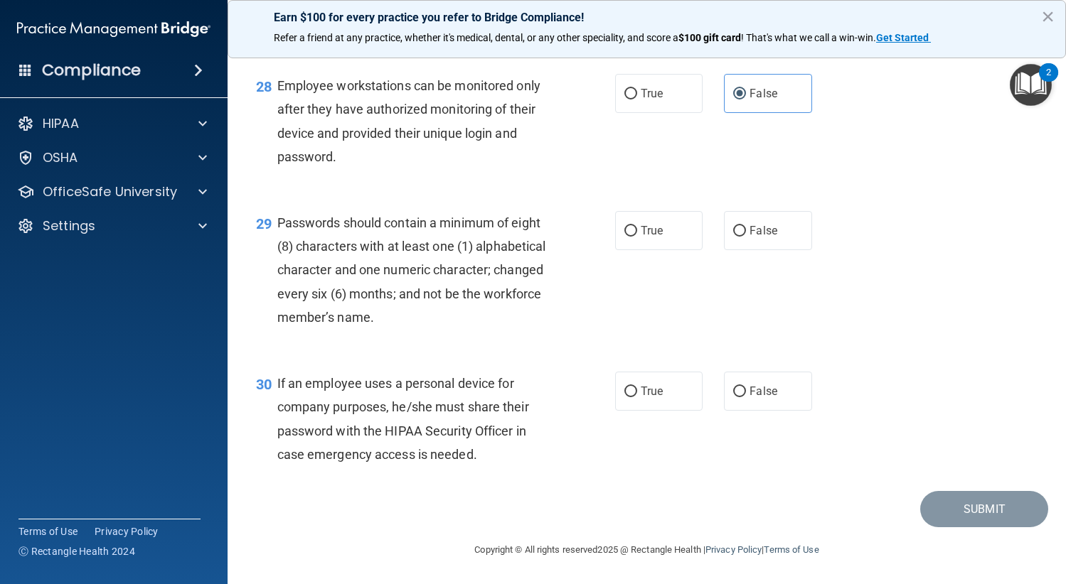
scroll to position [3716, 0]
click at [685, 245] on label "True" at bounding box center [659, 230] width 88 height 39
click at [637, 237] on input "True" at bounding box center [630, 231] width 13 height 11
radio input "true"
click at [767, 402] on label "False" at bounding box center [768, 391] width 88 height 39
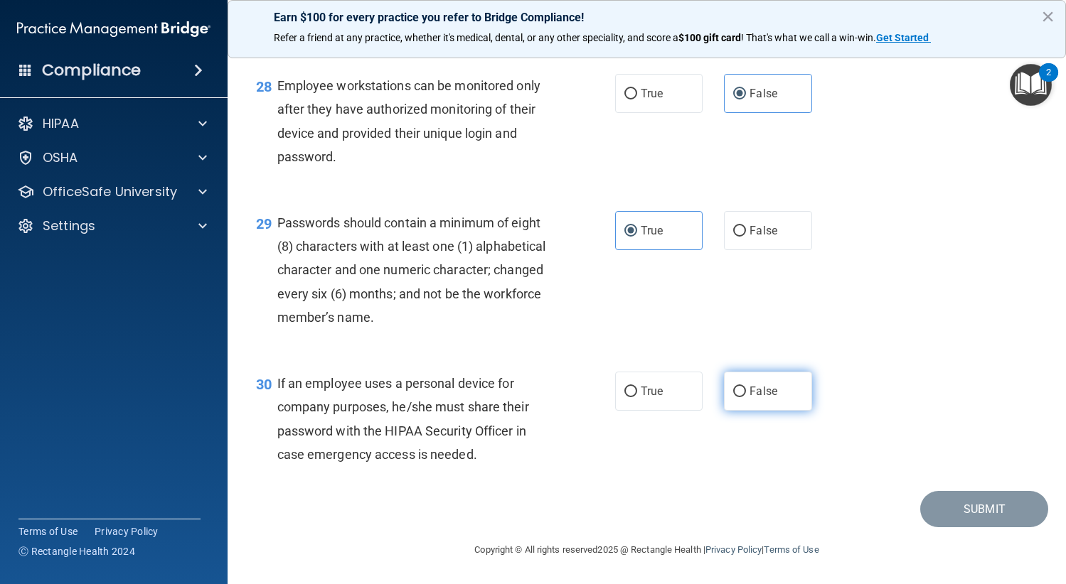
click at [746, 397] on input "False" at bounding box center [739, 392] width 13 height 11
radio input "true"
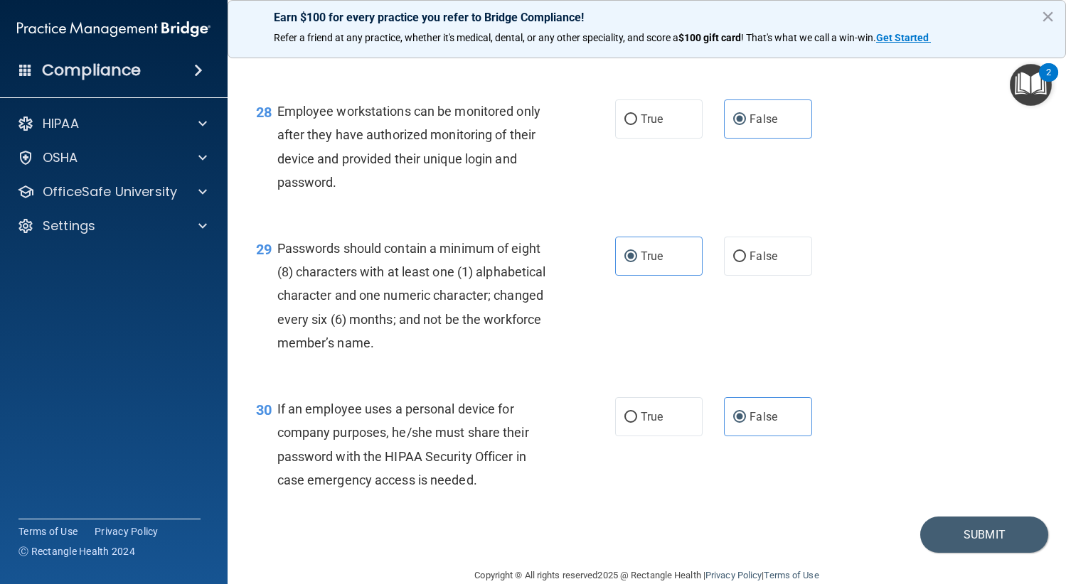
scroll to position [3645, 0]
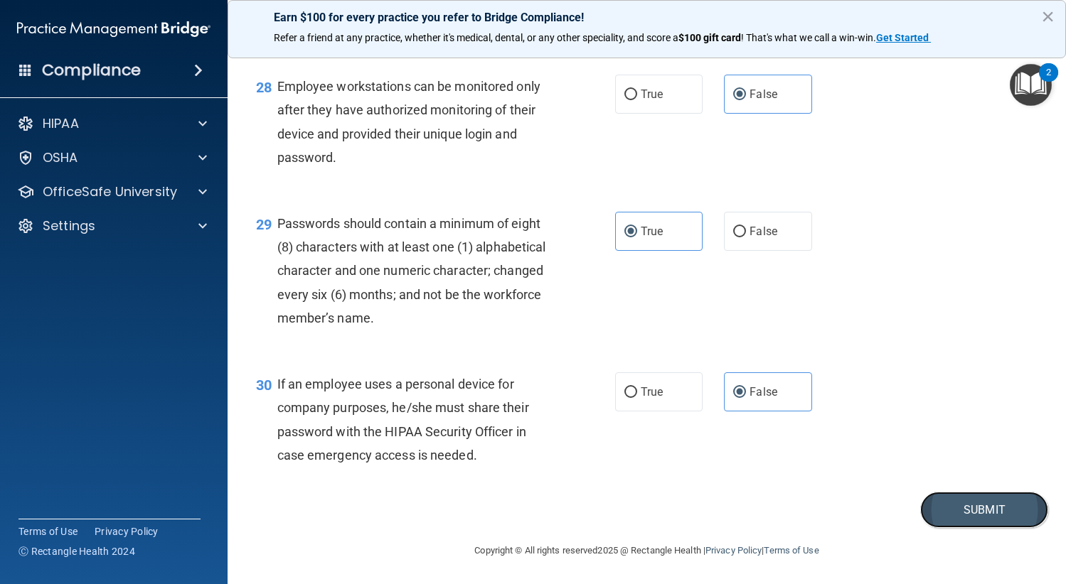
click at [975, 528] on button "Submit" at bounding box center [984, 510] width 128 height 36
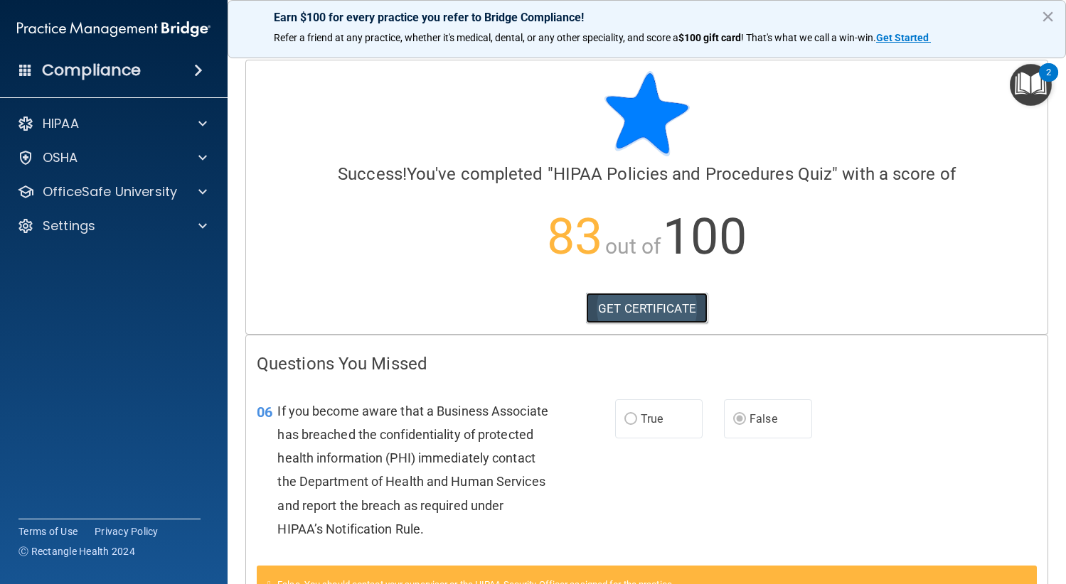
click at [656, 304] on link "GET CERTIFICATE" at bounding box center [647, 308] width 122 height 31
click at [194, 194] on div at bounding box center [201, 191] width 36 height 17
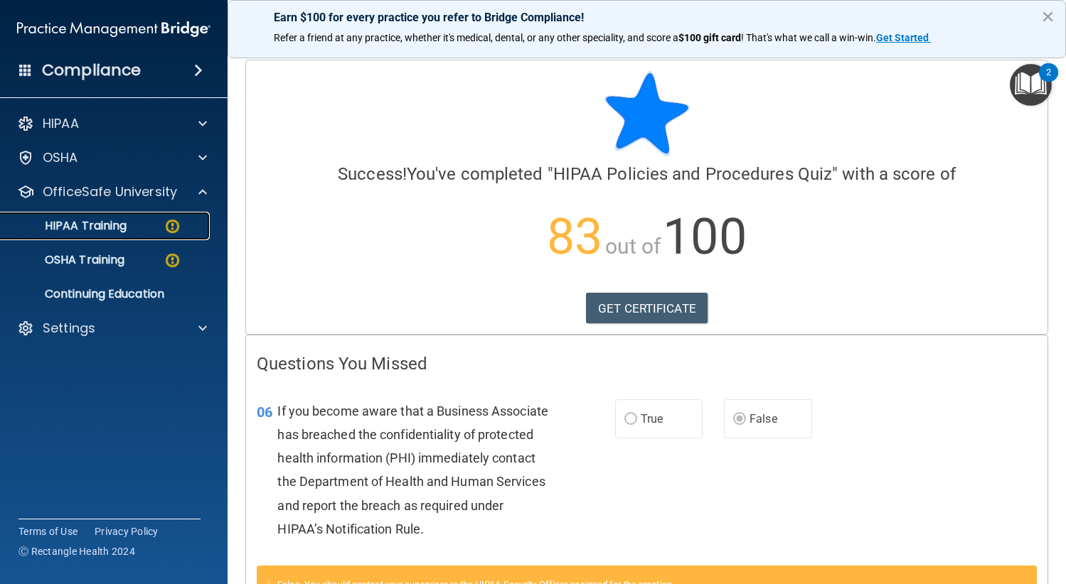
click at [127, 219] on p "HIPAA Training" at bounding box center [67, 226] width 117 height 14
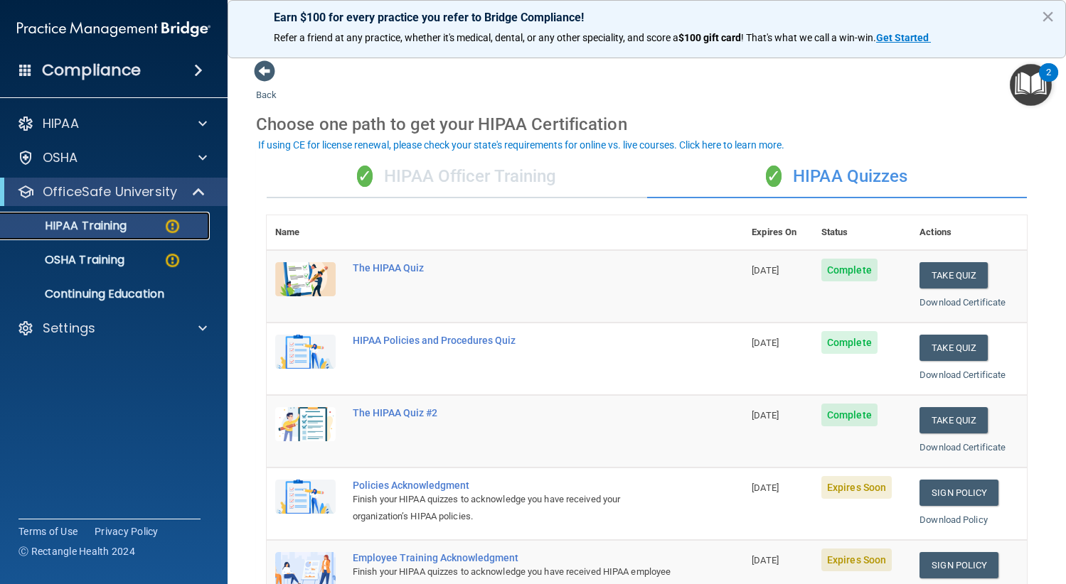
scroll to position [142, 0]
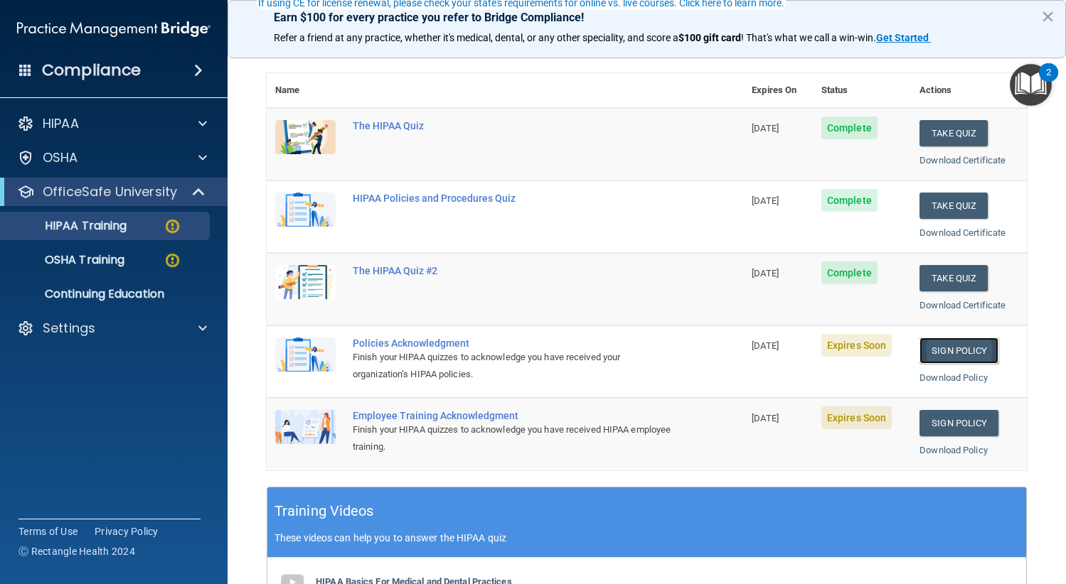
click at [975, 355] on link "Sign Policy" at bounding box center [958, 351] width 79 height 26
click at [956, 419] on link "Sign Policy" at bounding box center [958, 423] width 79 height 26
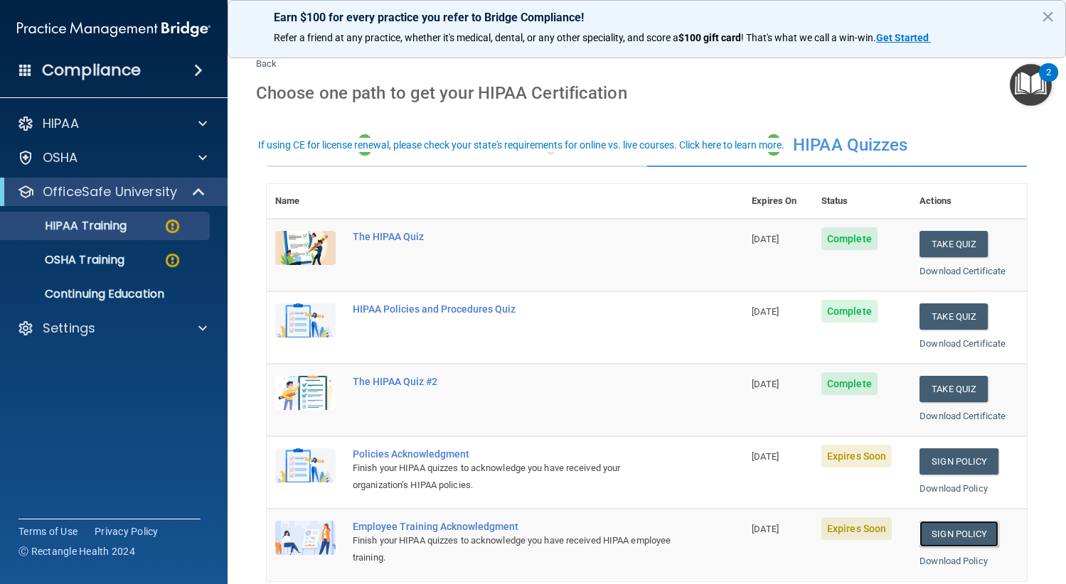
scroll to position [0, 0]
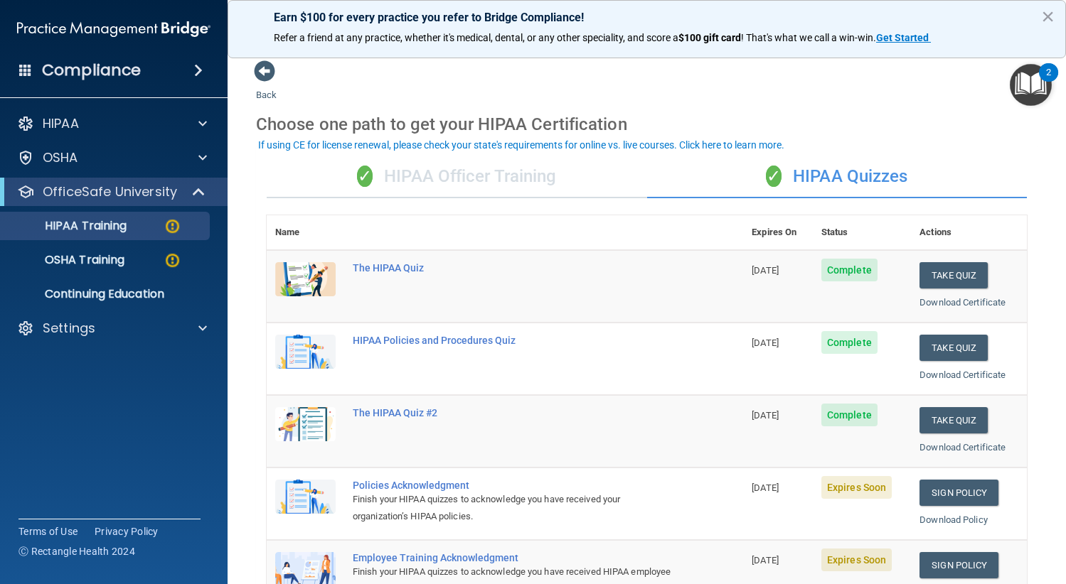
click at [489, 193] on div "✓ HIPAA Officer Training" at bounding box center [457, 177] width 380 height 43
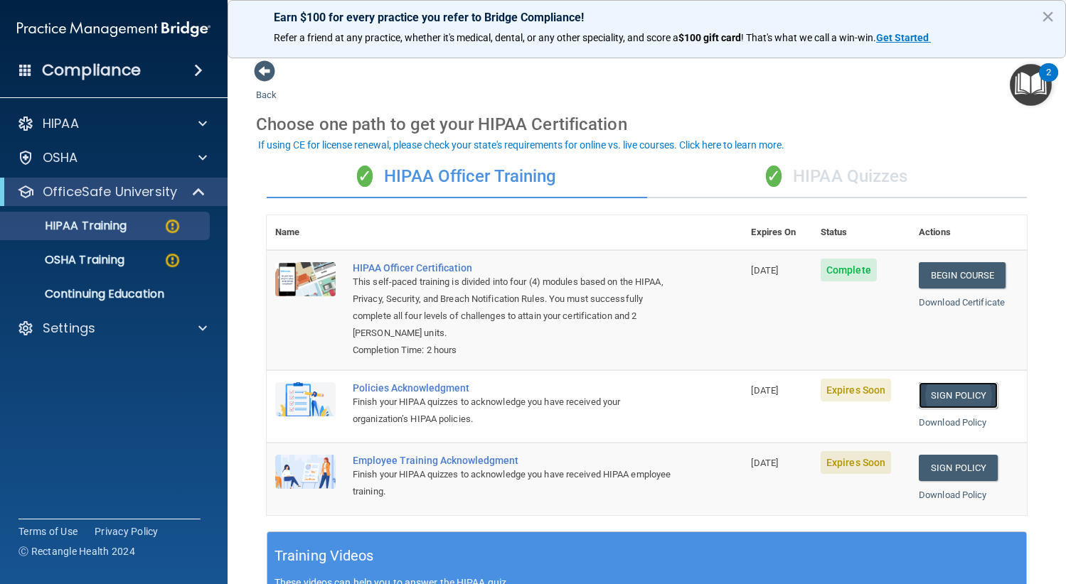
click at [950, 402] on link "Sign Policy" at bounding box center [957, 395] width 79 height 26
click at [107, 267] on p "OSHA Training" at bounding box center [66, 260] width 115 height 14
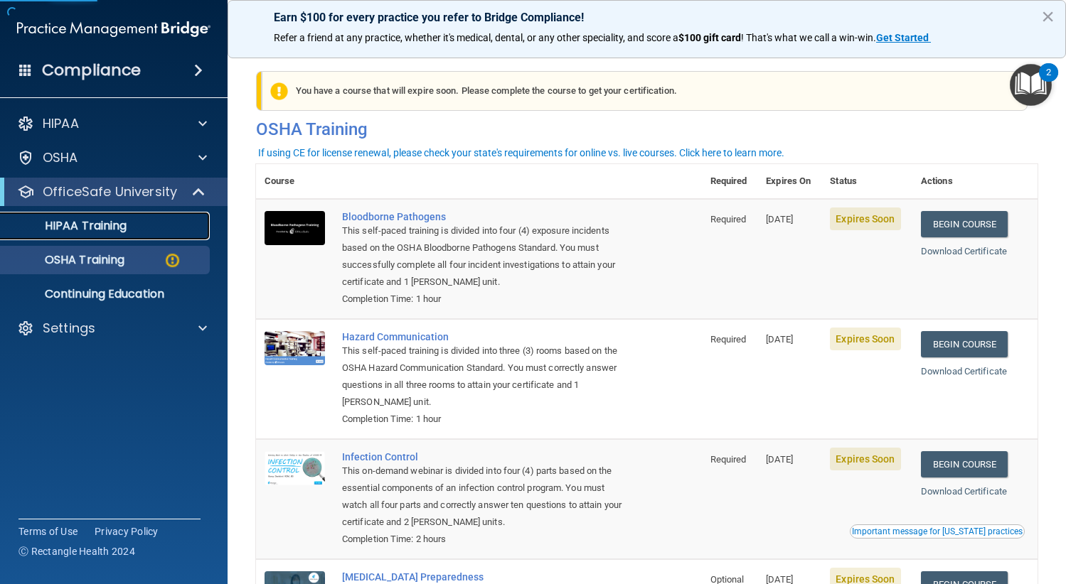
click at [96, 228] on p "HIPAA Training" at bounding box center [67, 226] width 117 height 14
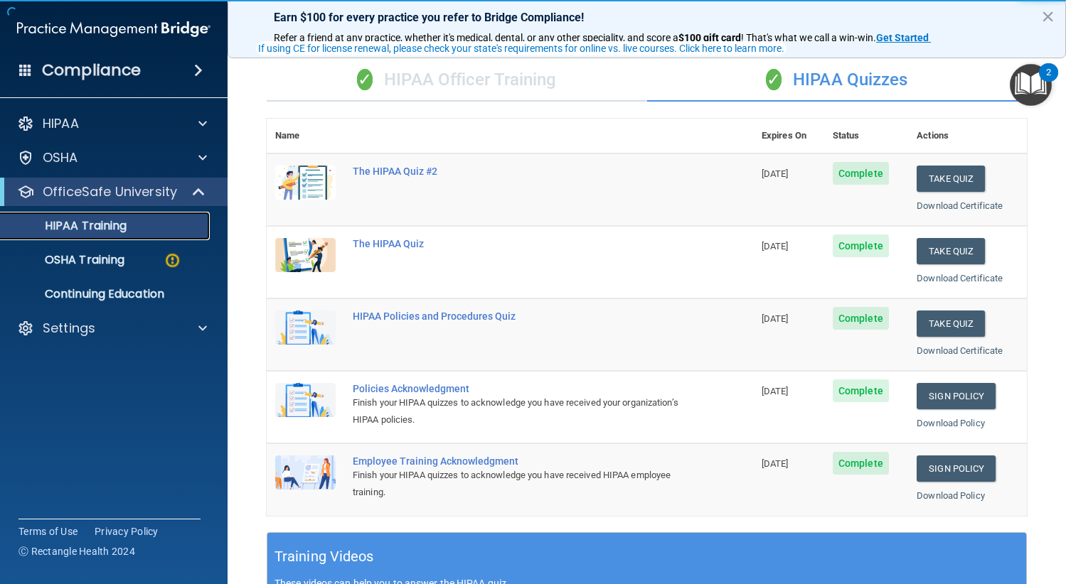
scroll to position [71, 0]
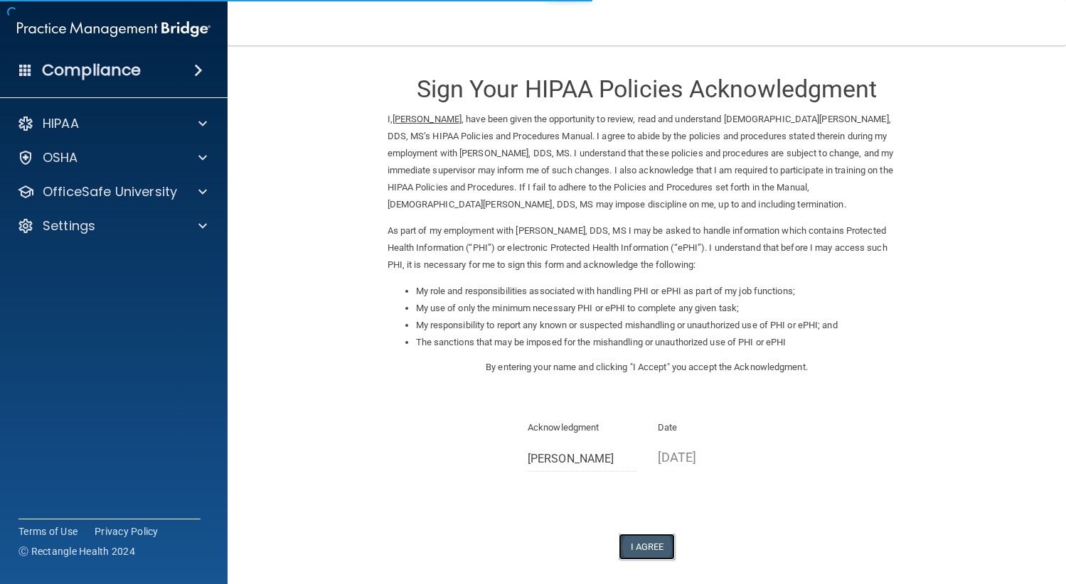
click at [633, 552] on button "I Agree" at bounding box center [646, 547] width 57 height 26
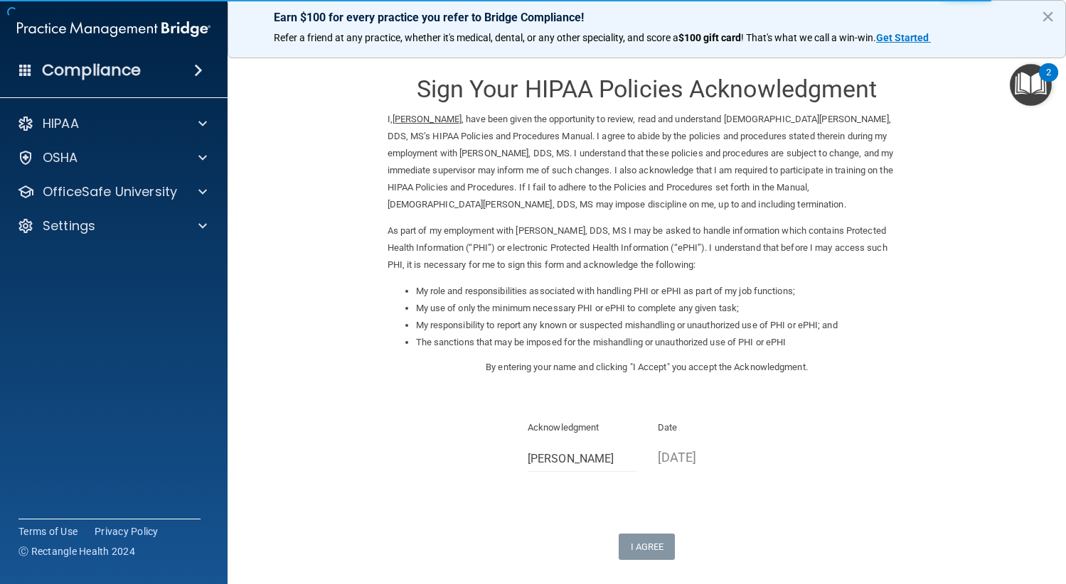
scroll to position [122, 0]
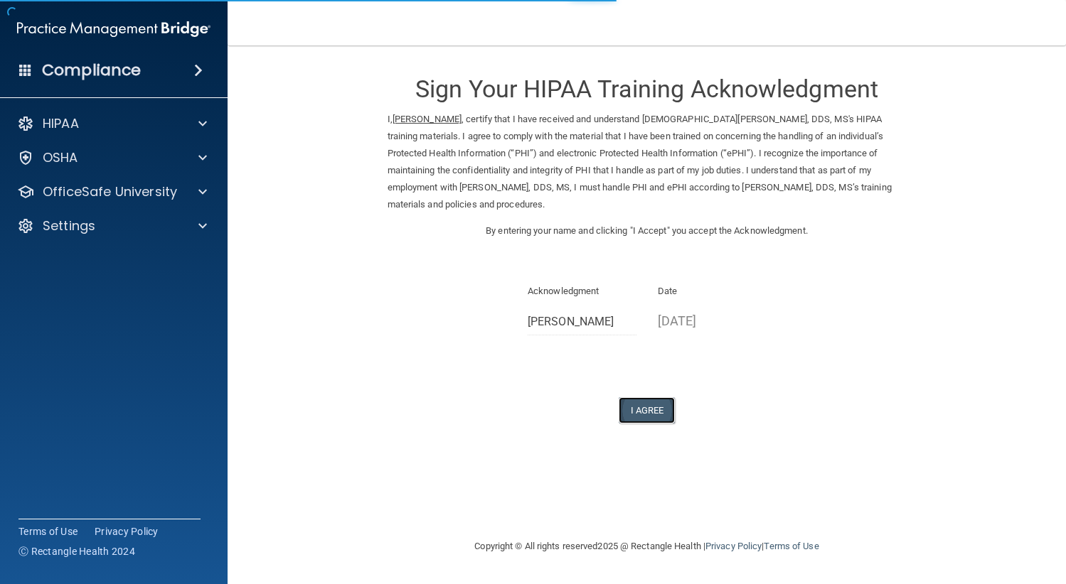
click at [667, 406] on button "I Agree" at bounding box center [646, 410] width 57 height 26
